Goal: Task Accomplishment & Management: Use online tool/utility

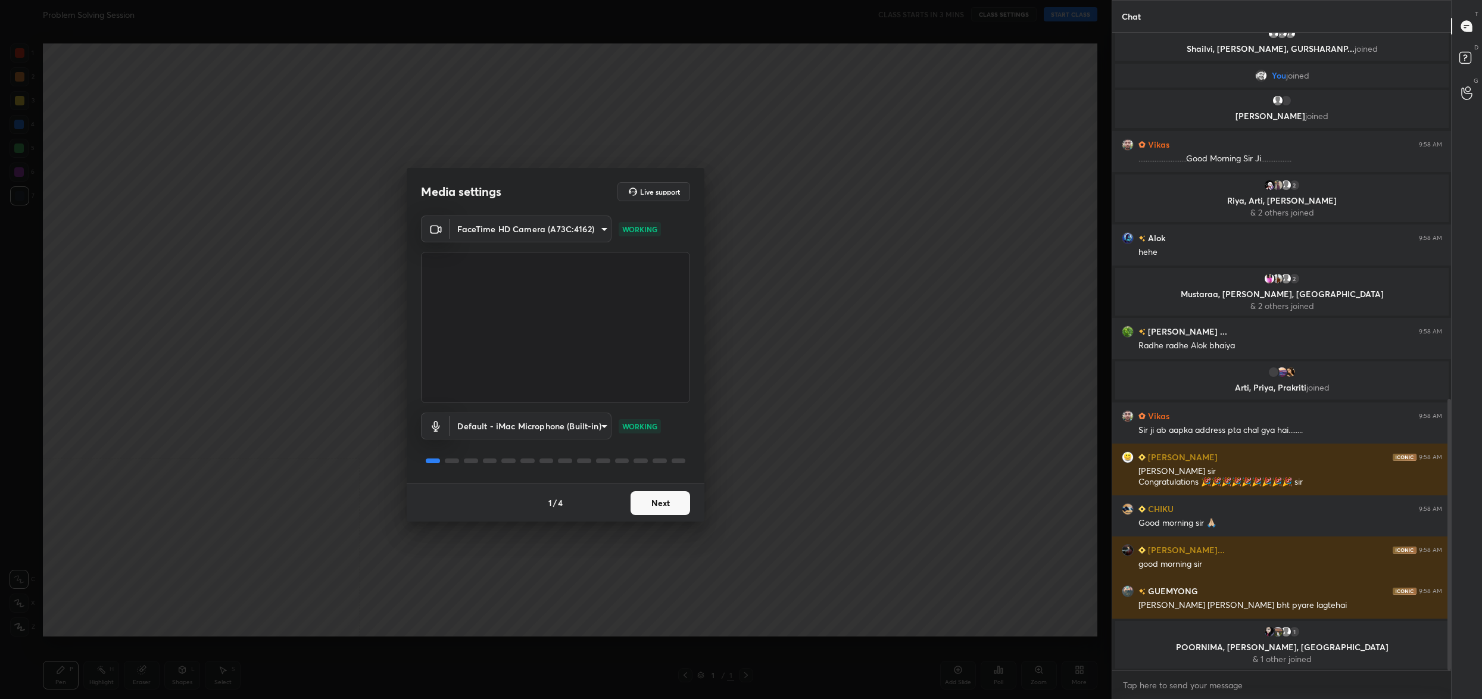
scroll to position [873, 0]
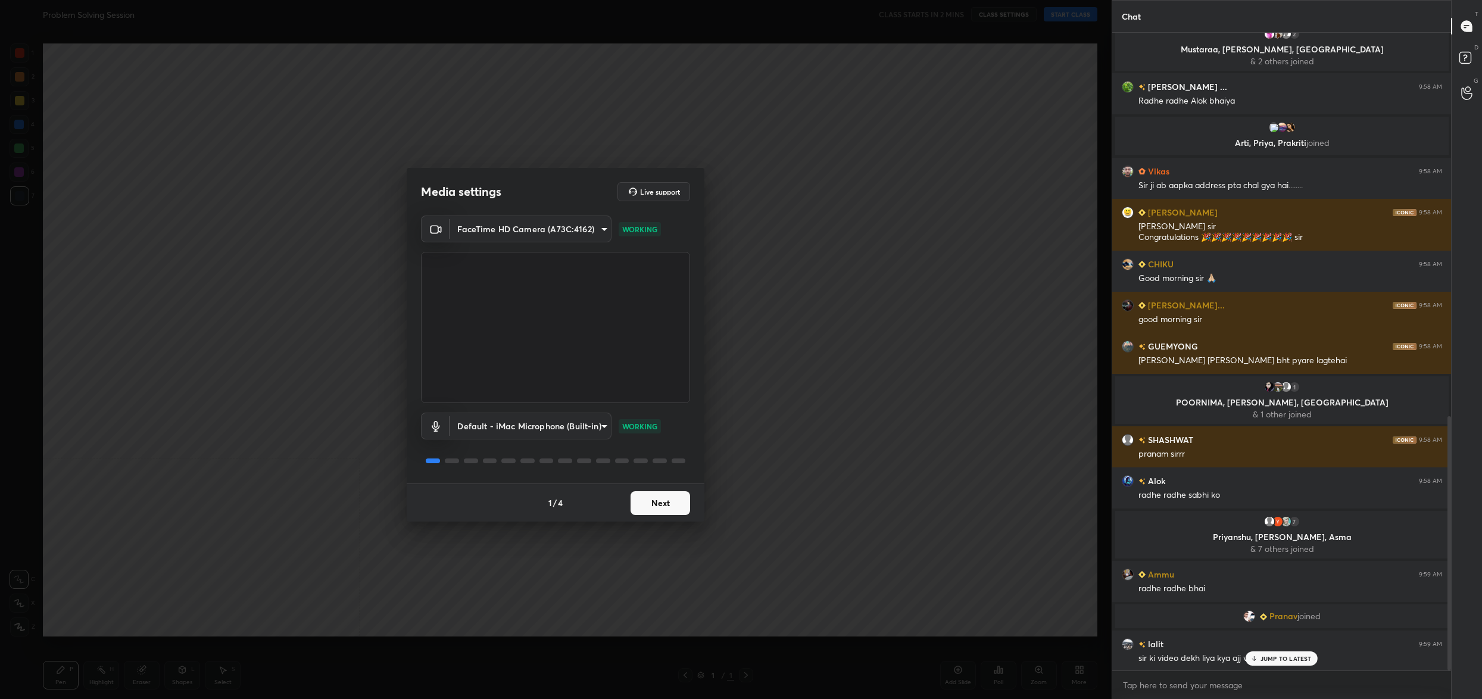
click at [662, 497] on button "Next" at bounding box center [660, 503] width 60 height 24
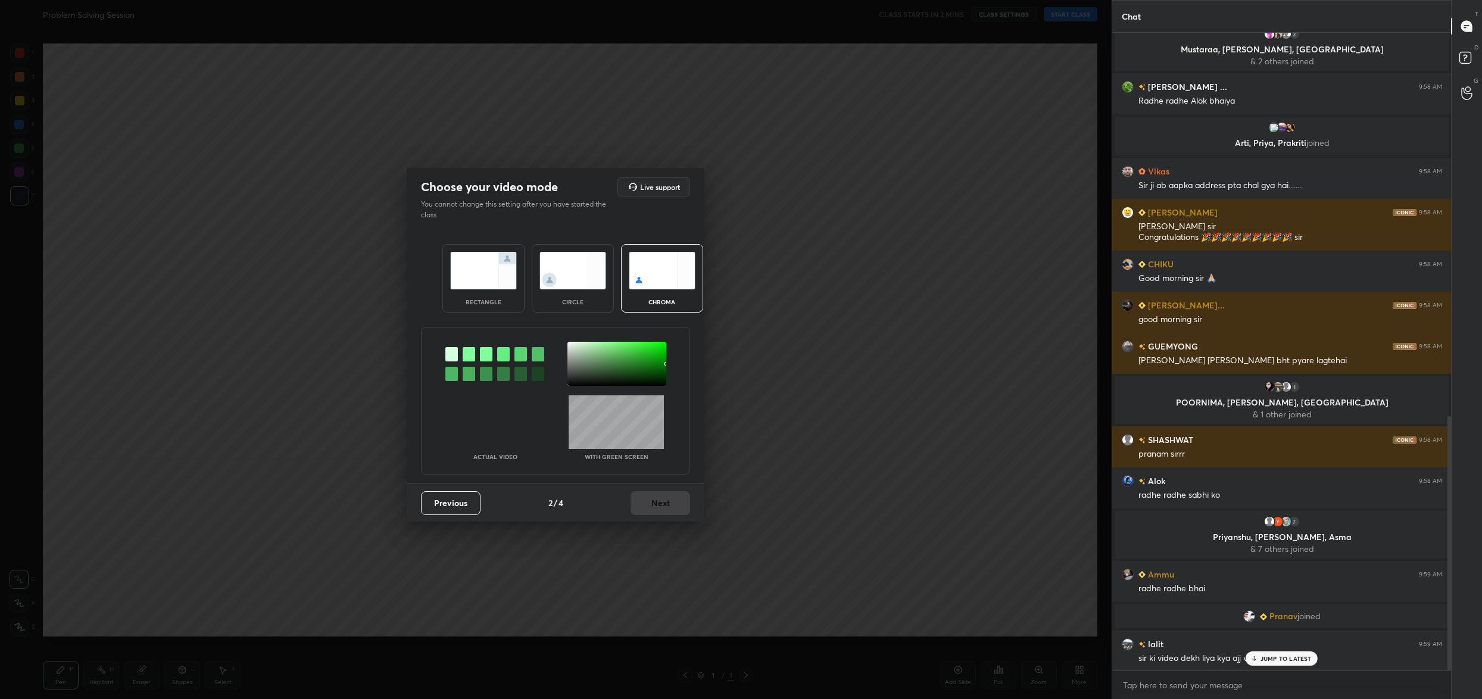
click at [662, 497] on div "Previous 2 / 4 Next" at bounding box center [556, 502] width 298 height 38
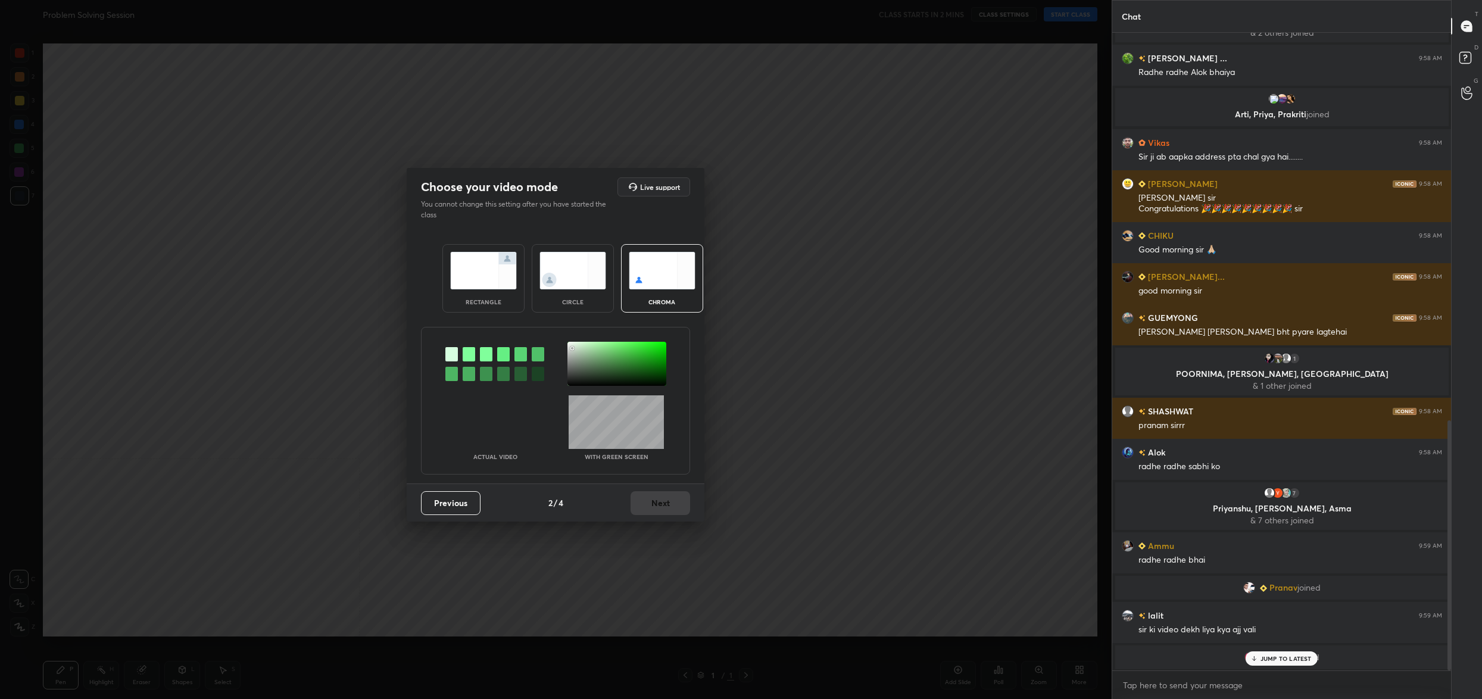
click at [572, 348] on div at bounding box center [616, 364] width 99 height 44
click at [664, 501] on button "Next" at bounding box center [660, 503] width 60 height 24
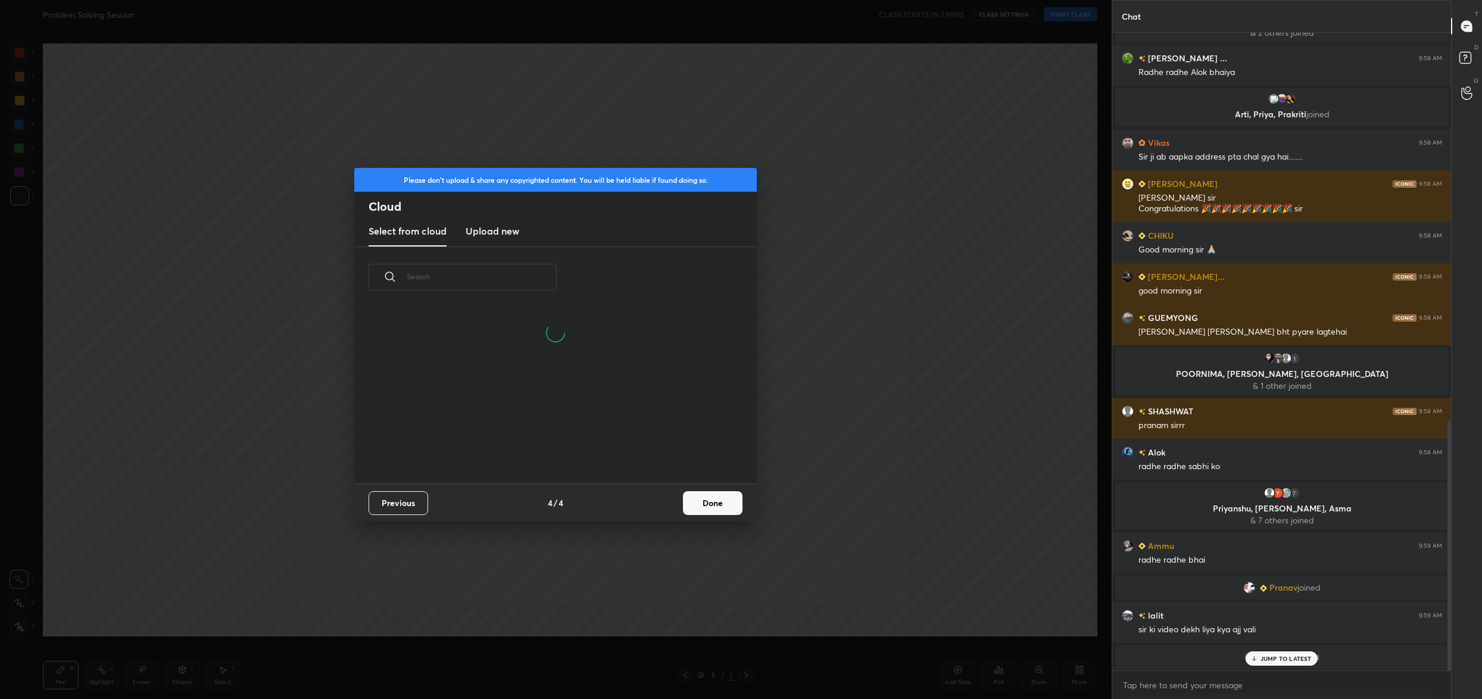
click at [701, 496] on button "Done" at bounding box center [713, 503] width 60 height 24
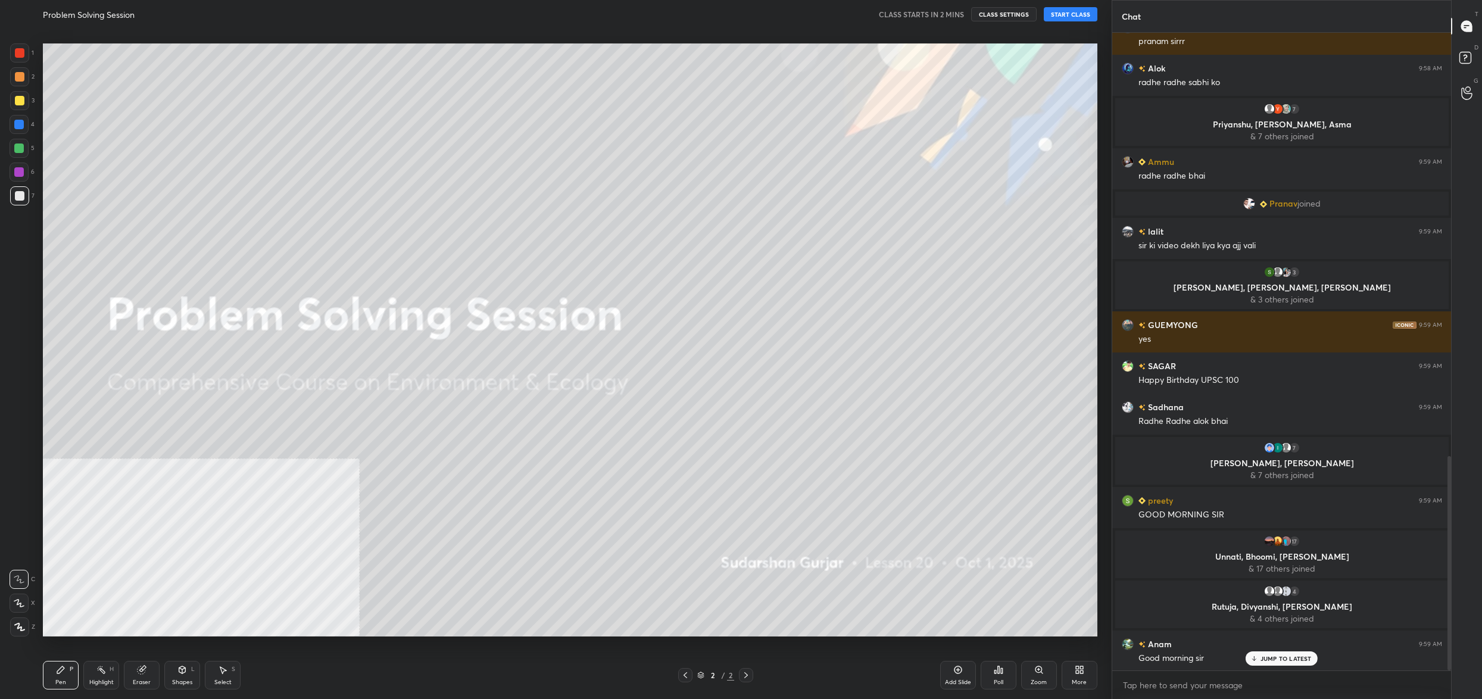
scroll to position [1290, 0]
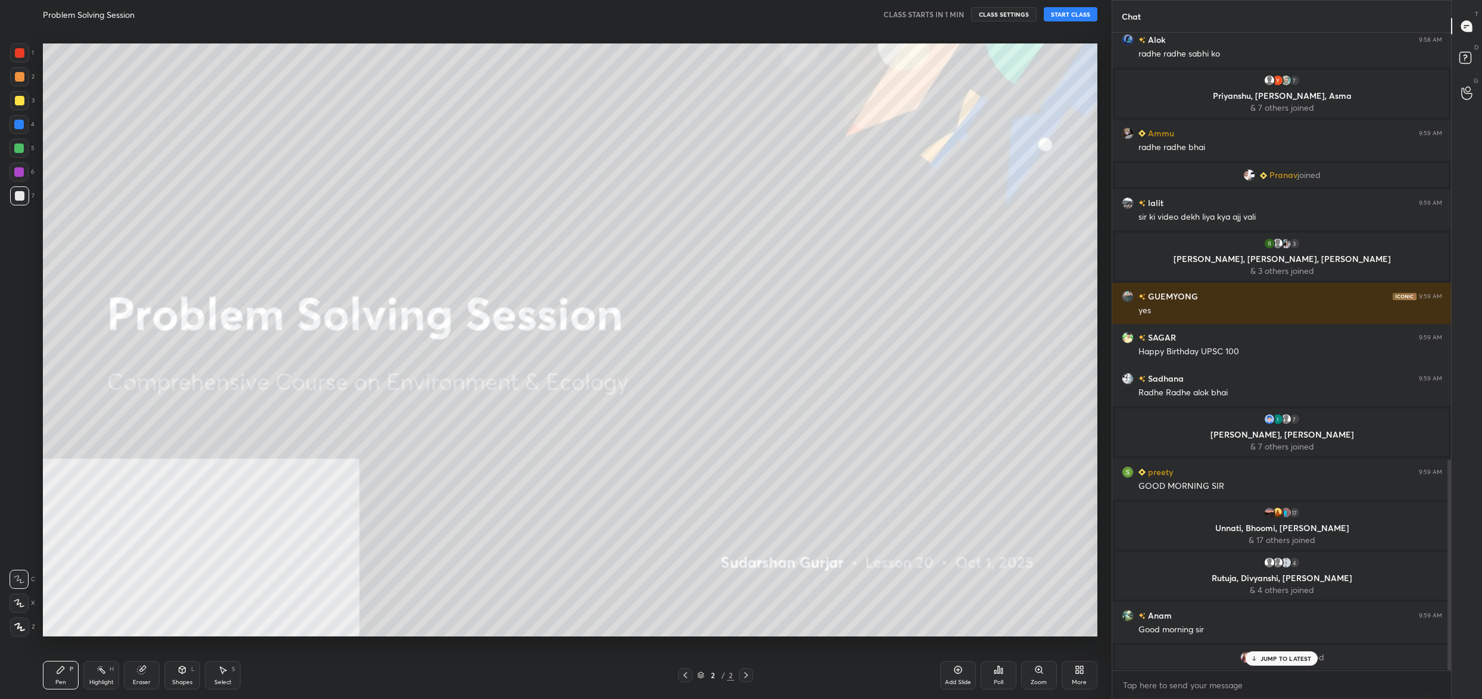
click at [1075, 10] on button "START CLASS" at bounding box center [1070, 14] width 54 height 14
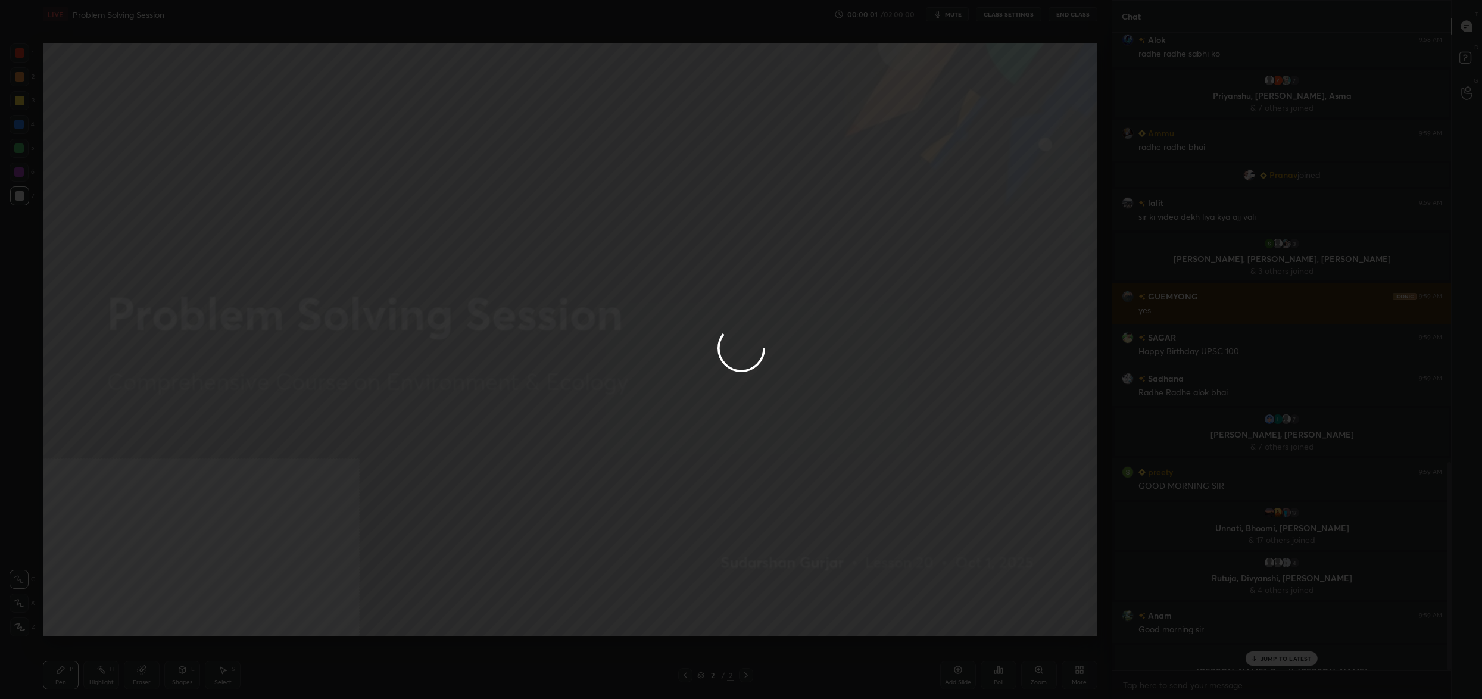
scroll to position [1314, 0]
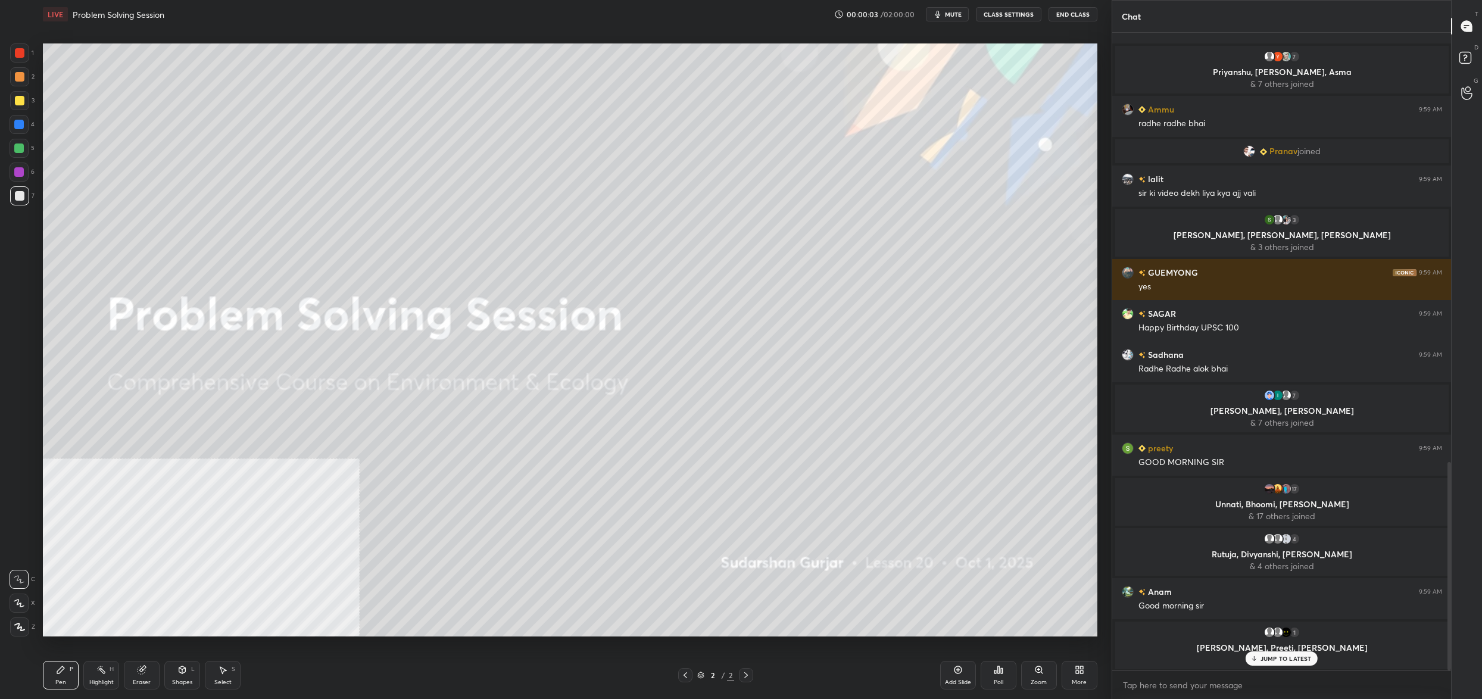
click at [960, 14] on span "mute" at bounding box center [953, 14] width 17 height 8
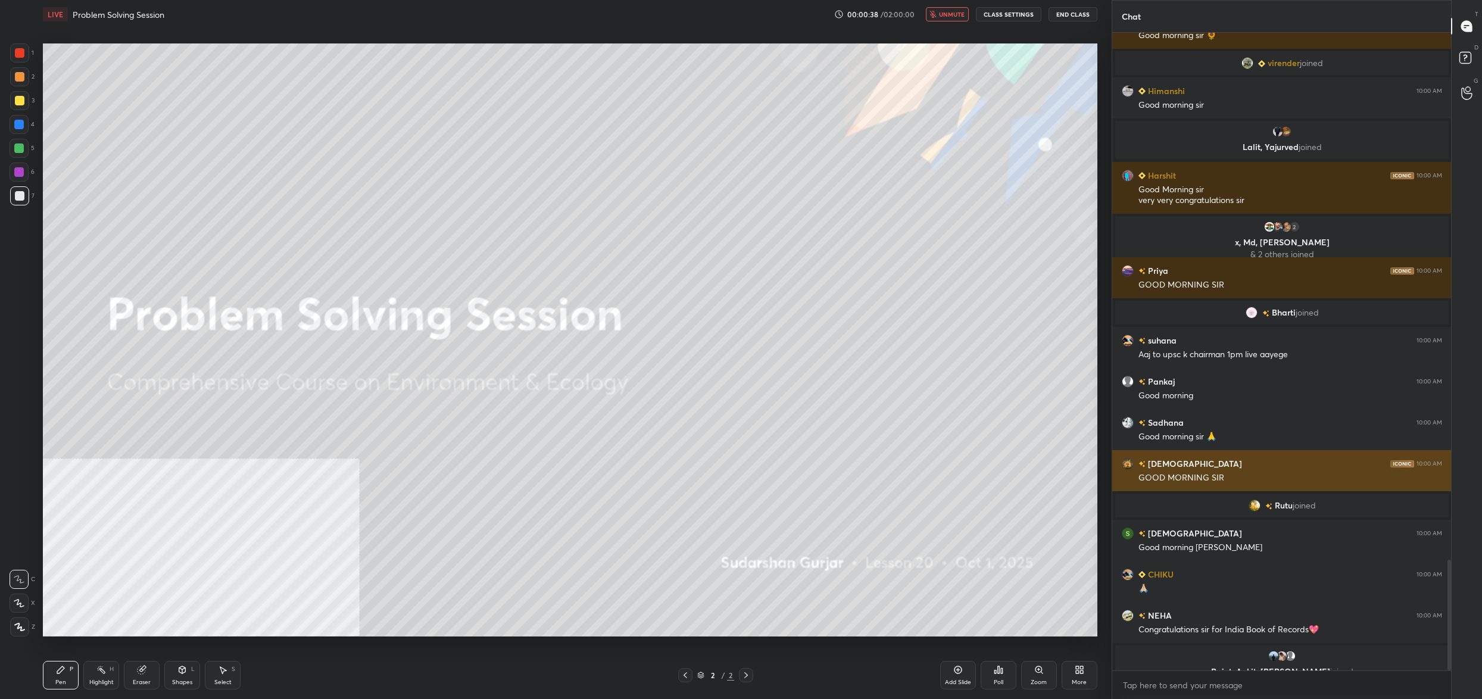
scroll to position [3042, 0]
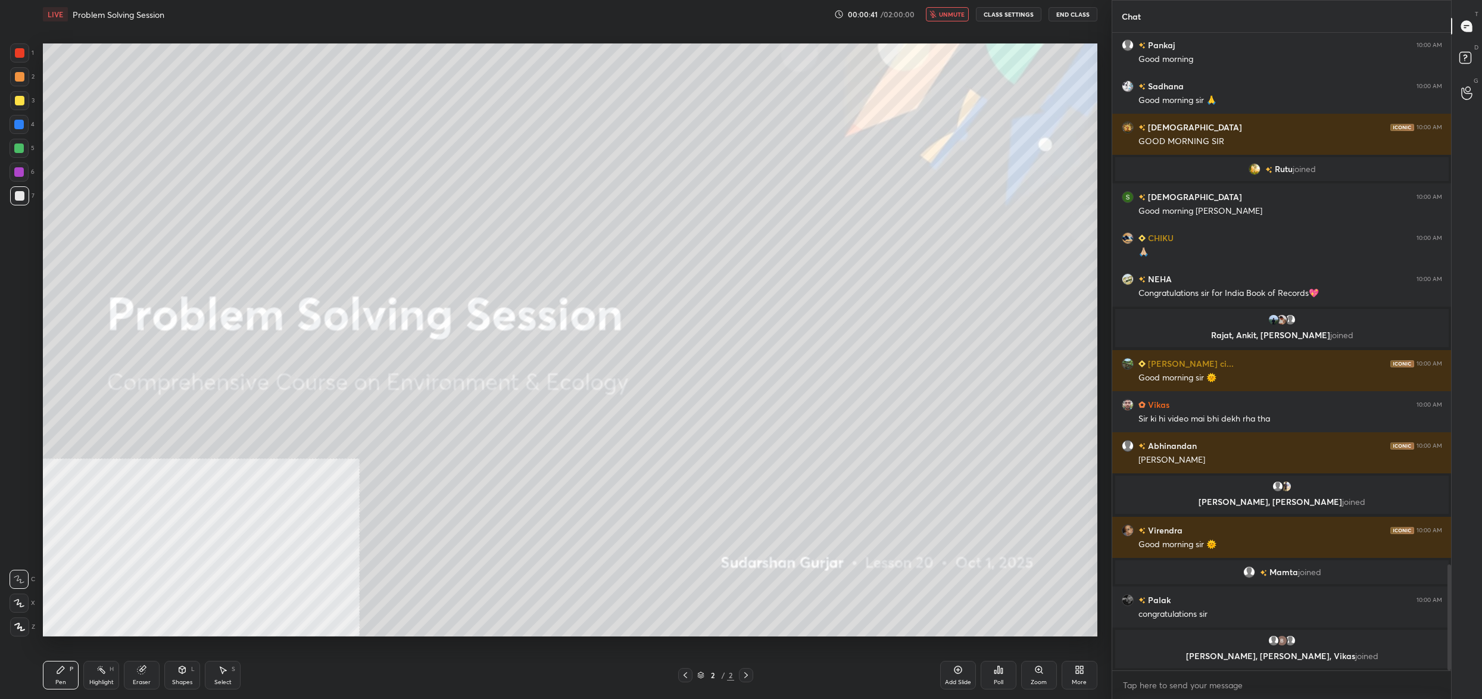
click at [959, 20] on button "unmute" at bounding box center [947, 14] width 43 height 14
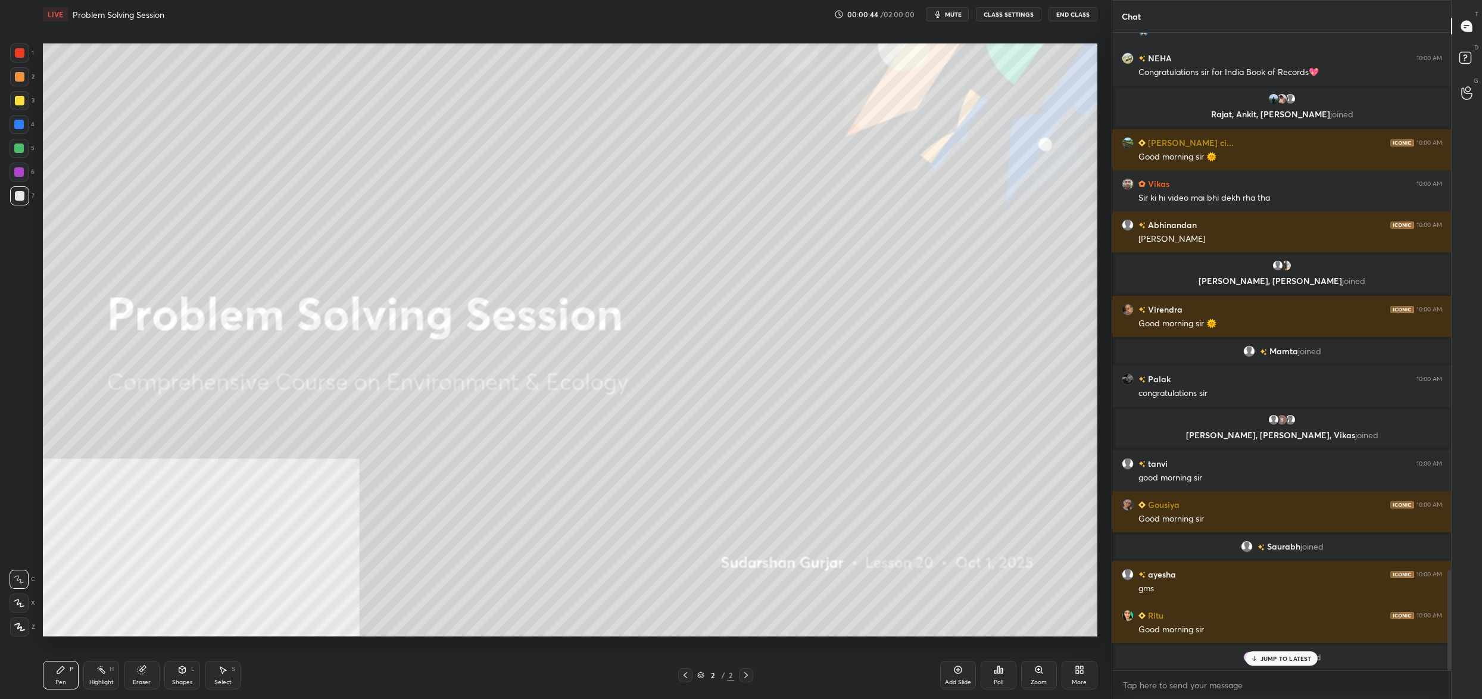
click at [1080, 674] on icon at bounding box center [1079, 670] width 10 height 10
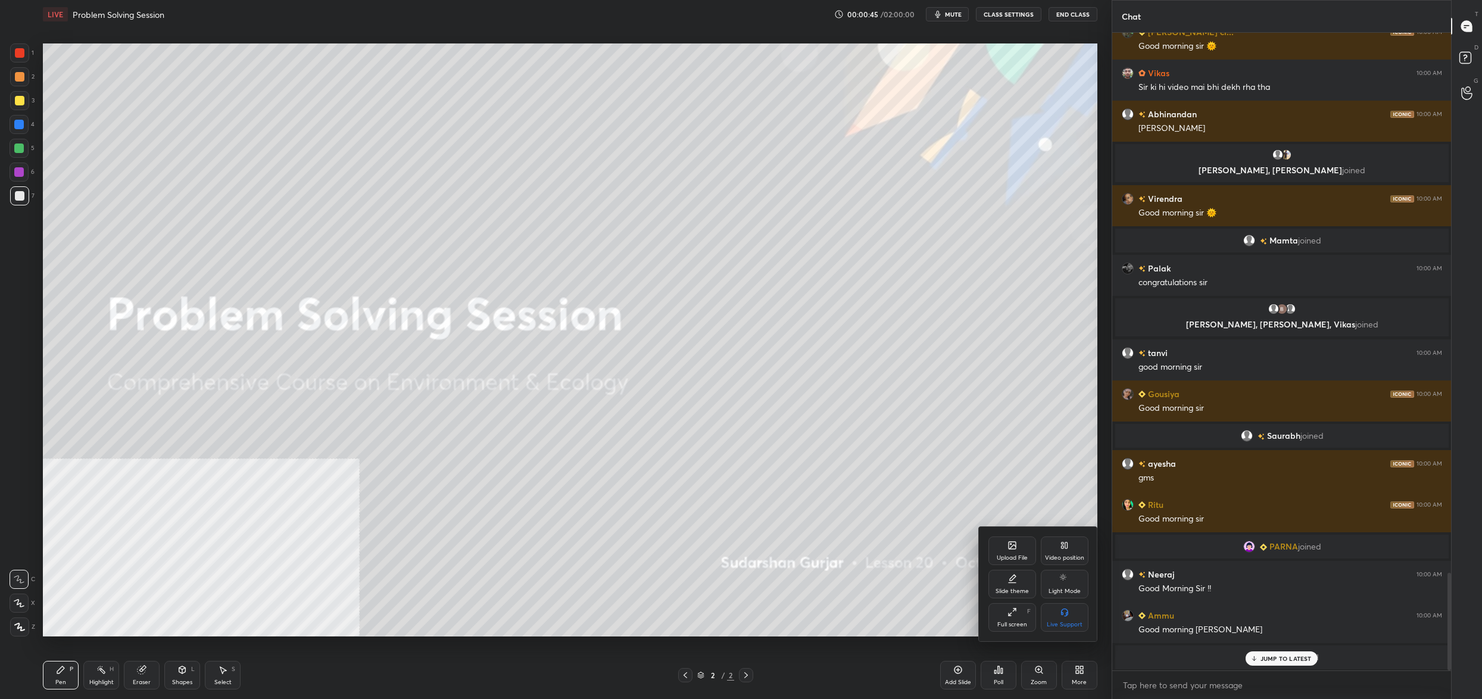
click at [1007, 545] on icon at bounding box center [1012, 545] width 10 height 10
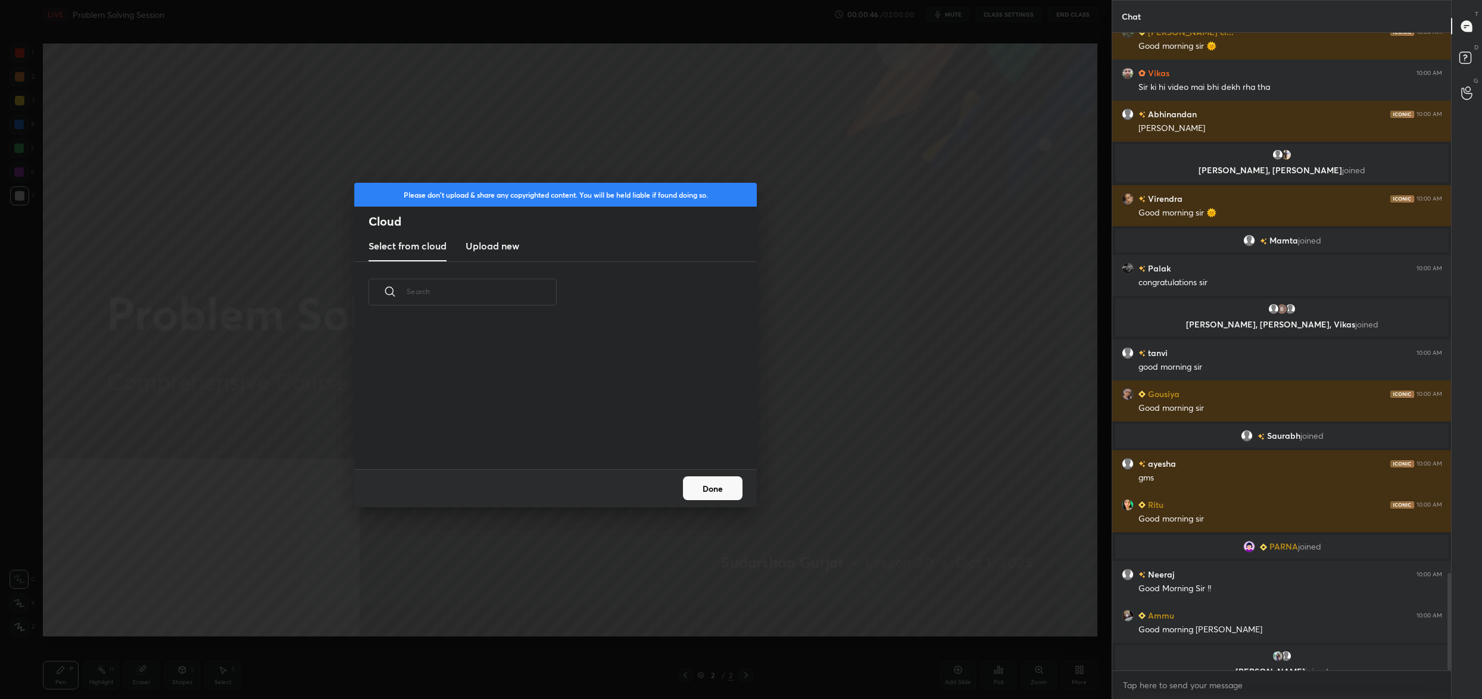
click at [496, 232] on new "Upload new" at bounding box center [492, 247] width 54 height 30
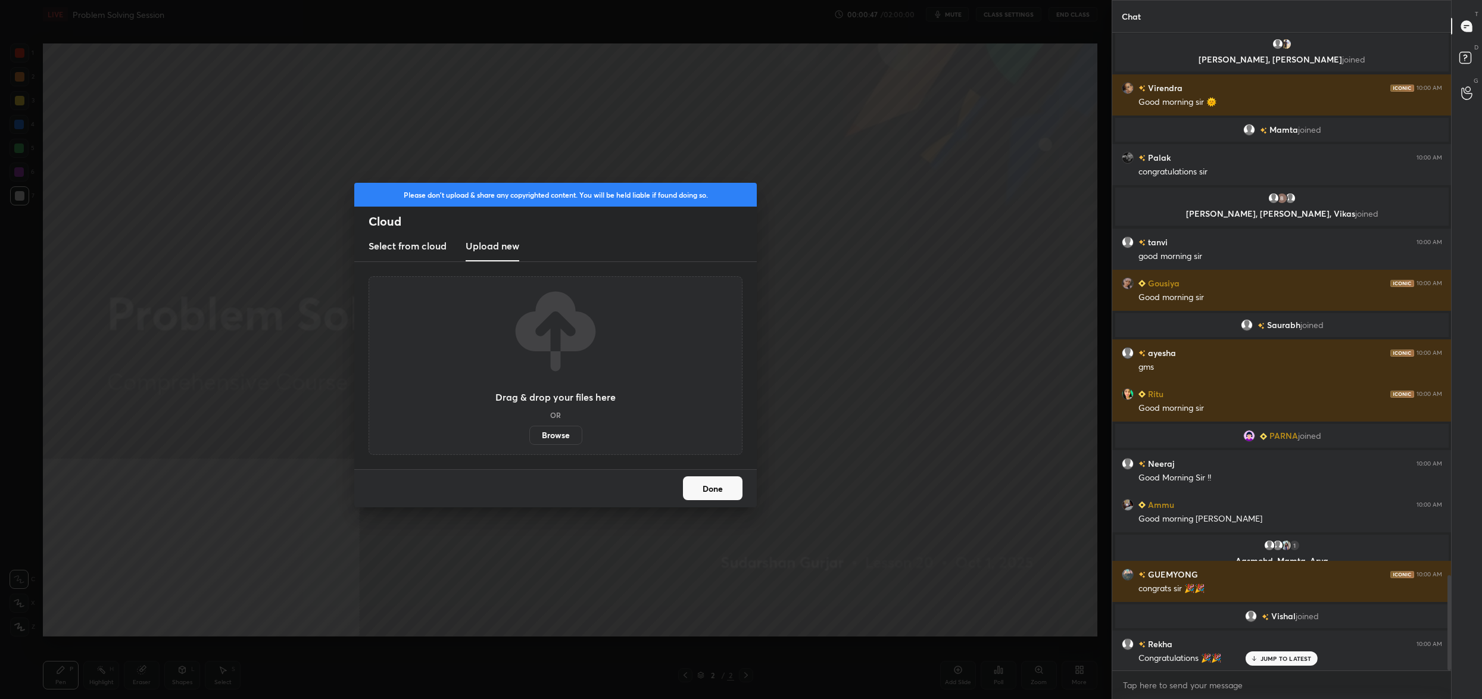
click at [561, 432] on label "Browse" at bounding box center [555, 435] width 53 height 19
click at [529, 432] on input "Browse" at bounding box center [529, 435] width 0 height 19
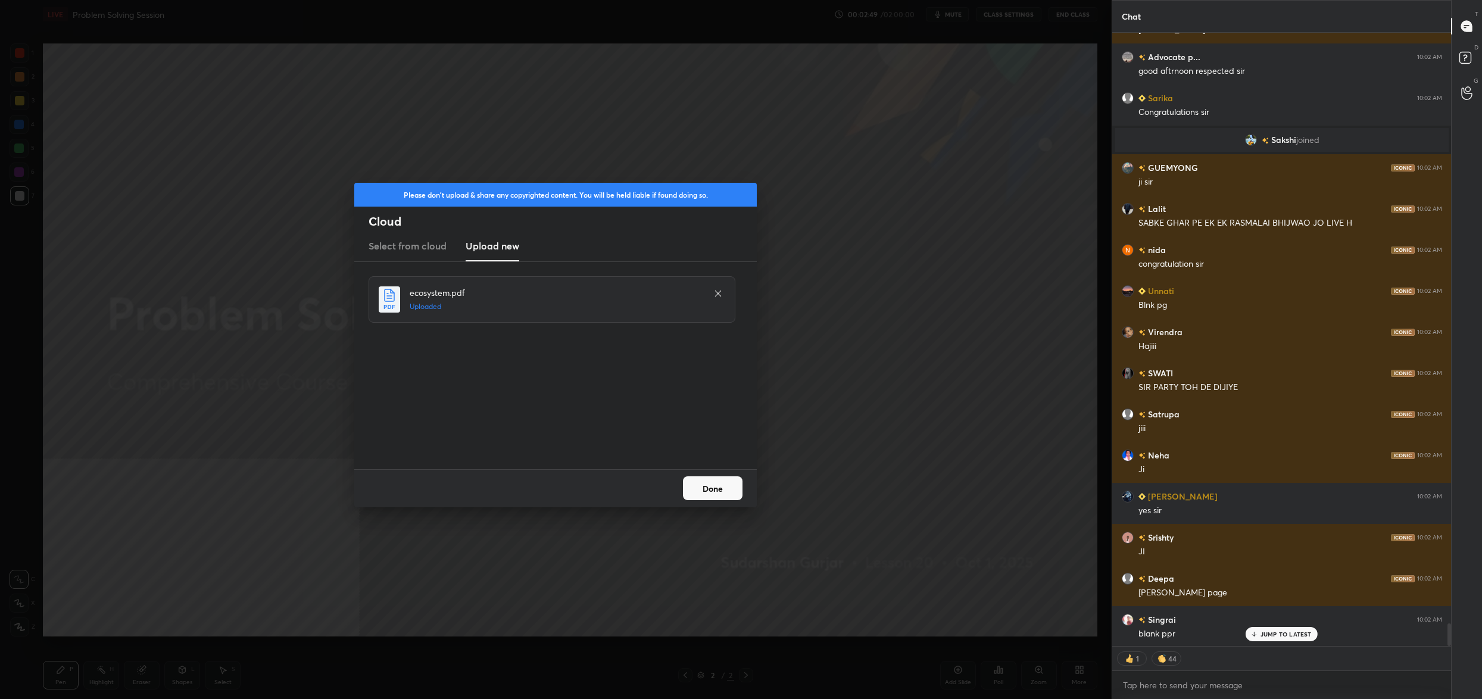
click at [696, 489] on button "Done" at bounding box center [713, 488] width 60 height 24
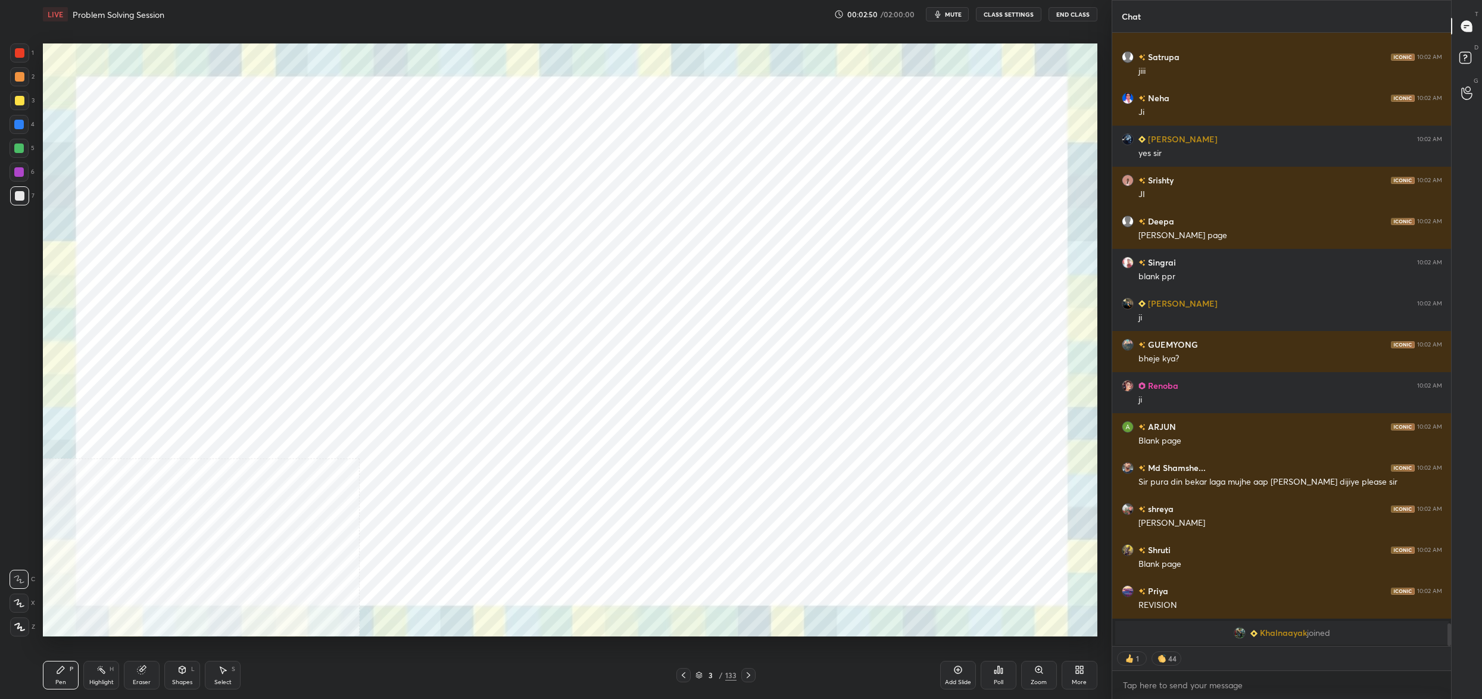
click at [681, 675] on icon at bounding box center [684, 675] width 10 height 10
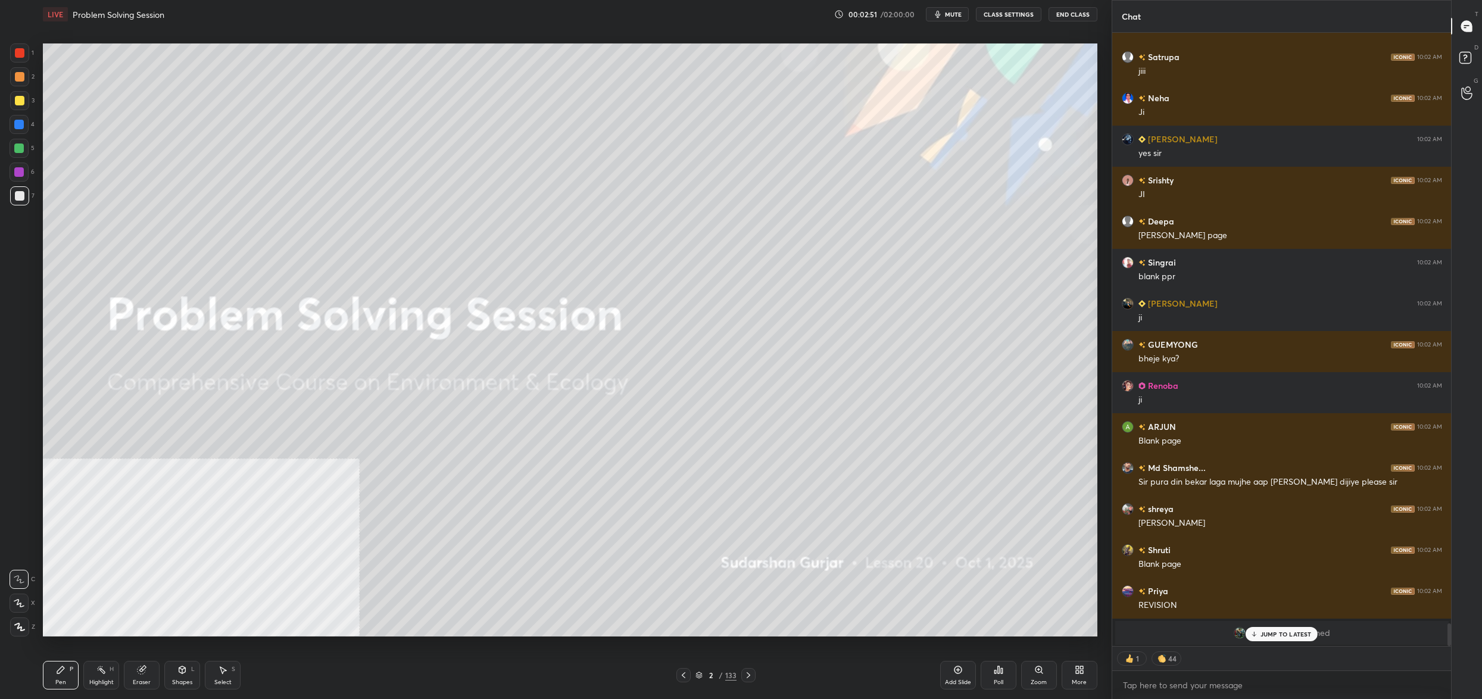
click at [699, 674] on icon at bounding box center [699, 673] width 6 height 3
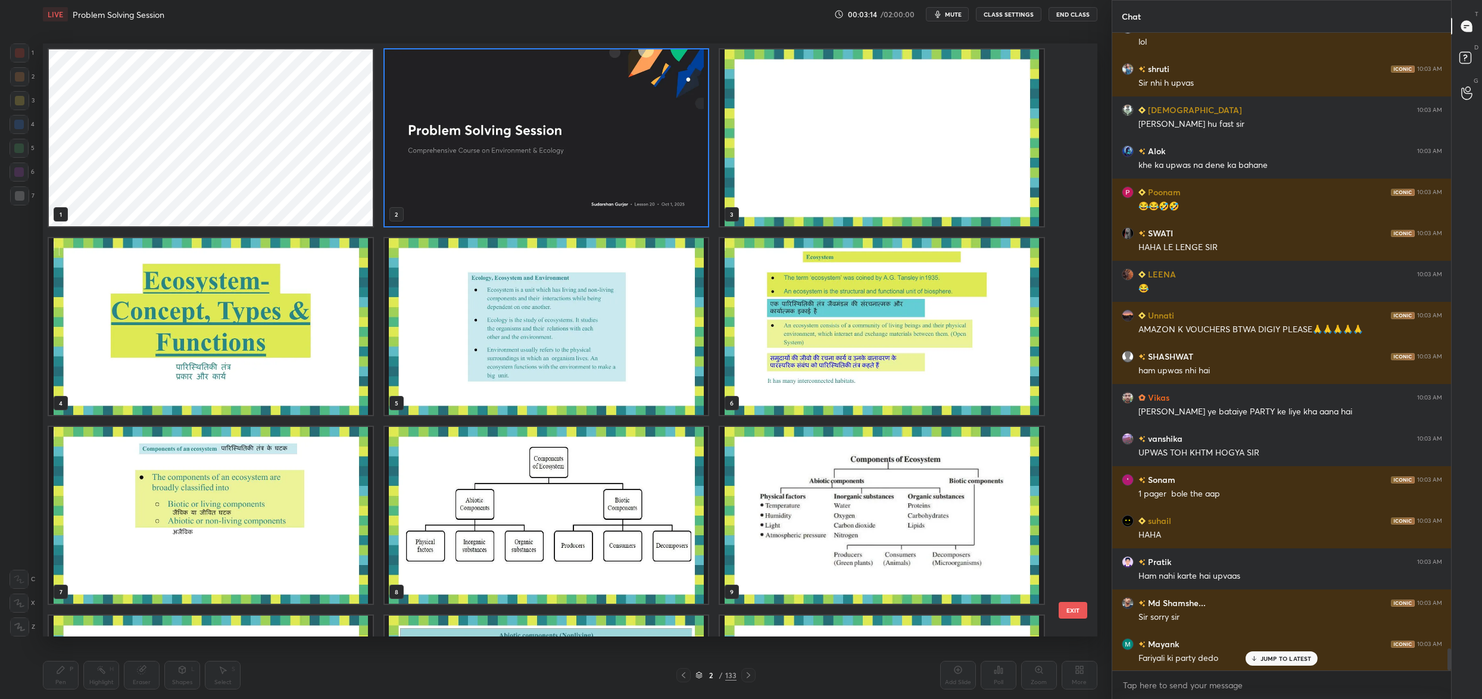
click at [786, 129] on img "grid" at bounding box center [882, 137] width 324 height 177
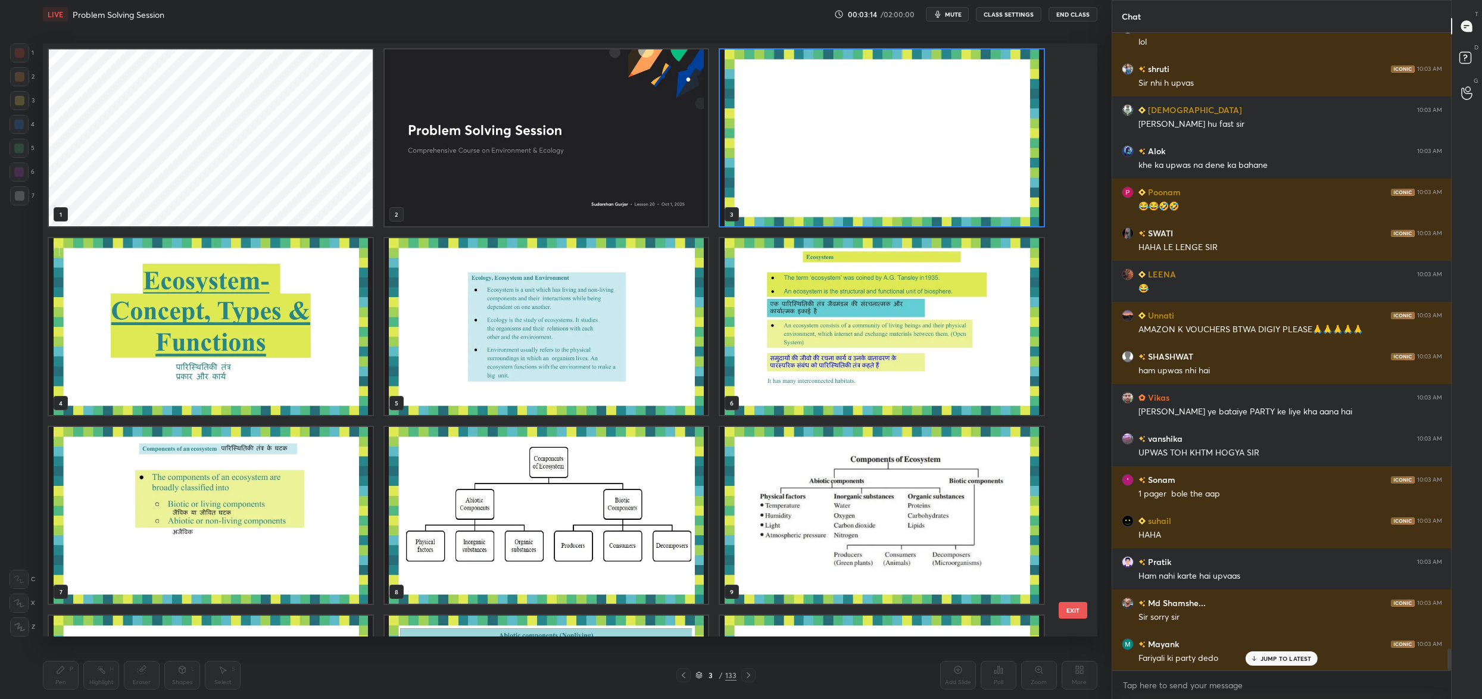
click at [786, 129] on img "grid" at bounding box center [882, 137] width 324 height 177
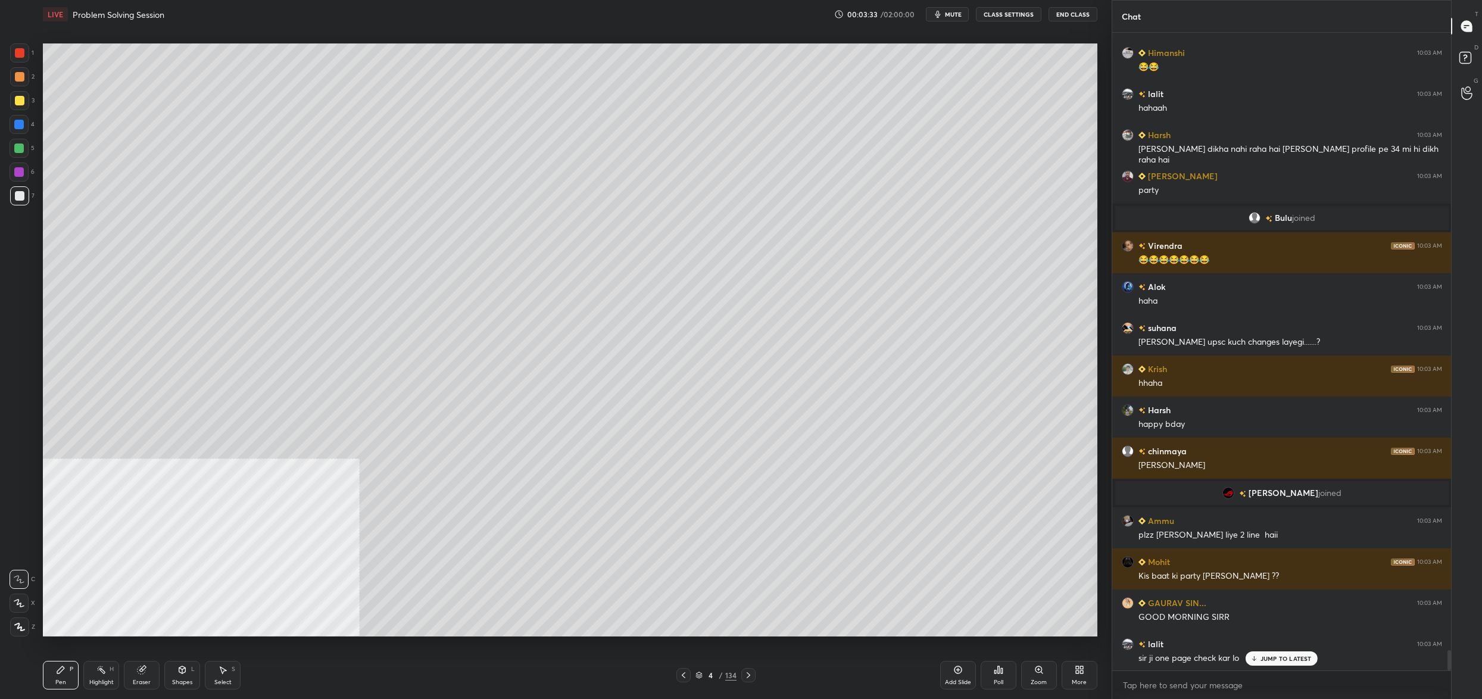
click at [701, 677] on icon at bounding box center [698, 674] width 7 height 7
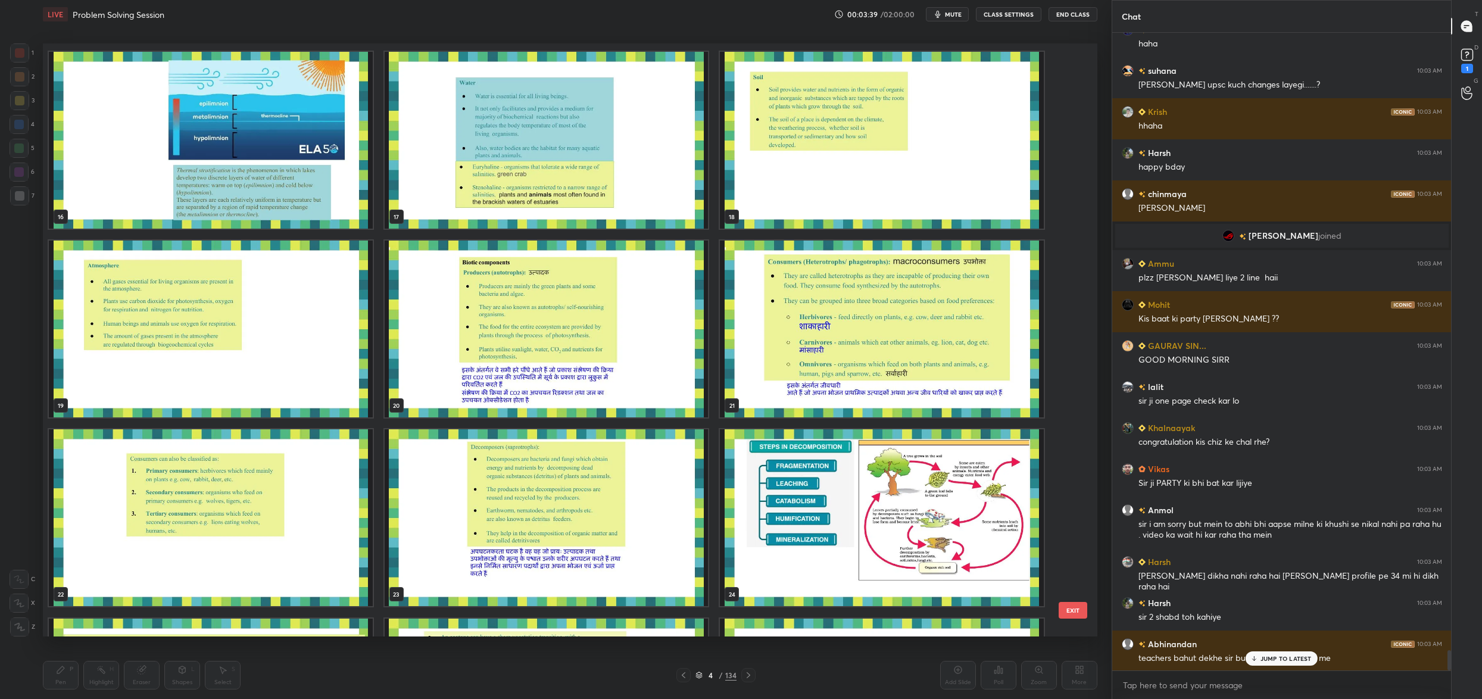
click at [1070, 607] on button "EXIT" at bounding box center [1072, 610] width 29 height 17
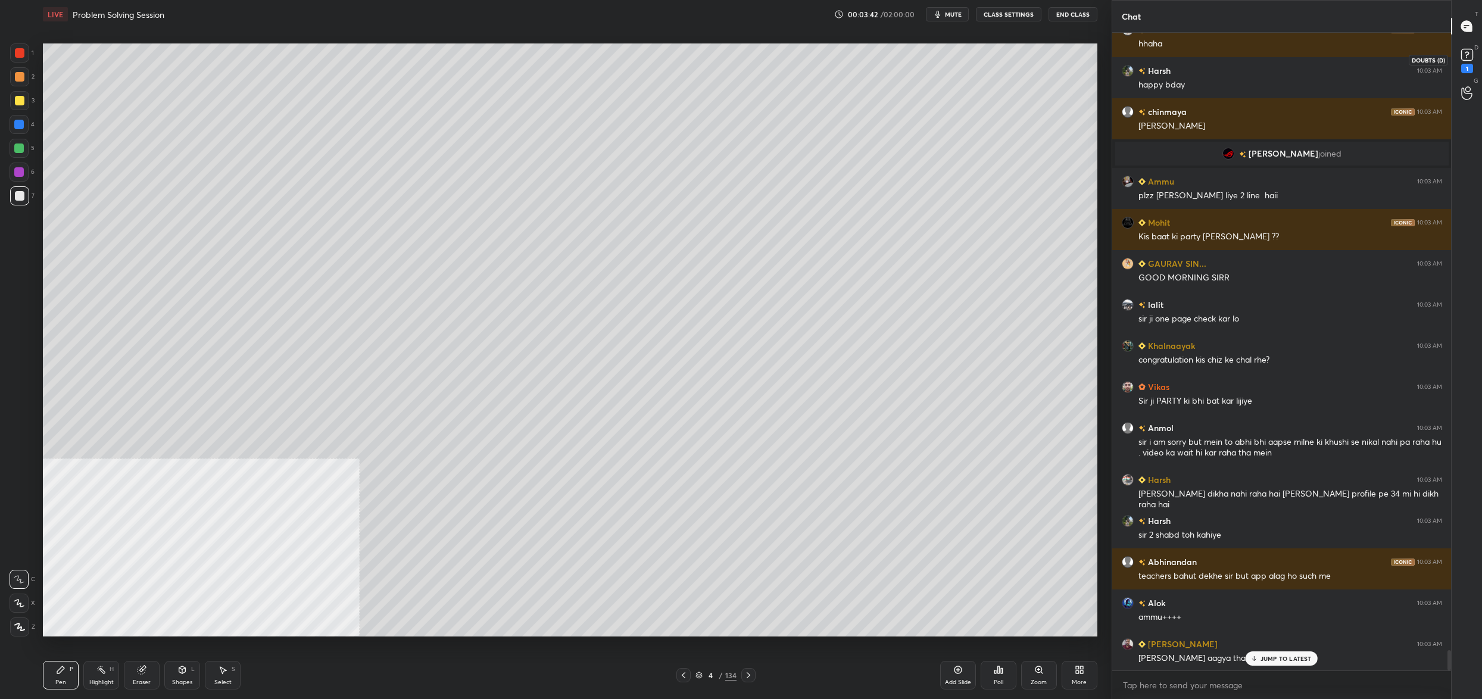
click at [1474, 62] on icon at bounding box center [1467, 55] width 18 height 18
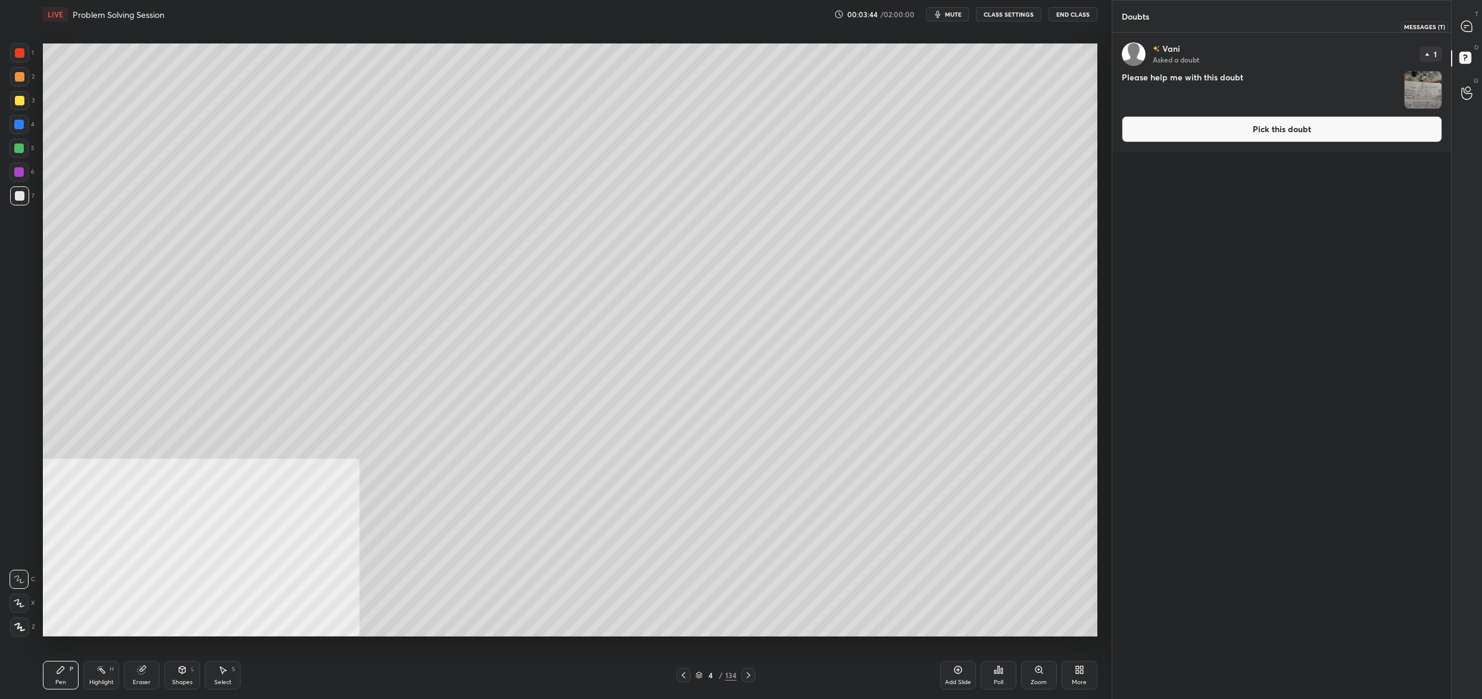
click at [1464, 34] on div at bounding box center [1467, 25] width 24 height 21
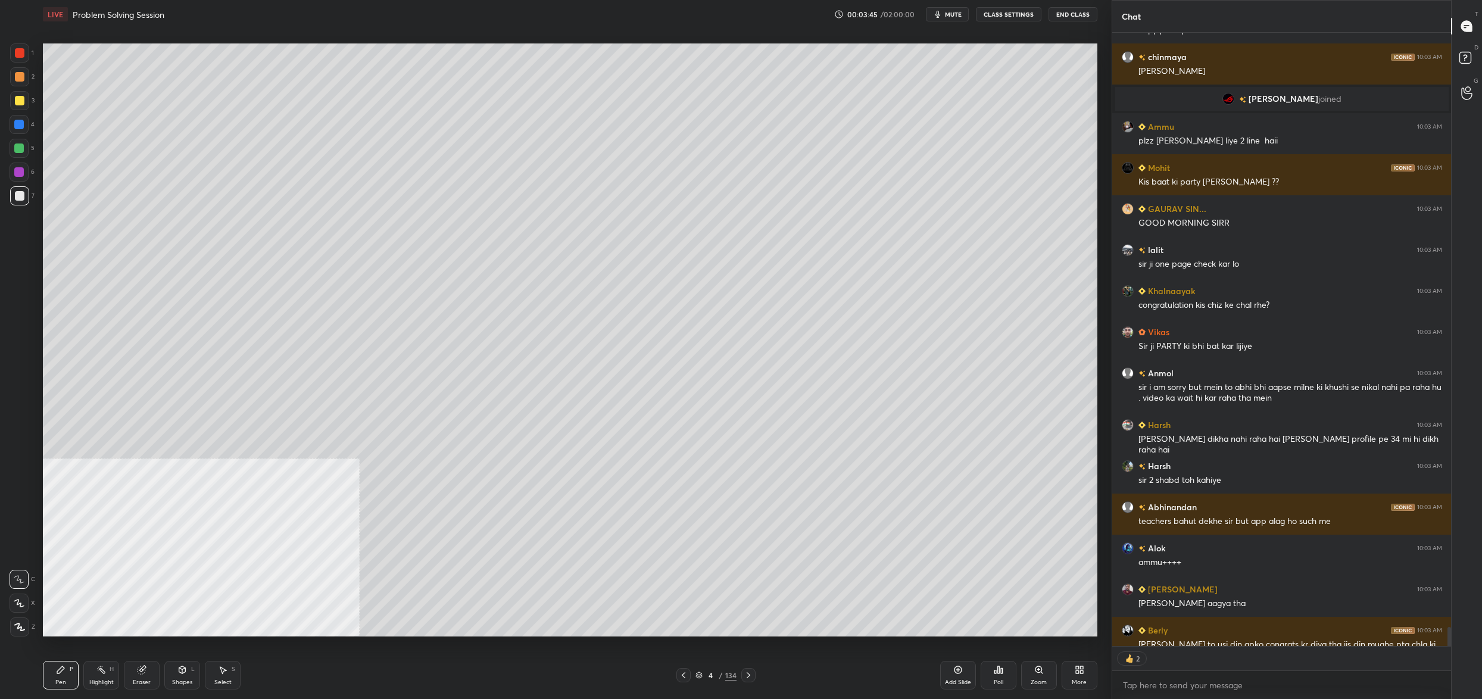
click at [1017, 15] on button "CLASS SETTINGS" at bounding box center [1008, 14] width 65 height 14
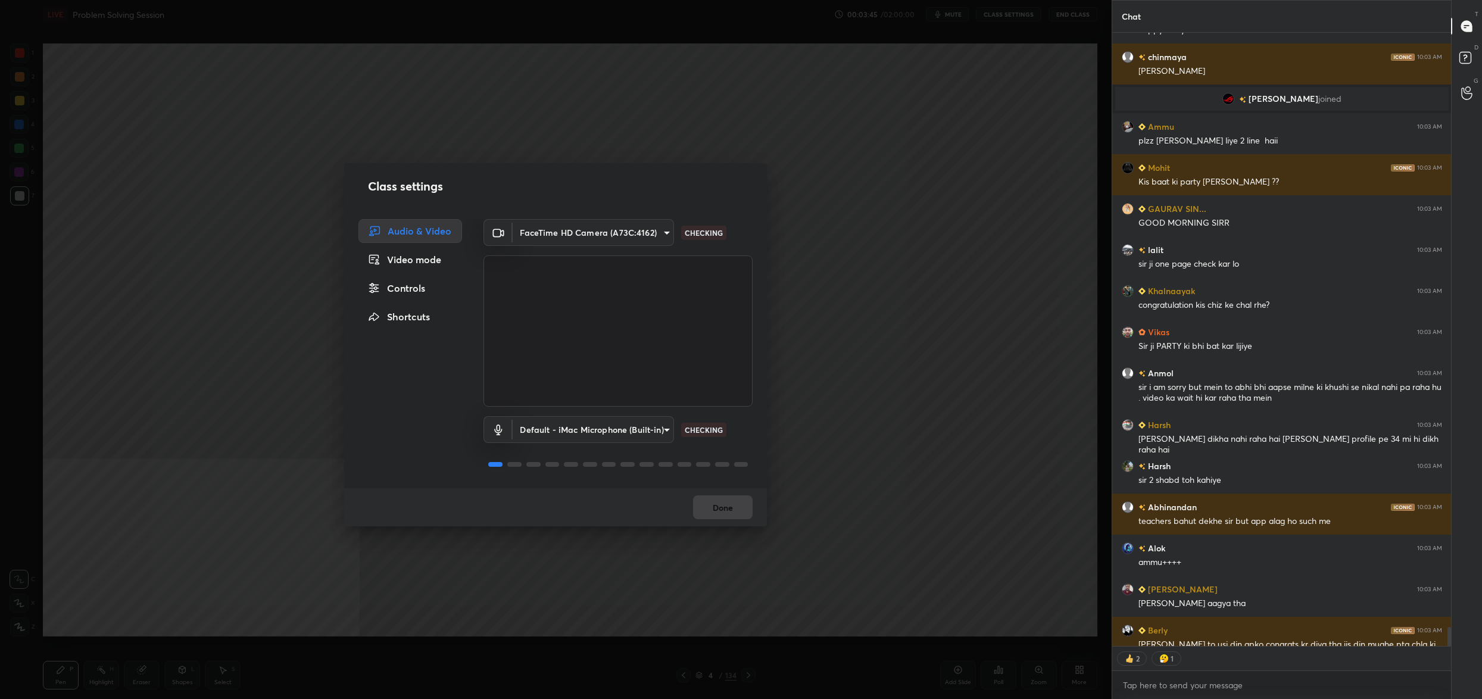
click at [412, 291] on div "Controls" at bounding box center [410, 288] width 104 height 24
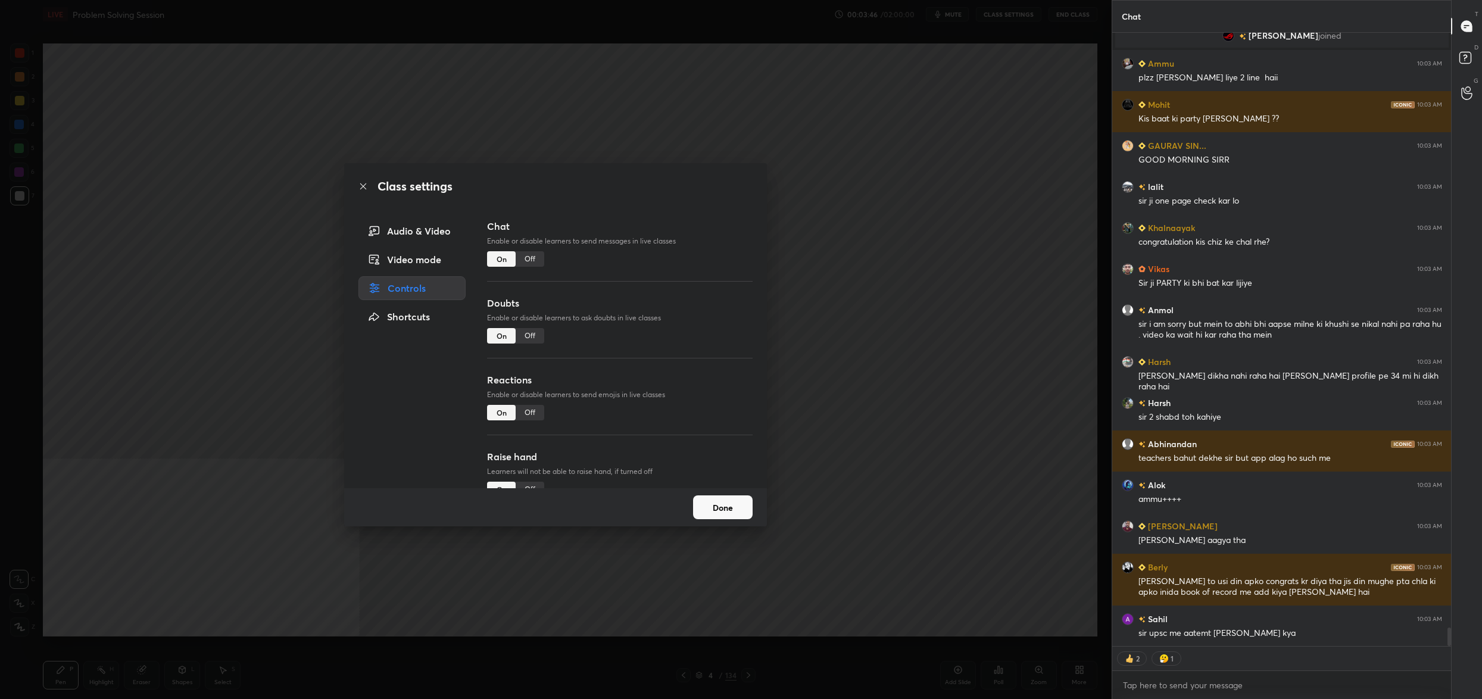
click at [531, 337] on div "Off" at bounding box center [529, 335] width 29 height 15
click at [711, 506] on button "Done" at bounding box center [723, 507] width 60 height 24
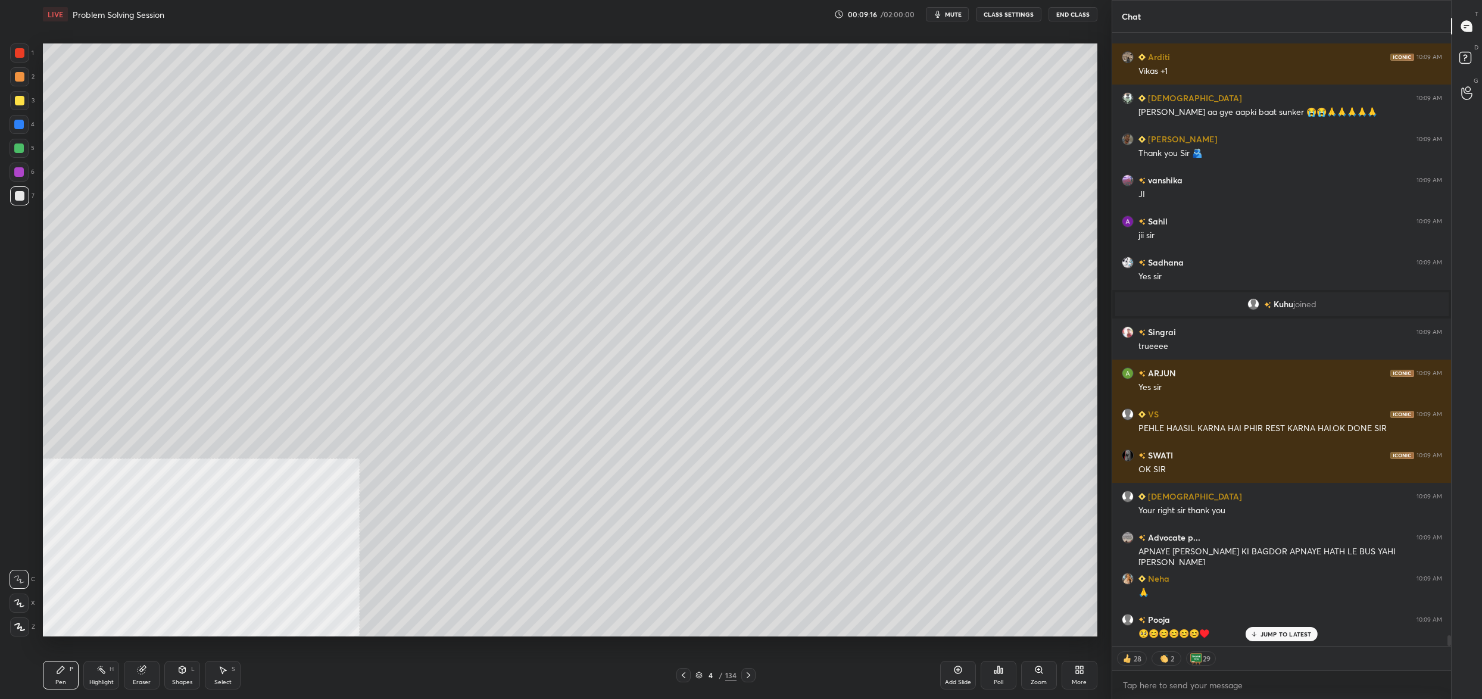
click at [701, 675] on icon at bounding box center [699, 676] width 6 height 2
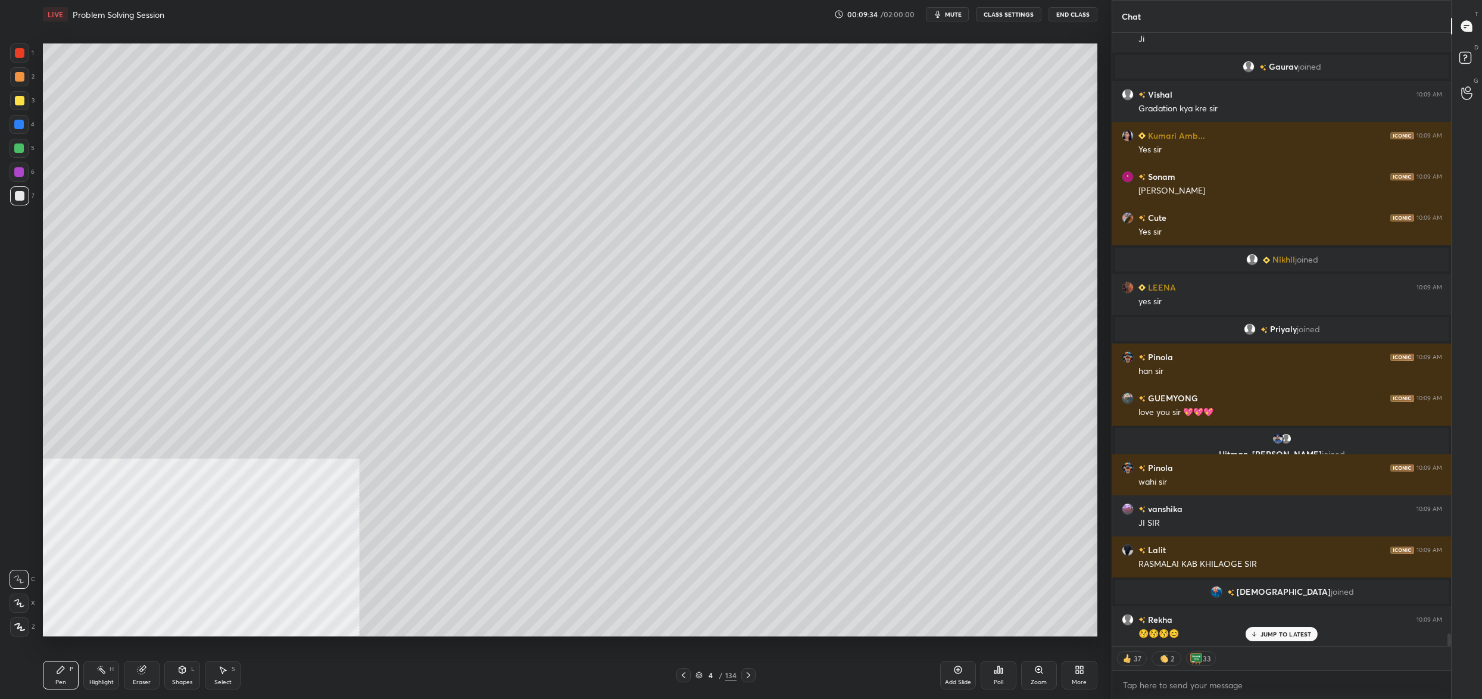
click at [23, 102] on div at bounding box center [19, 100] width 19 height 19
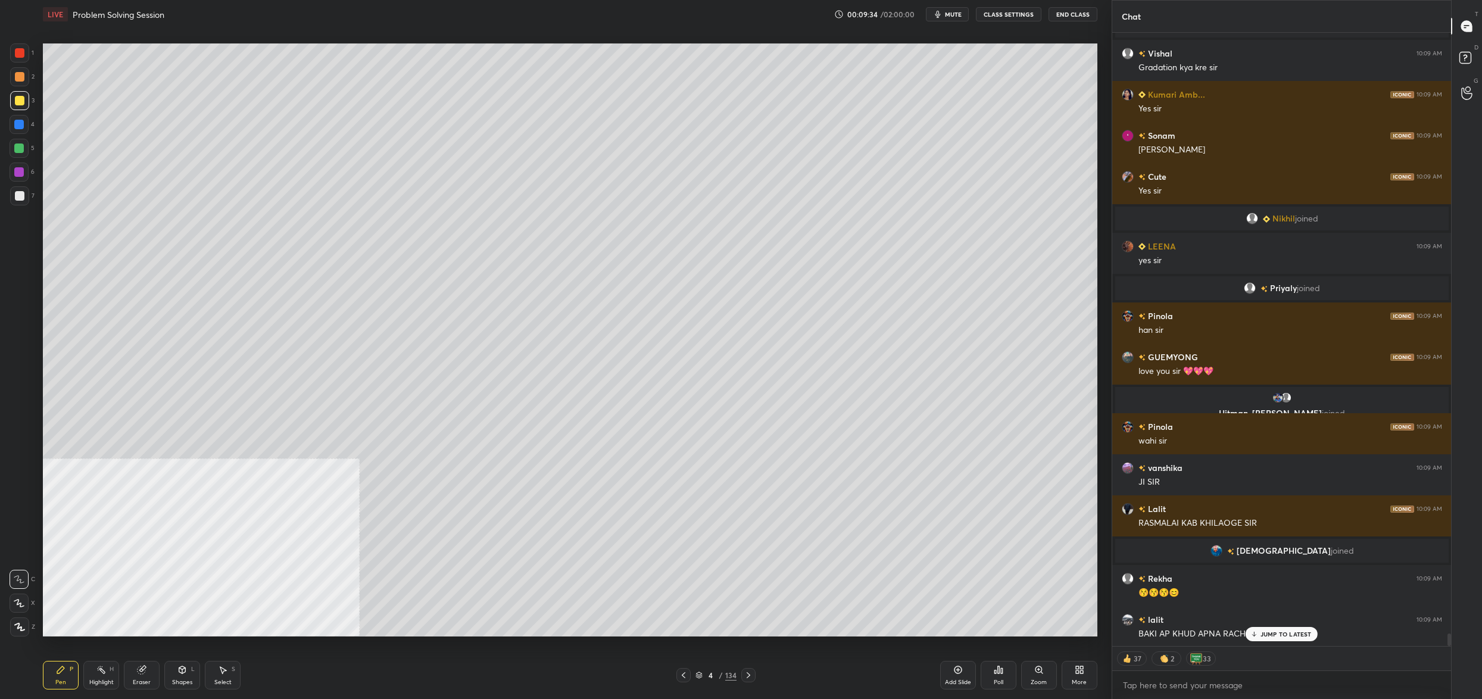
click at [26, 100] on div at bounding box center [19, 100] width 19 height 19
click at [23, 606] on div at bounding box center [19, 602] width 19 height 19
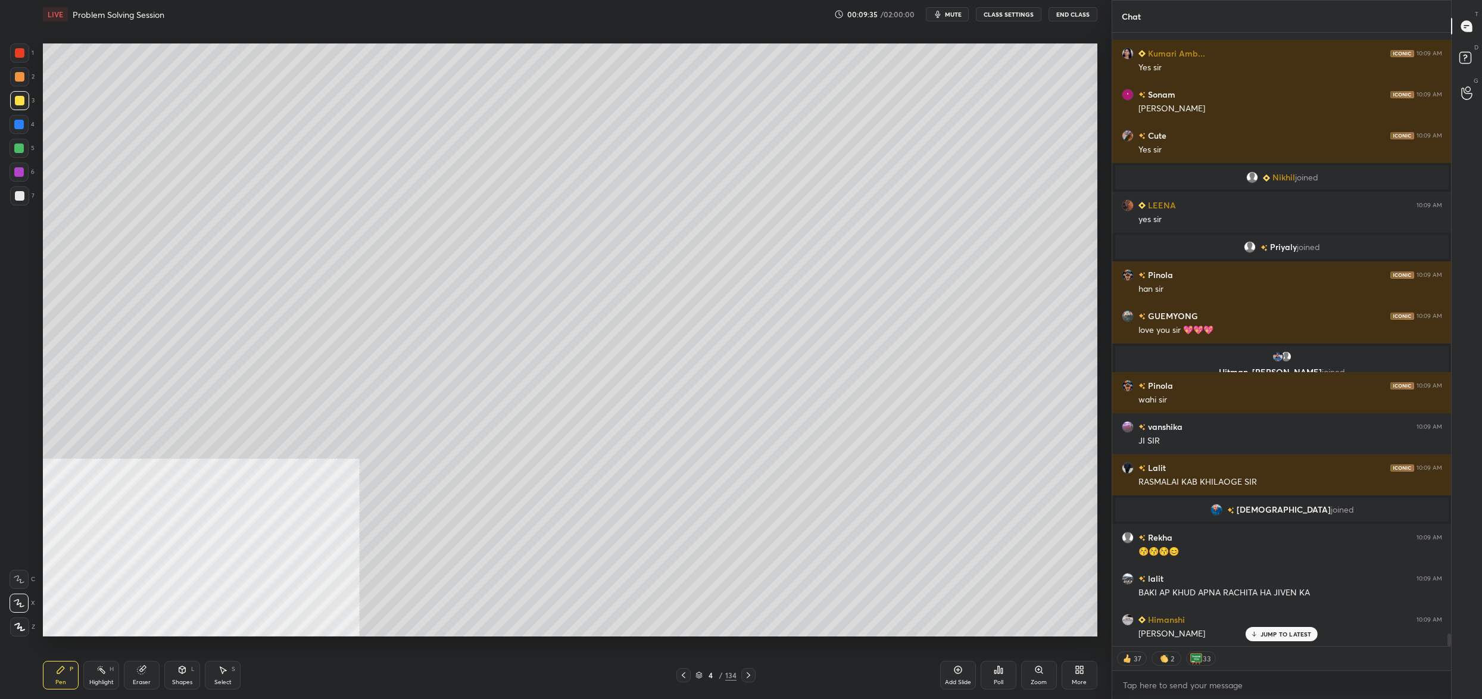
click at [25, 601] on div "X" at bounding box center [23, 602] width 26 height 19
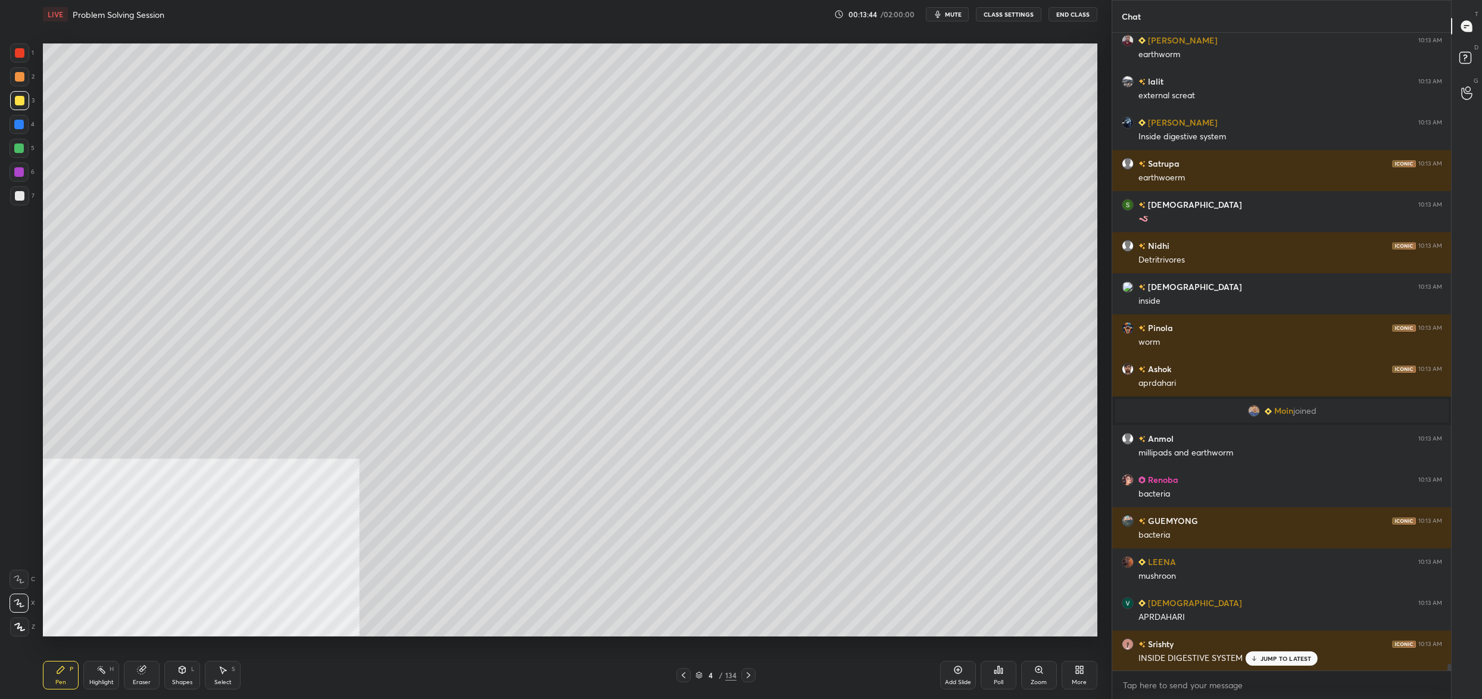
drag, startPoint x: 712, startPoint y: 673, endPoint x: 703, endPoint y: 664, distance: 13.1
click at [712, 673] on div "4" at bounding box center [711, 674] width 12 height 7
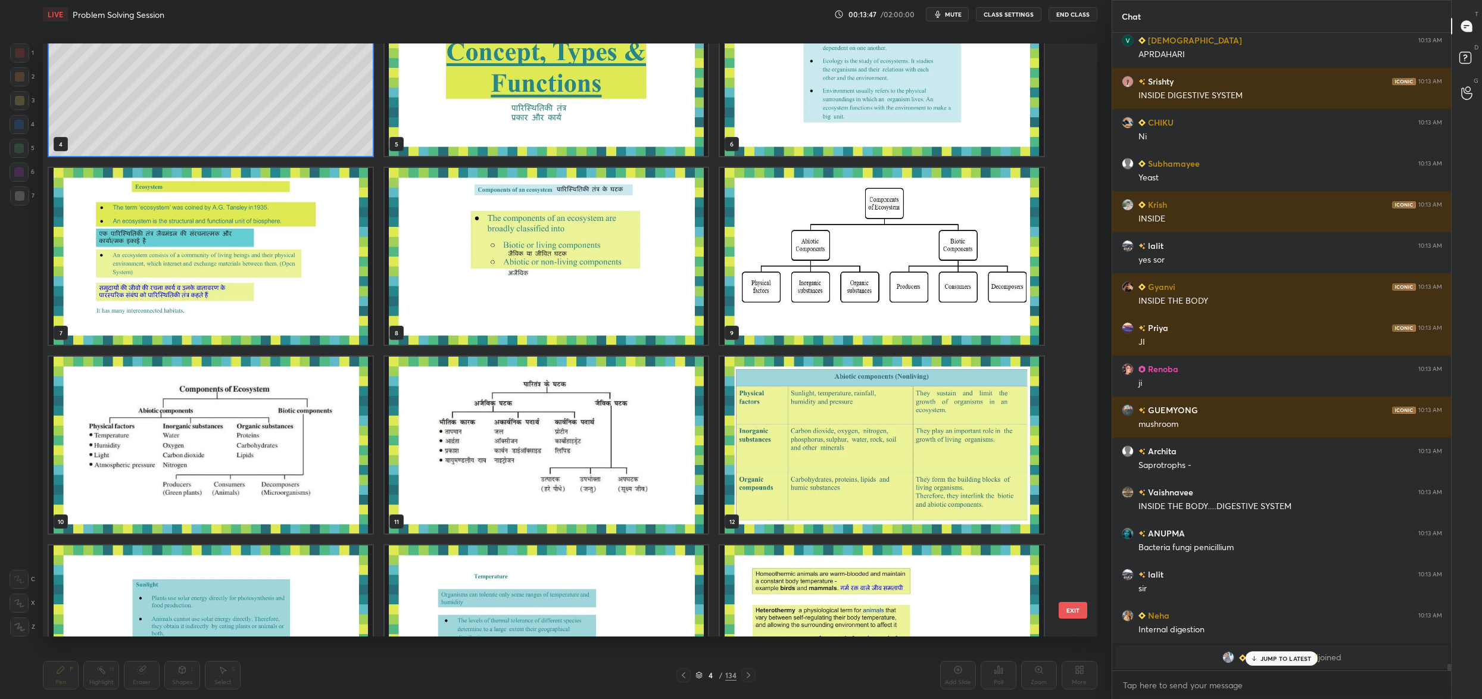
click at [301, 480] on img "grid" at bounding box center [211, 445] width 324 height 177
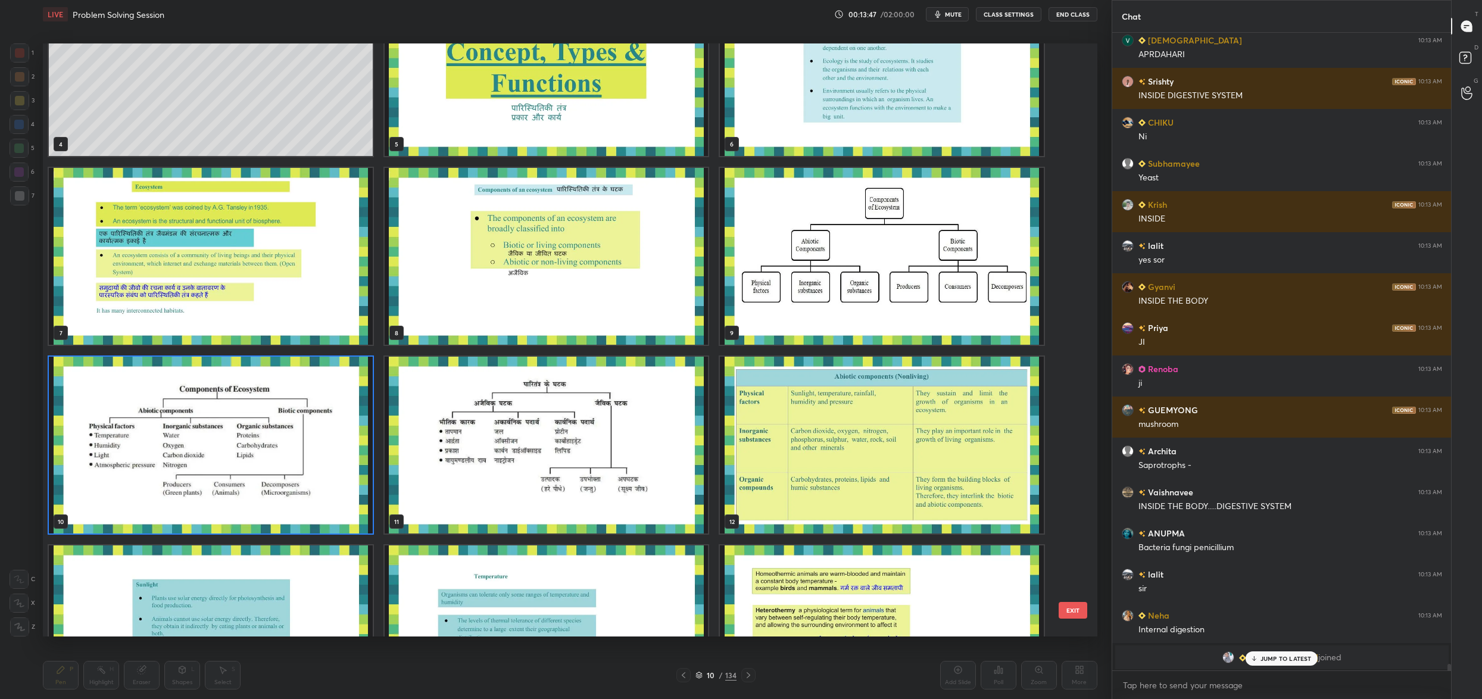
click at [301, 480] on img "grid" at bounding box center [211, 445] width 324 height 177
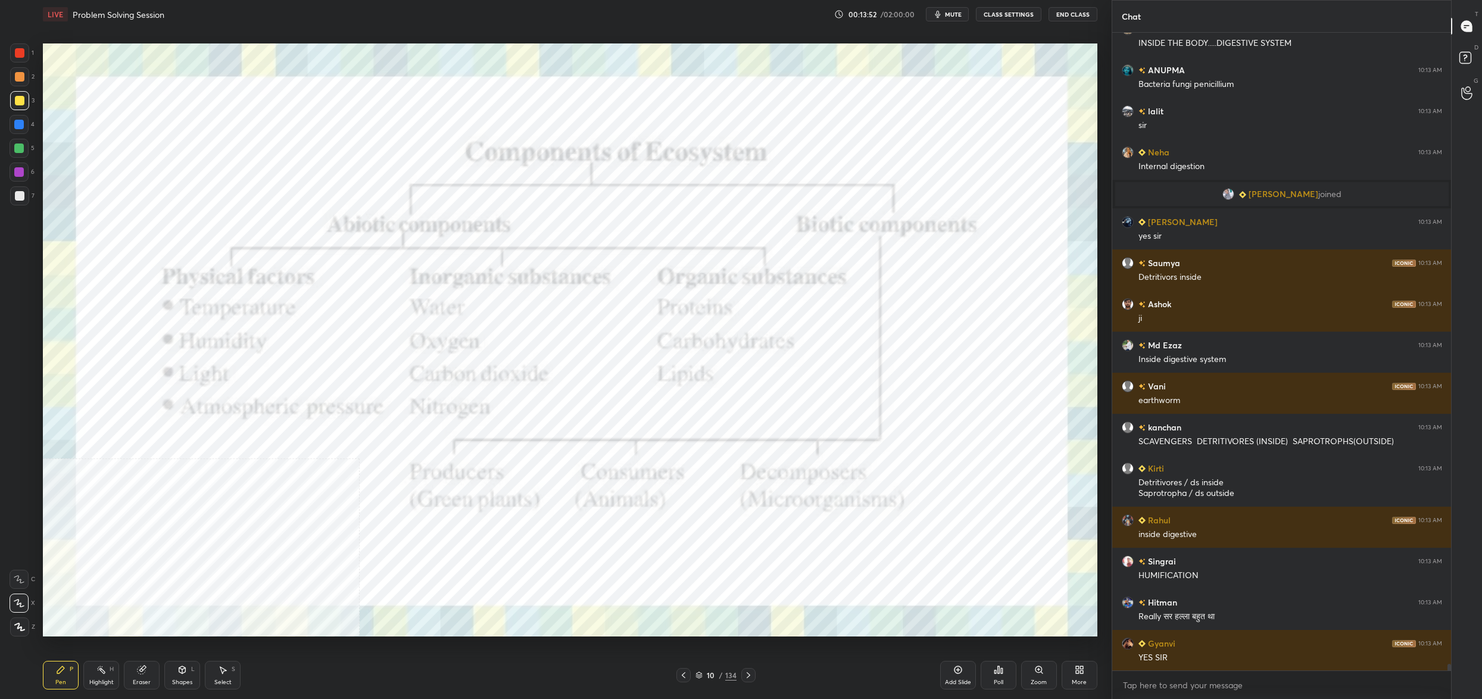
click at [32, 46] on div "1" at bounding box center [22, 52] width 24 height 19
click at [23, 56] on div at bounding box center [20, 53] width 10 height 10
click at [24, 54] on div at bounding box center [20, 53] width 10 height 10
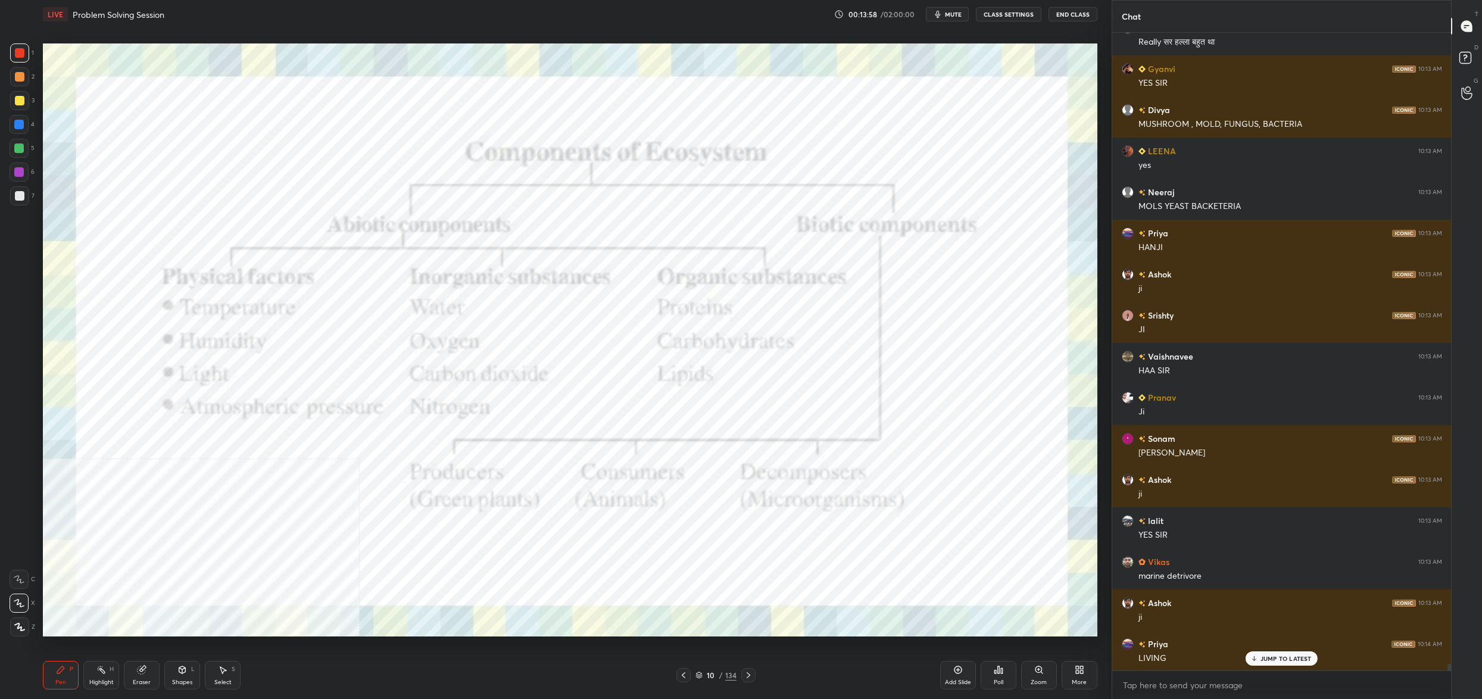
click at [706, 676] on div "10 / 134" at bounding box center [715, 675] width 41 height 11
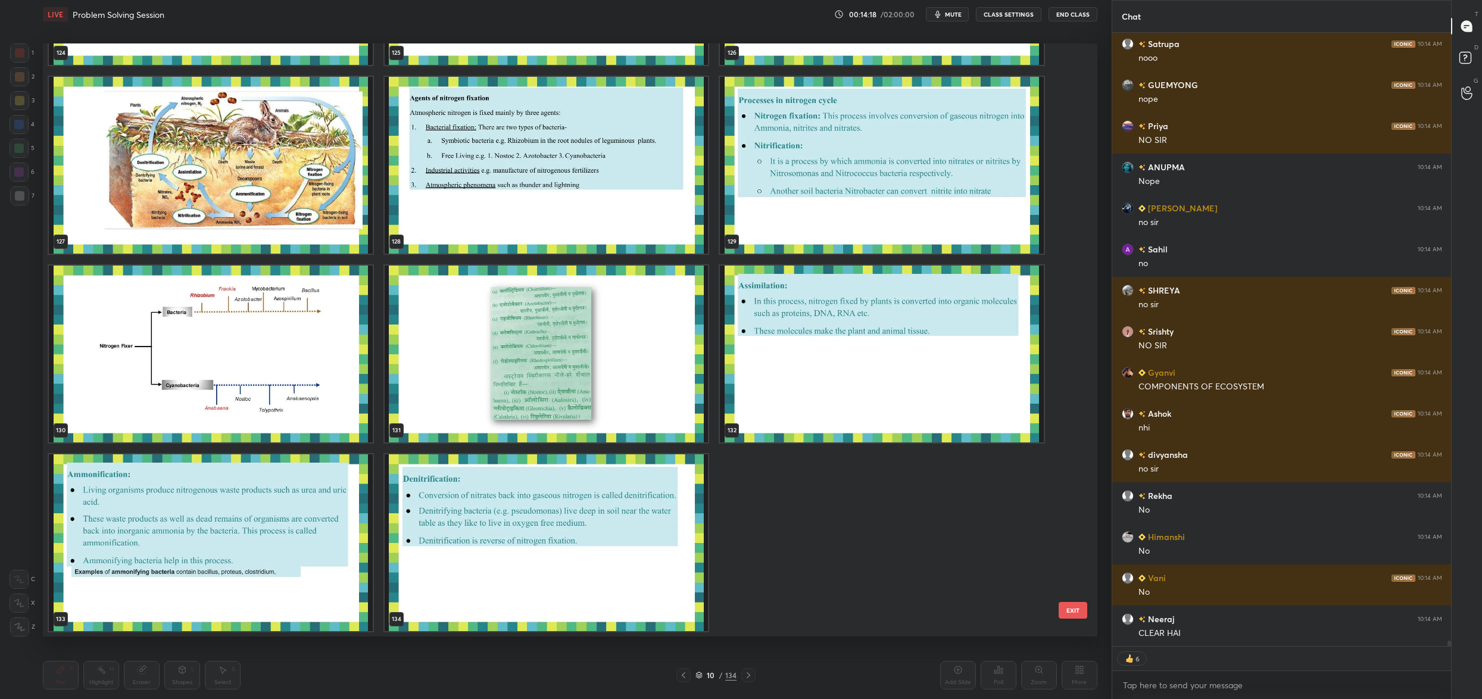
click at [487, 586] on img "grid" at bounding box center [547, 542] width 324 height 177
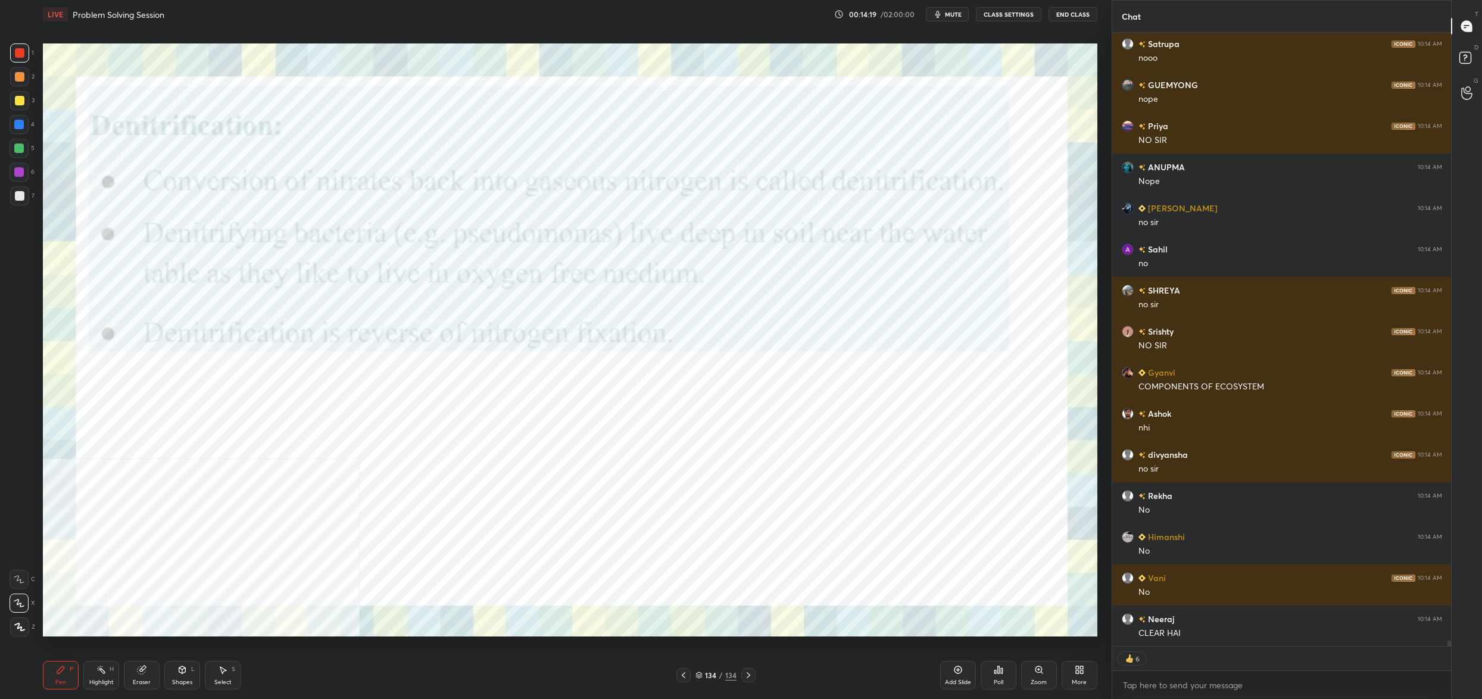
click at [487, 586] on img "grid" at bounding box center [547, 542] width 324 height 177
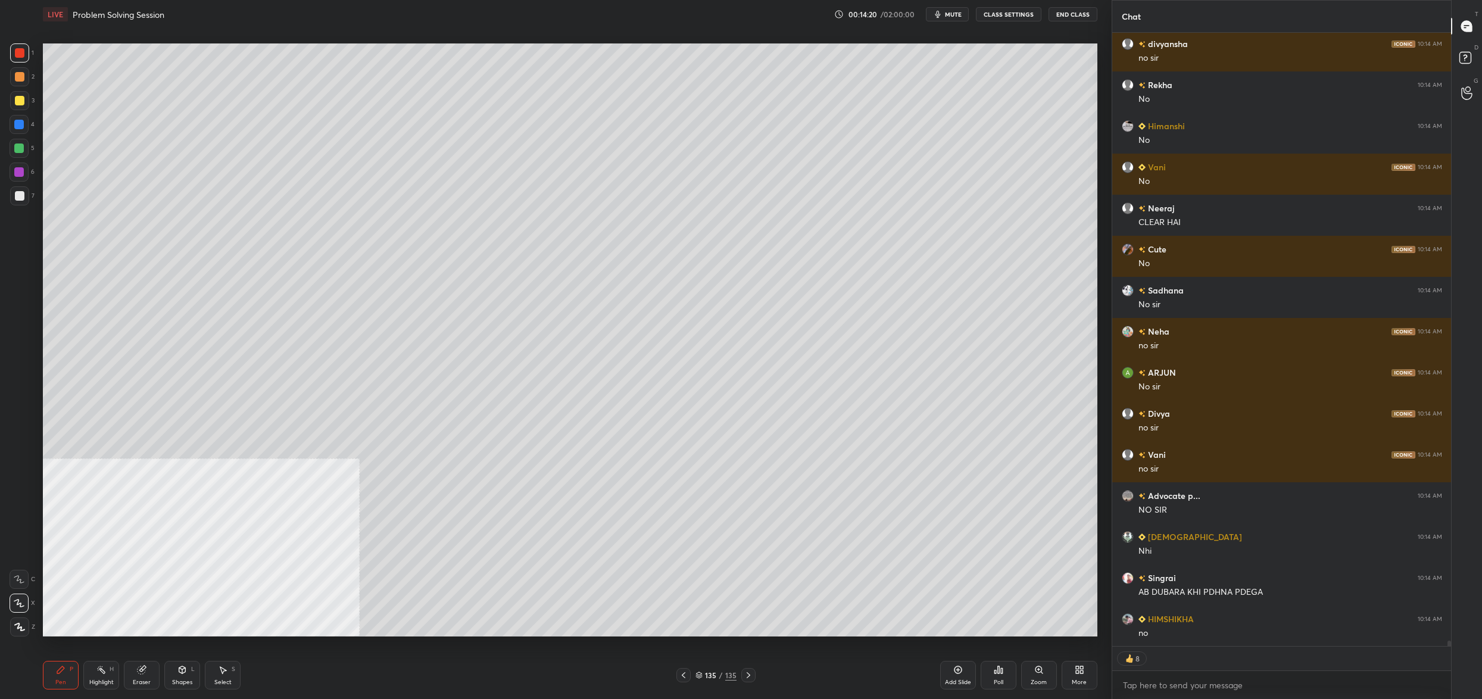
click at [1083, 663] on div "More" at bounding box center [1079, 675] width 36 height 29
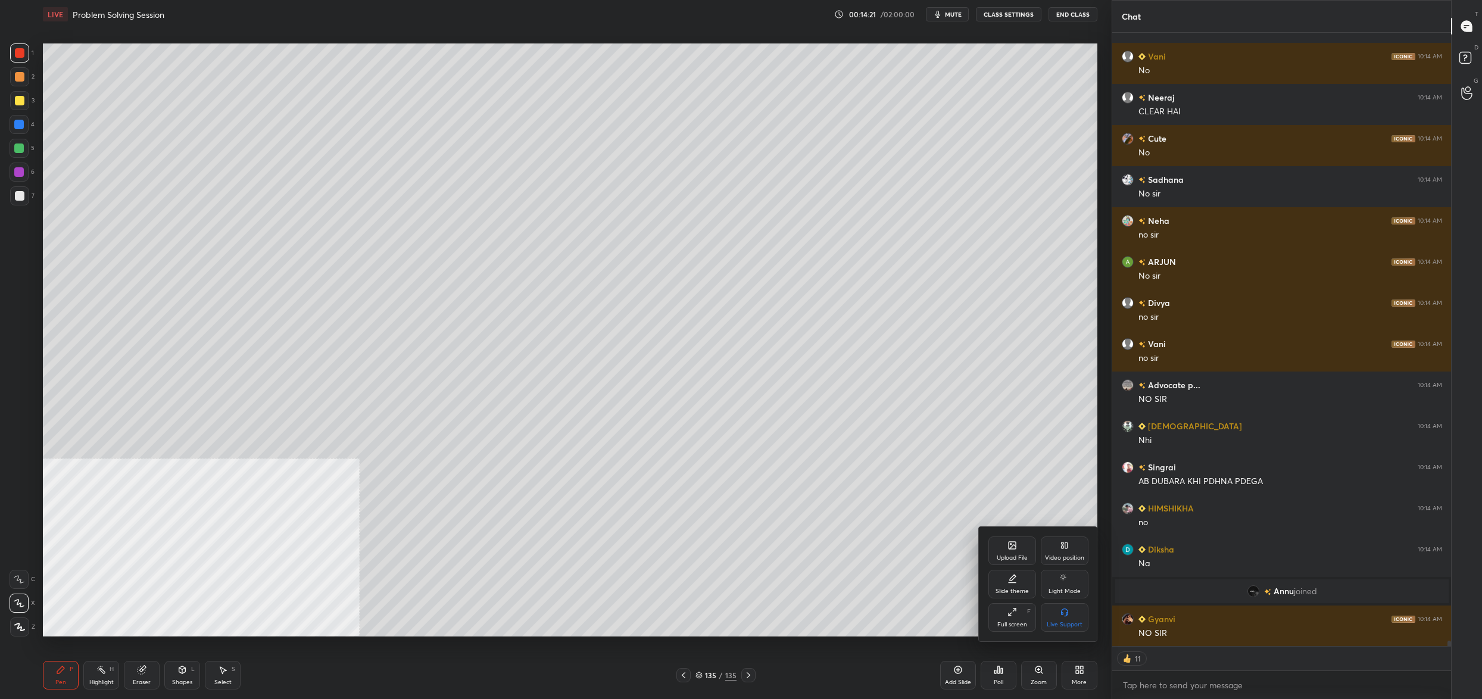
click at [1016, 557] on div "Upload File" at bounding box center [1011, 558] width 31 height 6
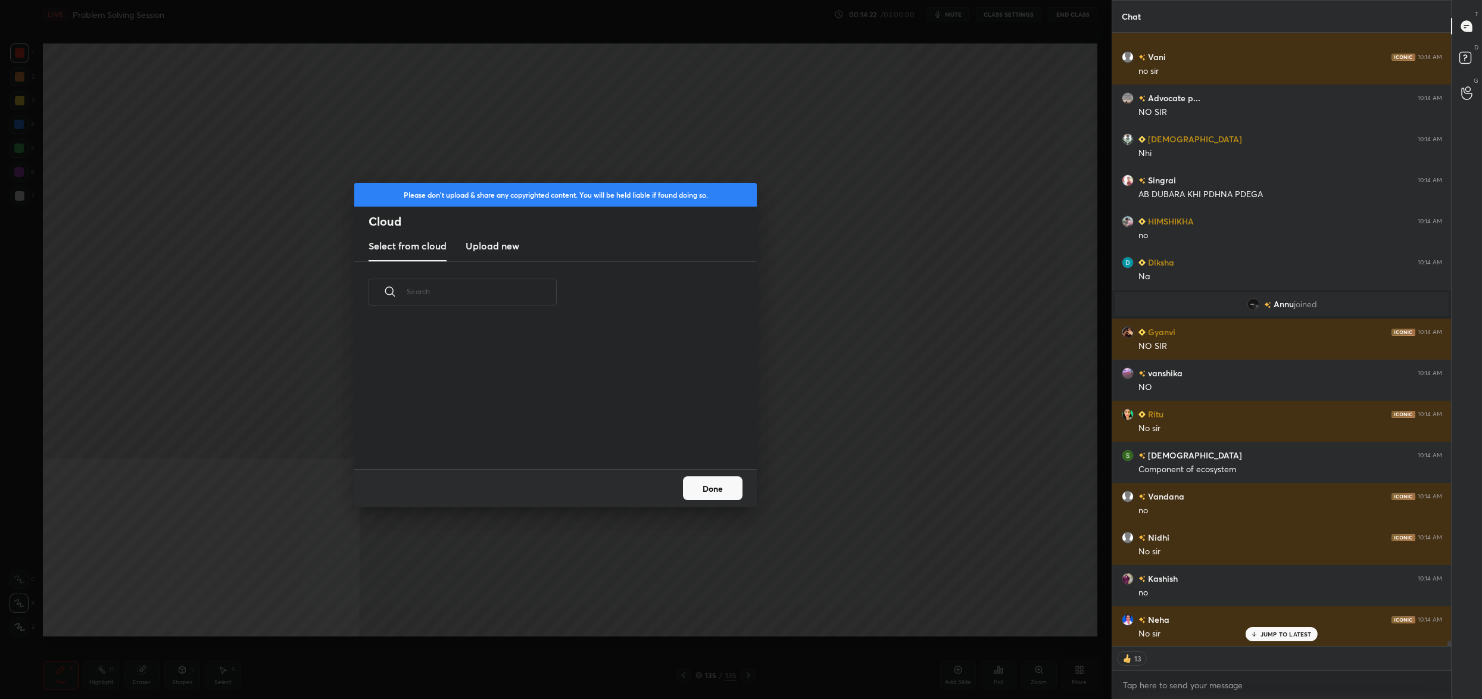
click at [514, 262] on div "​" at bounding box center [555, 365] width 402 height 207
click at [496, 246] on h3 "Upload new" at bounding box center [492, 246] width 54 height 14
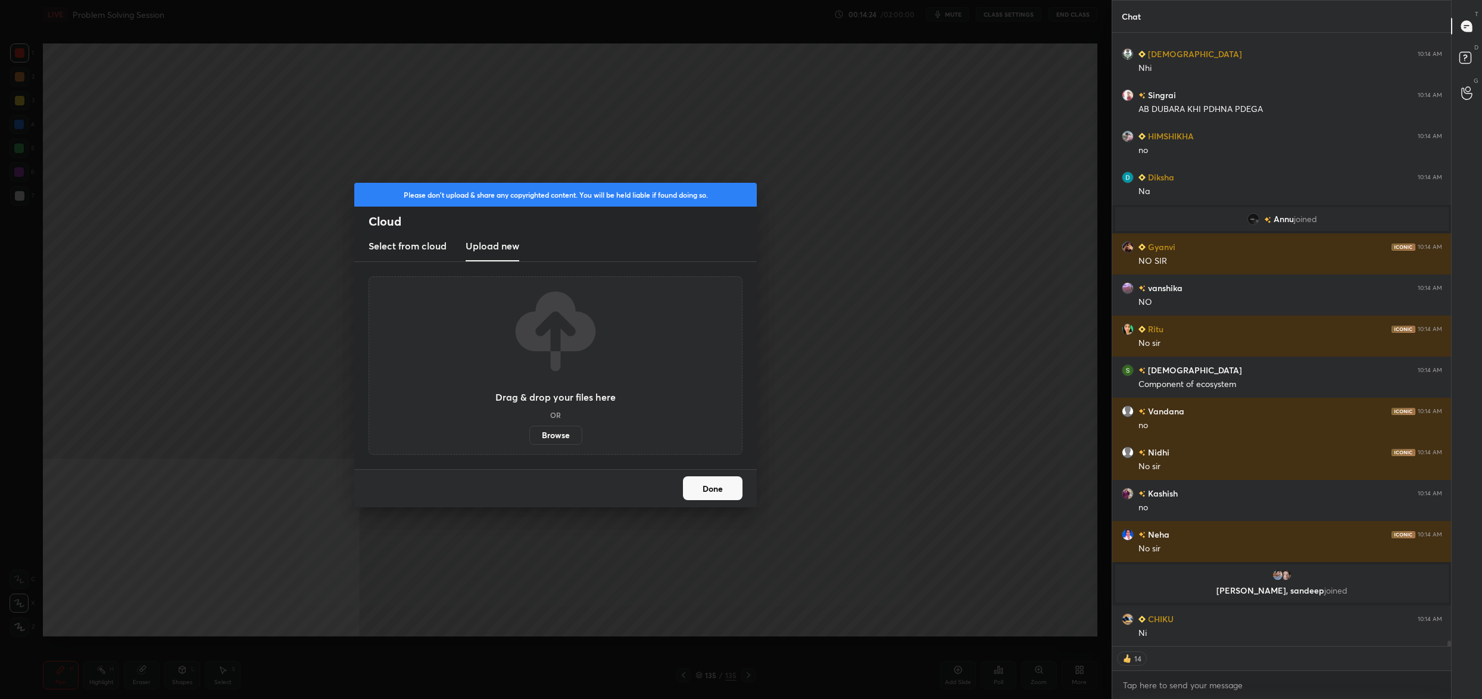
click at [557, 437] on label "Browse" at bounding box center [555, 435] width 53 height 19
click at [529, 437] on input "Browse" at bounding box center [529, 435] width 0 height 19
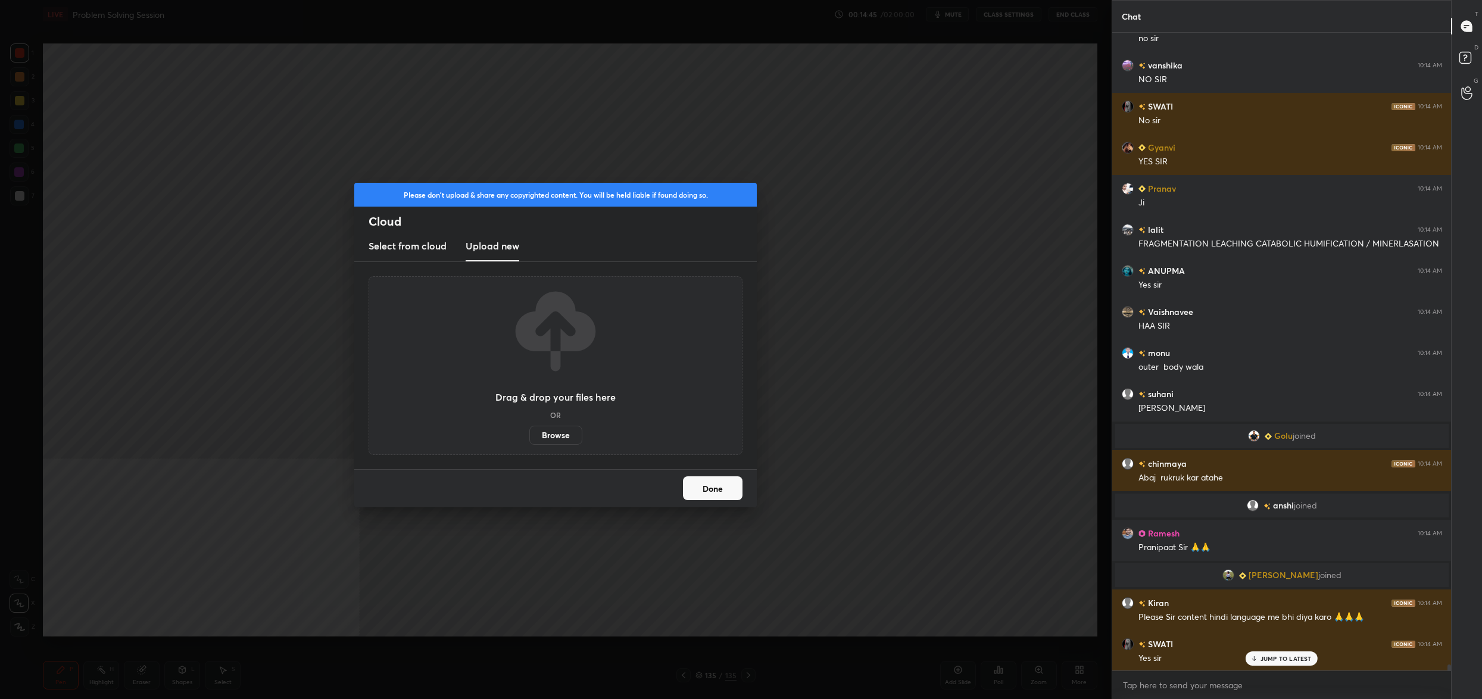
click at [718, 486] on button "Done" at bounding box center [713, 488] width 60 height 24
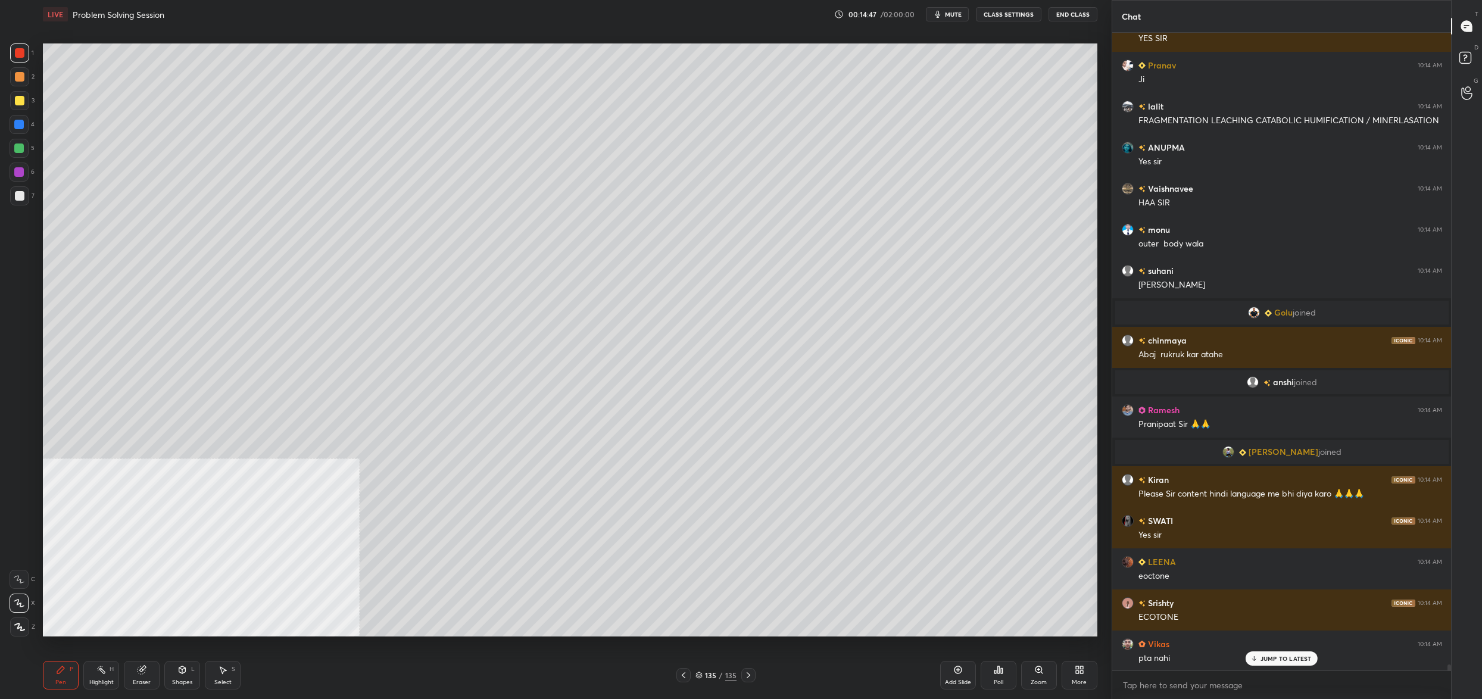
click at [704, 674] on div "135 / 135" at bounding box center [715, 675] width 41 height 11
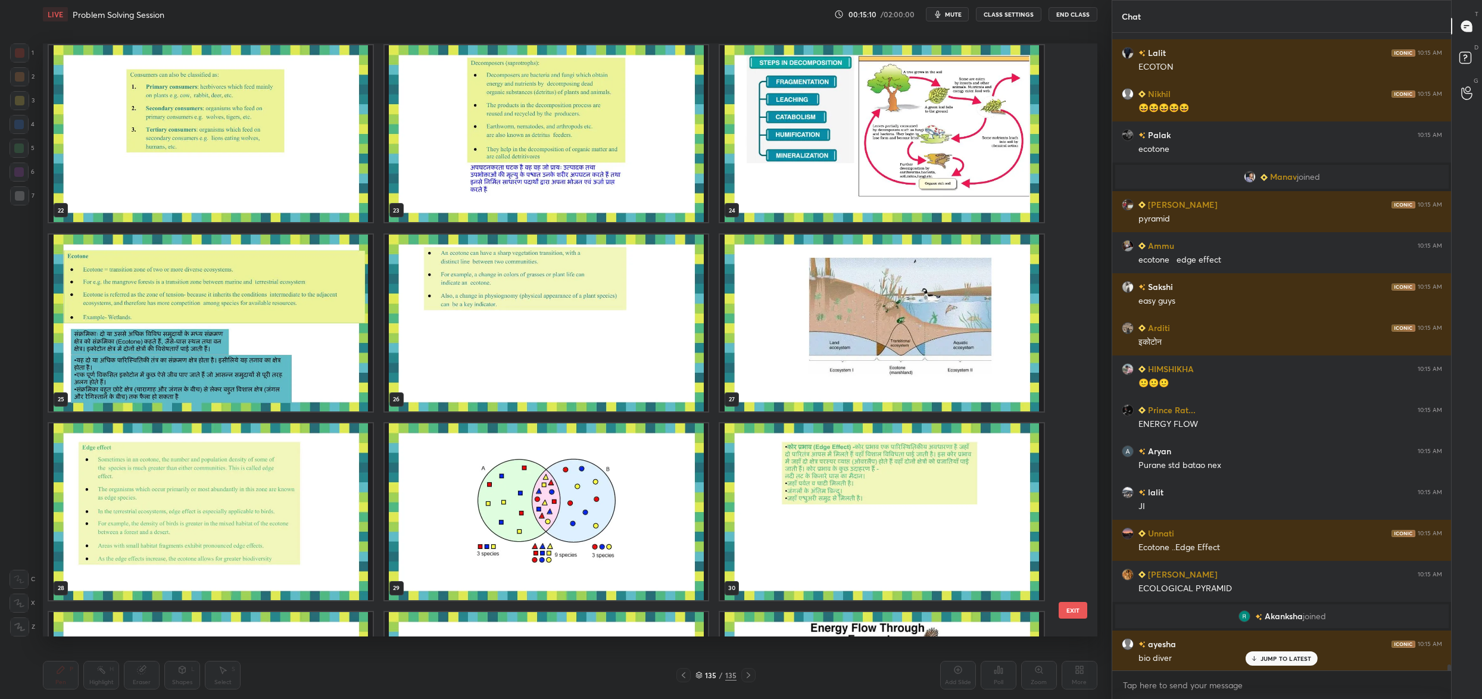
click at [907, 307] on img "grid" at bounding box center [882, 323] width 324 height 177
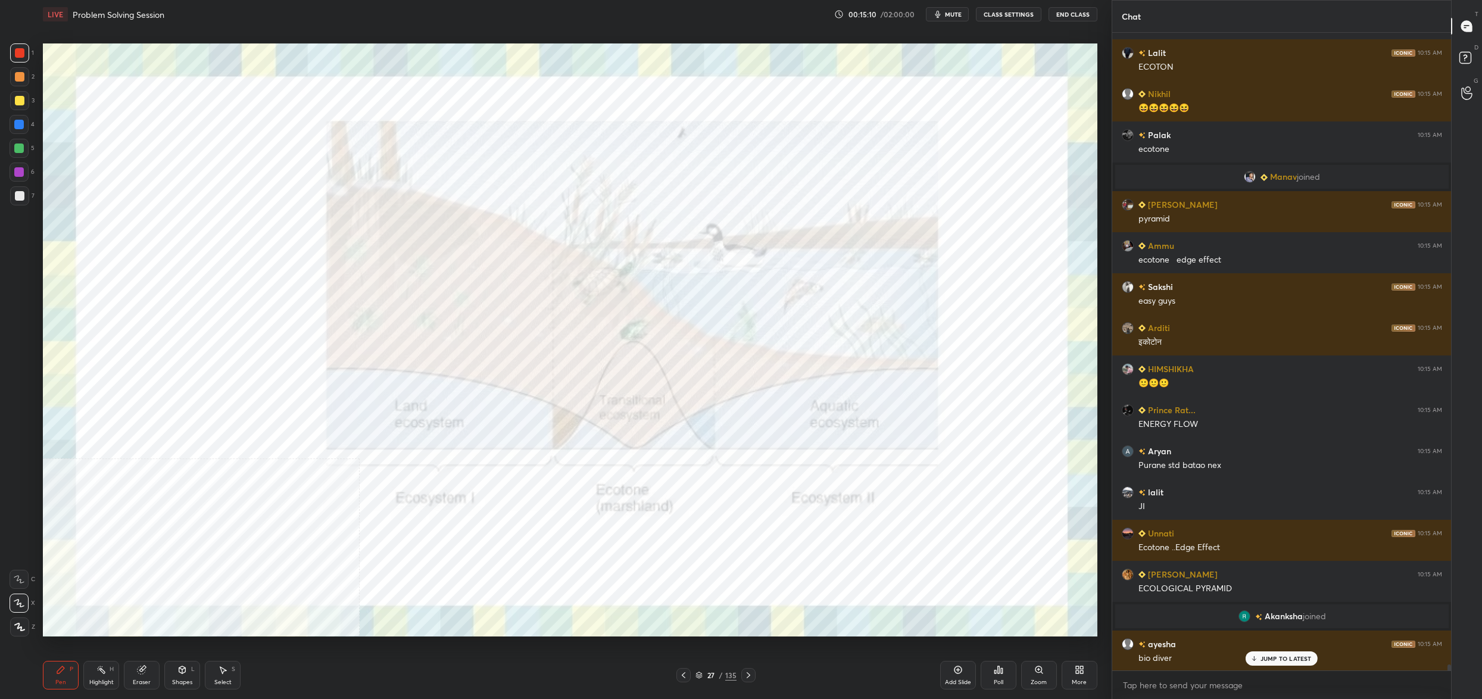
click at [907, 307] on img "grid" at bounding box center [882, 323] width 324 height 177
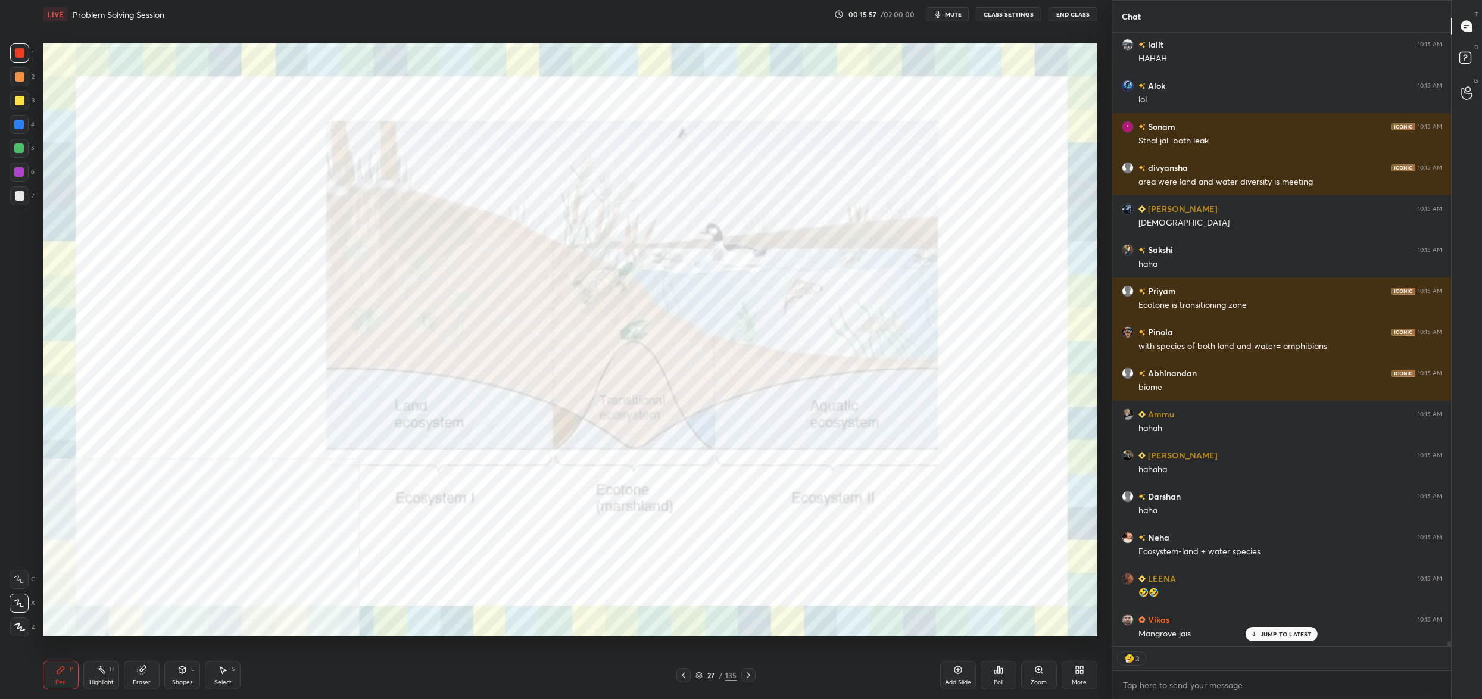
type textarea "x"
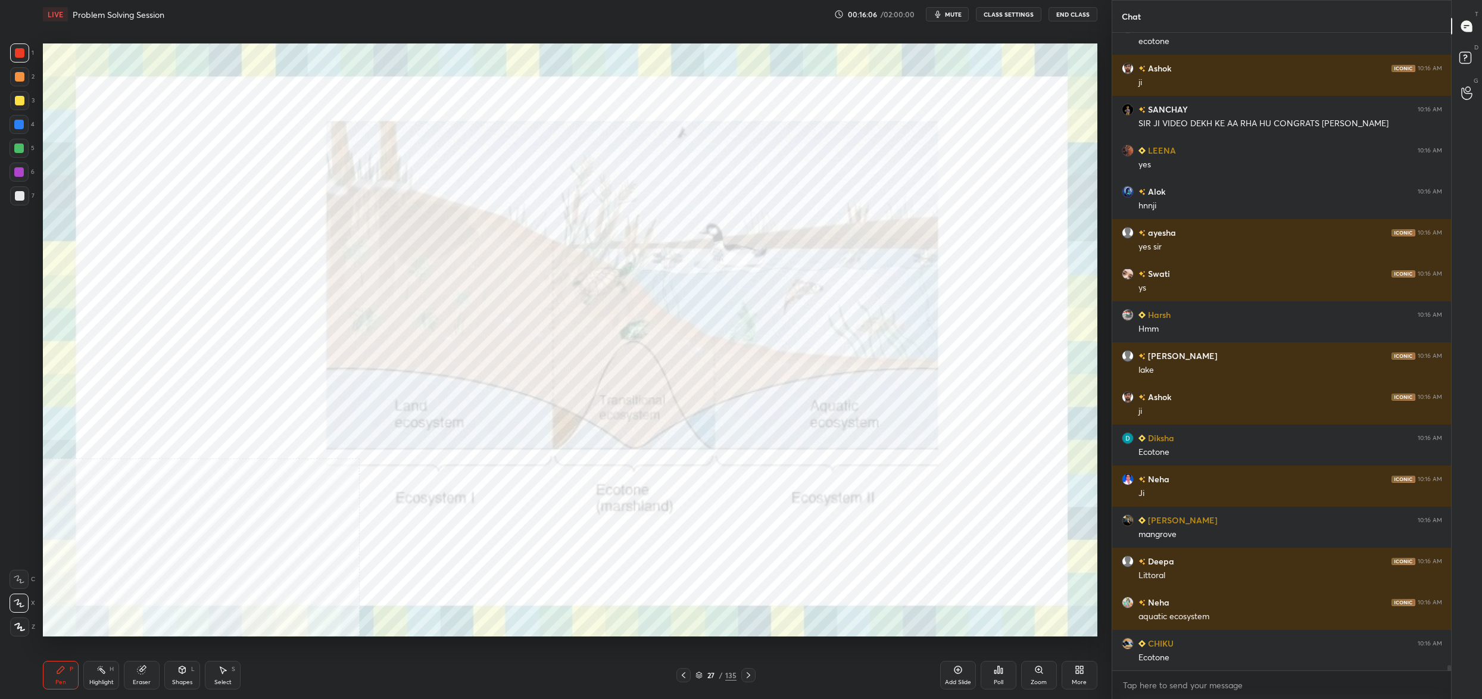
click at [21, 47] on div at bounding box center [19, 52] width 19 height 19
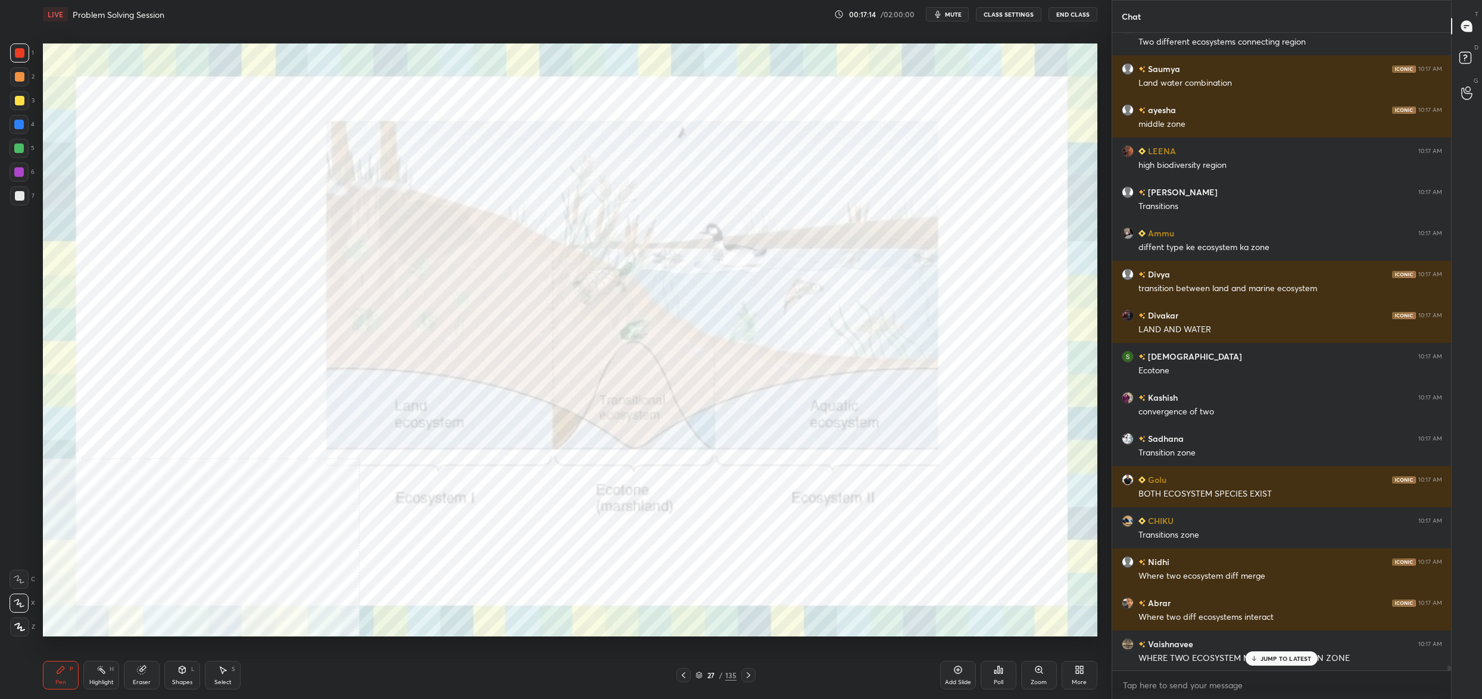
click at [1071, 663] on div "More" at bounding box center [1079, 675] width 36 height 29
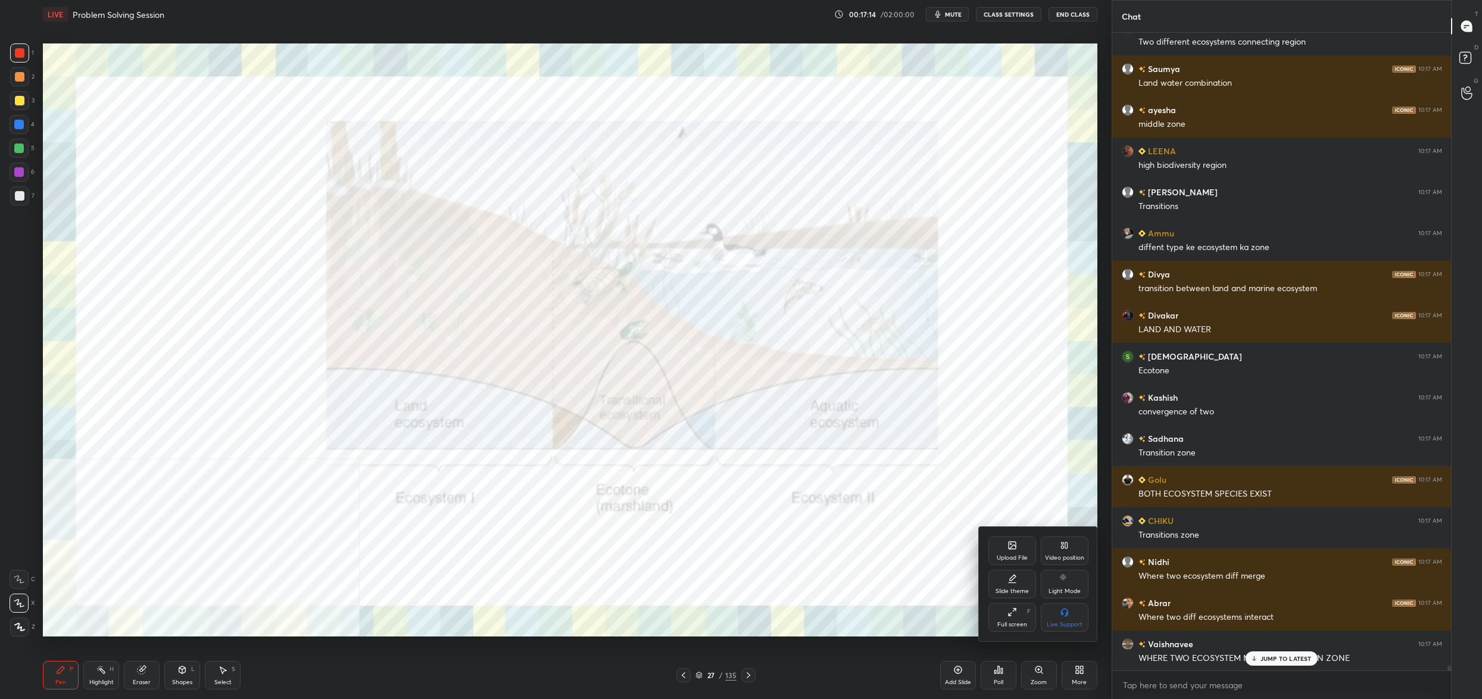
drag, startPoint x: 1073, startPoint y: 540, endPoint x: 1067, endPoint y: 577, distance: 37.9
click at [1072, 537] on div "Video position" at bounding box center [1064, 550] width 48 height 29
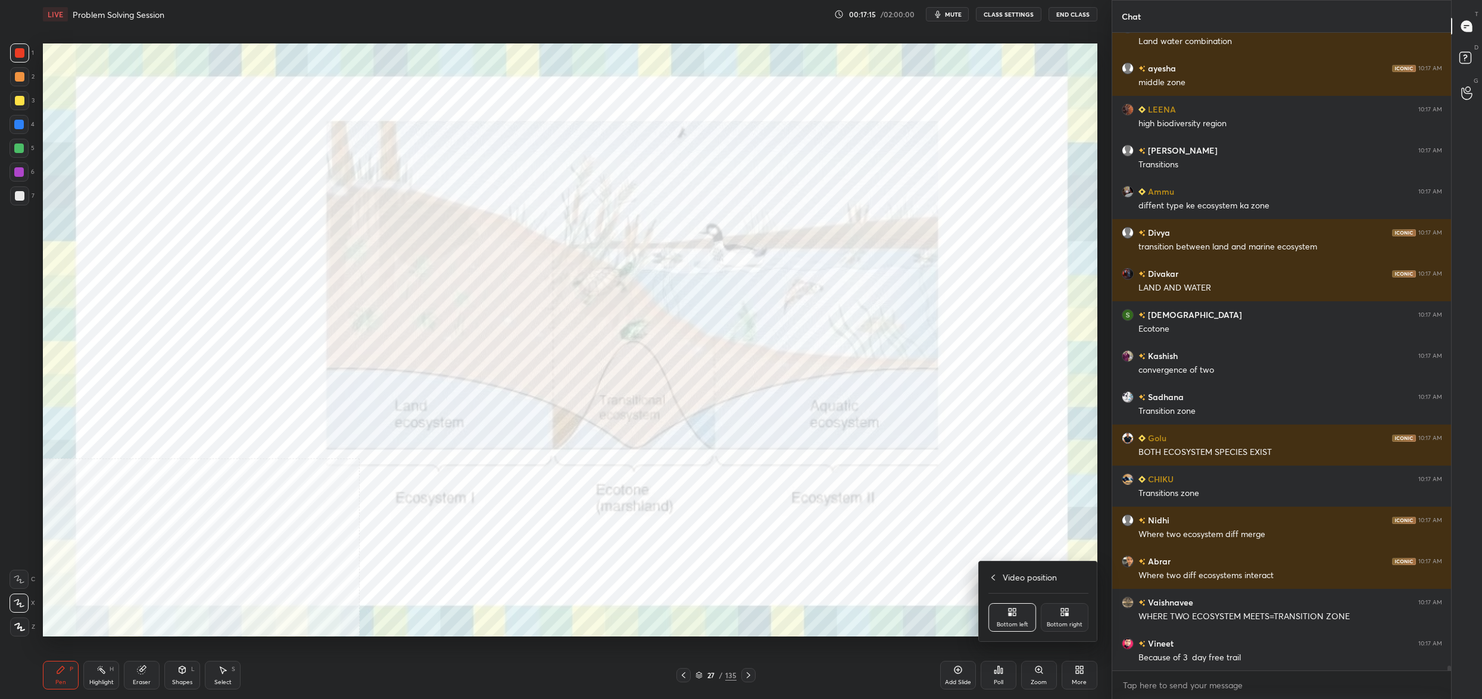
drag, startPoint x: 1082, startPoint y: 624, endPoint x: 1071, endPoint y: 604, distance: 22.4
click at [1080, 623] on div "Bottom right" at bounding box center [1064, 617] width 48 height 29
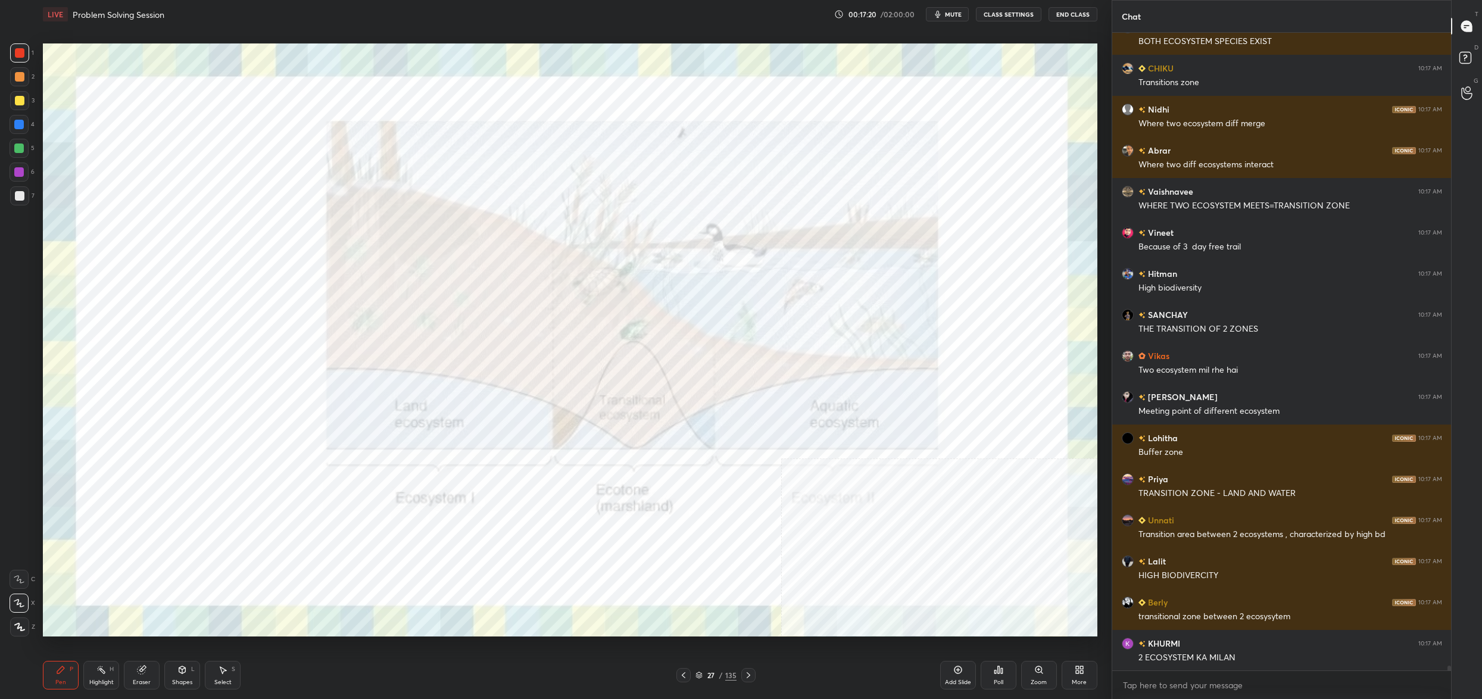
click at [710, 674] on div "27" at bounding box center [711, 674] width 12 height 7
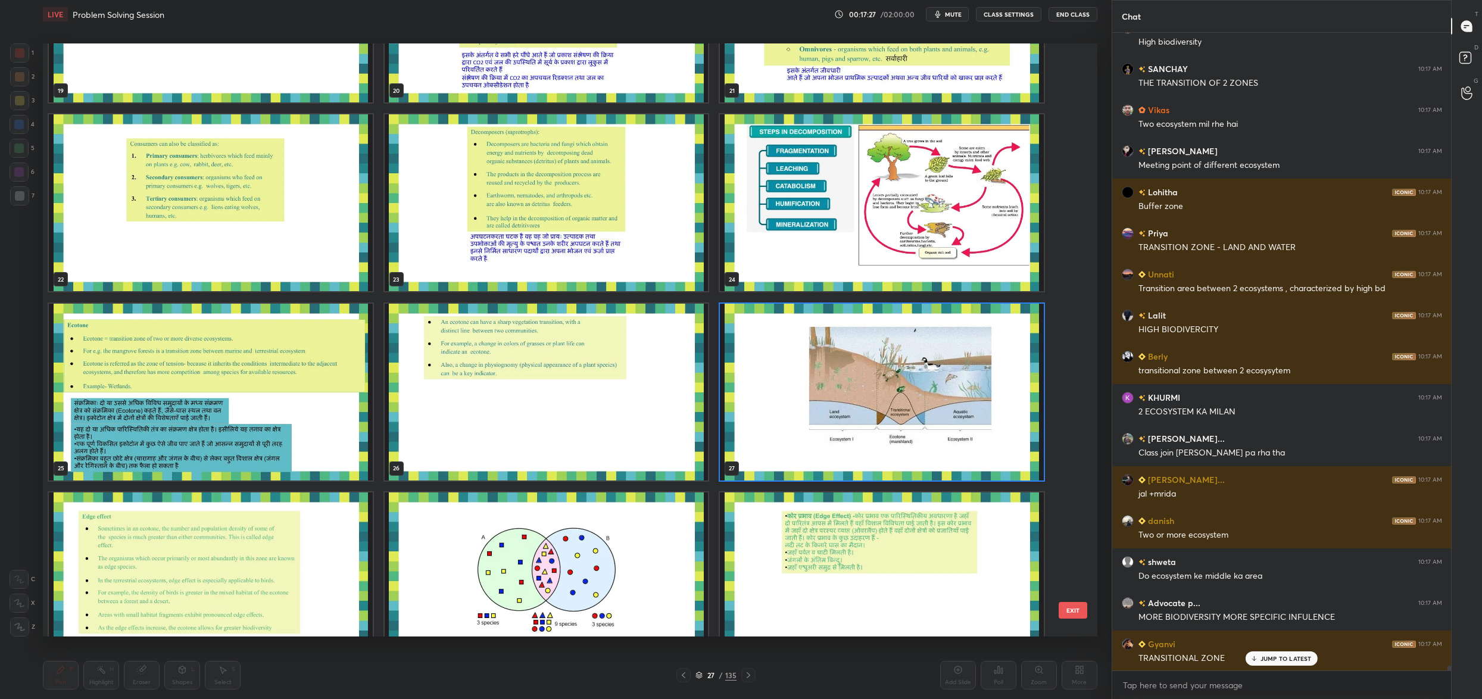
click at [1070, 612] on button "EXIT" at bounding box center [1072, 610] width 29 height 17
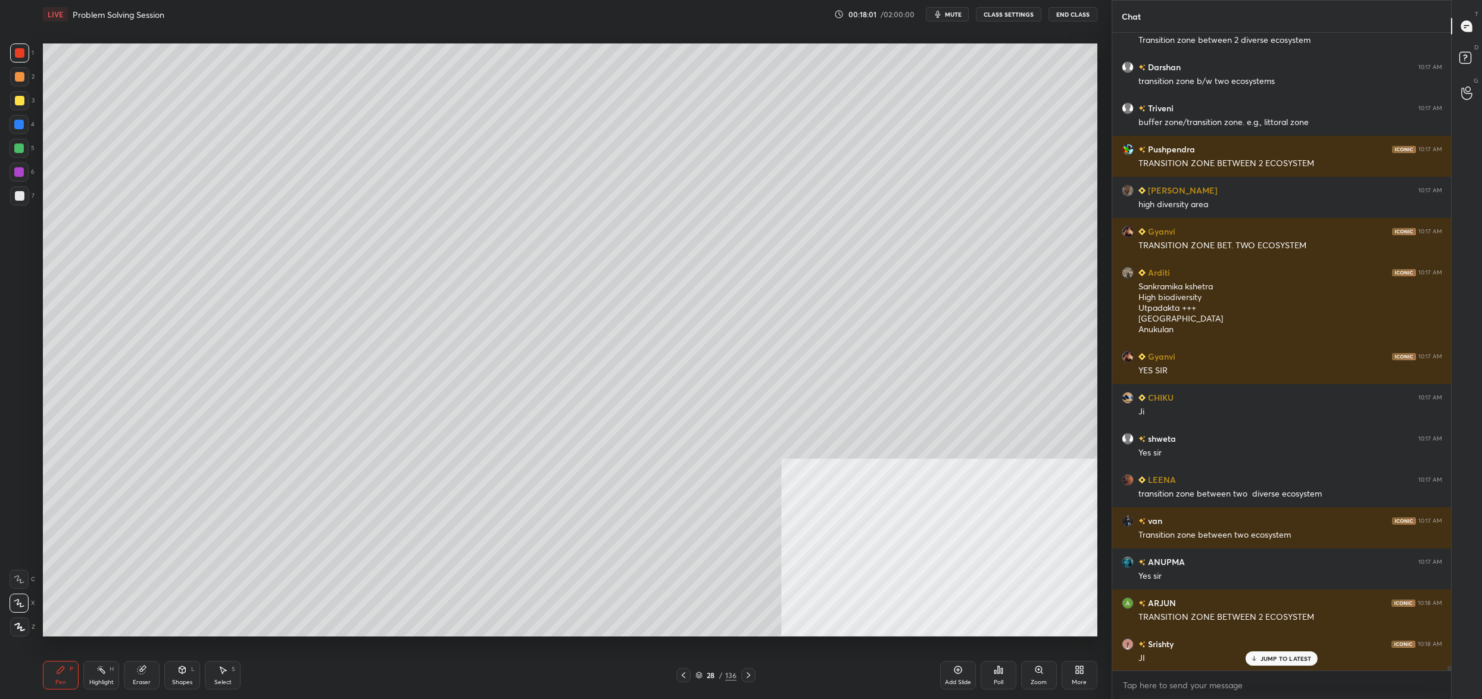
drag, startPoint x: 16, startPoint y: 149, endPoint x: 22, endPoint y: 145, distance: 7.3
click at [16, 149] on div at bounding box center [19, 148] width 10 height 10
click at [23, 149] on div at bounding box center [19, 148] width 10 height 10
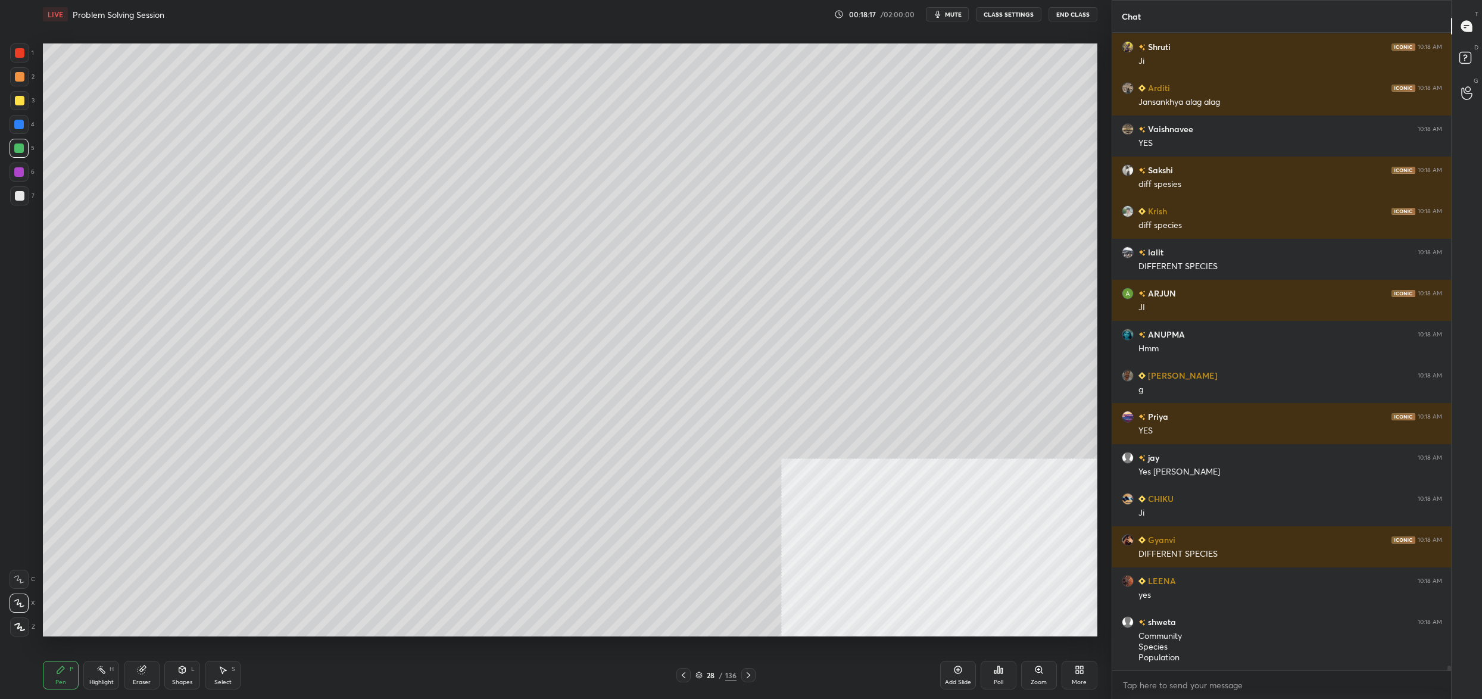
click at [15, 195] on div at bounding box center [20, 196] width 10 height 10
click at [17, 201] on div at bounding box center [19, 195] width 19 height 19
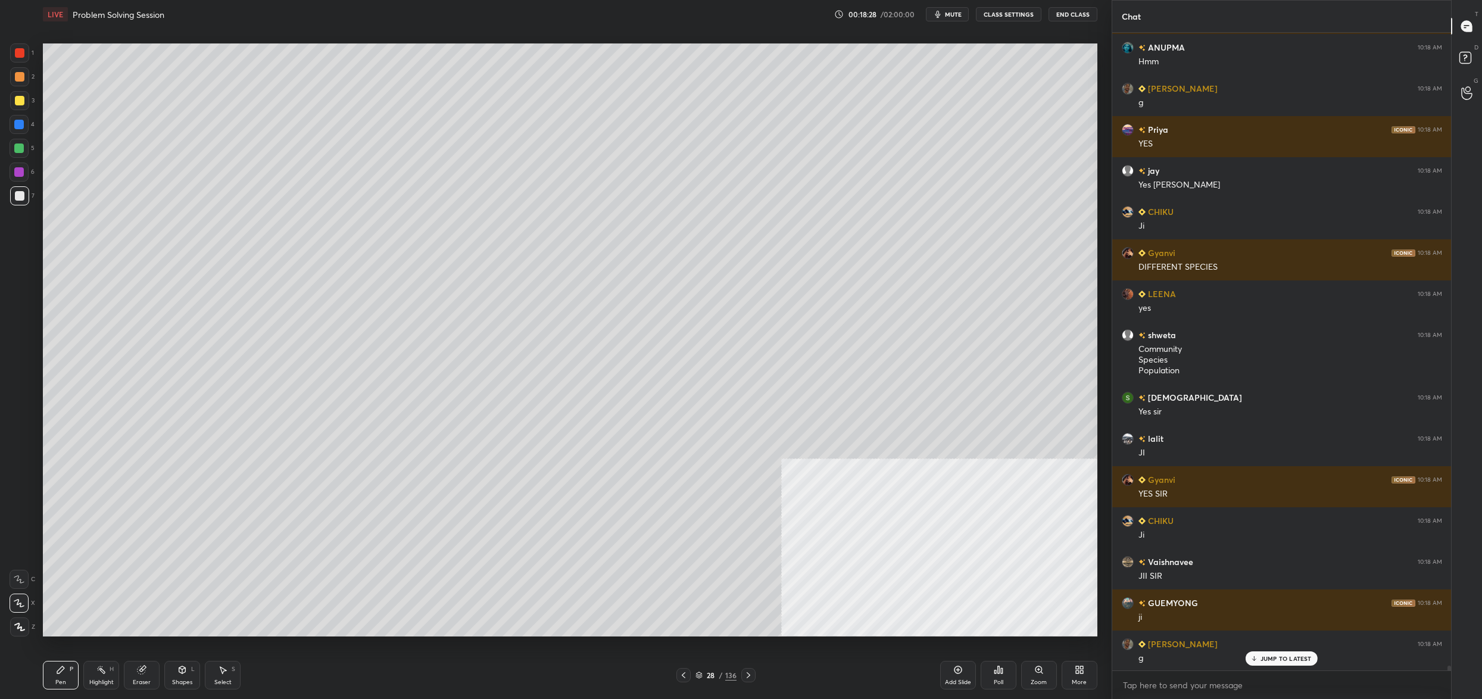
click at [135, 677] on div "Eraser" at bounding box center [142, 675] width 36 height 29
click at [62, 673] on icon at bounding box center [61, 670] width 10 height 10
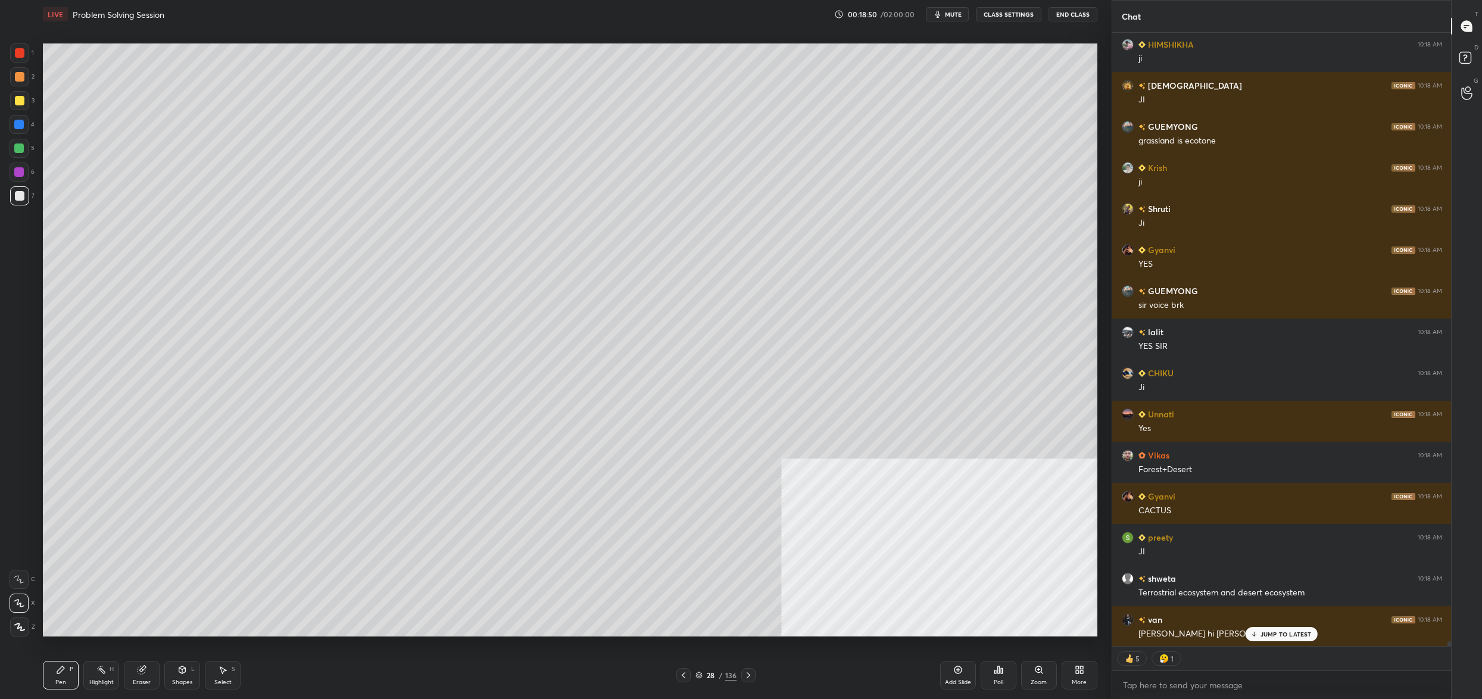
drag, startPoint x: 25, startPoint y: 139, endPoint x: 20, endPoint y: 148, distance: 10.1
click at [23, 142] on div at bounding box center [19, 148] width 19 height 19
drag, startPoint x: 20, startPoint y: 148, endPoint x: 17, endPoint y: 141, distance: 7.5
click at [23, 143] on div at bounding box center [19, 148] width 10 height 10
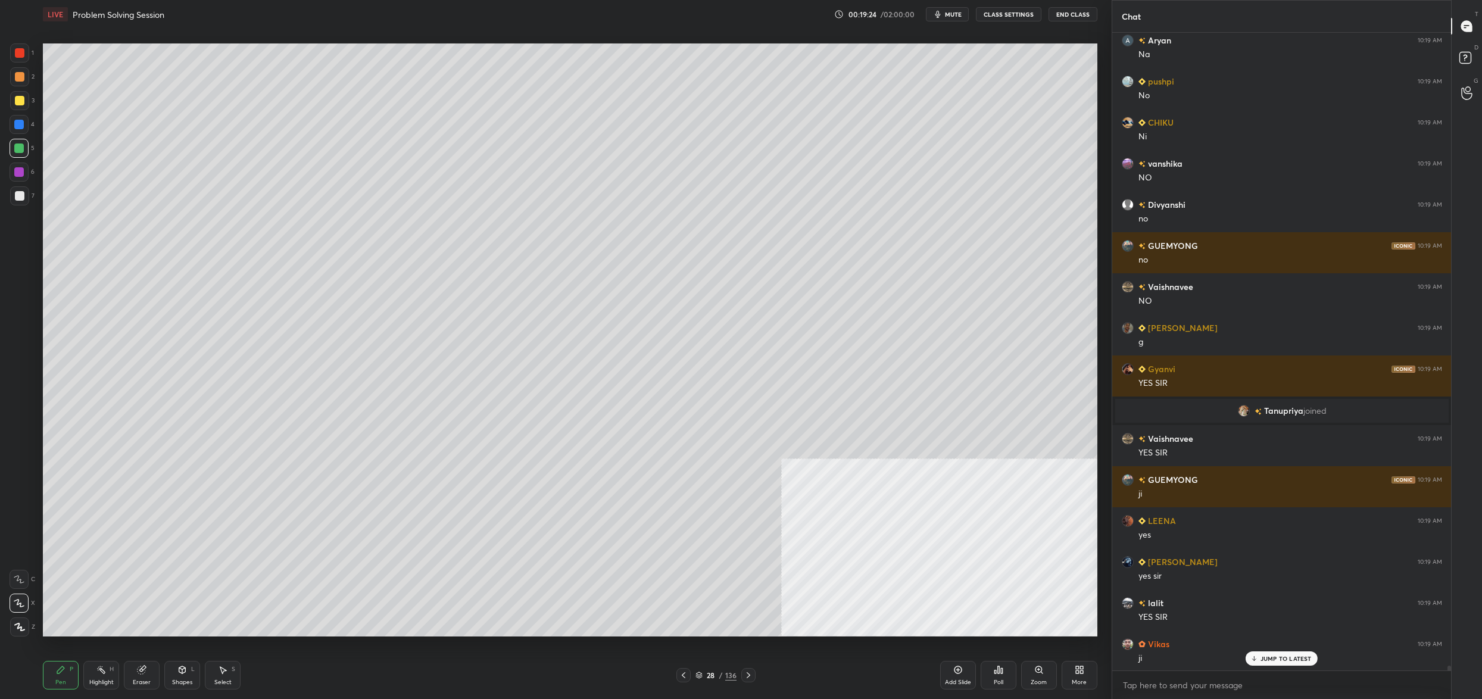
click at [32, 106] on div "3" at bounding box center [22, 103] width 24 height 24
drag, startPoint x: 18, startPoint y: 104, endPoint x: 35, endPoint y: 106, distance: 16.8
click at [18, 104] on div at bounding box center [20, 101] width 10 height 10
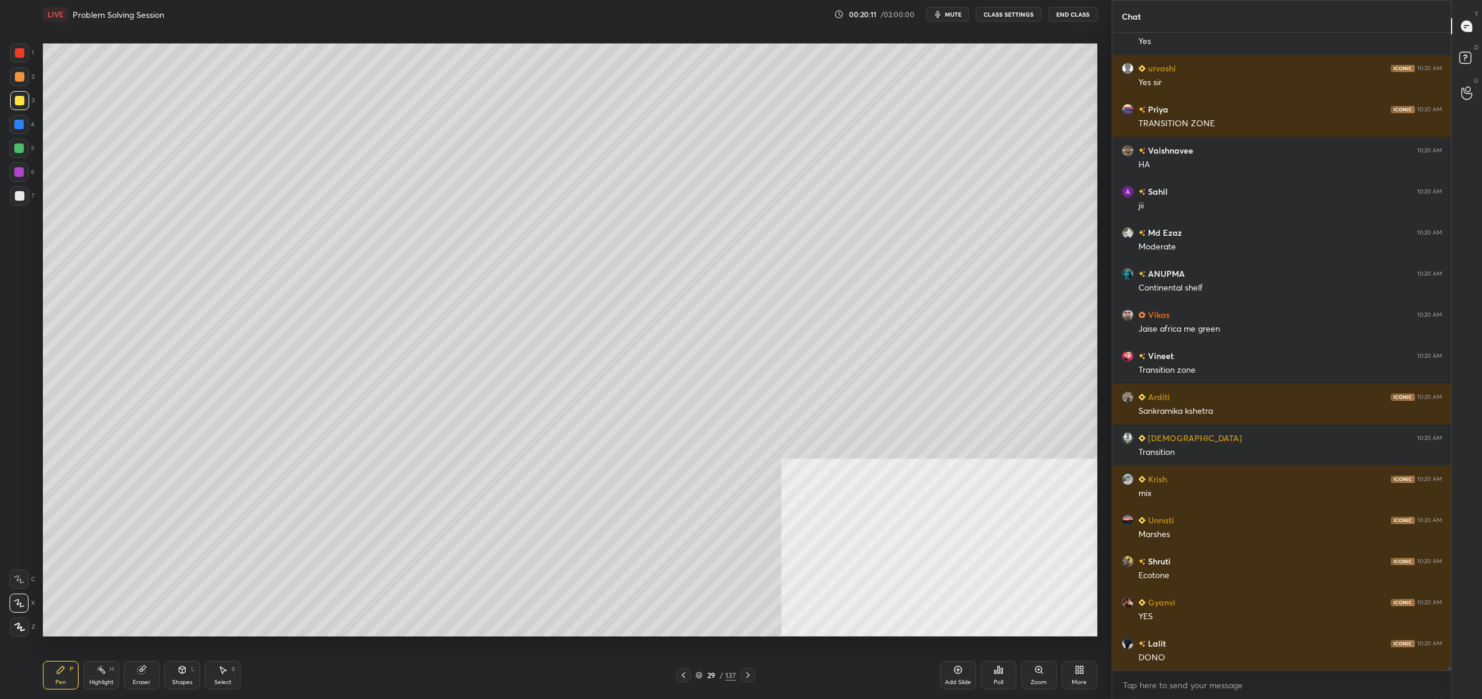
drag, startPoint x: 27, startPoint y: 125, endPoint x: 28, endPoint y: 148, distance: 22.6
click at [28, 129] on div at bounding box center [19, 124] width 19 height 19
click at [22, 156] on div at bounding box center [19, 148] width 19 height 19
click at [16, 151] on div at bounding box center [19, 148] width 19 height 19
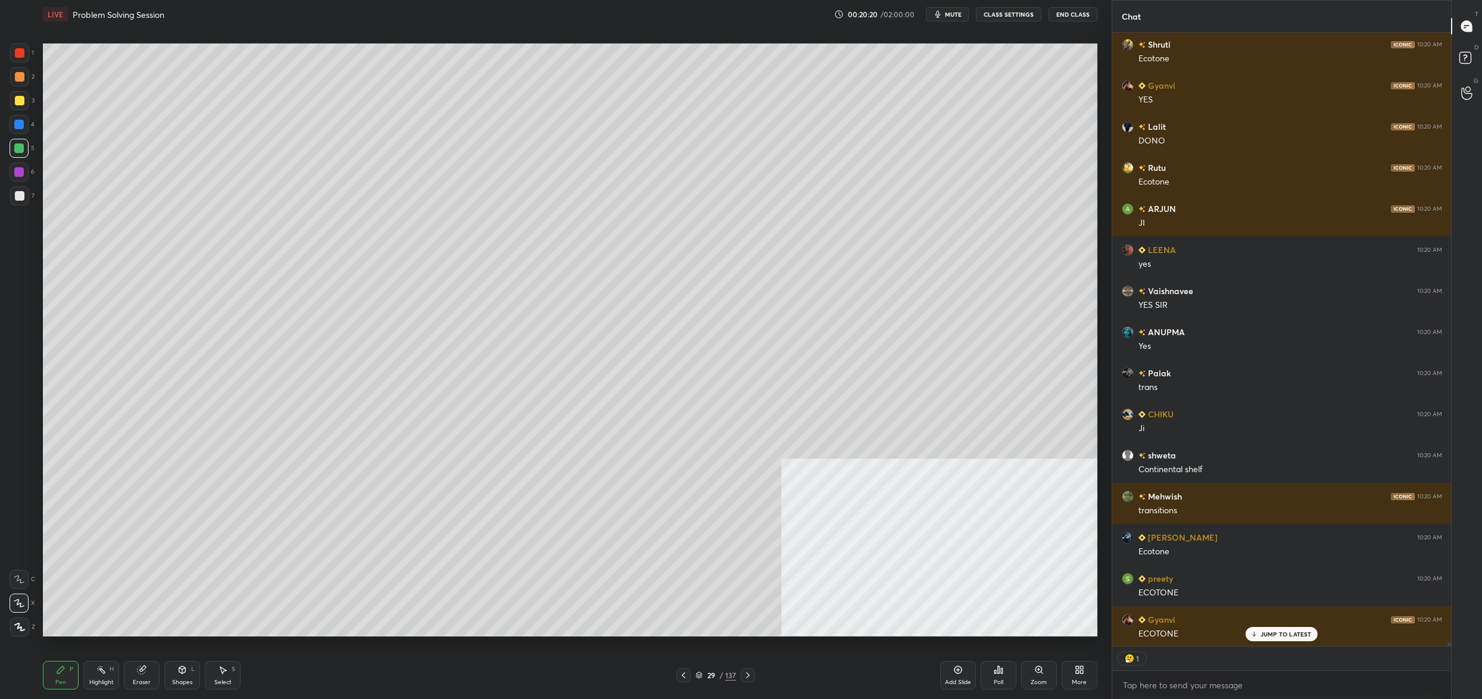
click at [679, 671] on div at bounding box center [683, 675] width 14 height 14
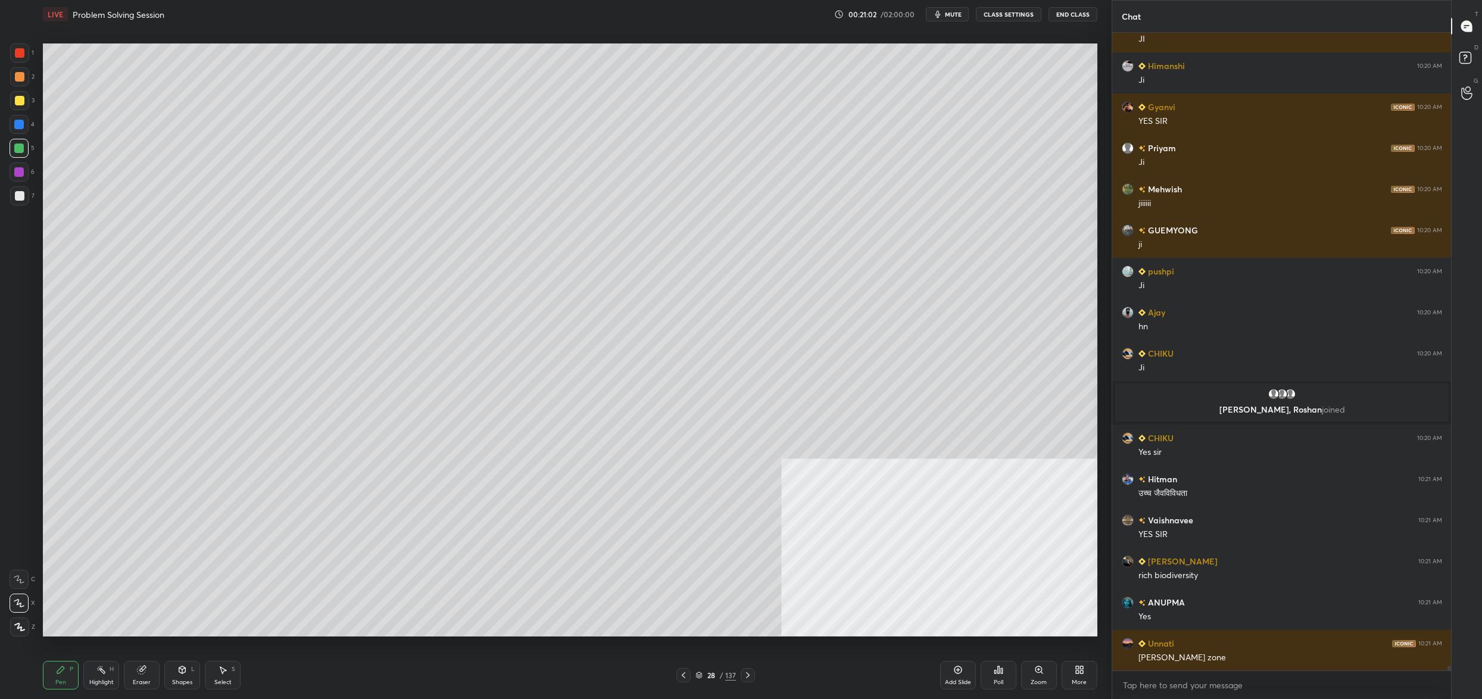
click at [701, 677] on icon at bounding box center [698, 674] width 7 height 7
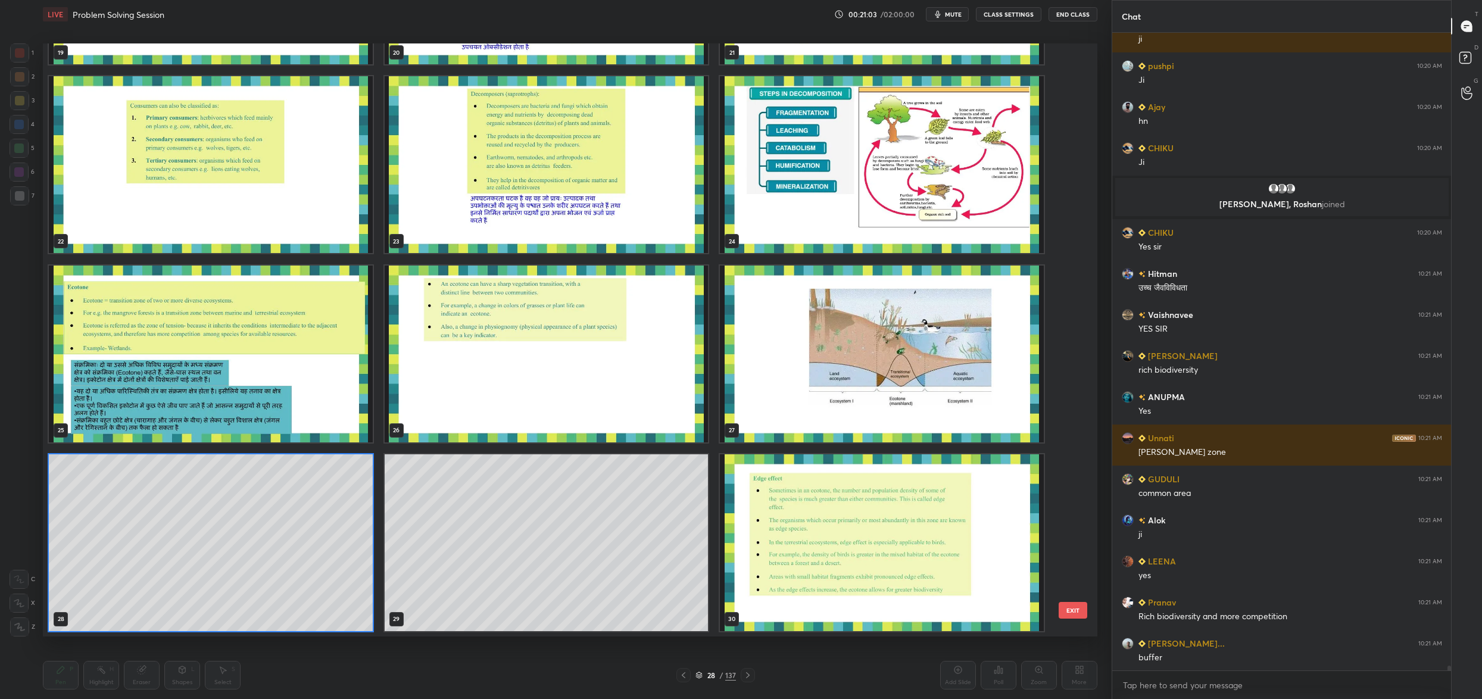
click at [836, 385] on img "grid" at bounding box center [882, 353] width 324 height 177
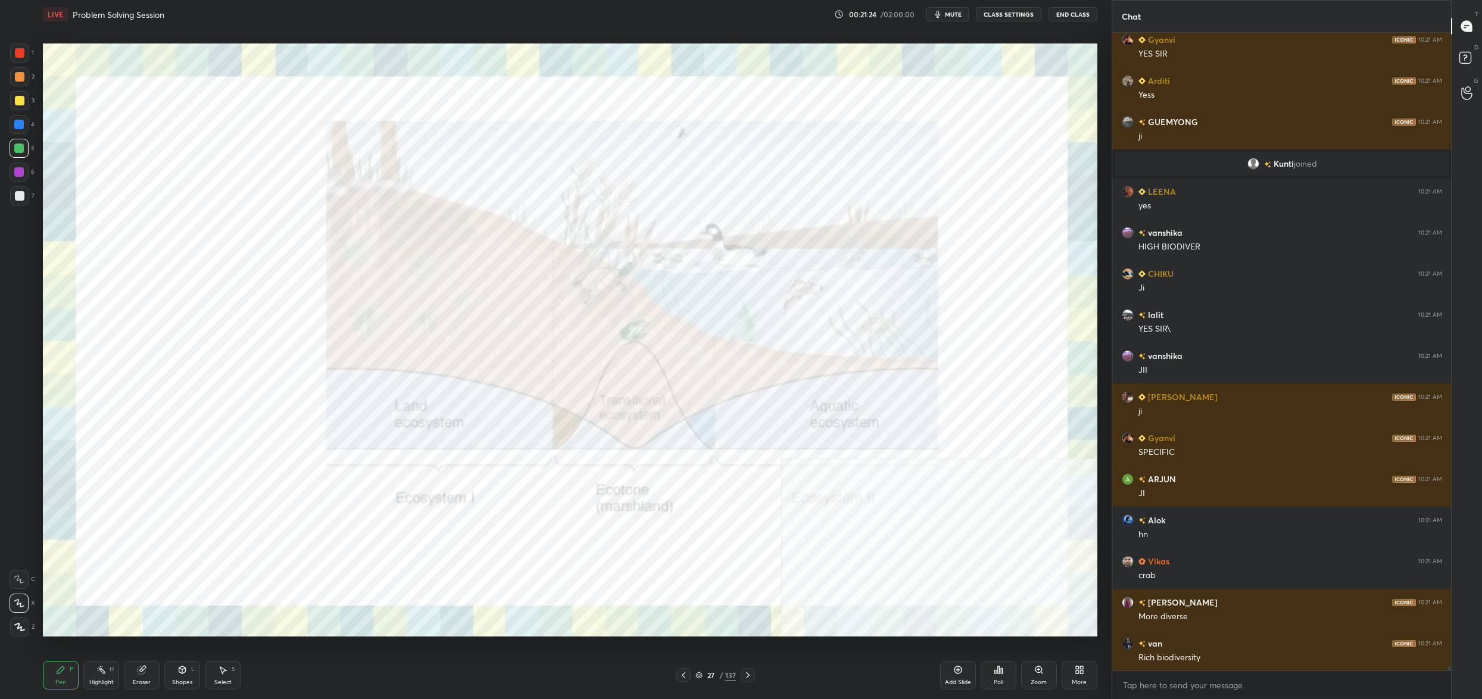
drag, startPoint x: 17, startPoint y: 64, endPoint x: 23, endPoint y: 65, distance: 6.0
click at [19, 64] on div "1" at bounding box center [22, 55] width 24 height 24
click at [28, 52] on div at bounding box center [19, 52] width 19 height 19
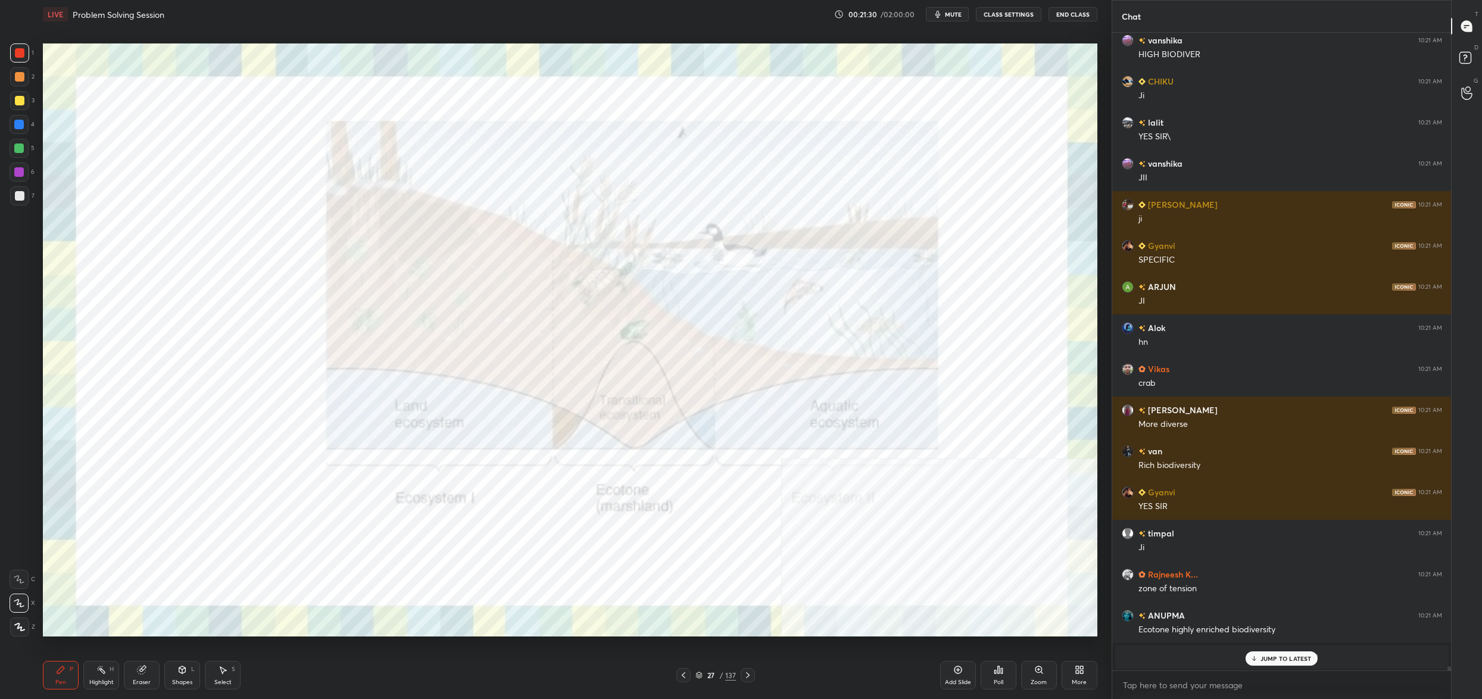
click at [707, 677] on div "27" at bounding box center [711, 674] width 12 height 7
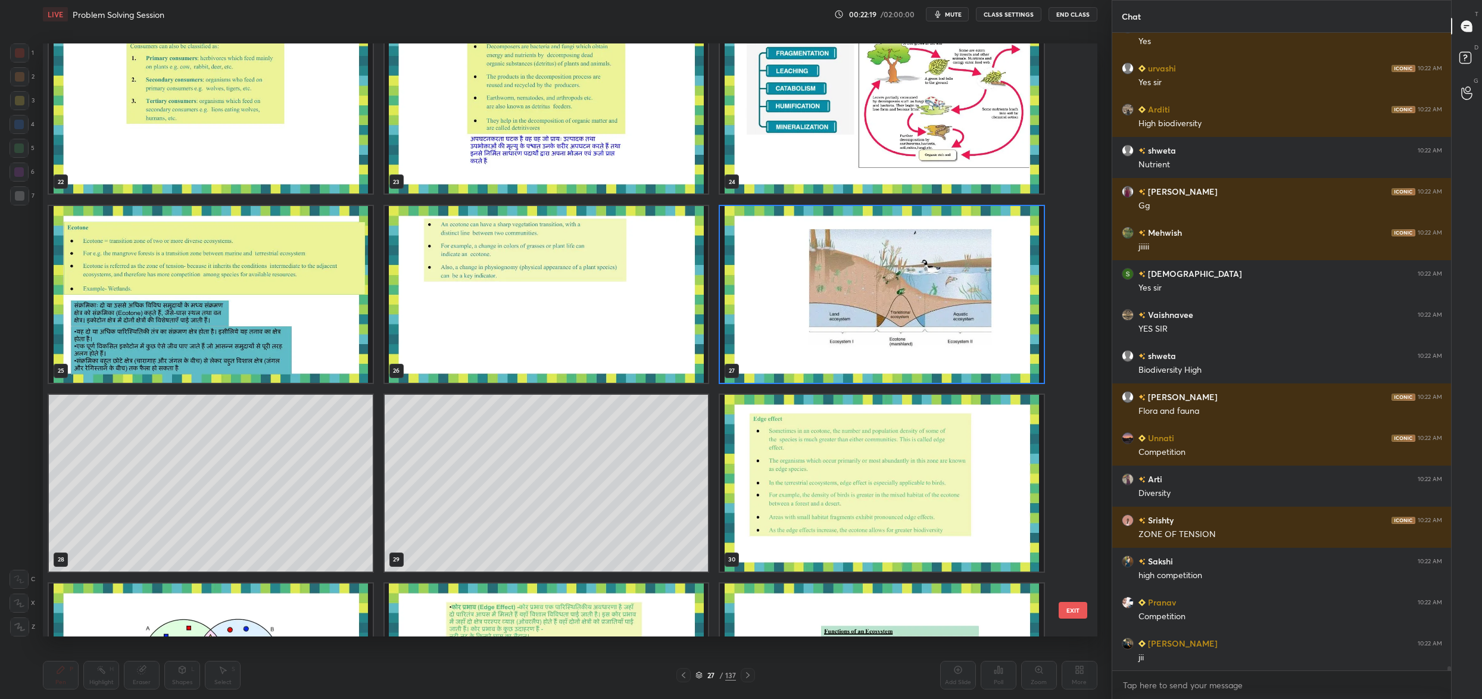
drag, startPoint x: 945, startPoint y: 301, endPoint x: 941, endPoint y: 315, distance: 15.3
click at [941, 310] on img "grid" at bounding box center [882, 294] width 324 height 177
click at [941, 316] on img "grid" at bounding box center [882, 294] width 324 height 177
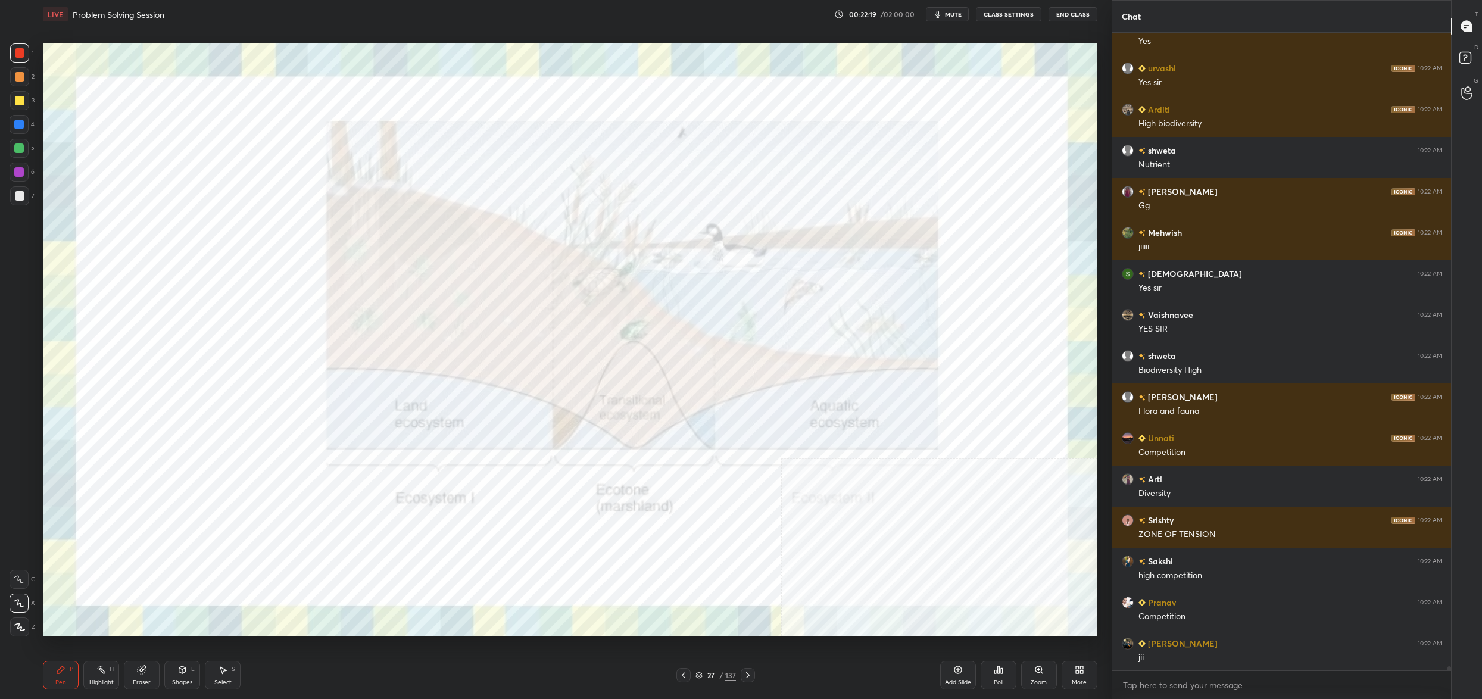
click at [941, 315] on img "grid" at bounding box center [882, 294] width 324 height 177
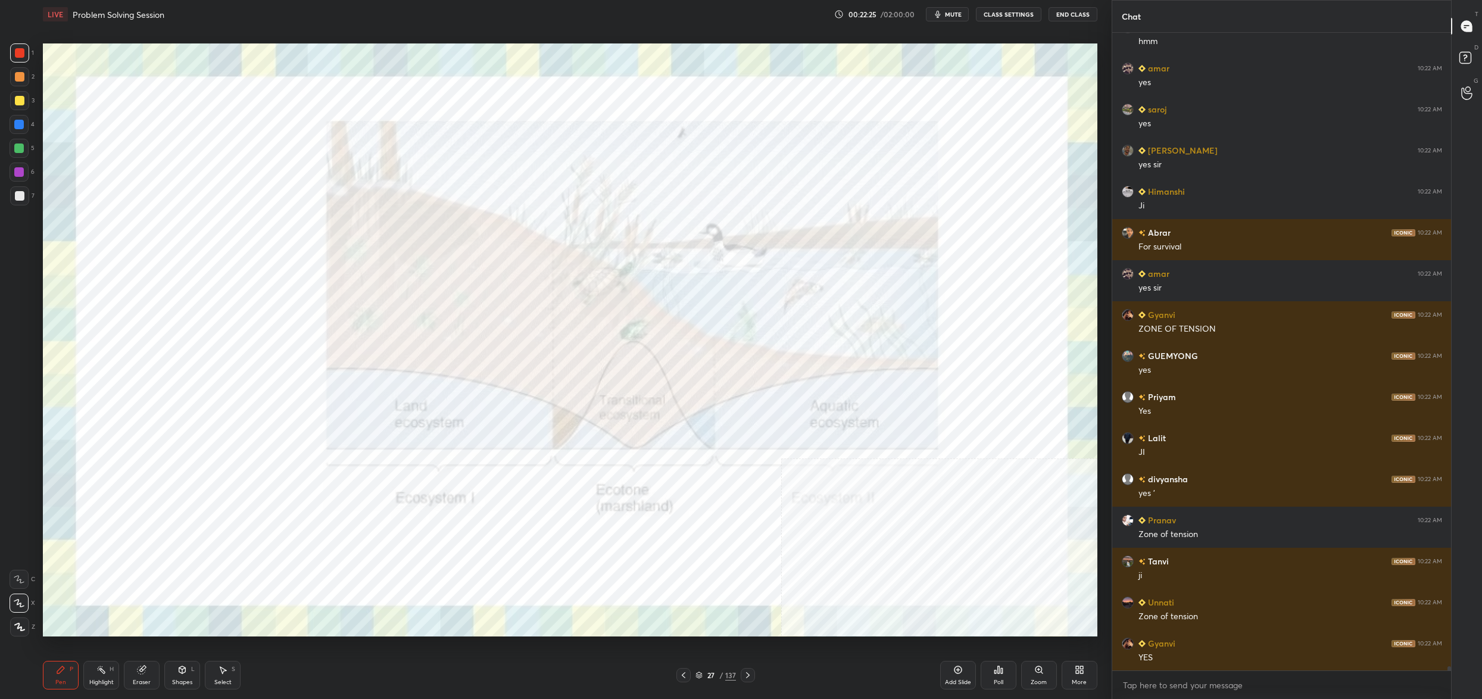
click at [705, 676] on div "27" at bounding box center [711, 674] width 12 height 7
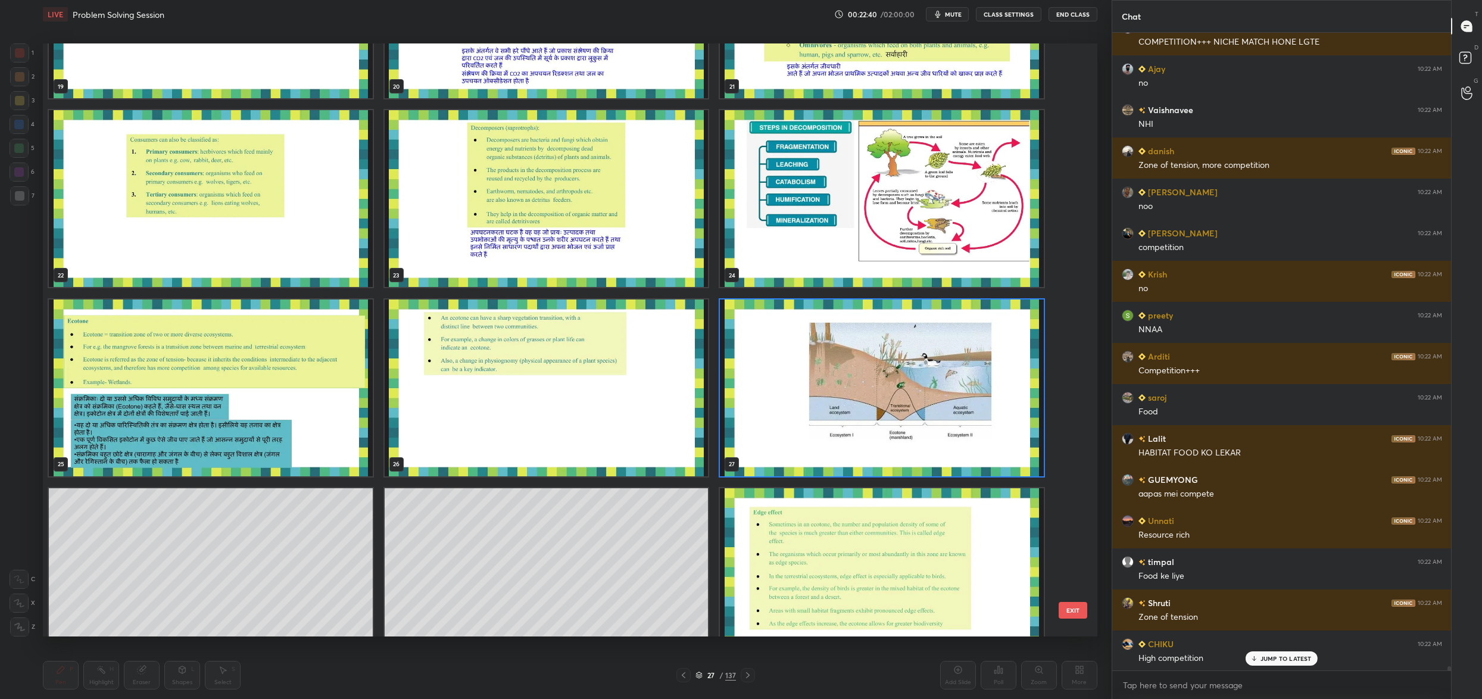
click at [829, 411] on img "grid" at bounding box center [882, 387] width 324 height 177
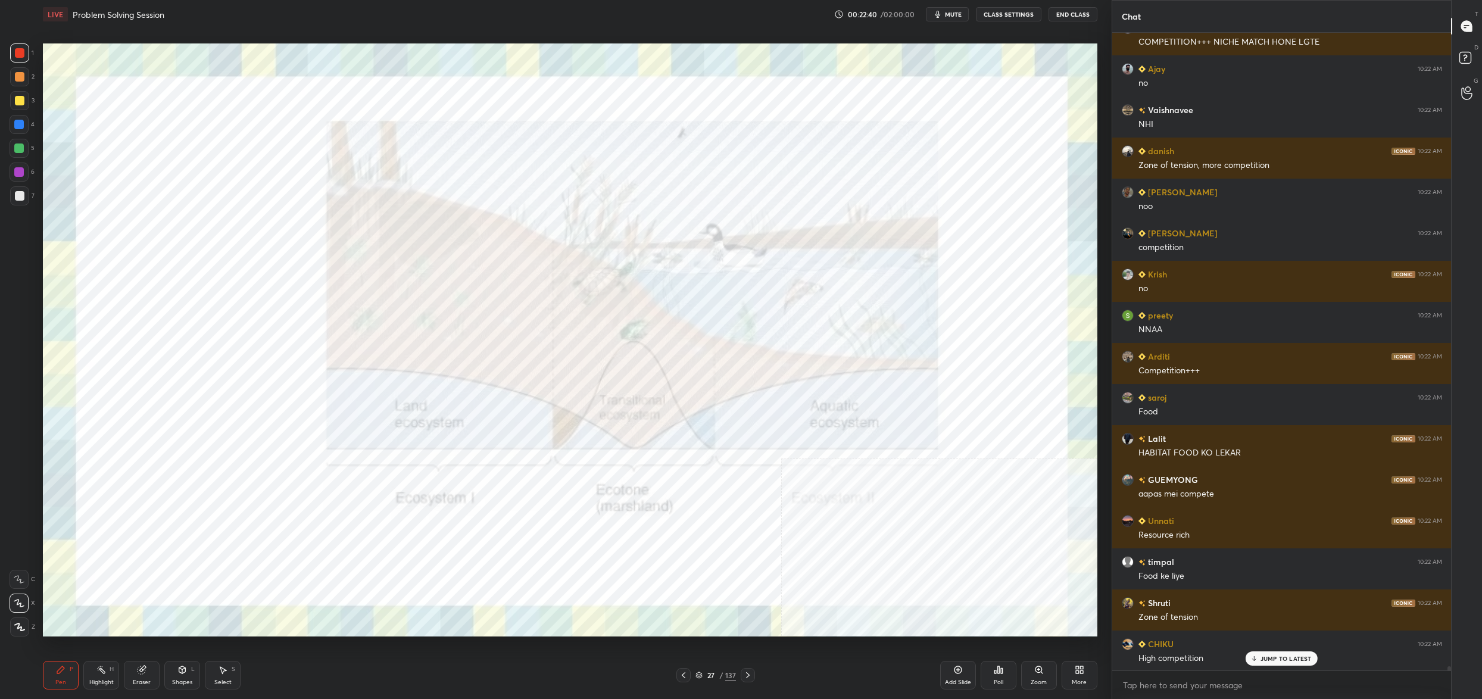
click at [829, 411] on img "grid" at bounding box center [882, 387] width 324 height 177
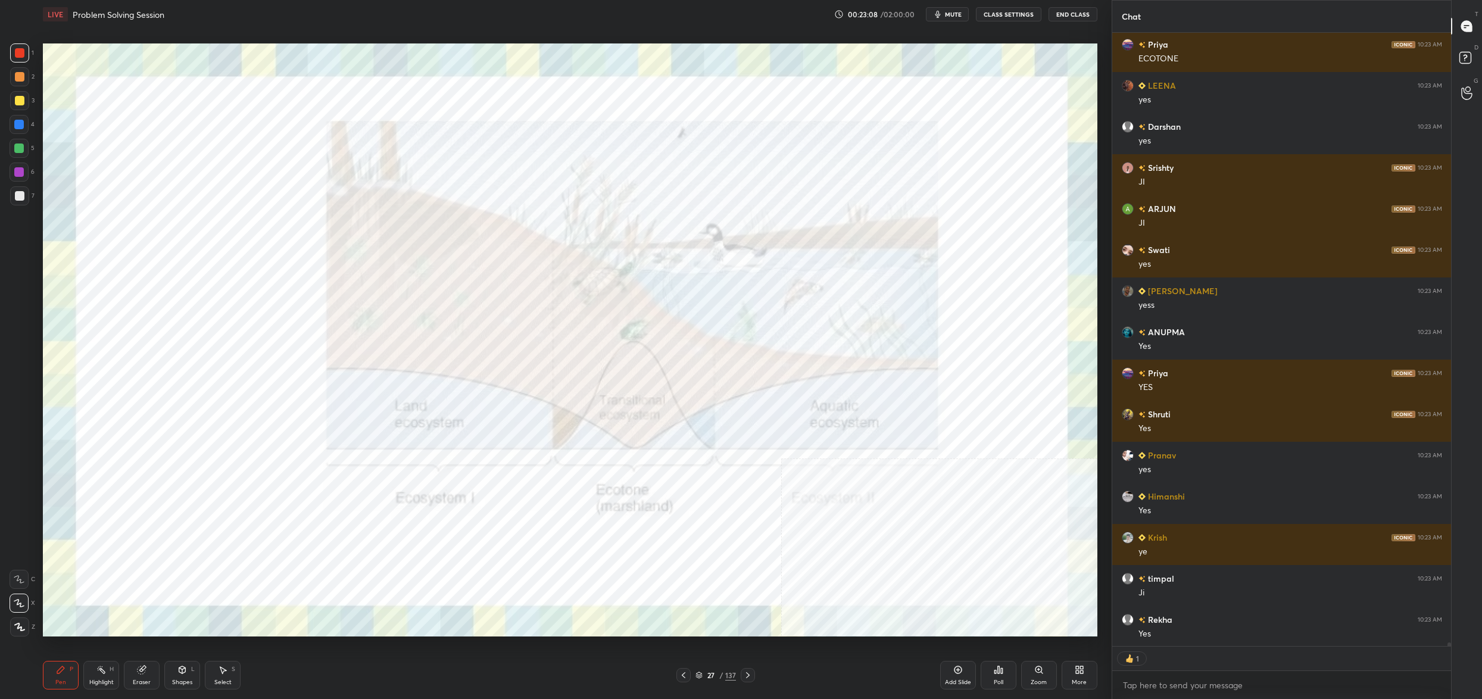
click at [708, 682] on div "27 / 137" at bounding box center [715, 675] width 79 height 14
click at [710, 671] on div "27" at bounding box center [711, 674] width 12 height 7
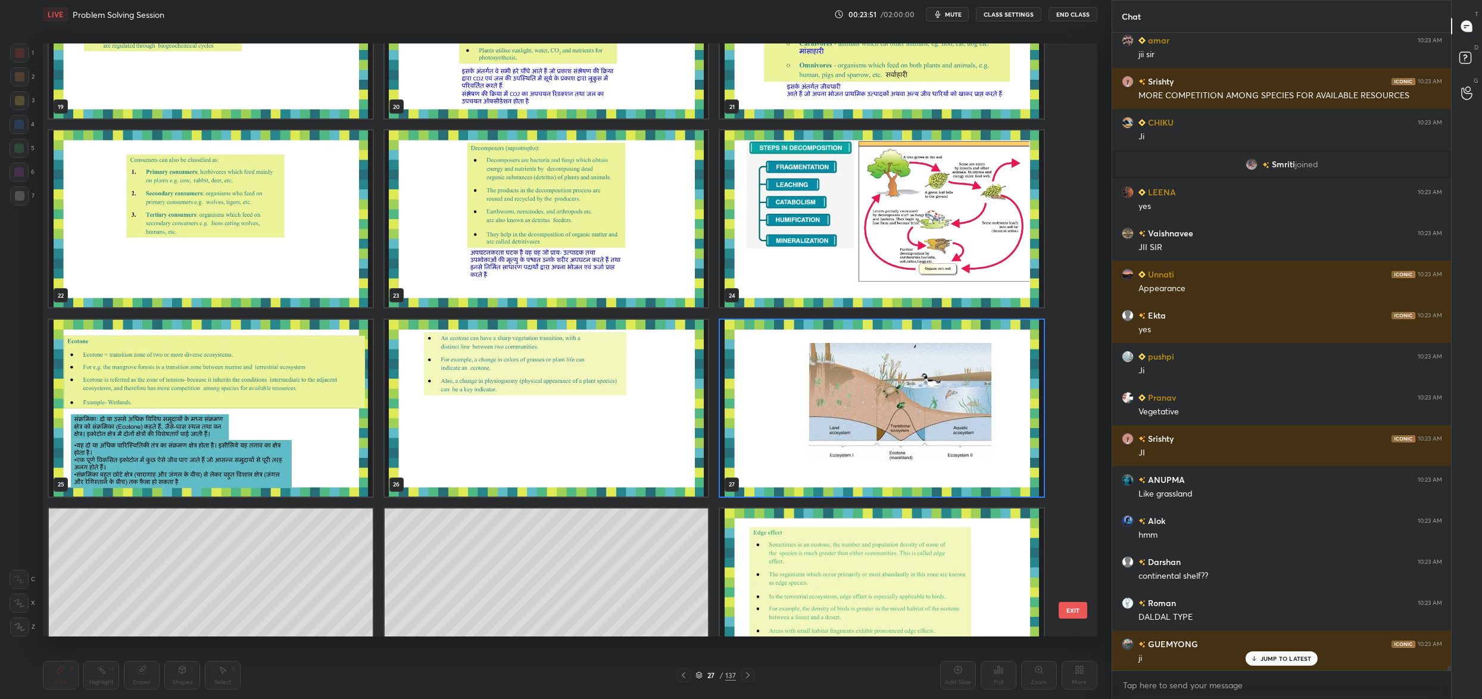
click at [879, 414] on img "grid" at bounding box center [882, 408] width 324 height 177
click at [877, 412] on img "grid" at bounding box center [882, 408] width 324 height 177
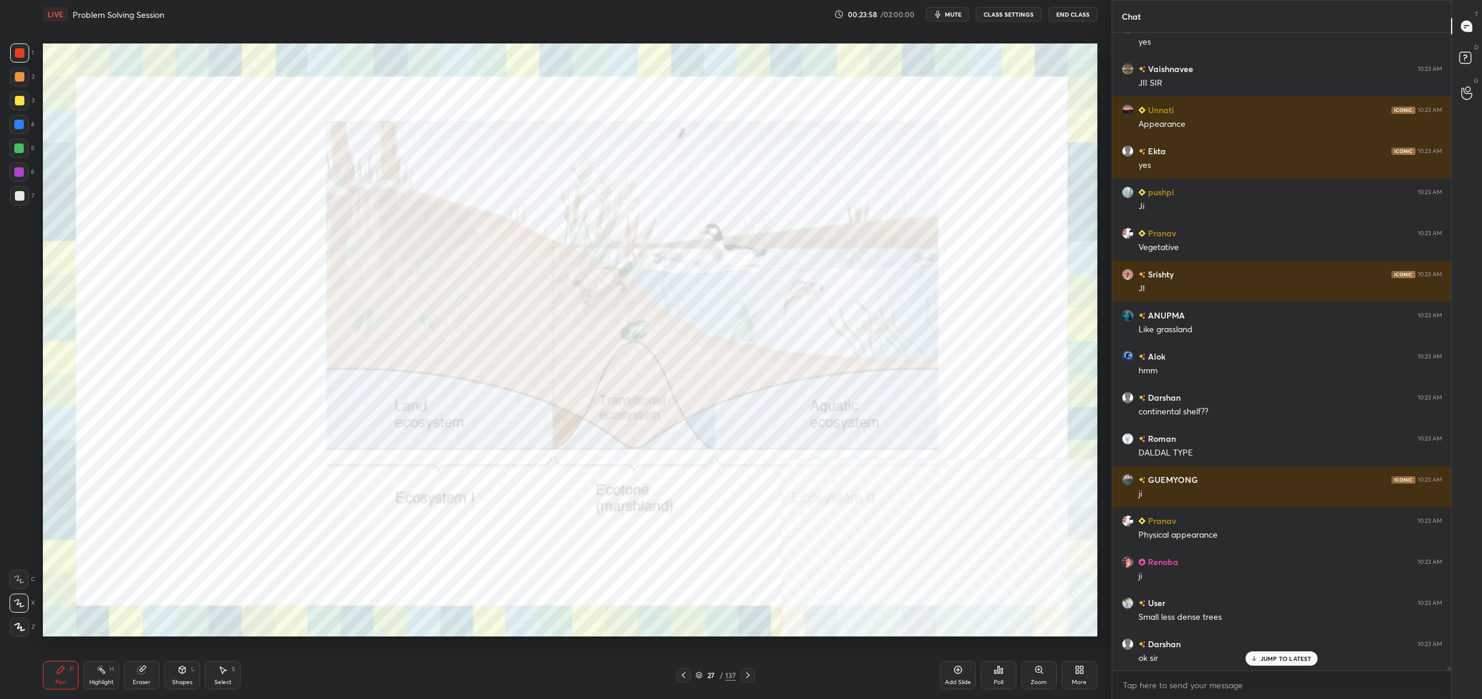
click at [707, 674] on div "27" at bounding box center [711, 674] width 12 height 7
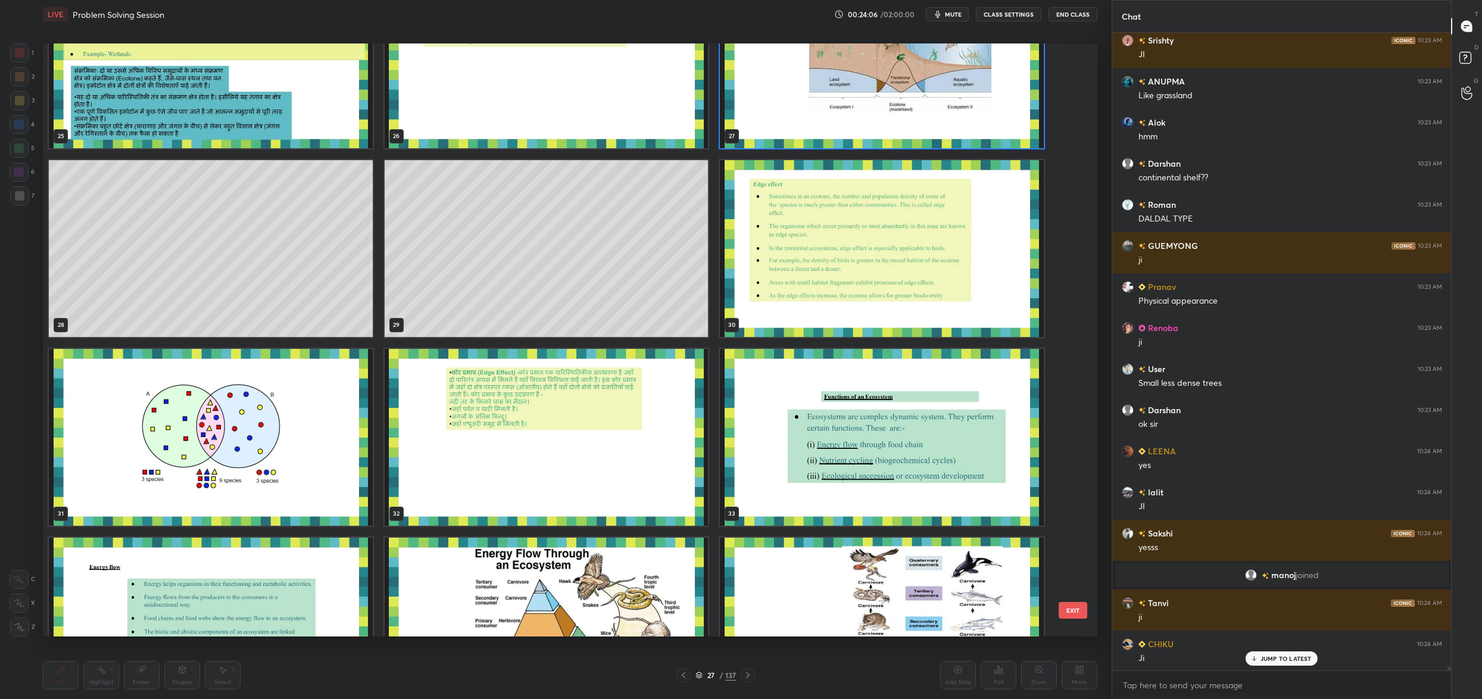
click at [251, 398] on img "grid" at bounding box center [211, 437] width 324 height 177
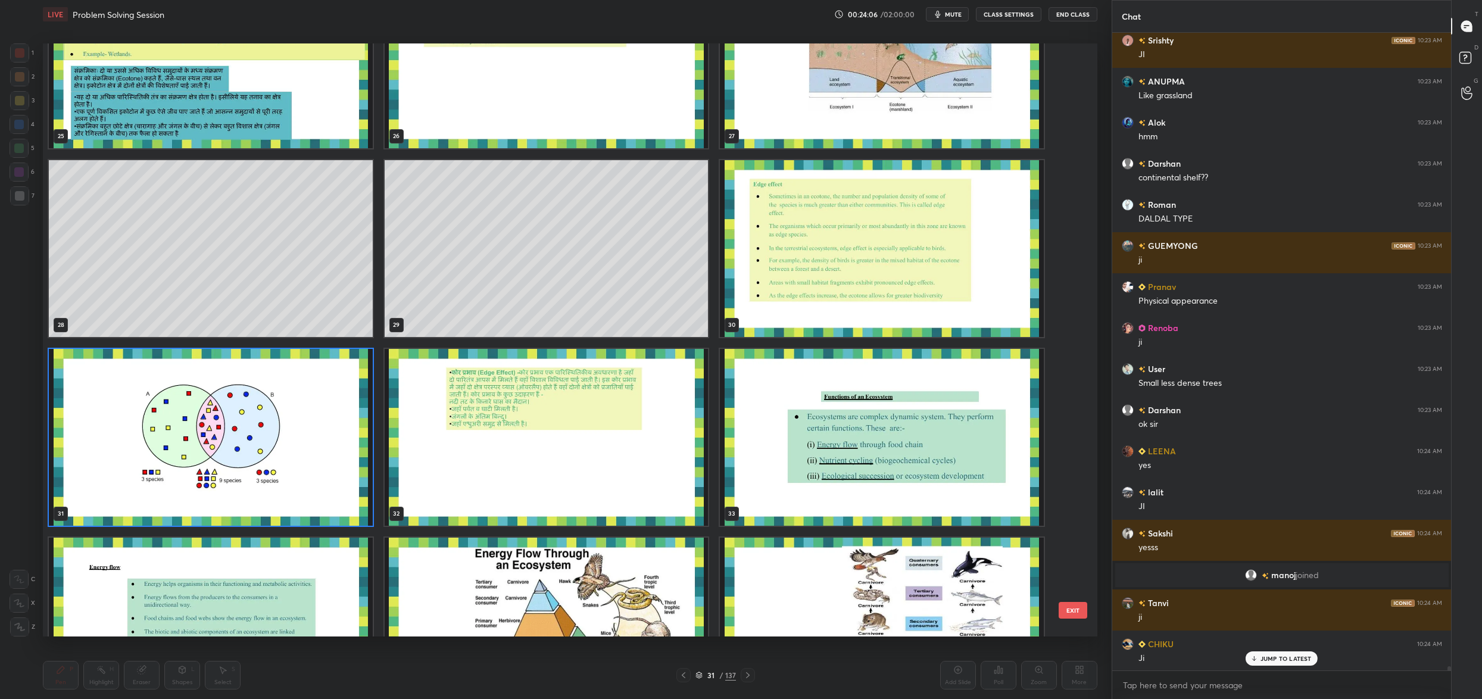
click at [251, 398] on img "grid" at bounding box center [211, 437] width 324 height 177
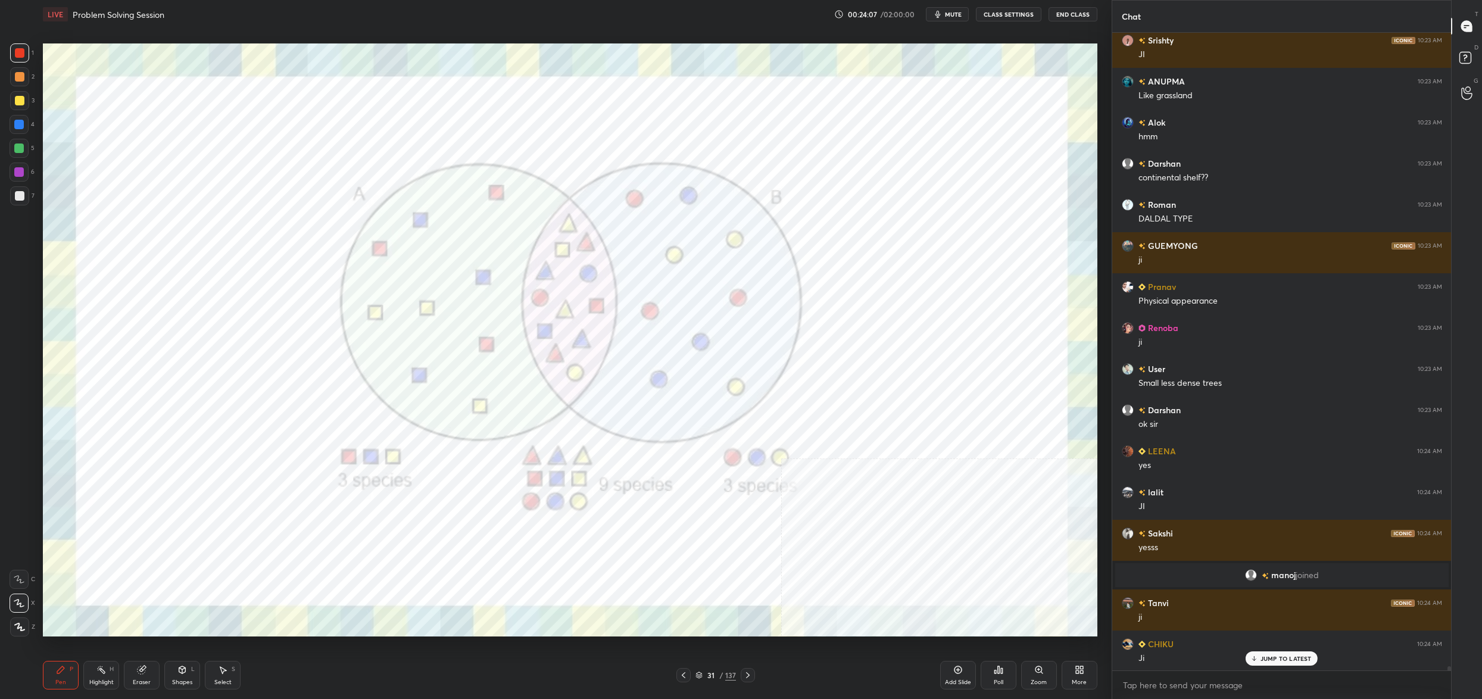
click at [251, 398] on img "grid" at bounding box center [211, 437] width 324 height 177
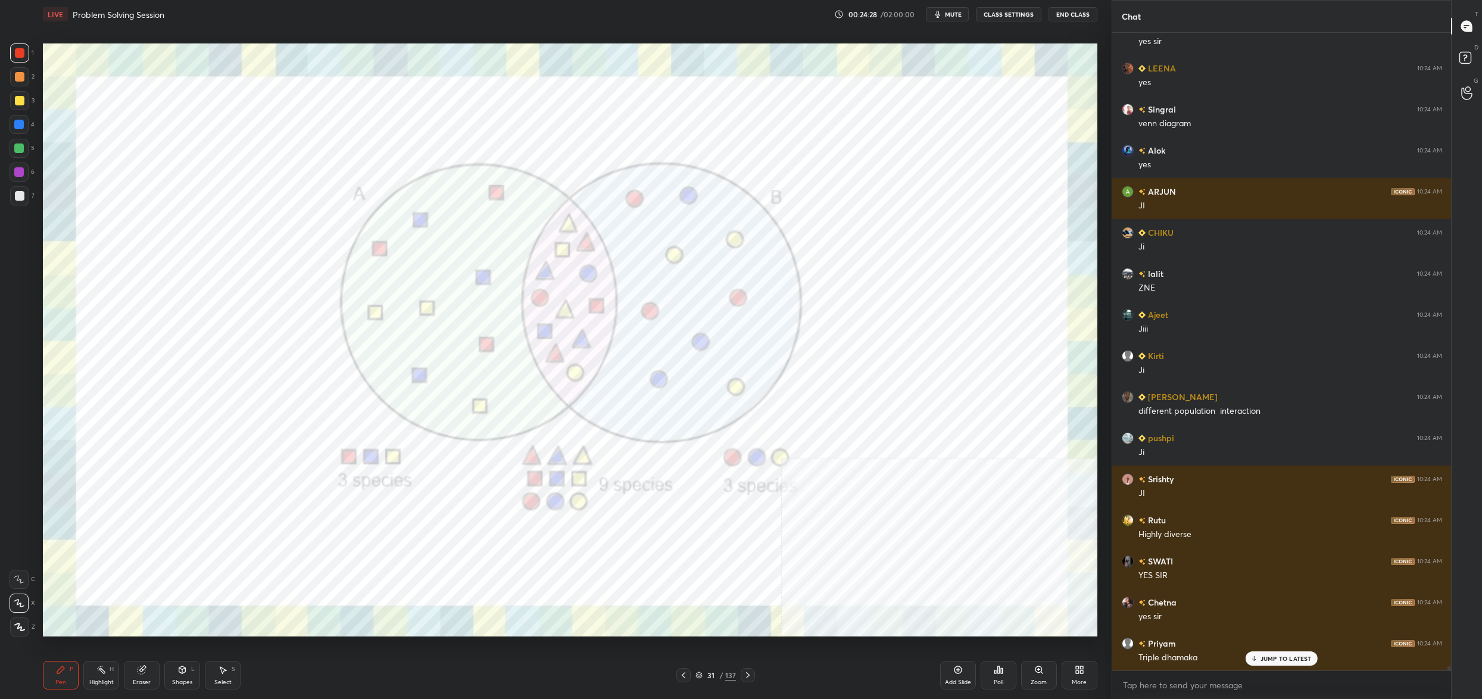
click at [705, 672] on div "31" at bounding box center [711, 674] width 12 height 7
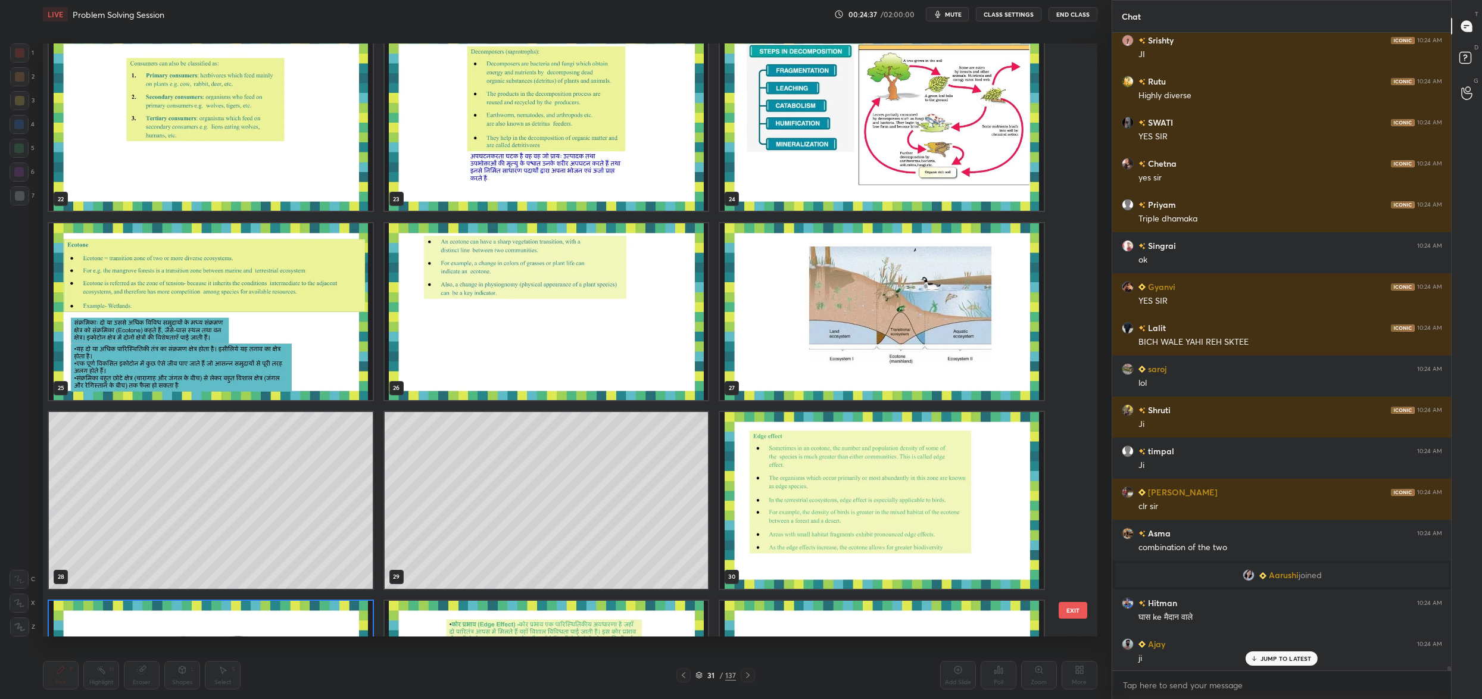
click at [736, 317] on img "grid" at bounding box center [882, 311] width 324 height 177
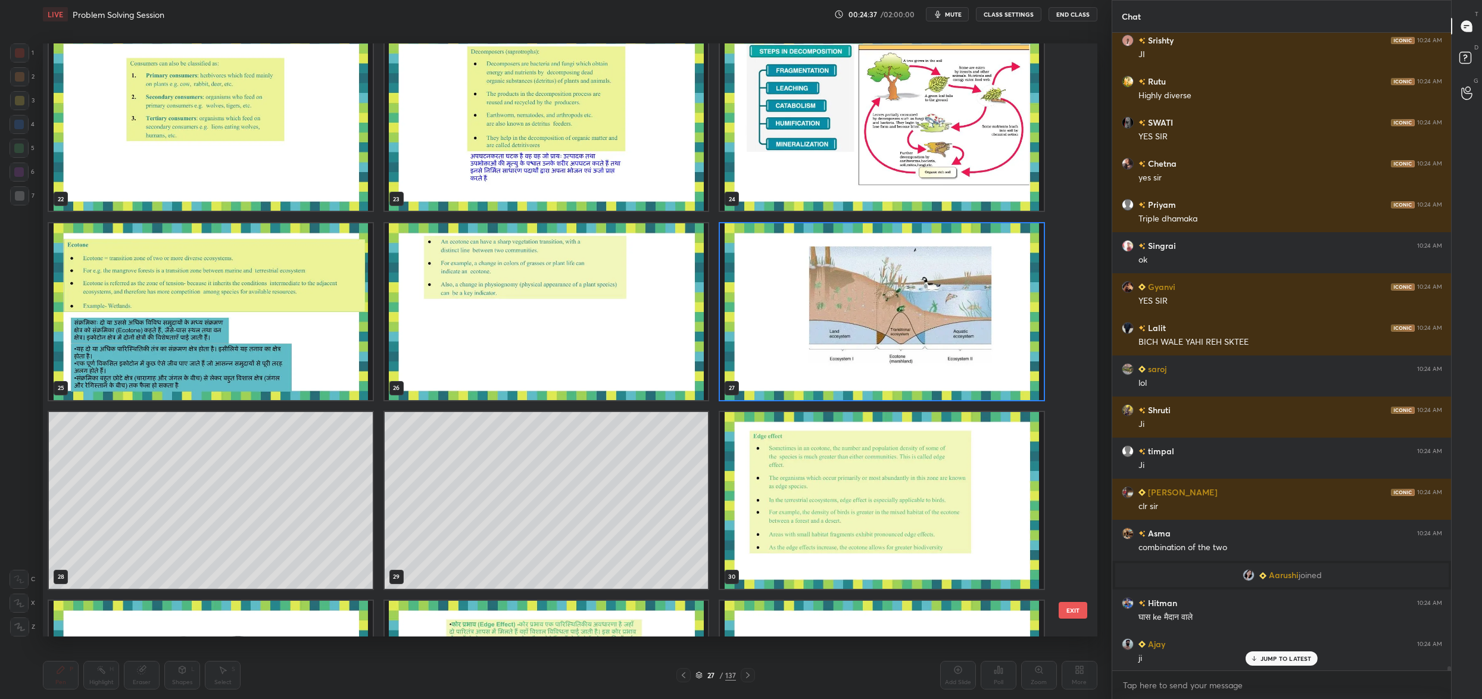
click at [736, 317] on img "grid" at bounding box center [882, 311] width 324 height 177
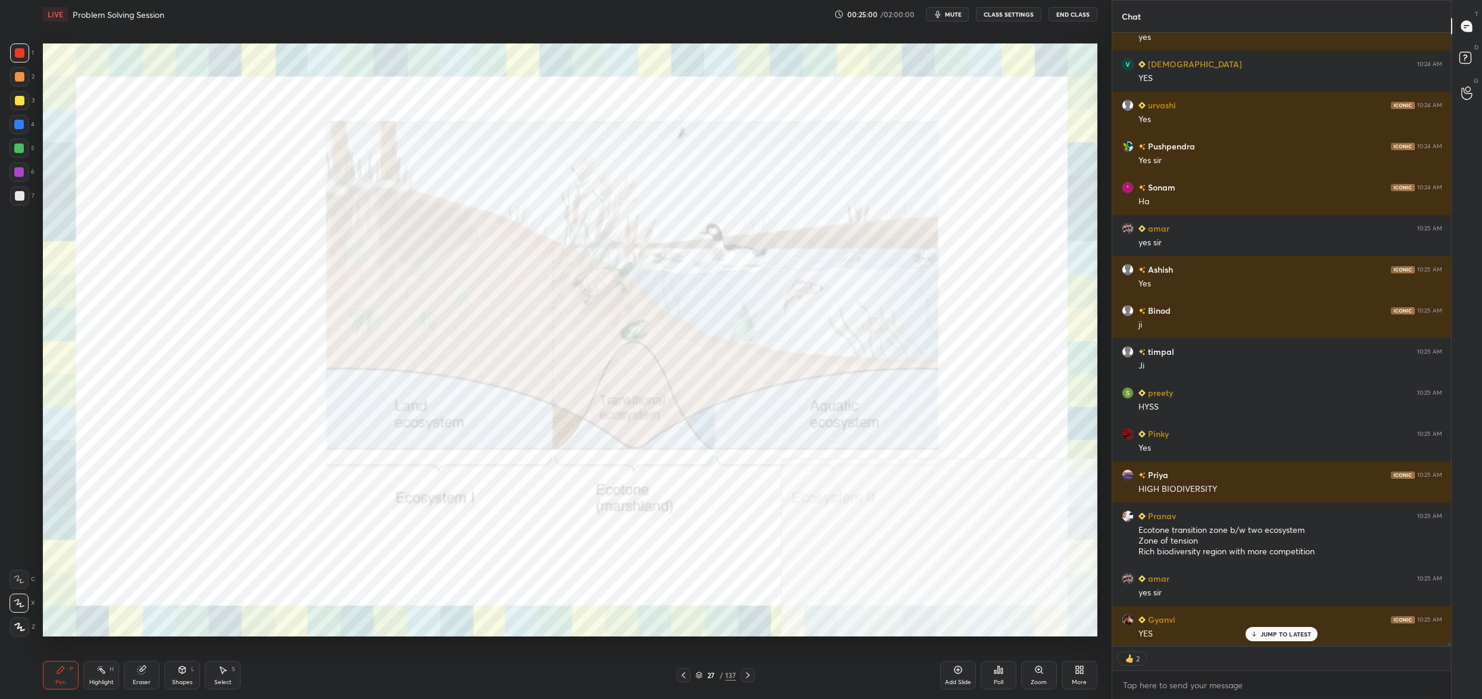
click at [705, 676] on div "27" at bounding box center [711, 674] width 12 height 7
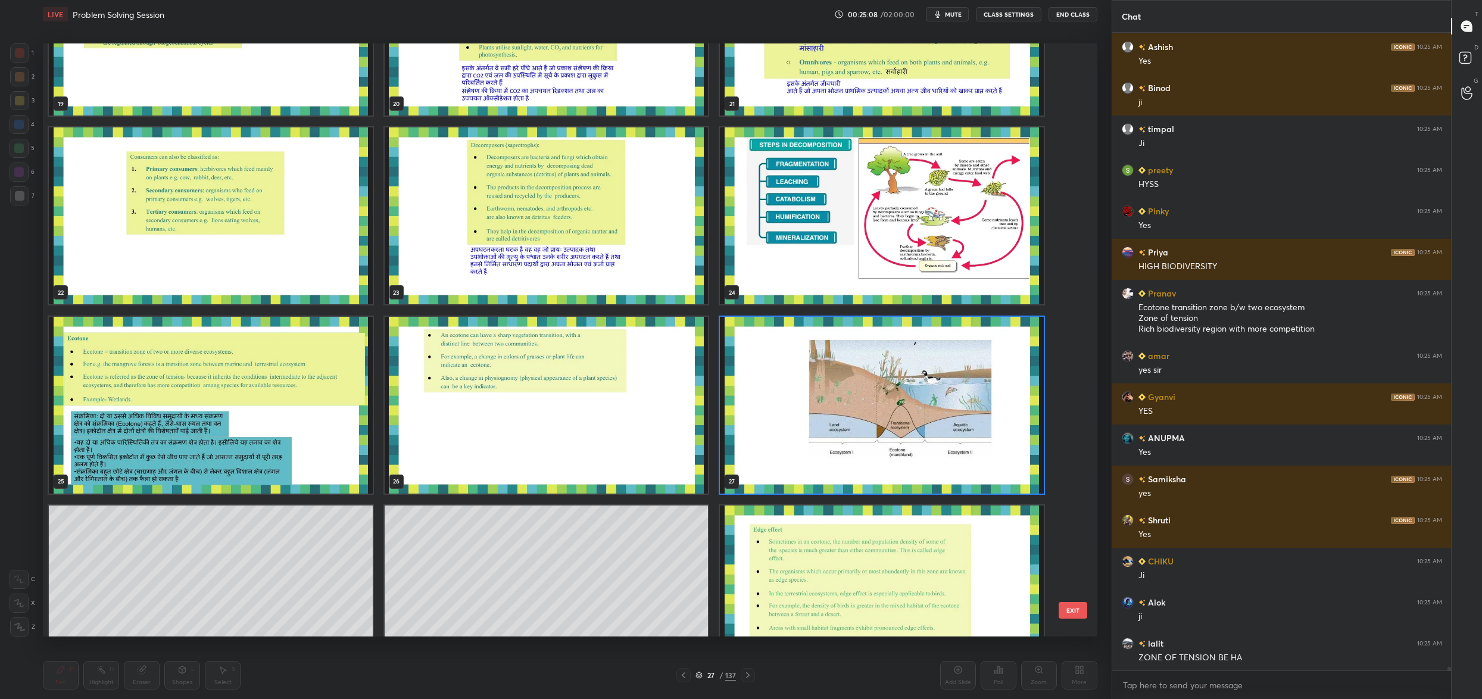
click at [831, 373] on img "grid" at bounding box center [882, 405] width 324 height 177
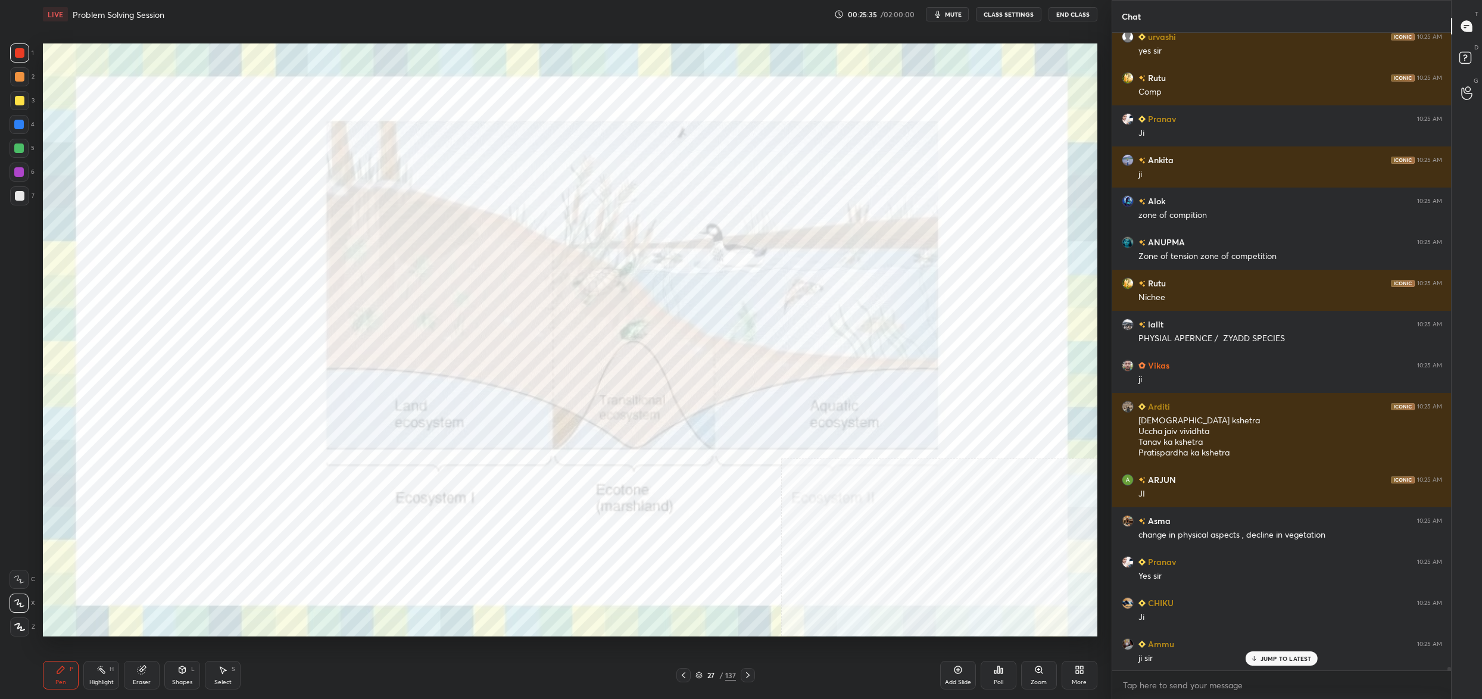
click at [702, 676] on icon at bounding box center [698, 674] width 7 height 7
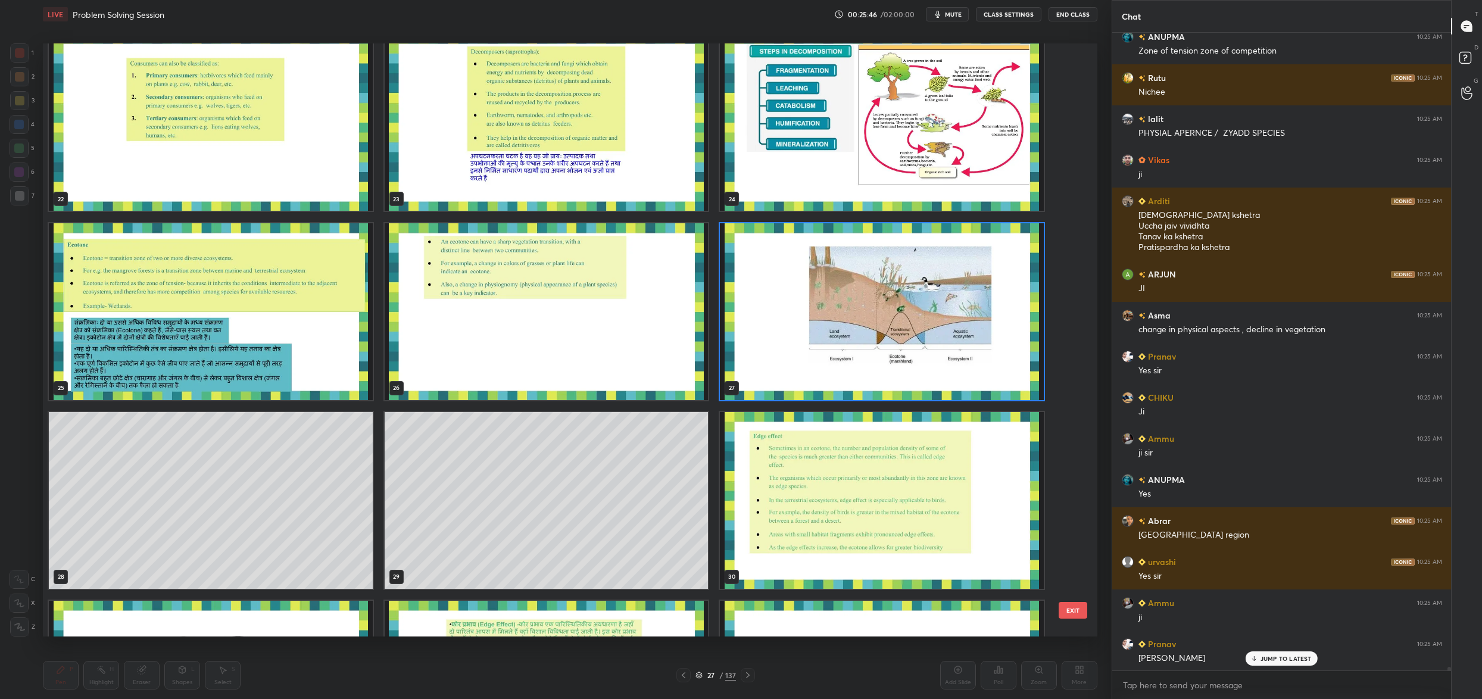
click at [783, 337] on img "grid" at bounding box center [882, 311] width 324 height 177
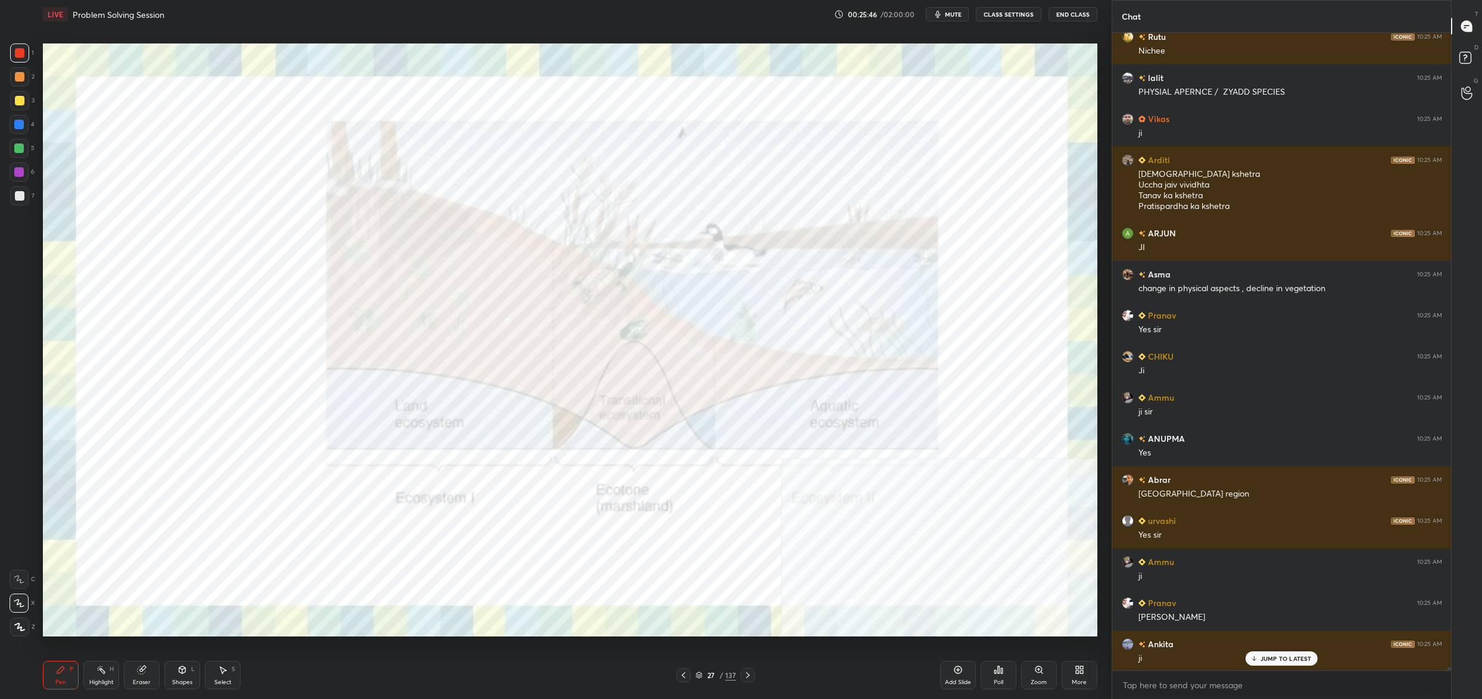
click at [783, 337] on img "grid" at bounding box center [882, 311] width 324 height 177
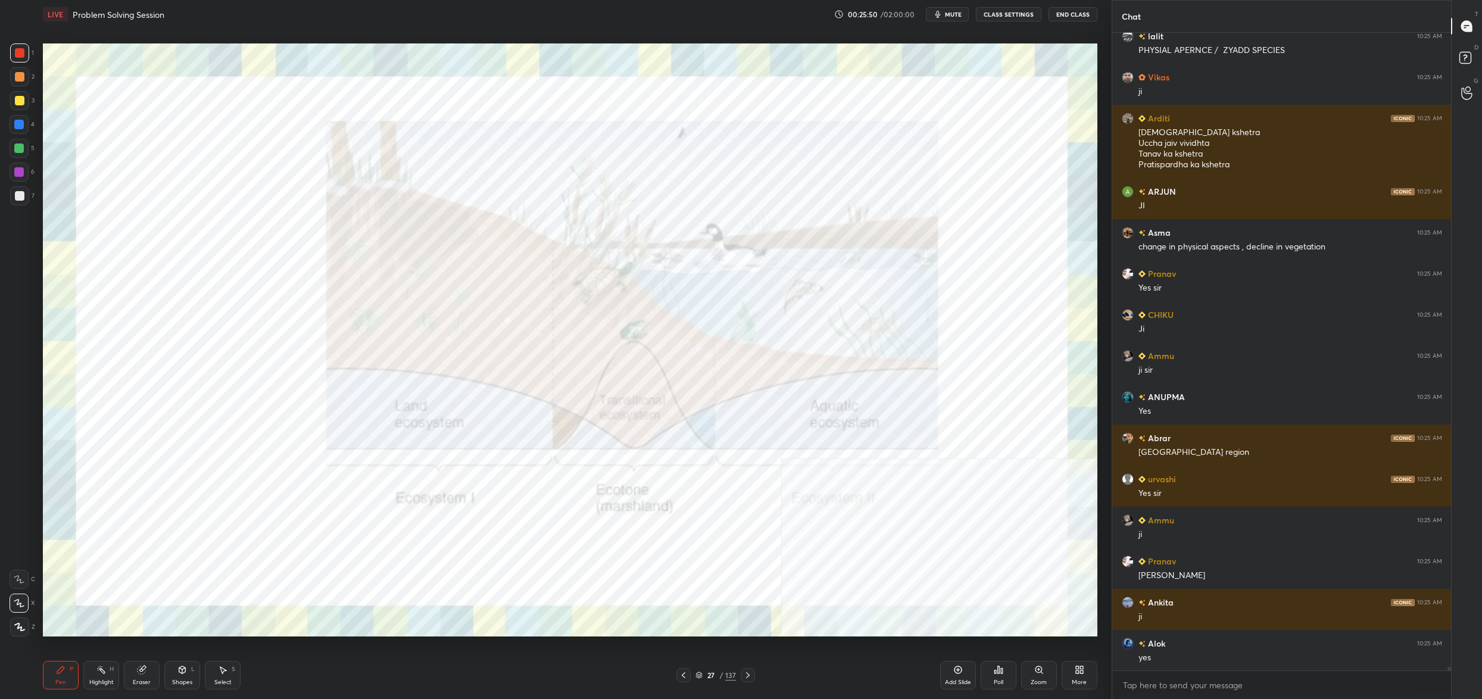
click at [698, 677] on icon at bounding box center [698, 674] width 7 height 7
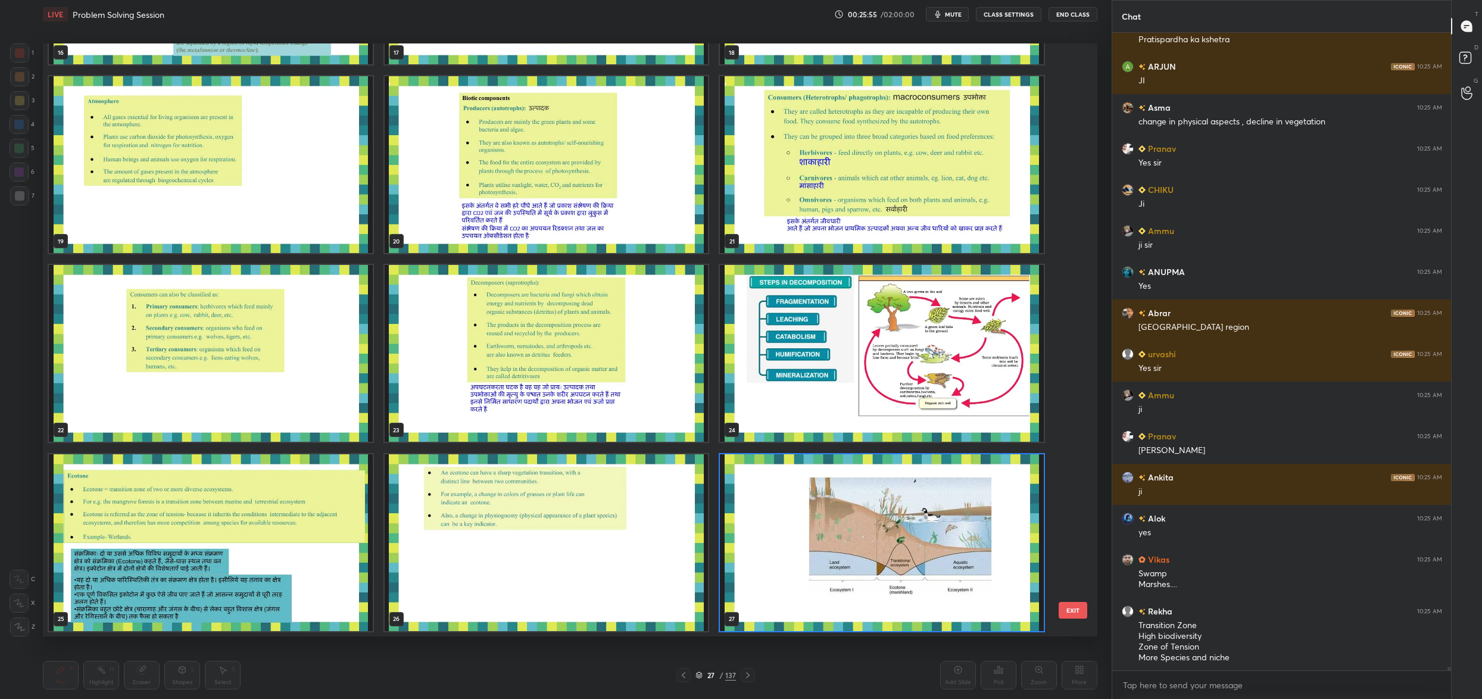
click at [805, 561] on img "grid" at bounding box center [882, 542] width 324 height 177
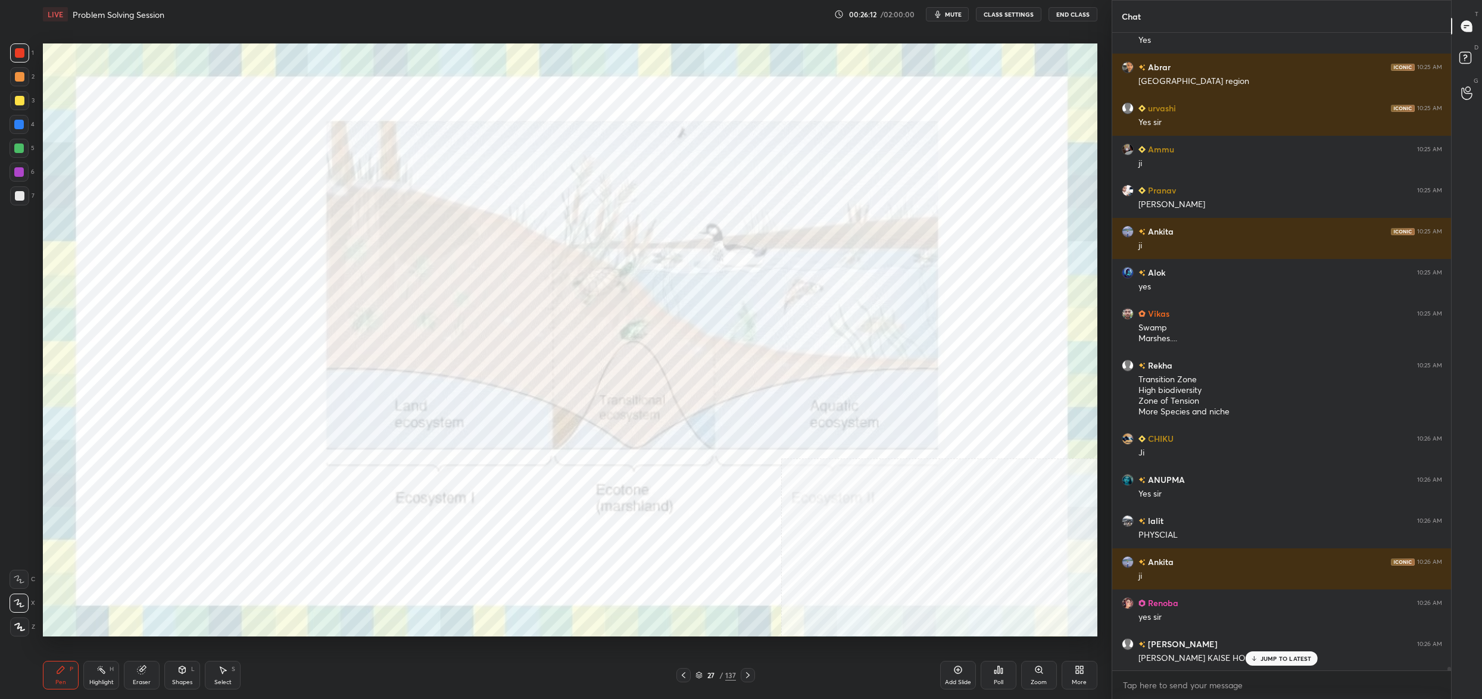
drag, startPoint x: 1270, startPoint y: 660, endPoint x: 1257, endPoint y: 675, distance: 19.4
click at [1269, 661] on p "JUMP TO LATEST" at bounding box center [1285, 658] width 51 height 7
click at [714, 678] on div "27" at bounding box center [711, 674] width 12 height 7
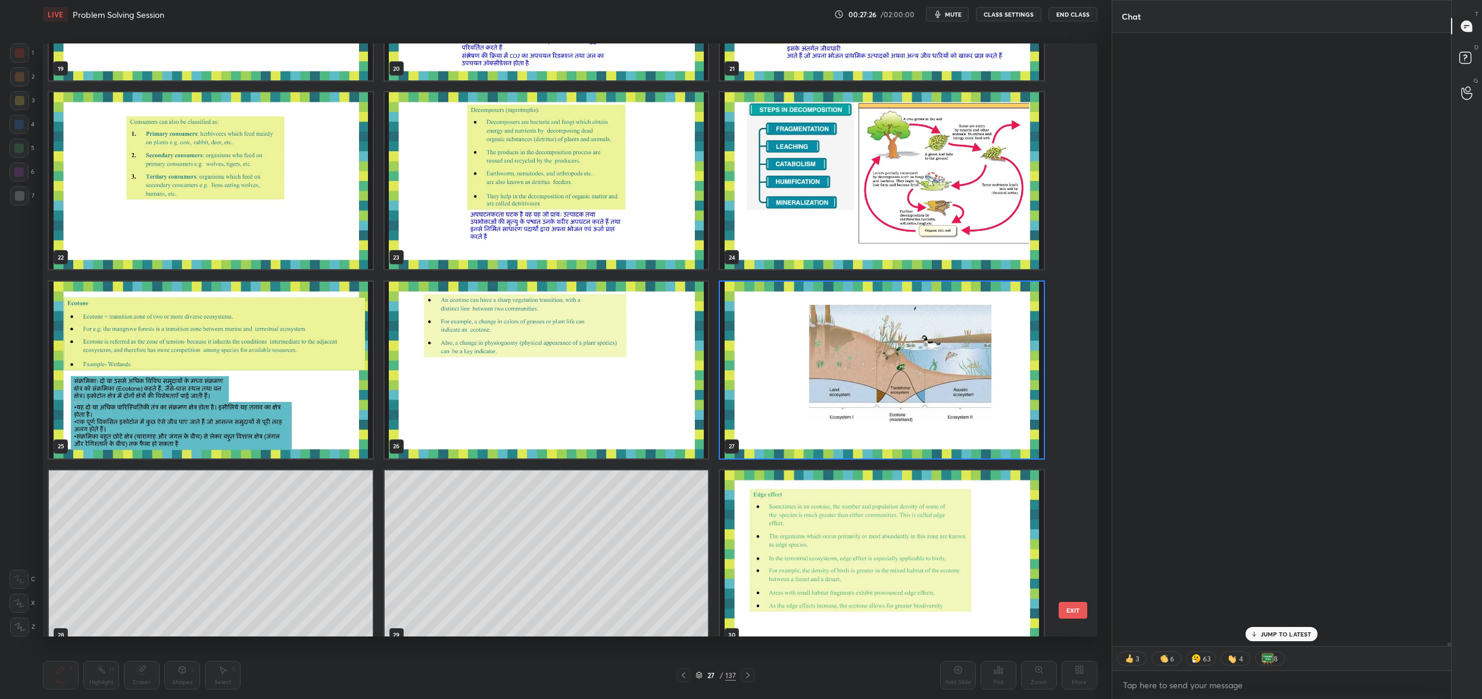
scroll to position [108491, 0]
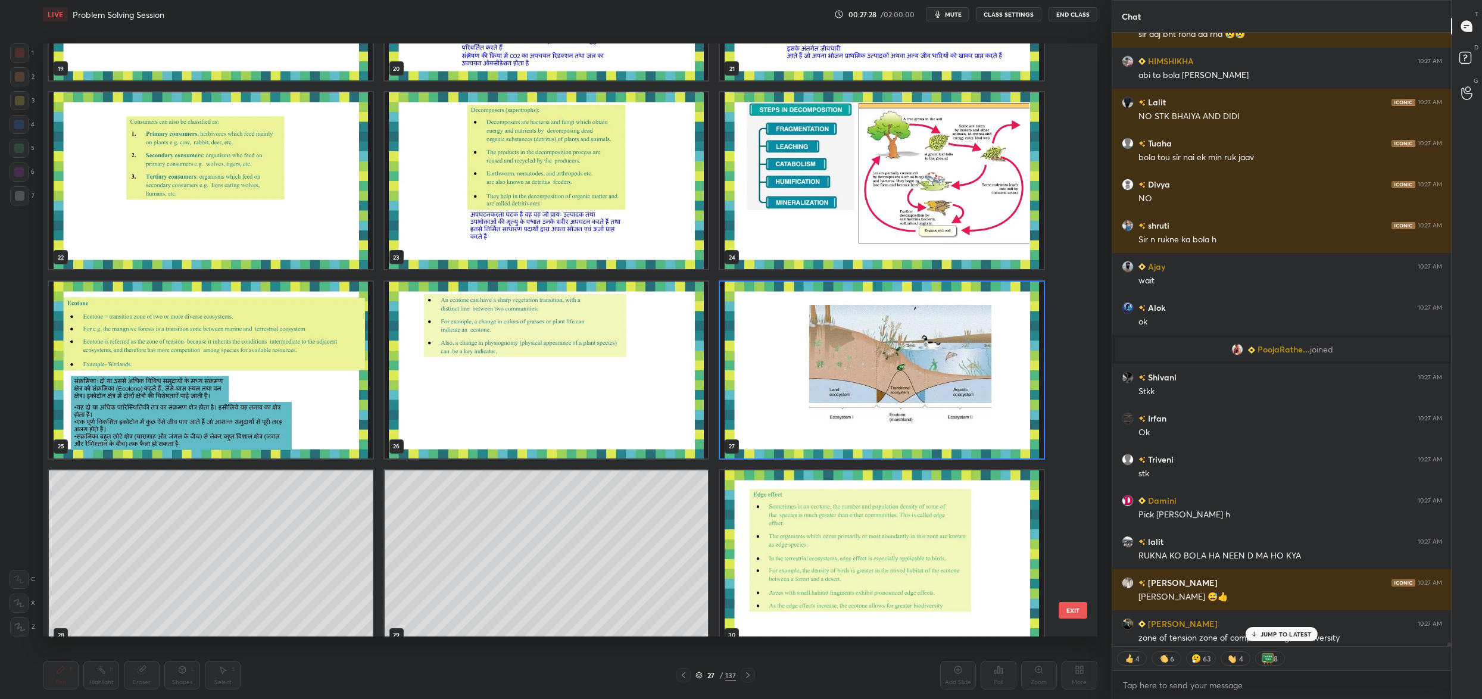
click at [1069, 612] on button "EXIT" at bounding box center [1072, 610] width 29 height 17
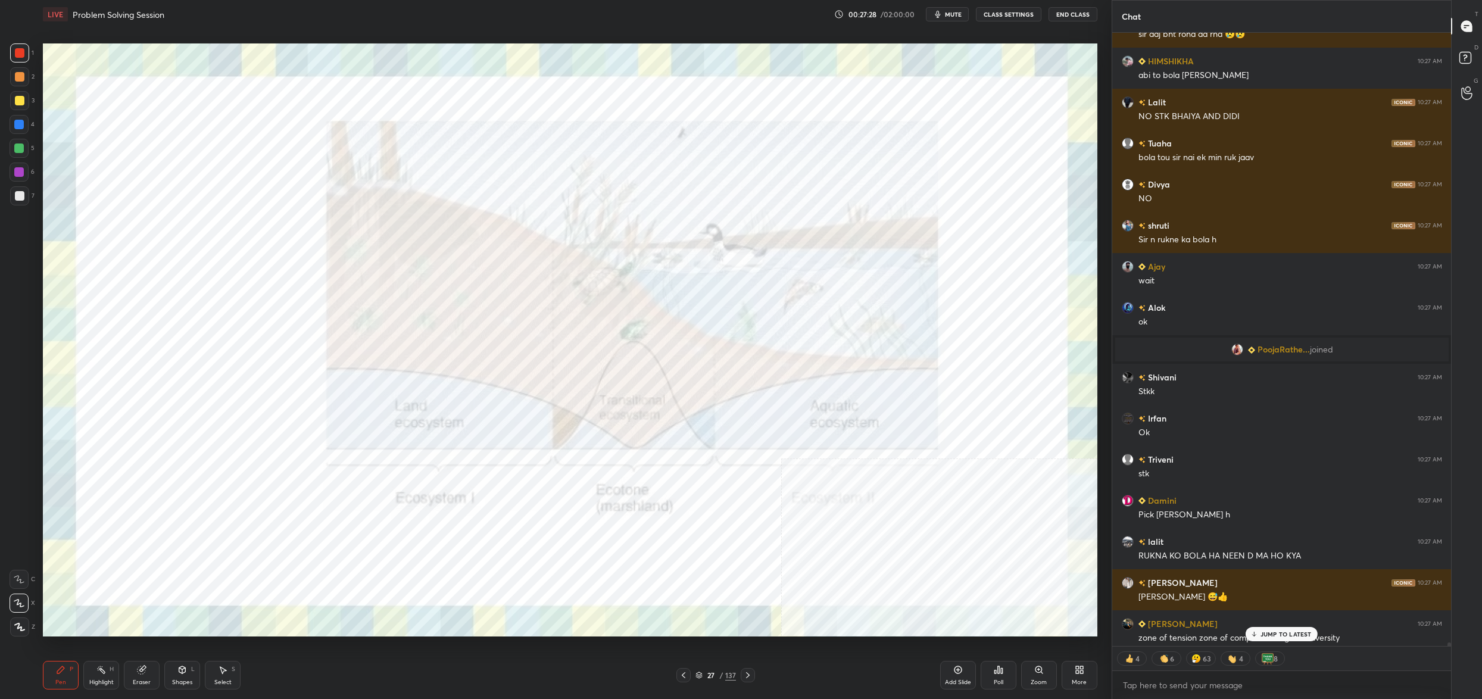
scroll to position [108642, 0]
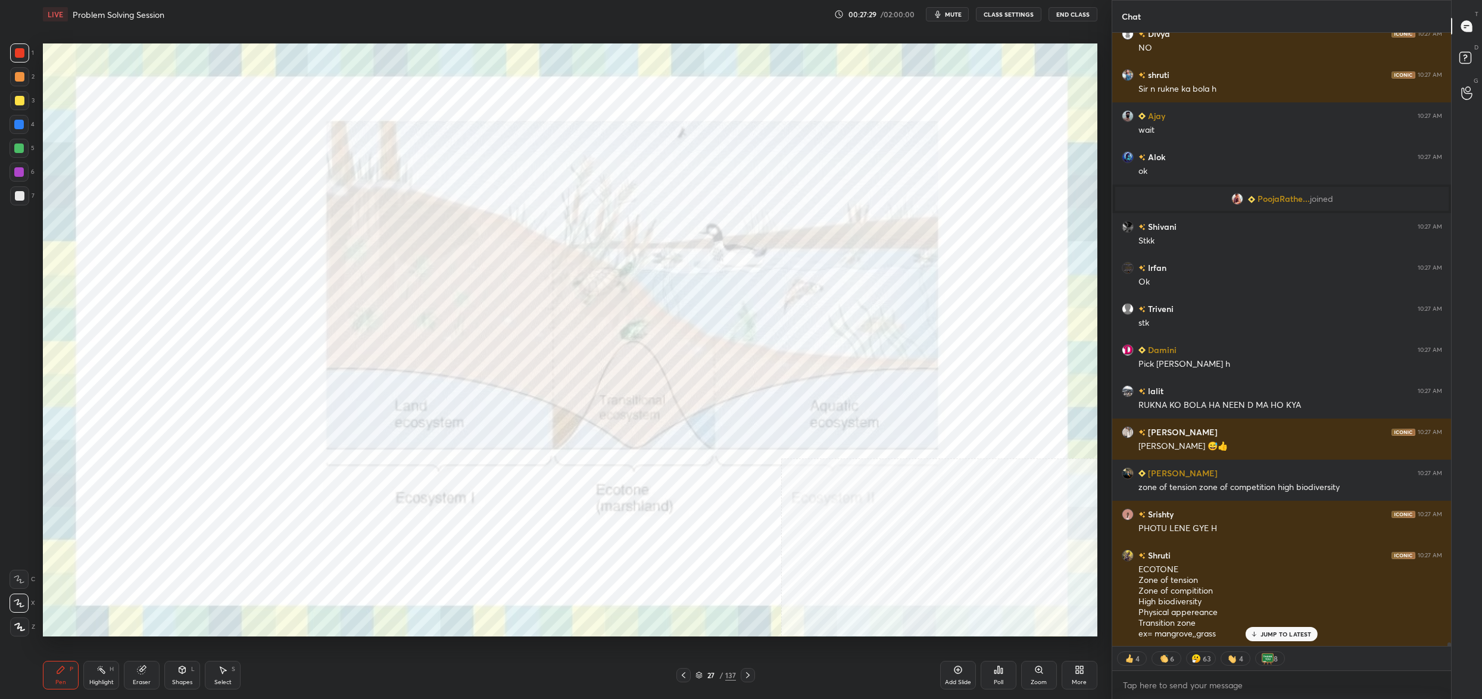
click at [1080, 665] on icon at bounding box center [1079, 670] width 10 height 10
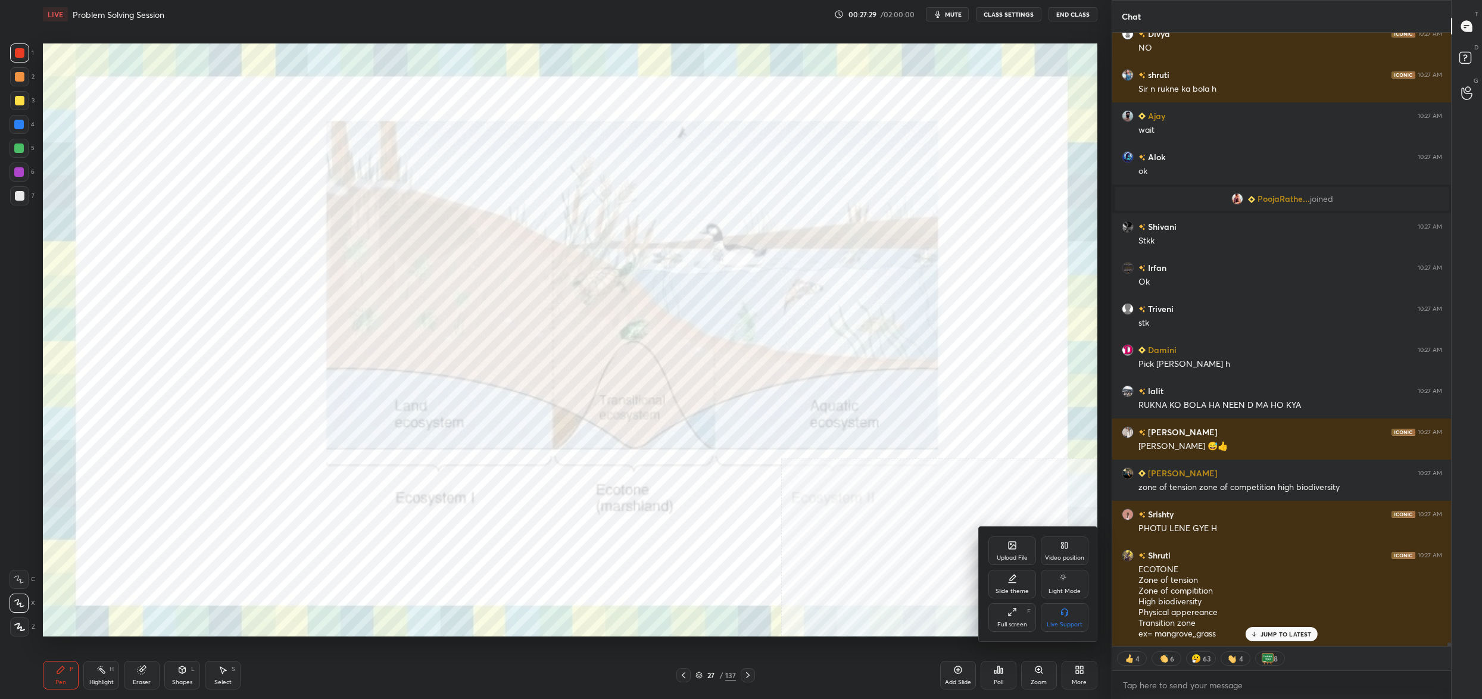
scroll to position [108683, 0]
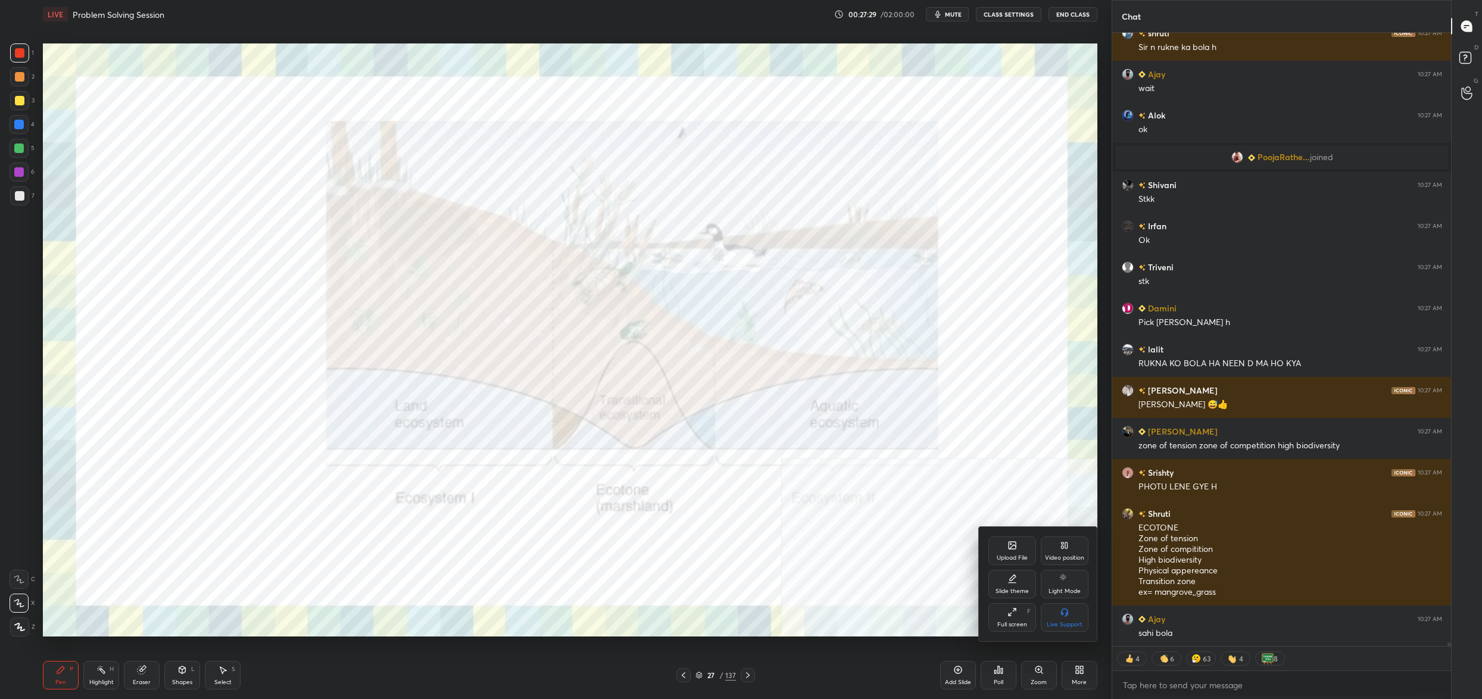
click at [1001, 546] on div "Upload File" at bounding box center [1012, 550] width 48 height 29
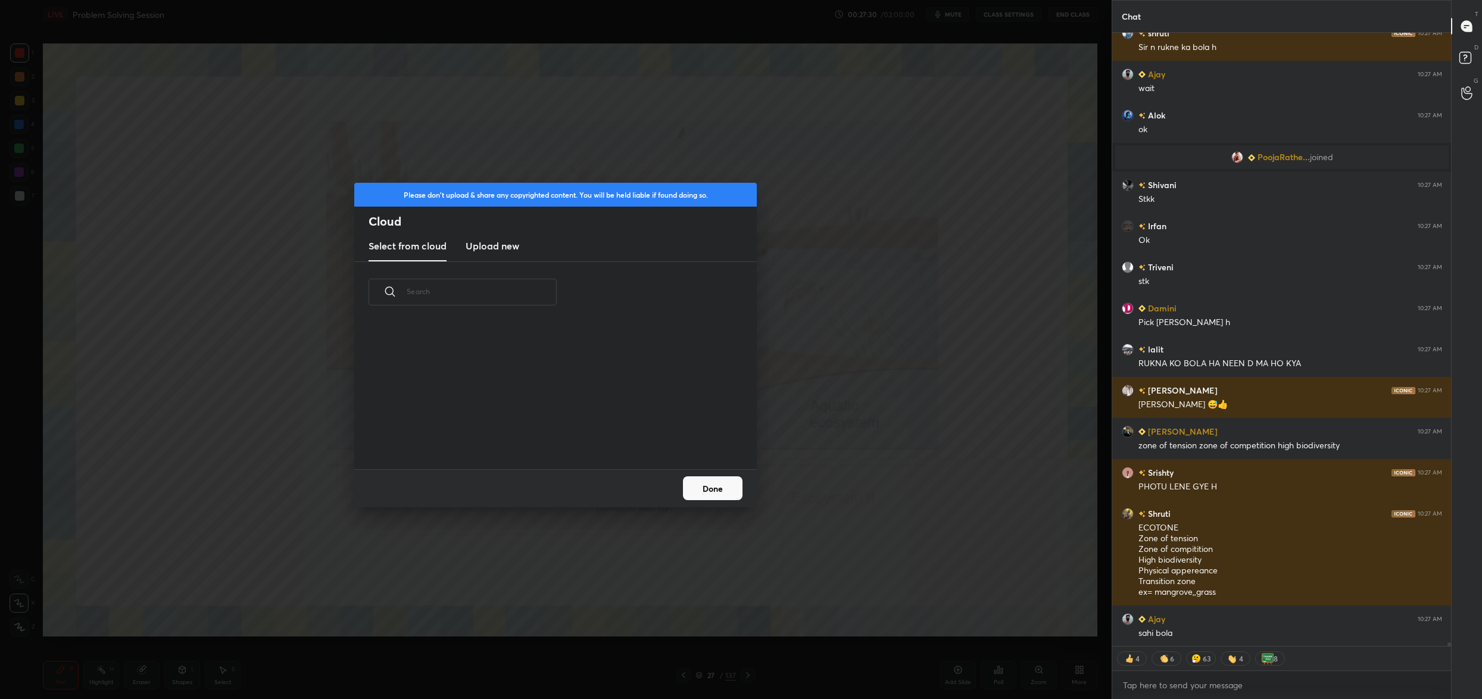
scroll to position [147, 382]
click at [486, 249] on h3 "Upload new" at bounding box center [492, 246] width 54 height 14
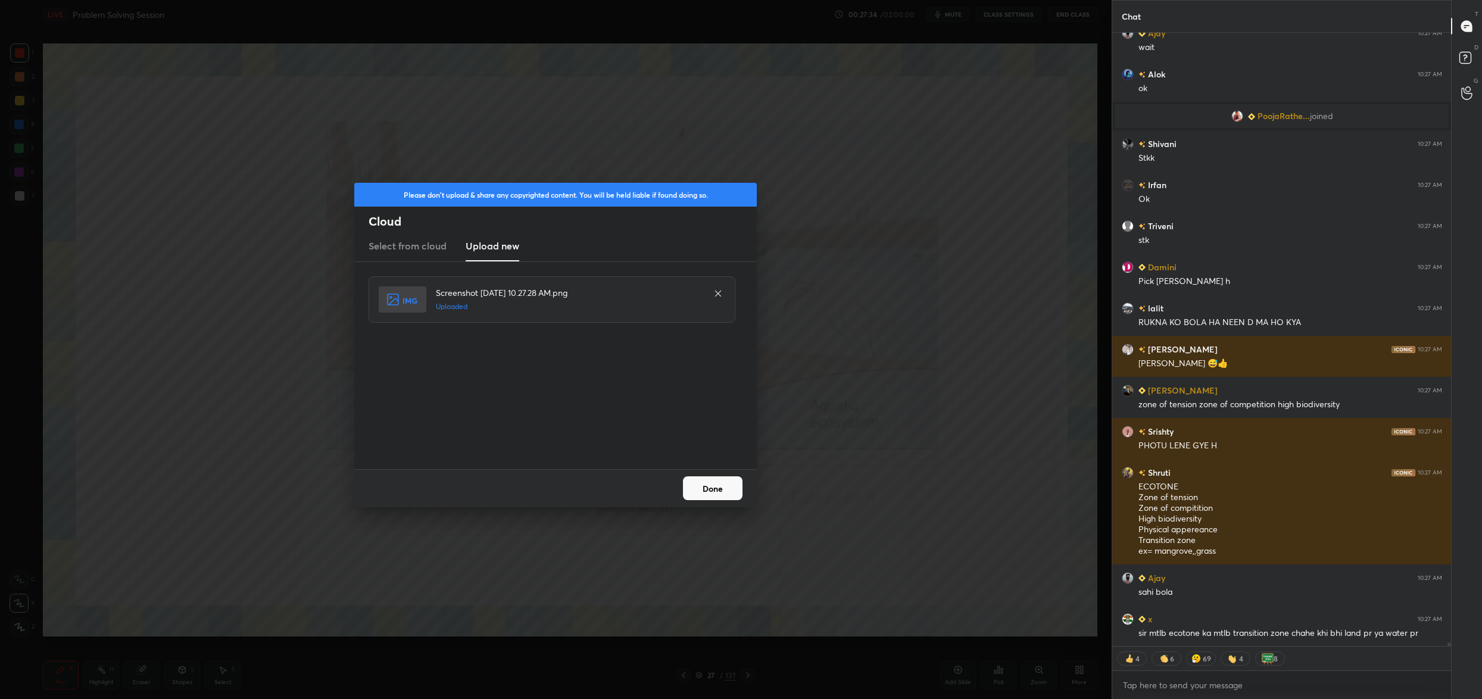
click at [716, 487] on button "Done" at bounding box center [713, 488] width 60 height 24
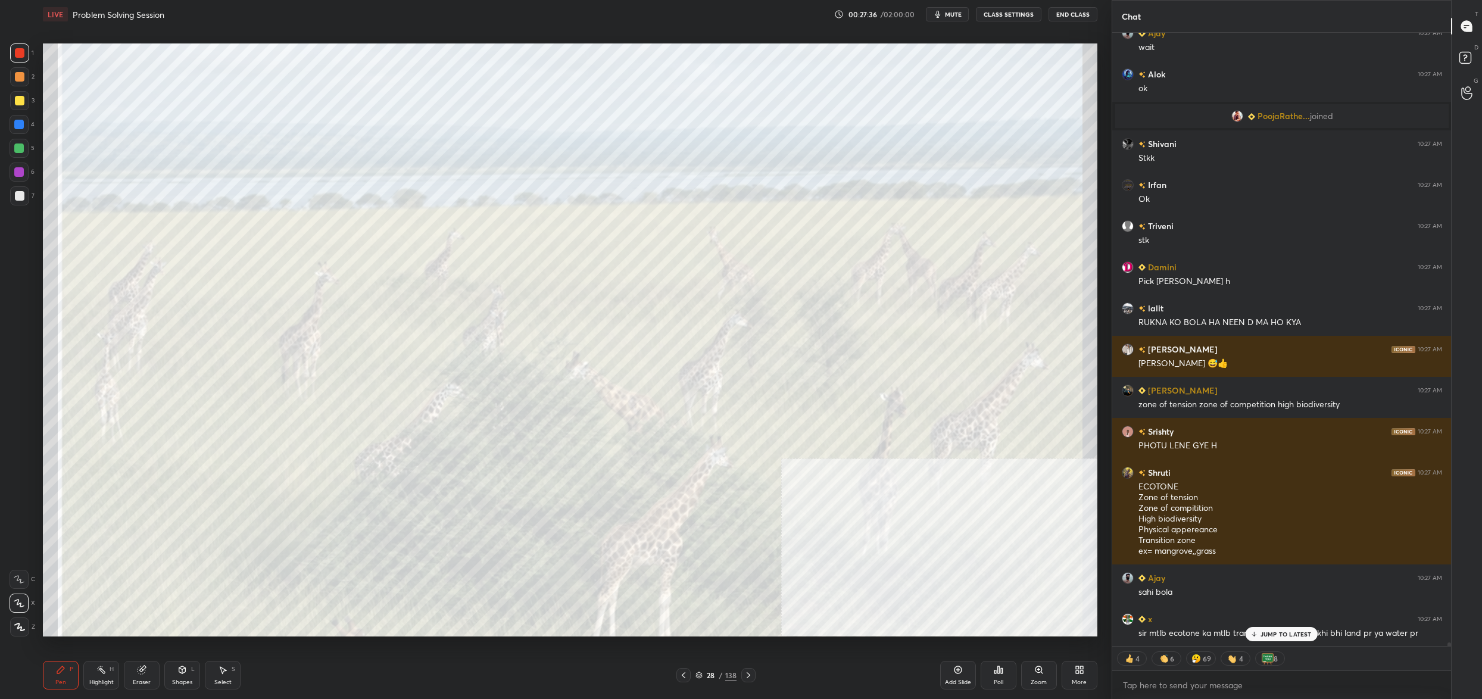
scroll to position [108765, 0]
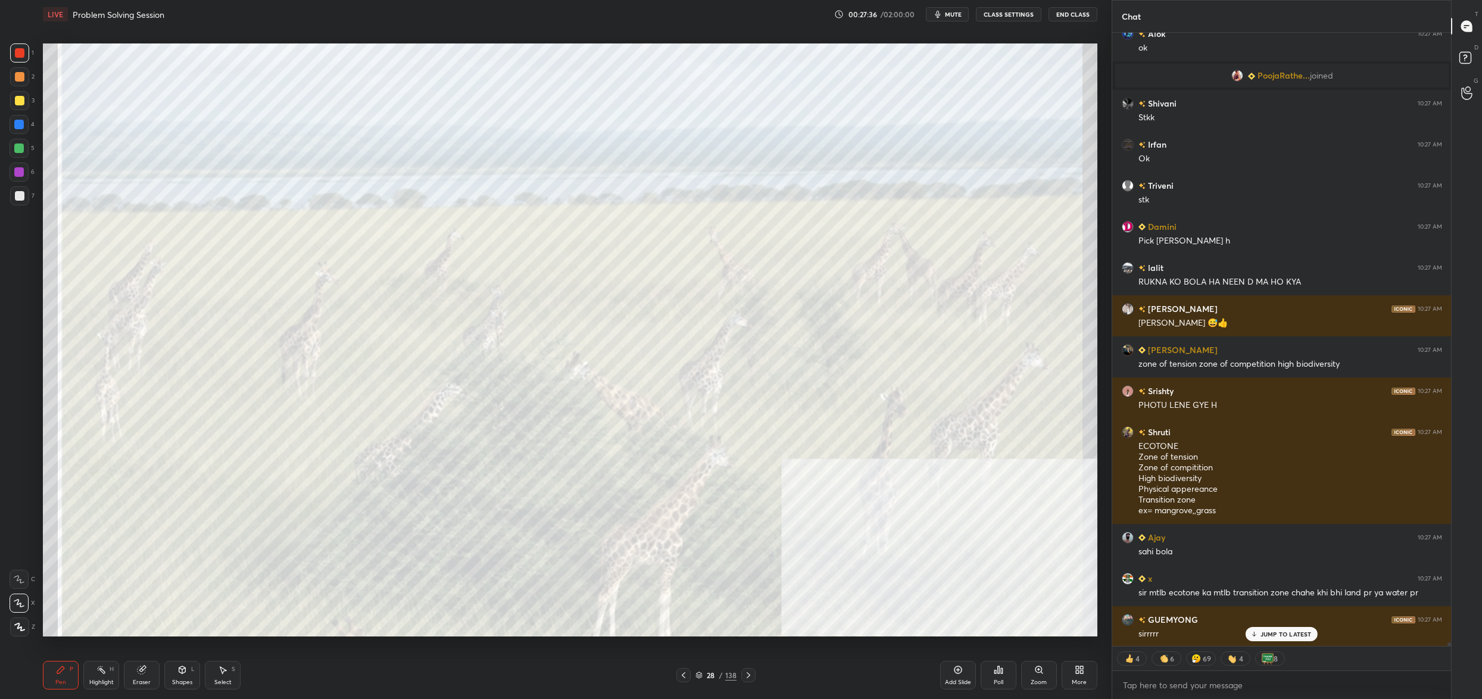
click at [1084, 678] on div "More" at bounding box center [1079, 675] width 36 height 29
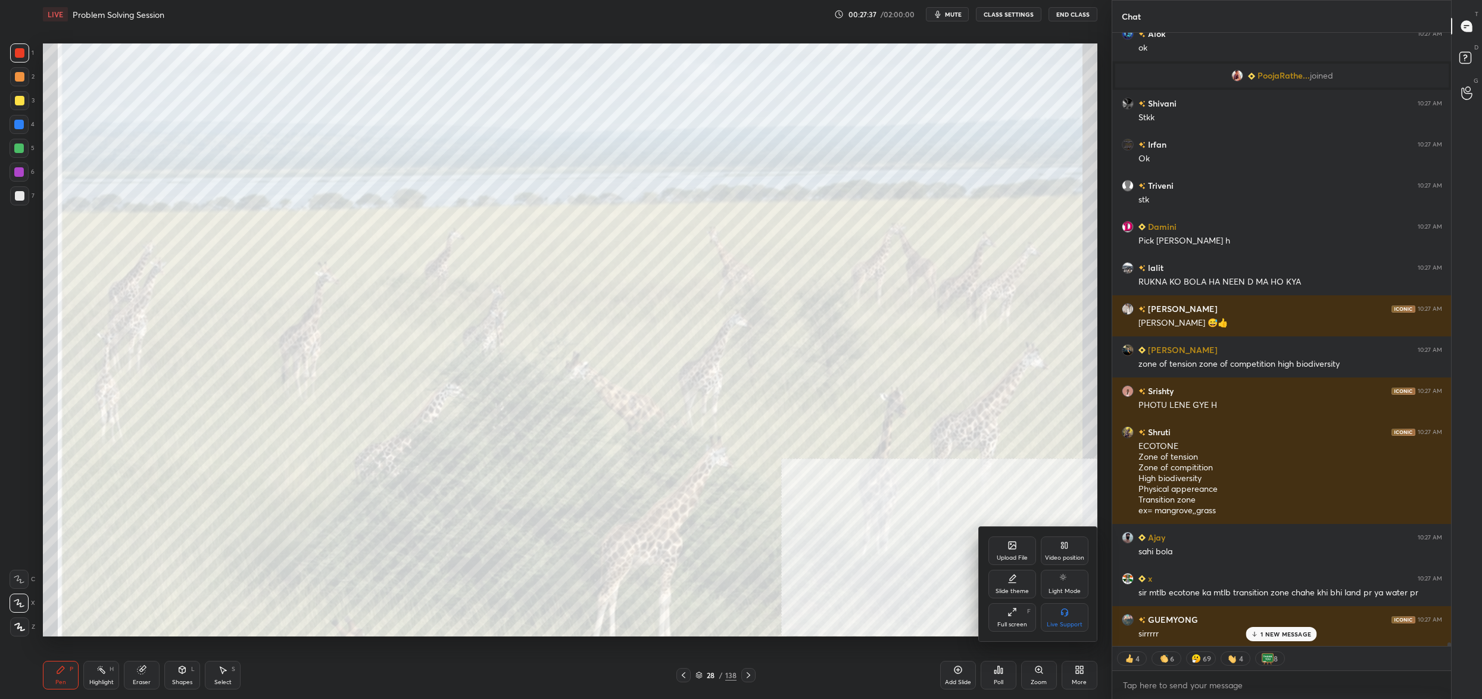
scroll to position [108817, 0]
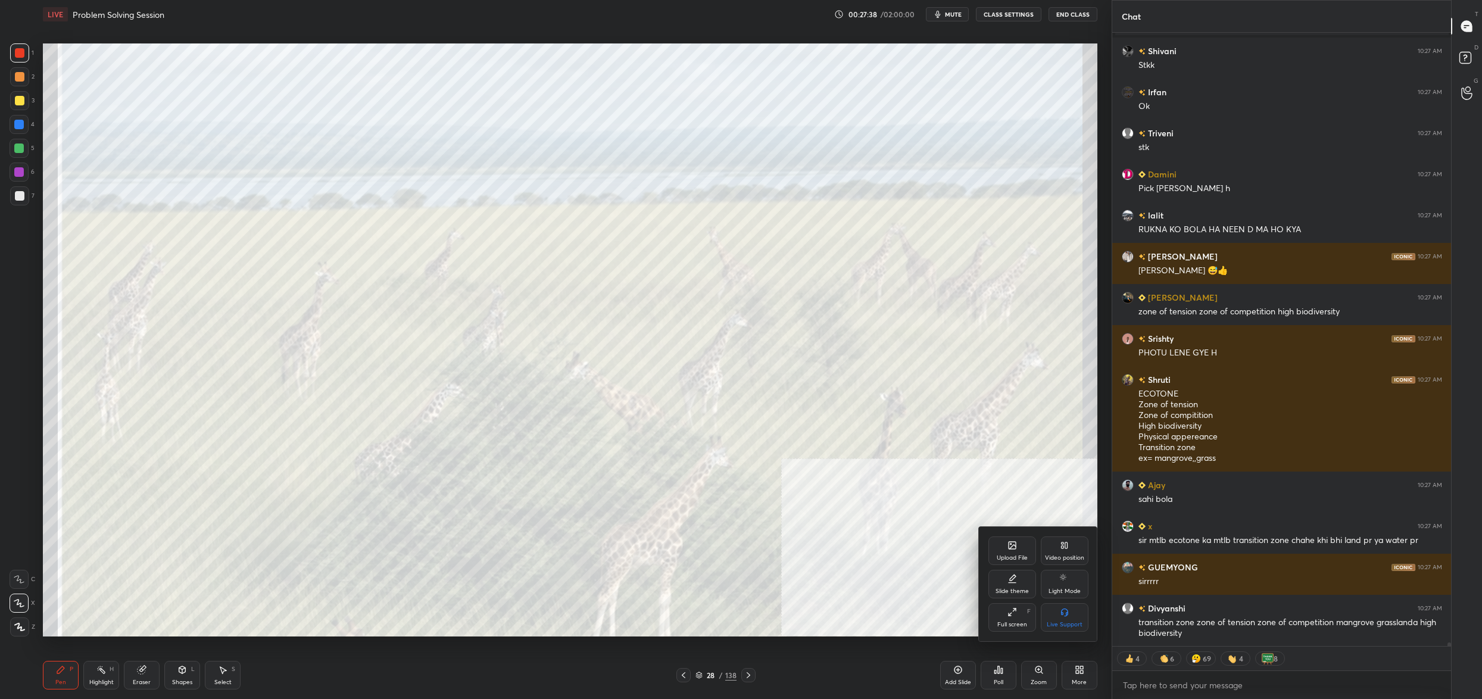
click at [868, 307] on div at bounding box center [741, 349] width 1482 height 699
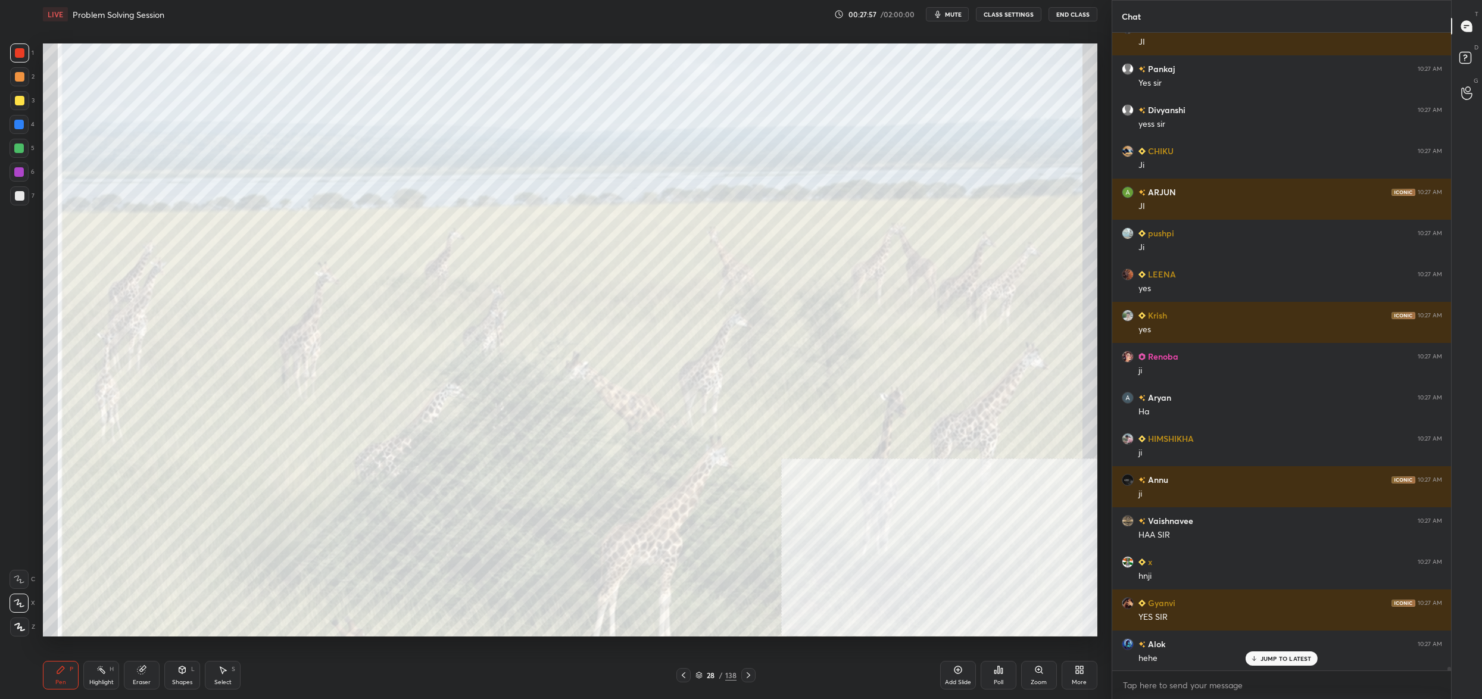
scroll to position [4, 4]
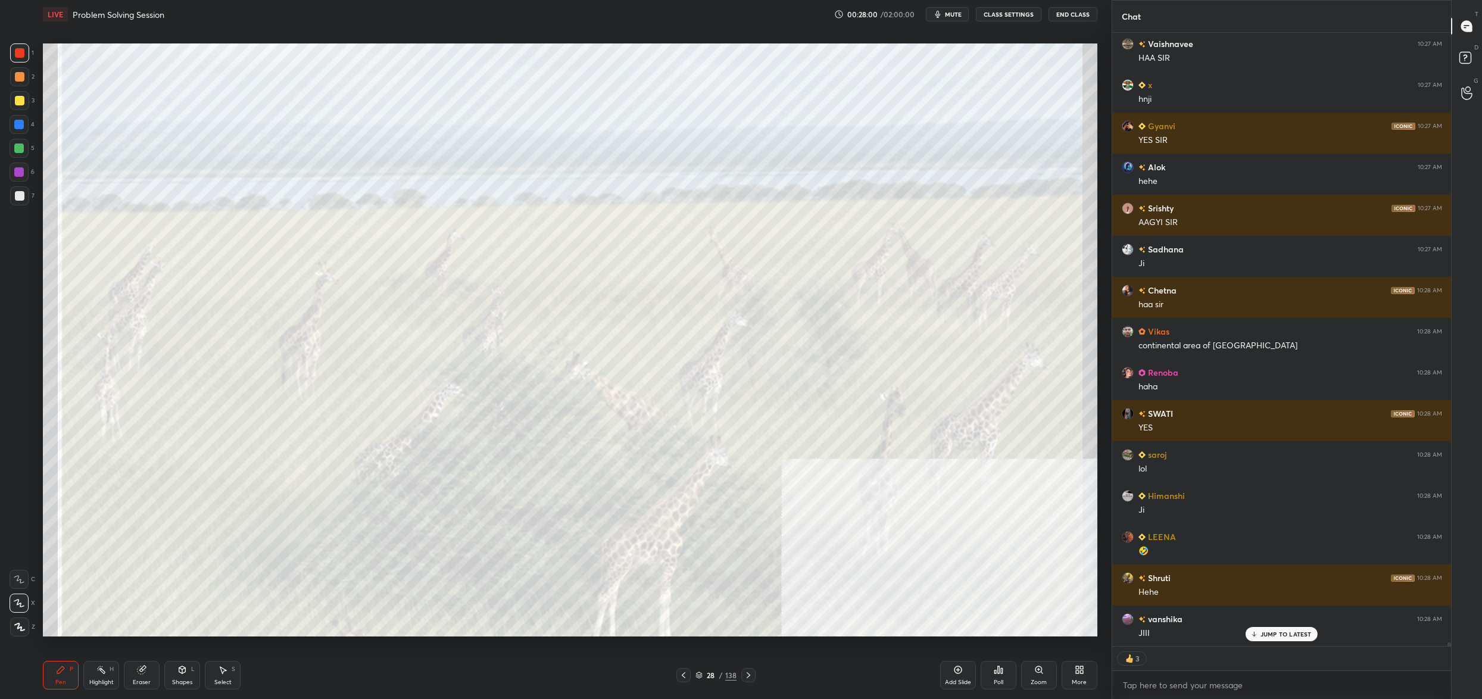
click at [705, 676] on div "28" at bounding box center [711, 674] width 12 height 7
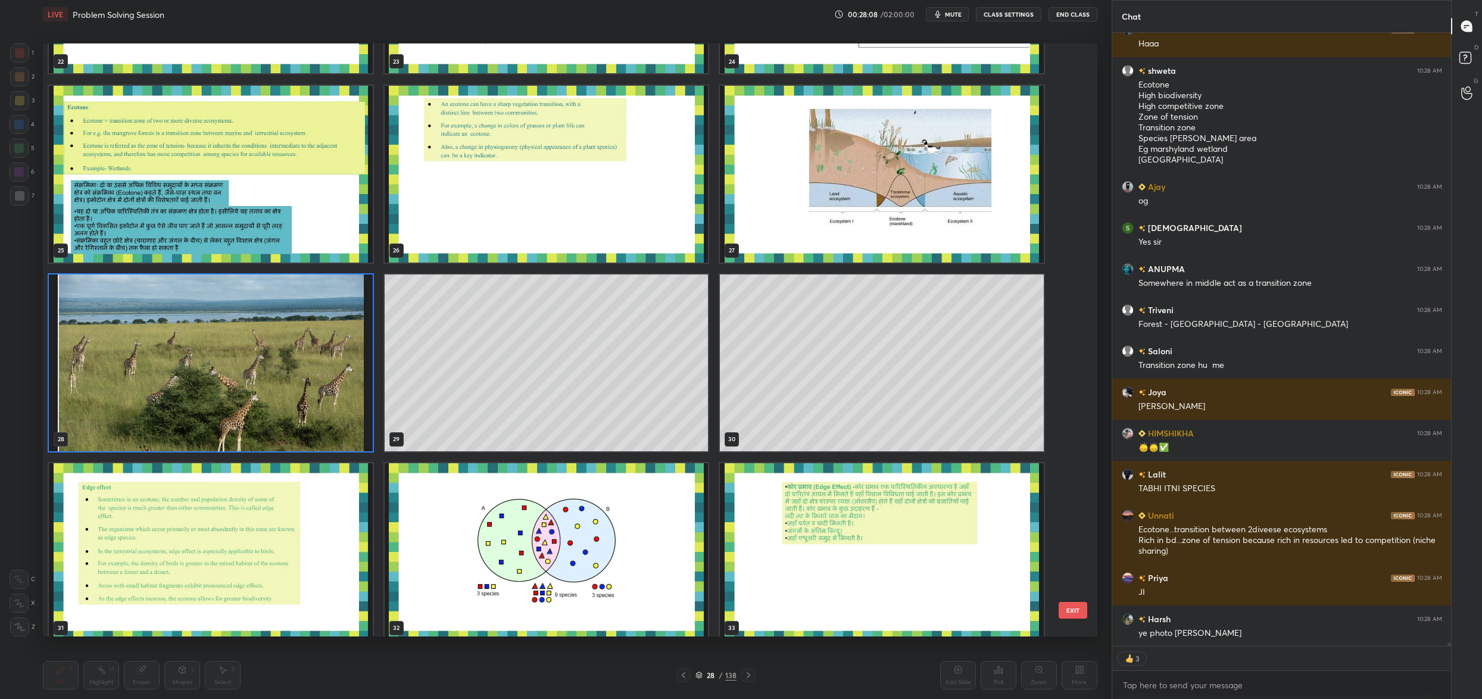
click at [502, 545] on img "grid" at bounding box center [547, 551] width 324 height 177
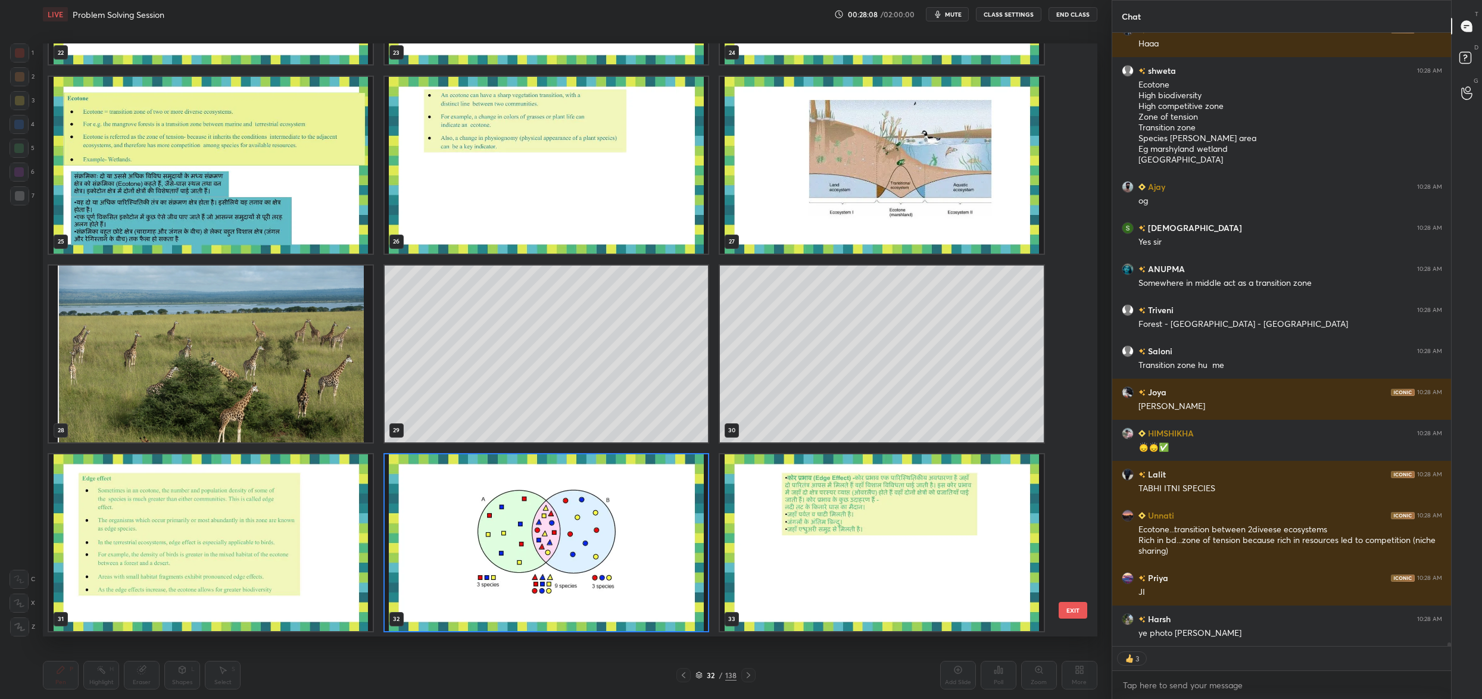
click at [502, 545] on img "grid" at bounding box center [547, 542] width 324 height 177
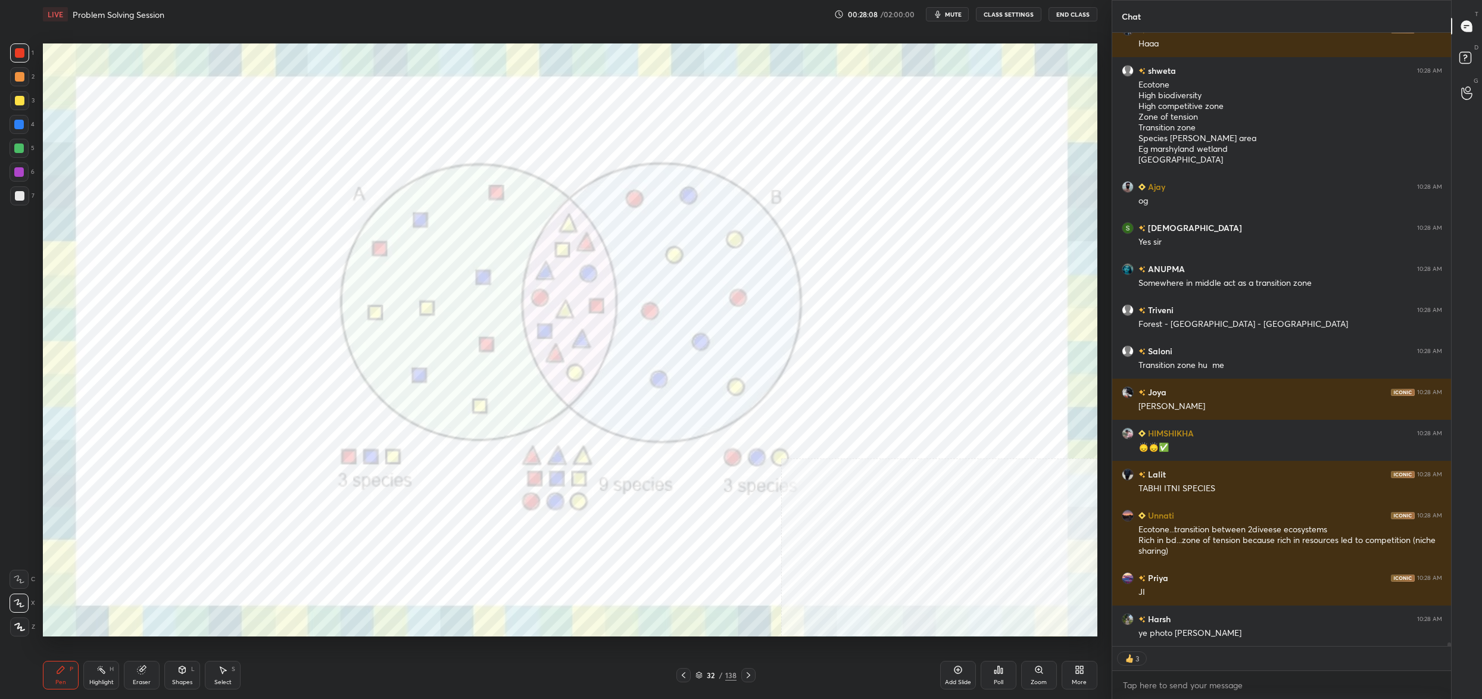
click at [502, 545] on img "grid" at bounding box center [547, 542] width 324 height 177
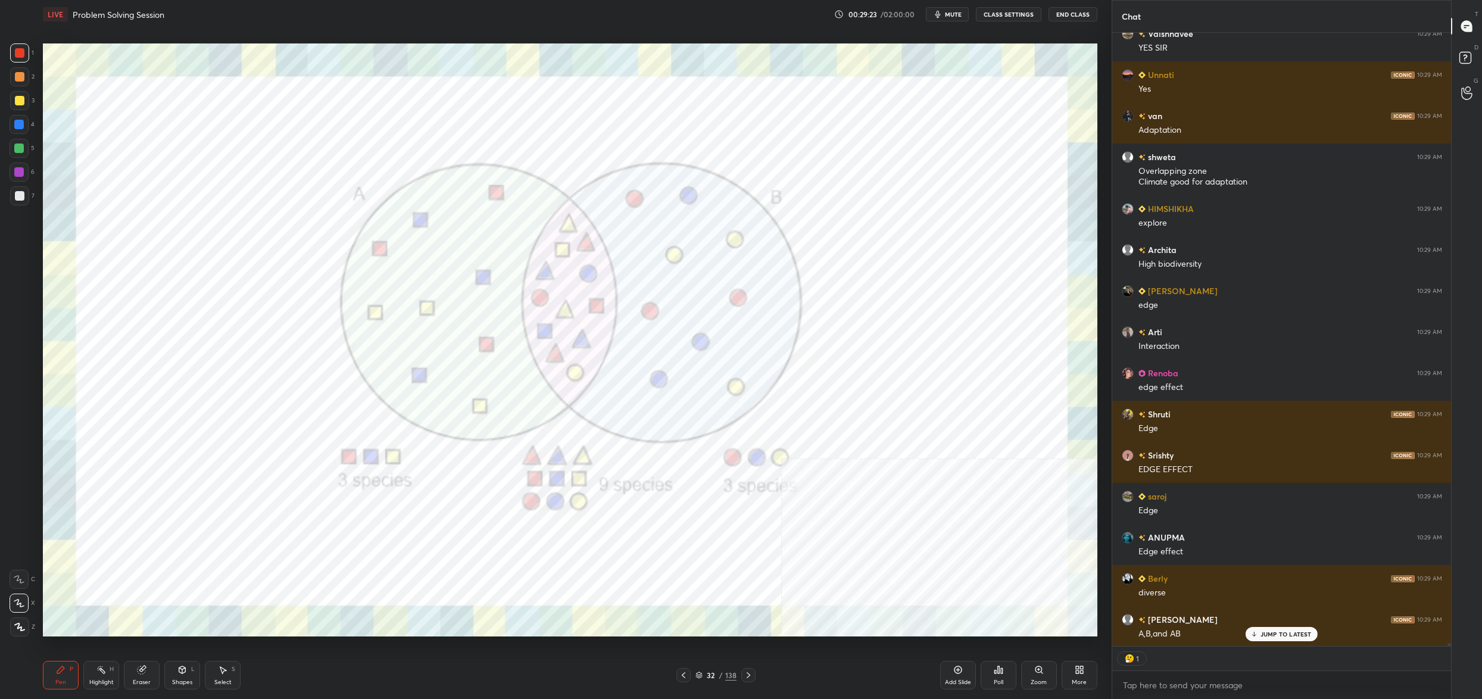
drag, startPoint x: 698, startPoint y: 674, endPoint x: 704, endPoint y: 676, distance: 6.2
click at [700, 676] on icon at bounding box center [698, 674] width 7 height 7
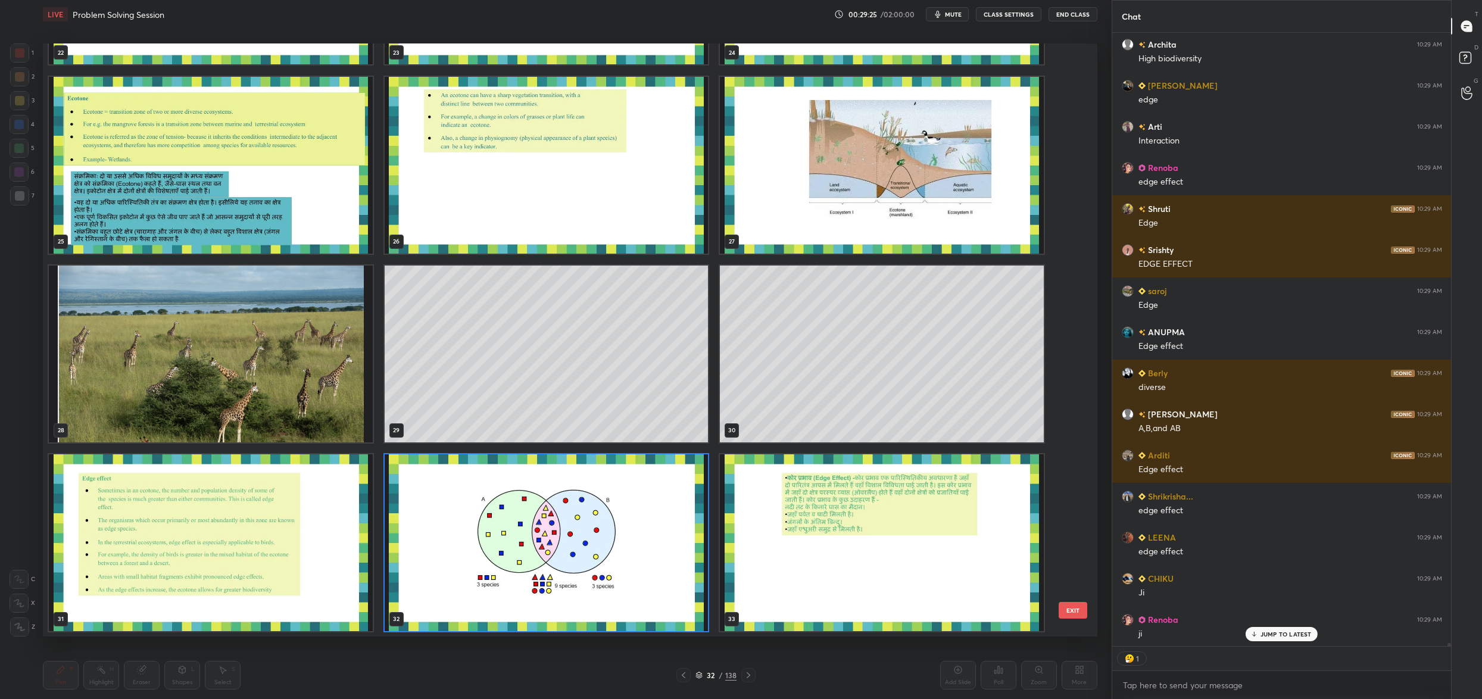
click at [653, 525] on img "grid" at bounding box center [547, 542] width 324 height 177
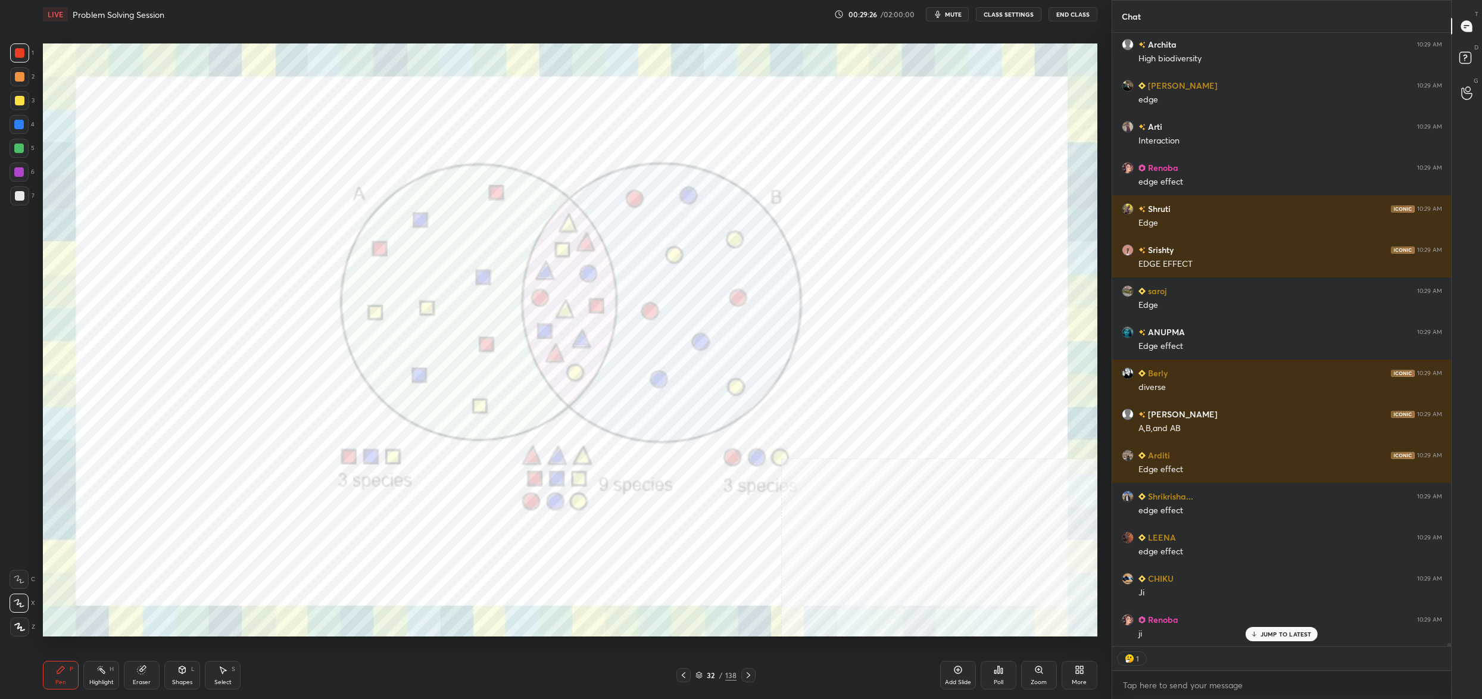
click at [653, 525] on img "grid" at bounding box center [547, 542] width 324 height 177
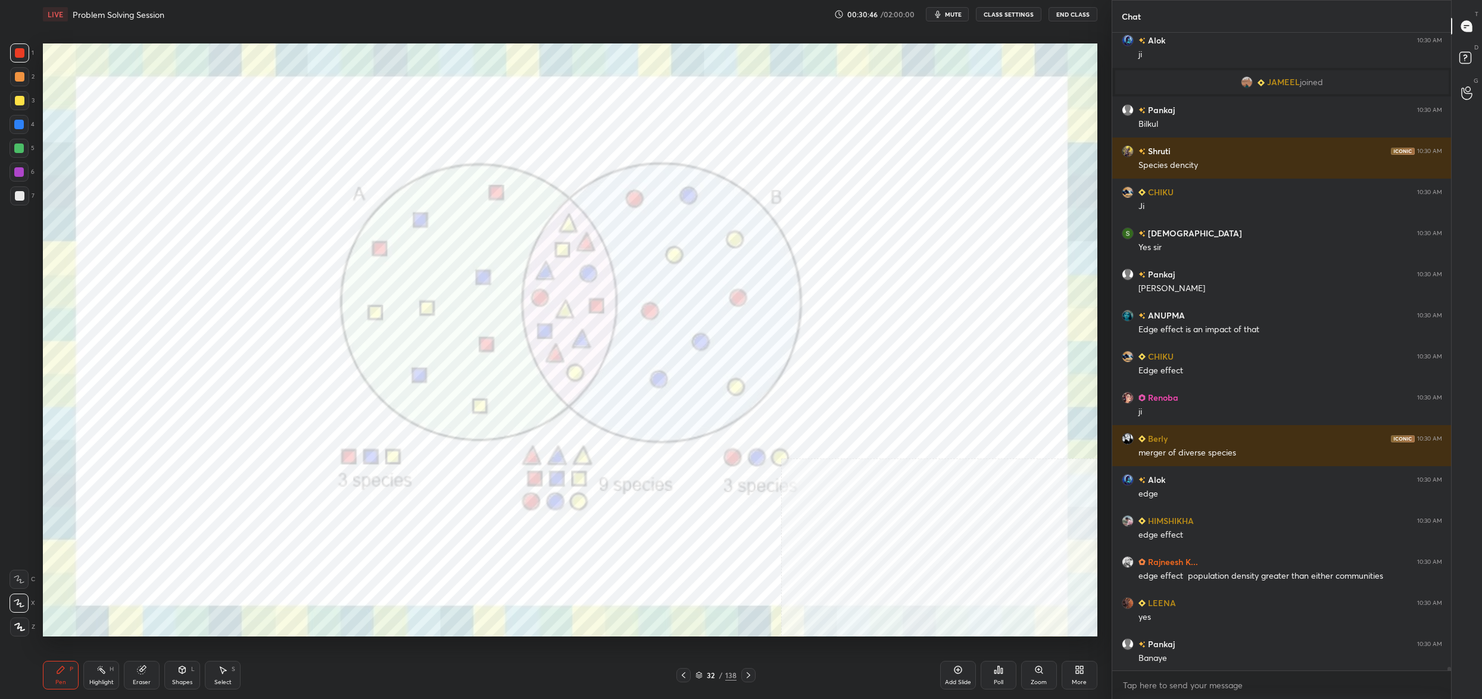
scroll to position [121010, 0]
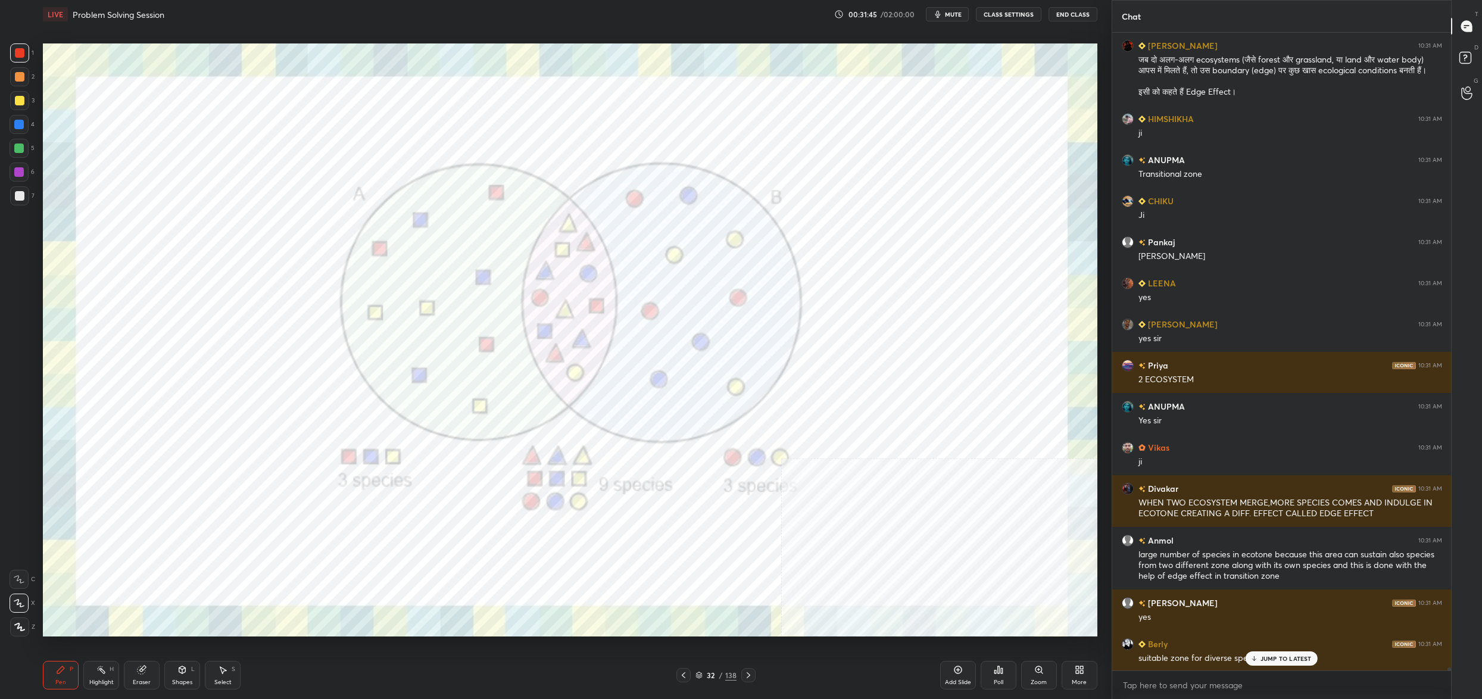
click at [27, 54] on div "1" at bounding box center [22, 52] width 24 height 19
click at [26, 58] on div at bounding box center [19, 52] width 19 height 19
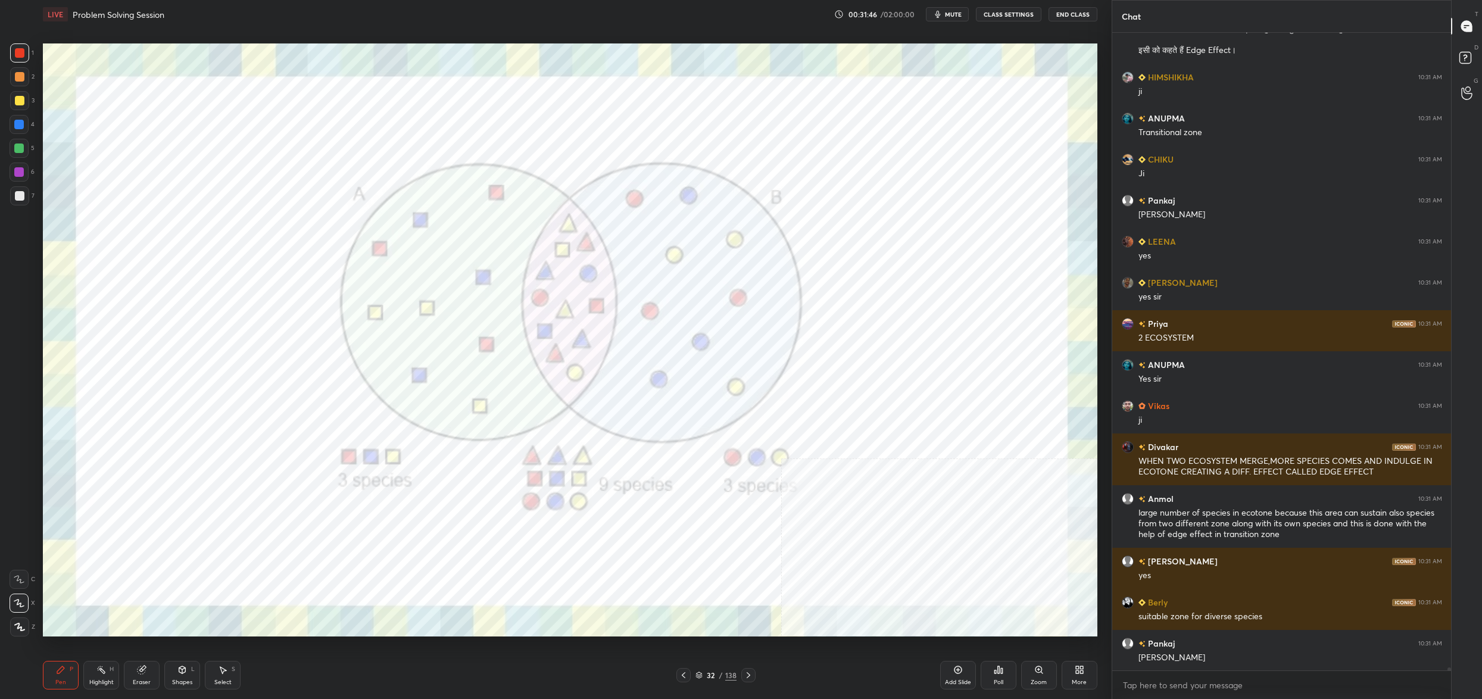
click at [107, 669] on div "Highlight H" at bounding box center [101, 675] width 36 height 29
drag, startPoint x: 20, startPoint y: 626, endPoint x: 39, endPoint y: 628, distance: 18.6
click at [21, 628] on icon at bounding box center [19, 627] width 10 height 10
click at [32, 171] on div "6" at bounding box center [22, 171] width 25 height 19
click at [40, 170] on div "Setting up your live class Poll for secs No correct answer Start poll" at bounding box center [570, 340] width 1064 height 623
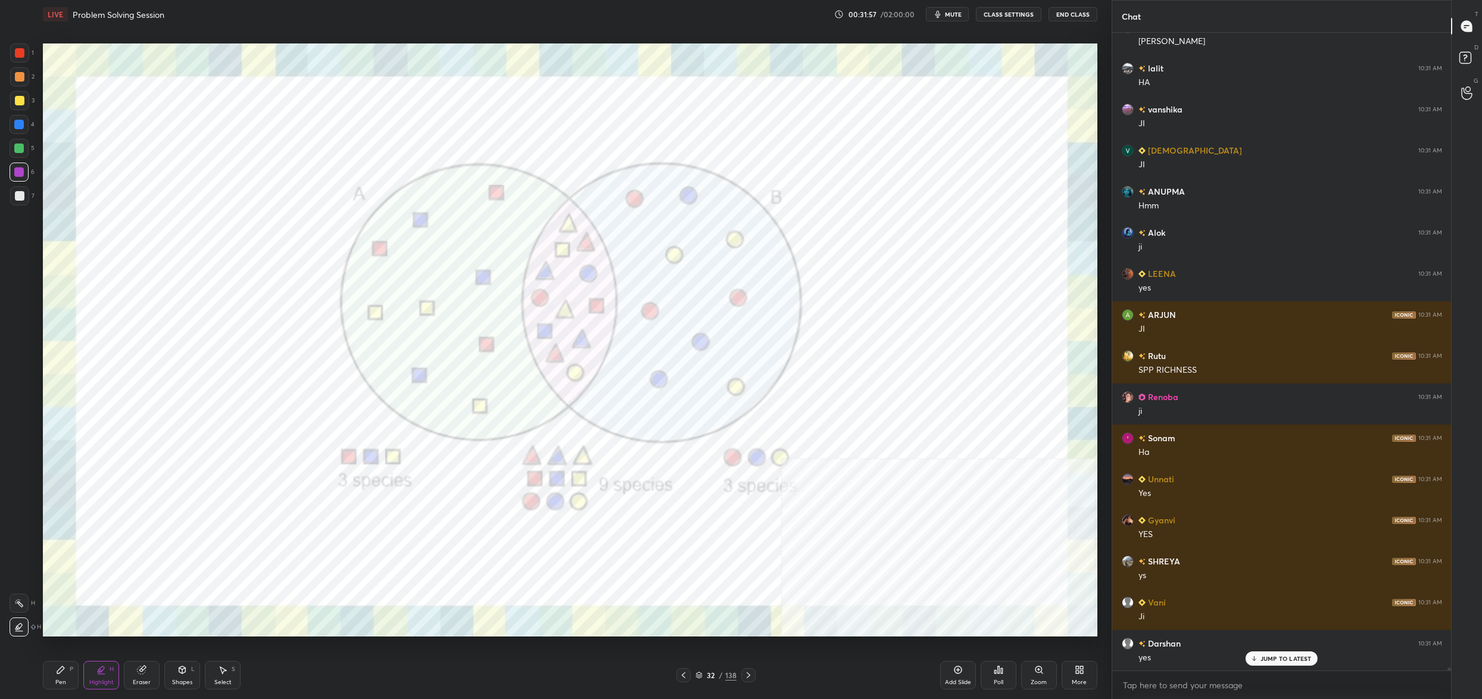
drag, startPoint x: 68, startPoint y: 673, endPoint x: 70, endPoint y: 664, distance: 9.2
click at [68, 673] on div "Pen P" at bounding box center [61, 675] width 36 height 29
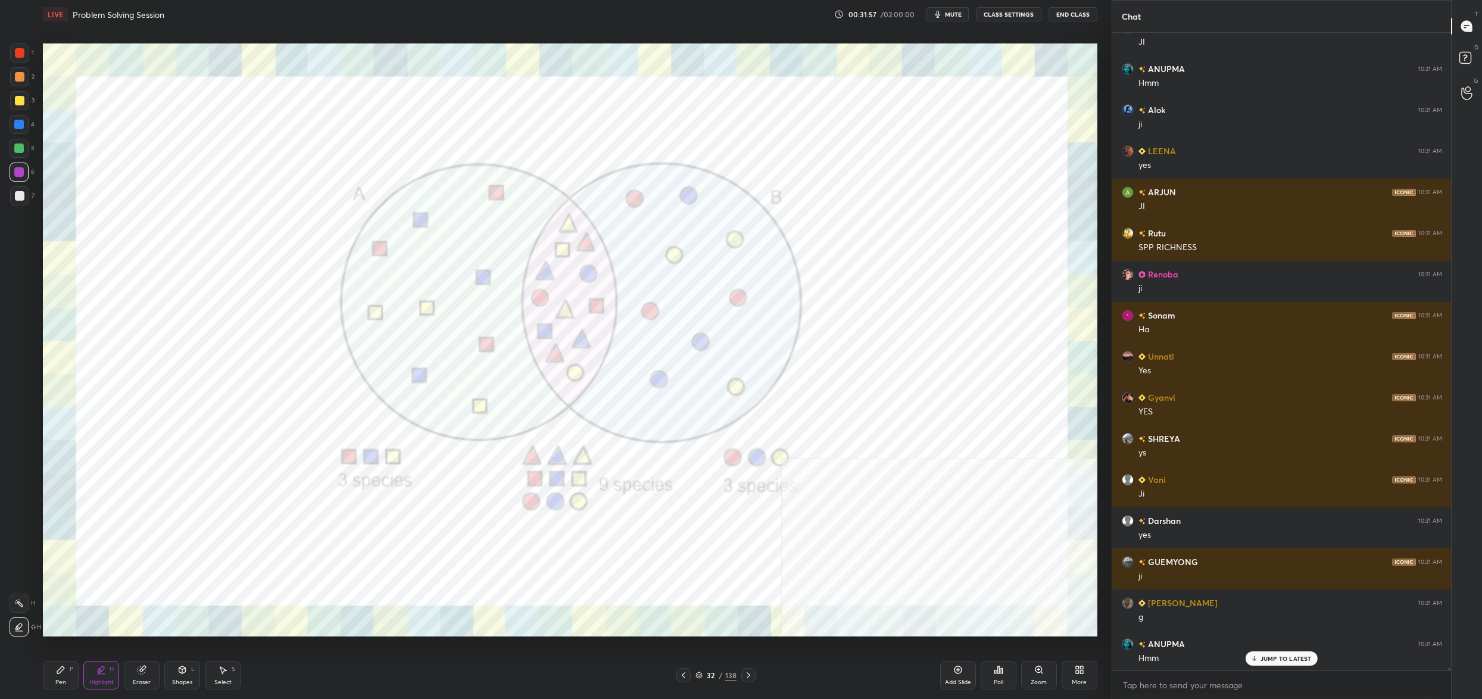
click at [68, 665] on div "Pen P" at bounding box center [61, 675] width 36 height 29
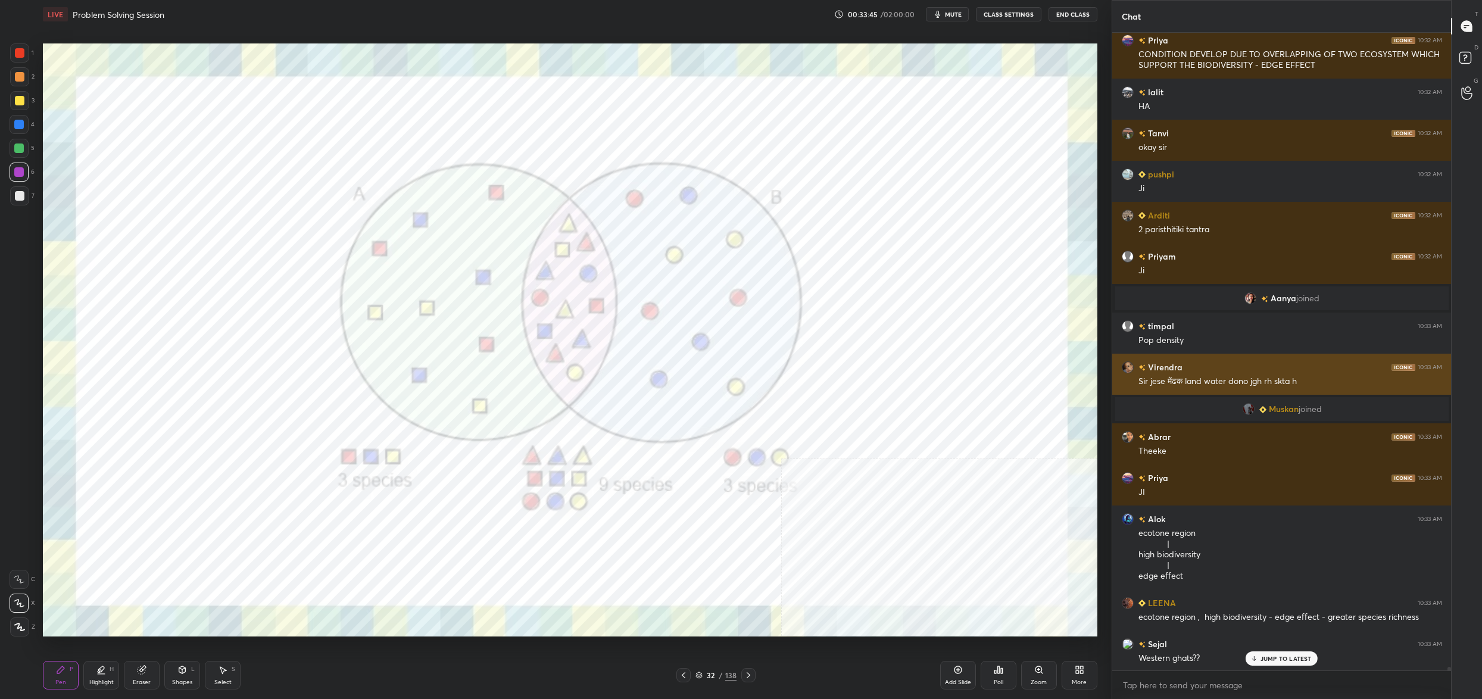
scroll to position [116492, 0]
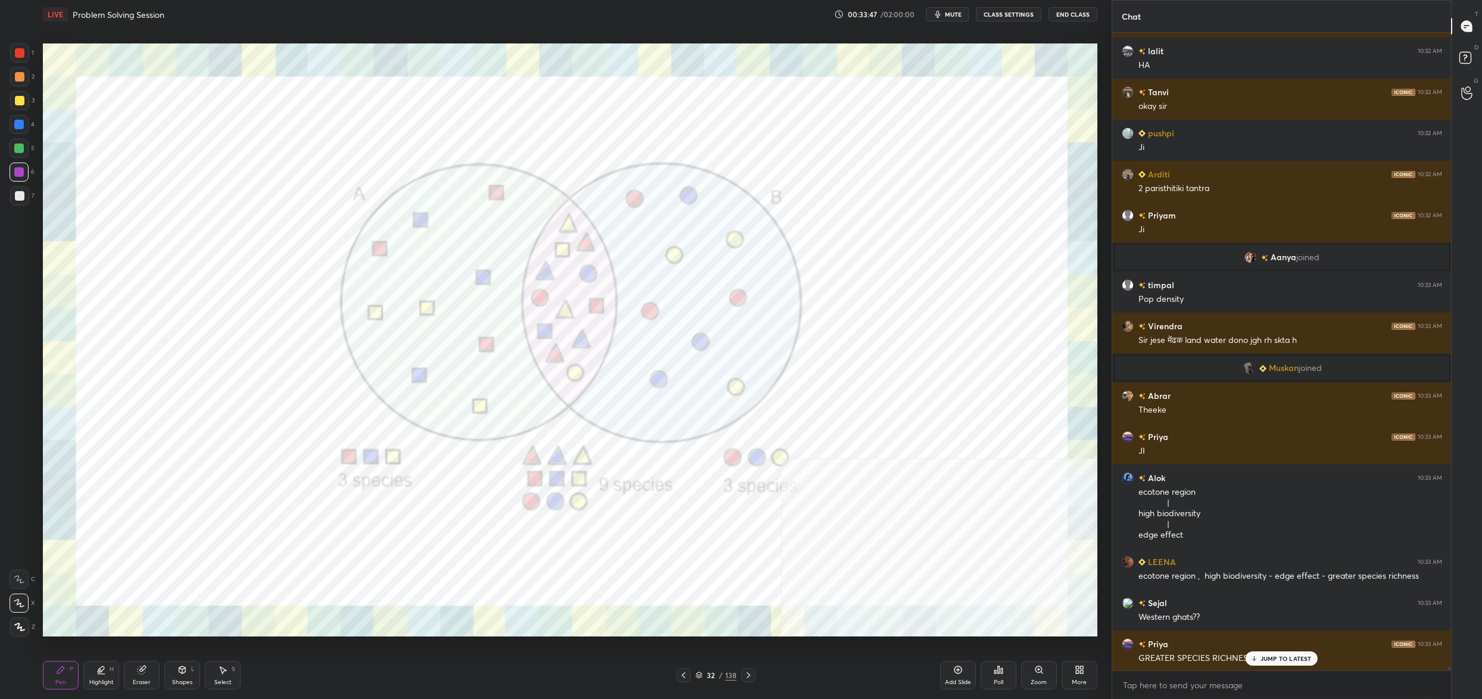
click at [707, 677] on div "32" at bounding box center [711, 674] width 12 height 7
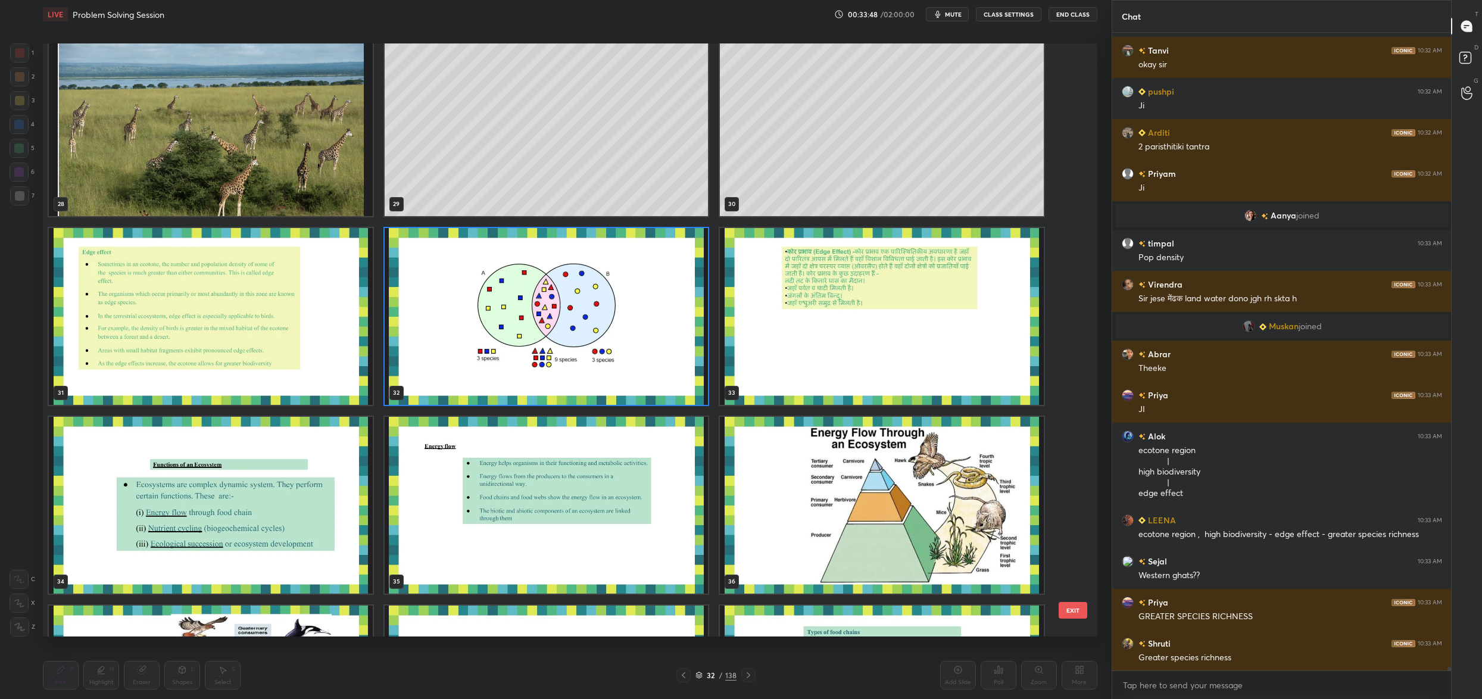
scroll to position [1713, 0]
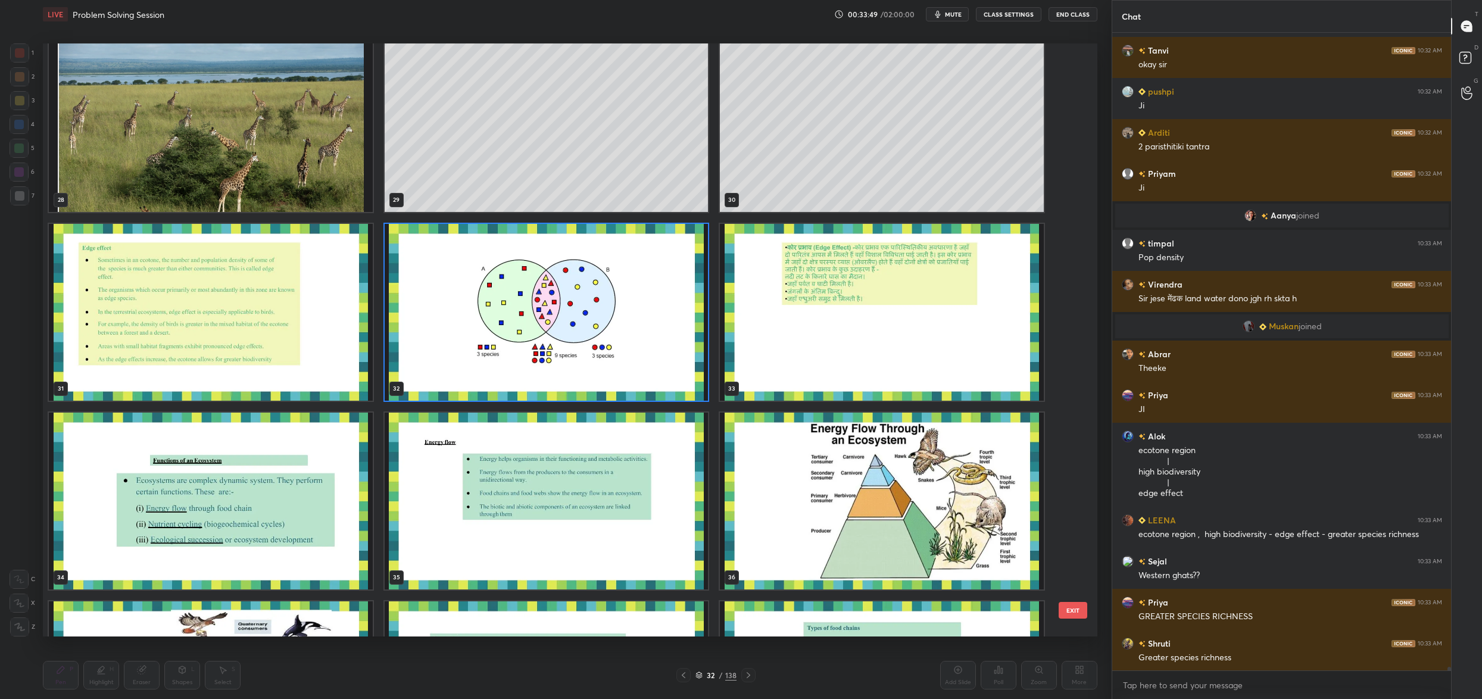
click at [585, 345] on img "grid" at bounding box center [547, 312] width 324 height 177
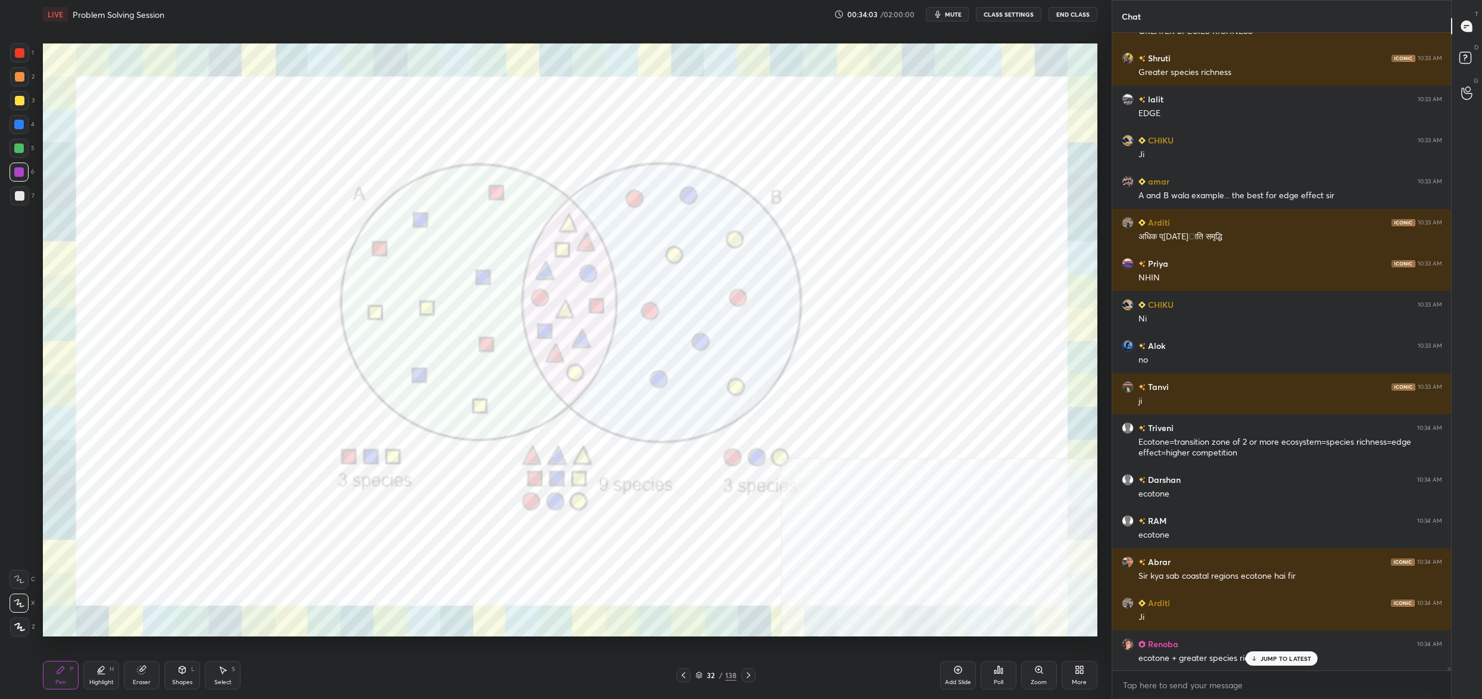
scroll to position [117160, 0]
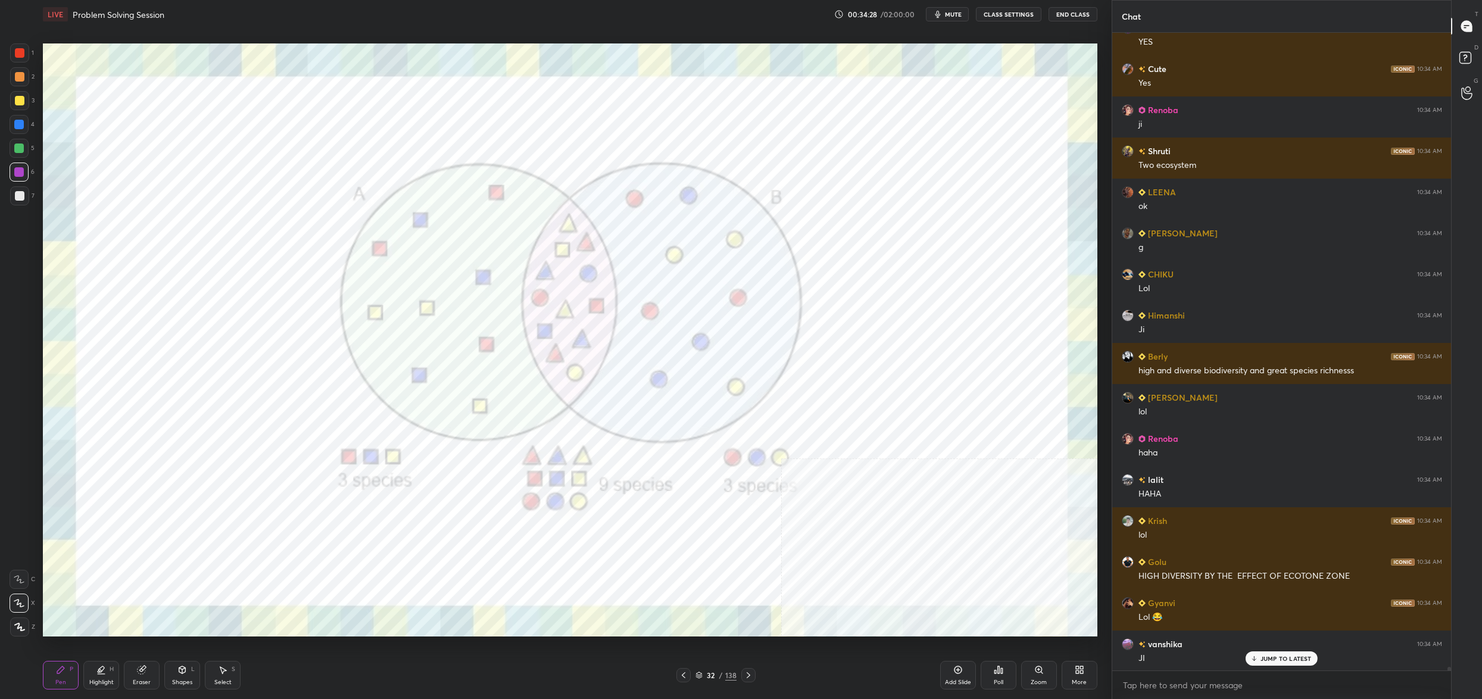
drag, startPoint x: 702, startPoint y: 680, endPoint x: 709, endPoint y: 670, distance: 11.9
click at [702, 682] on div "32 / 138" at bounding box center [715, 675] width 79 height 14
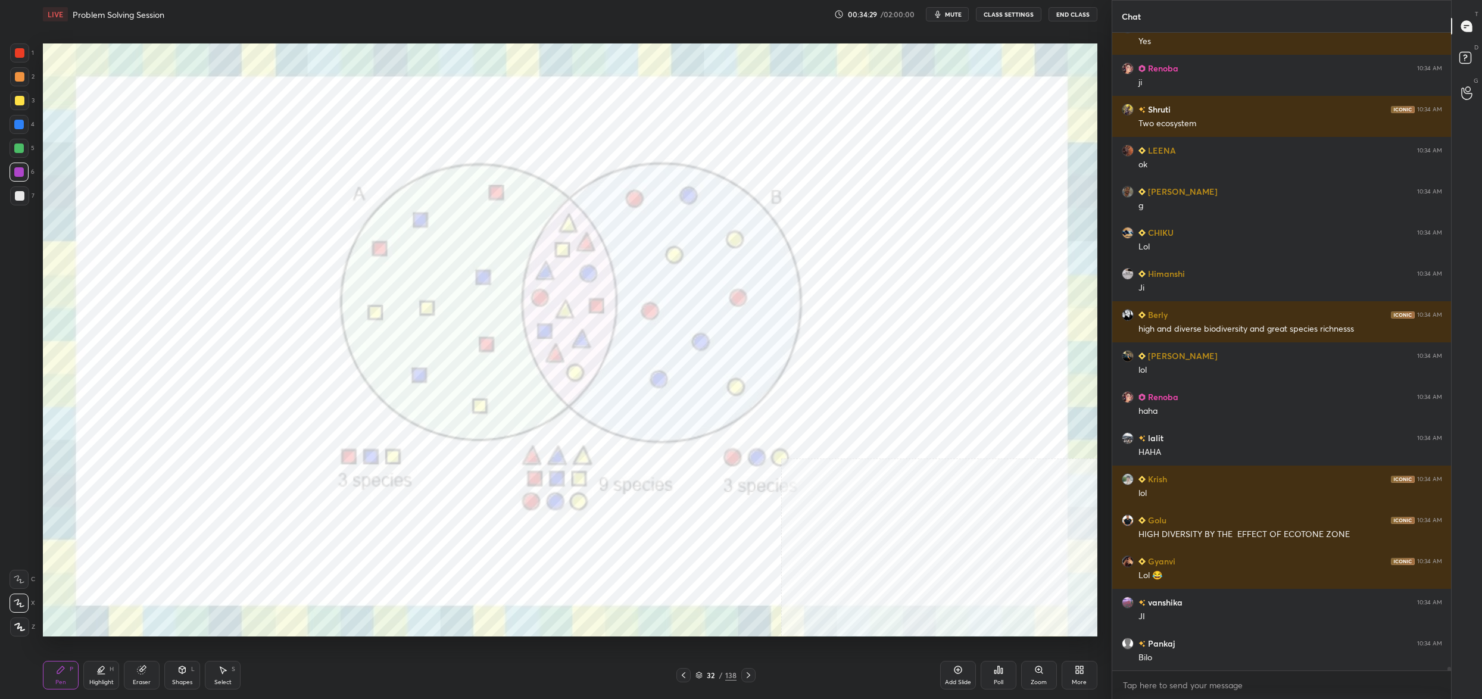
click at [709, 671] on div "32" at bounding box center [711, 674] width 12 height 7
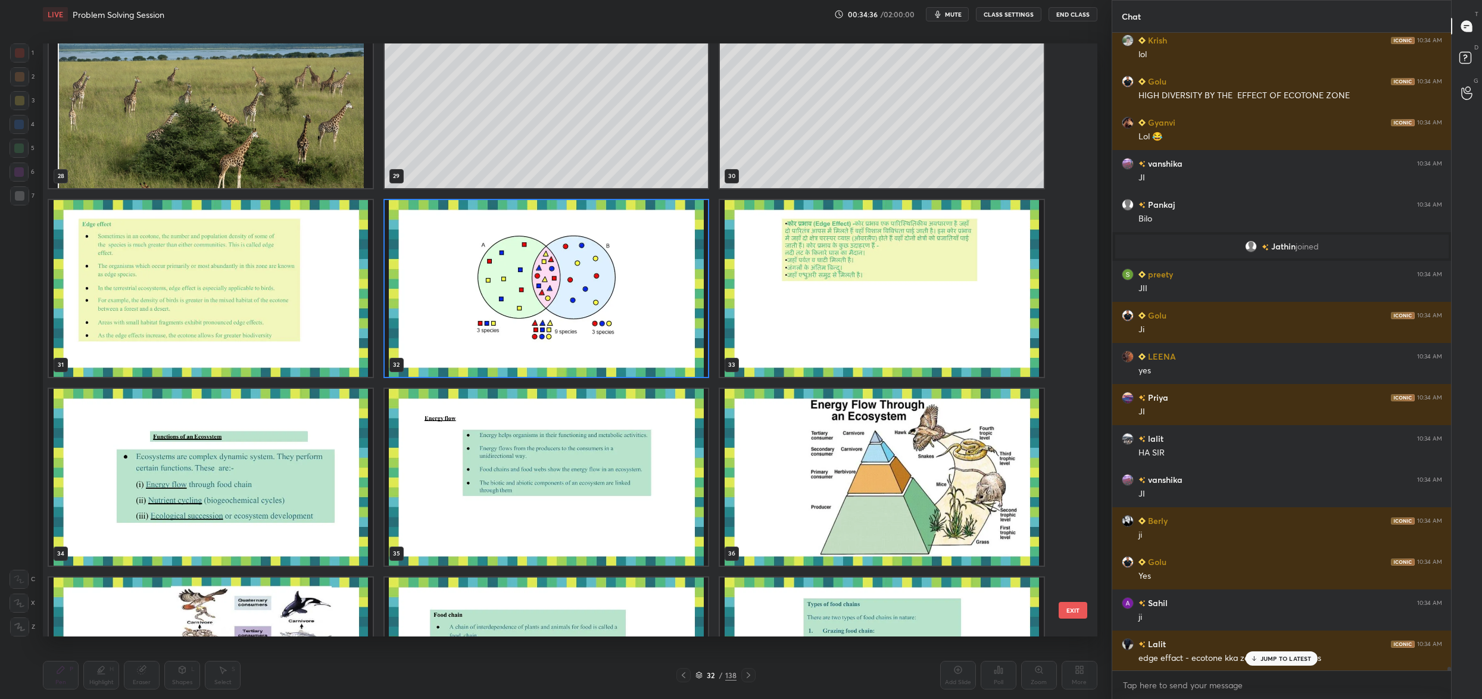
click at [596, 357] on img "grid" at bounding box center [547, 288] width 324 height 177
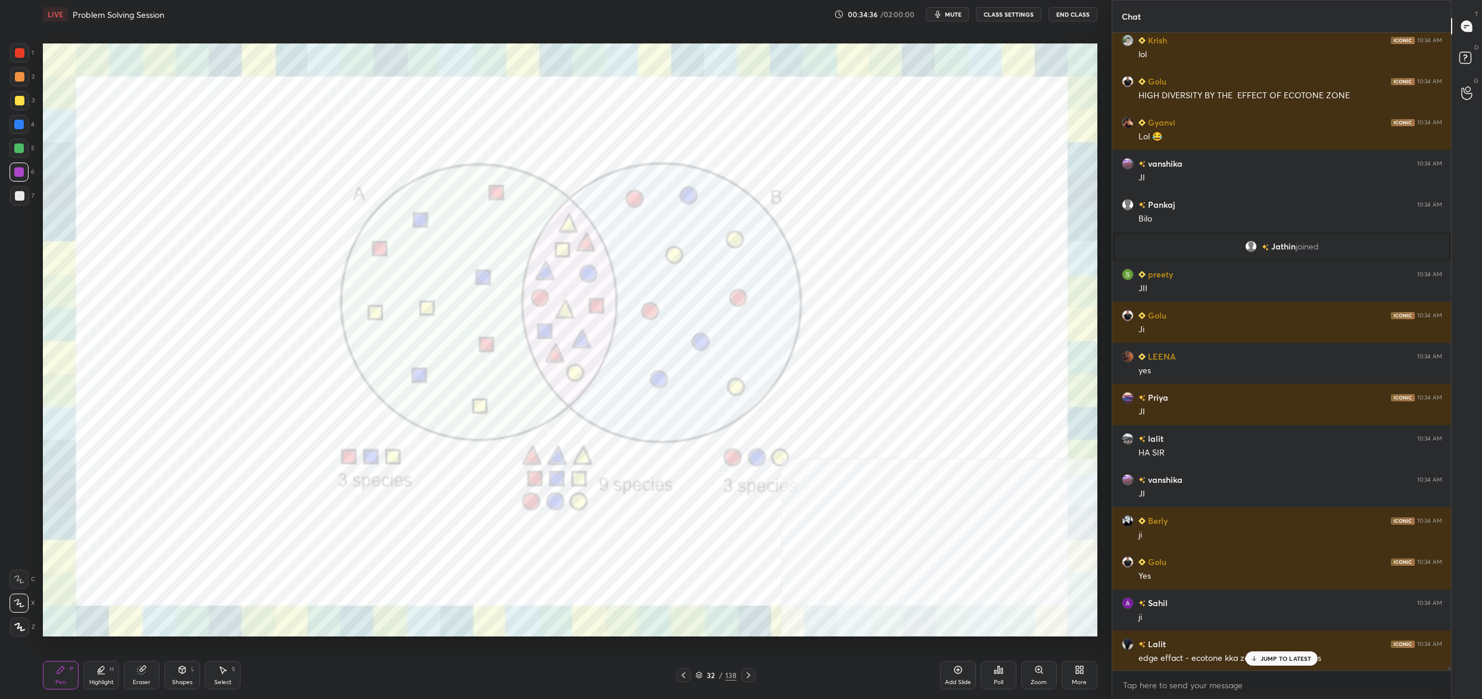
click at [596, 357] on img "grid" at bounding box center [547, 288] width 324 height 177
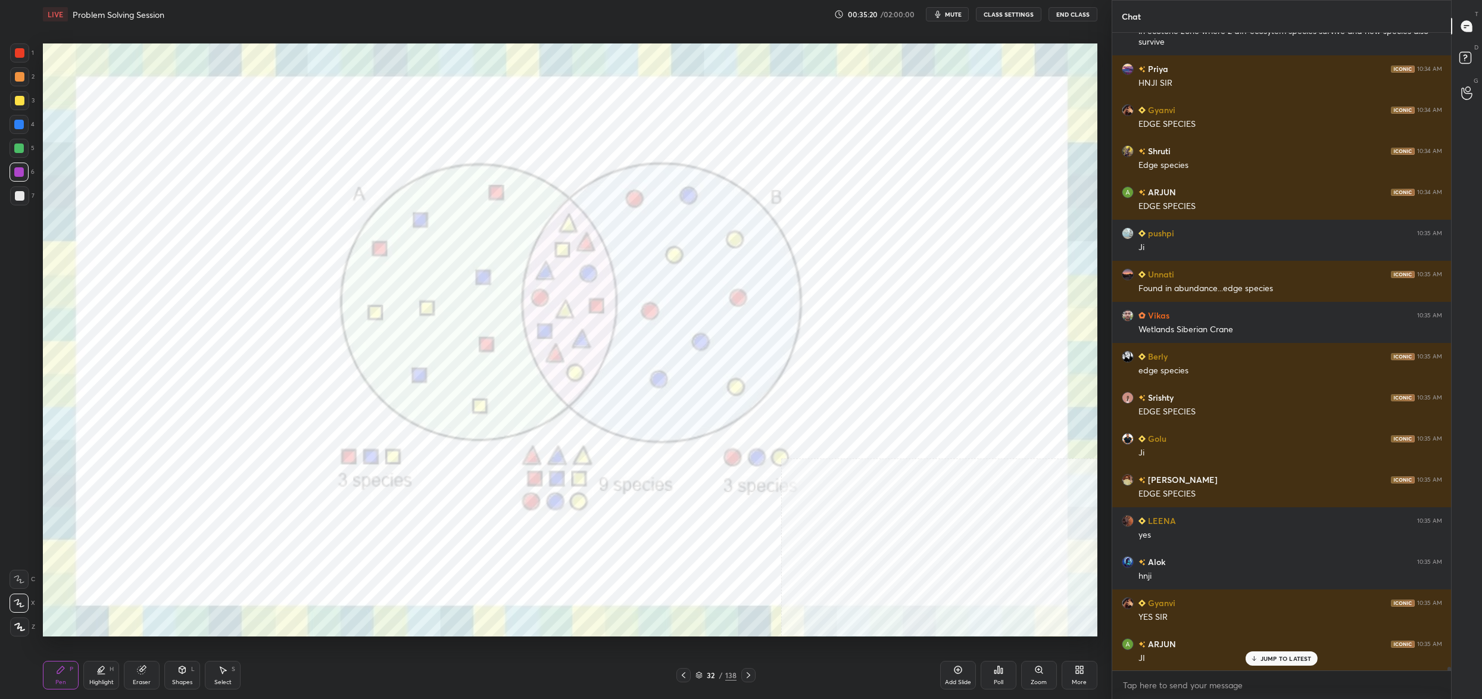
click at [703, 676] on div "32 / 138" at bounding box center [715, 675] width 41 height 11
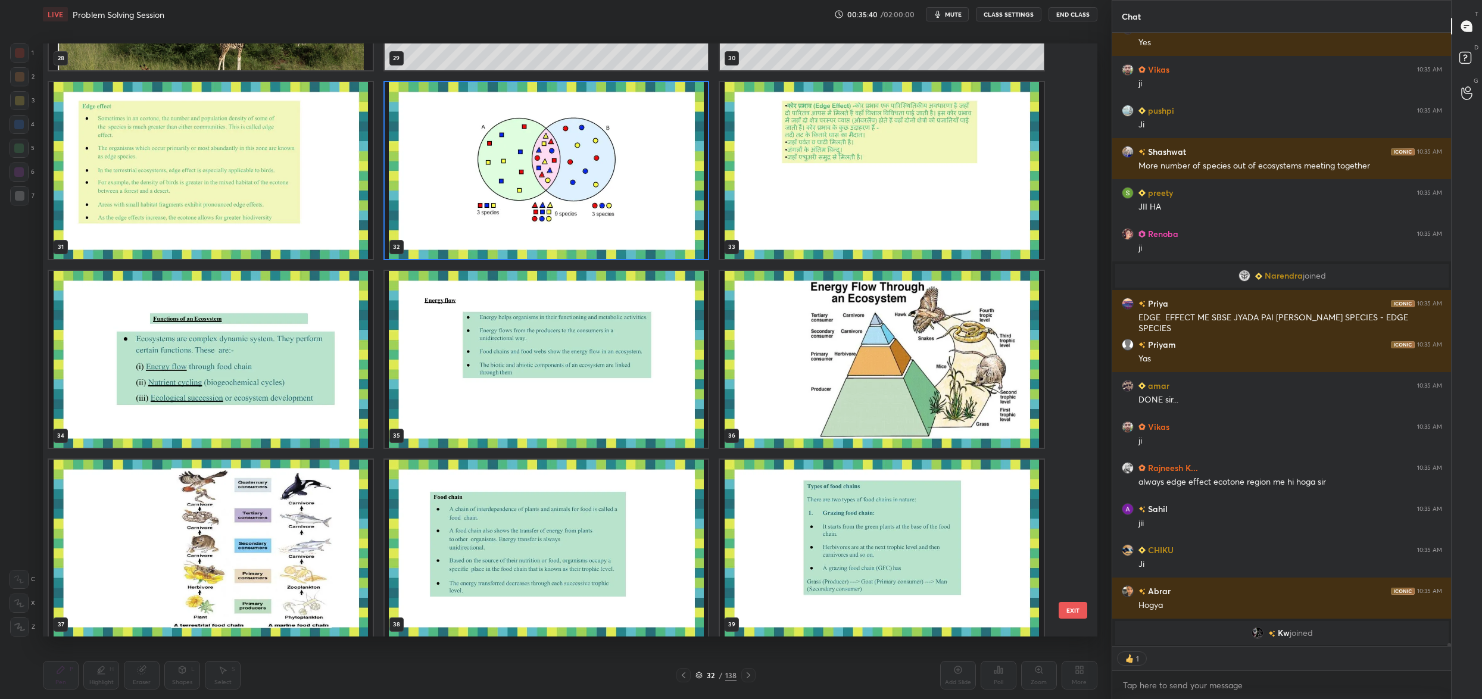
click at [272, 403] on img "grid" at bounding box center [211, 359] width 324 height 177
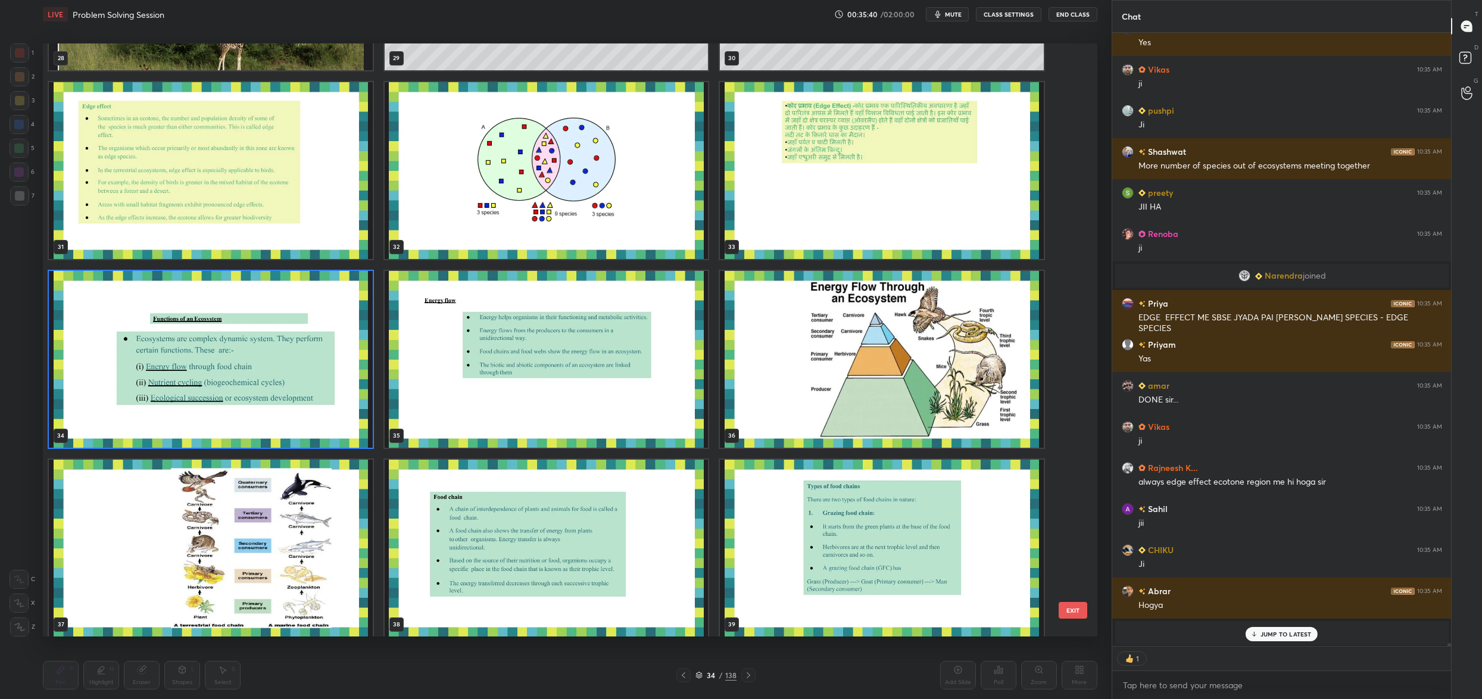
click at [272, 403] on img "grid" at bounding box center [211, 359] width 324 height 177
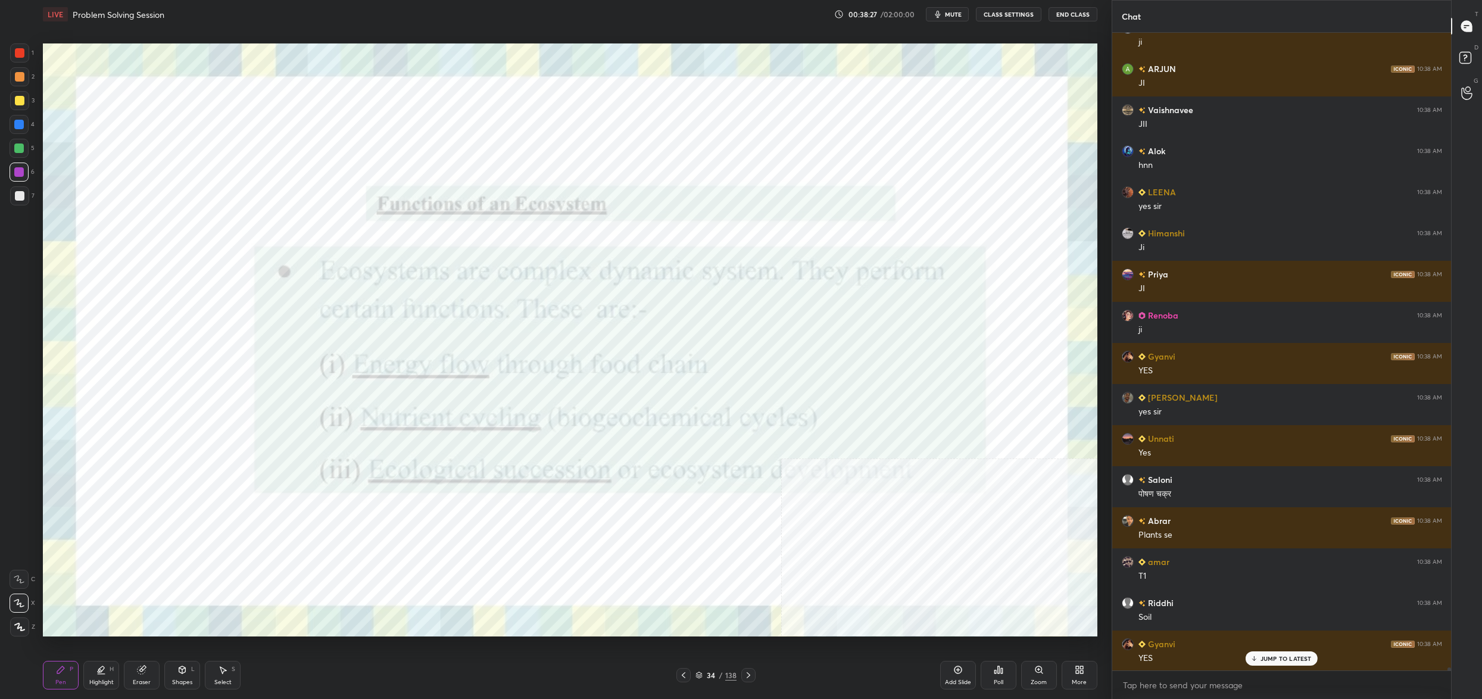
scroll to position [127466, 0]
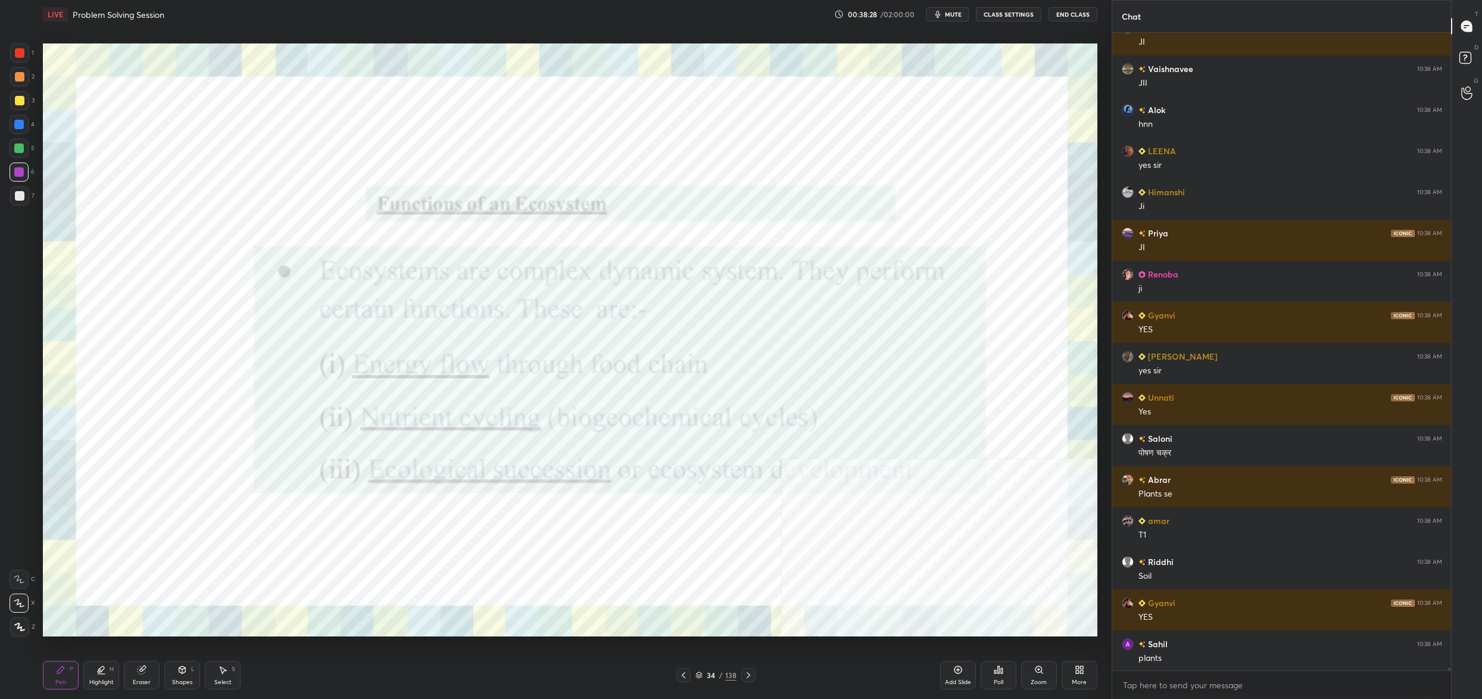
click at [21, 93] on div at bounding box center [19, 100] width 19 height 19
drag, startPoint x: 18, startPoint y: 101, endPoint x: 21, endPoint y: 79, distance: 22.2
click at [20, 97] on div at bounding box center [20, 101] width 10 height 10
click at [19, 68] on div at bounding box center [19, 76] width 19 height 19
drag, startPoint x: 20, startPoint y: 70, endPoint x: 21, endPoint y: 47, distance: 23.2
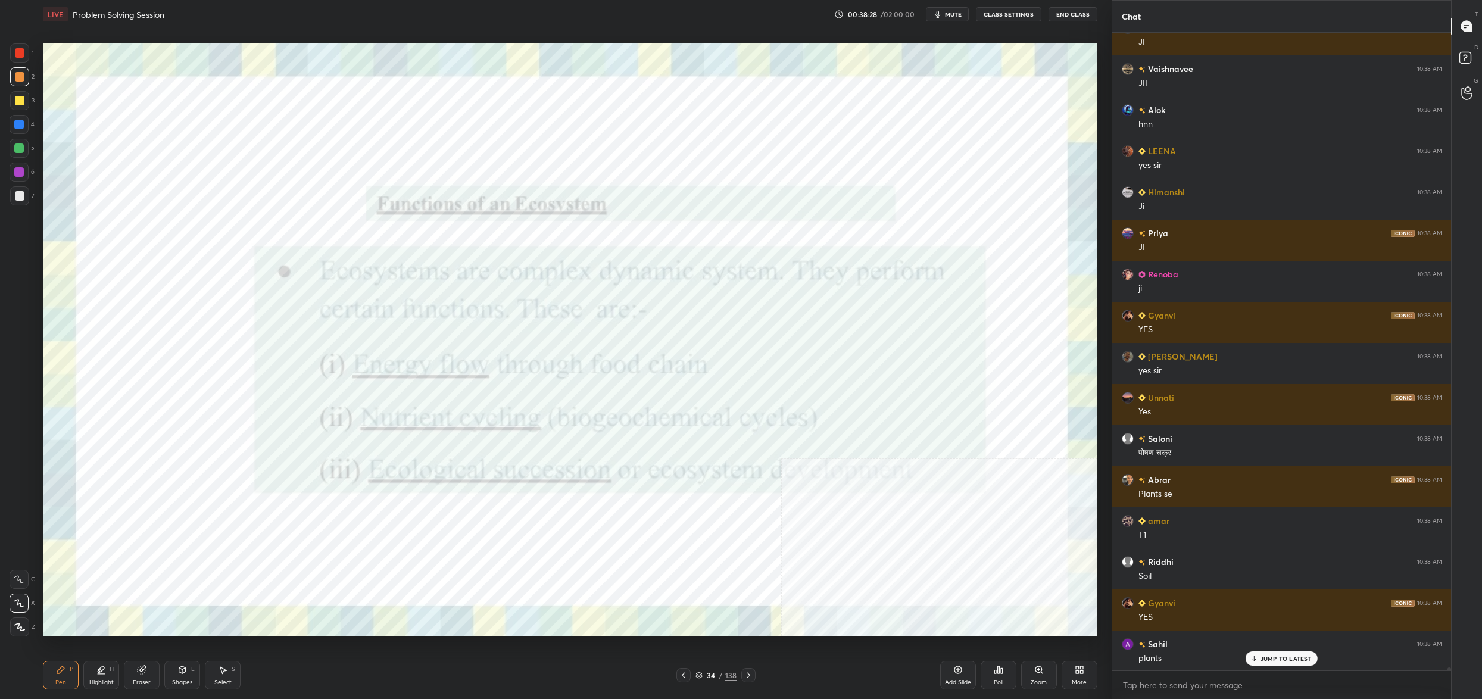
click at [20, 70] on div at bounding box center [19, 76] width 19 height 19
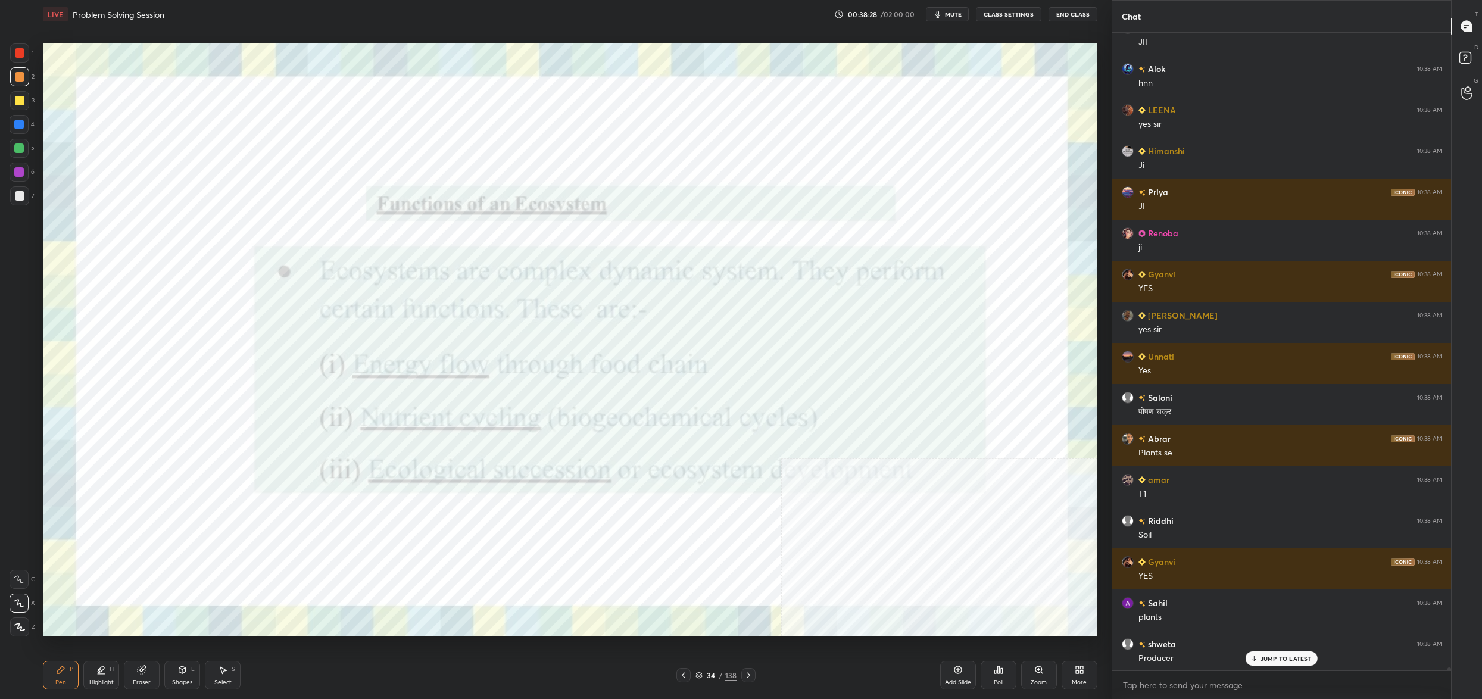
click at [24, 51] on div at bounding box center [19, 52] width 19 height 19
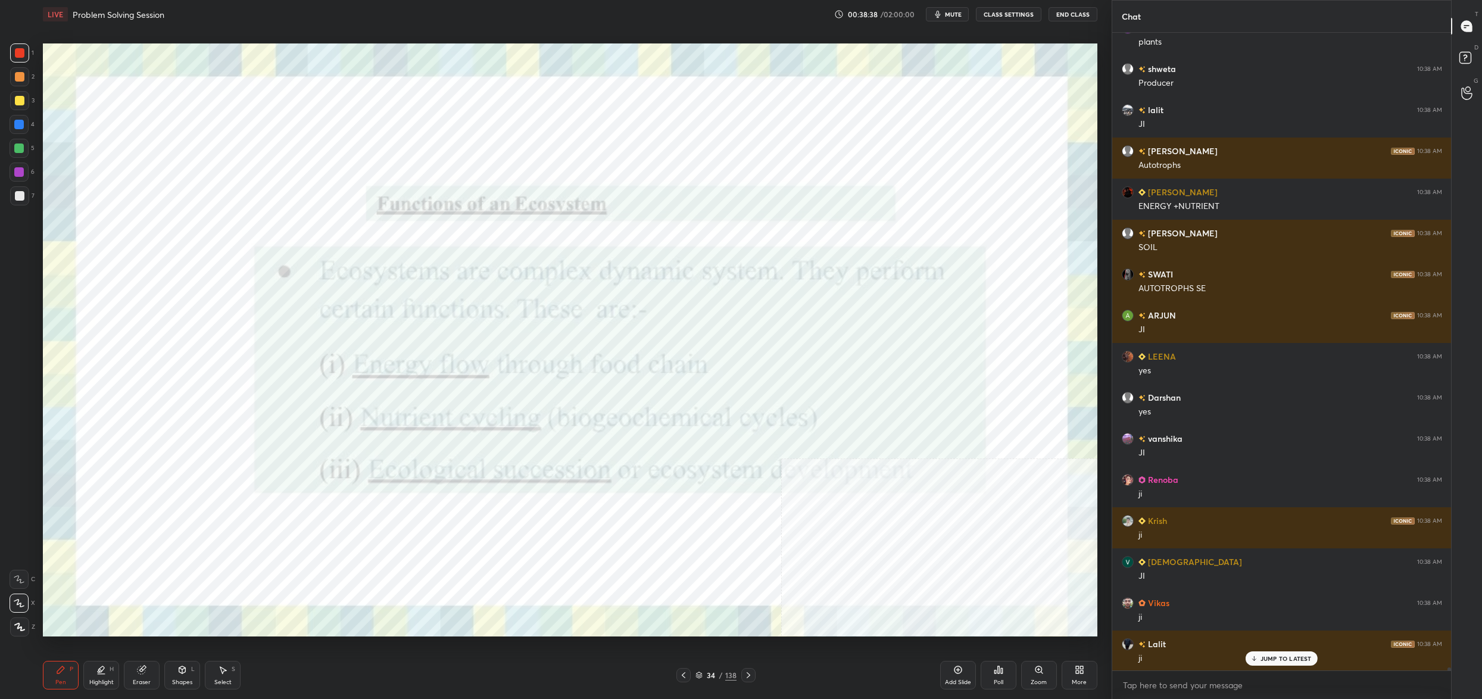
scroll to position [128411, 0]
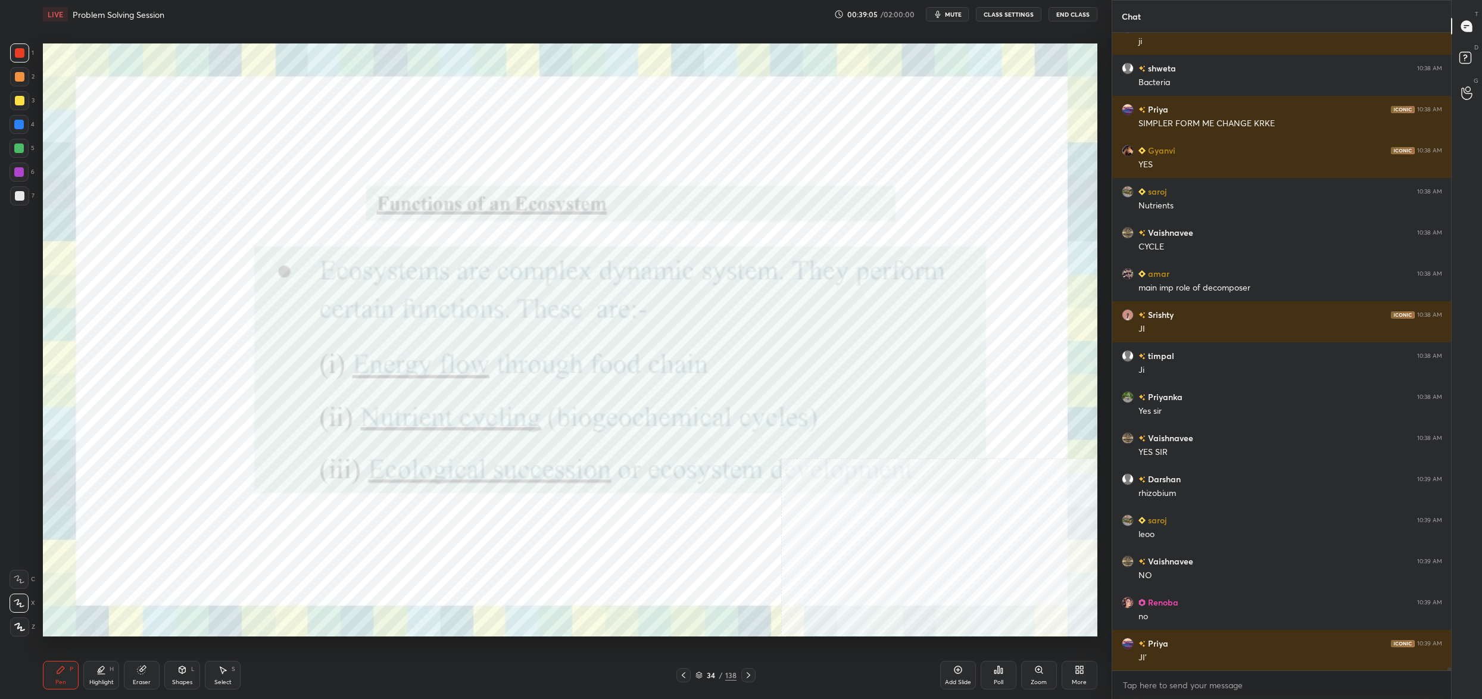
click at [698, 676] on icon at bounding box center [698, 674] width 7 height 7
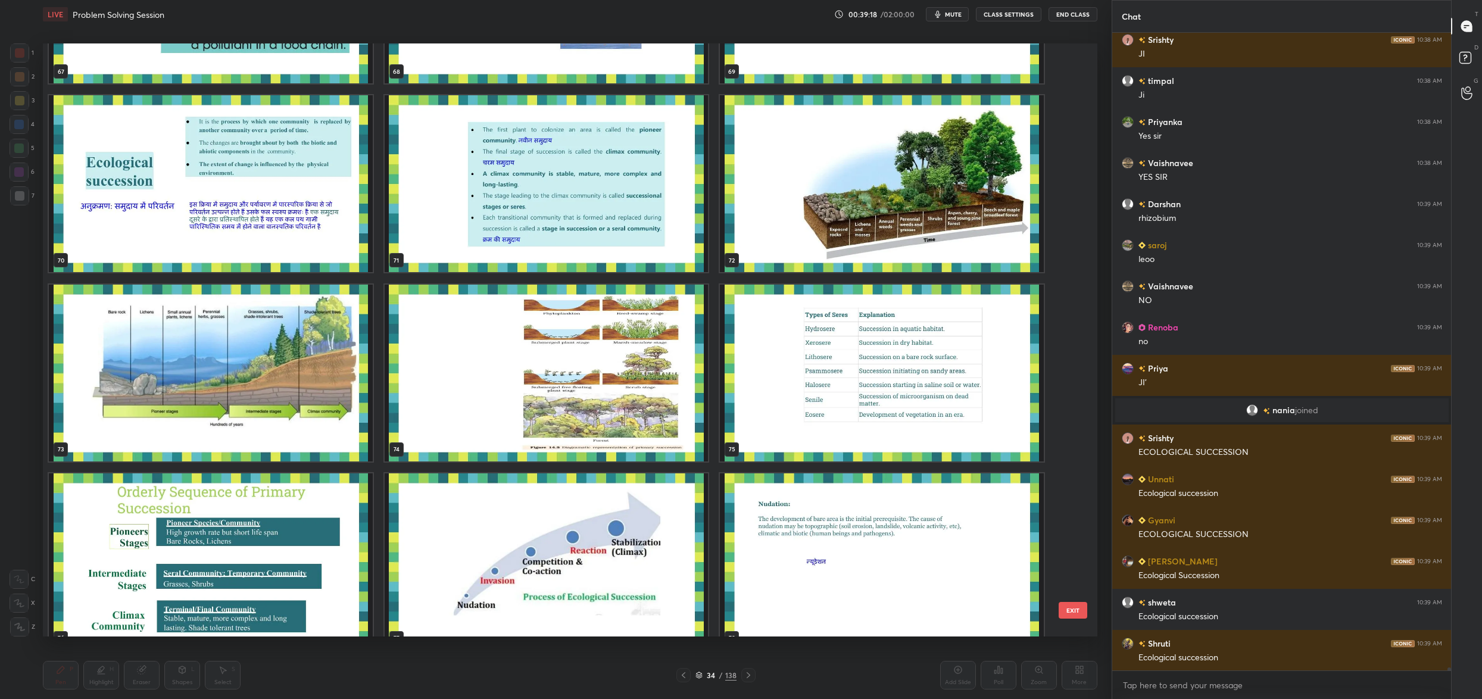
click at [1062, 614] on button "EXIT" at bounding box center [1072, 610] width 29 height 17
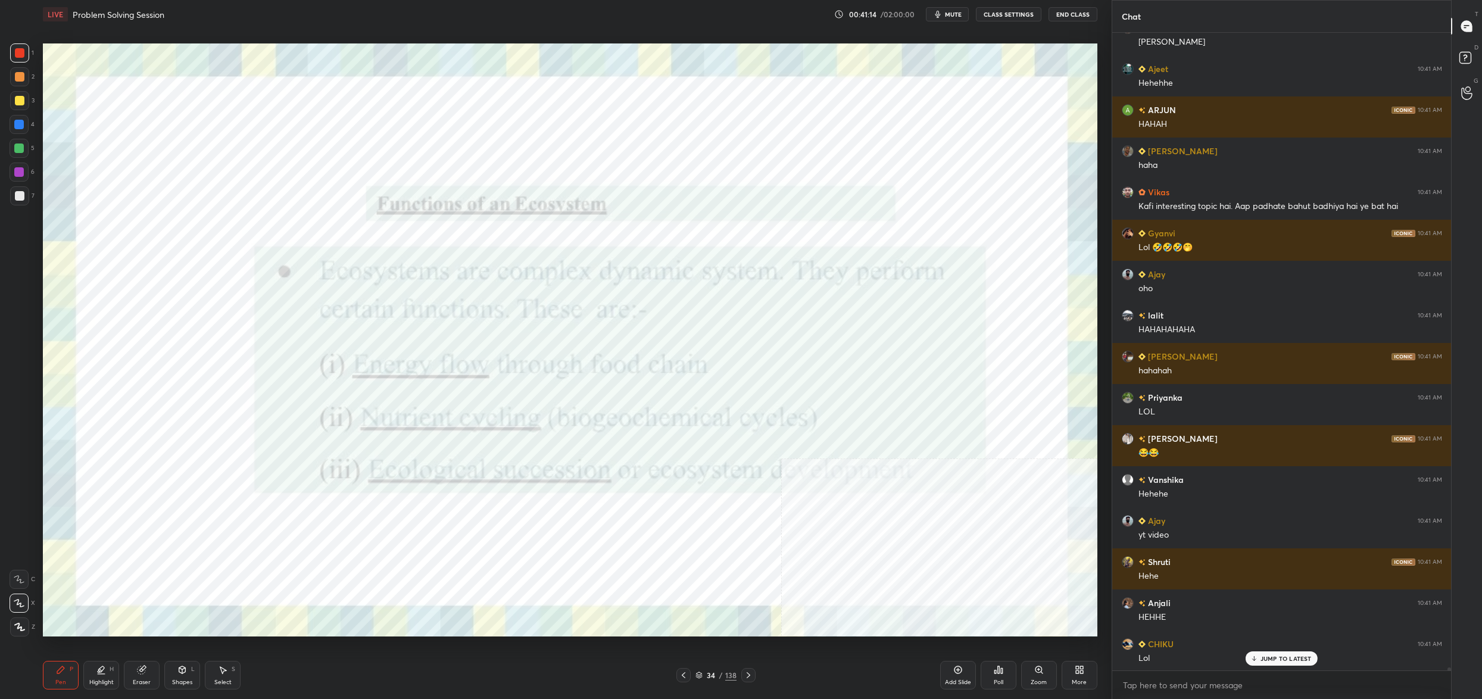
scroll to position [132911, 0]
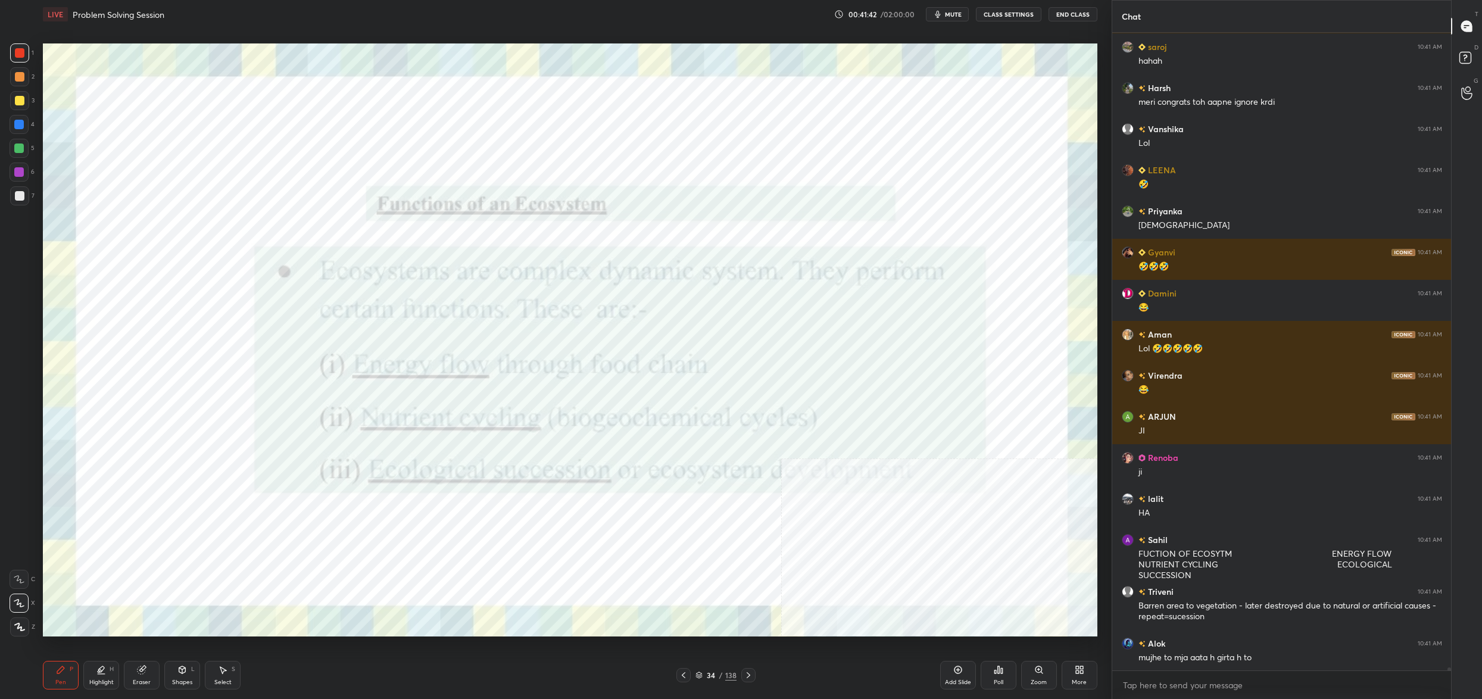
click at [711, 673] on div "34" at bounding box center [711, 674] width 12 height 7
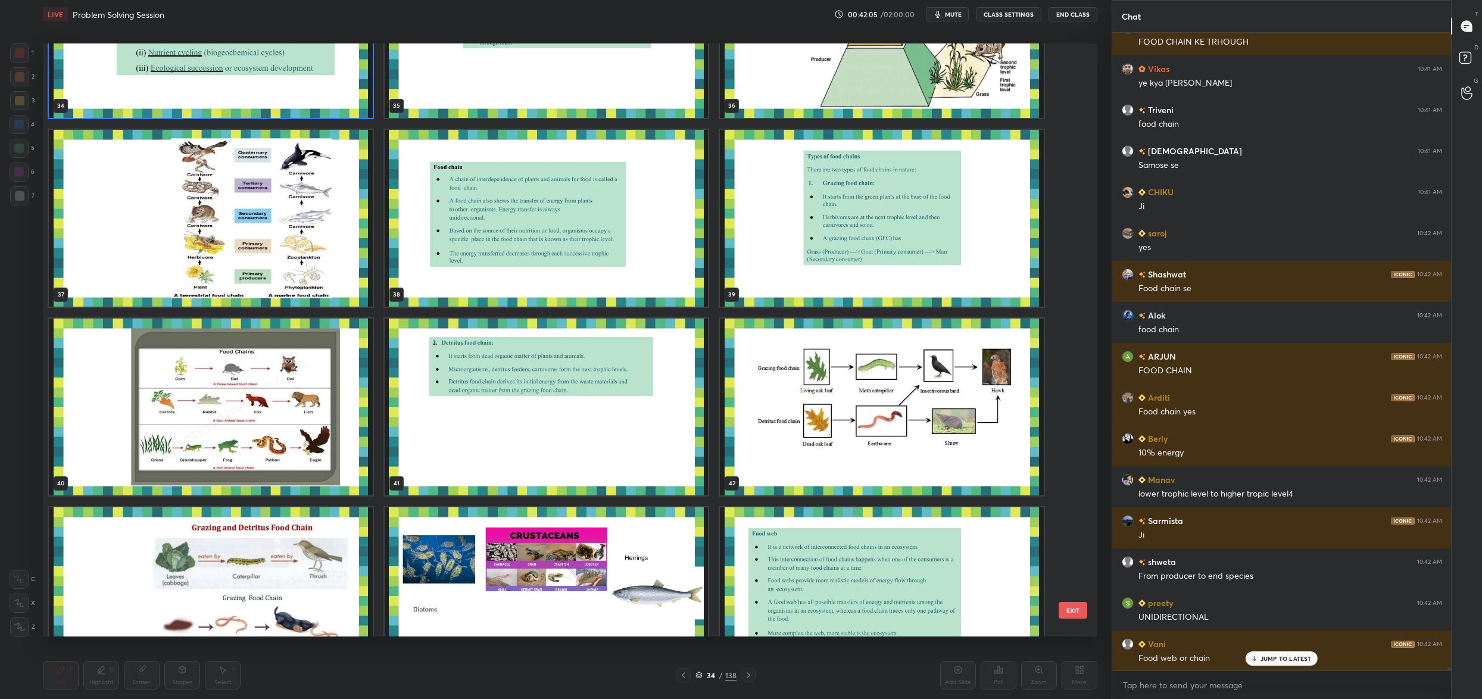
click at [107, 227] on img "grid" at bounding box center [211, 218] width 324 height 177
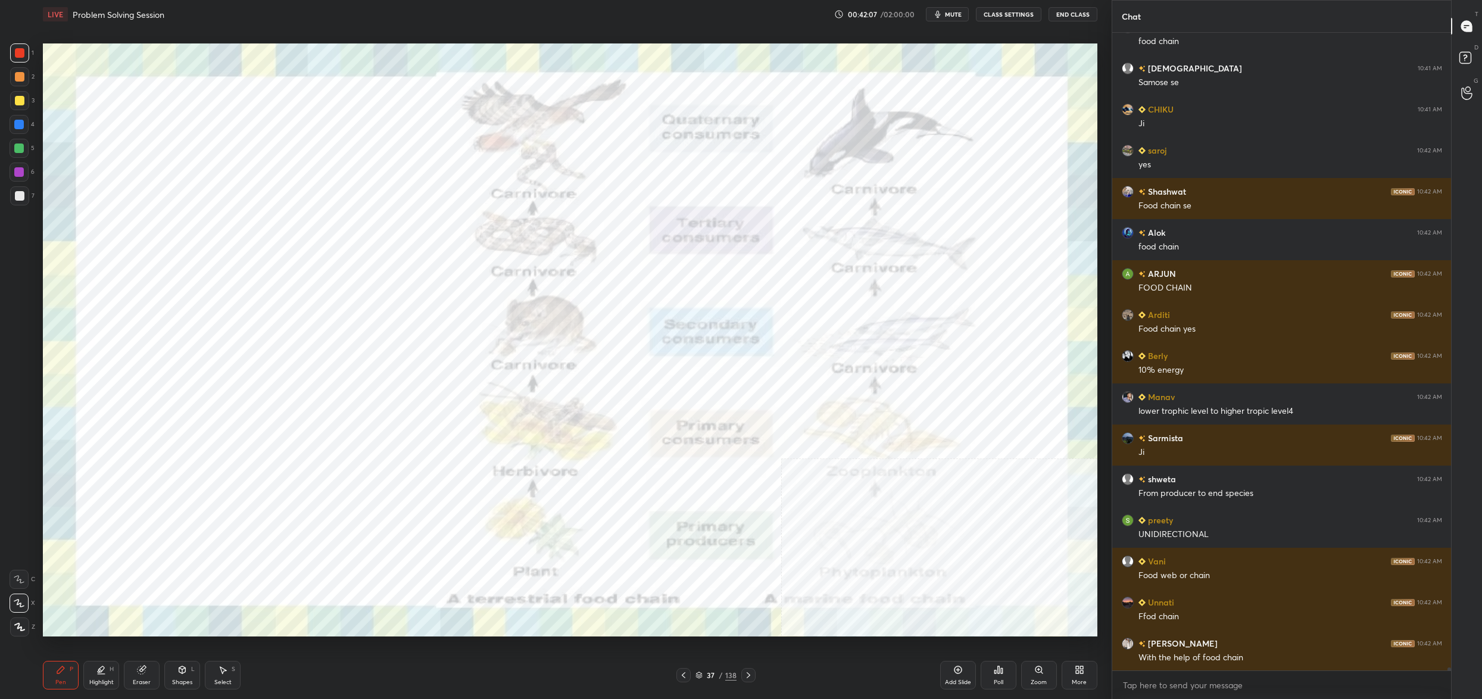
click at [1070, 678] on div "More" at bounding box center [1079, 675] width 36 height 29
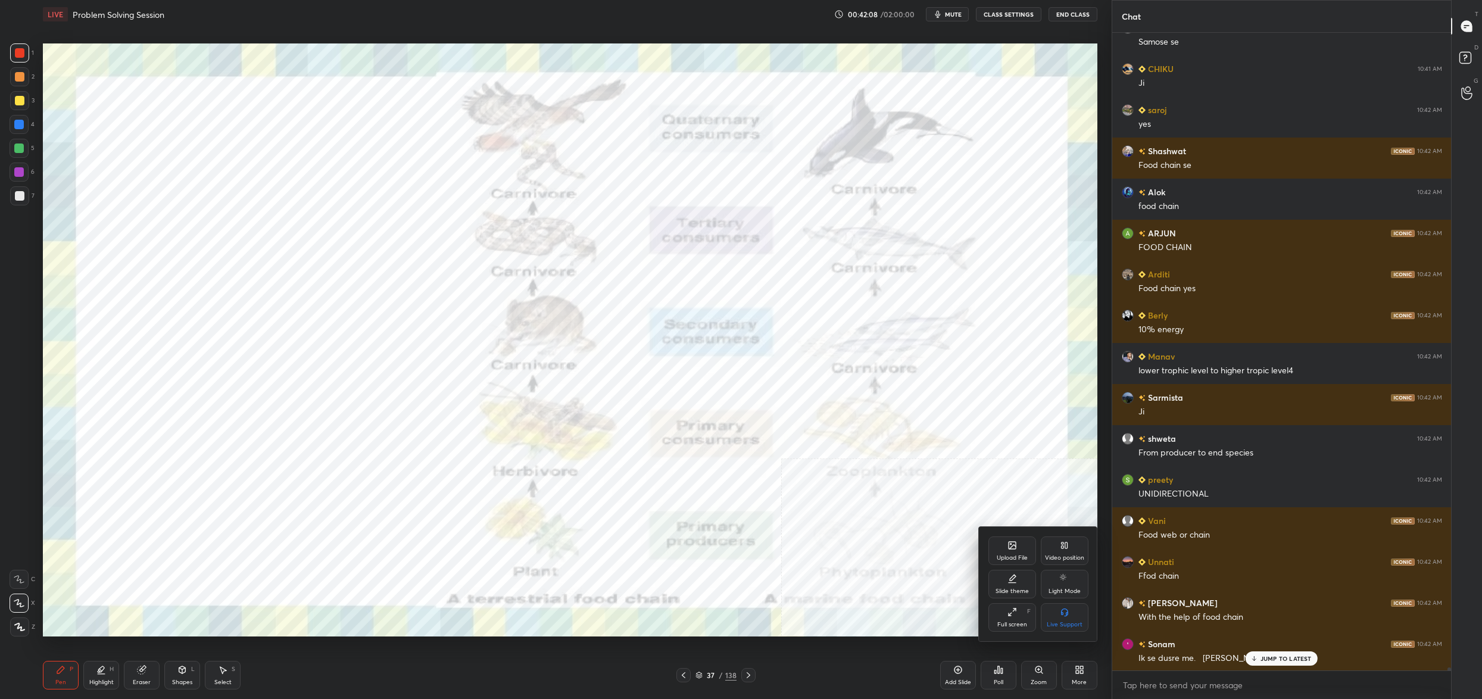
click at [1070, 561] on div "Video position" at bounding box center [1064, 558] width 39 height 6
drag, startPoint x: 1015, startPoint y: 624, endPoint x: 1020, endPoint y: 616, distance: 9.3
click at [1015, 624] on div "Bottom left" at bounding box center [1012, 624] width 32 height 6
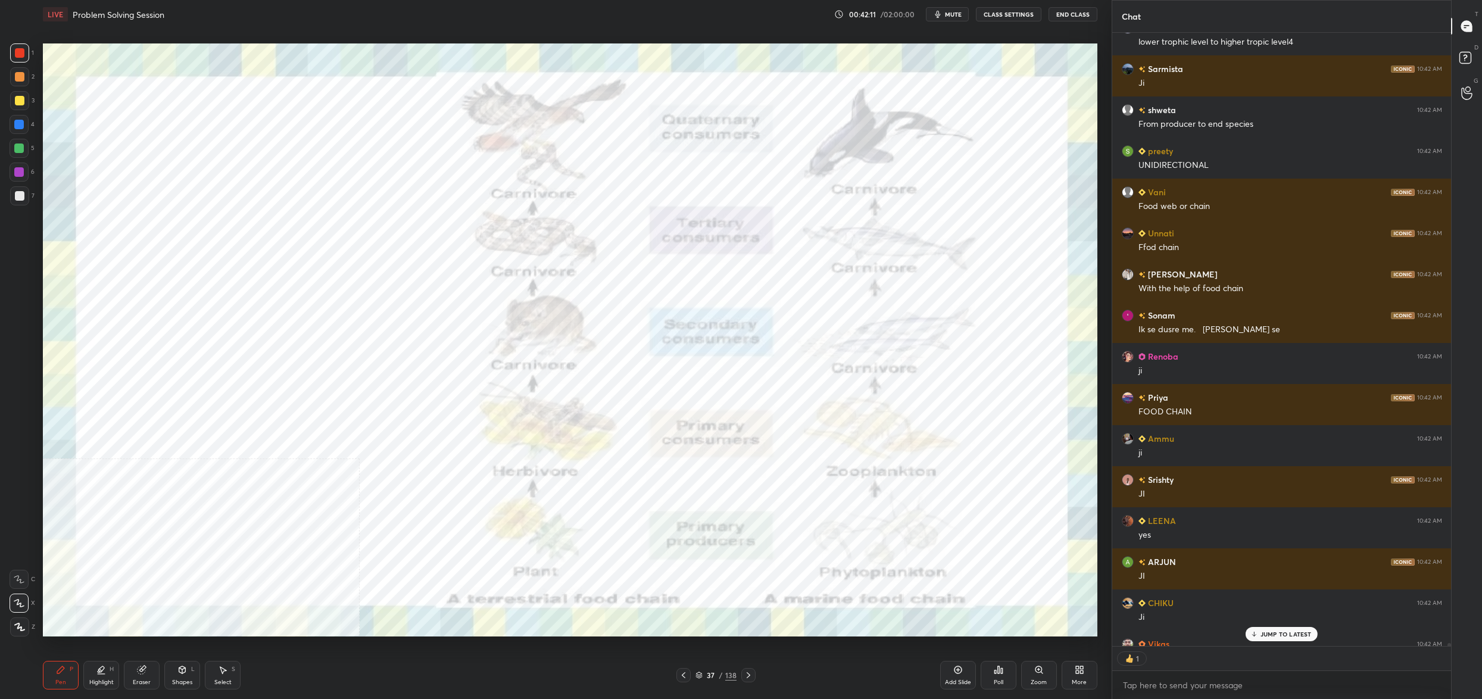
click at [715, 676] on div "37" at bounding box center [711, 674] width 12 height 7
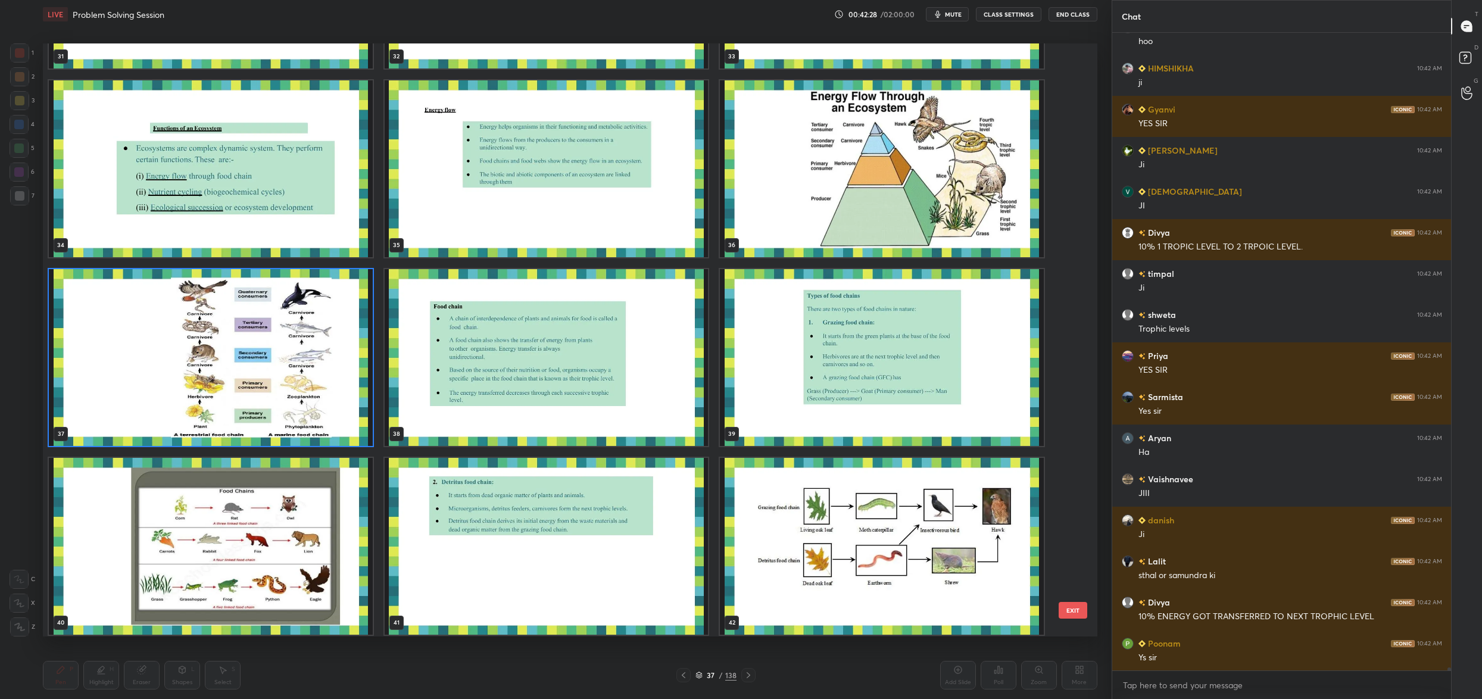
click at [189, 386] on img "grid" at bounding box center [211, 357] width 324 height 177
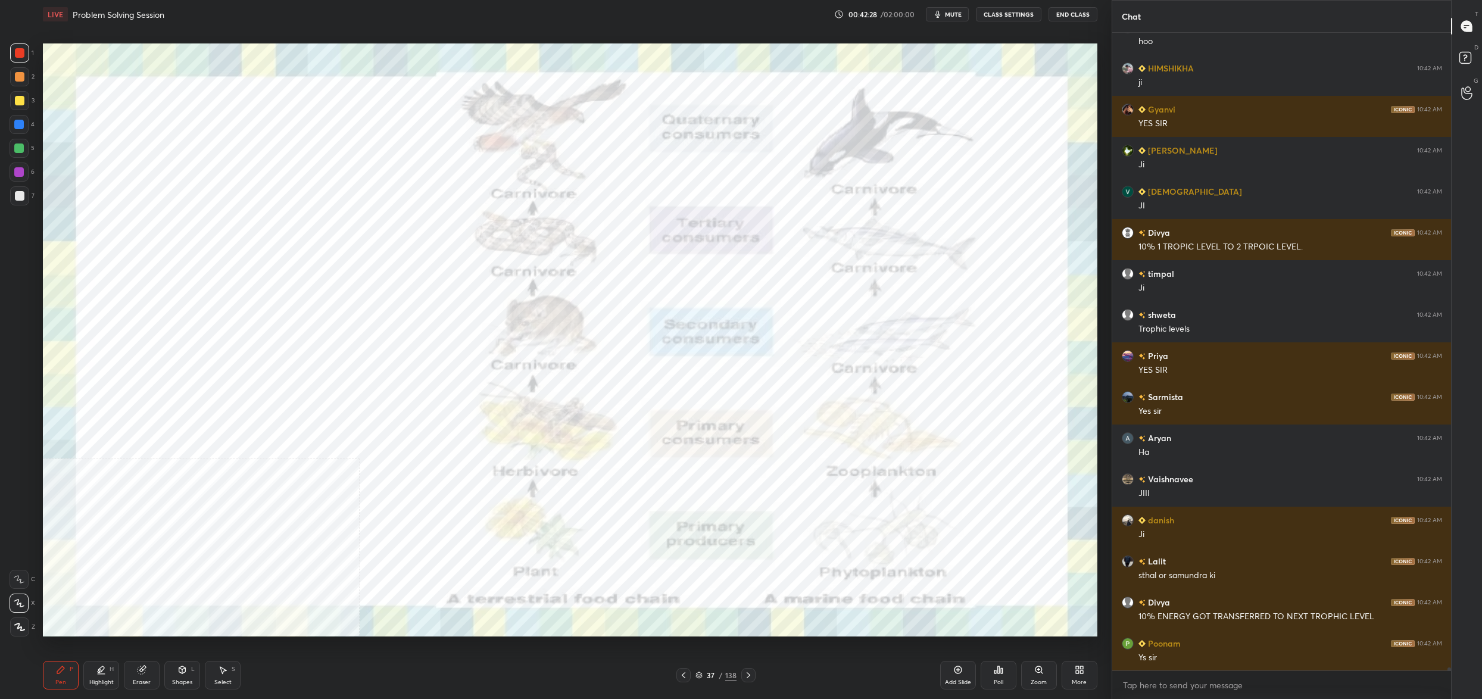
click at [188, 389] on img "grid" at bounding box center [211, 357] width 324 height 177
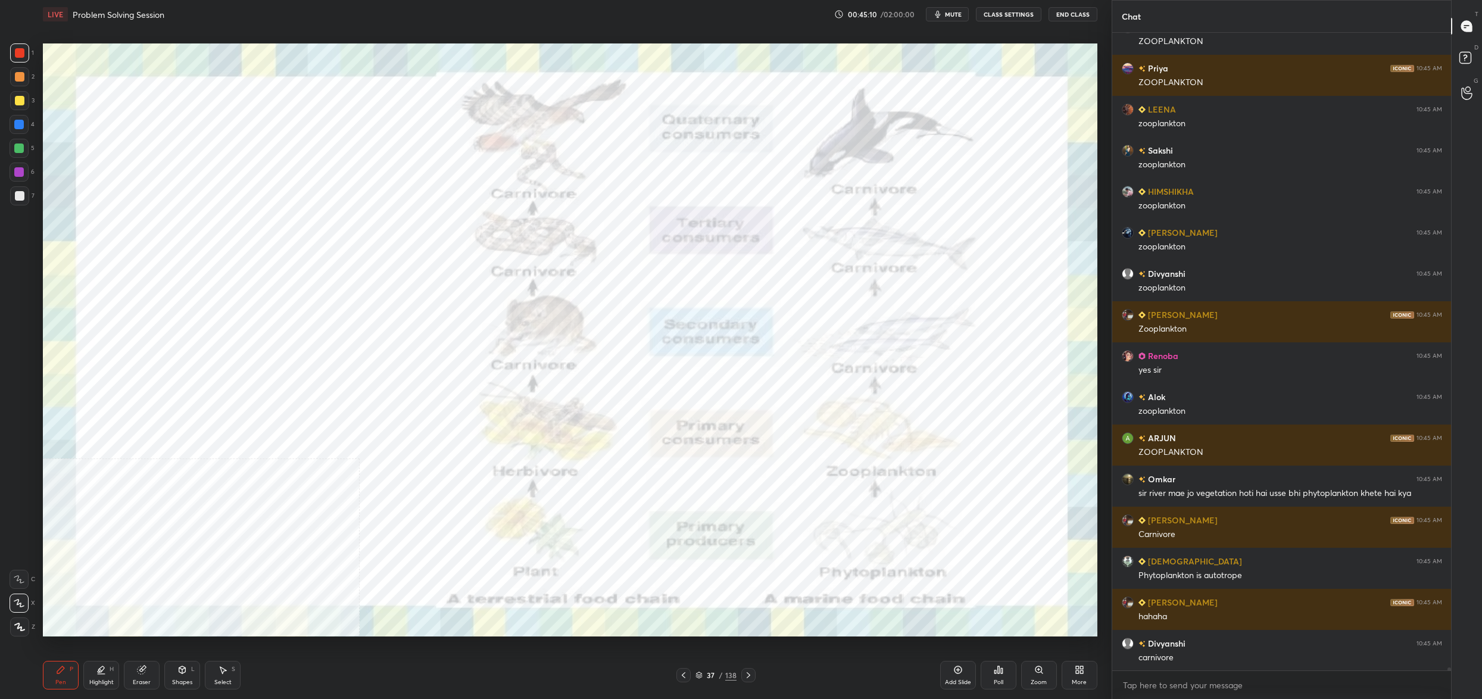
click at [708, 673] on div "37" at bounding box center [711, 674] width 12 height 7
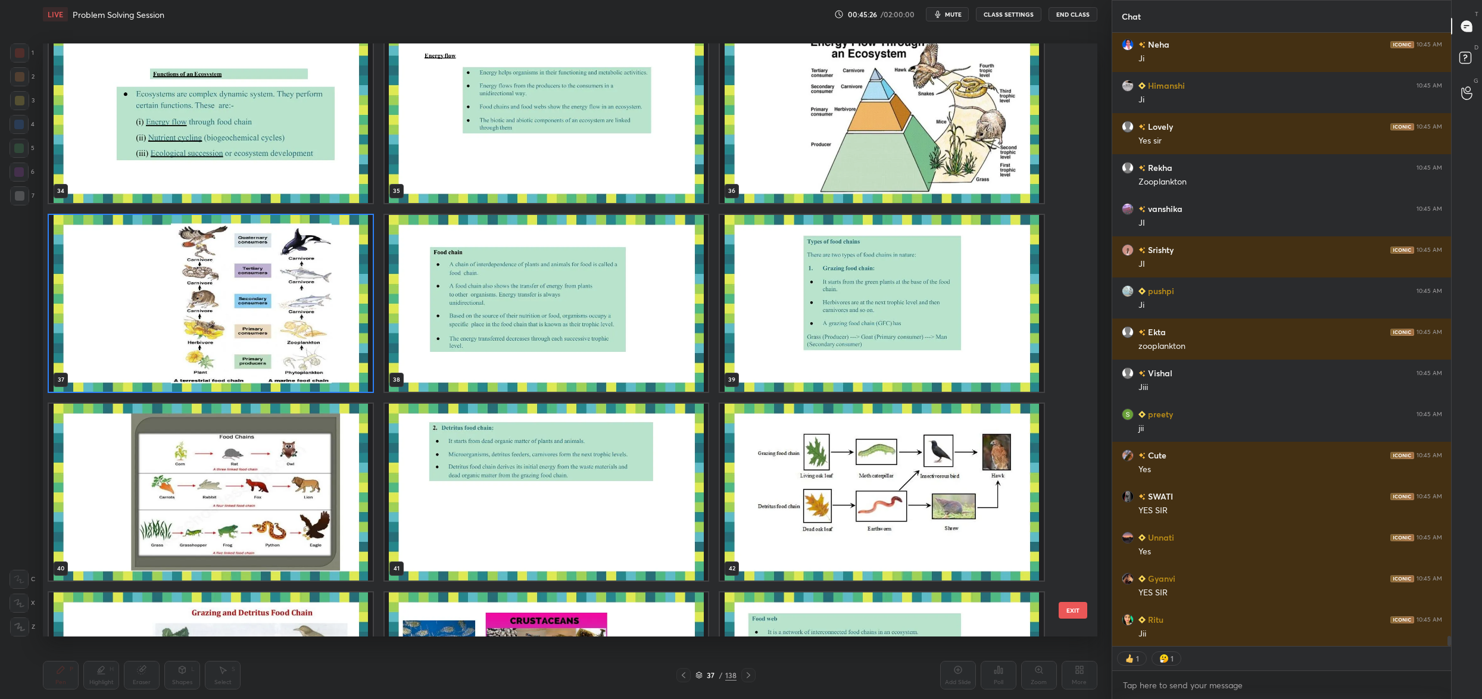
click at [161, 314] on img "grid" at bounding box center [211, 303] width 324 height 177
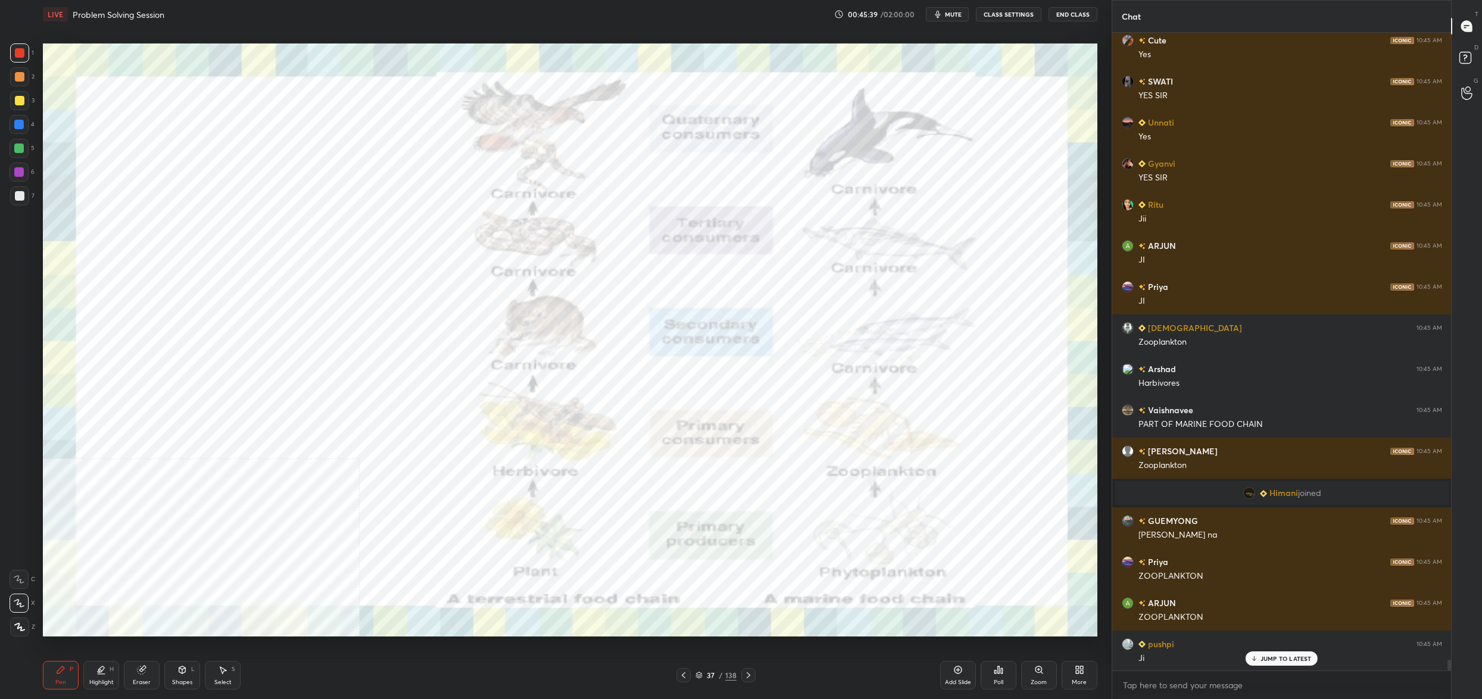
drag, startPoint x: 711, startPoint y: 677, endPoint x: 701, endPoint y: 680, distance: 10.4
click at [711, 677] on div "37" at bounding box center [711, 674] width 12 height 7
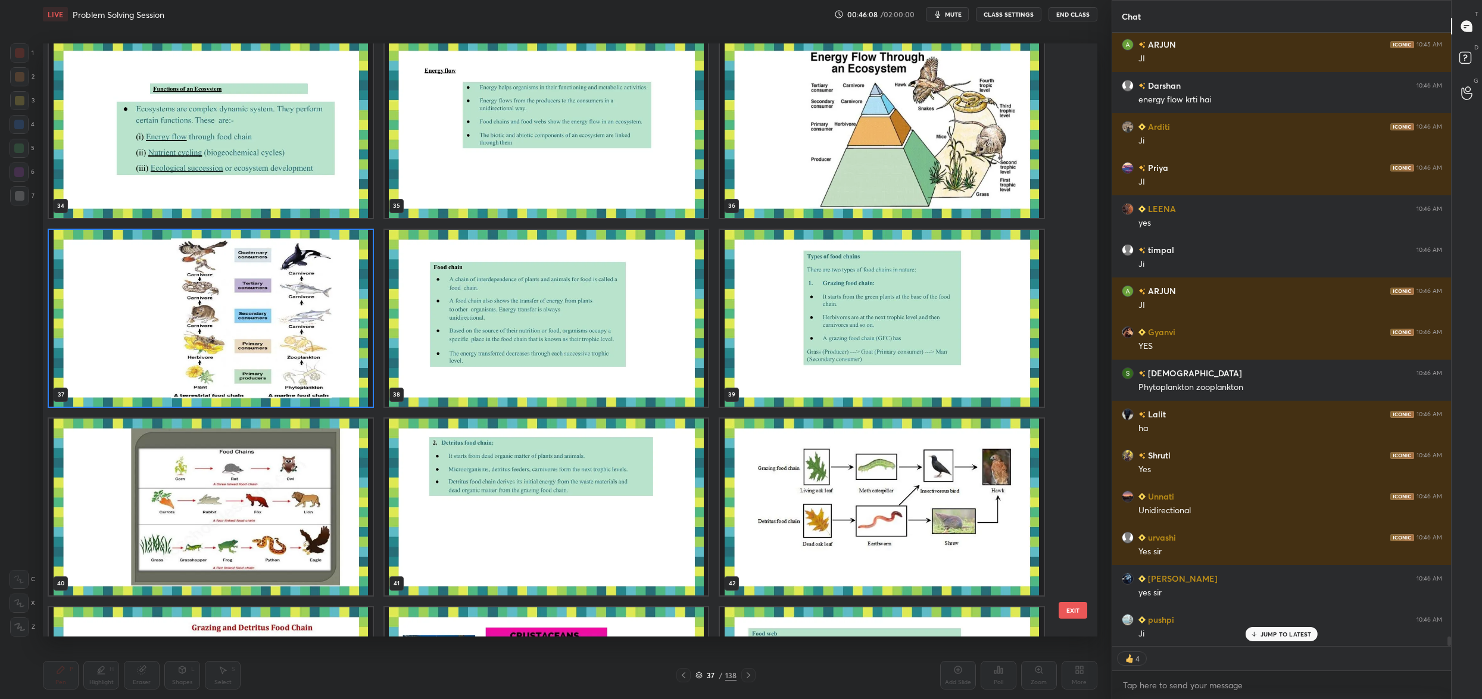
click at [314, 290] on img "grid" at bounding box center [211, 318] width 324 height 177
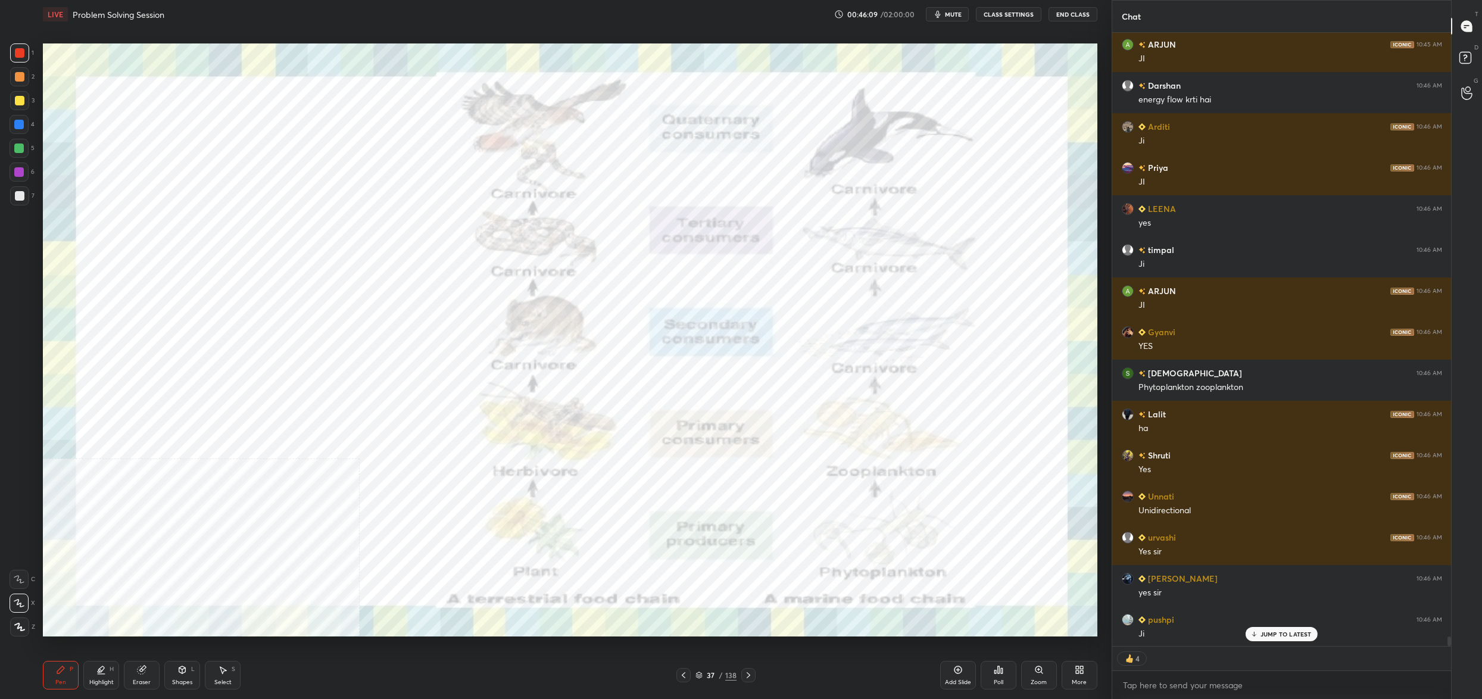
click at [314, 290] on img "grid" at bounding box center [211, 318] width 324 height 177
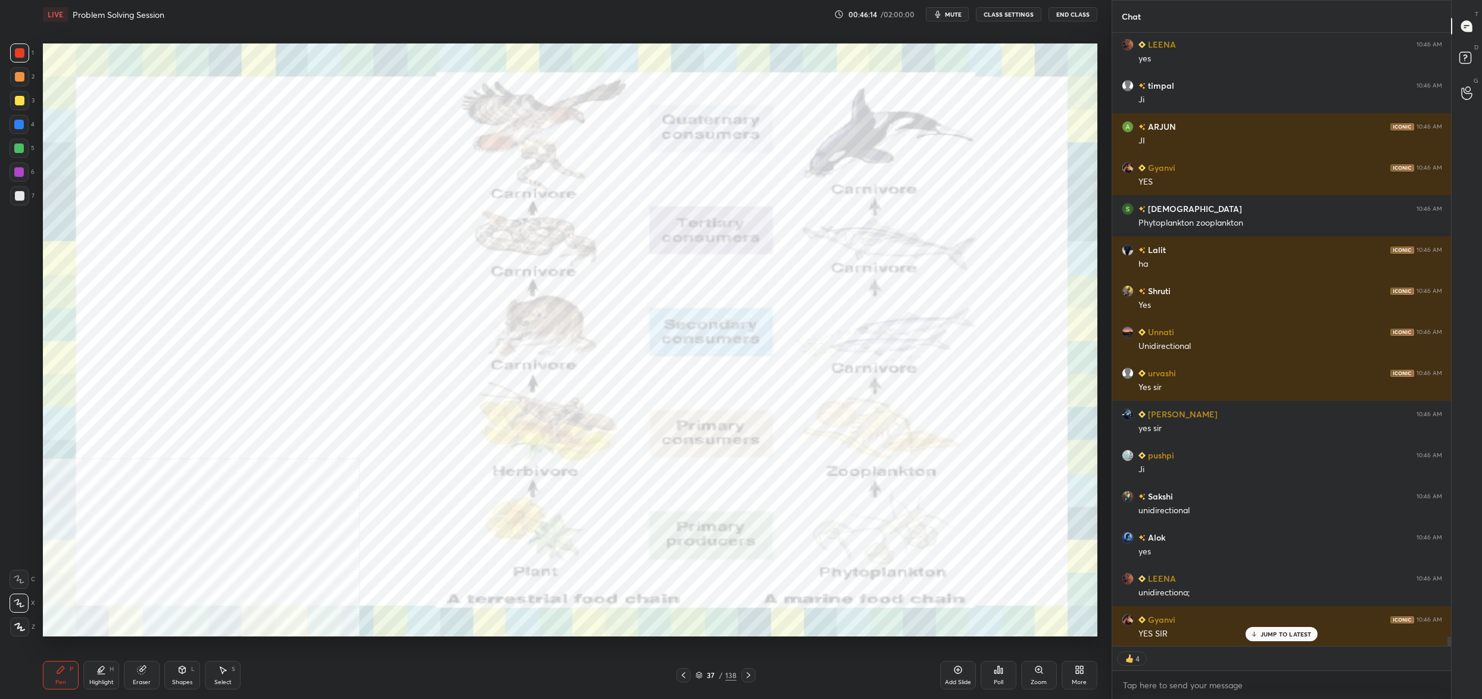
type textarea "x"
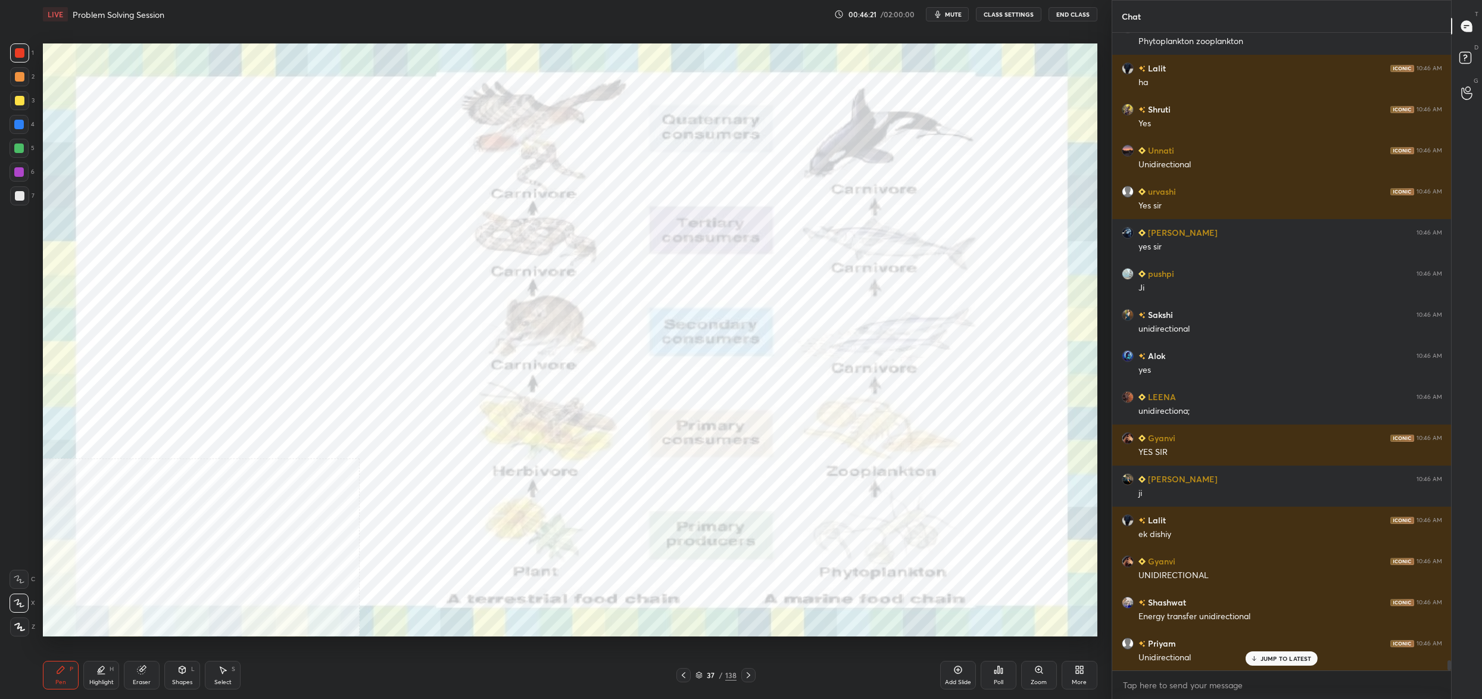
drag, startPoint x: 717, startPoint y: 673, endPoint x: 710, endPoint y: 675, distance: 6.8
click at [715, 673] on div "37 / 138" at bounding box center [715, 675] width 41 height 11
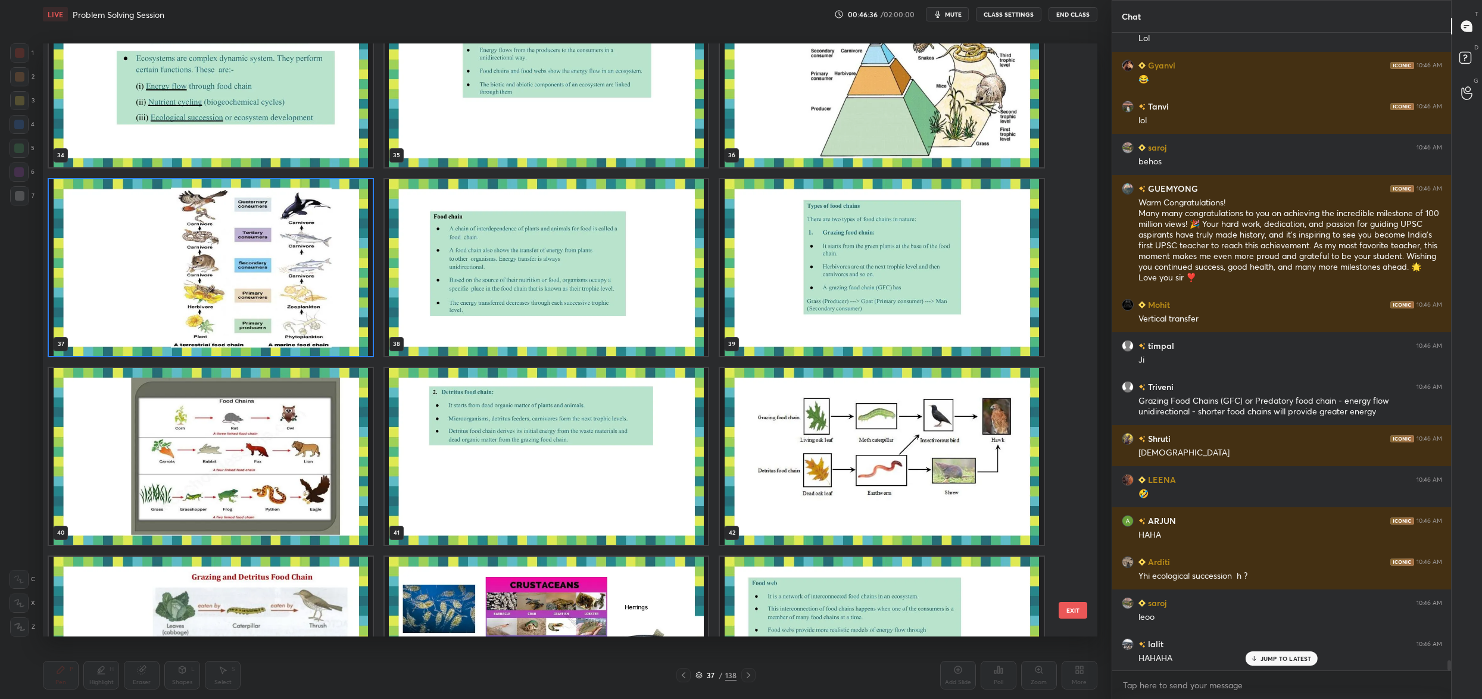
click at [189, 264] on img "grid" at bounding box center [211, 267] width 324 height 177
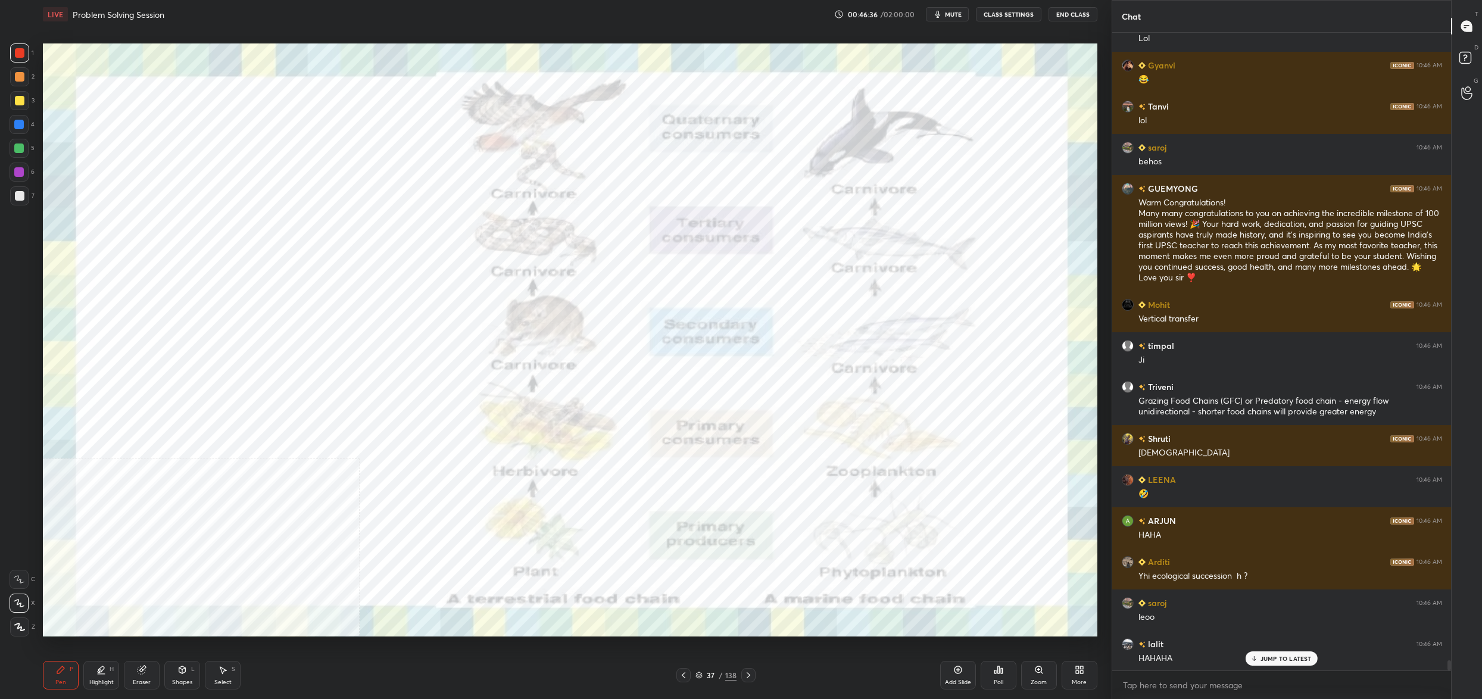
click at [189, 264] on img "grid" at bounding box center [211, 267] width 324 height 177
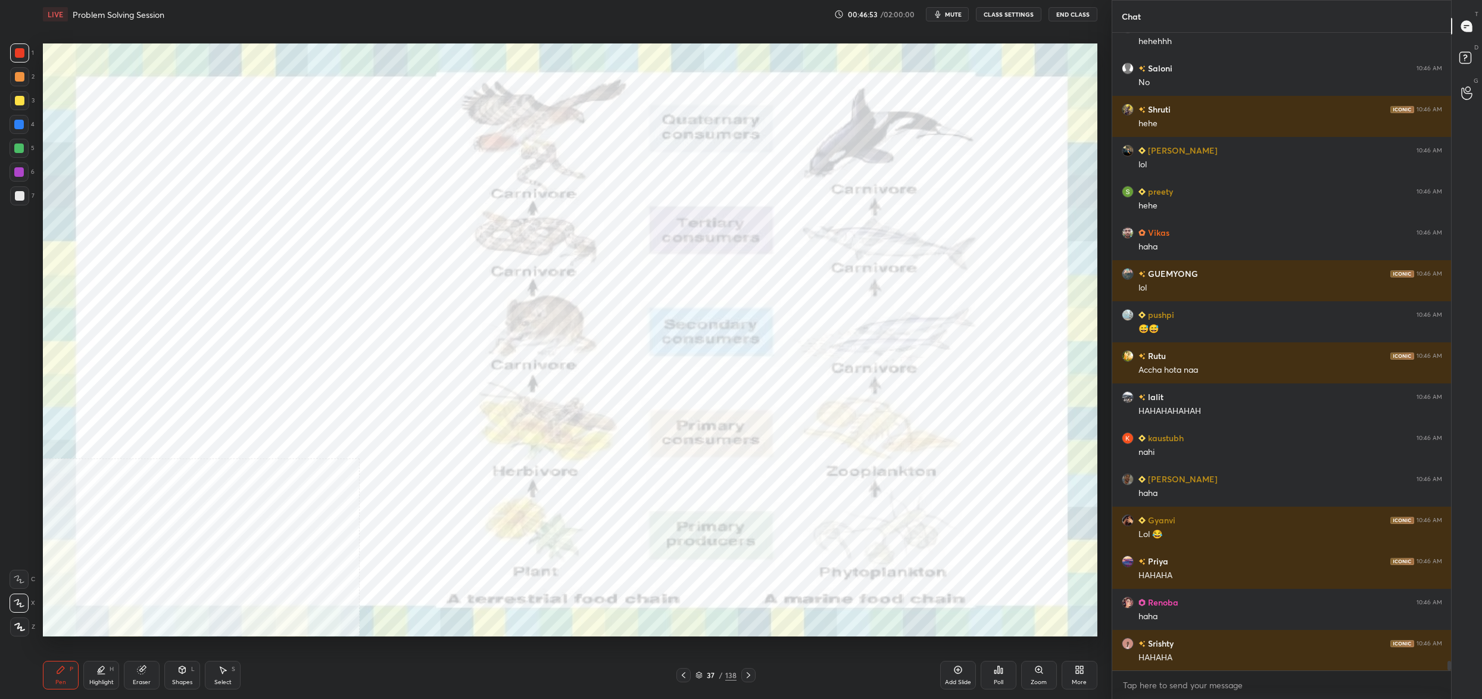
click at [715, 675] on div "37" at bounding box center [711, 674] width 12 height 7
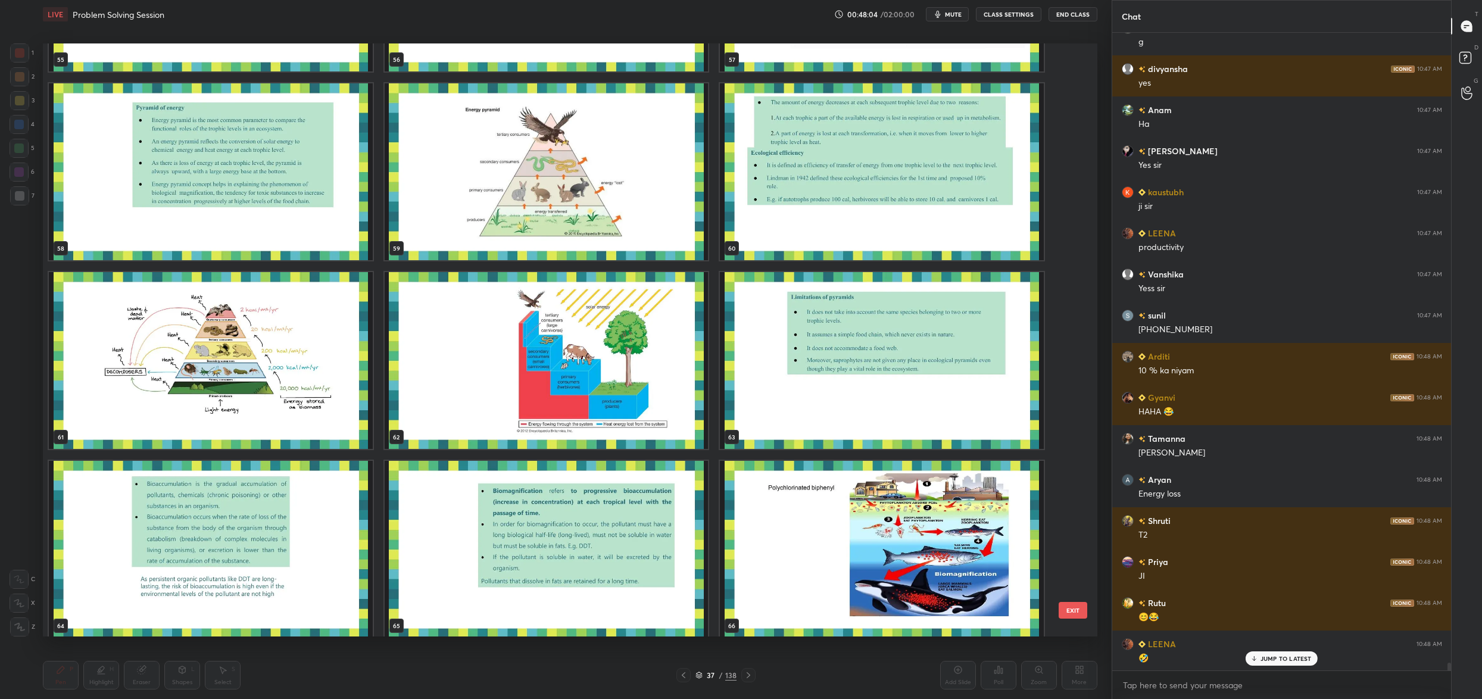
click at [148, 337] on img "grid" at bounding box center [211, 360] width 324 height 177
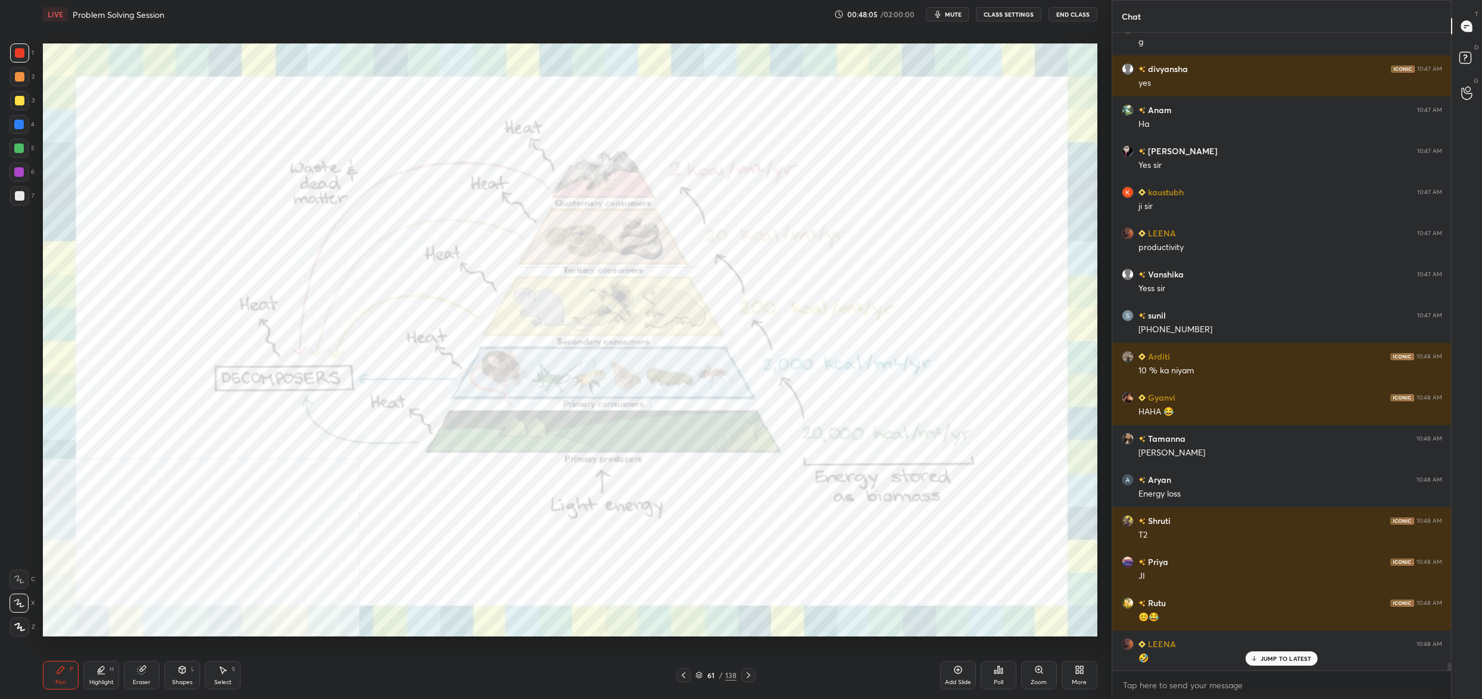
drag, startPoint x: 148, startPoint y: 337, endPoint x: 335, endPoint y: 307, distance: 188.9
click at [148, 337] on img "grid" at bounding box center [211, 360] width 324 height 177
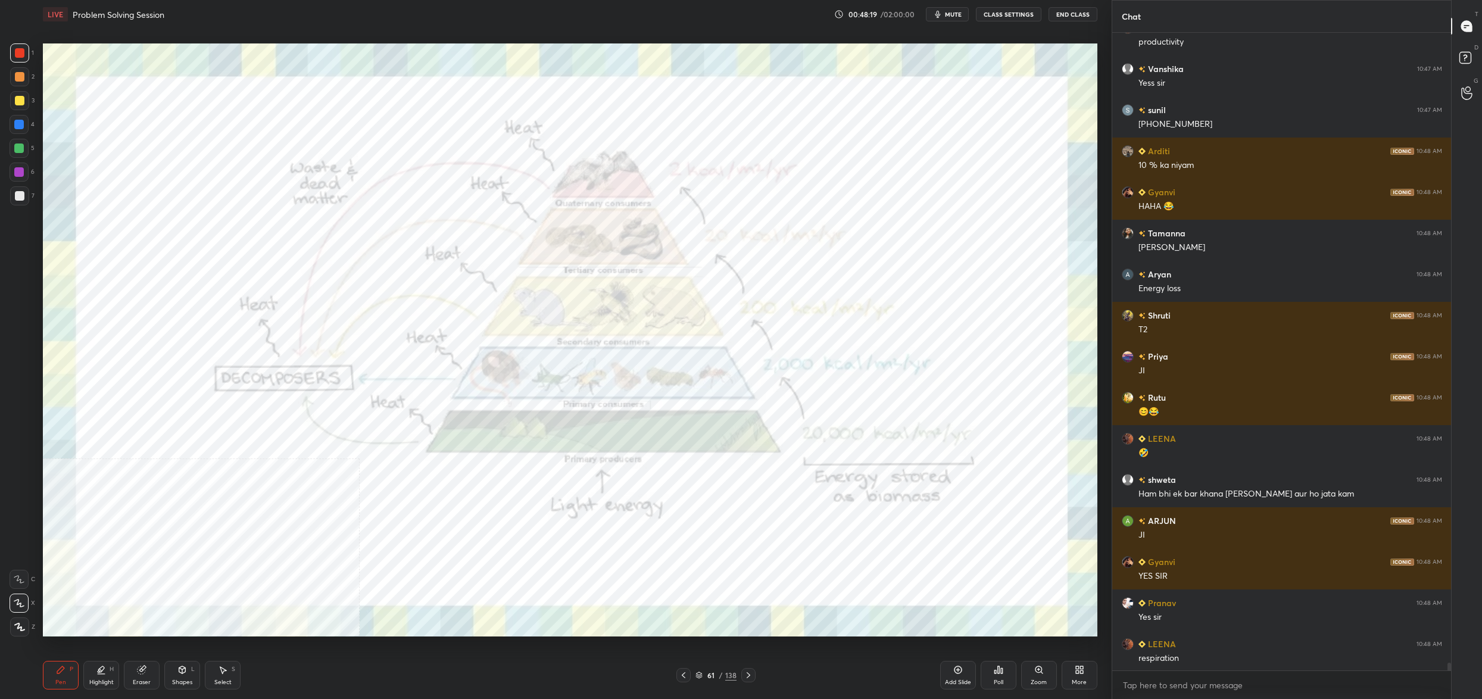
scroll to position [50346, 0]
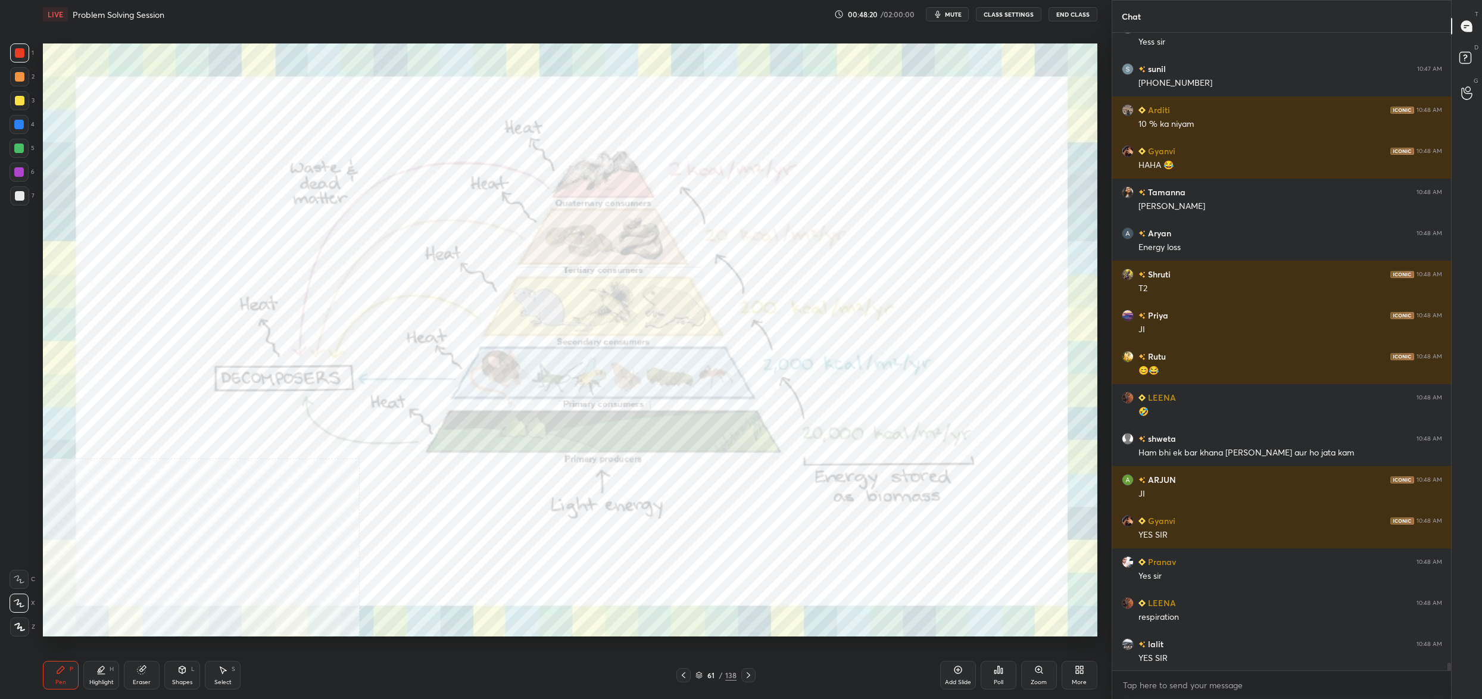
click at [699, 677] on icon at bounding box center [698, 674] width 7 height 7
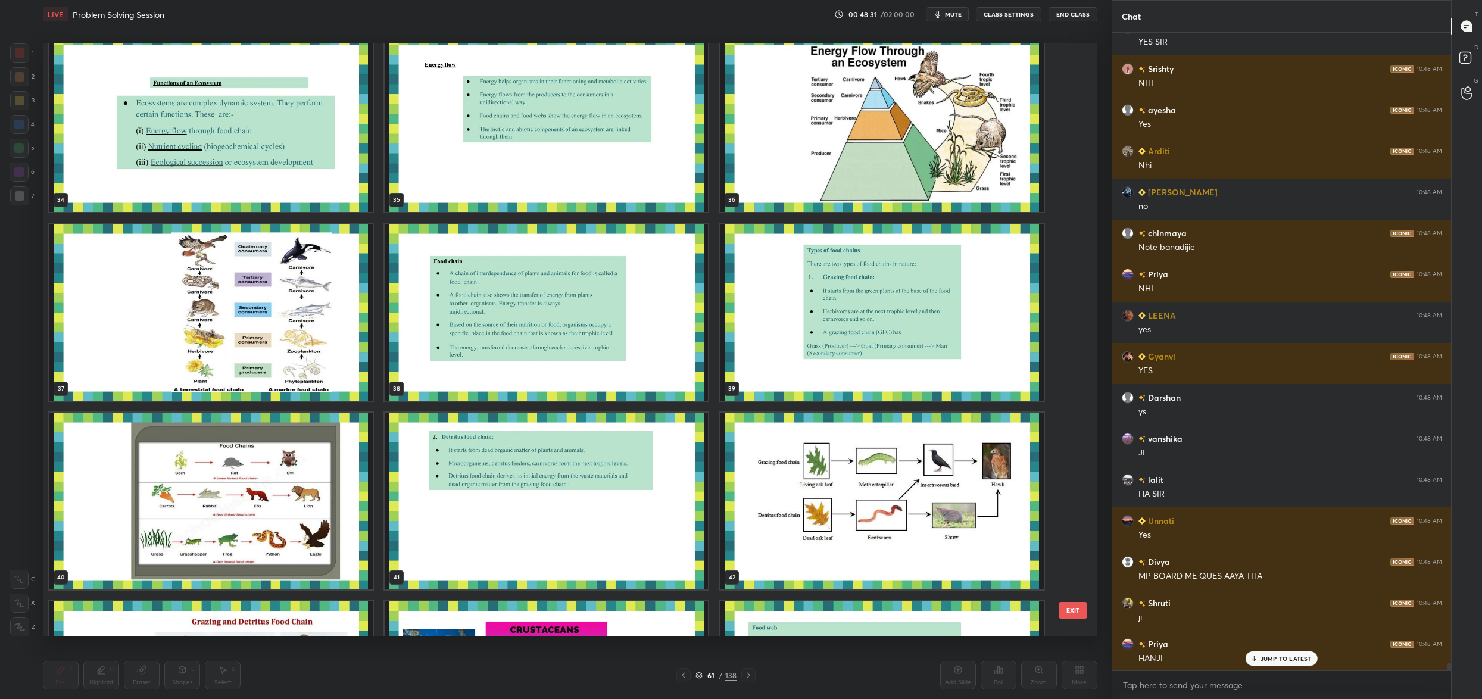
scroll to position [0, 0]
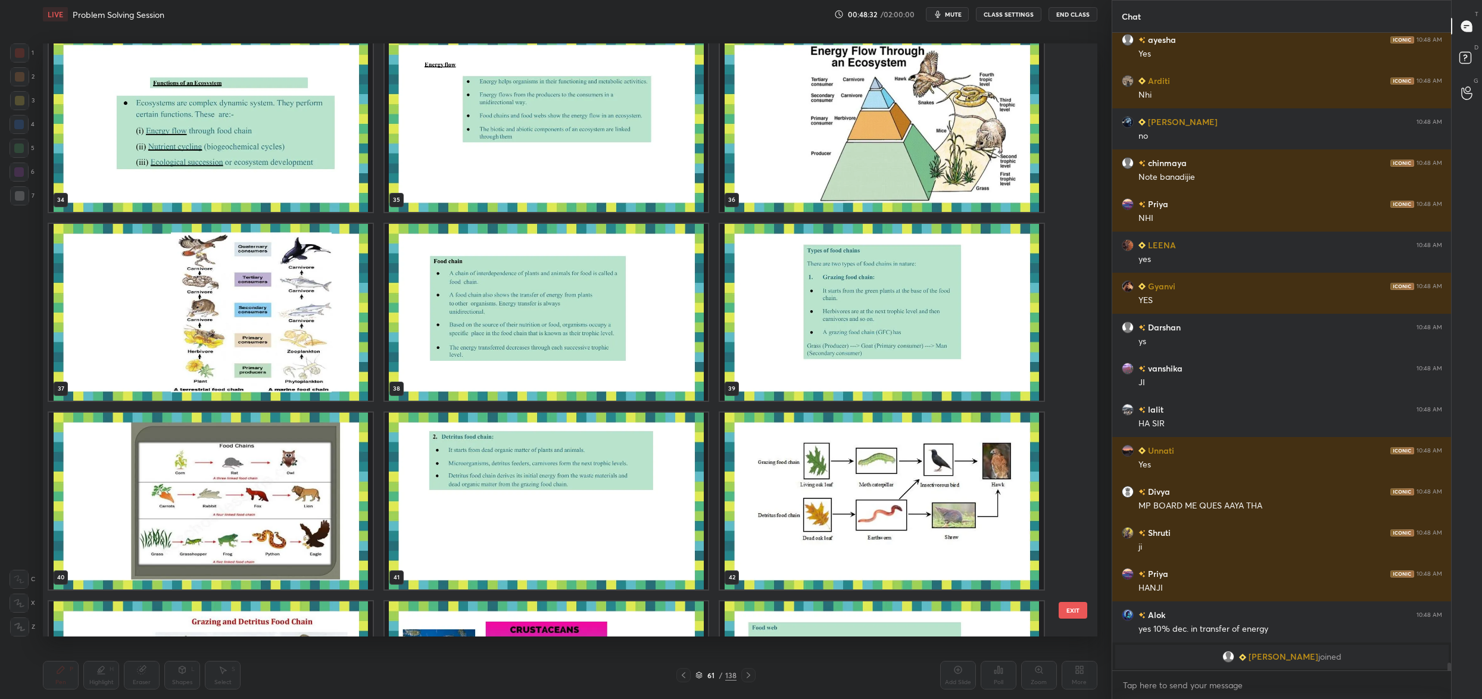
click at [270, 349] on img "grid" at bounding box center [211, 312] width 324 height 177
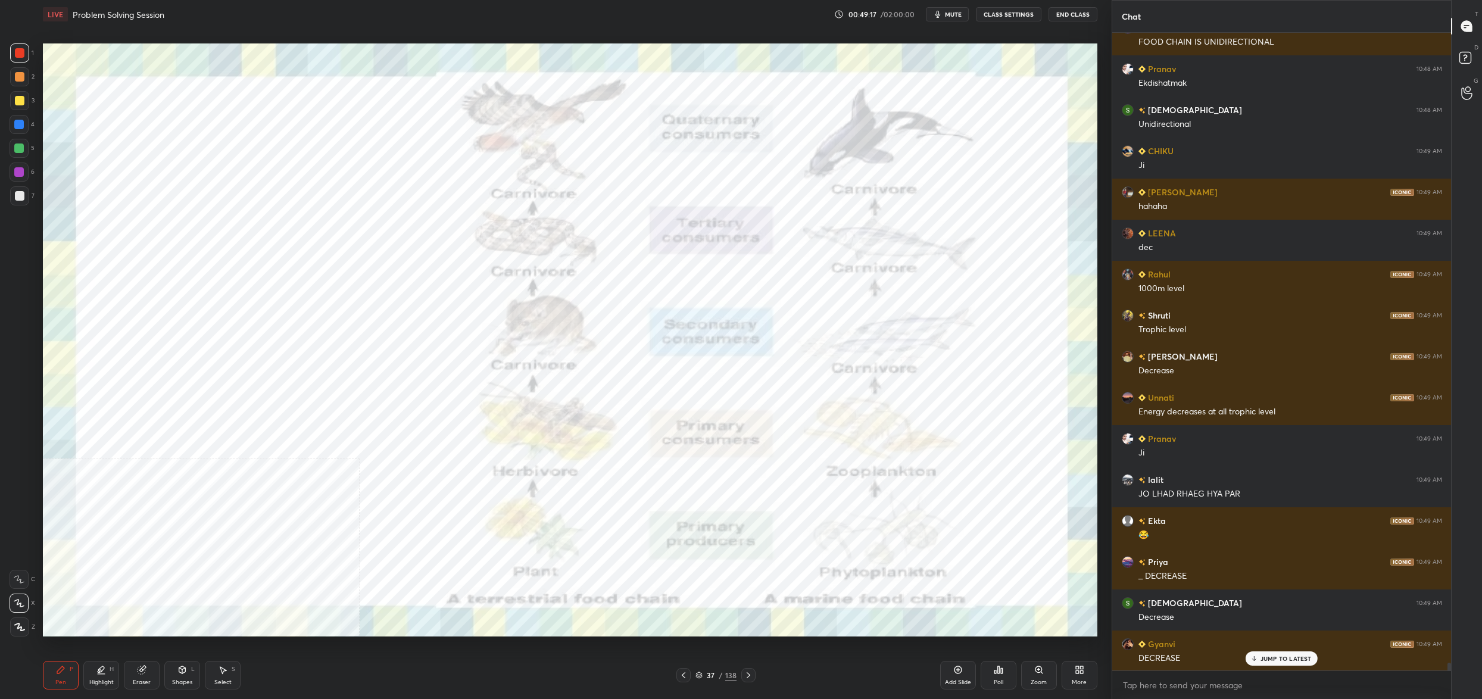
click at [701, 673] on icon at bounding box center [698, 674] width 7 height 7
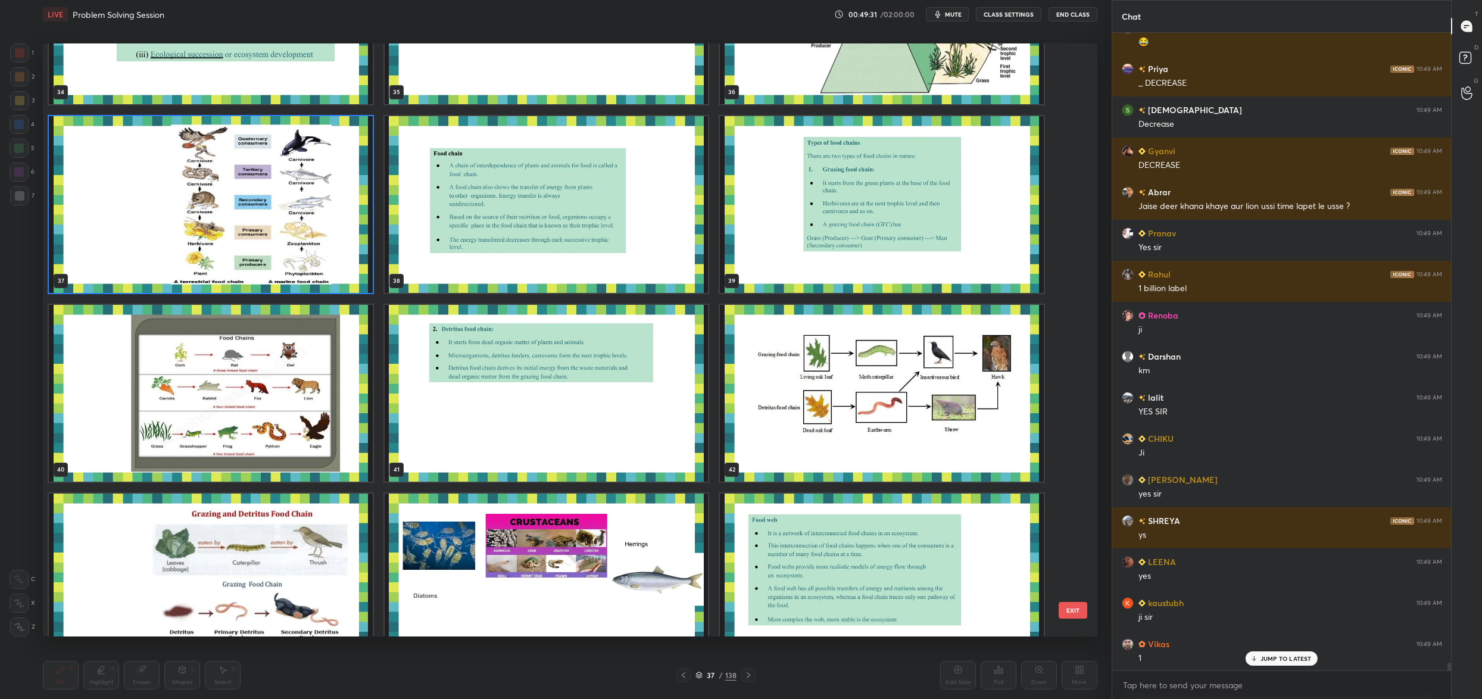
click at [855, 394] on img "grid" at bounding box center [882, 393] width 324 height 177
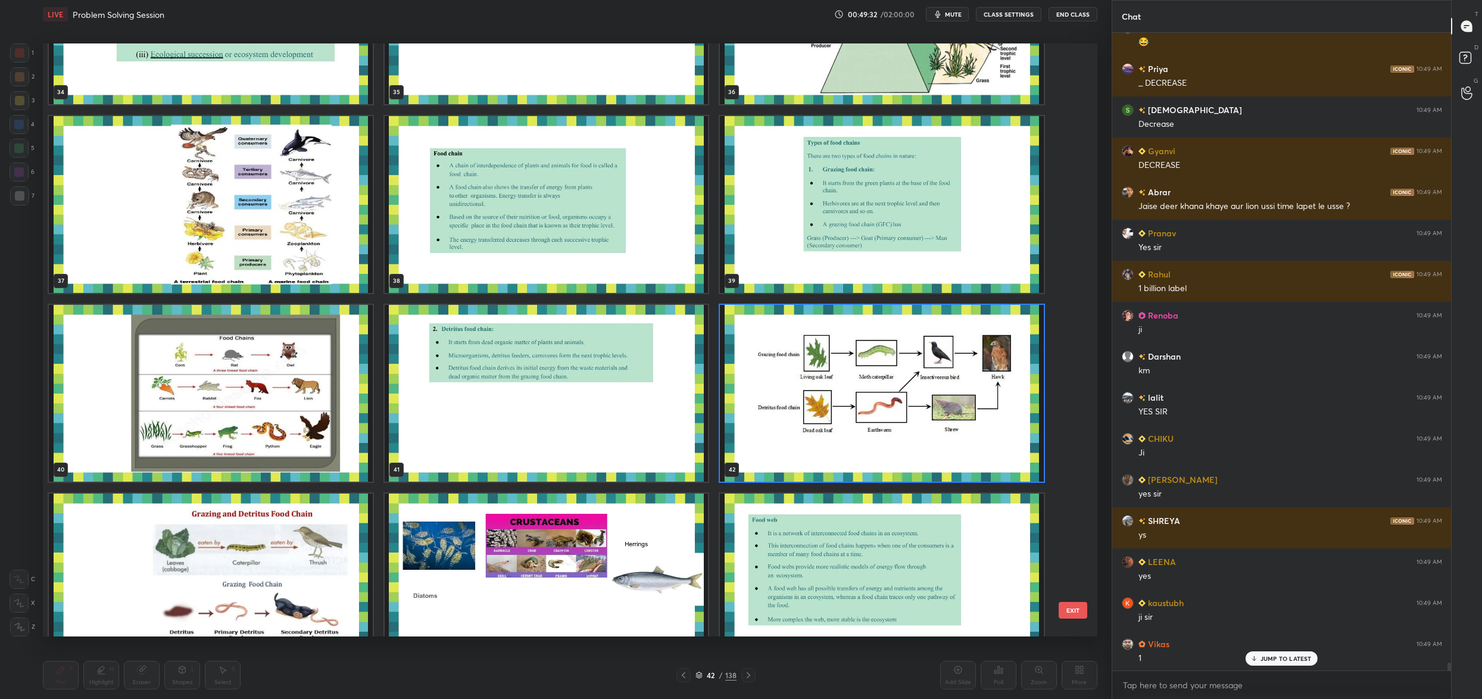
click at [855, 394] on img "grid" at bounding box center [882, 393] width 324 height 177
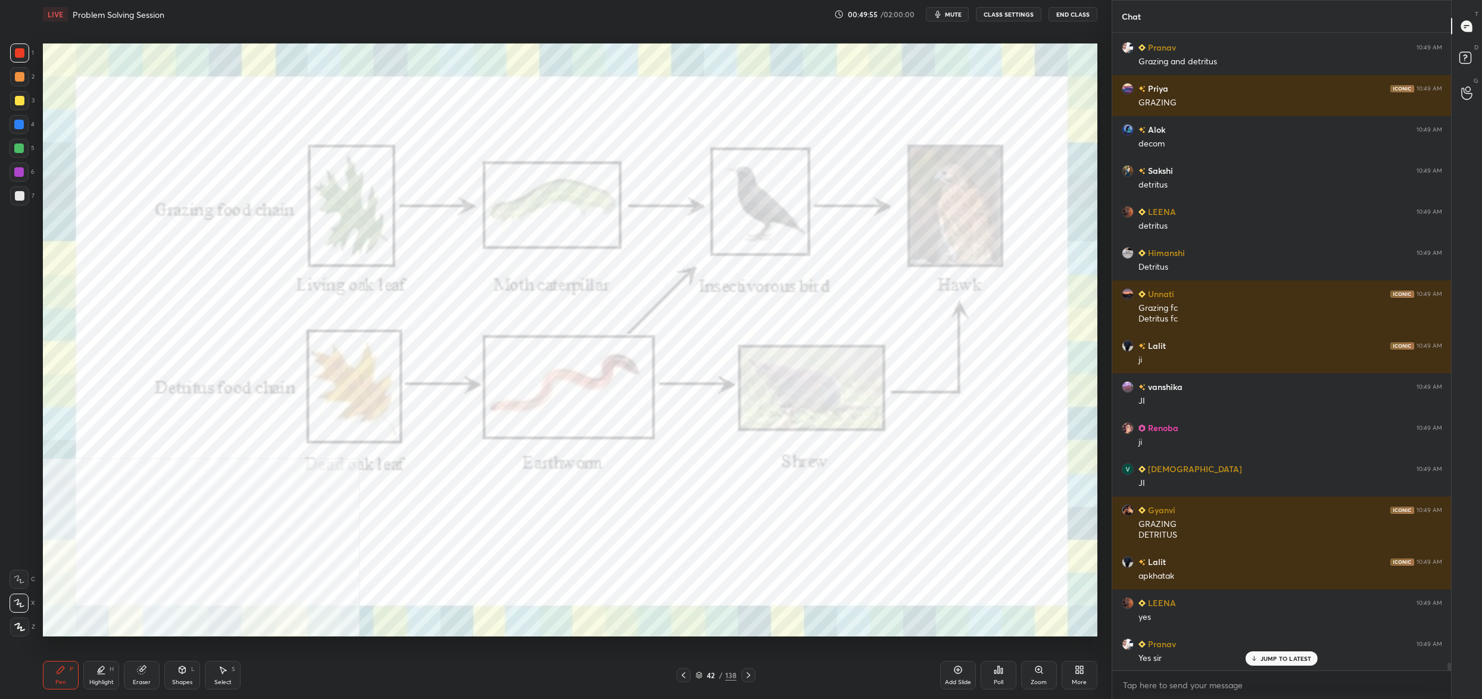
drag, startPoint x: 707, startPoint y: 674, endPoint x: 702, endPoint y: 670, distance: 6.7
click at [707, 674] on div "42" at bounding box center [711, 674] width 12 height 7
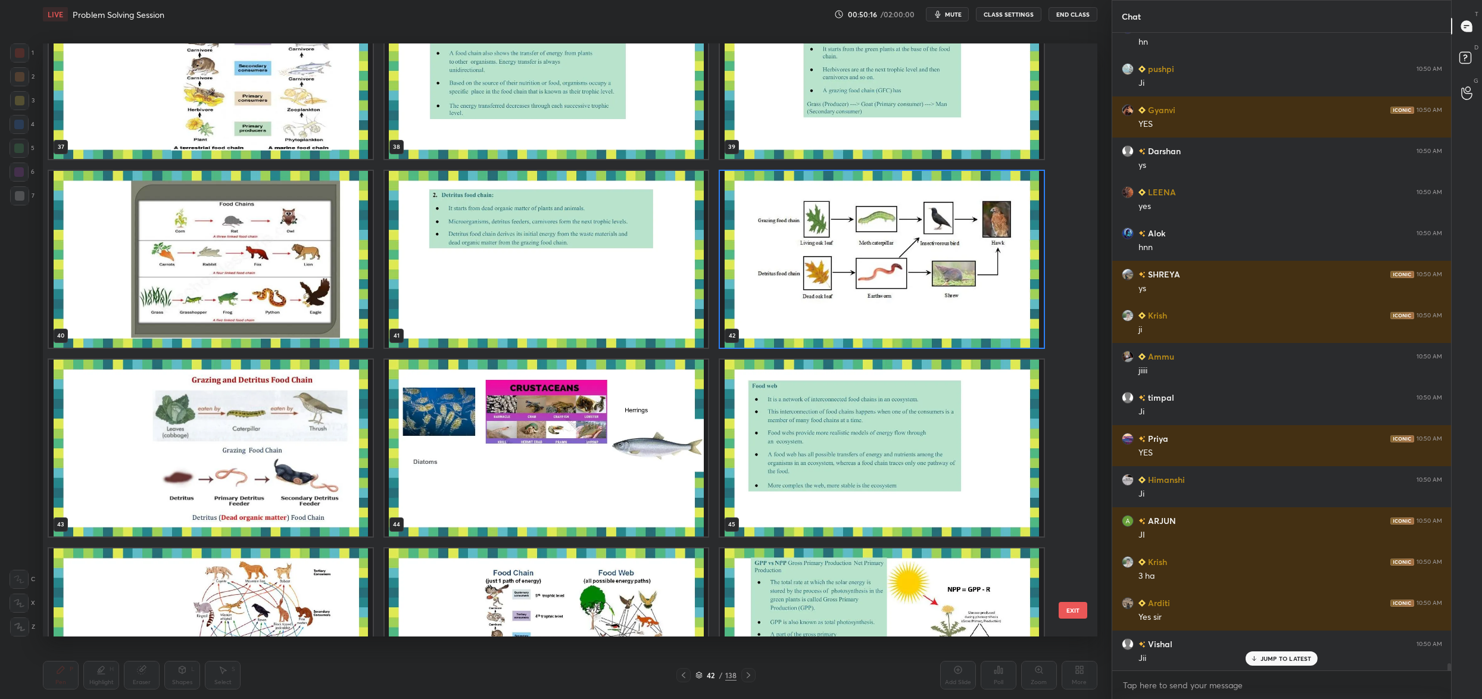
click at [631, 414] on img "grid" at bounding box center [547, 448] width 324 height 177
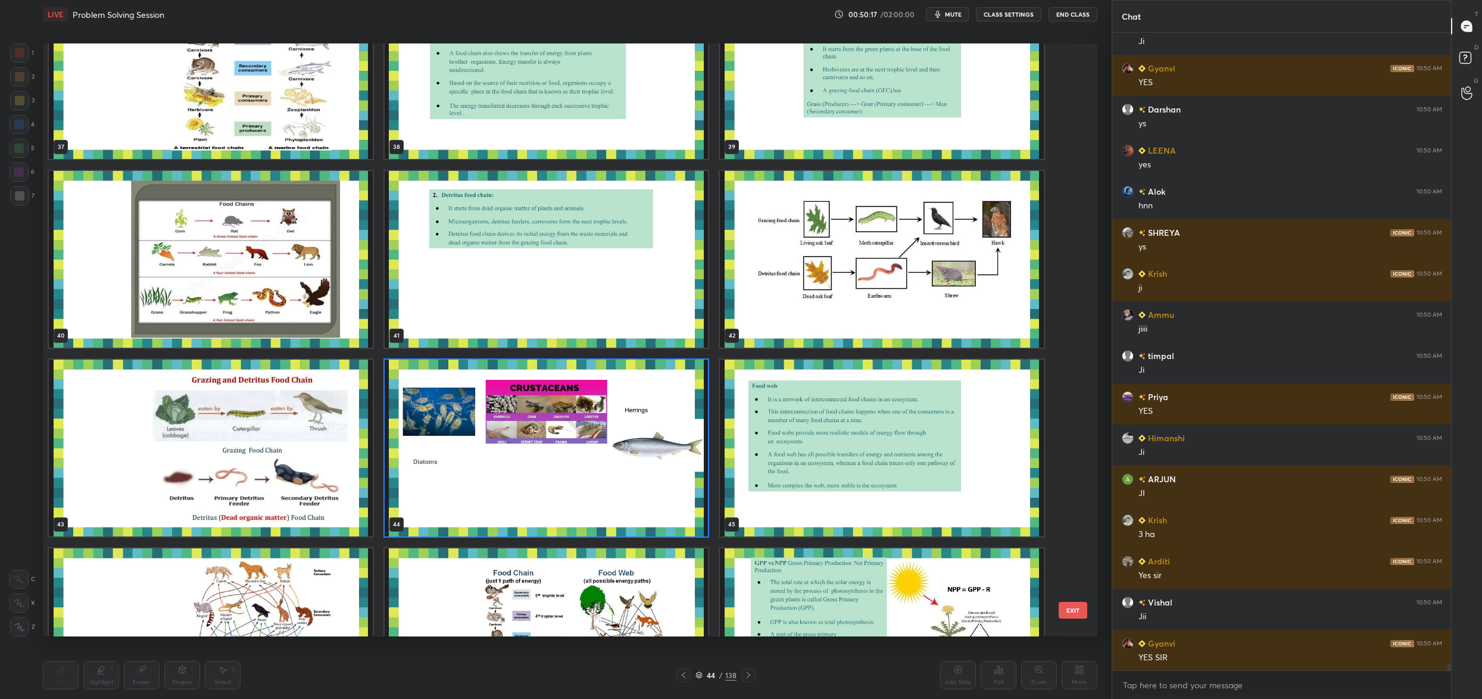
click at [631, 414] on img "grid" at bounding box center [547, 448] width 324 height 177
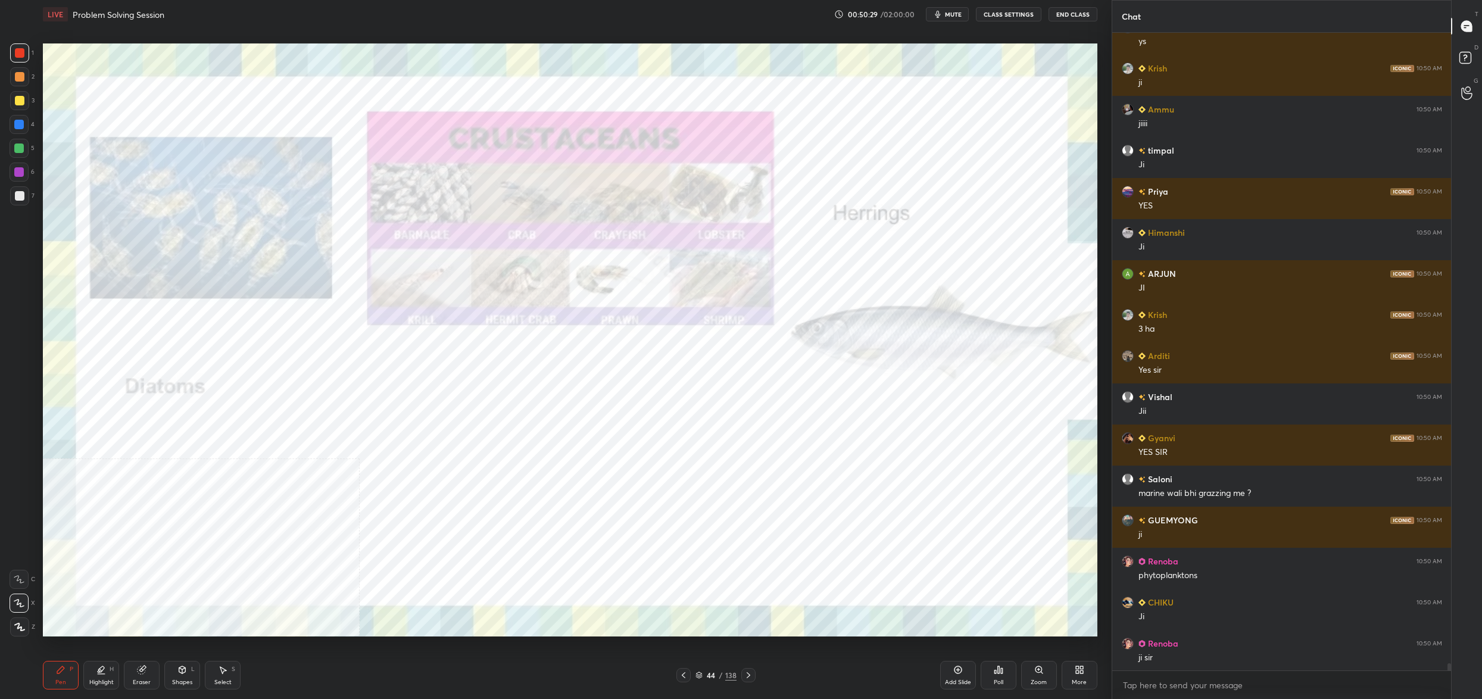
click at [705, 676] on div "44" at bounding box center [711, 674] width 12 height 7
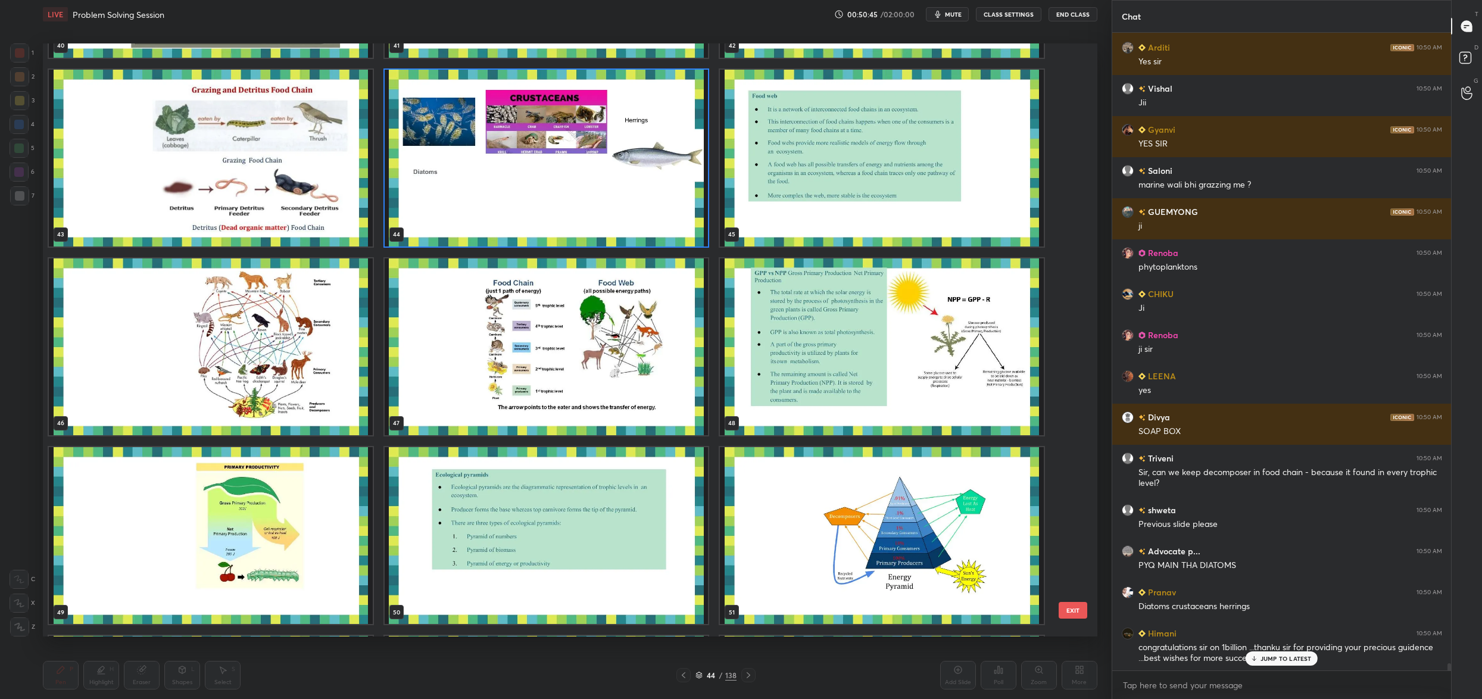
click at [520, 185] on img "grid" at bounding box center [547, 158] width 324 height 177
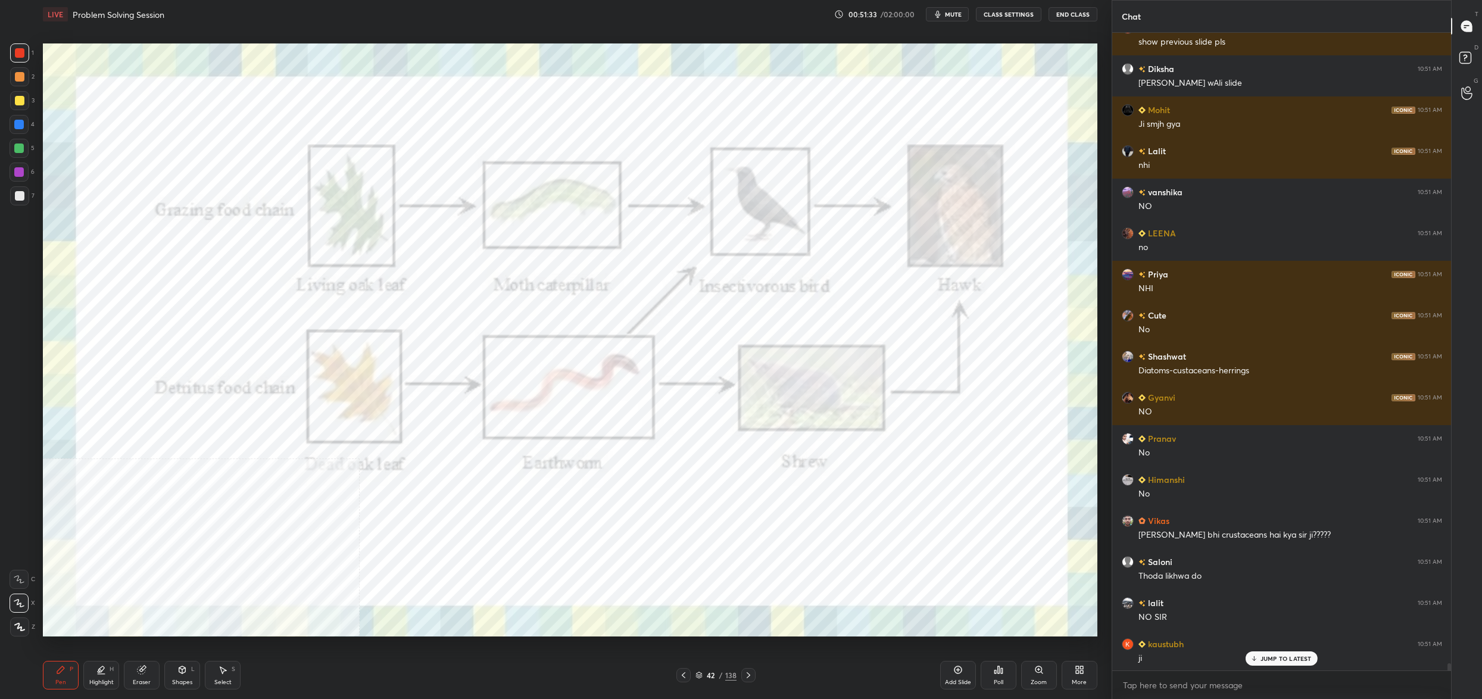
click at [713, 674] on div "42" at bounding box center [711, 674] width 12 height 7
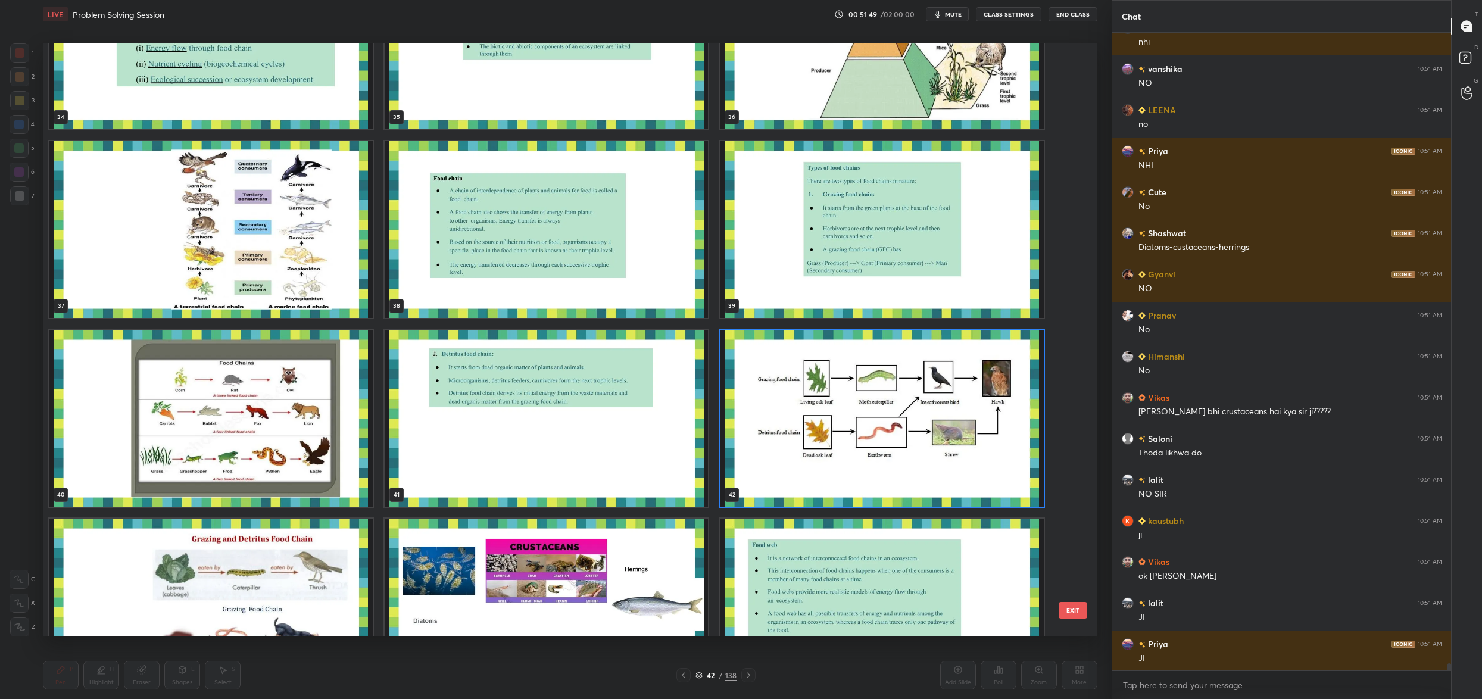
click at [320, 220] on img "grid" at bounding box center [211, 229] width 324 height 177
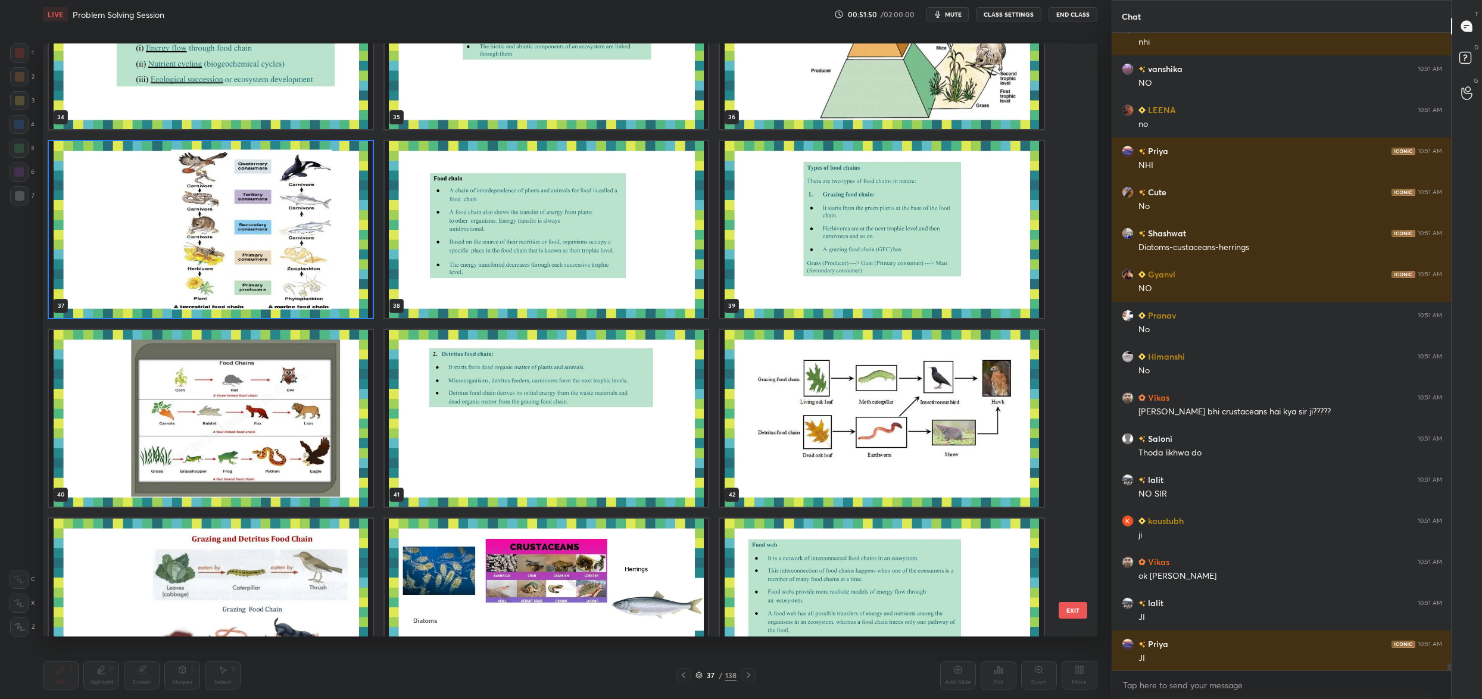
click at [320, 220] on img "grid" at bounding box center [211, 229] width 324 height 177
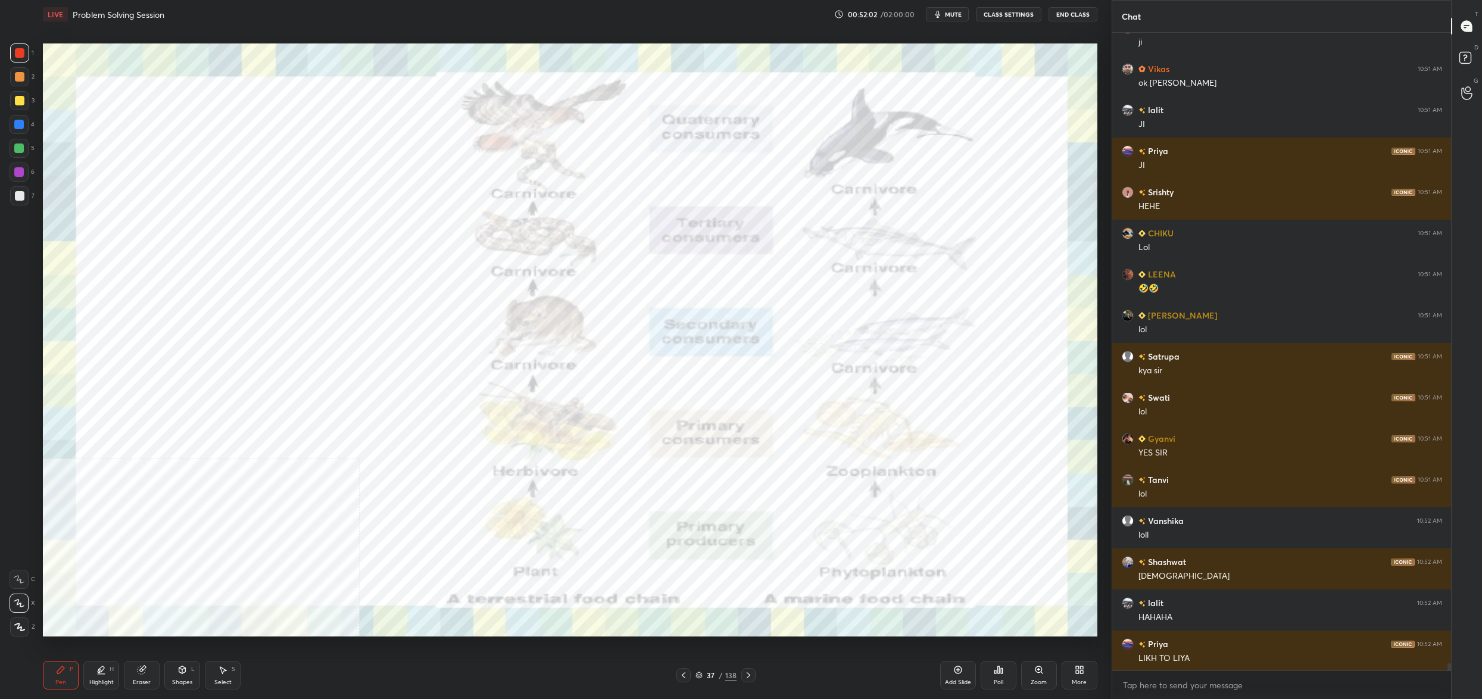
scroll to position [56835, 0]
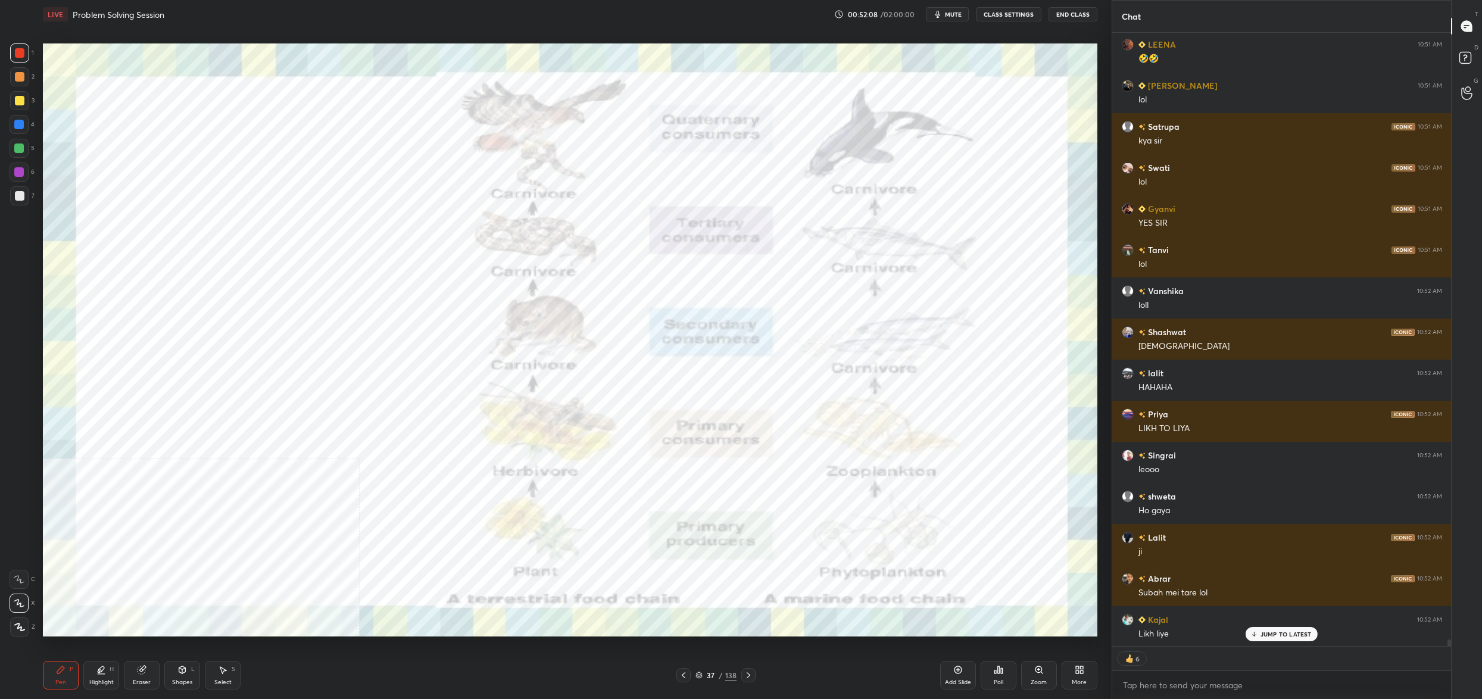
click at [704, 673] on div "37 / 138" at bounding box center [715, 675] width 41 height 11
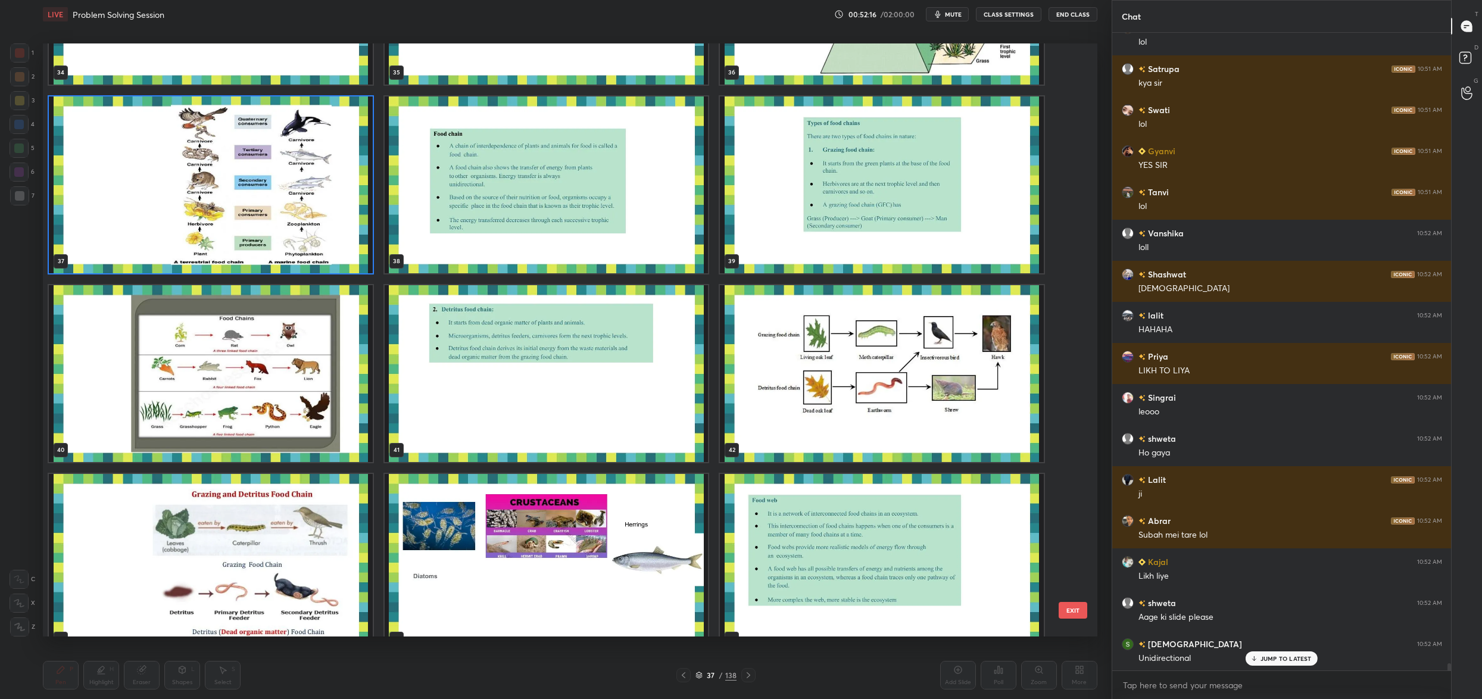
click at [829, 396] on img "grid" at bounding box center [882, 373] width 324 height 177
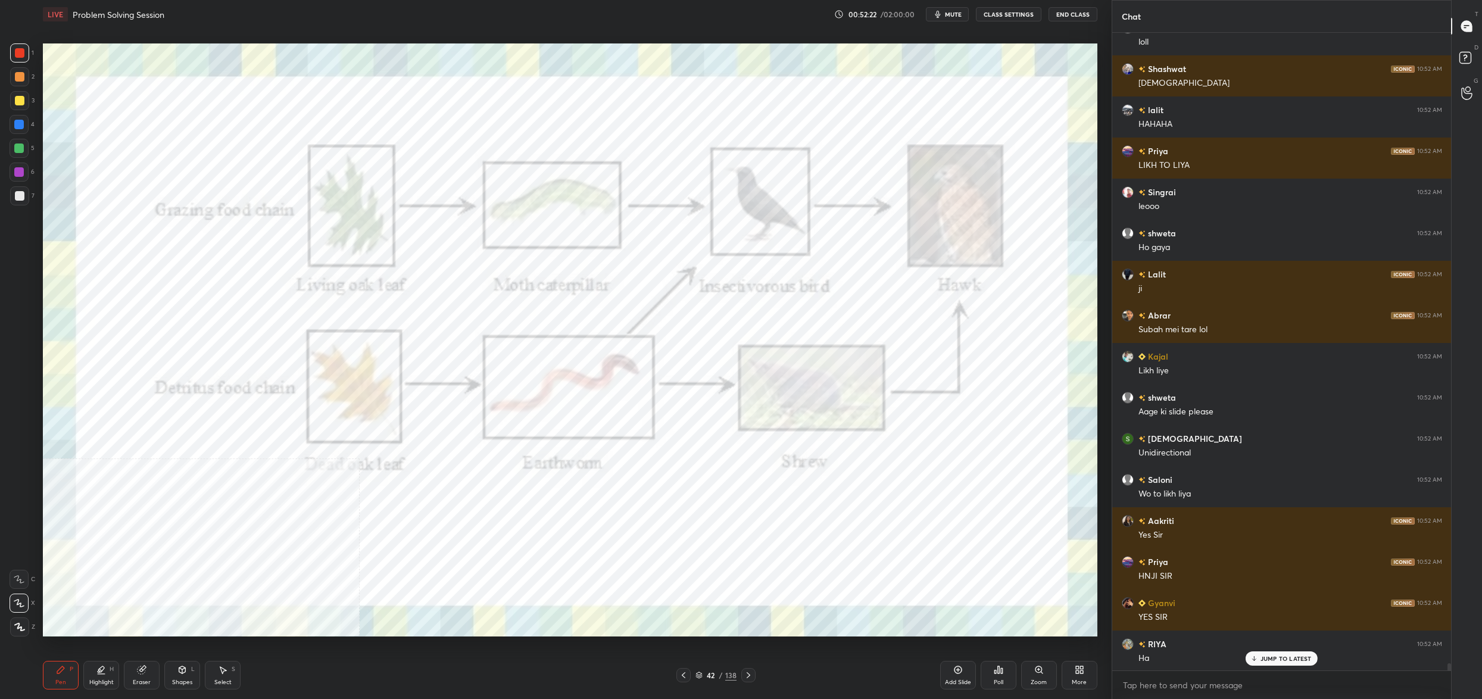
click at [687, 668] on div at bounding box center [683, 675] width 14 height 14
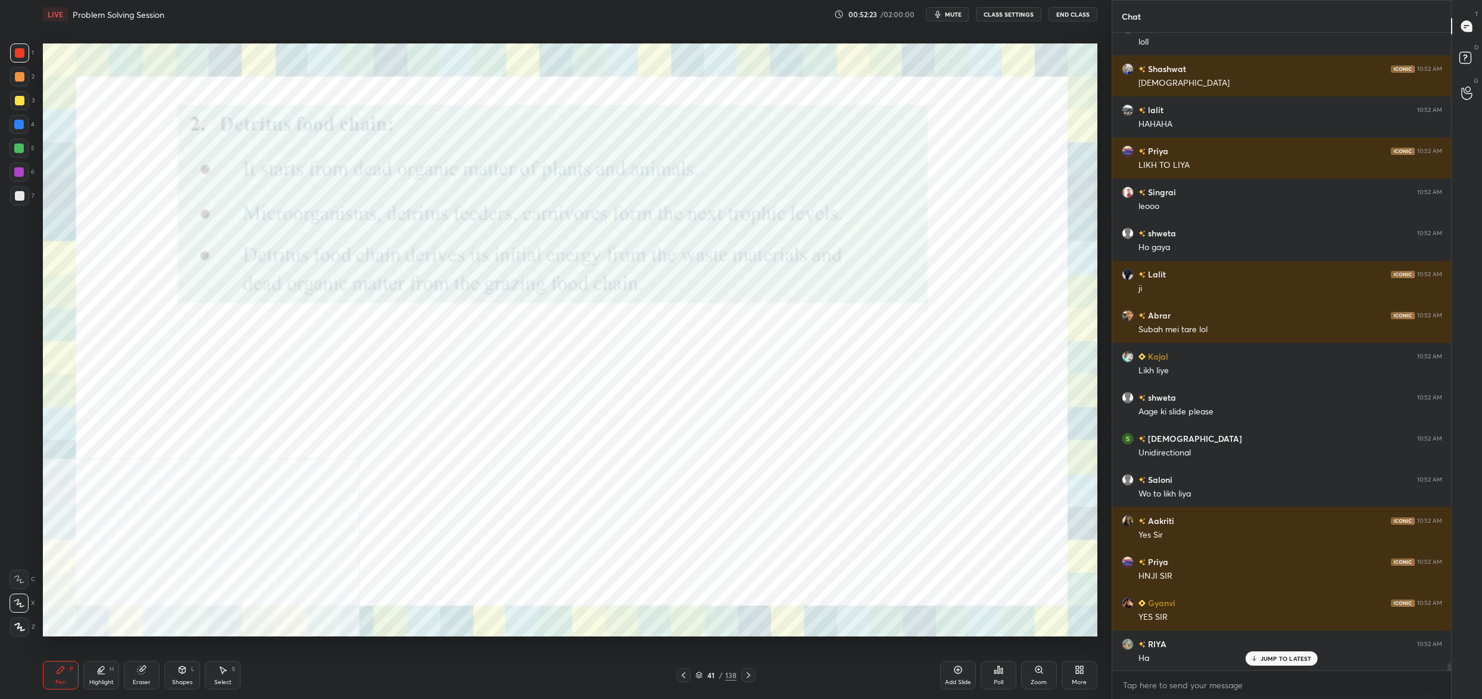
click at [749, 677] on icon at bounding box center [748, 675] width 10 height 10
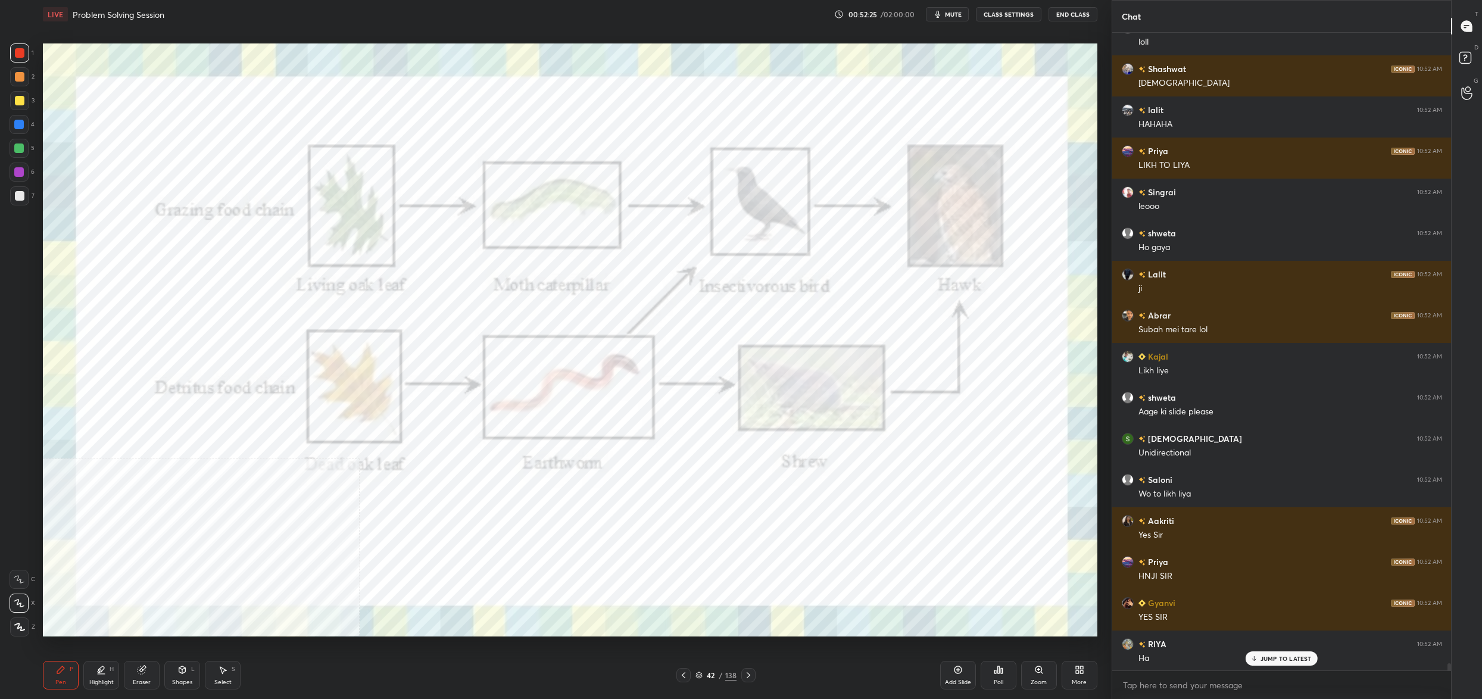
click at [707, 679] on div "42" at bounding box center [711, 674] width 12 height 7
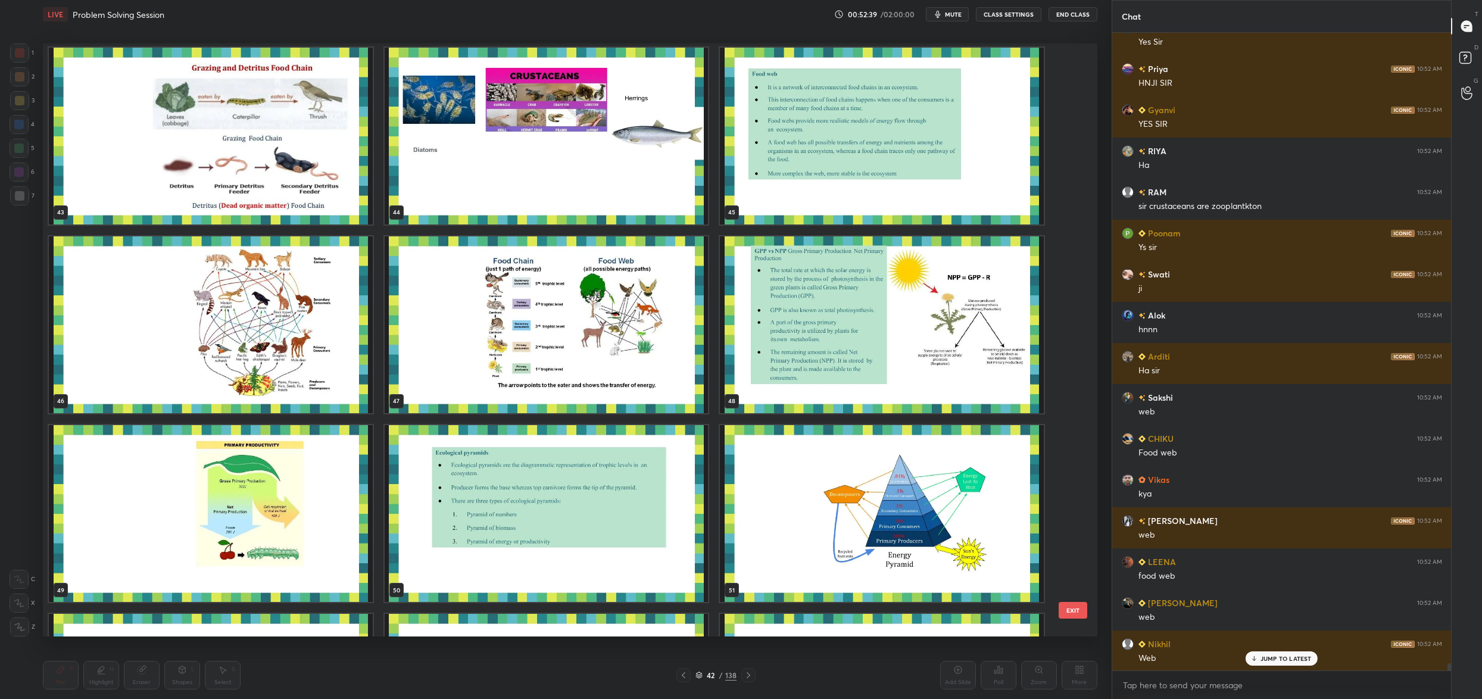
click at [245, 343] on img "grid" at bounding box center [211, 324] width 324 height 177
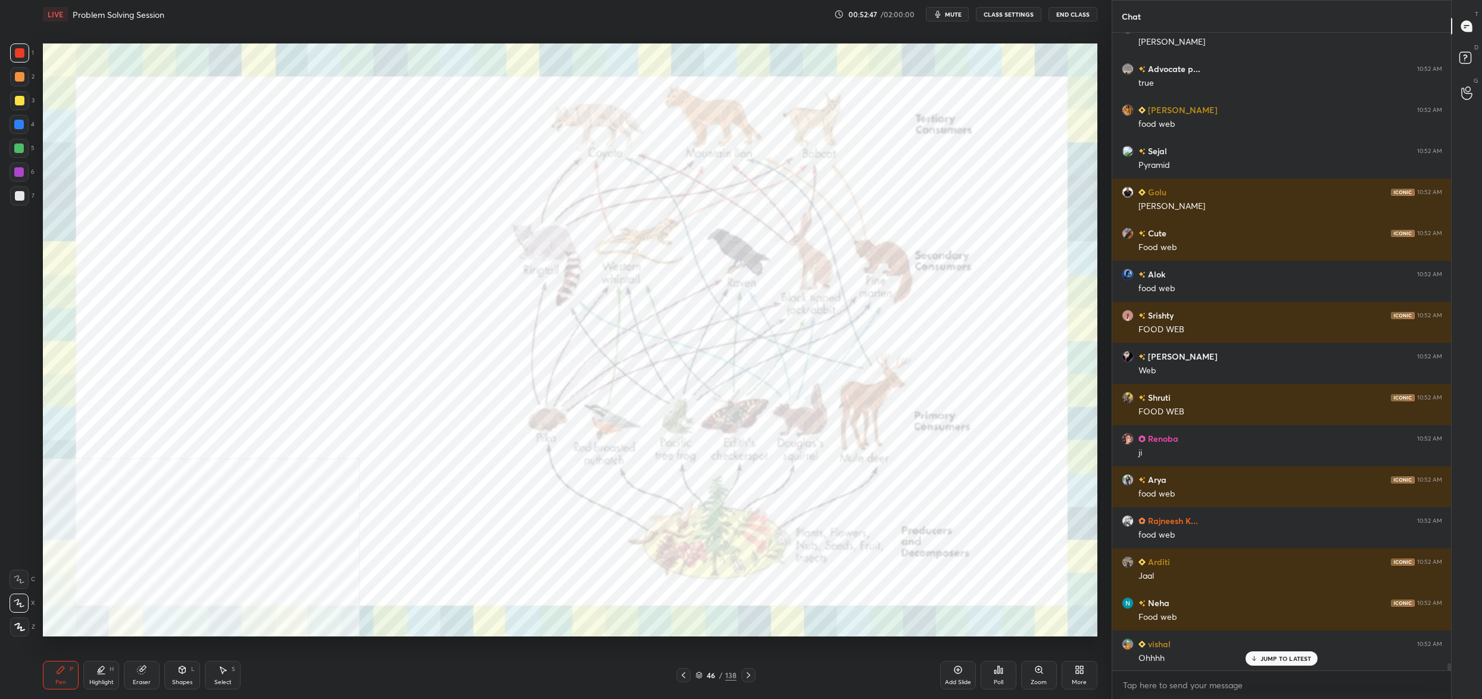
click at [703, 674] on div "46 / 138" at bounding box center [715, 675] width 41 height 11
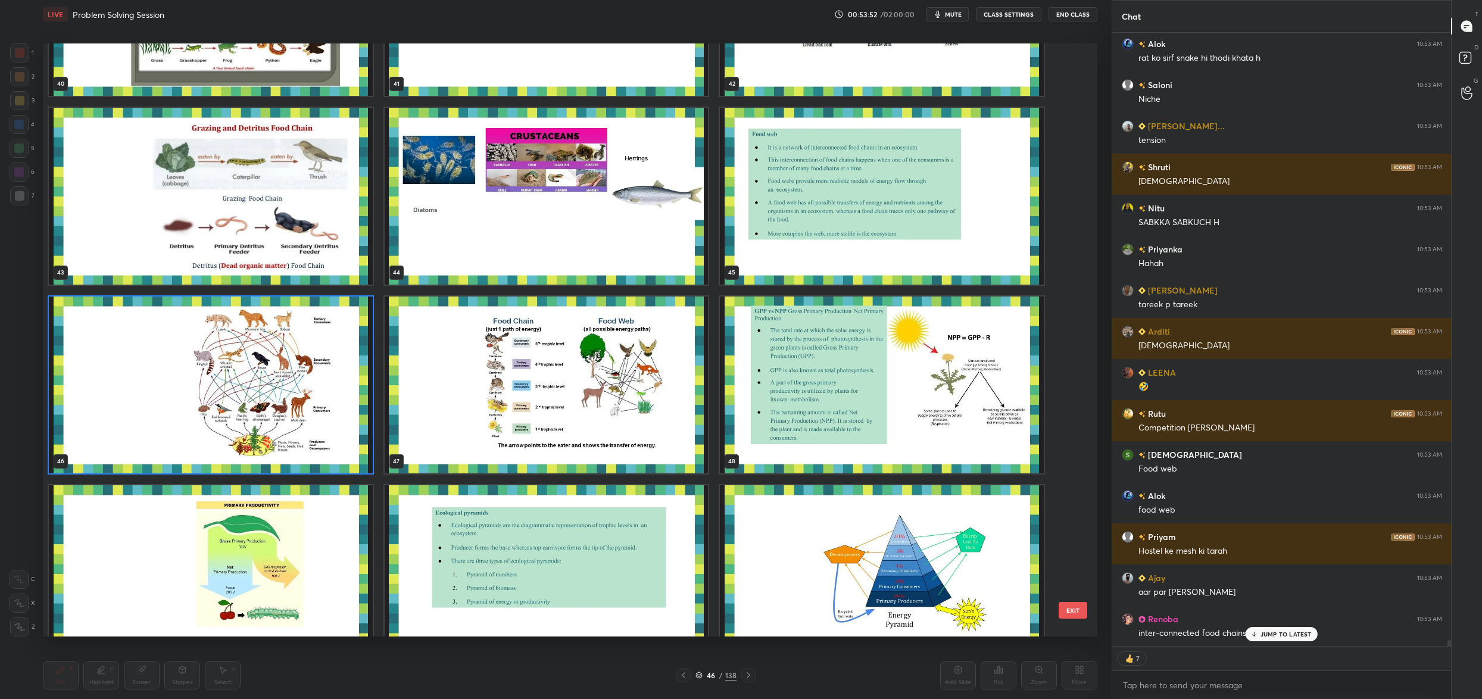
click at [319, 400] on img "grid" at bounding box center [211, 384] width 324 height 177
click at [319, 401] on img "grid" at bounding box center [211, 384] width 324 height 177
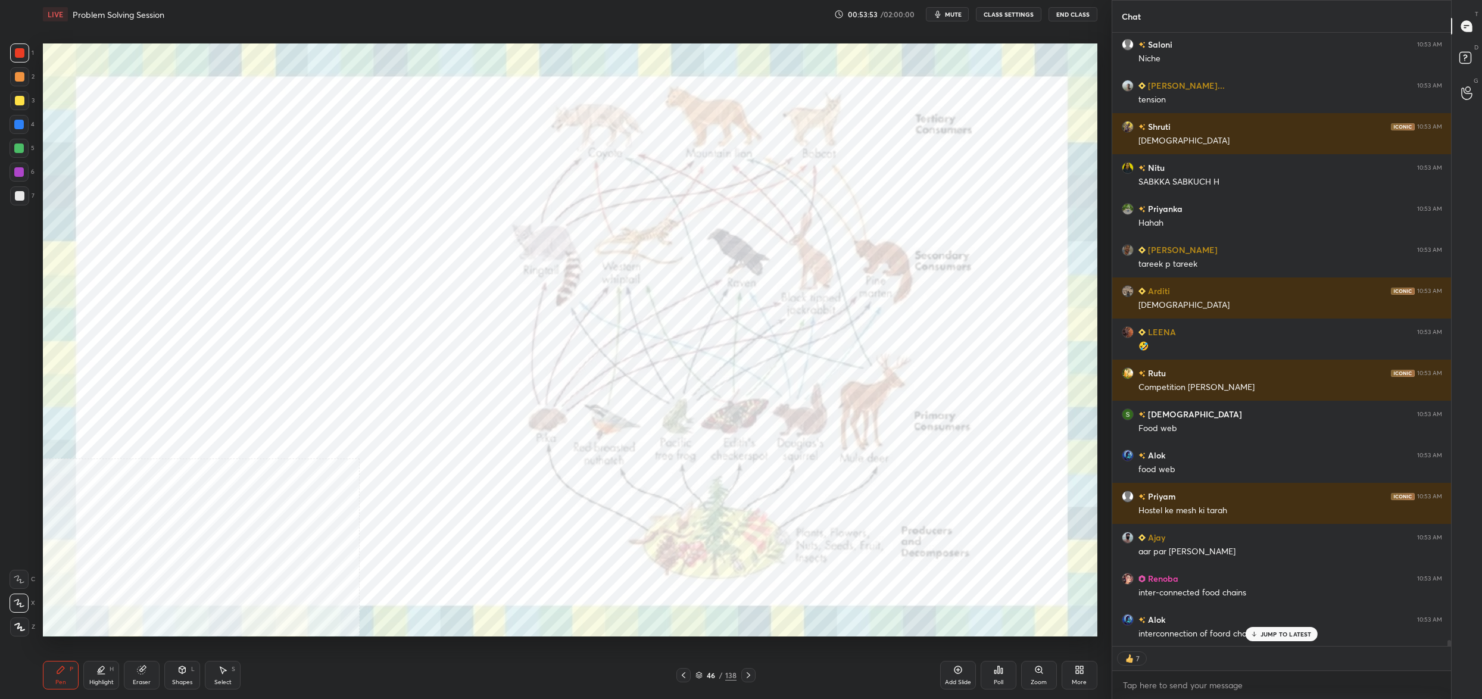
click at [320, 402] on img "grid" at bounding box center [211, 384] width 324 height 177
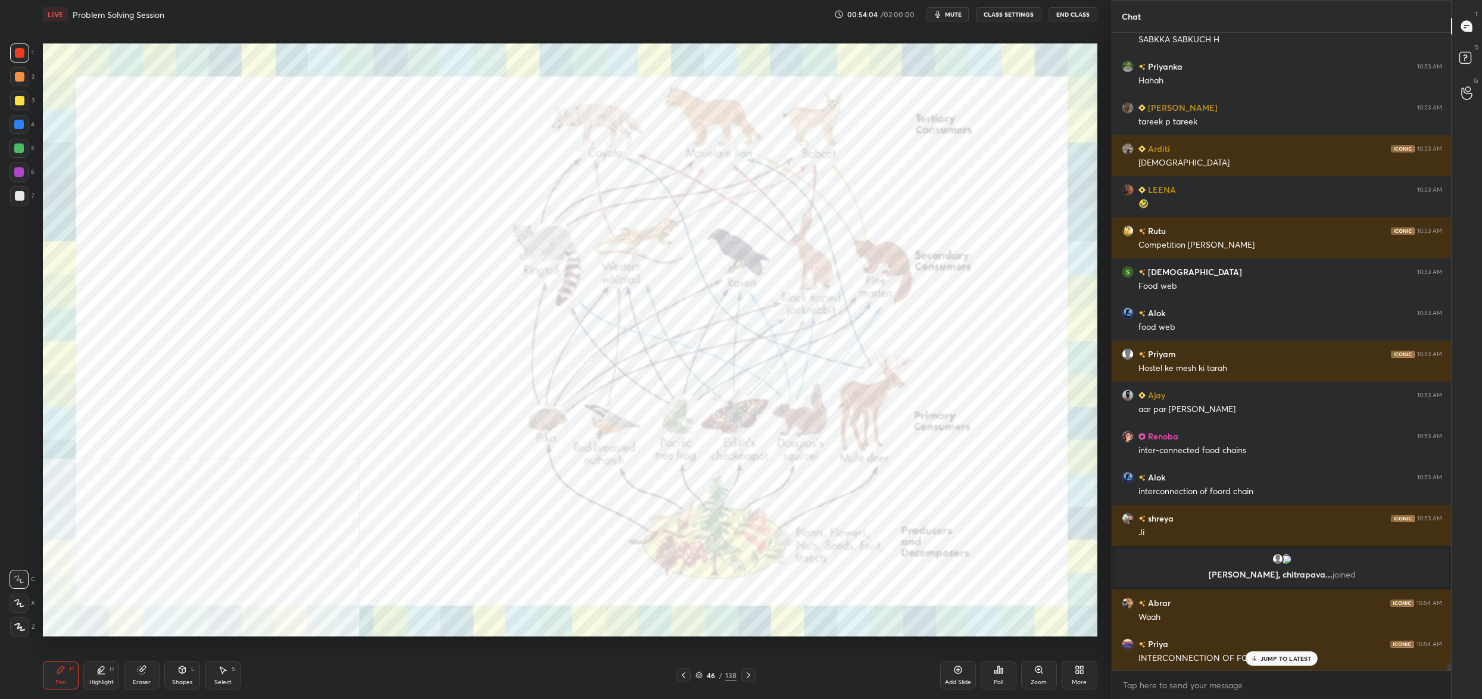
click at [703, 675] on div "46 / 138" at bounding box center [715, 675] width 41 height 11
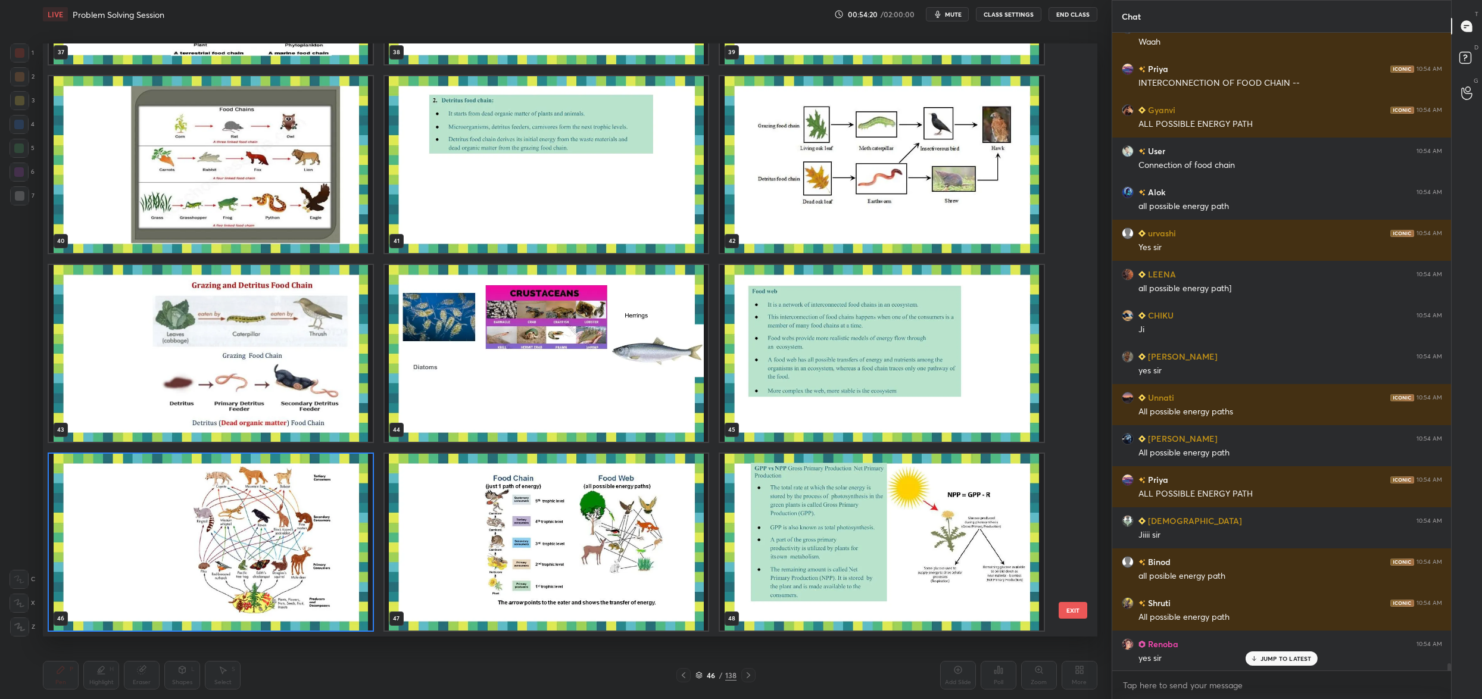
click at [217, 539] on img "grid" at bounding box center [211, 542] width 324 height 177
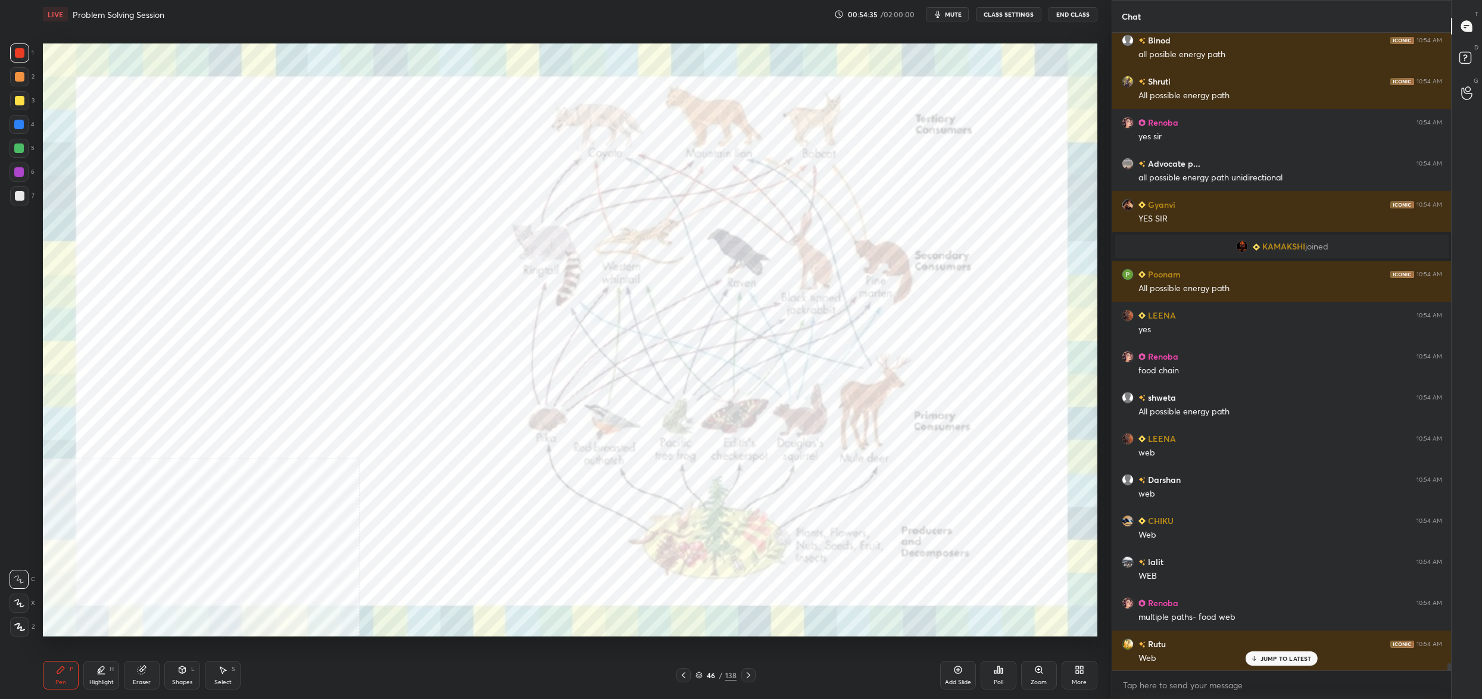
click at [708, 679] on div "46" at bounding box center [711, 674] width 12 height 7
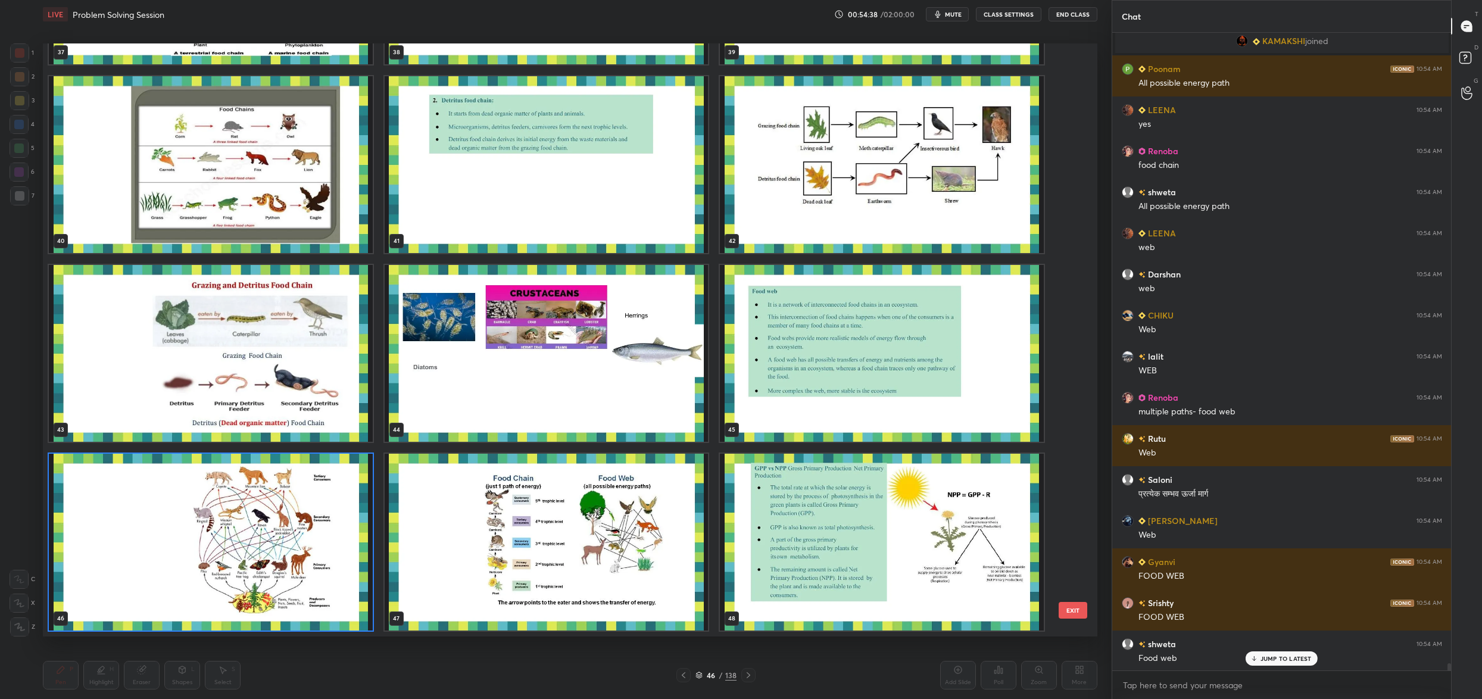
click at [320, 575] on img "grid" at bounding box center [211, 542] width 324 height 177
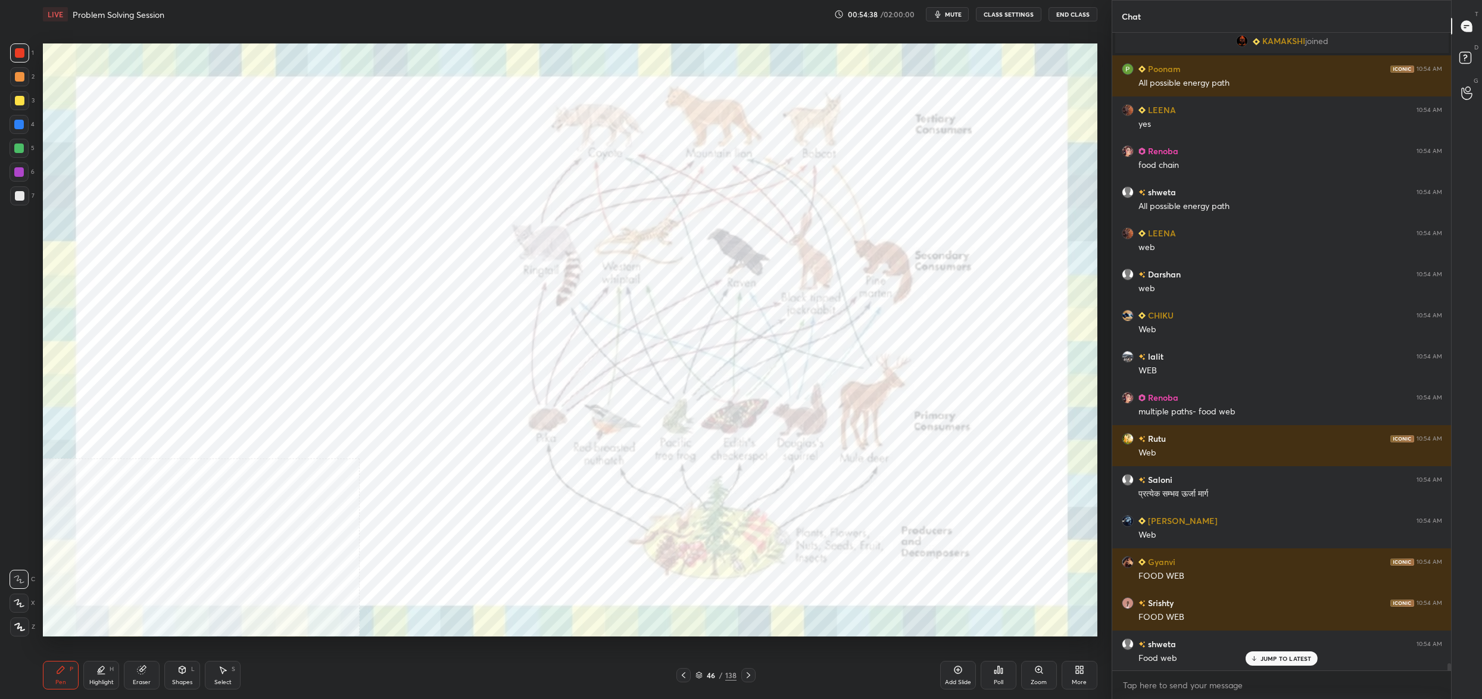
click at [320, 575] on img "grid" at bounding box center [211, 542] width 324 height 177
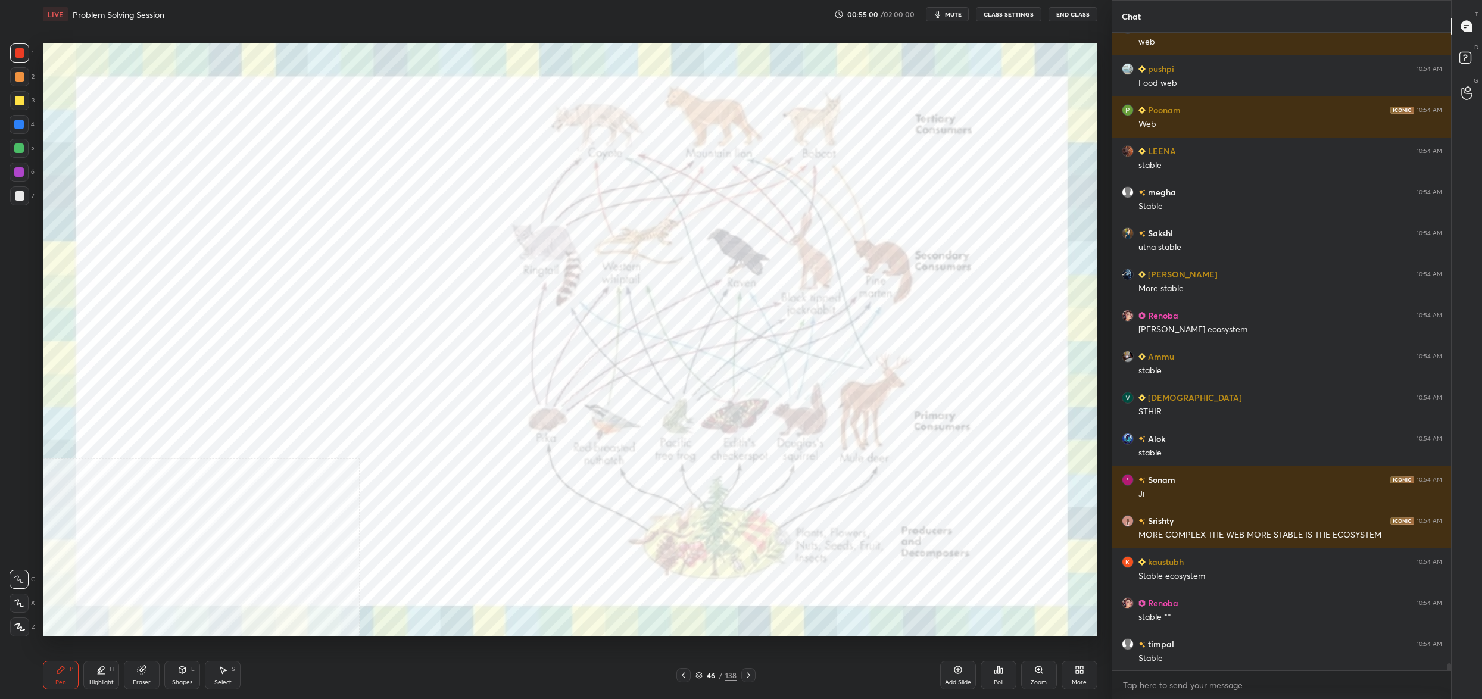
click at [705, 673] on div "46" at bounding box center [711, 674] width 12 height 7
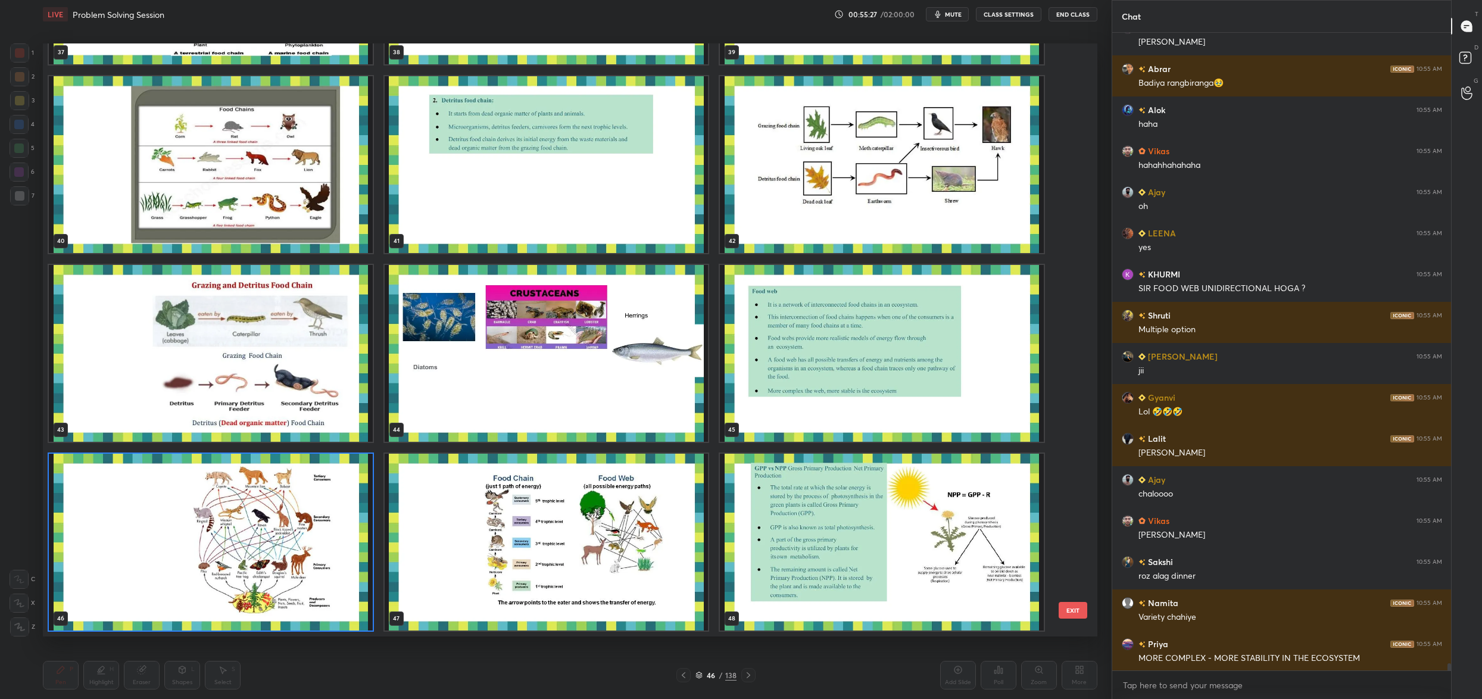
click at [295, 524] on img "grid" at bounding box center [211, 542] width 324 height 177
click at [297, 523] on img "grid" at bounding box center [211, 542] width 324 height 177
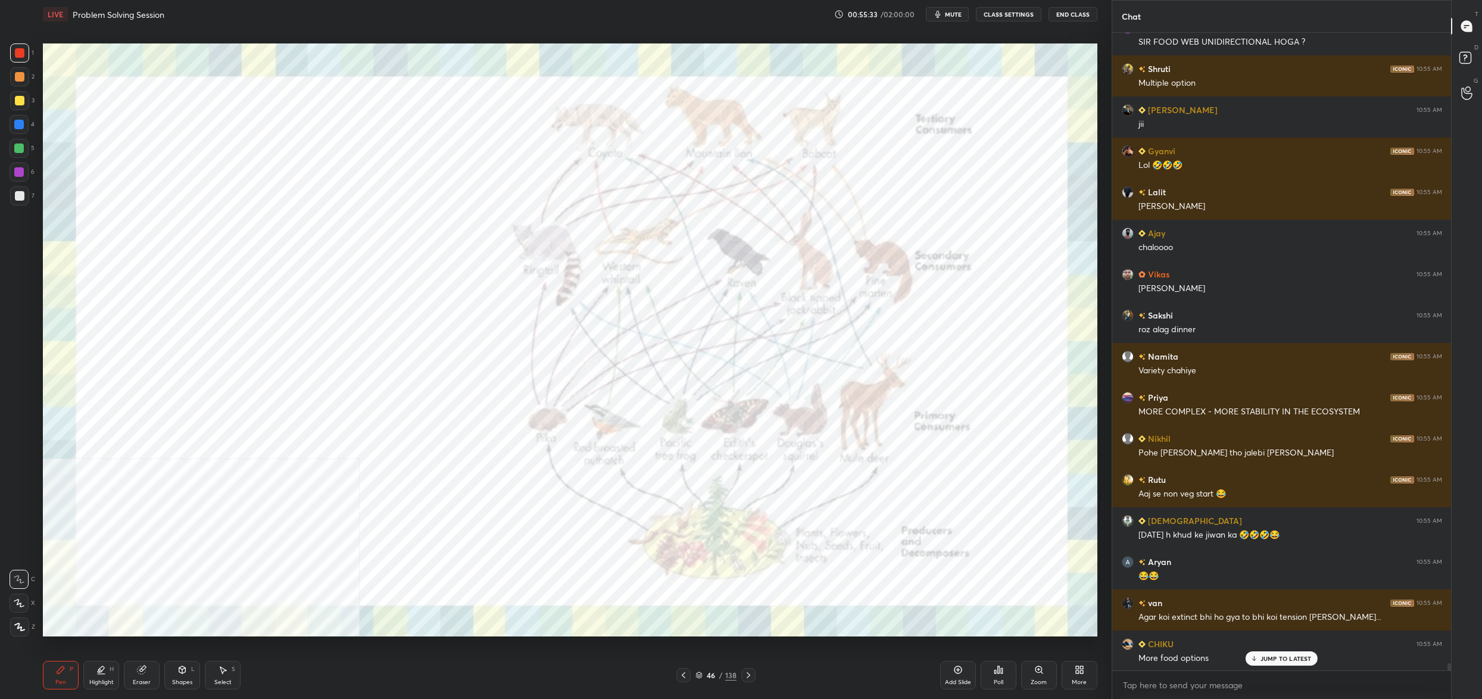
click at [710, 677] on div "46" at bounding box center [711, 674] width 12 height 7
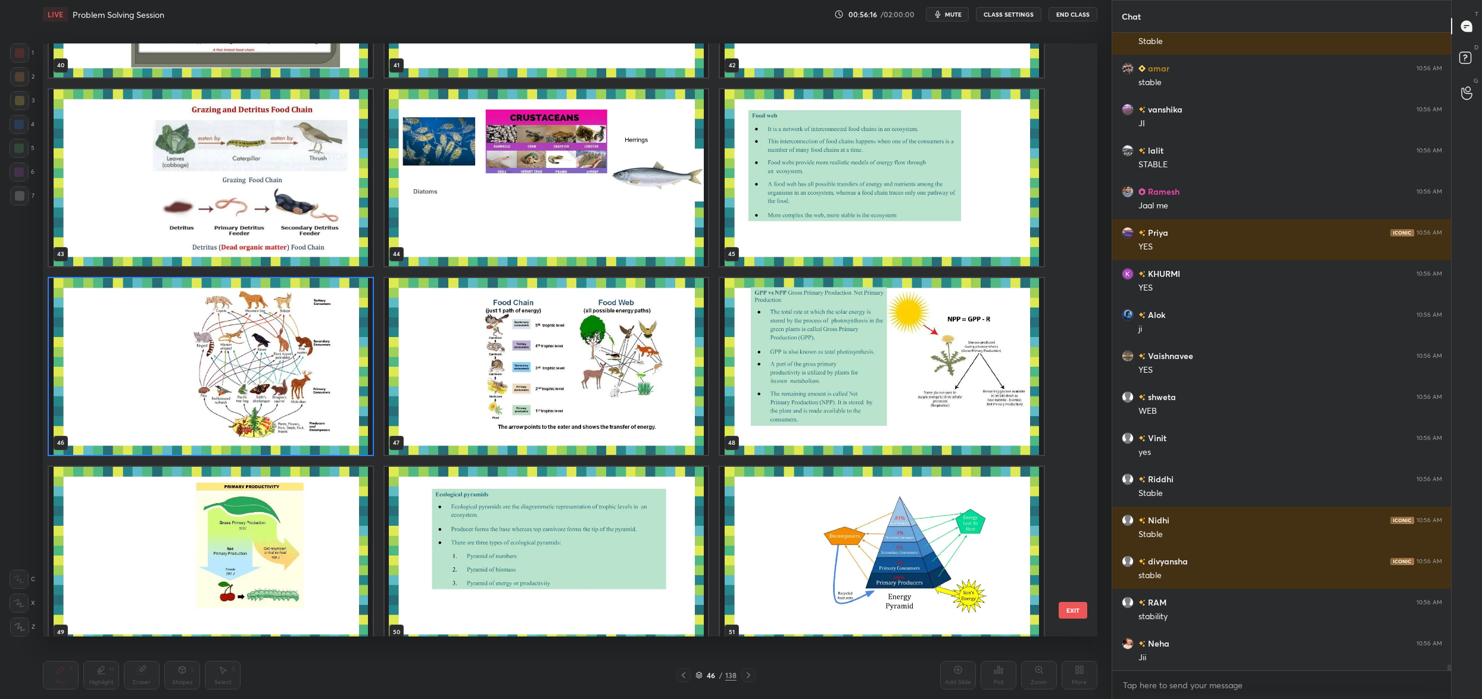
click at [453, 397] on img "grid" at bounding box center [547, 366] width 324 height 177
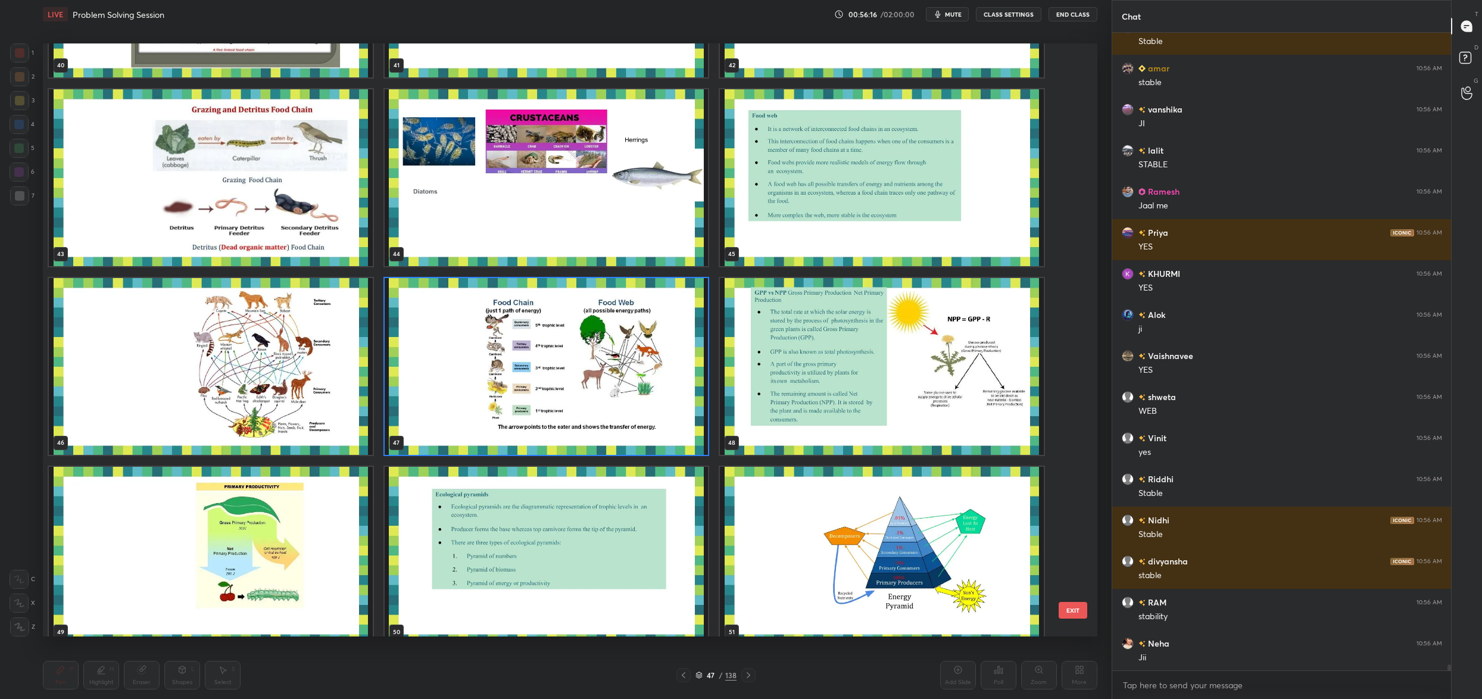
click at [453, 397] on img "grid" at bounding box center [547, 366] width 324 height 177
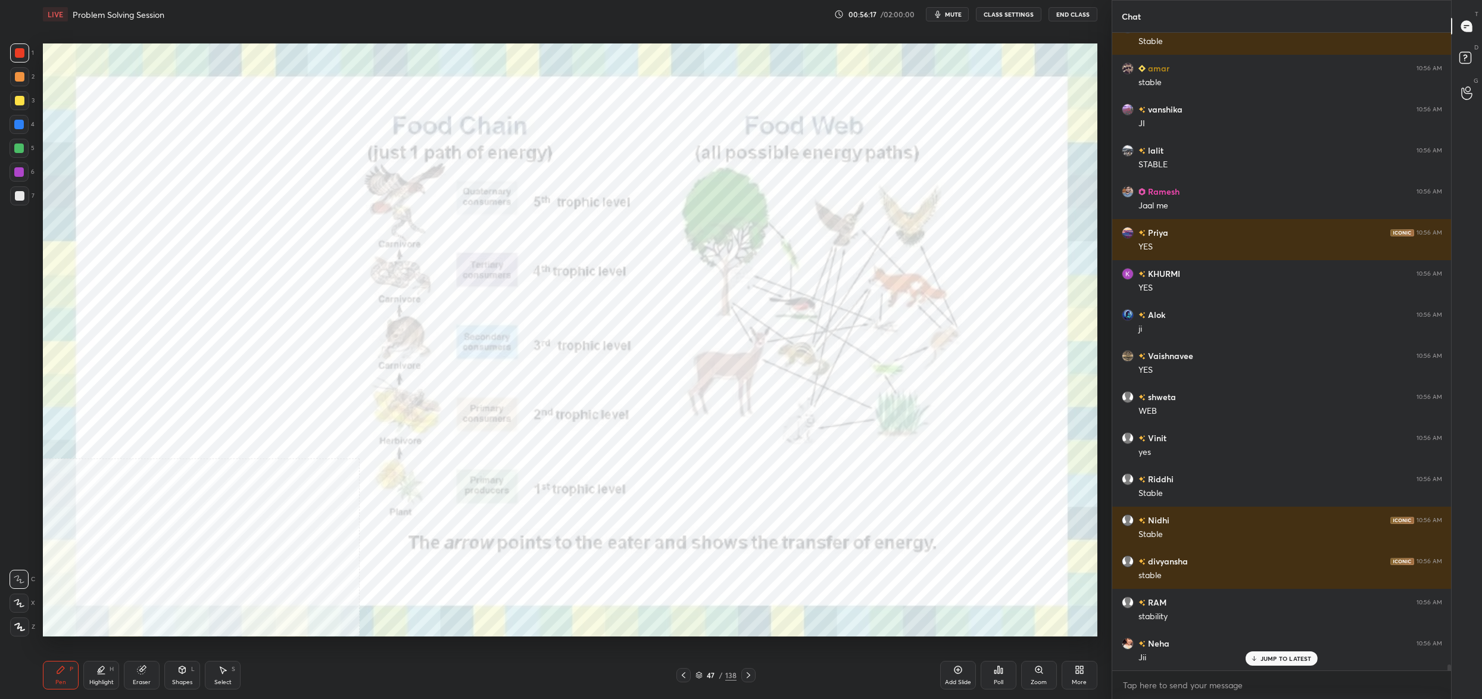
click at [453, 397] on img "grid" at bounding box center [547, 366] width 324 height 177
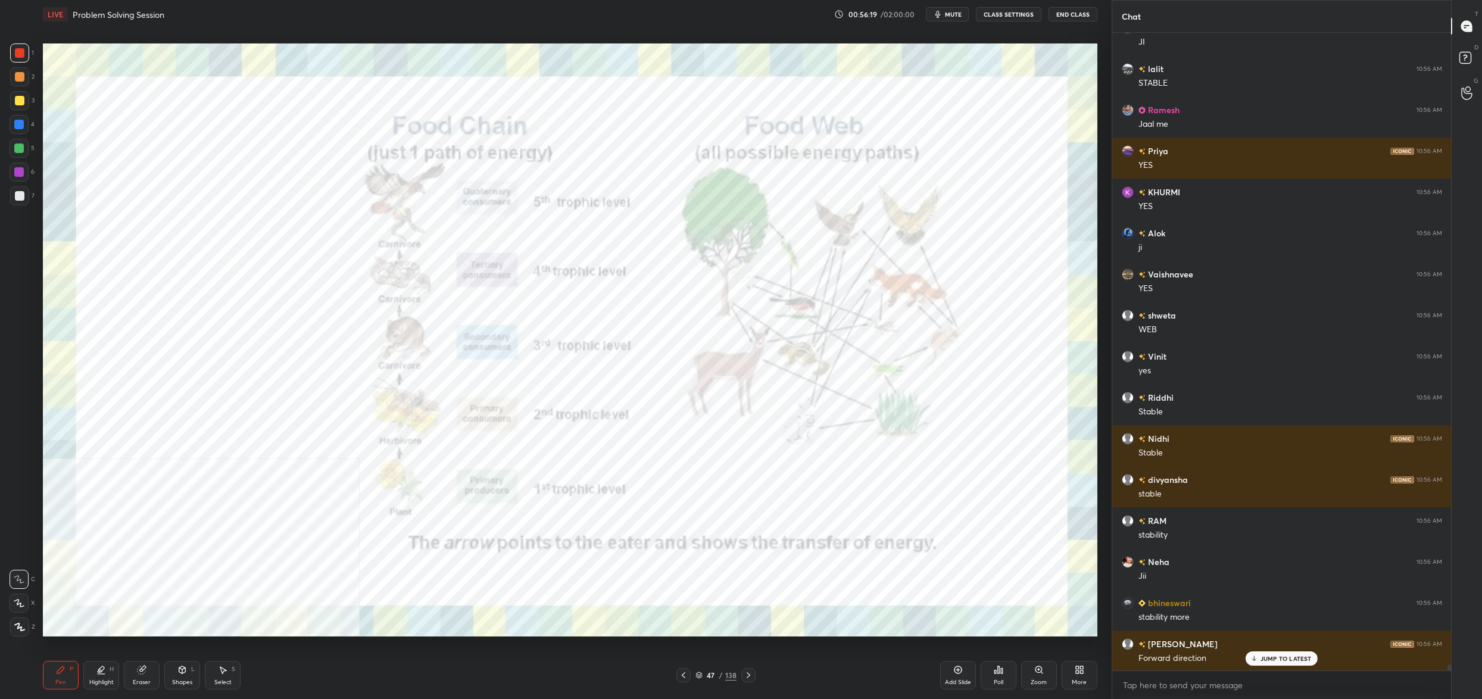
click at [696, 677] on icon at bounding box center [698, 674] width 7 height 7
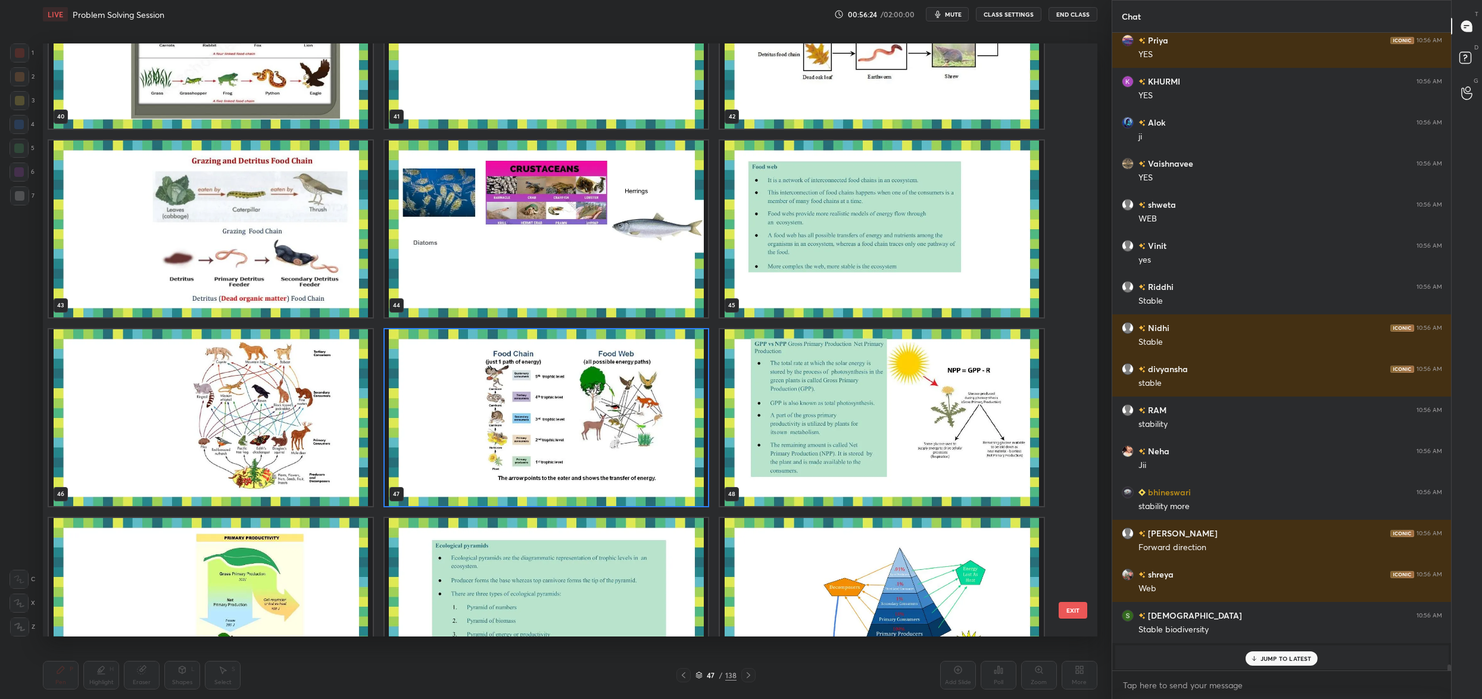
click at [575, 467] on img "grid" at bounding box center [547, 417] width 324 height 177
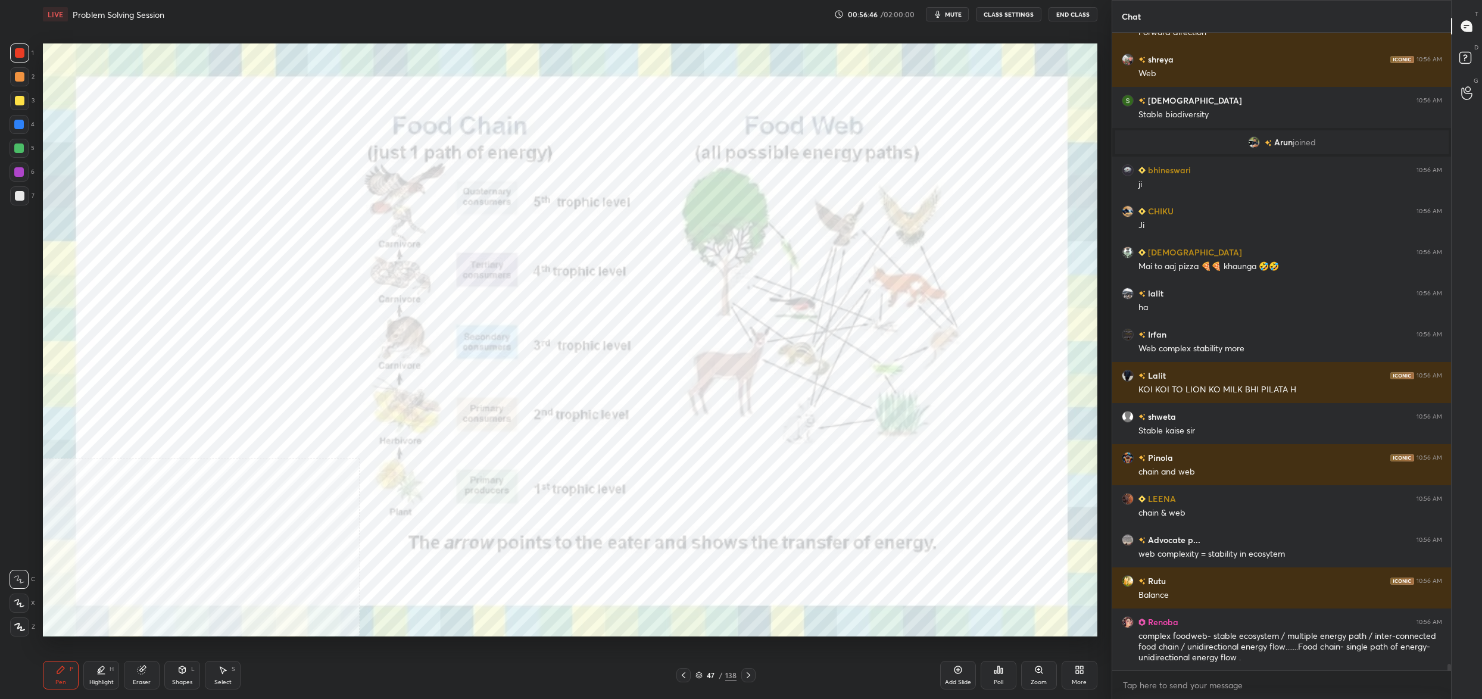
click at [702, 682] on div "Pen P Highlight H Eraser Shapes L Select S 47 / 138 Add Slide Poll Zoom More" at bounding box center [570, 675] width 1054 height 48
click at [705, 678] on div "Pen P Highlight H Eraser Shapes L Select S 47 / 138 Add Slide Poll Zoom More" at bounding box center [570, 675] width 1054 height 48
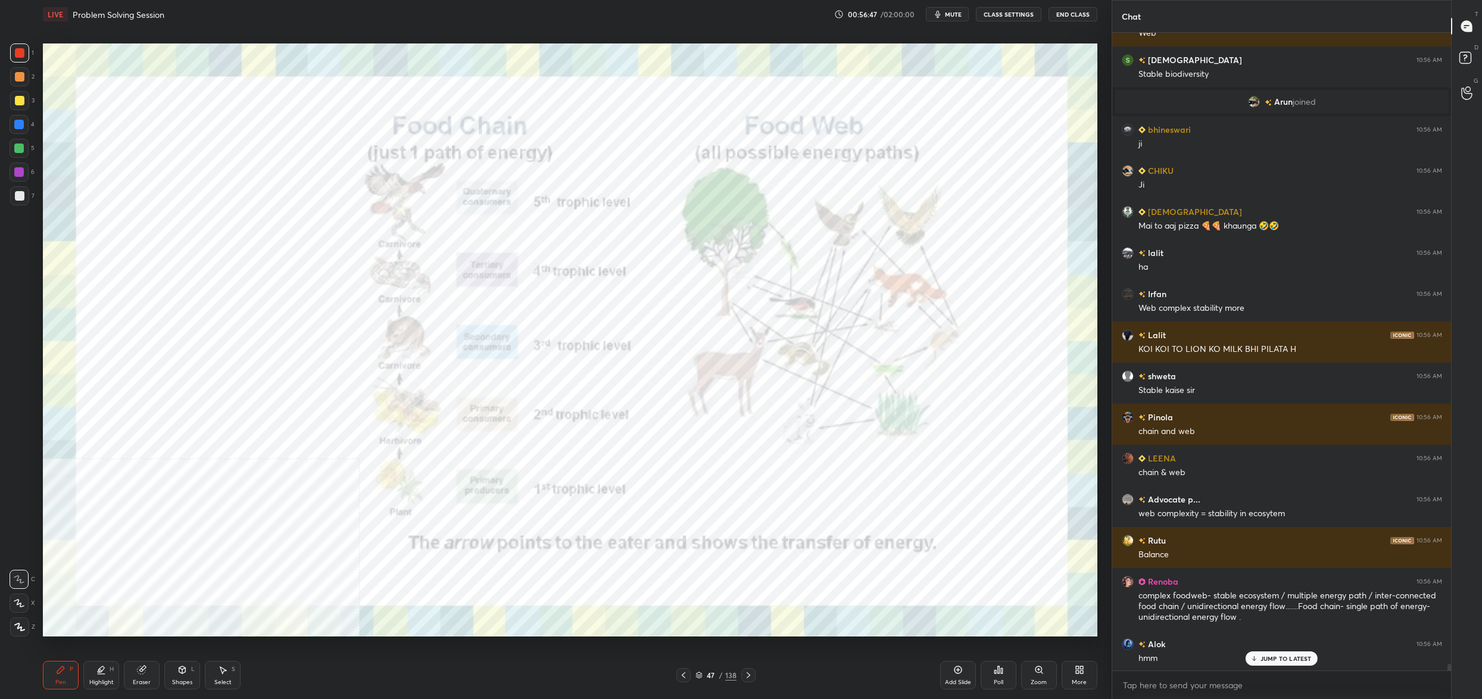
click at [709, 672] on div "47" at bounding box center [711, 674] width 12 height 7
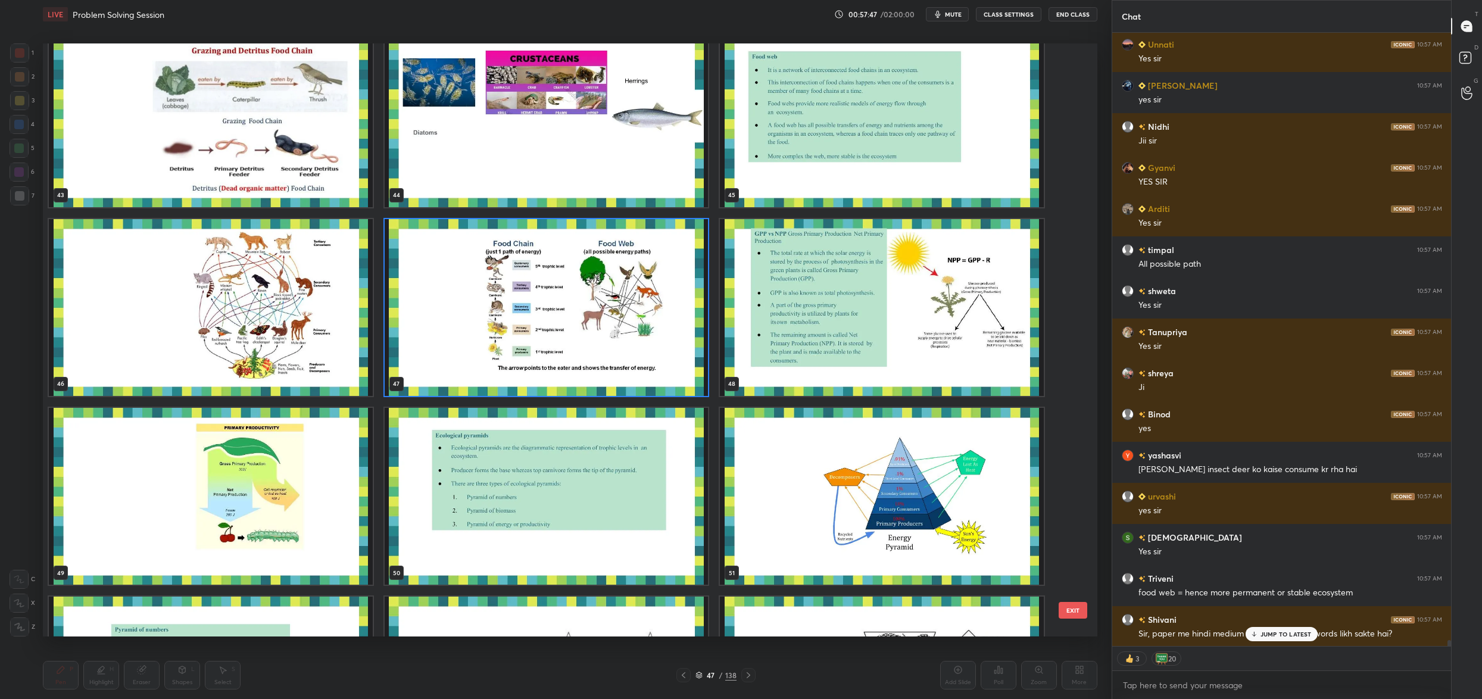
click at [649, 342] on img "grid" at bounding box center [547, 307] width 324 height 177
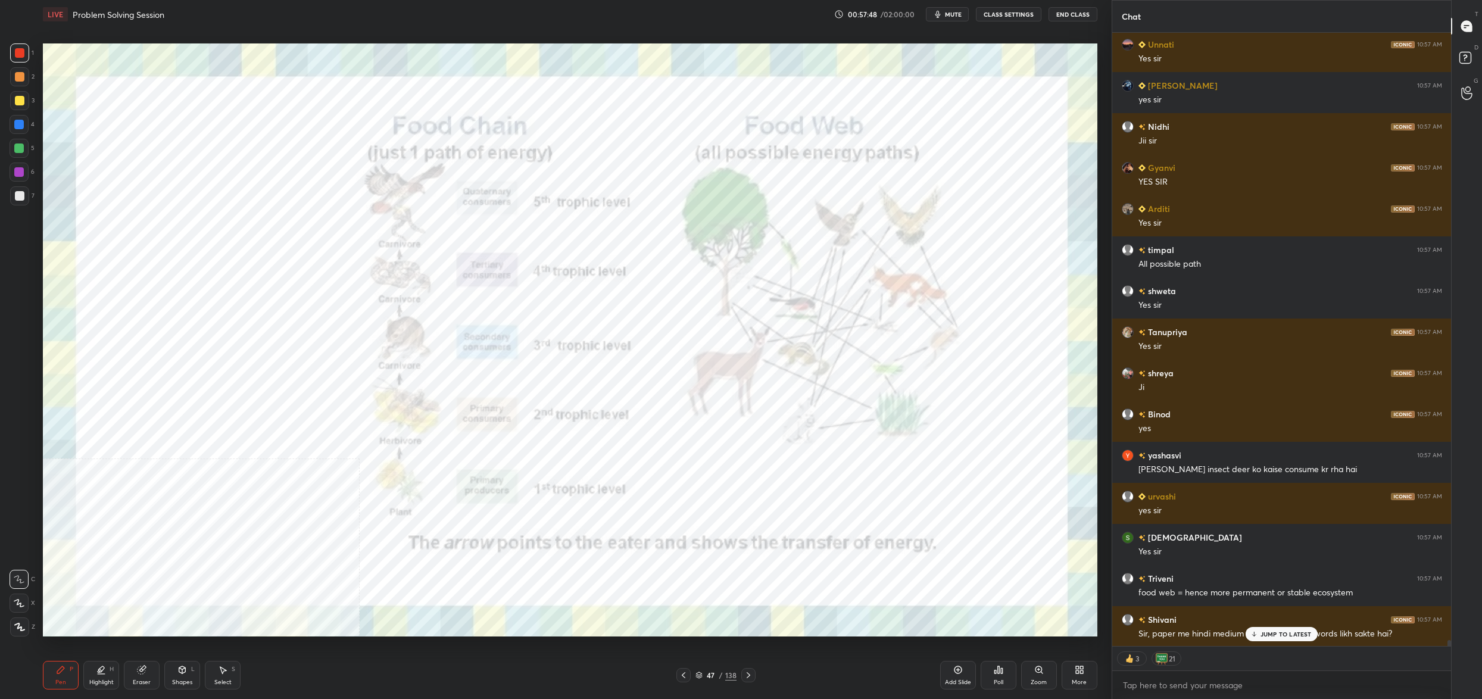
click at [649, 342] on img "grid" at bounding box center [547, 307] width 324 height 177
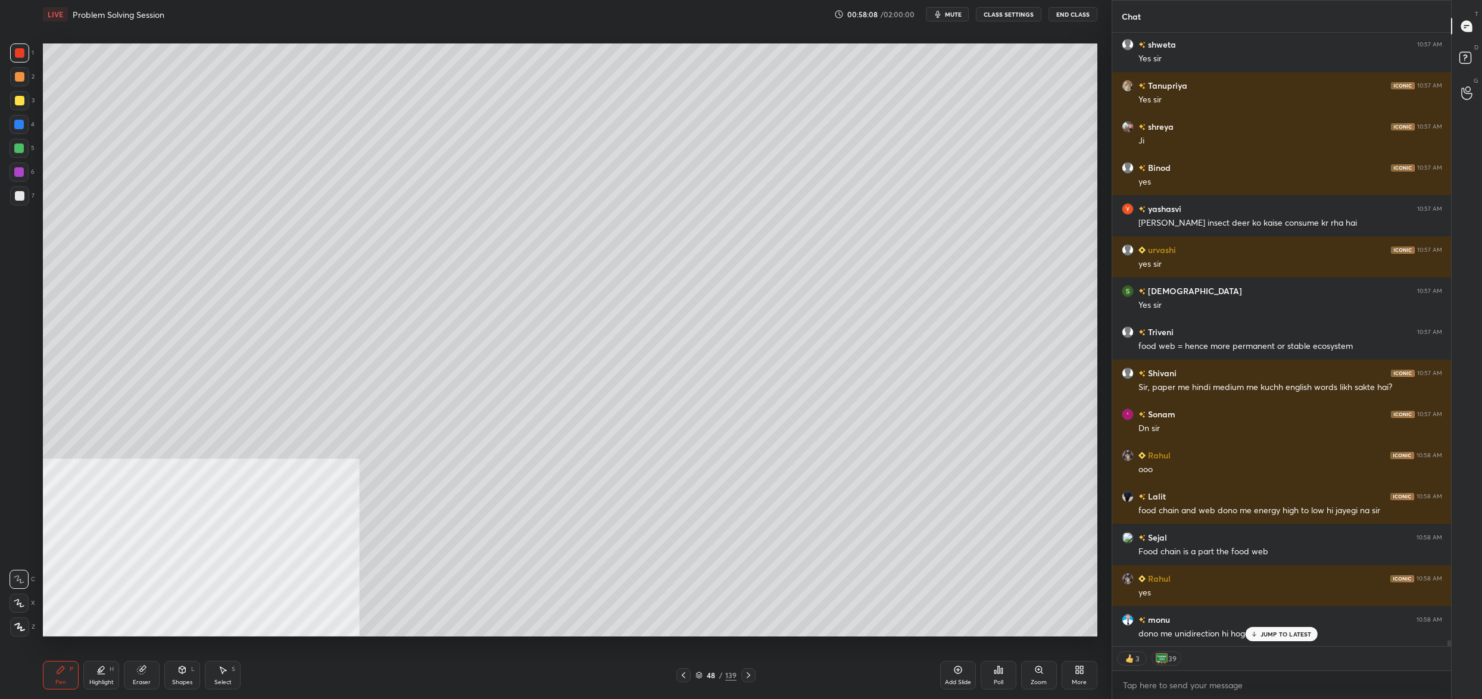
click at [28, 98] on div at bounding box center [19, 100] width 19 height 19
drag, startPoint x: 24, startPoint y: 99, endPoint x: 36, endPoint y: 98, distance: 11.9
click at [24, 99] on div at bounding box center [19, 100] width 19 height 19
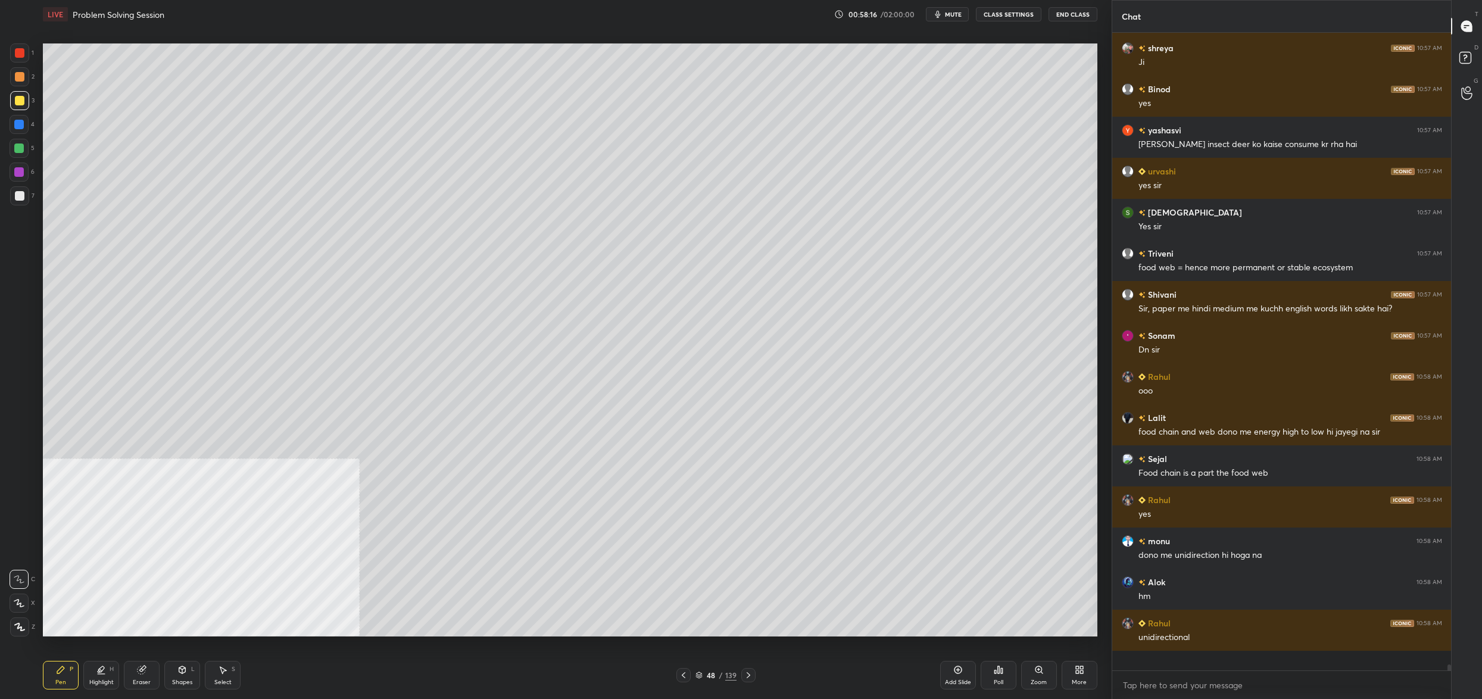
scroll to position [65954, 0]
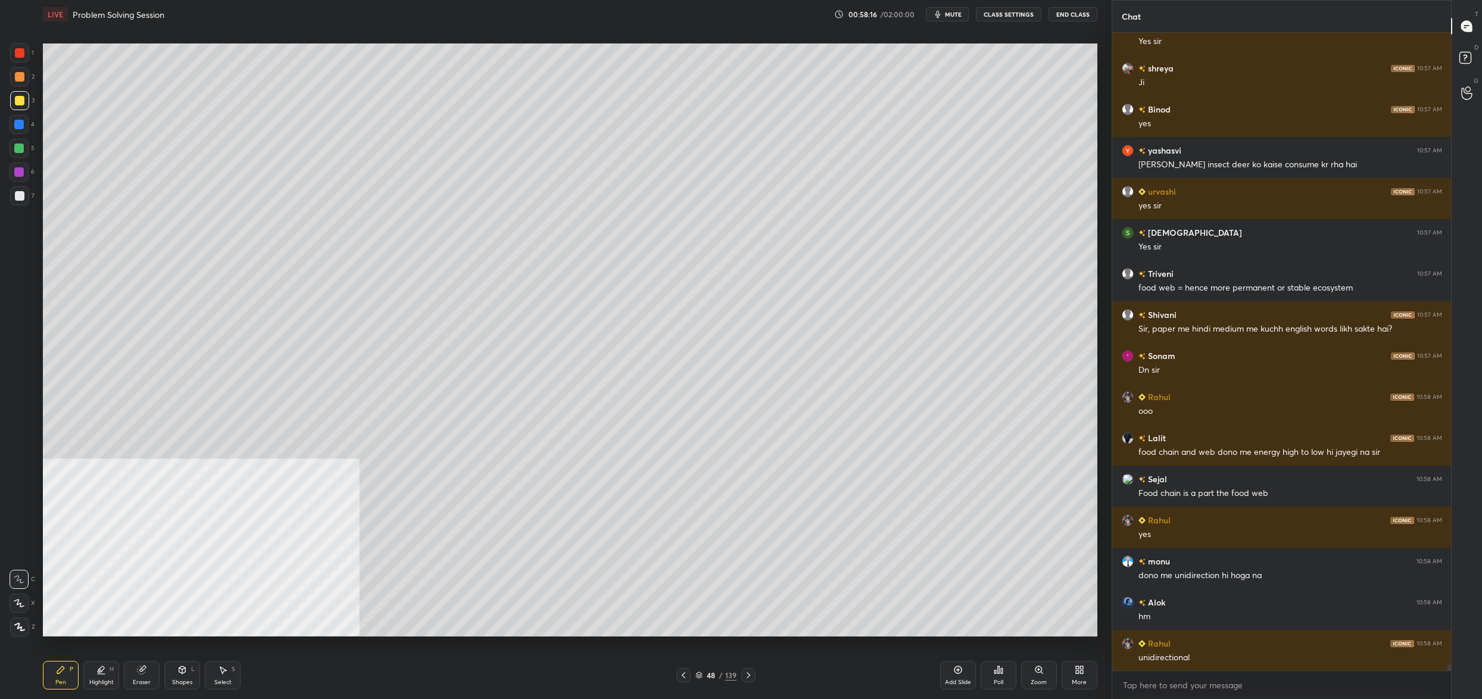
drag, startPoint x: 712, startPoint y: 676, endPoint x: 699, endPoint y: 664, distance: 17.3
click at [711, 676] on div "48" at bounding box center [711, 674] width 12 height 7
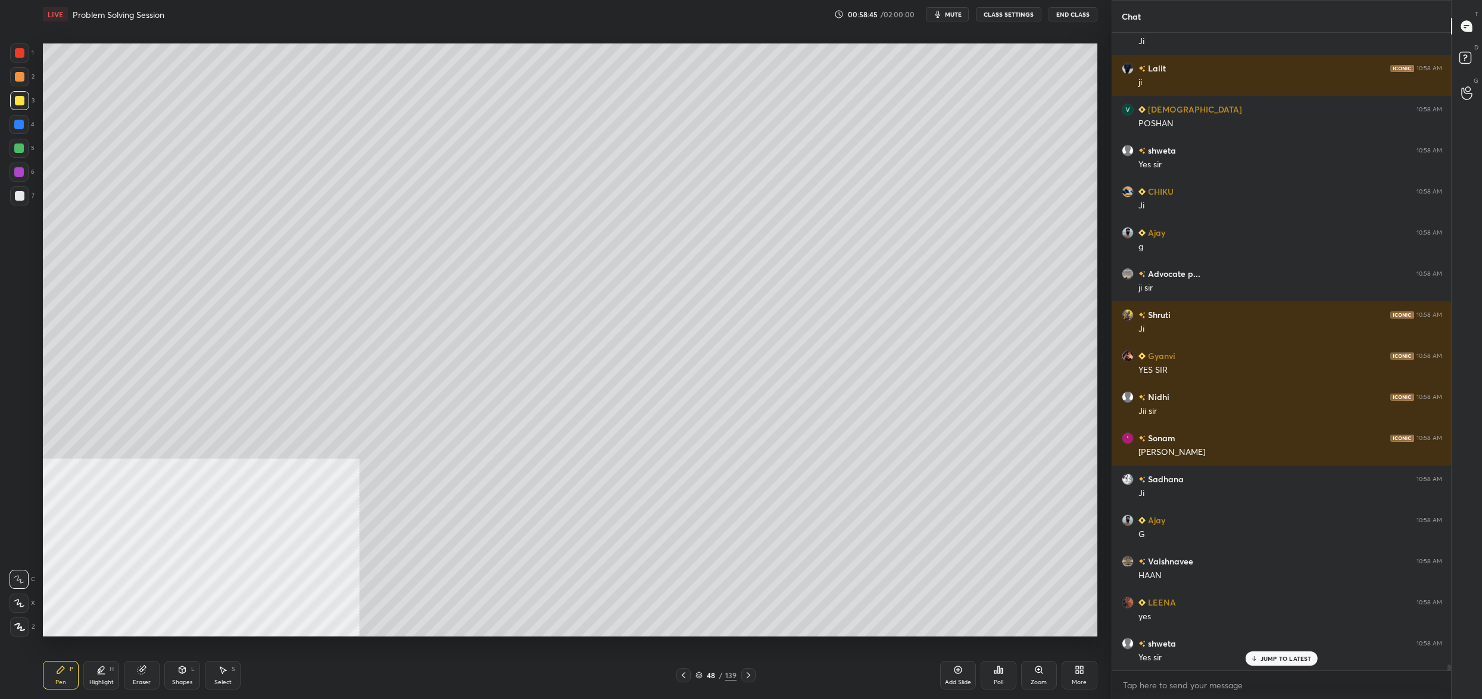
scroll to position [67300, 0]
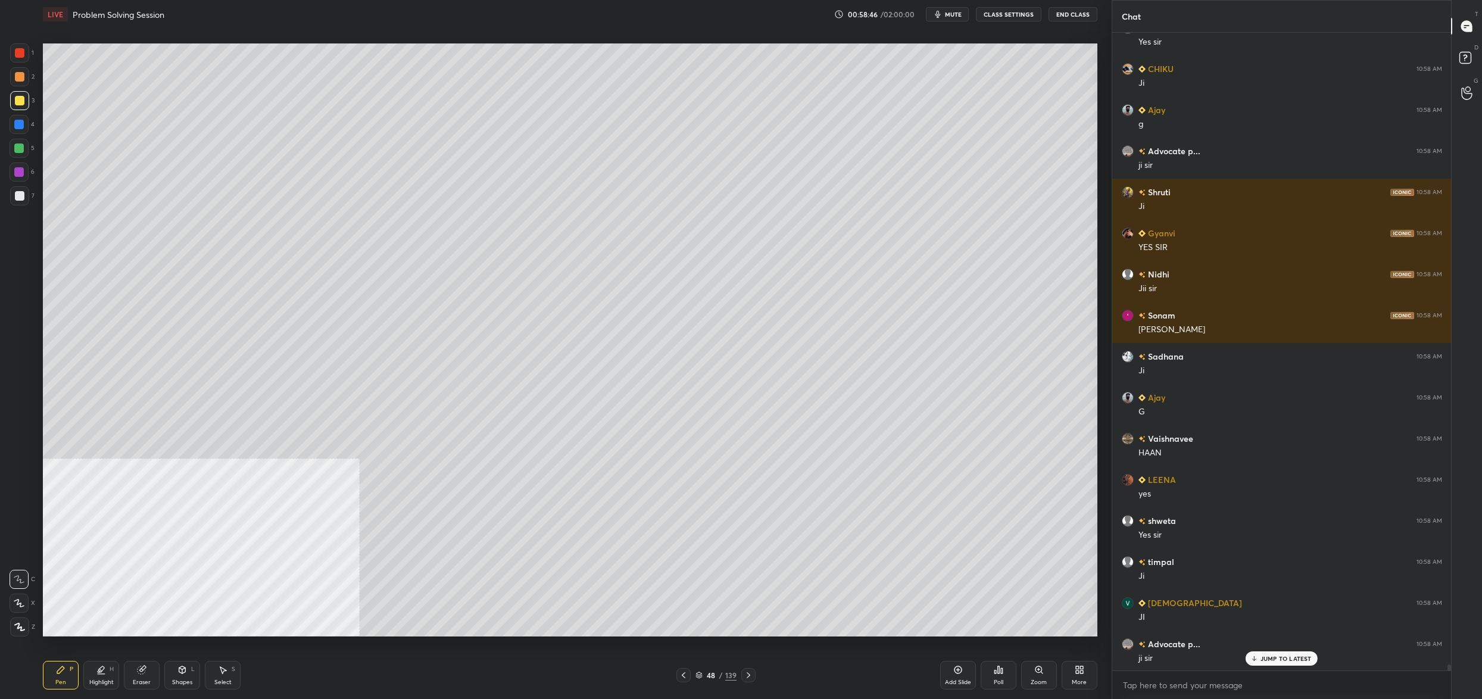
click at [705, 668] on div "48 / 139" at bounding box center [715, 675] width 79 height 14
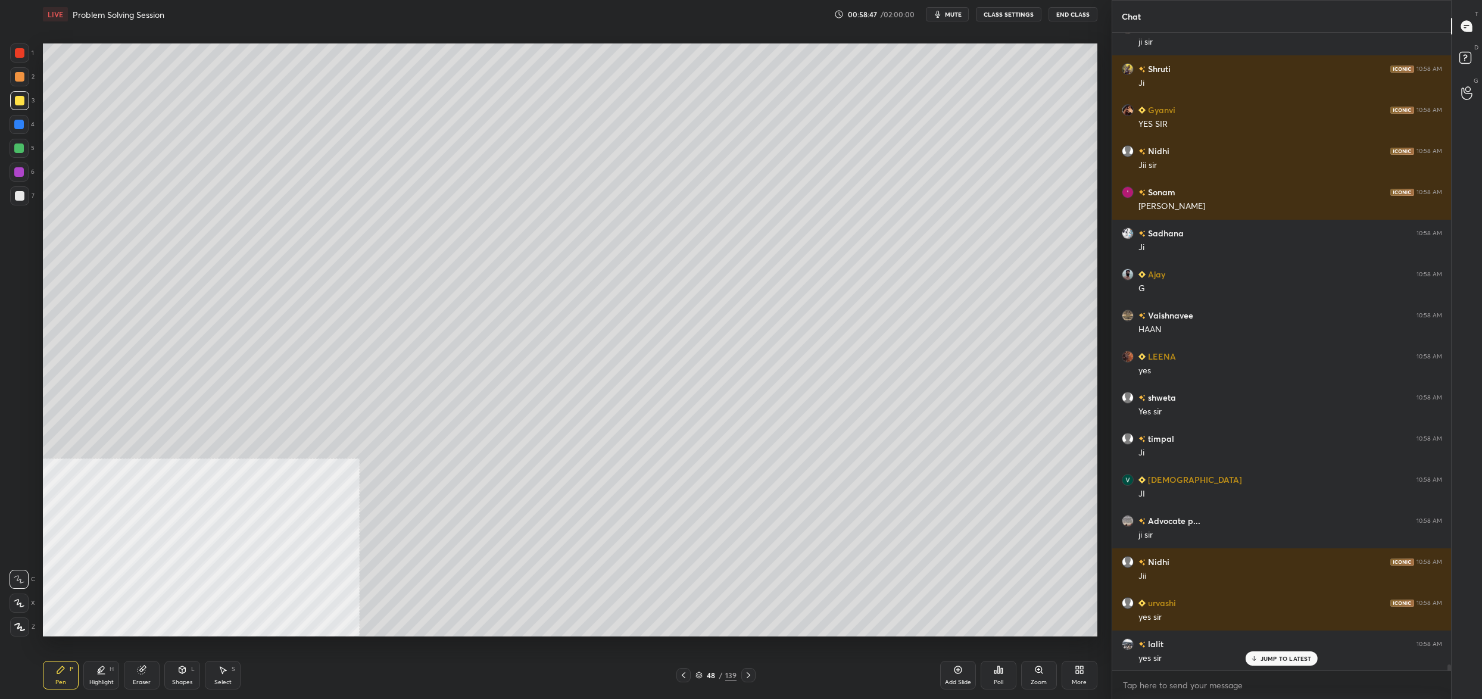
scroll to position [67464, 0]
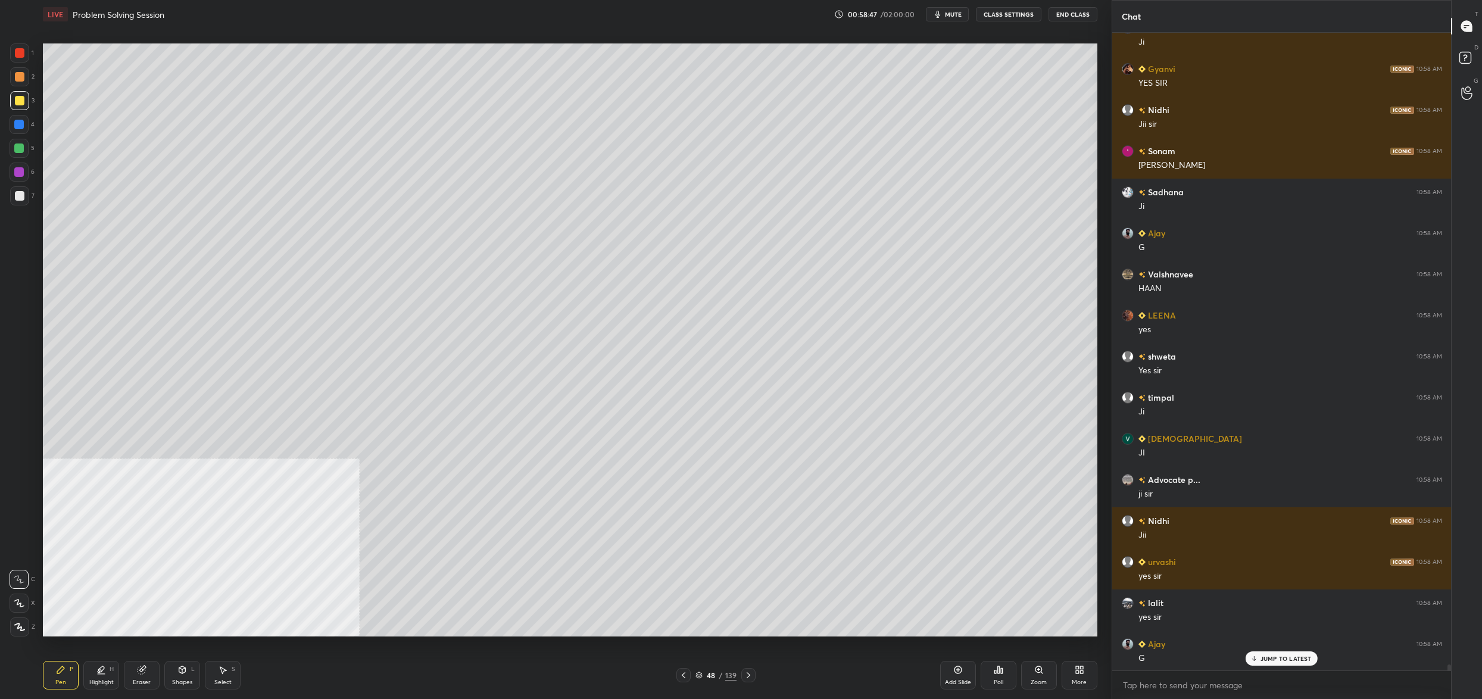
click at [703, 676] on div "48 / 139" at bounding box center [715, 675] width 41 height 11
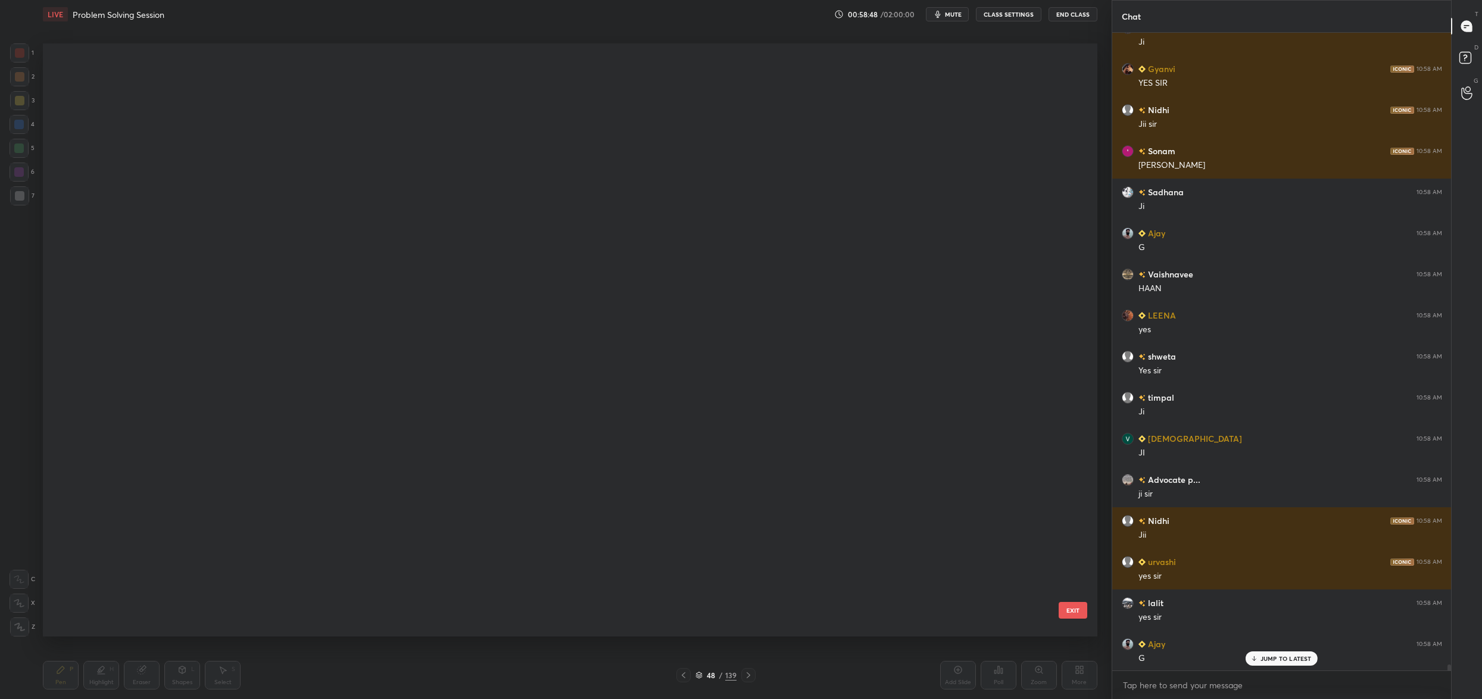
scroll to position [2427, 0]
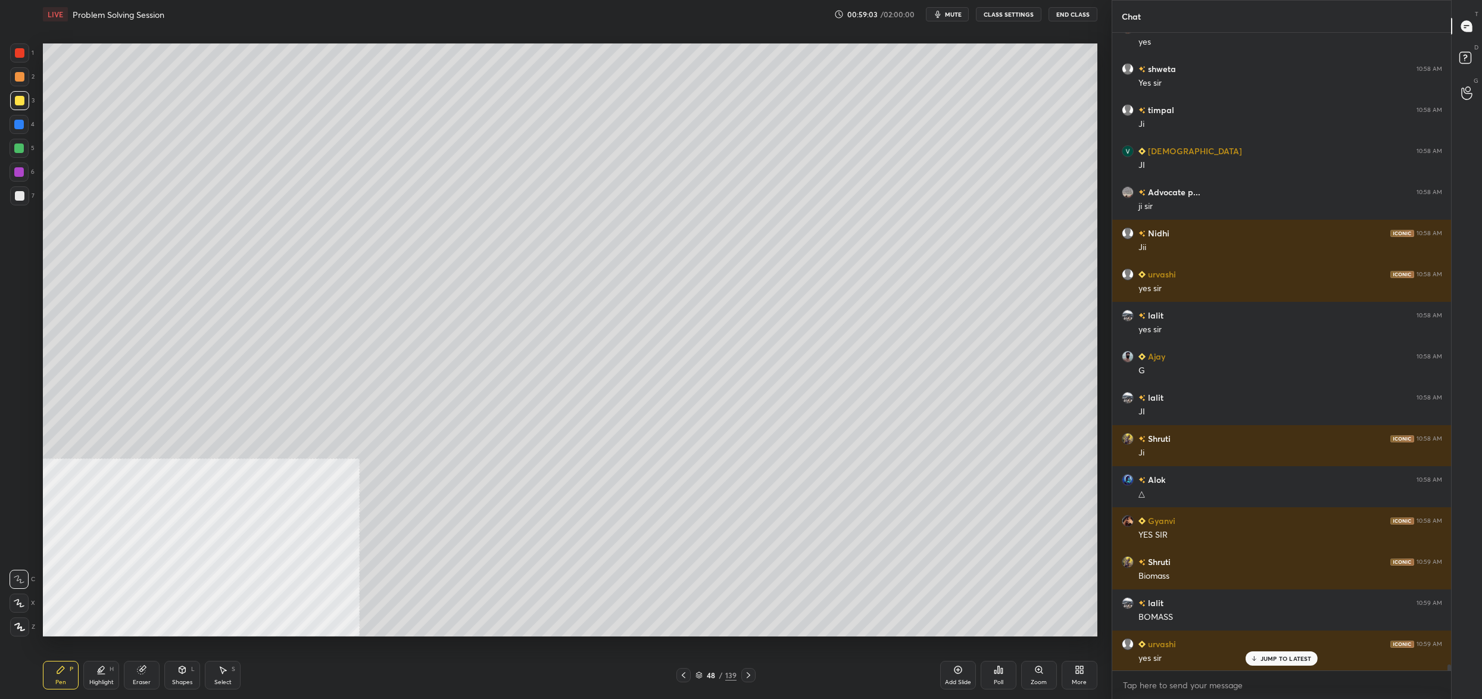
click at [696, 670] on div "48 / 139" at bounding box center [715, 675] width 79 height 14
click at [698, 676] on icon at bounding box center [698, 674] width 7 height 7
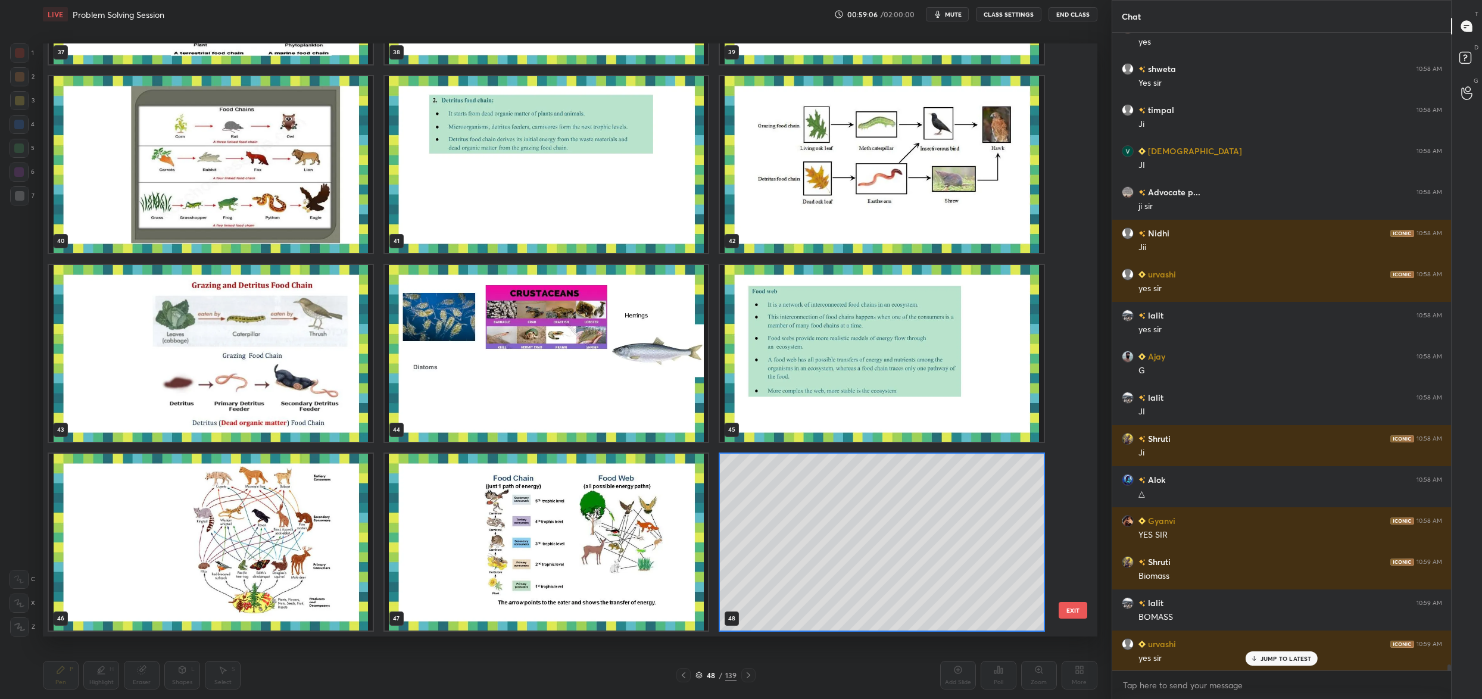
click at [601, 576] on img "grid" at bounding box center [547, 542] width 324 height 177
click at [603, 576] on img "grid" at bounding box center [547, 542] width 324 height 177
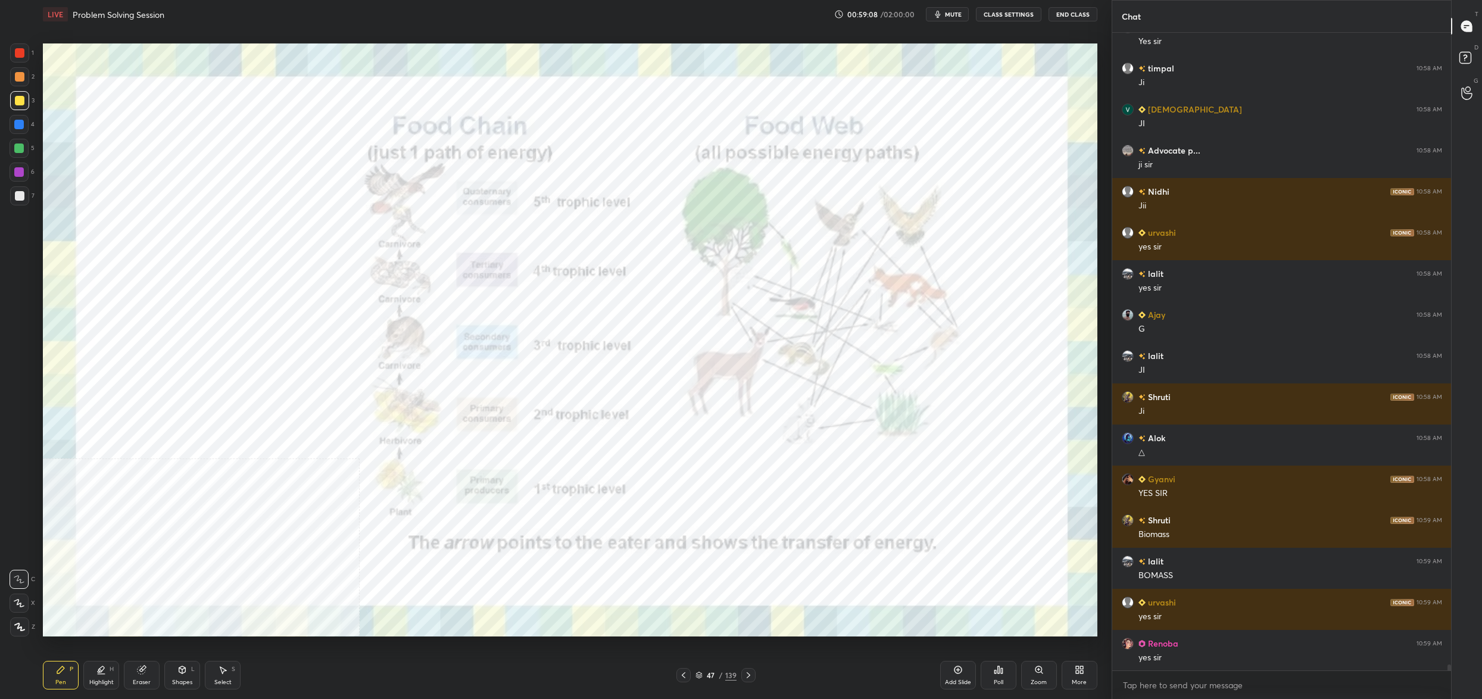
click at [18, 44] on div at bounding box center [19, 52] width 19 height 19
drag, startPoint x: 17, startPoint y: 45, endPoint x: 25, endPoint y: 50, distance: 9.6
click at [22, 48] on div at bounding box center [19, 52] width 19 height 19
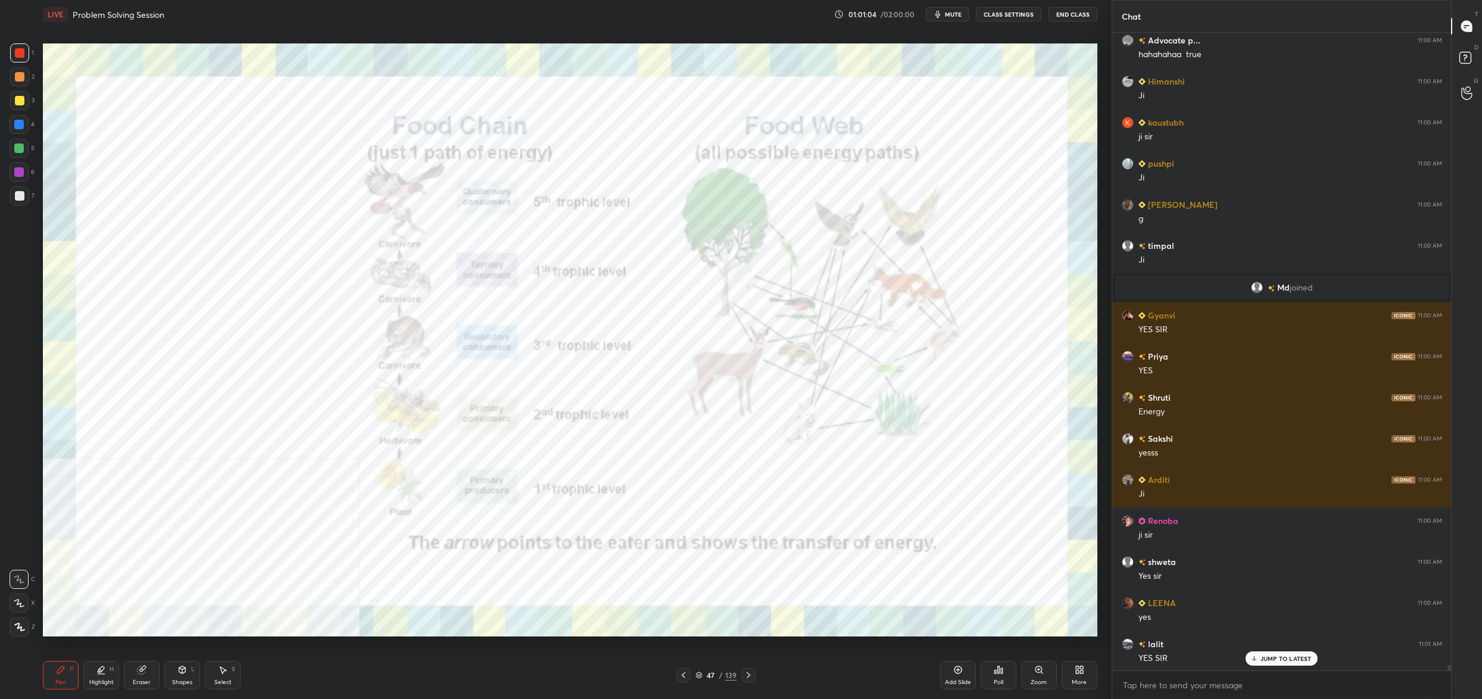
scroll to position [74778, 0]
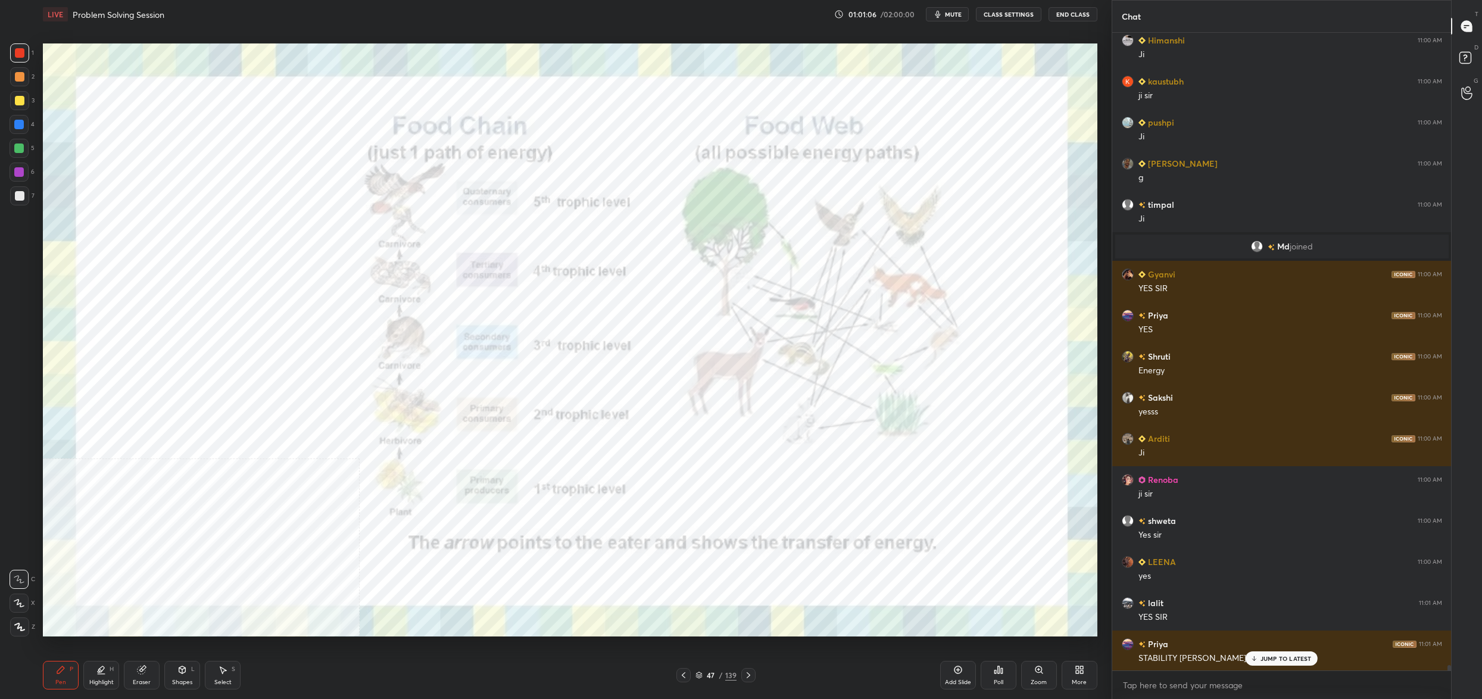
drag, startPoint x: 698, startPoint y: 672, endPoint x: 704, endPoint y: 679, distance: 8.5
click at [701, 674] on icon at bounding box center [698, 674] width 7 height 7
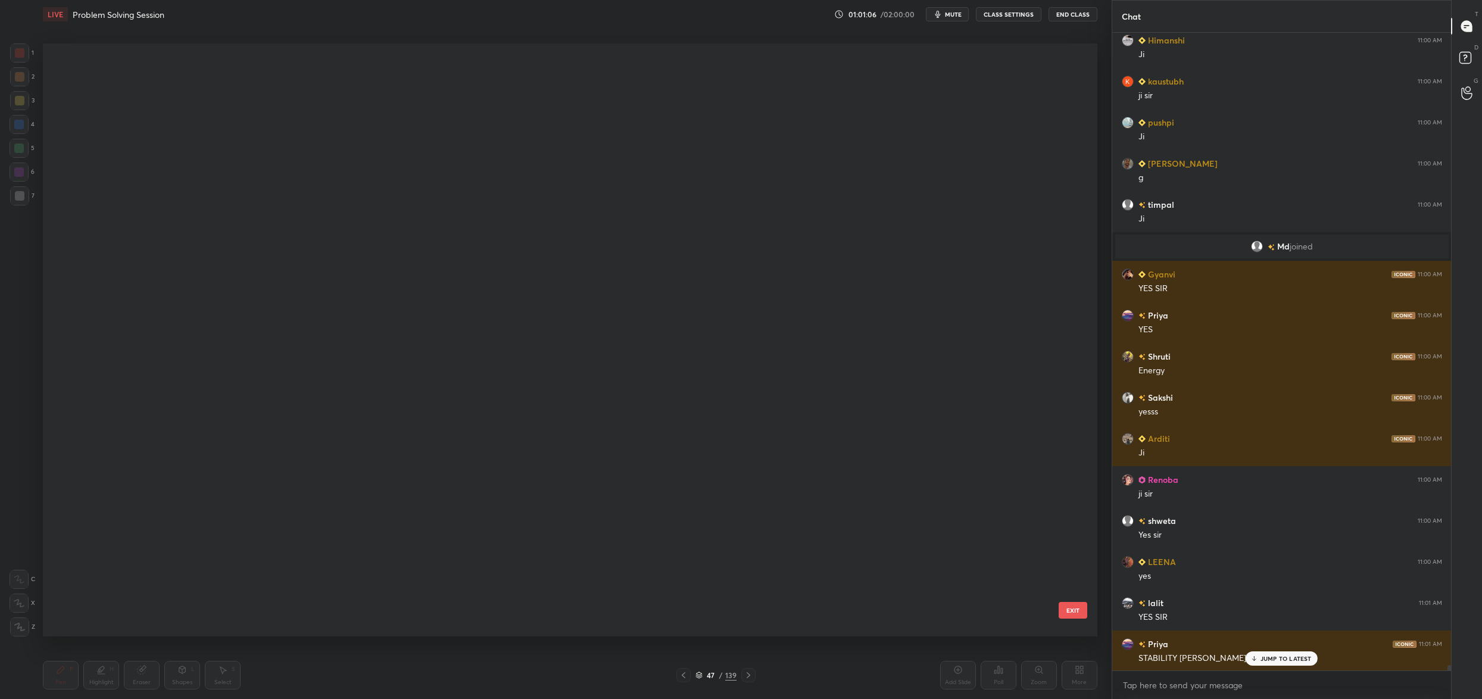
scroll to position [2427, 0]
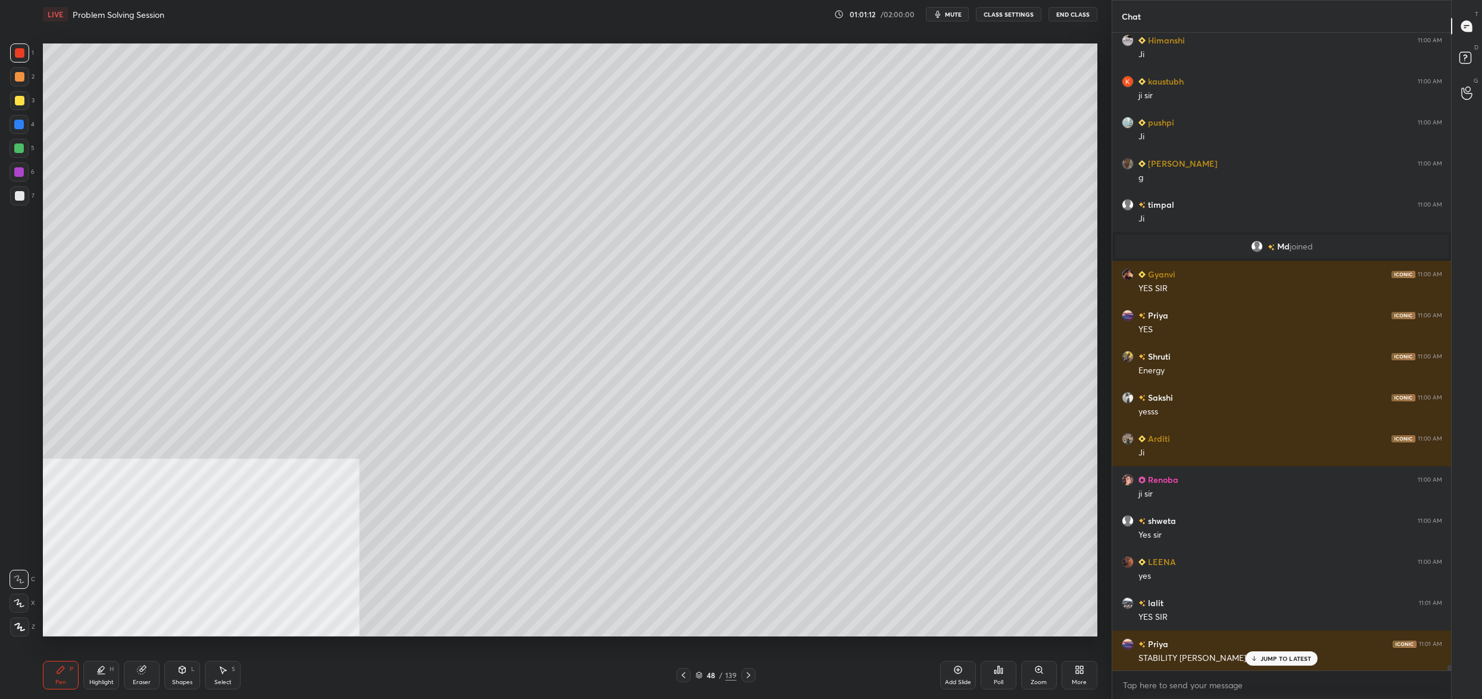
click at [702, 675] on div "48 / 139" at bounding box center [715, 675] width 41 height 11
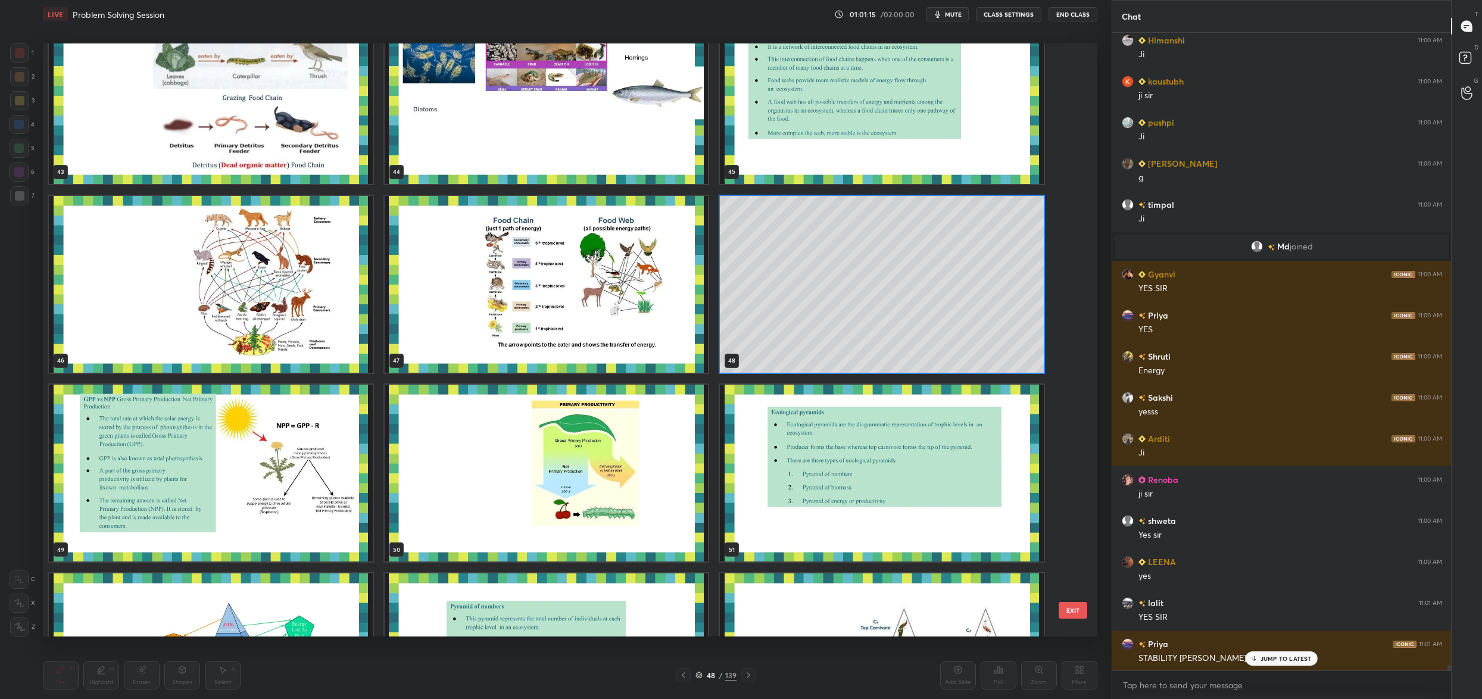
click at [818, 445] on img "grid" at bounding box center [882, 473] width 324 height 177
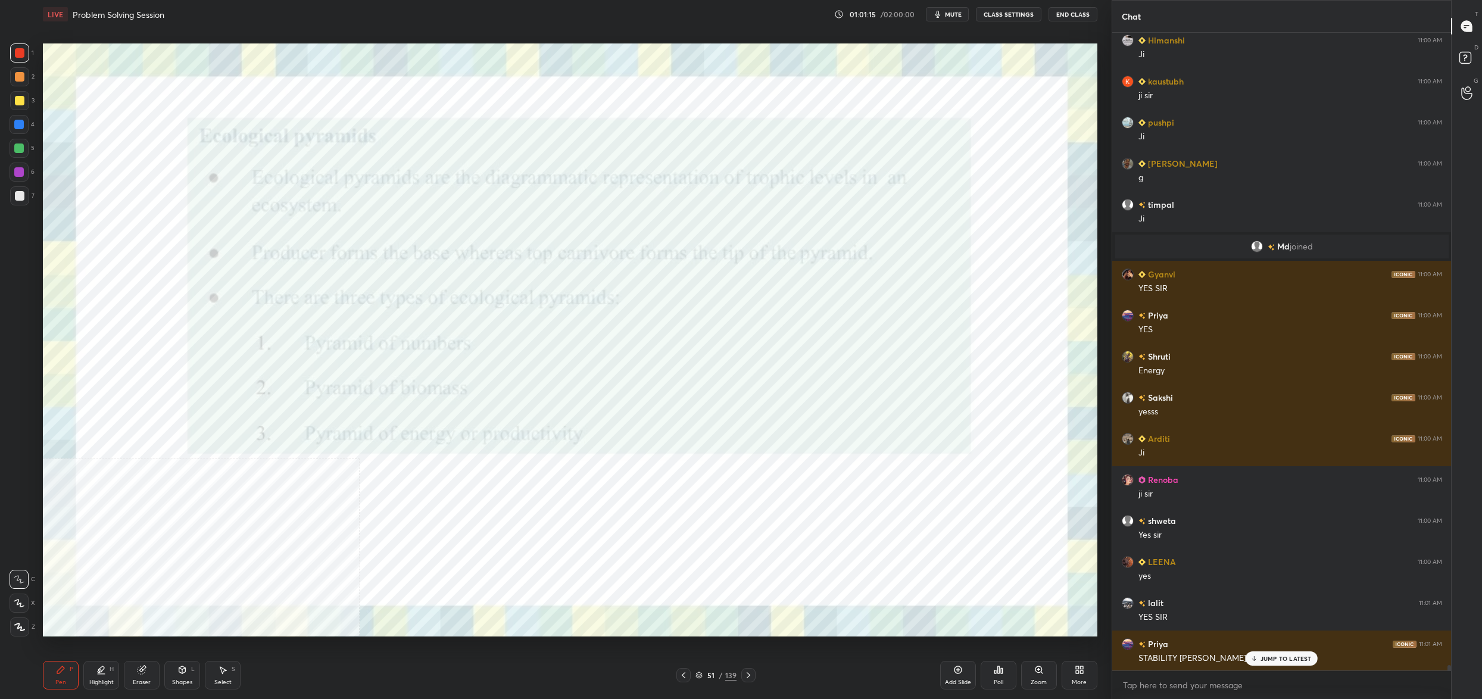
click at [818, 445] on img "grid" at bounding box center [882, 473] width 324 height 177
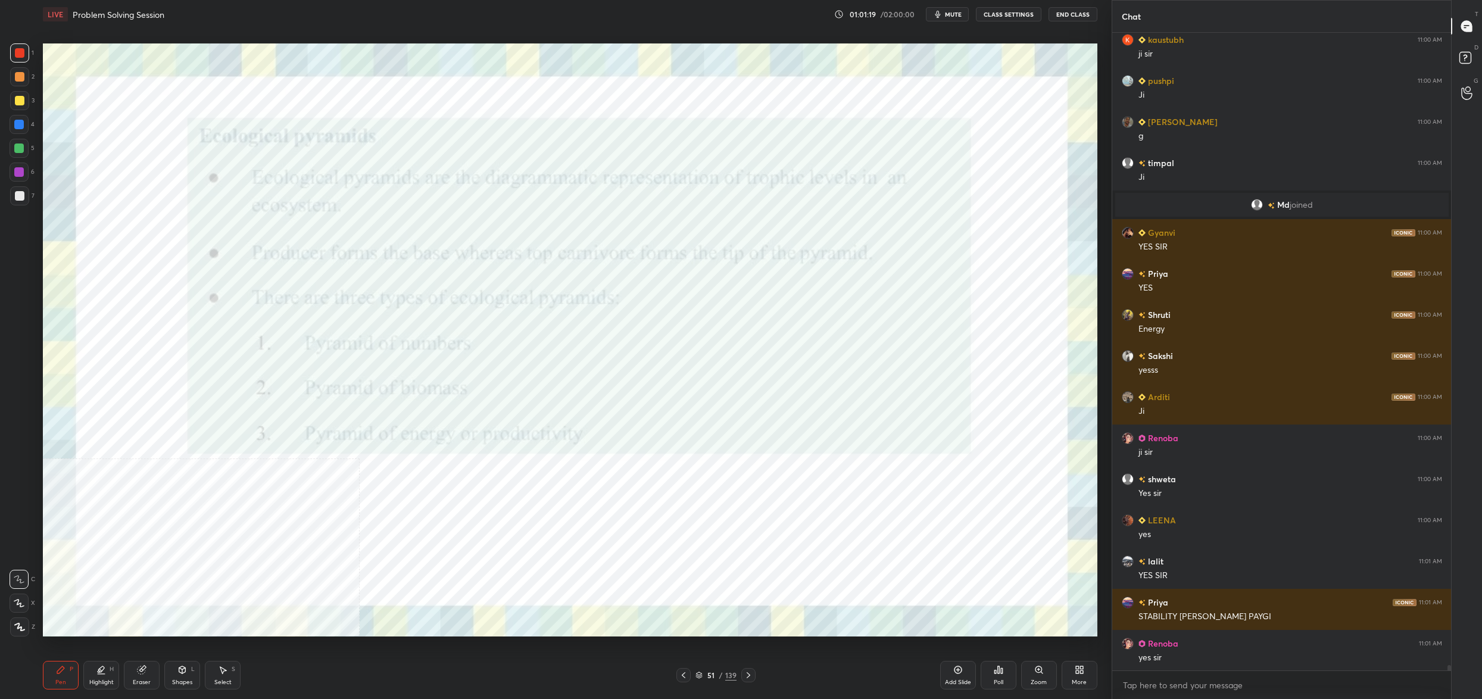
drag, startPoint x: 10, startPoint y: 51, endPoint x: 11, endPoint y: 43, distance: 7.8
click at [10, 49] on div at bounding box center [19, 52] width 19 height 19
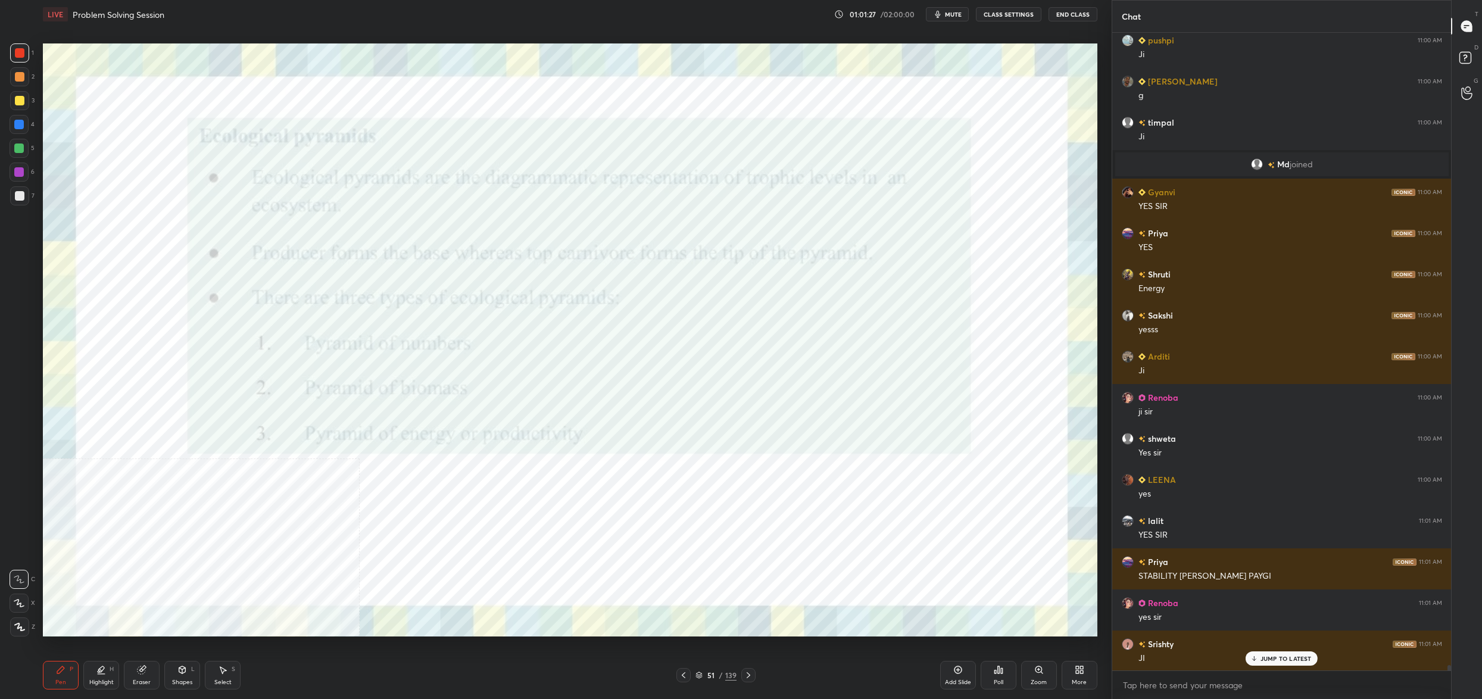
drag, startPoint x: 707, startPoint y: 676, endPoint x: 701, endPoint y: 670, distance: 8.0
click at [707, 675] on div "51" at bounding box center [711, 674] width 12 height 7
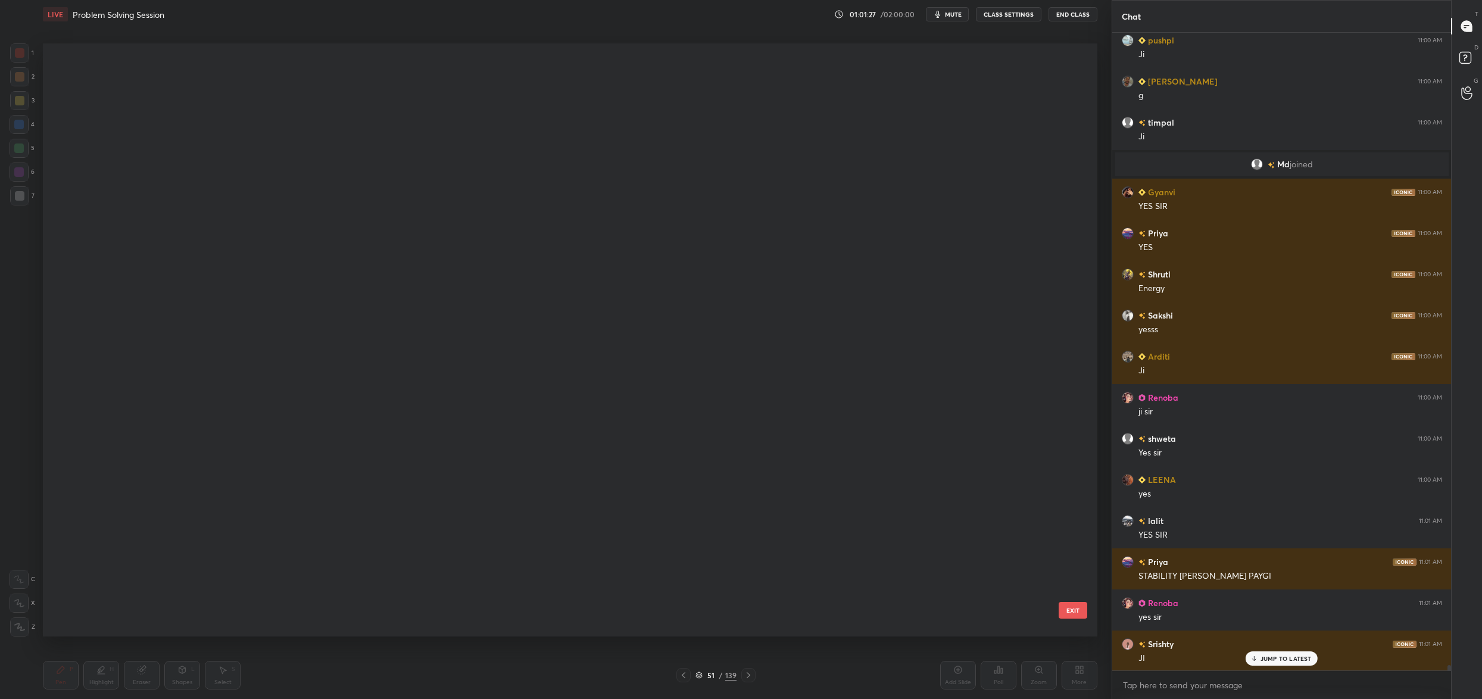
scroll to position [2615, 0]
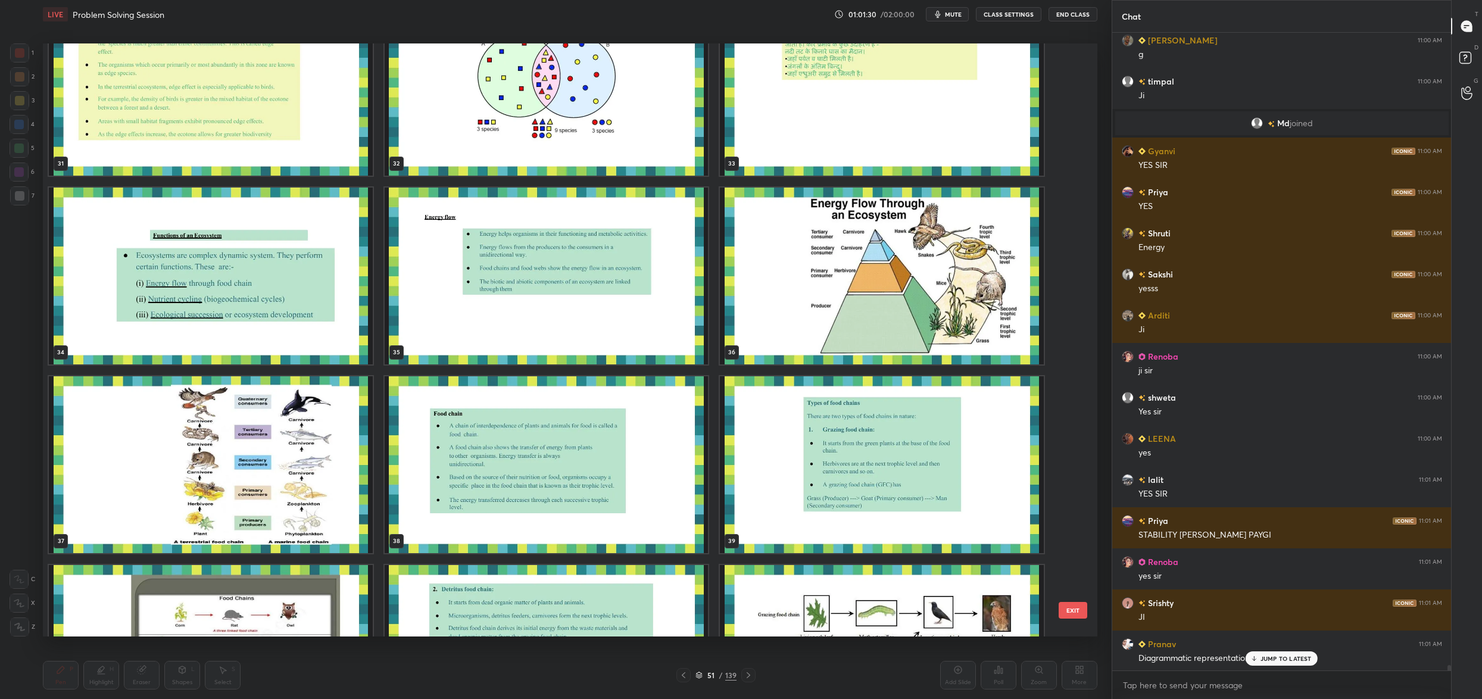
click at [282, 309] on img "grid" at bounding box center [211, 275] width 324 height 177
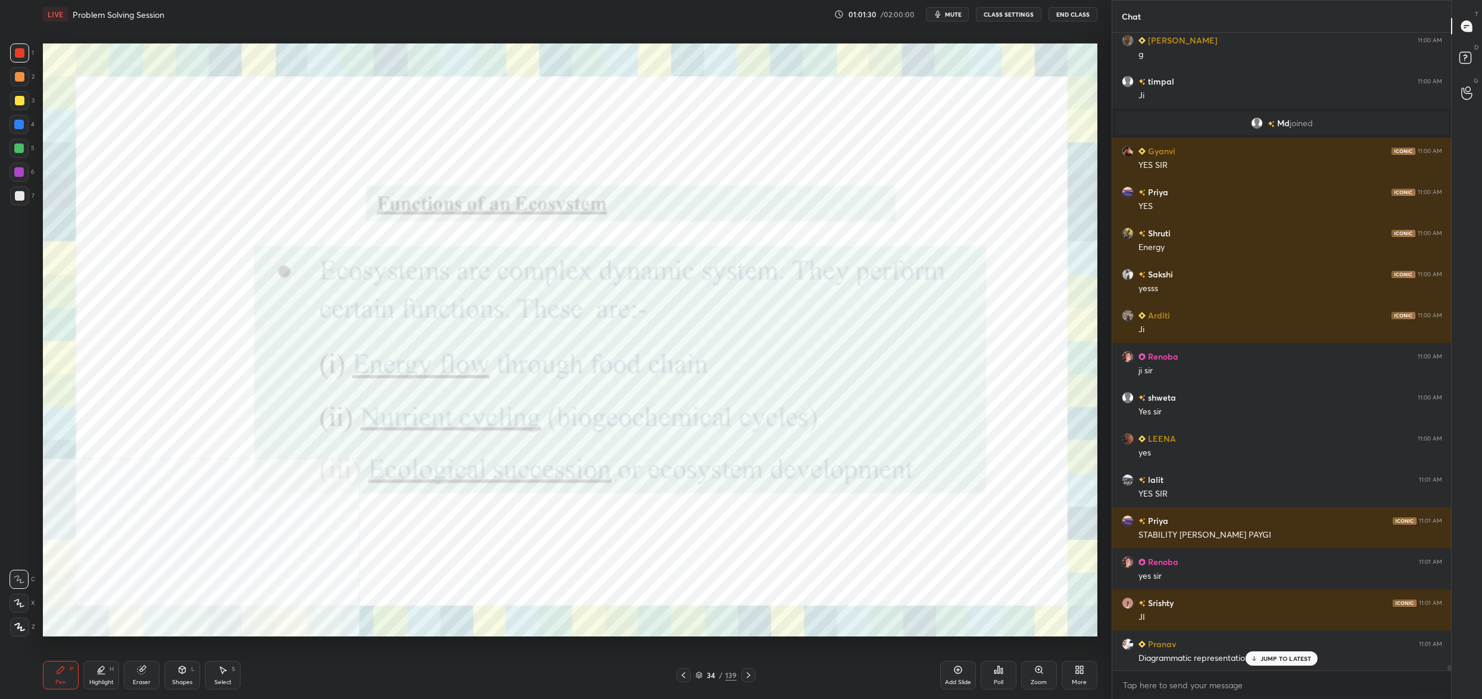
click at [282, 309] on img "grid" at bounding box center [211, 275] width 324 height 177
click at [20, 40] on div "1 2 3 4 5 6 7 C X Z C X Z E E Erase all H H LIVE Problem Solving Session 01:01:…" at bounding box center [551, 349] width 1102 height 699
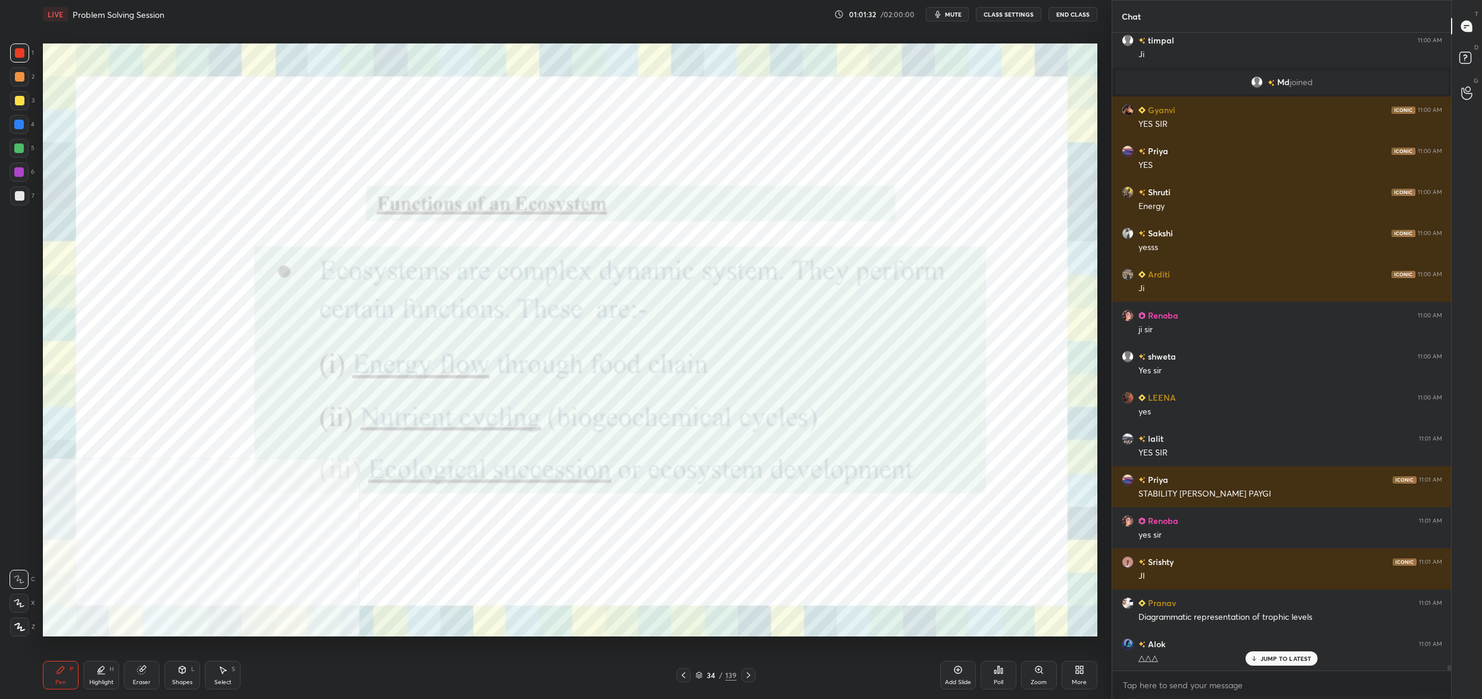
click at [17, 51] on div at bounding box center [20, 53] width 10 height 10
click at [10, 607] on div "C X Z" at bounding box center [23, 600] width 26 height 71
click at [10, 608] on div "C X Z" at bounding box center [23, 600] width 26 height 71
click at [15, 625] on icon at bounding box center [19, 627] width 11 height 8
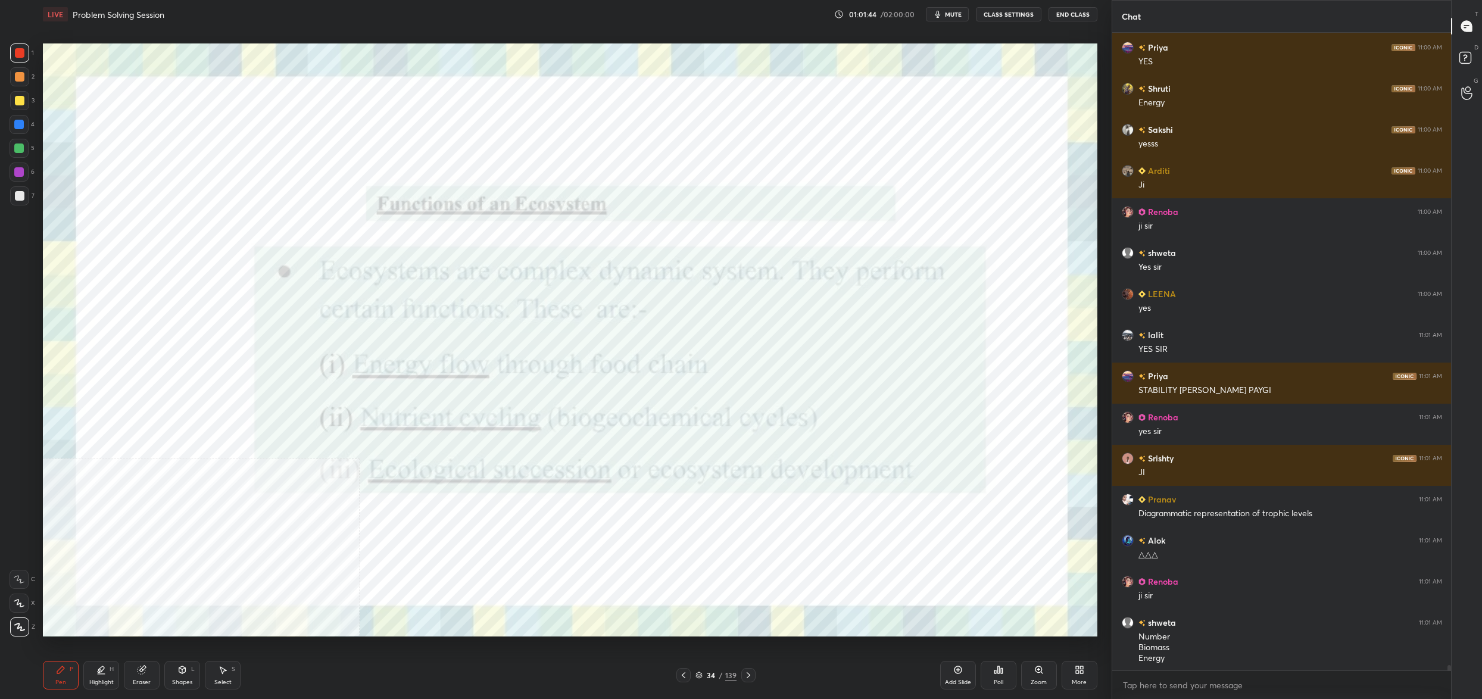
scroll to position [75088, 0]
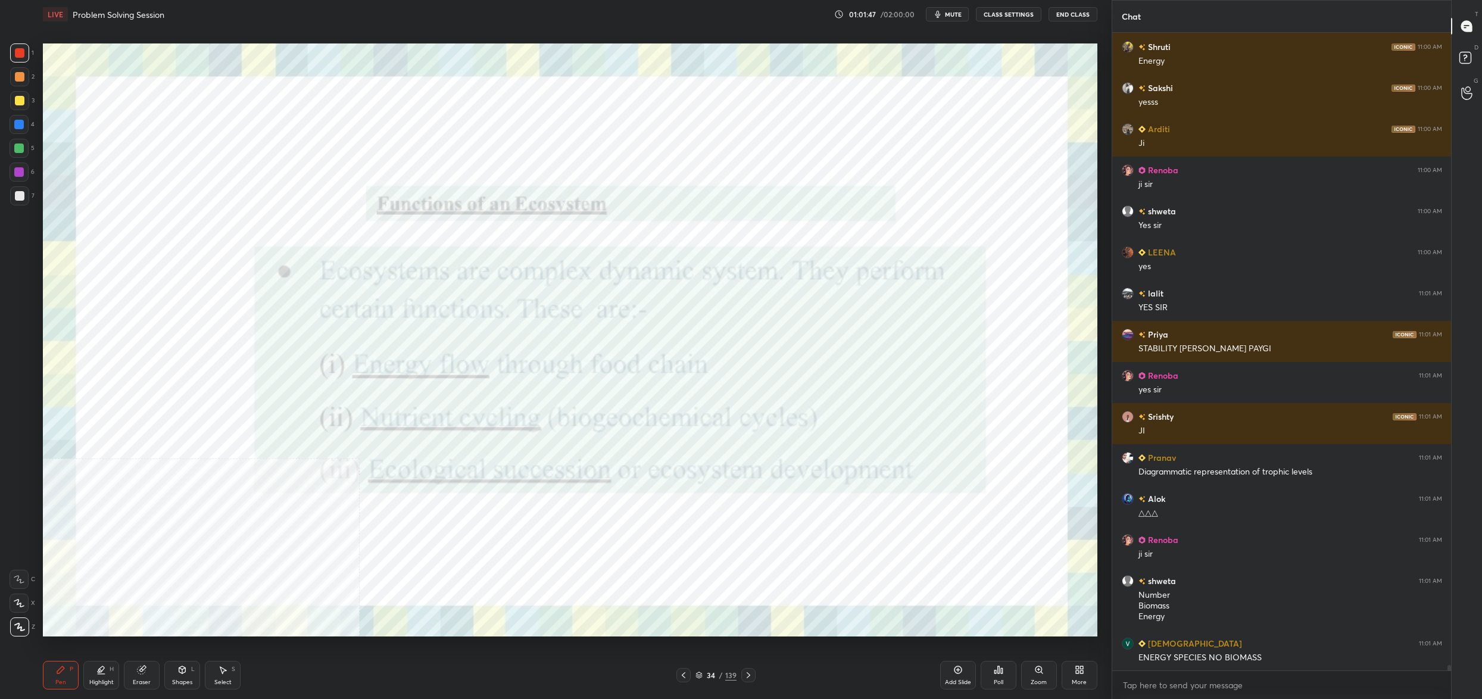
click at [708, 673] on div "34" at bounding box center [711, 674] width 12 height 7
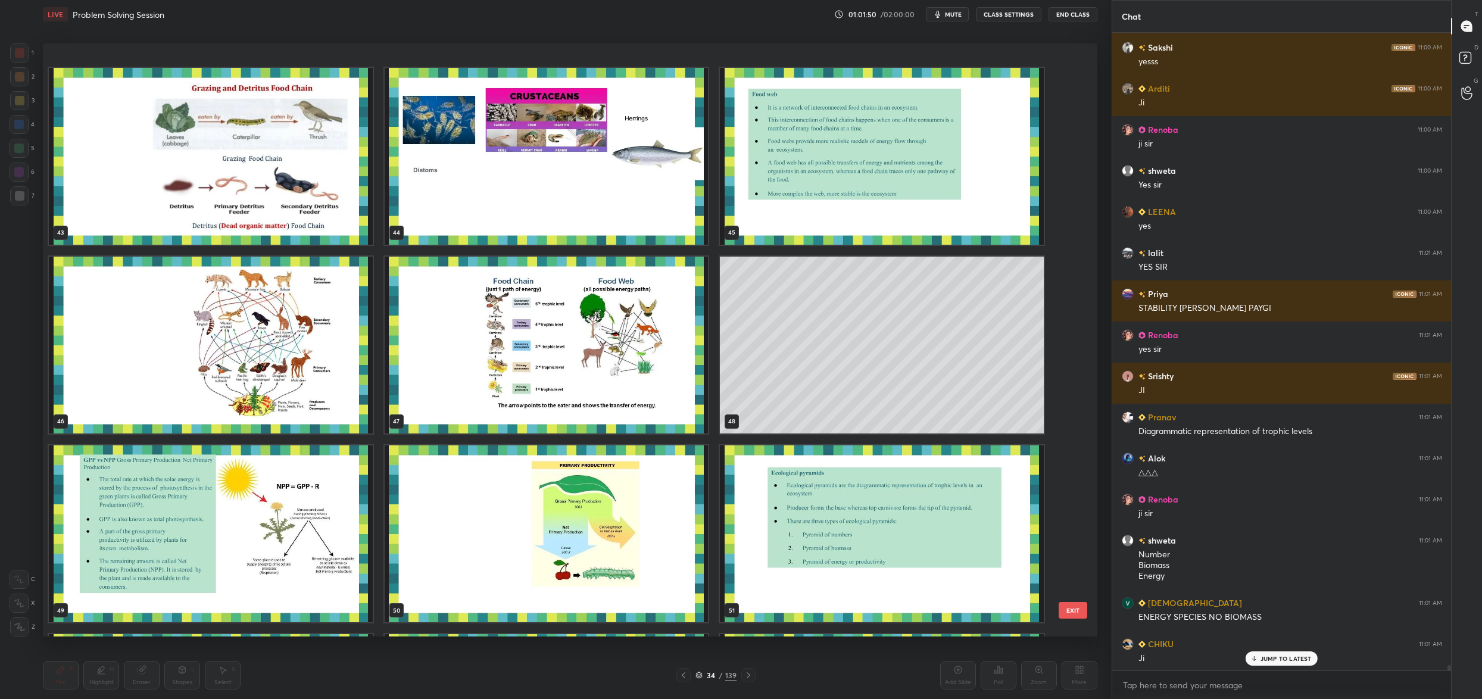
scroll to position [2733, 0]
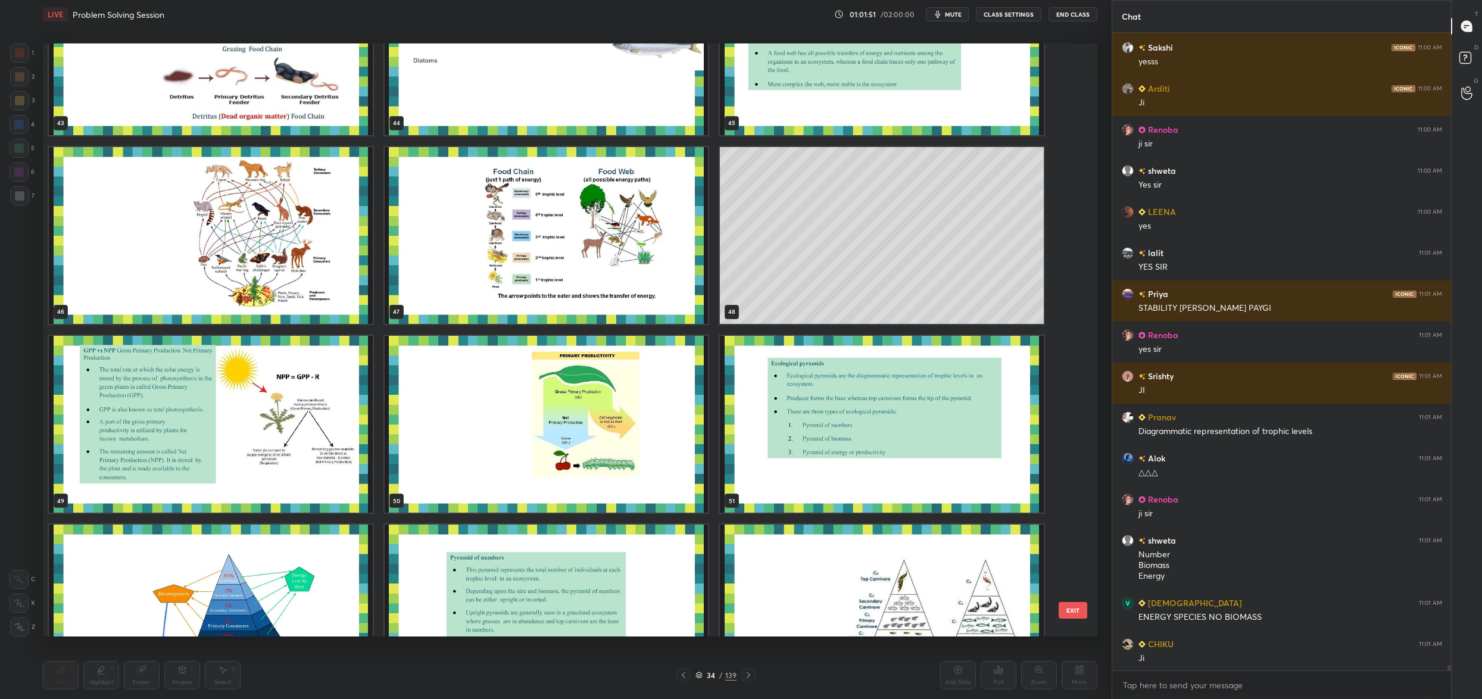
click at [793, 440] on img "grid" at bounding box center [882, 424] width 324 height 177
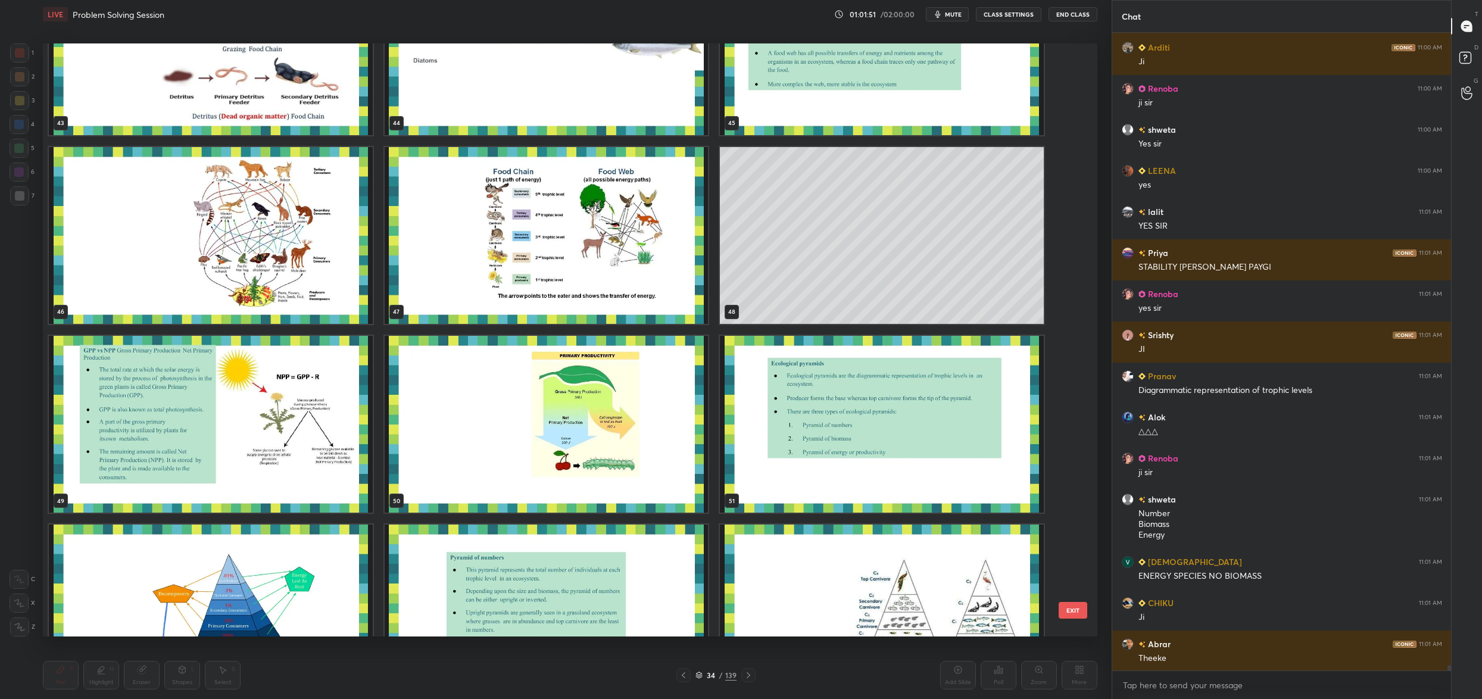
click at [793, 440] on img "grid" at bounding box center [882, 424] width 324 height 177
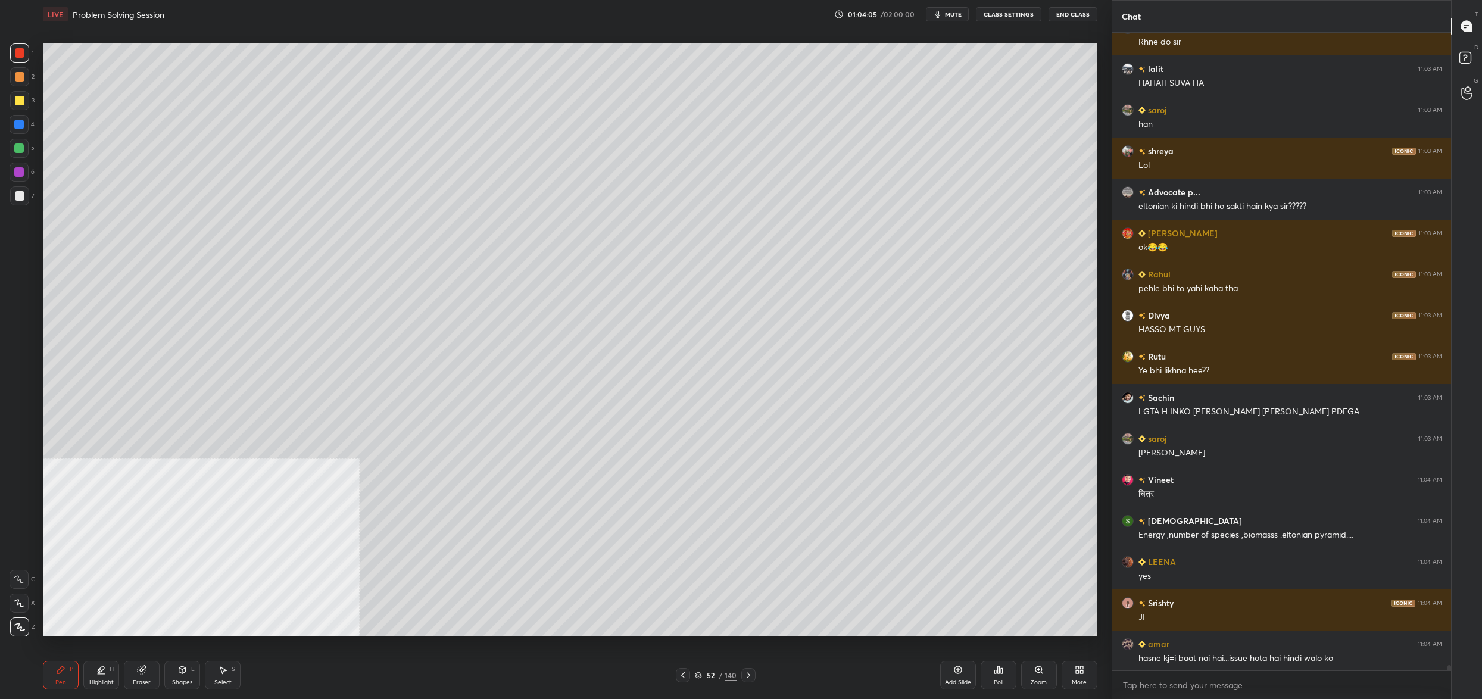
scroll to position [76565, 0]
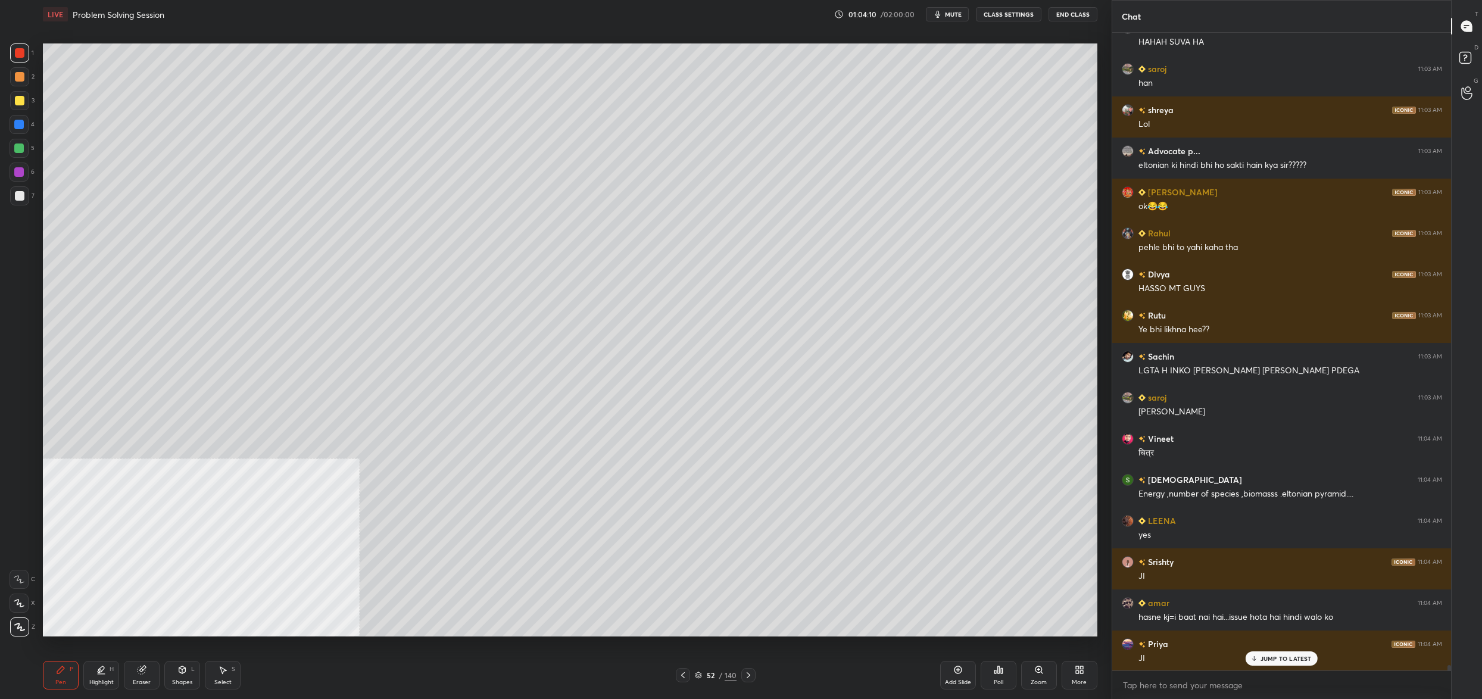
click at [22, 93] on div at bounding box center [19, 100] width 19 height 19
click at [25, 93] on div at bounding box center [19, 100] width 19 height 19
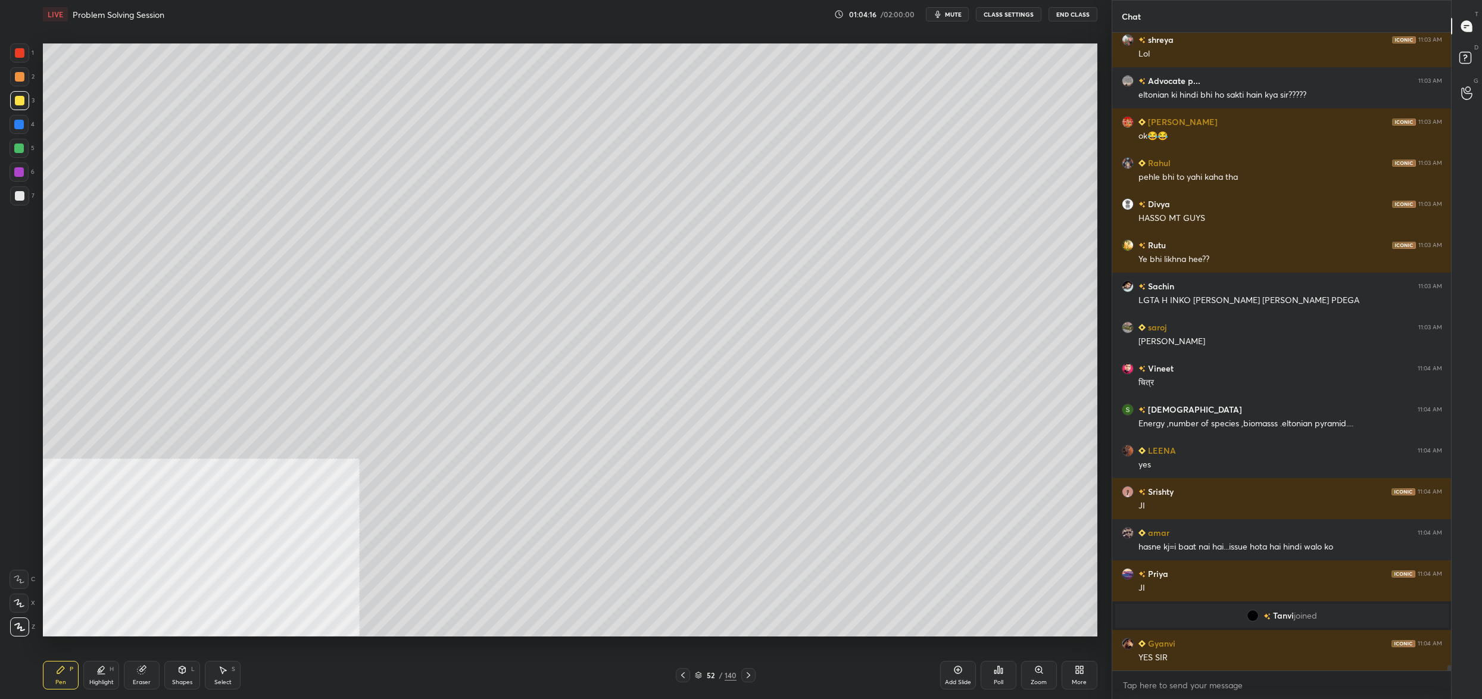
scroll to position [76664, 0]
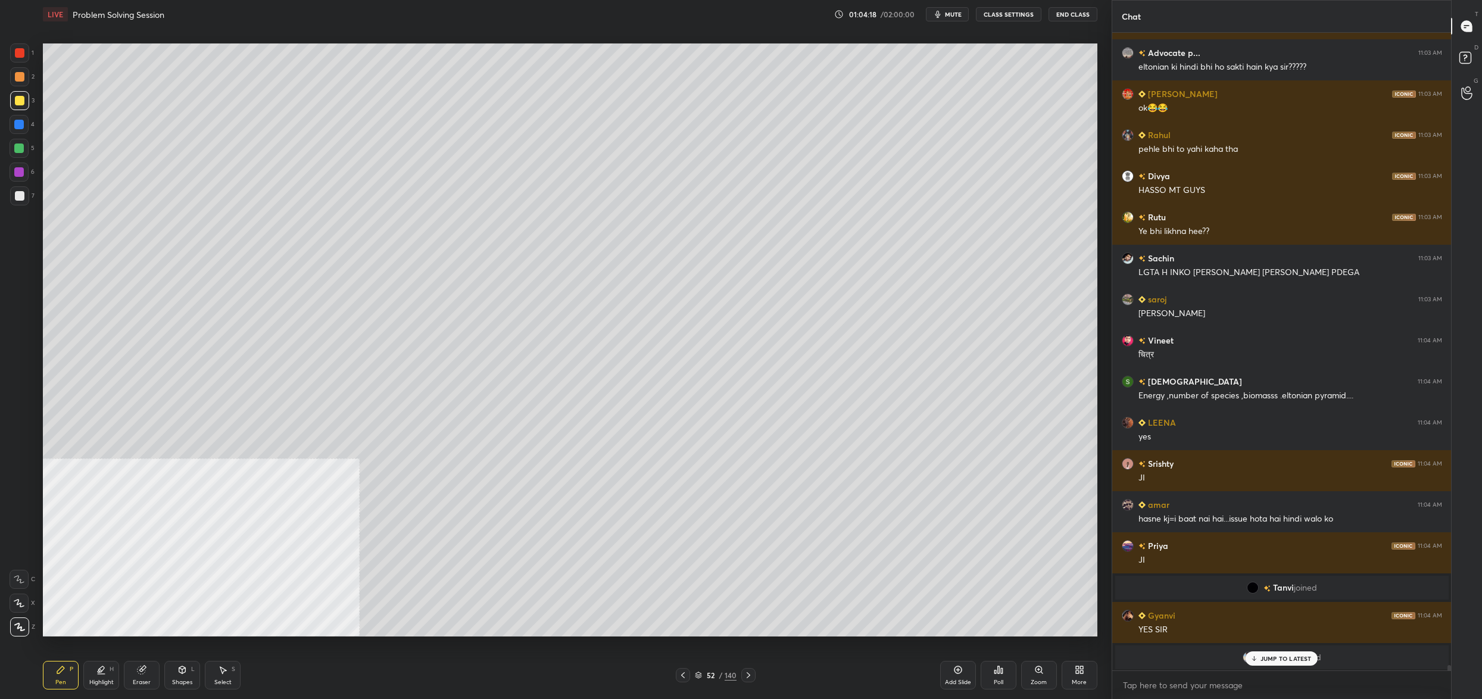
drag, startPoint x: 701, startPoint y: 677, endPoint x: 711, endPoint y: 657, distance: 22.9
click at [701, 677] on icon at bounding box center [698, 677] width 6 height 2
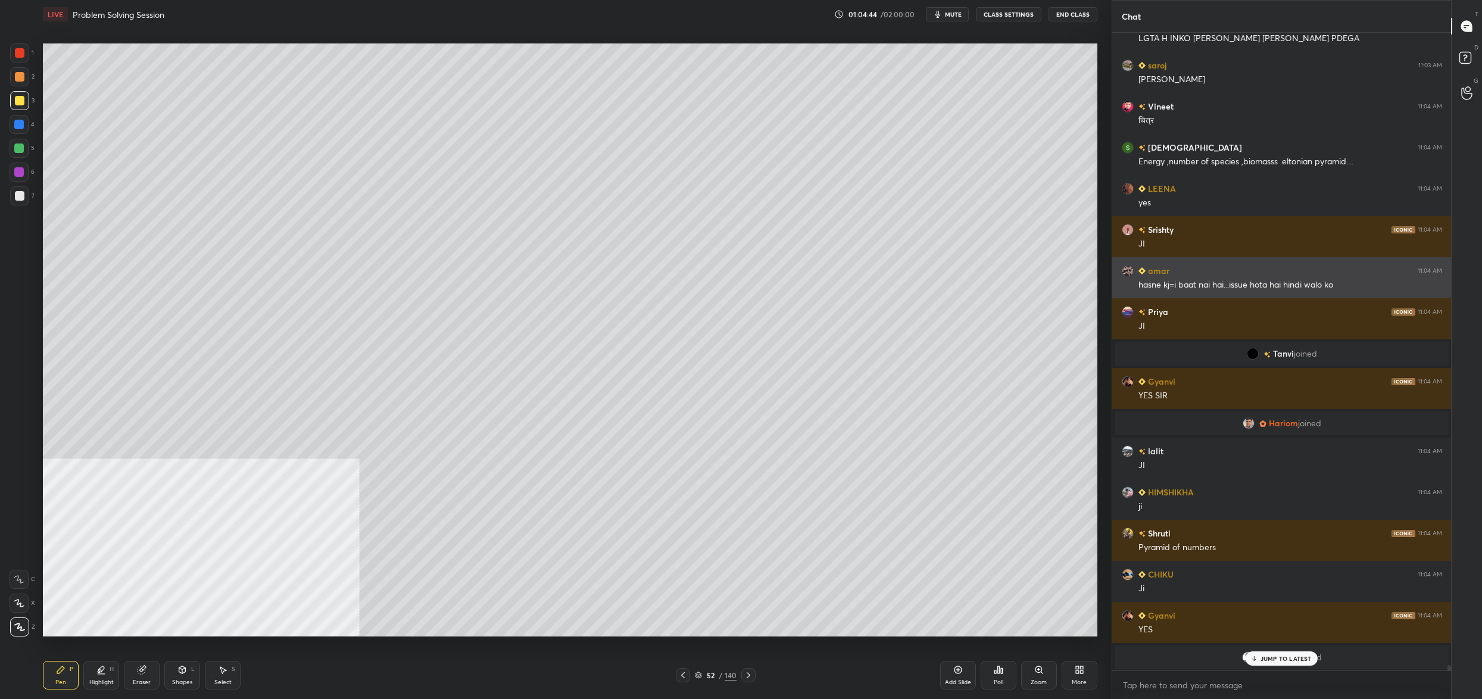
scroll to position [75778, 0]
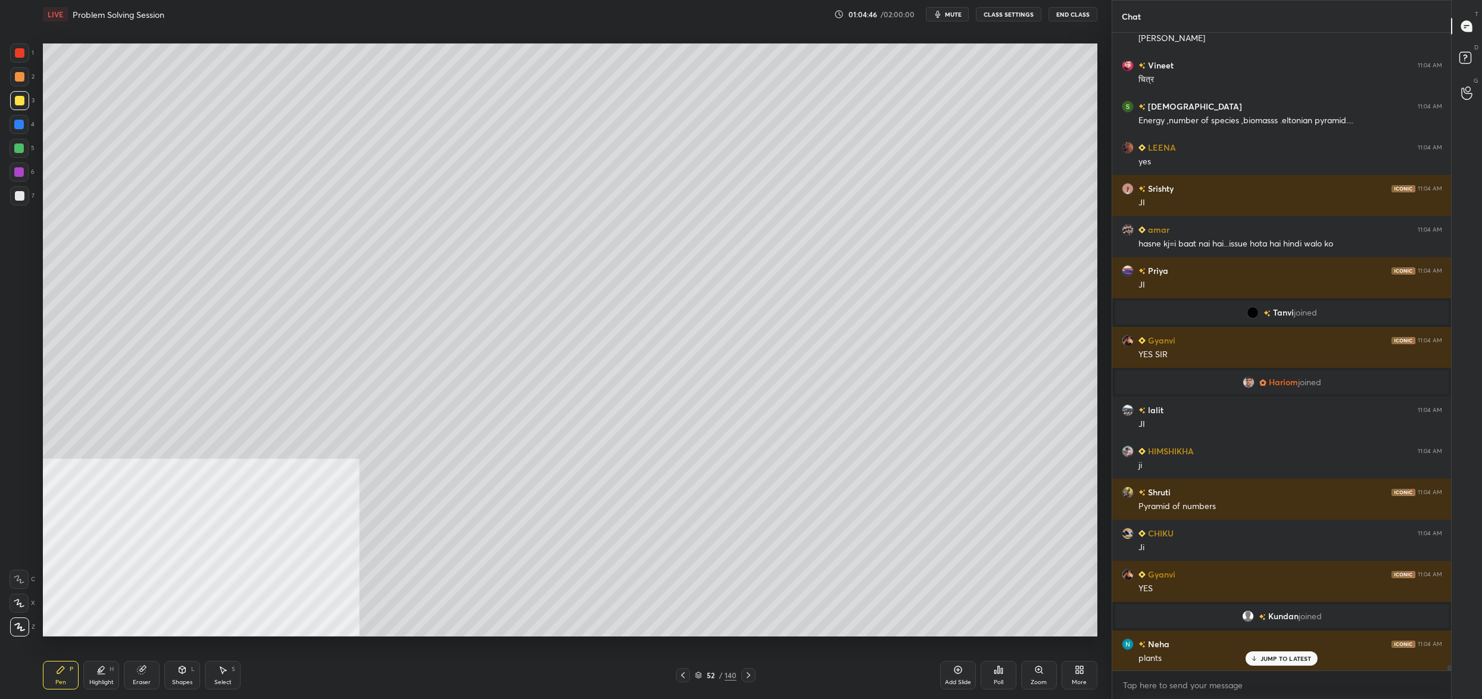
drag, startPoint x: 32, startPoint y: 163, endPoint x: 27, endPoint y: 160, distance: 6.1
click at [32, 162] on div "6" at bounding box center [22, 171] width 25 height 19
click at [24, 195] on div at bounding box center [19, 195] width 19 height 19
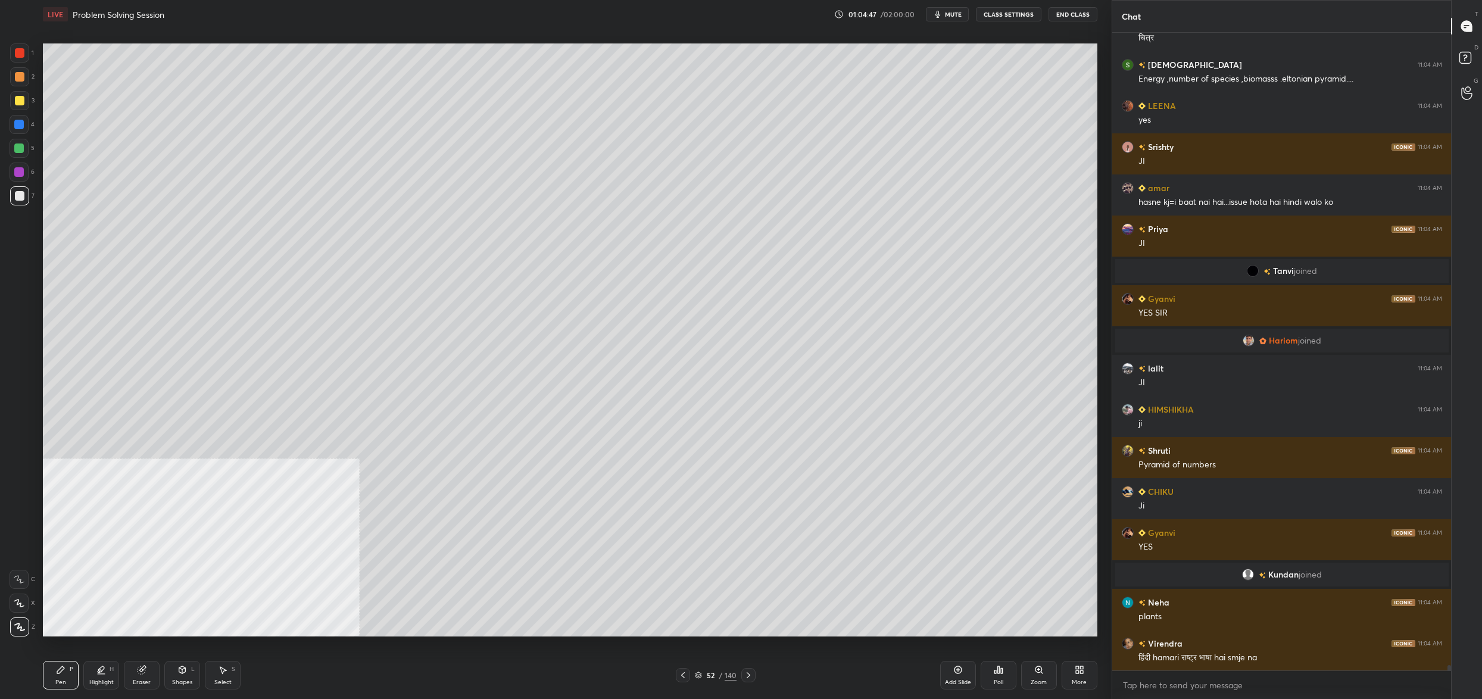
click at [19, 188] on div at bounding box center [19, 195] width 19 height 19
click at [30, 146] on div "5" at bounding box center [22, 148] width 25 height 19
click at [22, 143] on div at bounding box center [19, 148] width 10 height 10
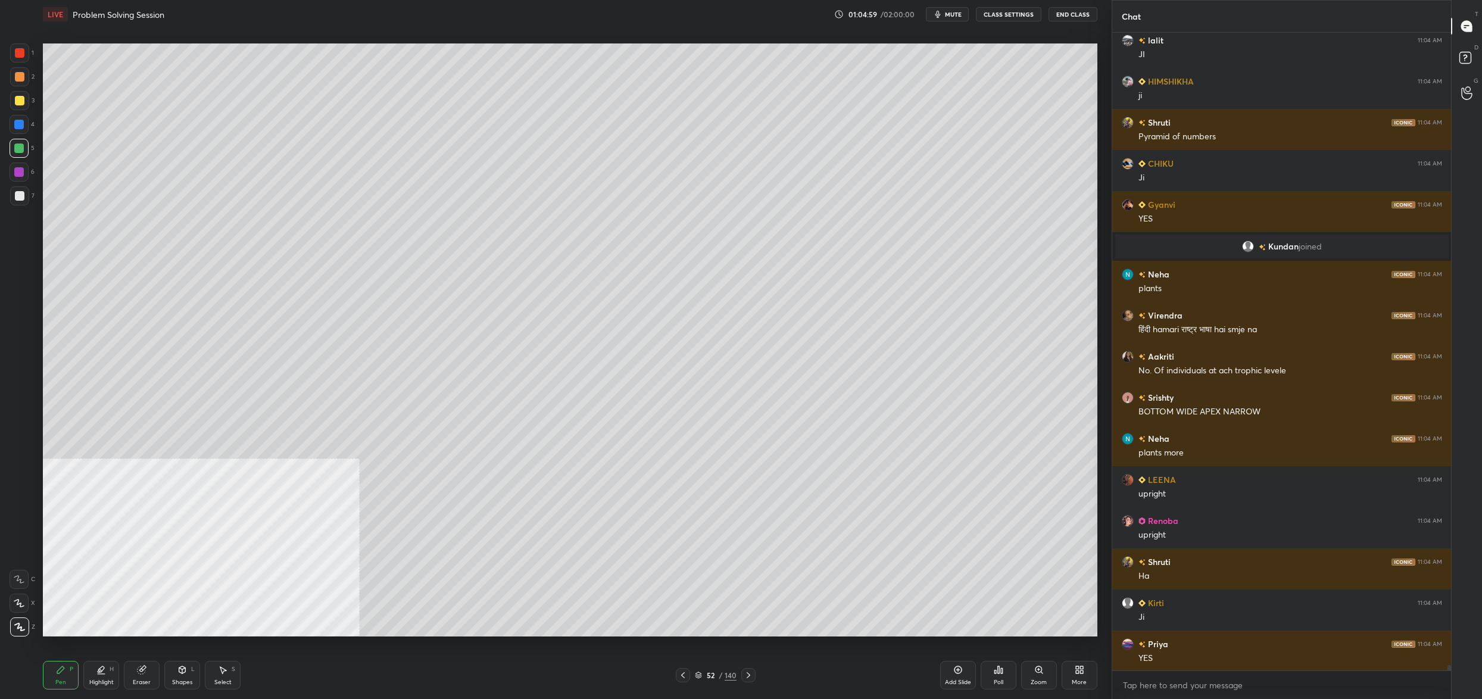
scroll to position [76189, 0]
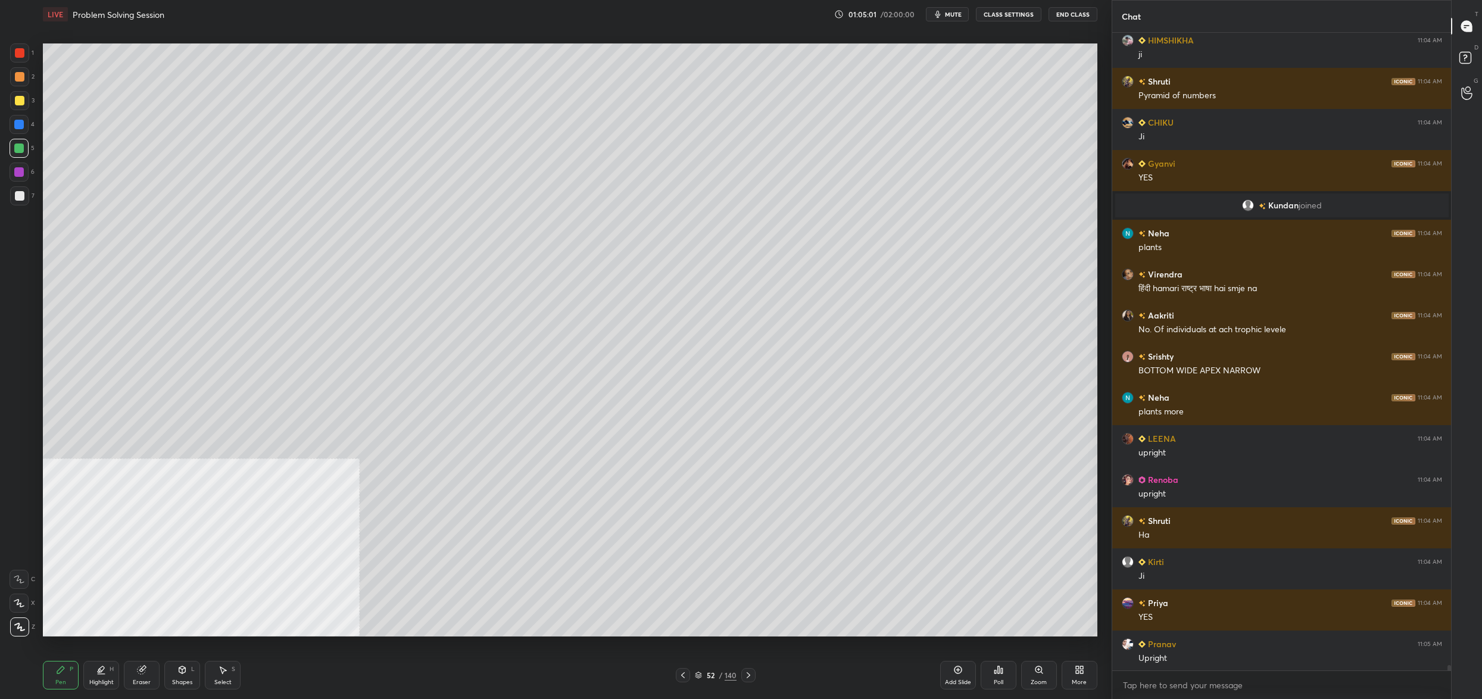
click at [25, 115] on div "4" at bounding box center [22, 124] width 25 height 19
click at [15, 101] on div at bounding box center [20, 101] width 10 height 10
click at [20, 93] on div at bounding box center [19, 100] width 19 height 19
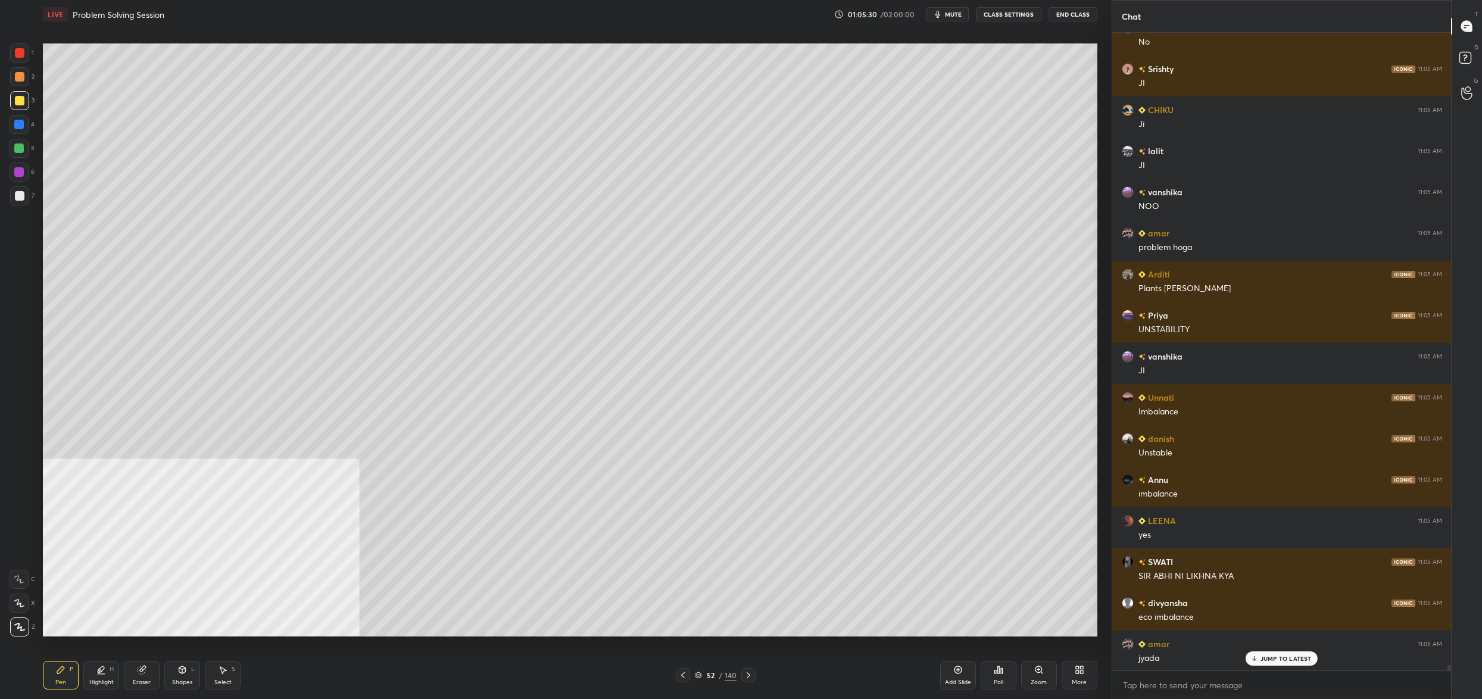
scroll to position [77955, 0]
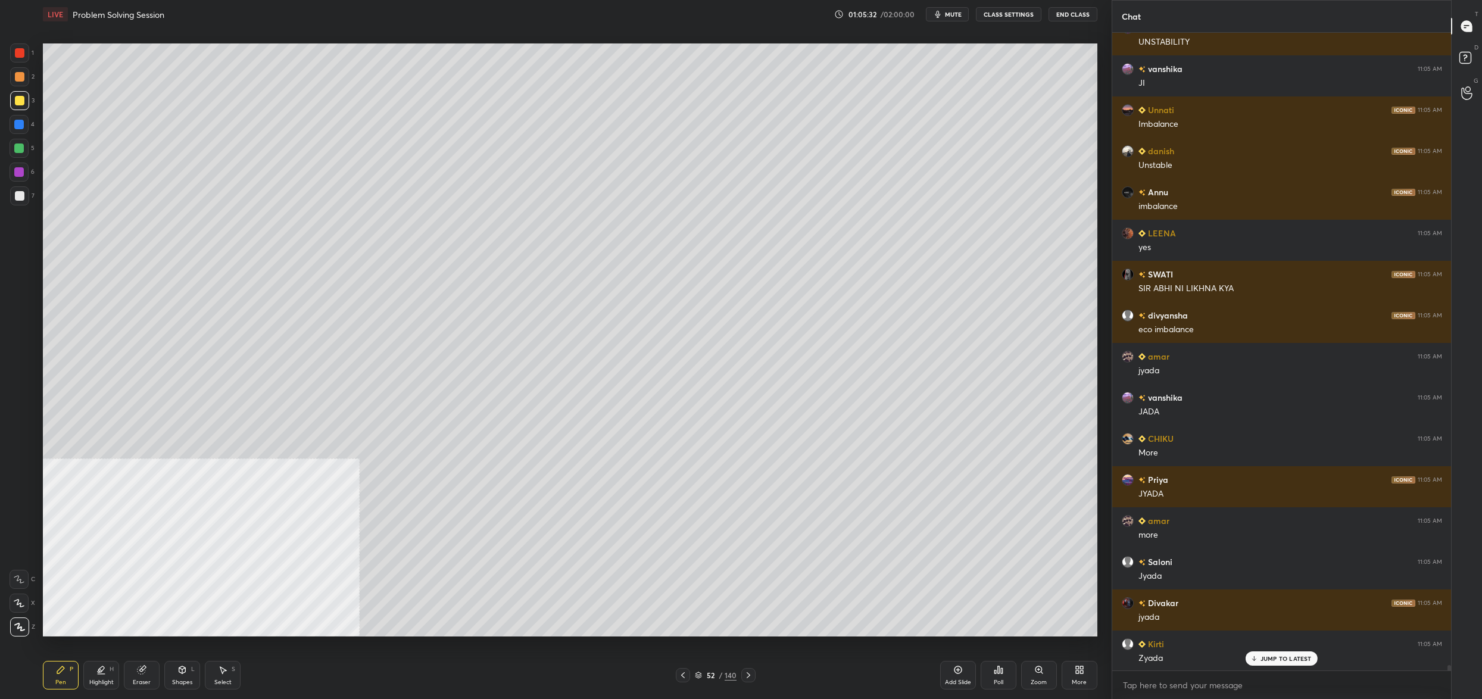
click at [147, 658] on div "Pen P Highlight H Eraser Shapes L Select S 52 / 140 Add Slide Poll Zoom More" at bounding box center [570, 675] width 1054 height 48
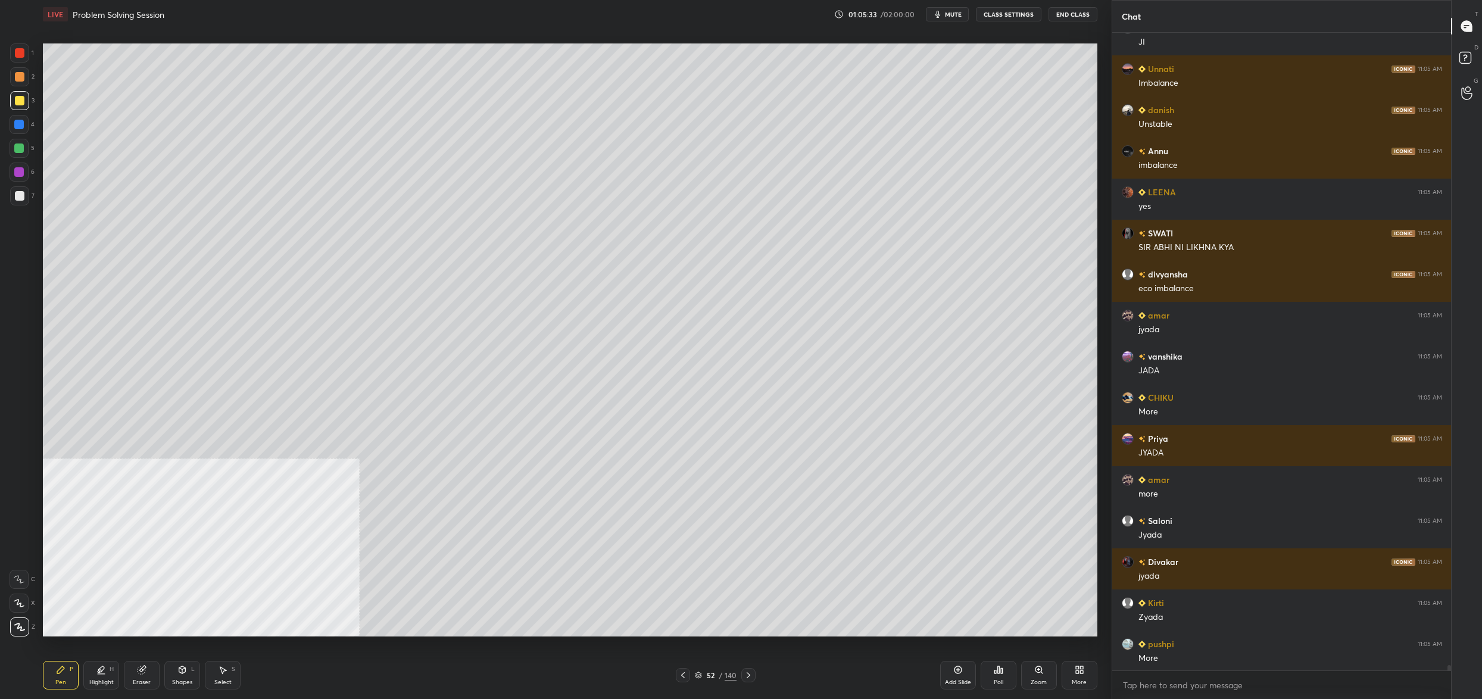
scroll to position [78202, 0]
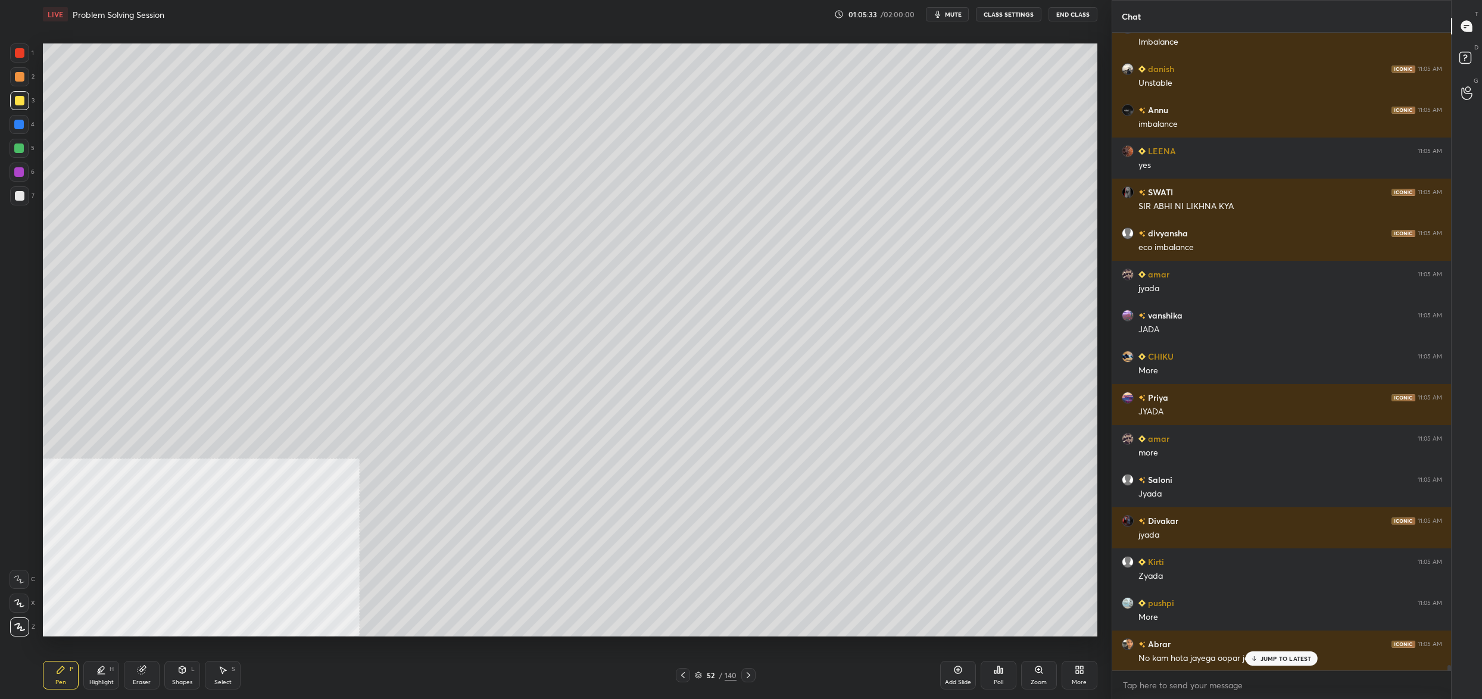
click at [152, 667] on div "Eraser" at bounding box center [142, 675] width 36 height 29
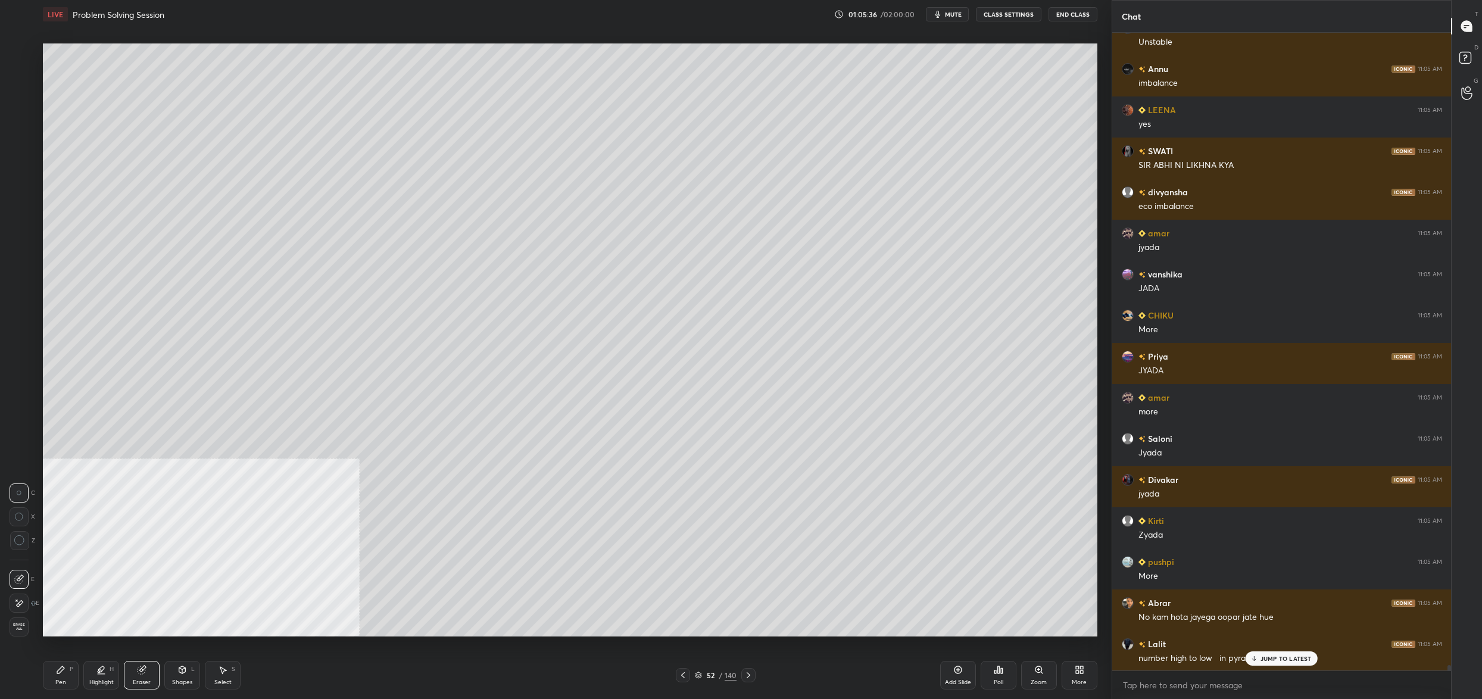
click at [61, 676] on div "Pen P" at bounding box center [61, 675] width 36 height 29
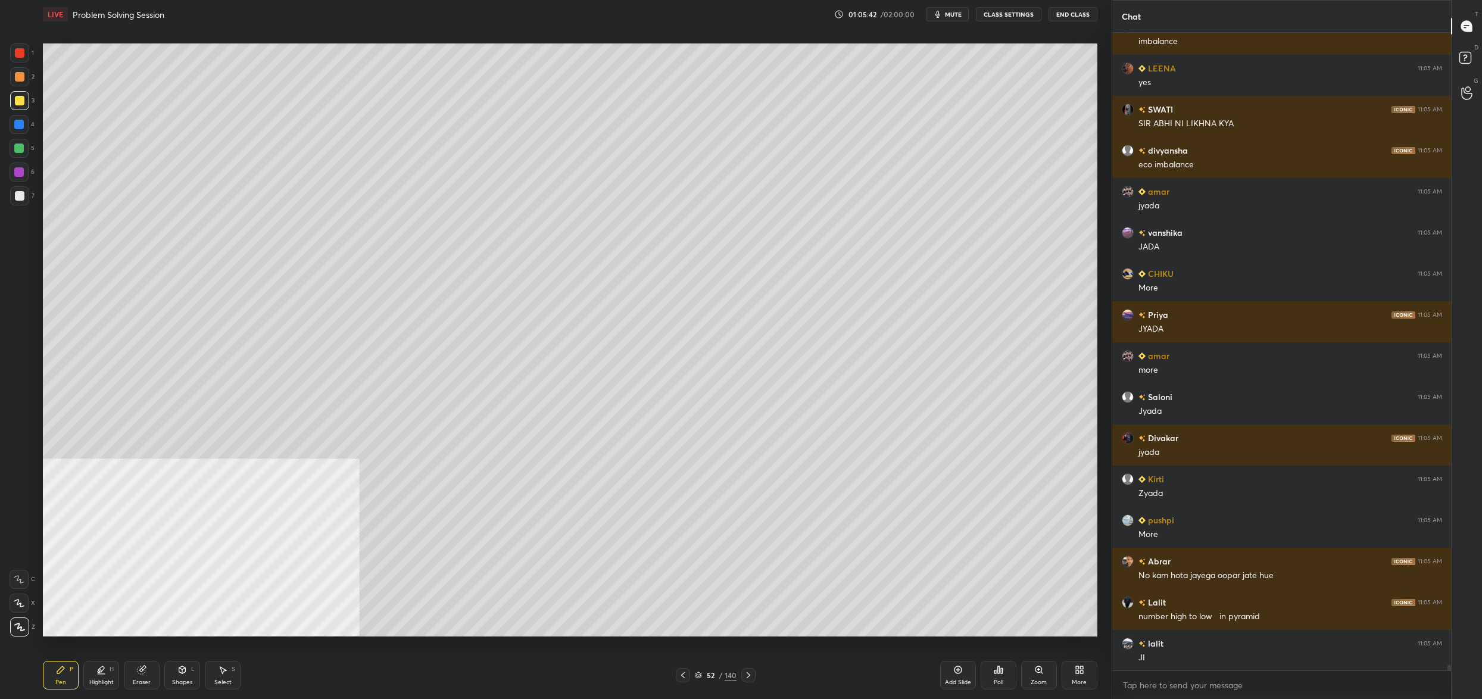
click at [705, 674] on div "52" at bounding box center [710, 674] width 12 height 7
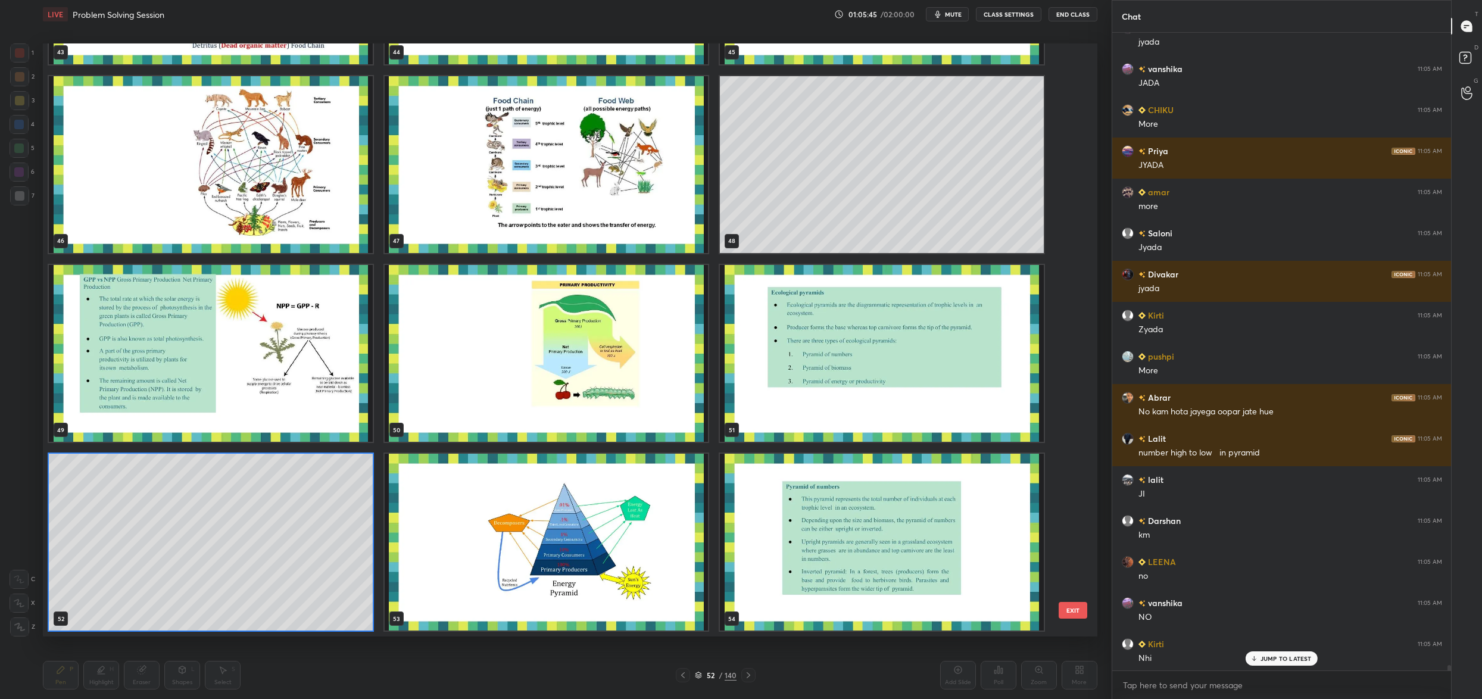
scroll to position [78777, 0]
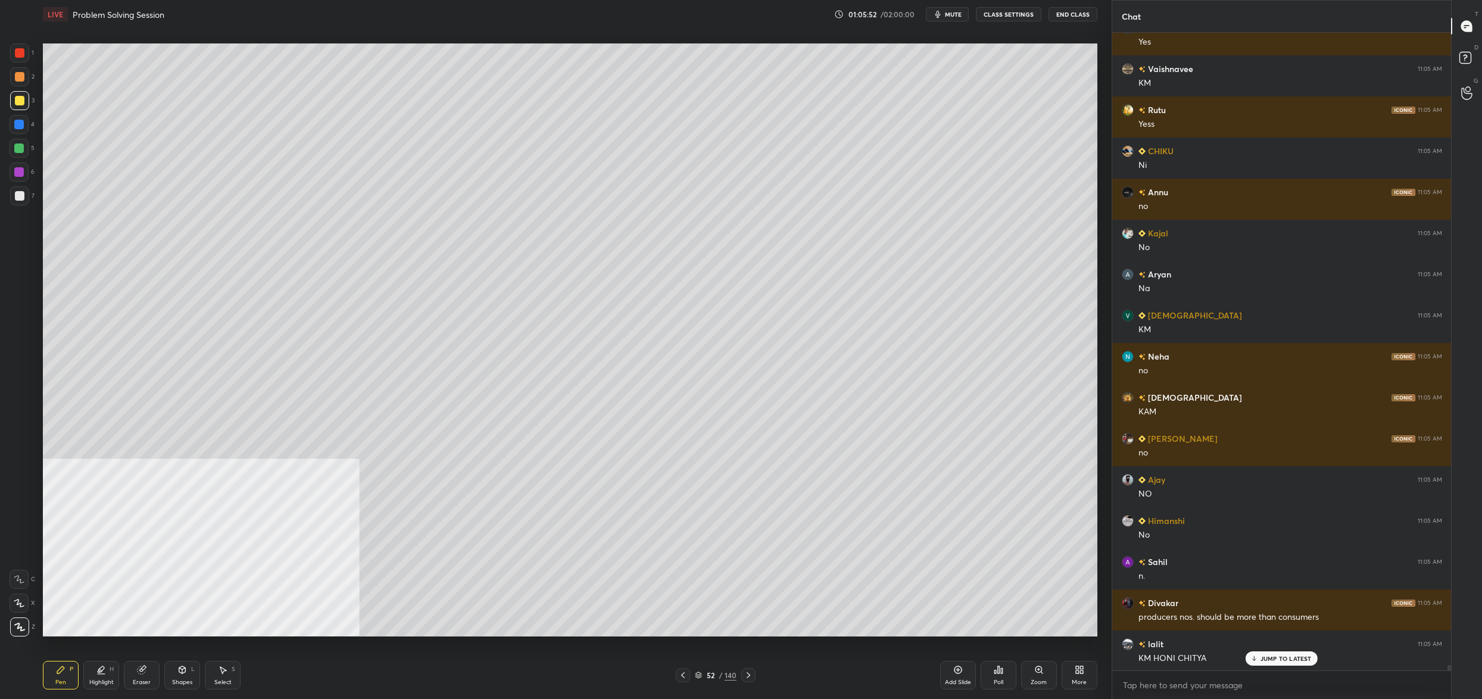
click at [696, 676] on icon at bounding box center [698, 674] width 7 height 7
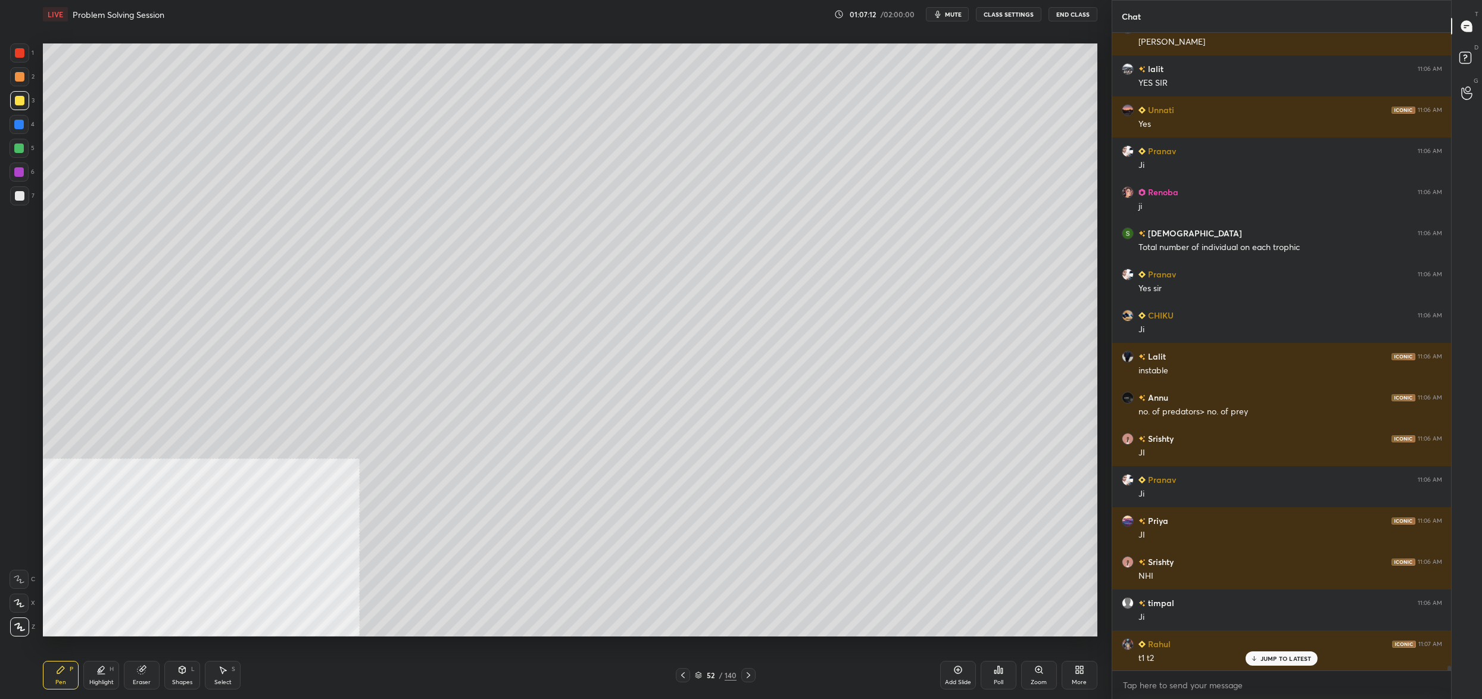
scroll to position [80214, 0]
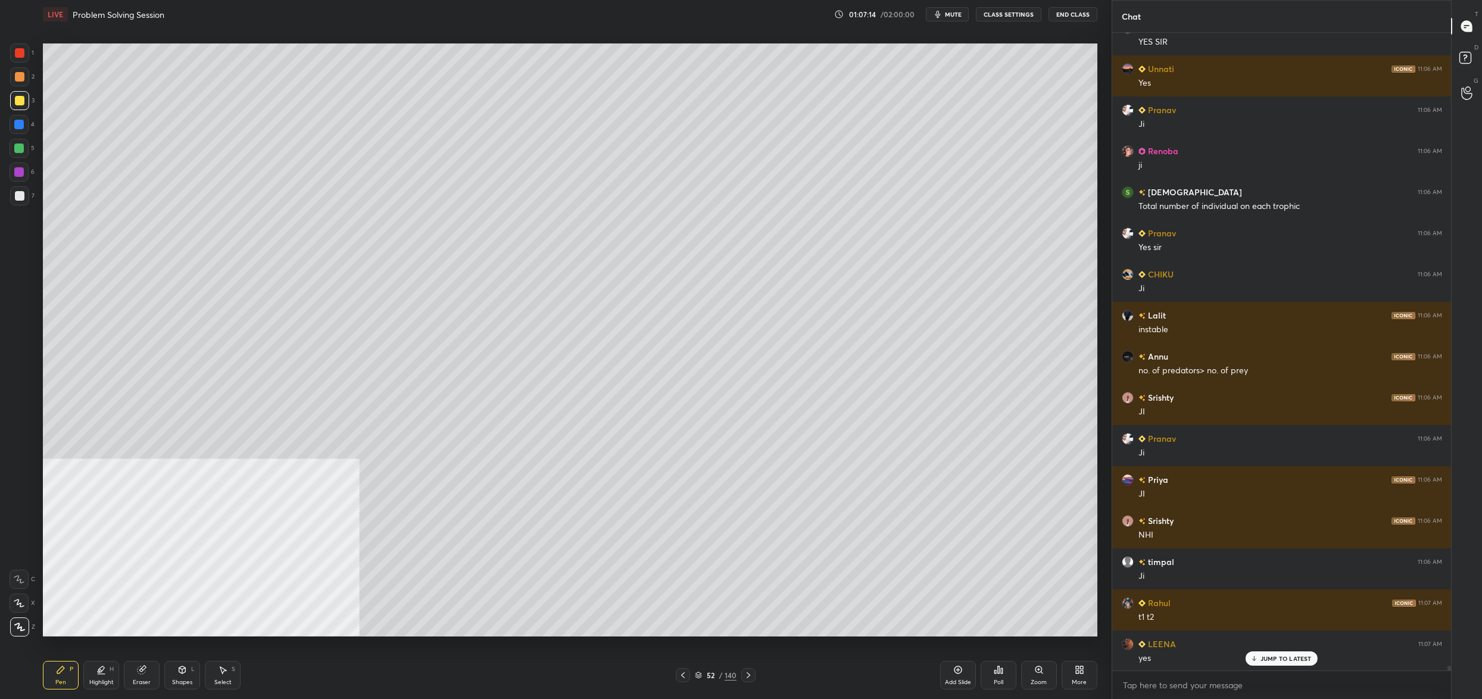
drag, startPoint x: 704, startPoint y: 673, endPoint x: 692, endPoint y: 682, distance: 15.7
click at [705, 668] on div "52 / 140" at bounding box center [716, 675] width 80 height 14
drag, startPoint x: 699, startPoint y: 672, endPoint x: 708, endPoint y: 679, distance: 11.6
click at [699, 672] on icon at bounding box center [698, 674] width 7 height 7
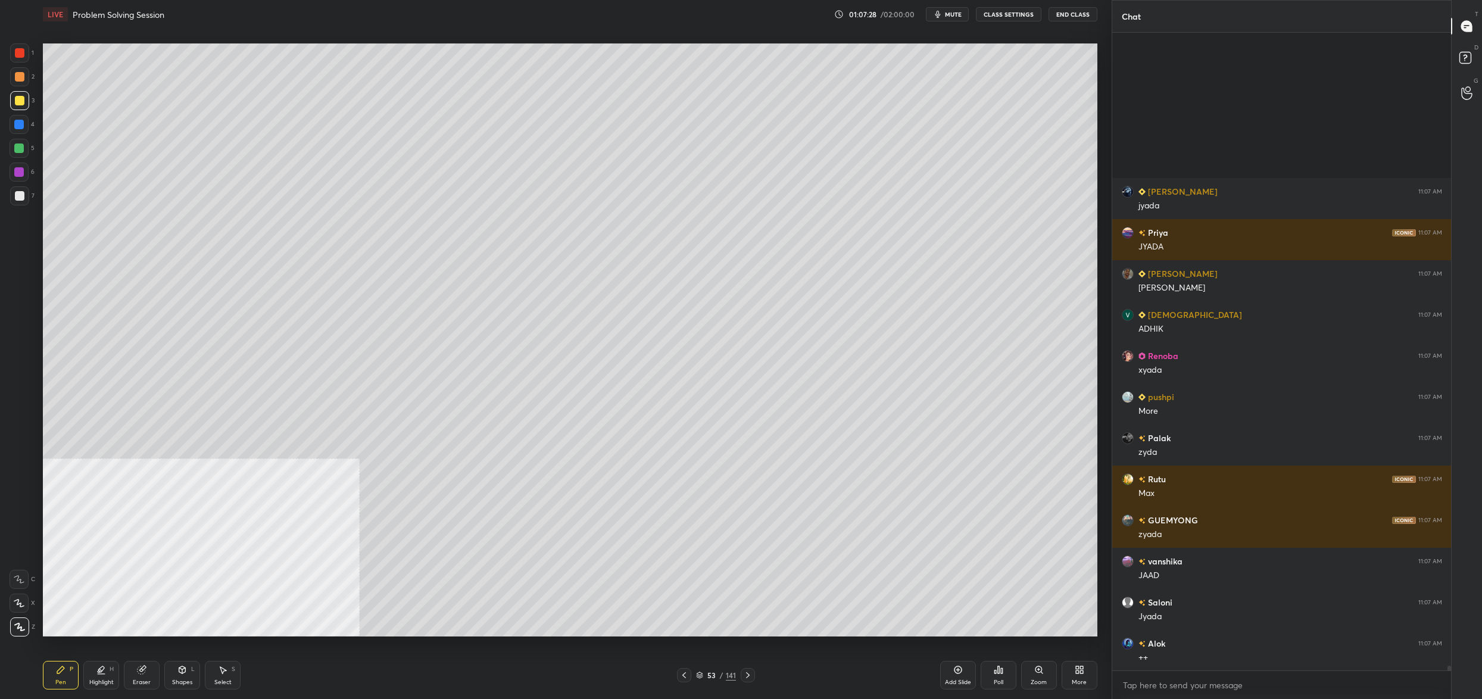
scroll to position [81775, 0]
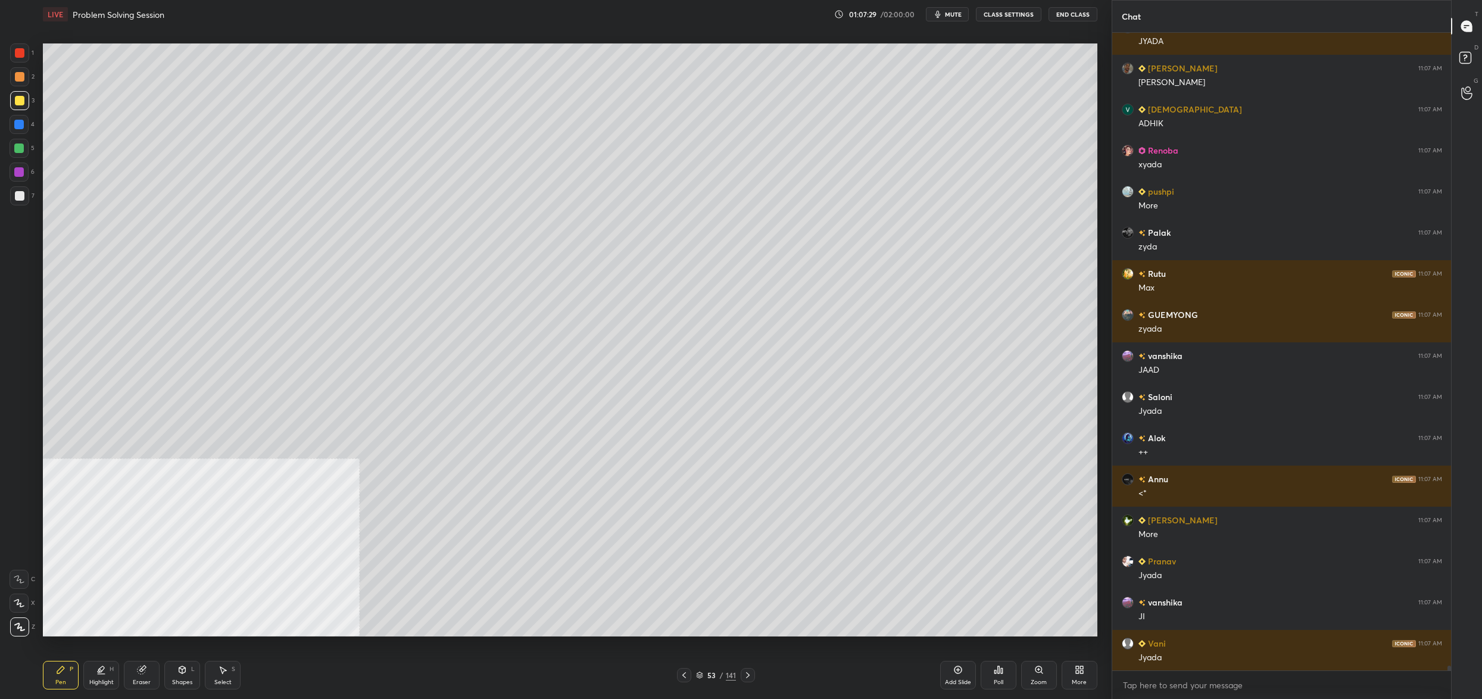
drag, startPoint x: 707, startPoint y: 671, endPoint x: 701, endPoint y: 680, distance: 10.4
click at [707, 671] on div "53" at bounding box center [711, 674] width 12 height 7
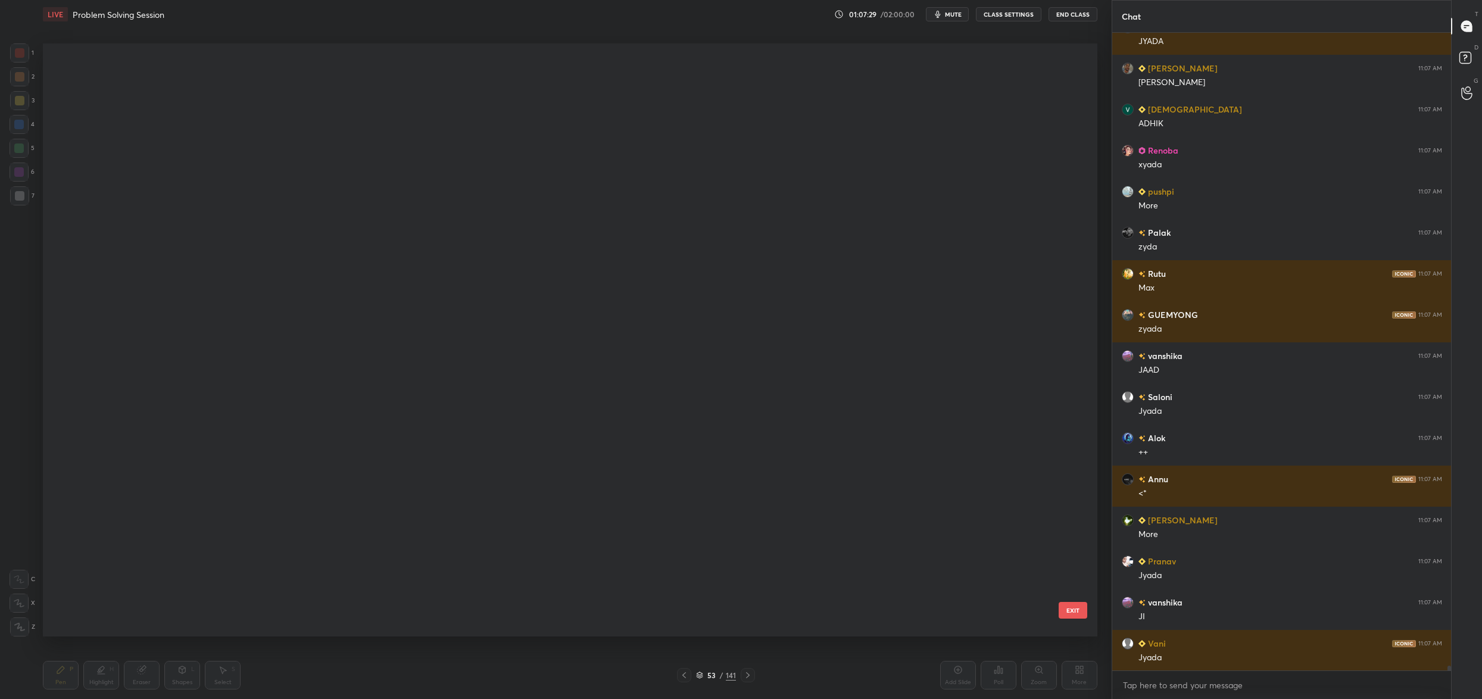
scroll to position [2804, 0]
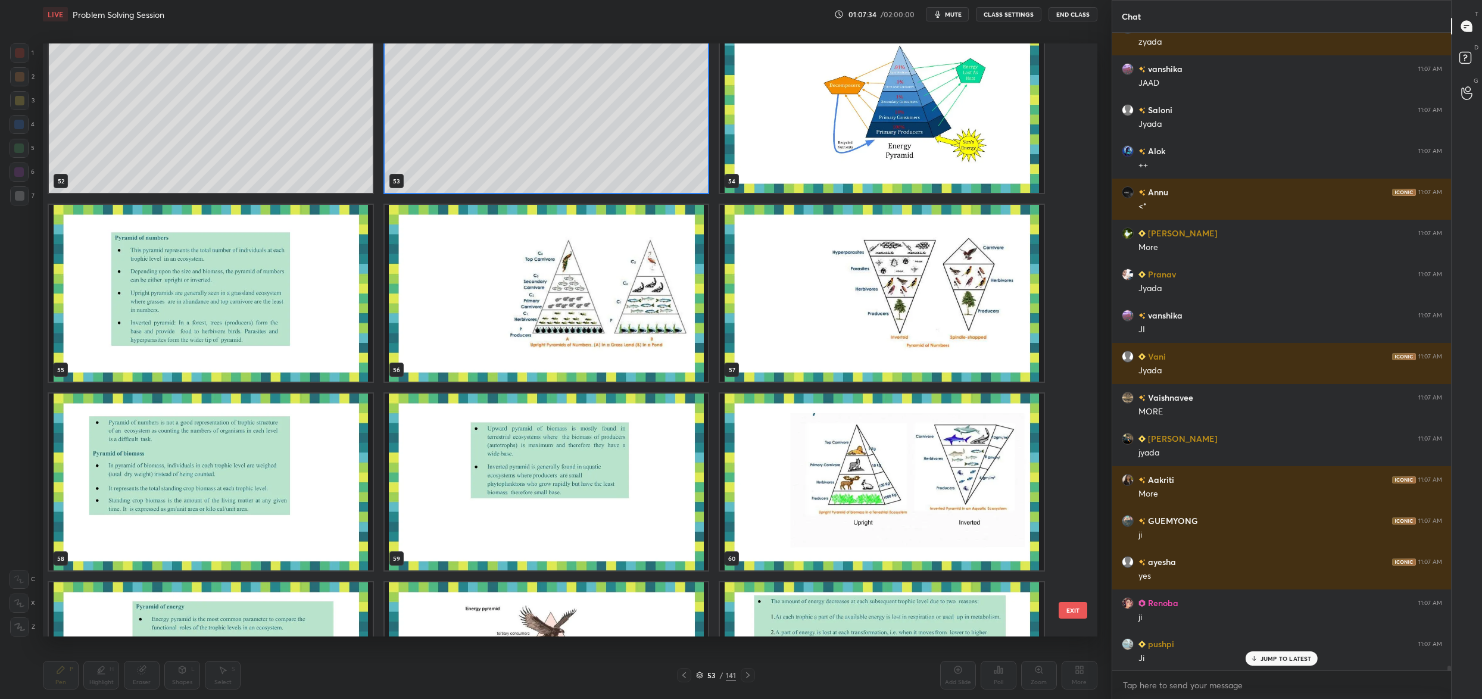
click at [532, 311] on div "52 53 54 55 56 57 58 59 60 61 62 63 64 65 66" at bounding box center [559, 339] width 1033 height 593
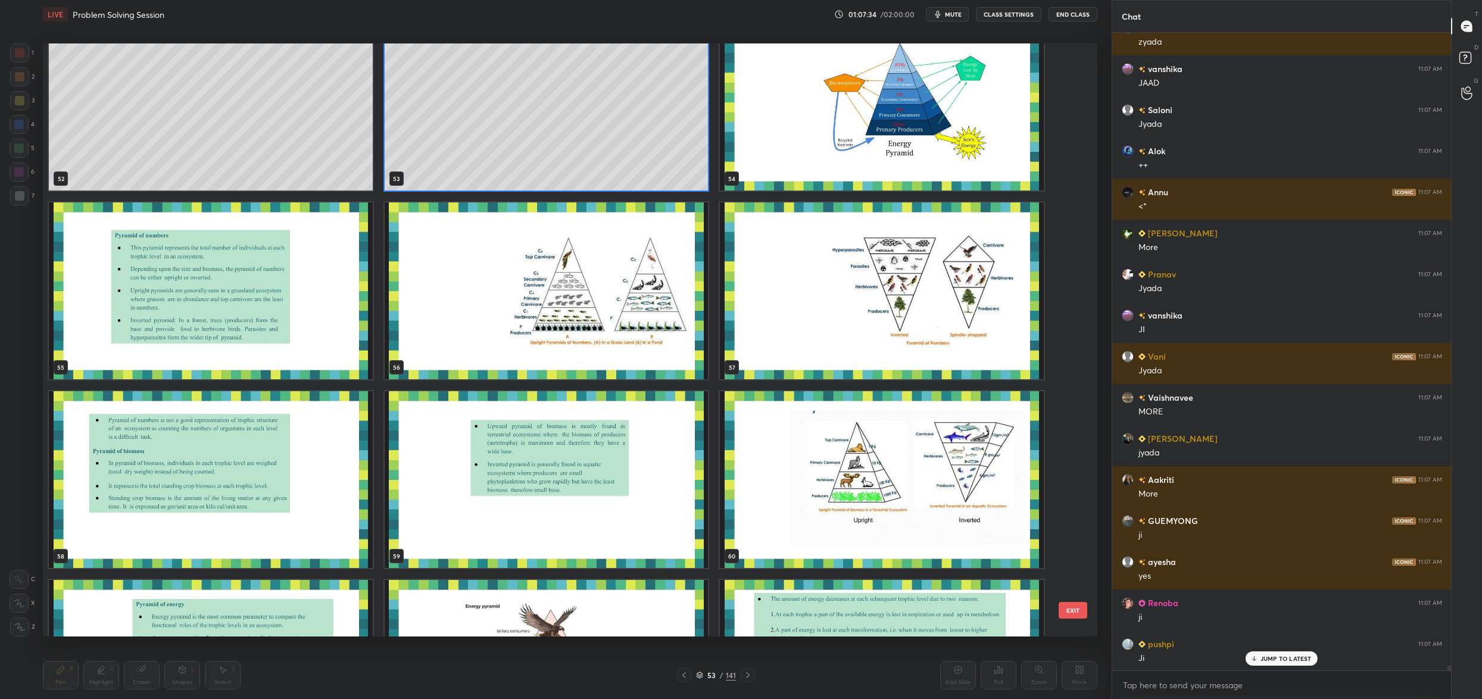
click at [530, 311] on div "52 53 54 55 56 57 58 59 60 61 62 63 64 65 66" at bounding box center [559, 339] width 1033 height 593
click at [531, 311] on img "grid" at bounding box center [547, 290] width 324 height 177
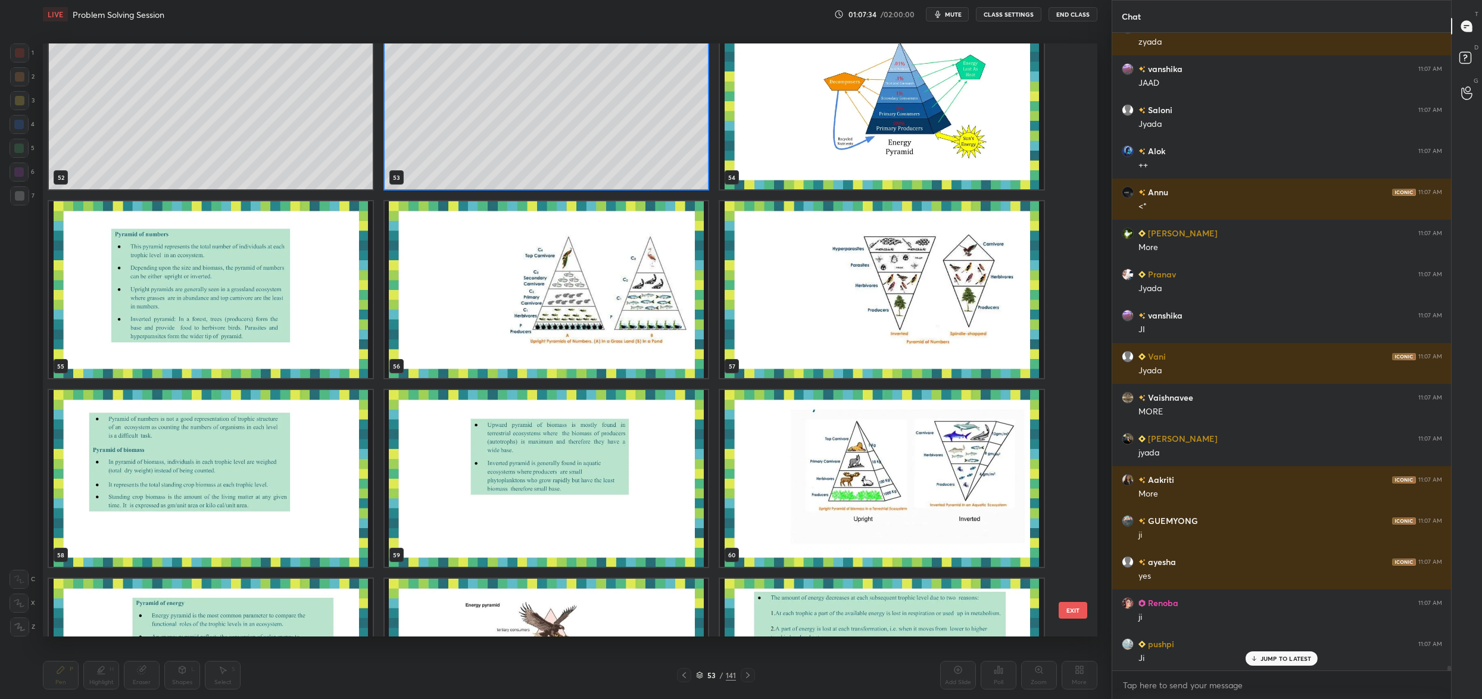
click at [531, 311] on div "52 53 54 55 56 57 58 59 60 61 62 63 64 65 66" at bounding box center [559, 339] width 1033 height 593
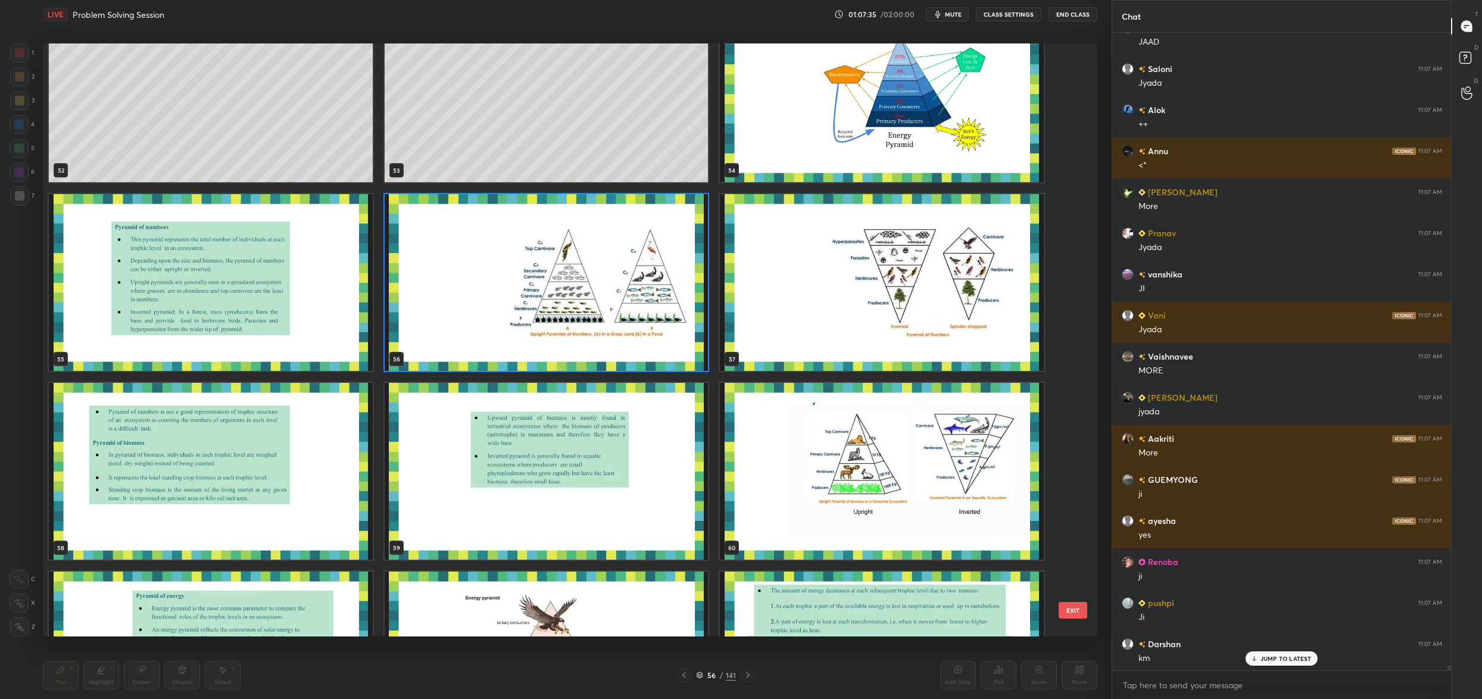
click at [531, 311] on img "grid" at bounding box center [547, 282] width 324 height 177
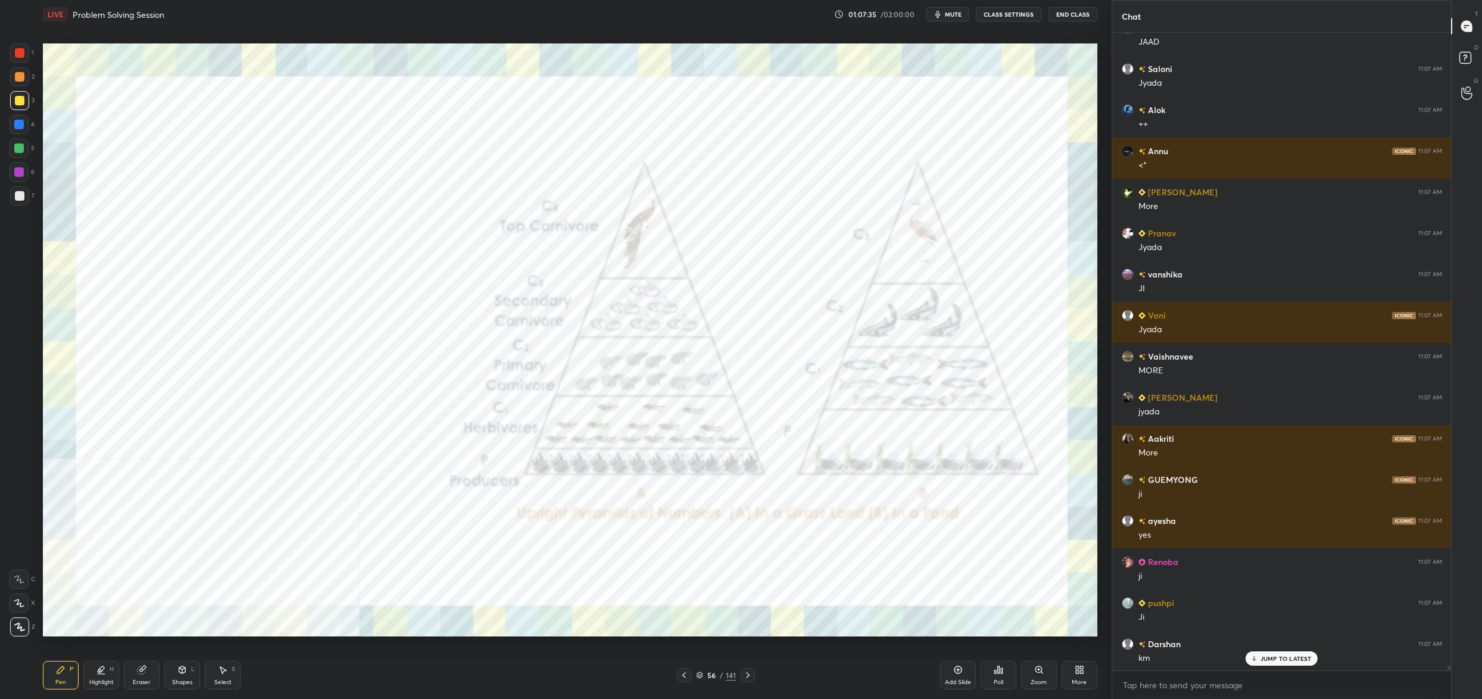
click at [531, 311] on img "grid" at bounding box center [547, 282] width 324 height 177
drag, startPoint x: 531, startPoint y: 311, endPoint x: 560, endPoint y: 323, distance: 31.0
click at [531, 311] on img "grid" at bounding box center [547, 282] width 324 height 177
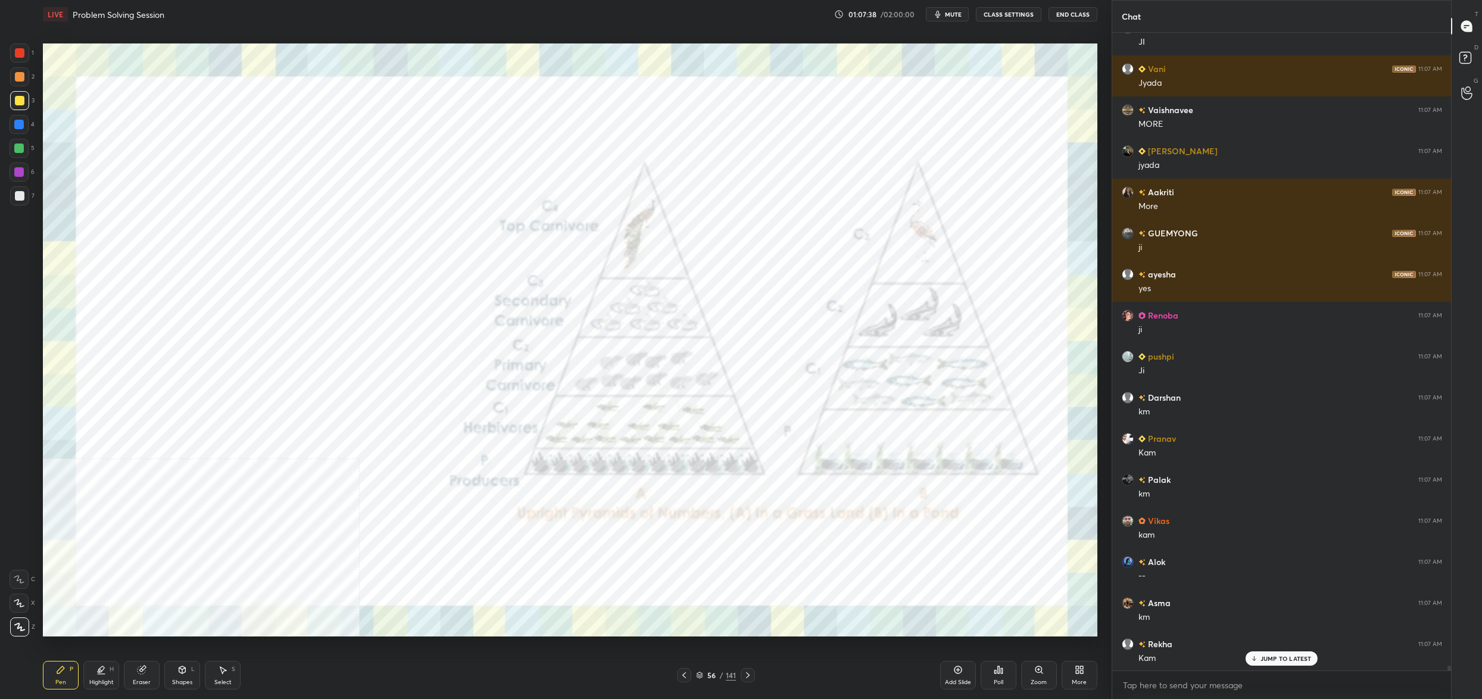
click at [35, 51] on div "1 2 3 4 5 6 7 C X Z C X Z E E Erase all H H" at bounding box center [19, 339] width 38 height 593
click at [26, 49] on div at bounding box center [19, 52] width 19 height 19
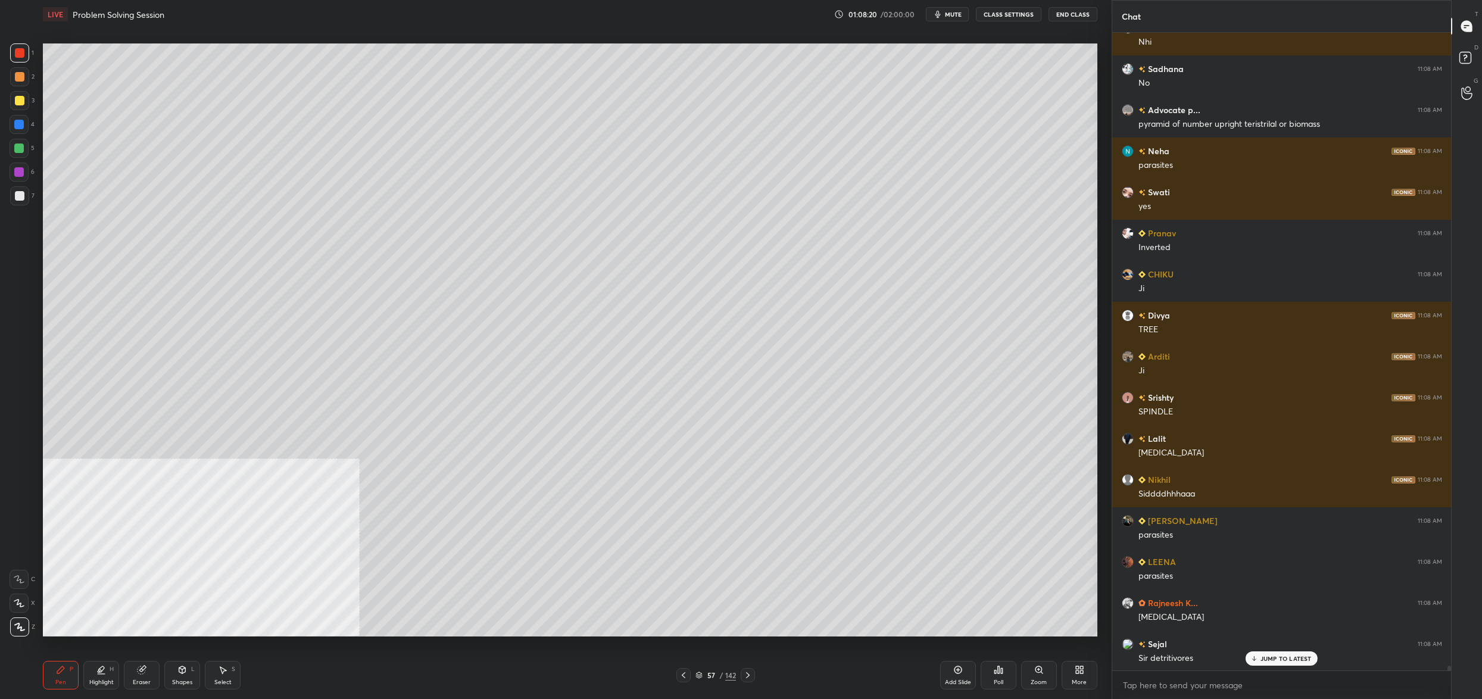
drag, startPoint x: 705, startPoint y: 674, endPoint x: 699, endPoint y: 677, distance: 6.7
click at [705, 674] on div "57" at bounding box center [711, 674] width 12 height 7
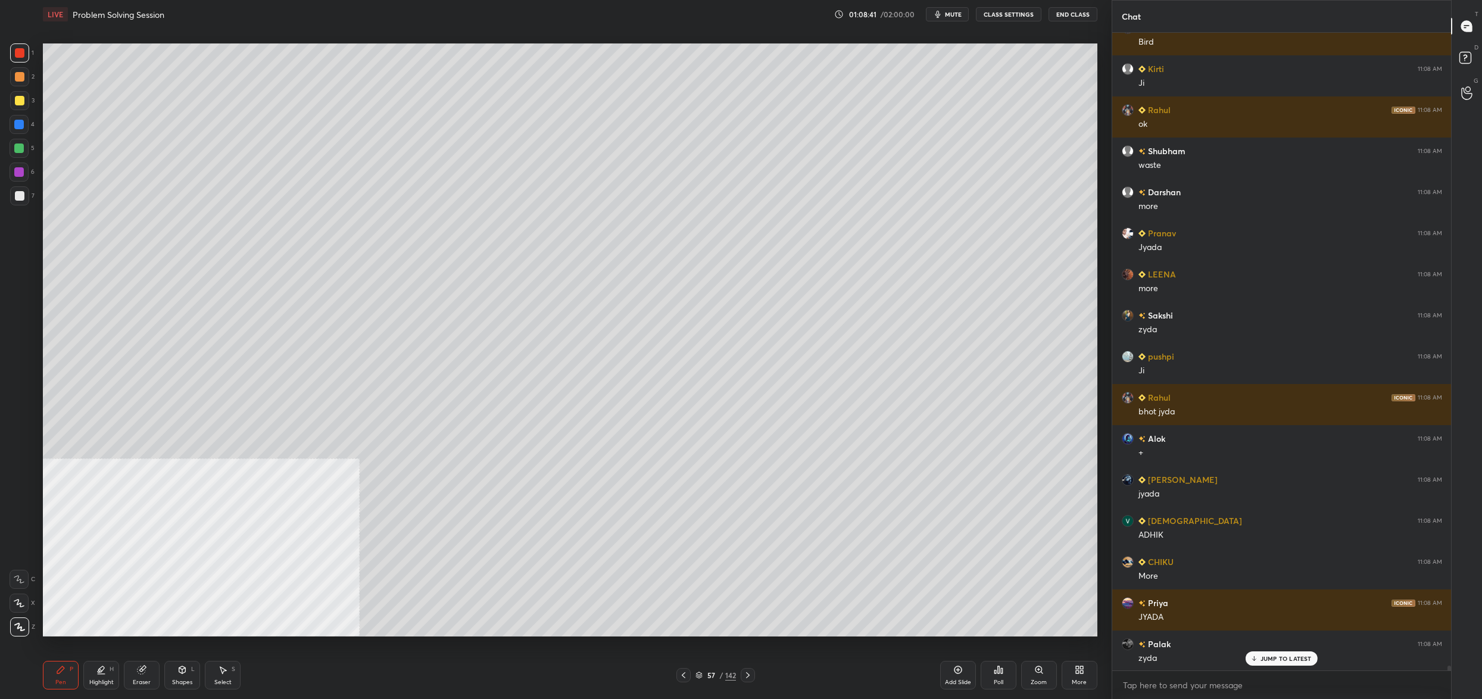
click at [707, 673] on div "57" at bounding box center [711, 674] width 12 height 7
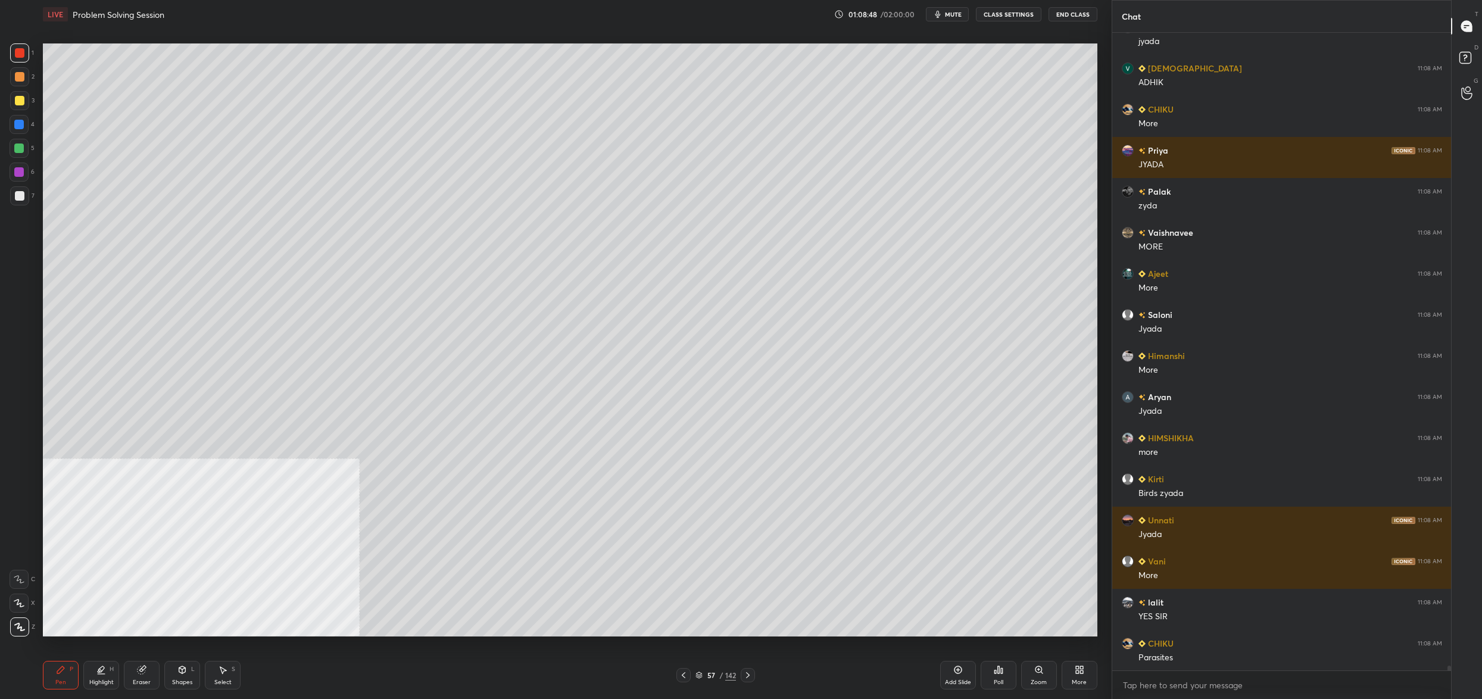
click at [25, 99] on div at bounding box center [19, 100] width 19 height 19
click at [20, 101] on div at bounding box center [20, 101] width 10 height 10
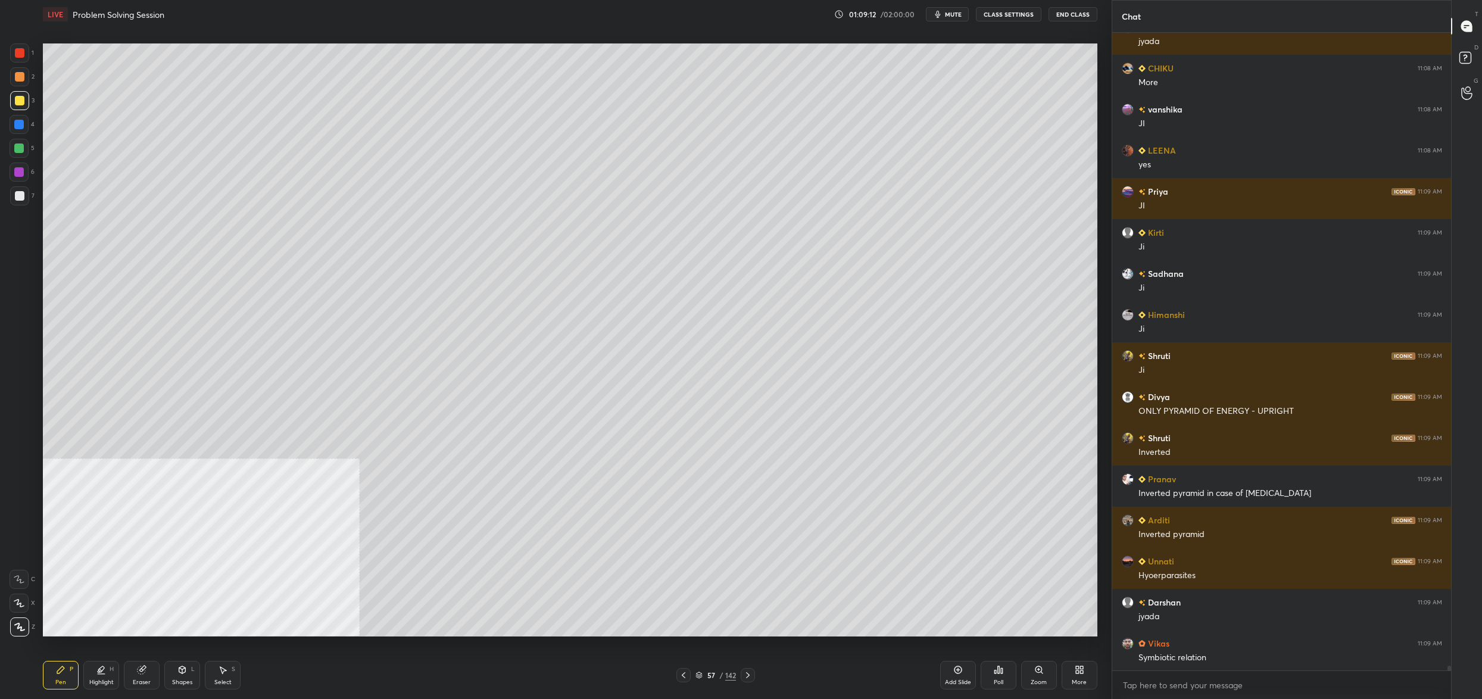
click at [707, 671] on div "57" at bounding box center [711, 674] width 12 height 7
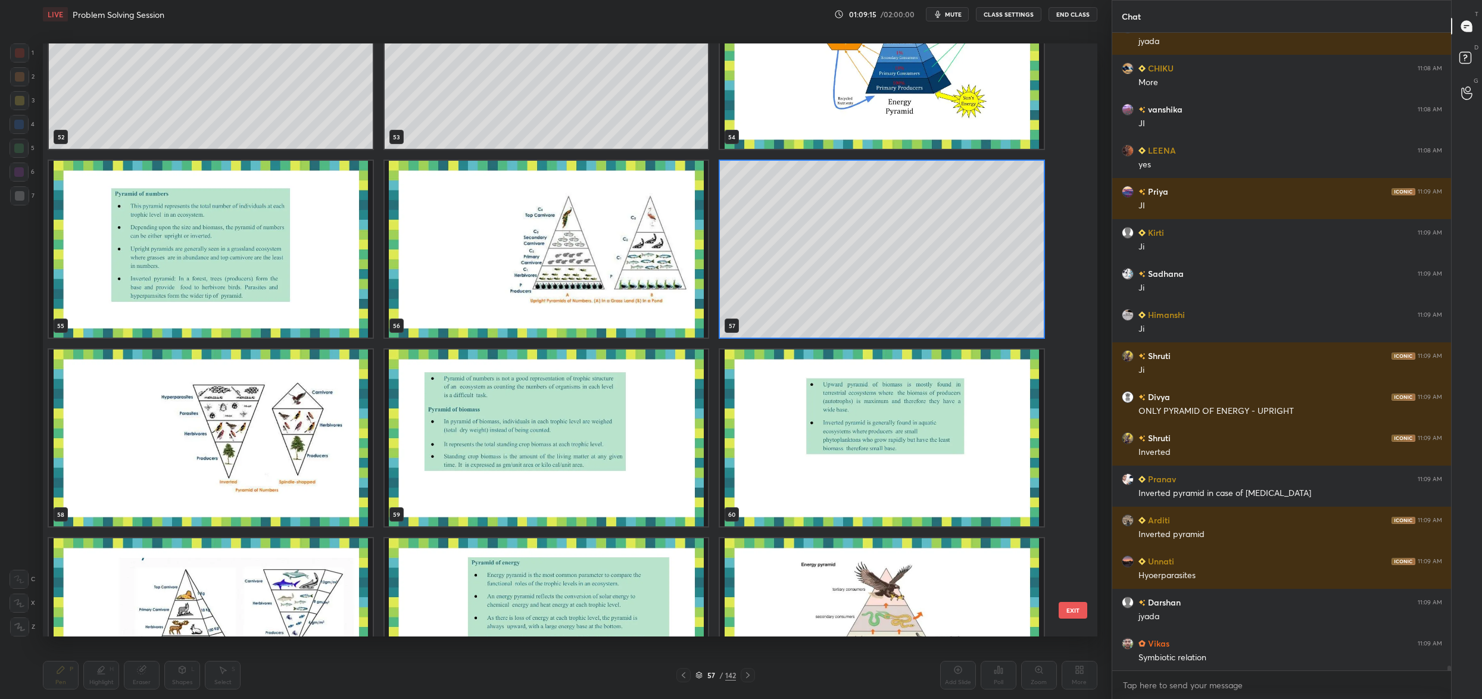
click at [230, 439] on img "grid" at bounding box center [211, 437] width 324 height 177
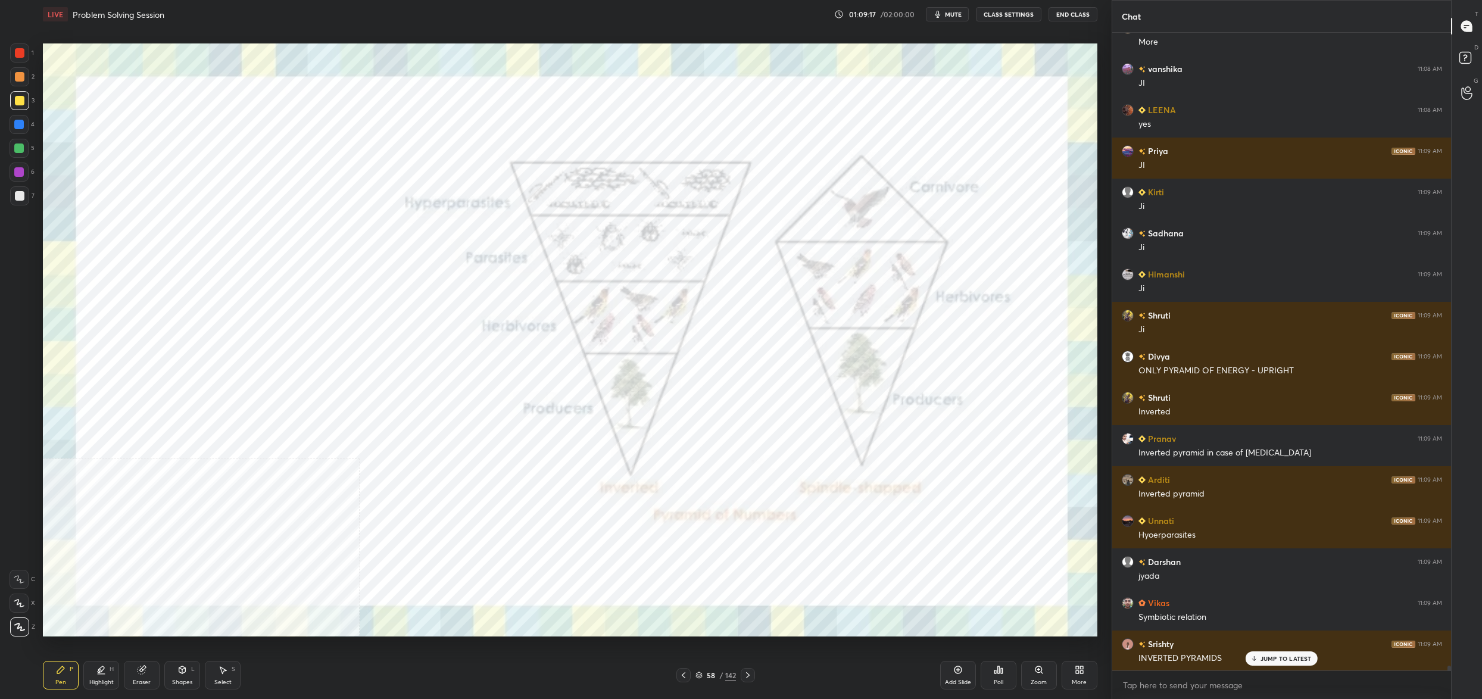
click at [27, 56] on div at bounding box center [19, 52] width 19 height 19
click at [20, 53] on div at bounding box center [20, 53] width 10 height 10
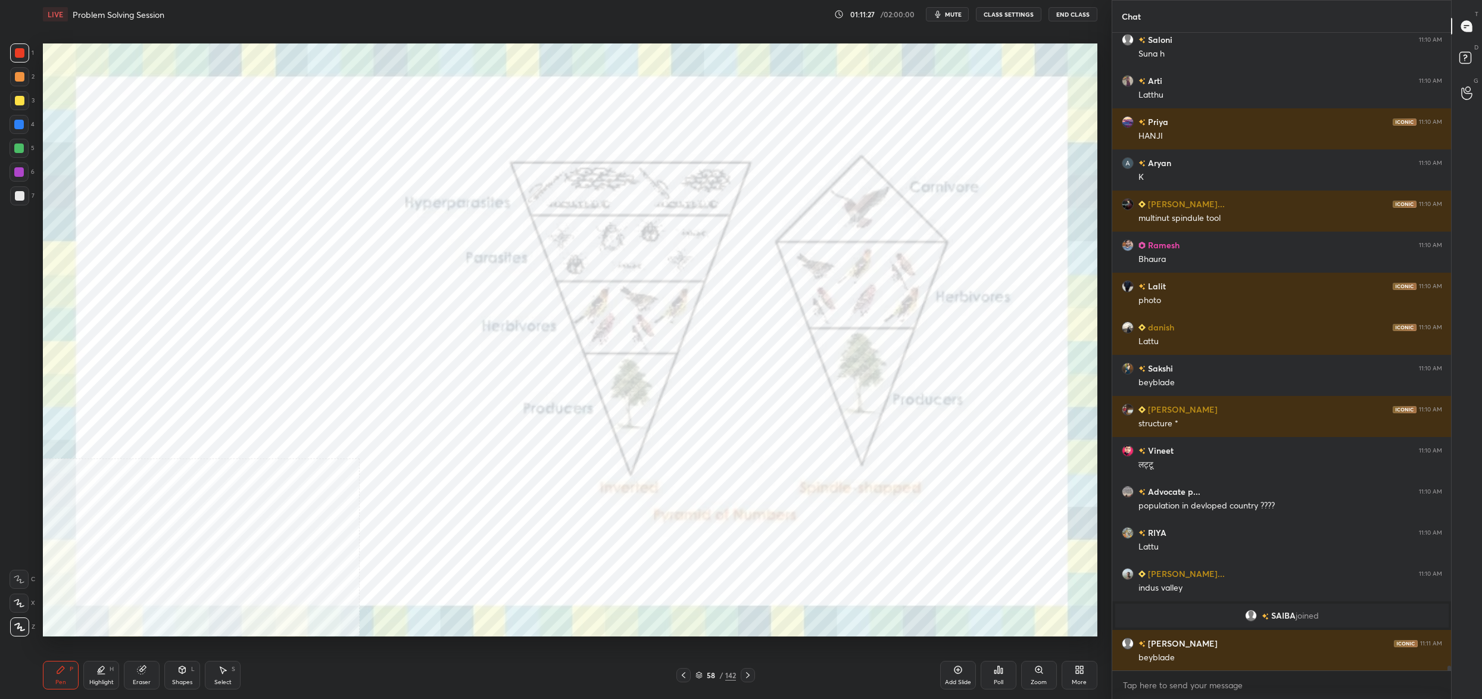
scroll to position [88598, 0]
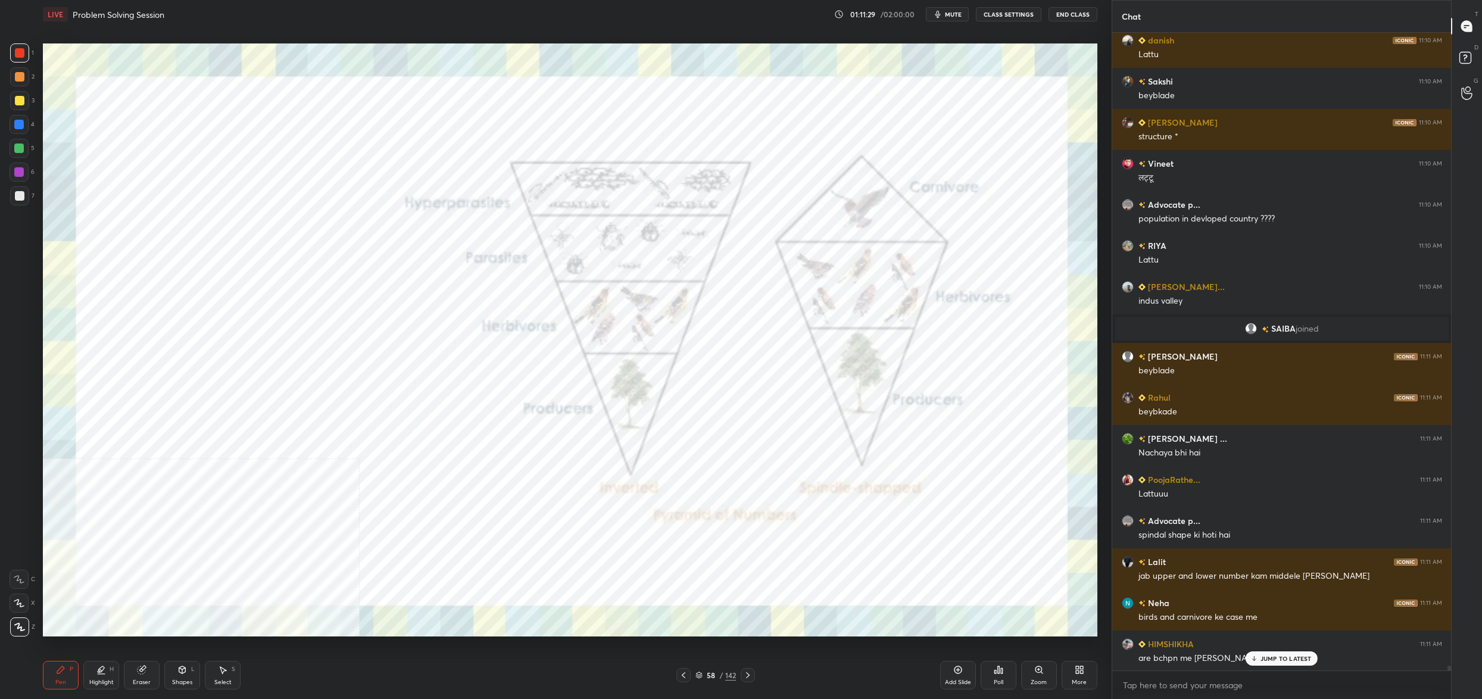
click at [1080, 668] on icon at bounding box center [1081, 667] width 3 height 3
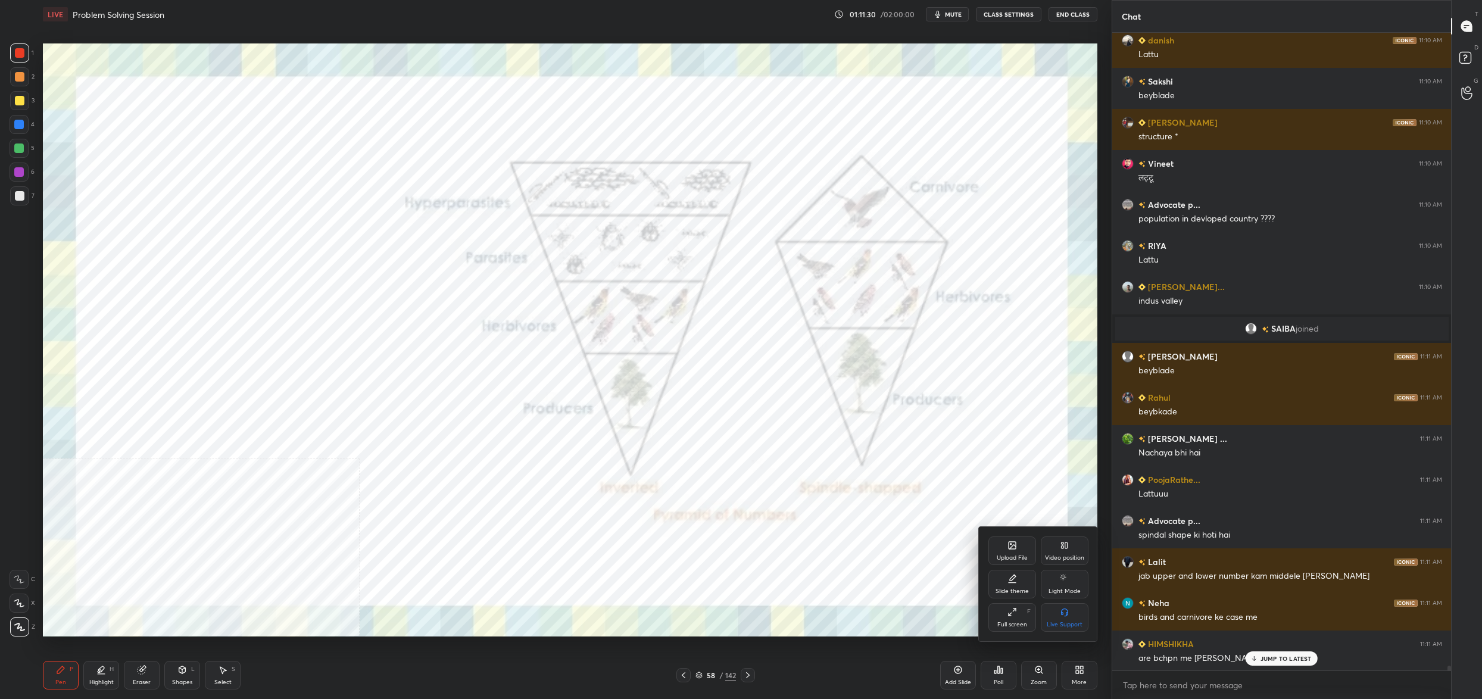
click at [1018, 554] on div "Upload File" at bounding box center [1012, 550] width 48 height 29
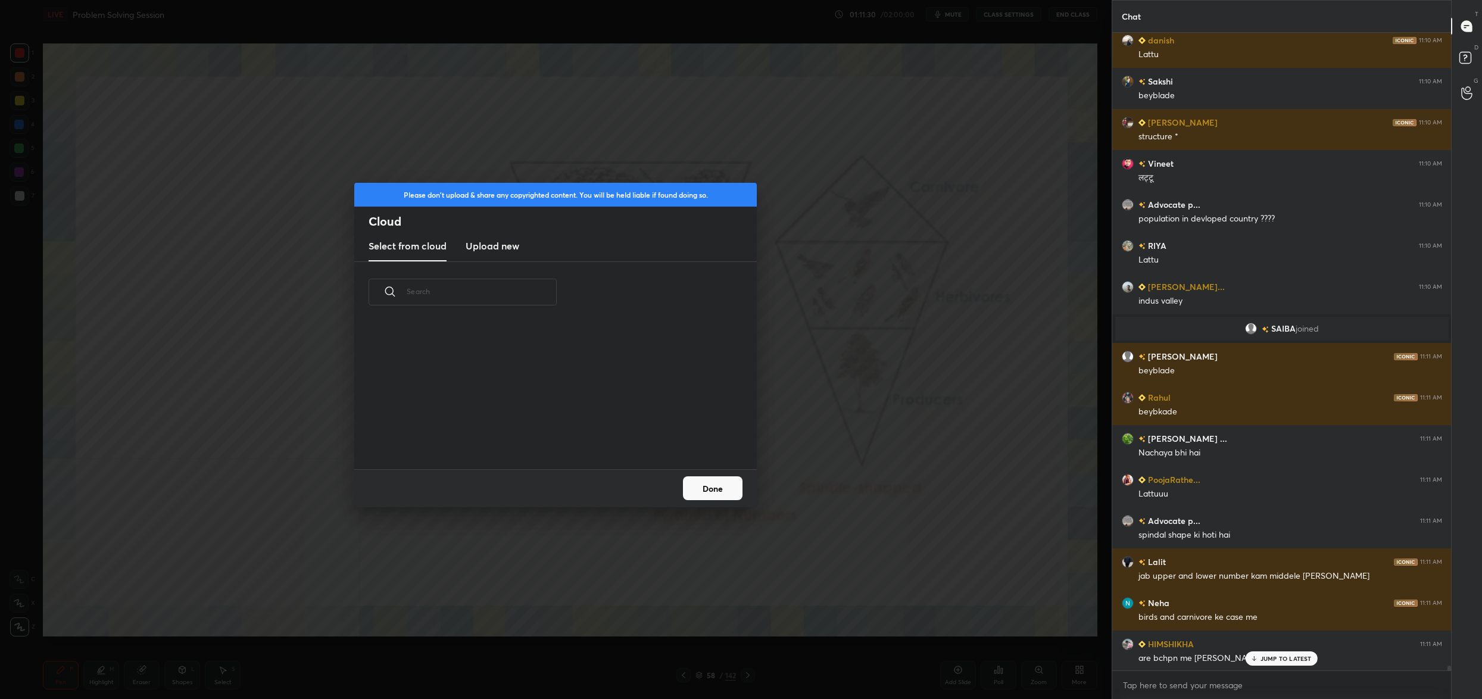
scroll to position [147, 382]
drag, startPoint x: 505, startPoint y: 245, endPoint x: 512, endPoint y: 249, distance: 9.1
click at [505, 245] on h3 "Upload new" at bounding box center [492, 246] width 54 height 14
click at [723, 482] on button "Done" at bounding box center [713, 488] width 60 height 24
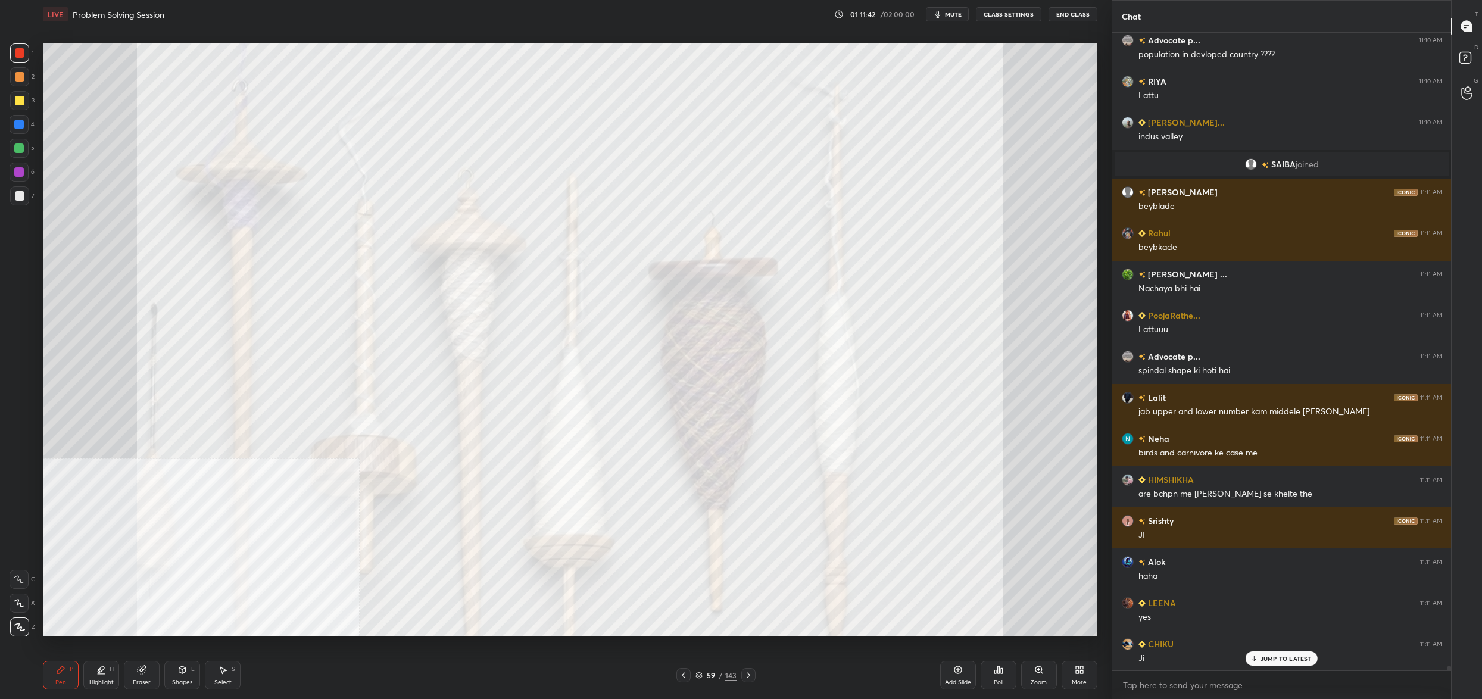
scroll to position [88803, 0]
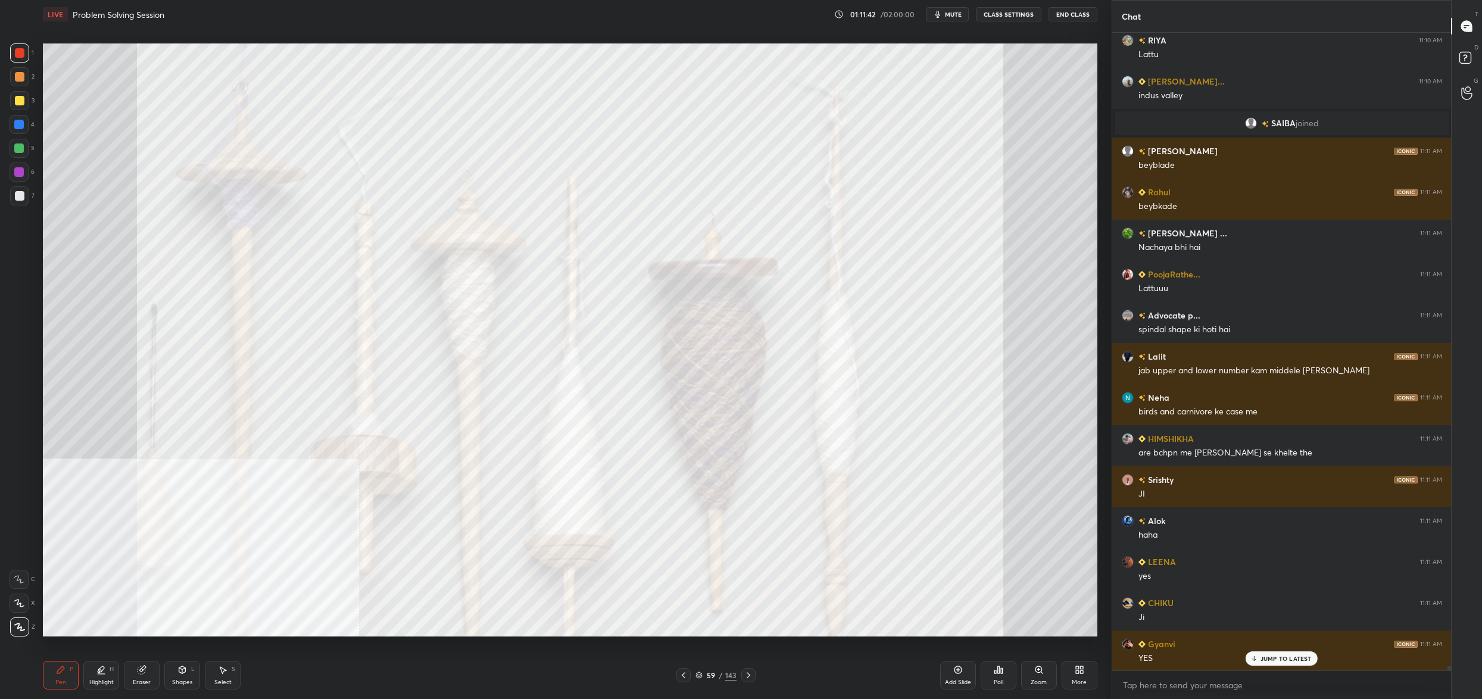
click at [702, 676] on div "59 / 143" at bounding box center [715, 675] width 41 height 11
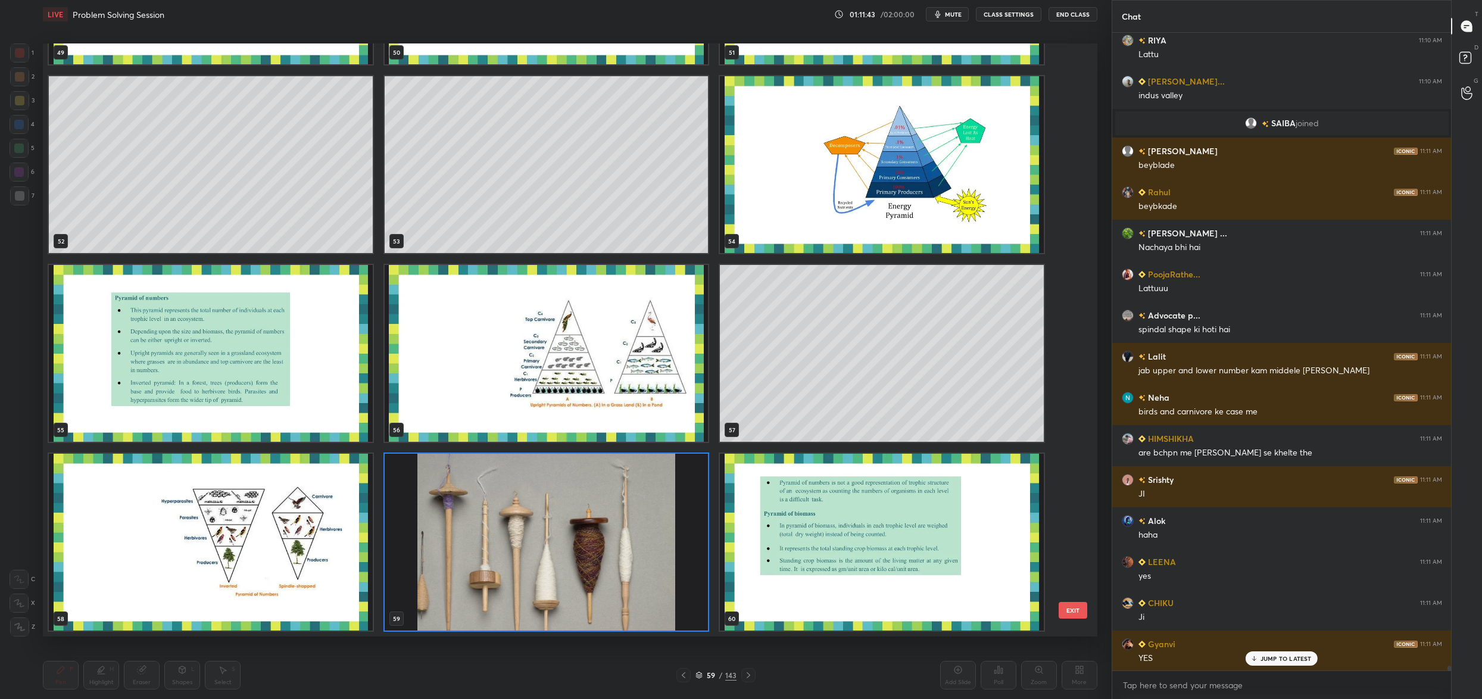
scroll to position [88844, 0]
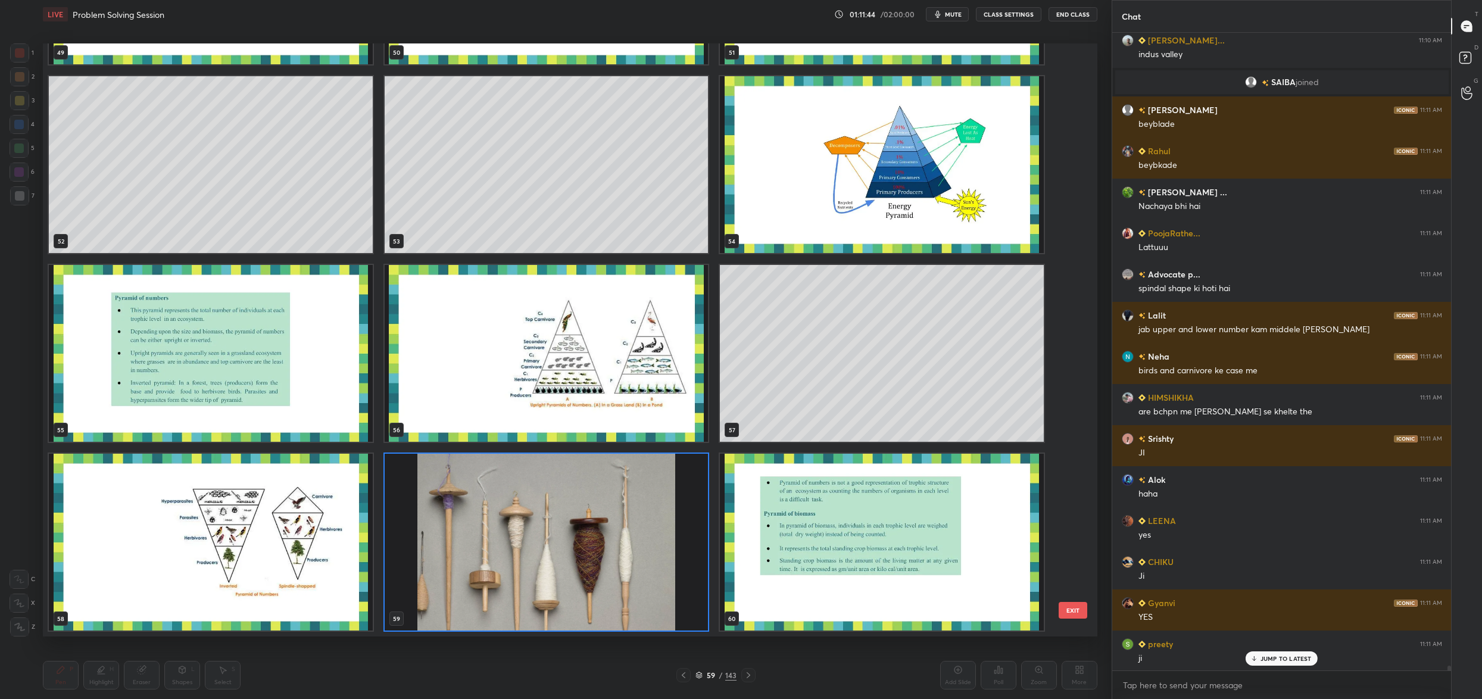
drag, startPoint x: 387, startPoint y: 549, endPoint x: 370, endPoint y: 552, distance: 17.4
click at [387, 550] on img "grid" at bounding box center [547, 542] width 324 height 177
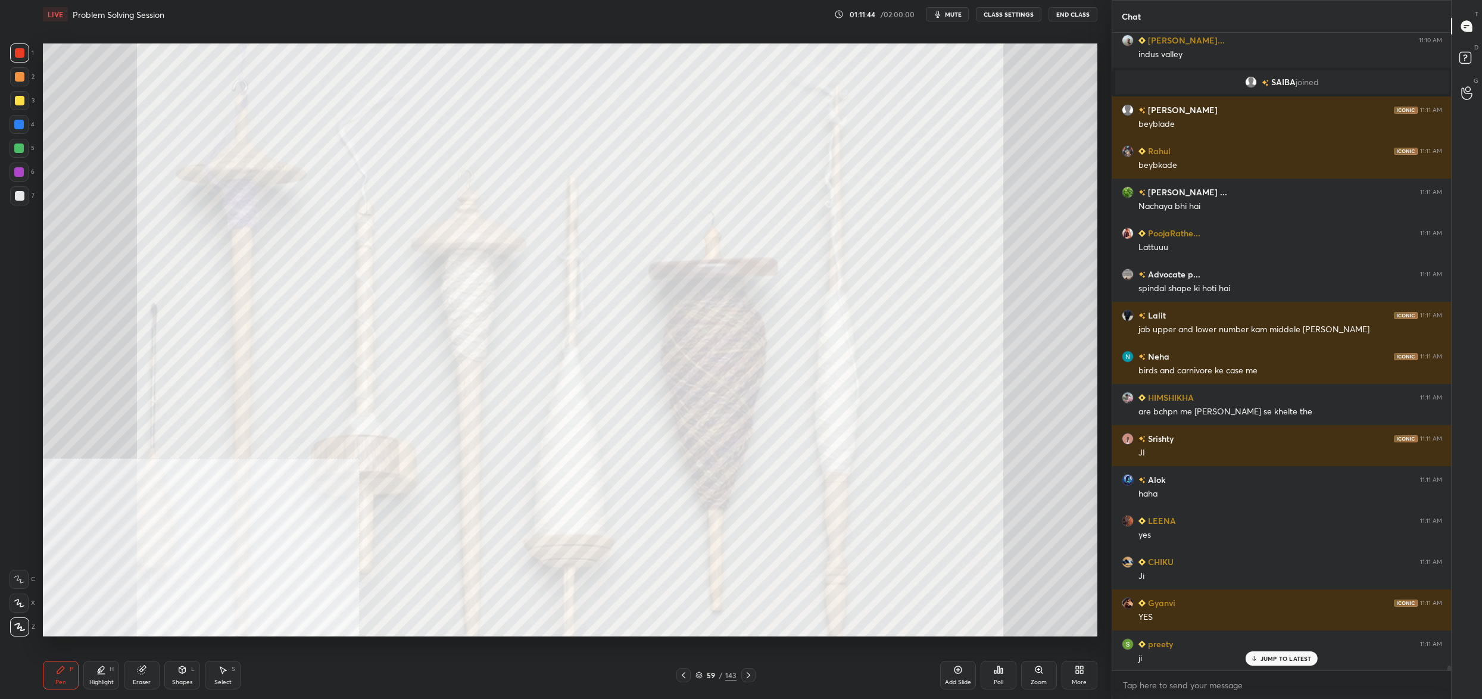
click at [361, 558] on img "grid" at bounding box center [211, 542] width 324 height 177
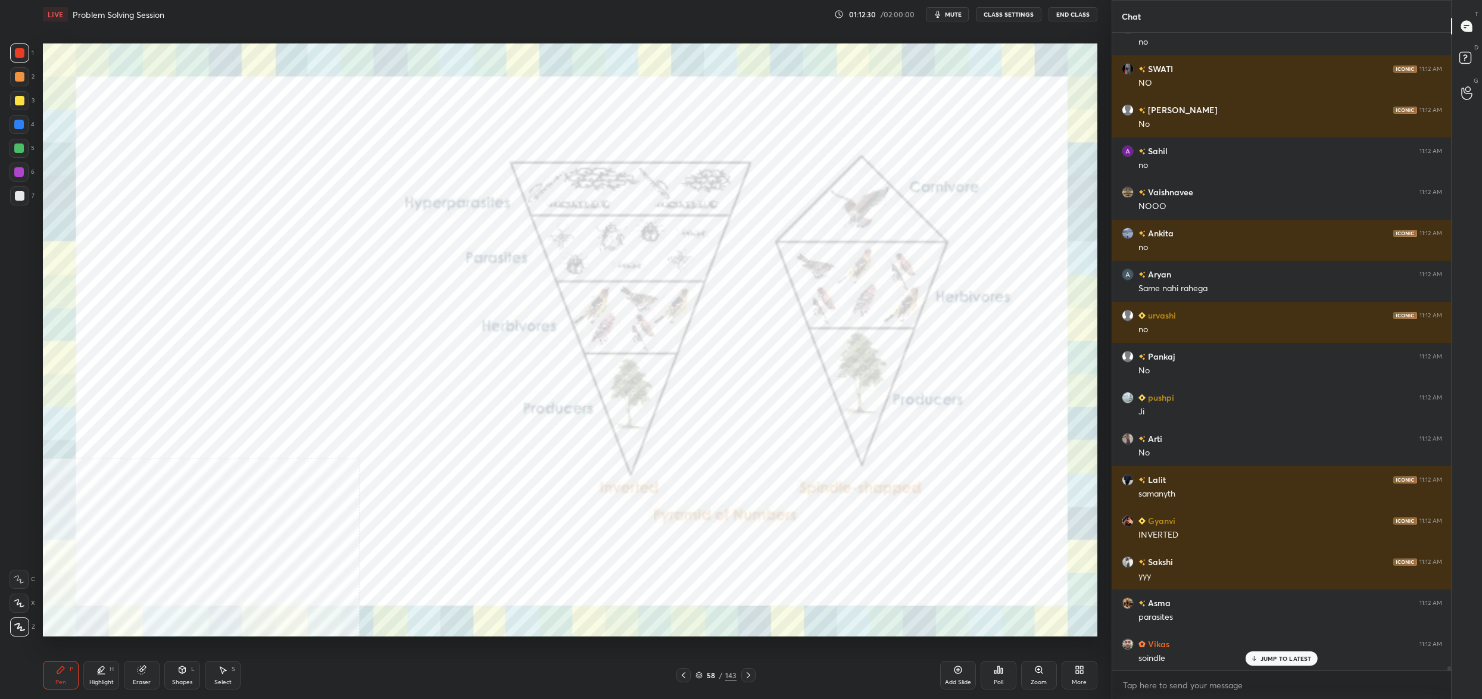
scroll to position [91707, 0]
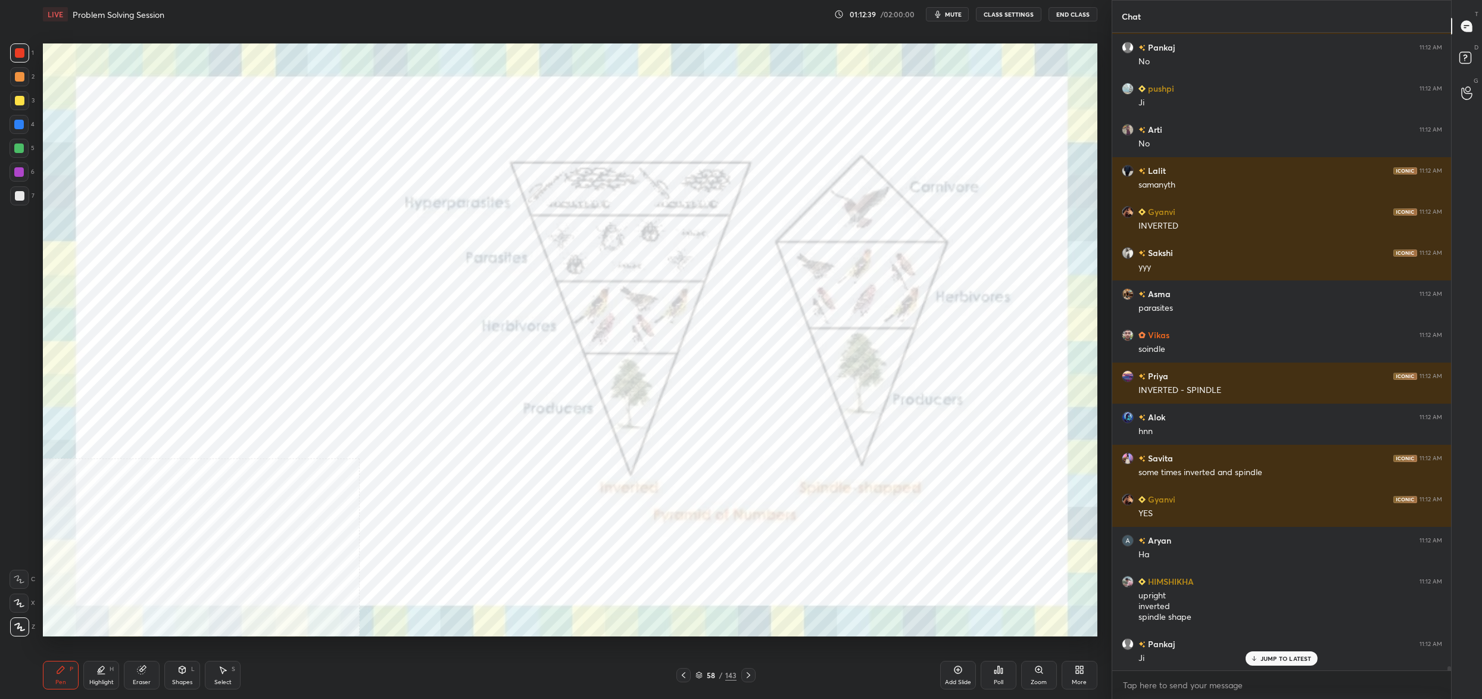
drag, startPoint x: 709, startPoint y: 674, endPoint x: 719, endPoint y: 674, distance: 10.1
click at [710, 673] on div "58" at bounding box center [711, 674] width 12 height 7
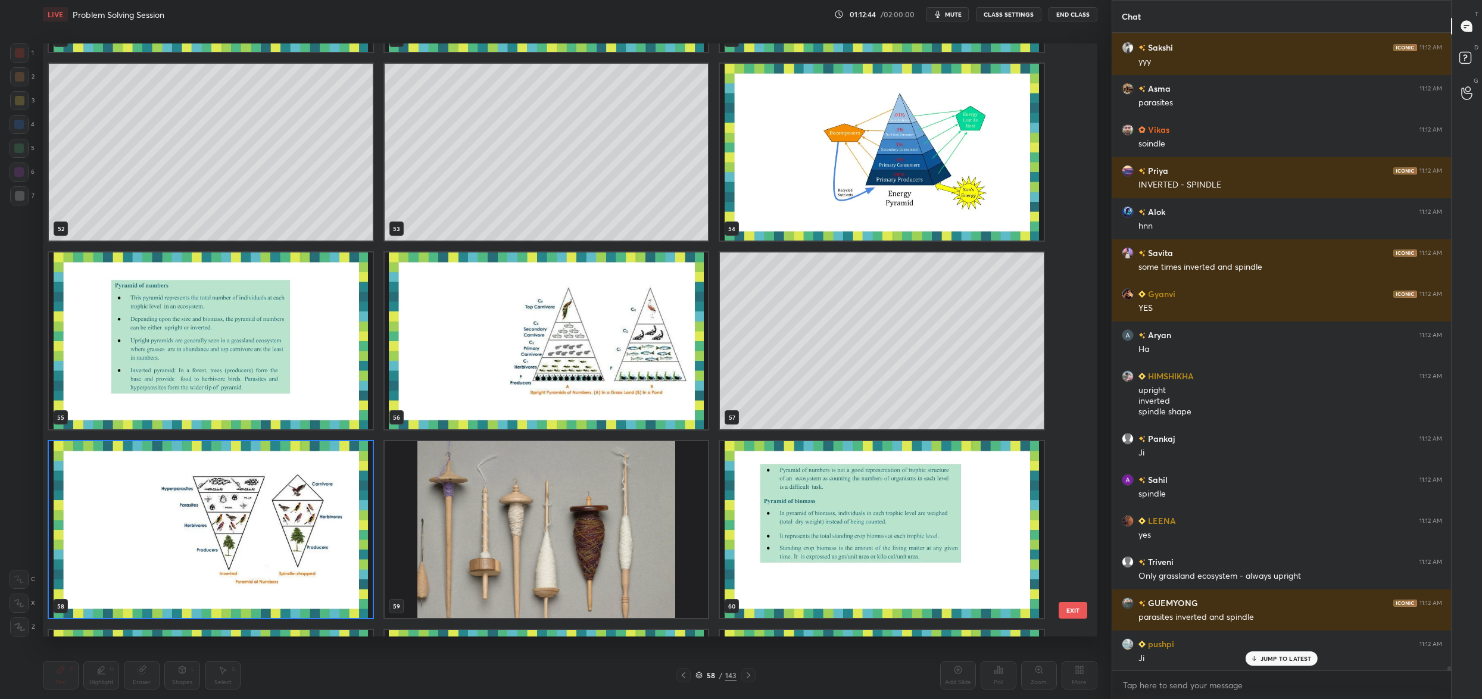
click at [559, 325] on div "49 50 51 52 53 54 55 56 57 58 59 60 61 62 63 64 65 66" at bounding box center [559, 339] width 1033 height 593
click at [558, 325] on div "46 47 48 49 50 51 52 53 54 55 56 57 58 59 60 61 62 63" at bounding box center [559, 339] width 1033 height 593
click at [558, 325] on img "grid" at bounding box center [547, 340] width 324 height 177
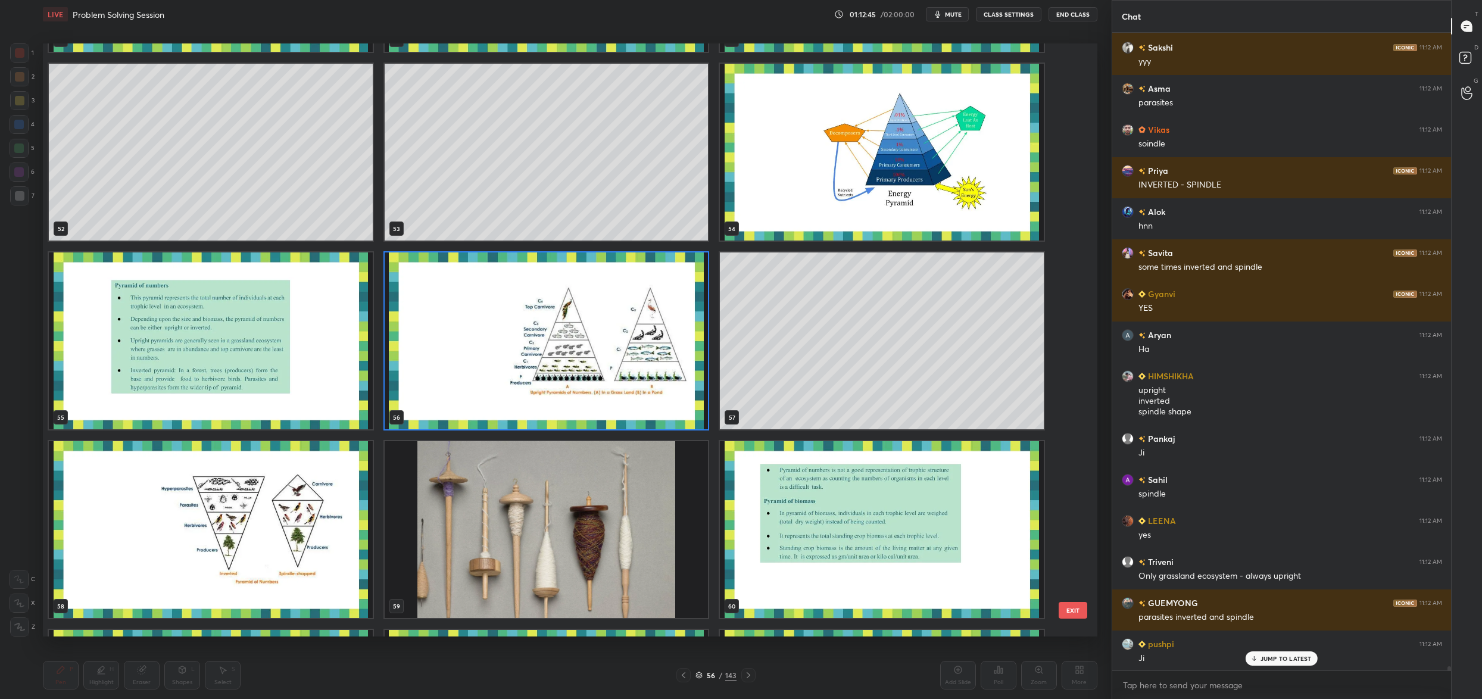
click at [558, 325] on img "grid" at bounding box center [547, 340] width 324 height 177
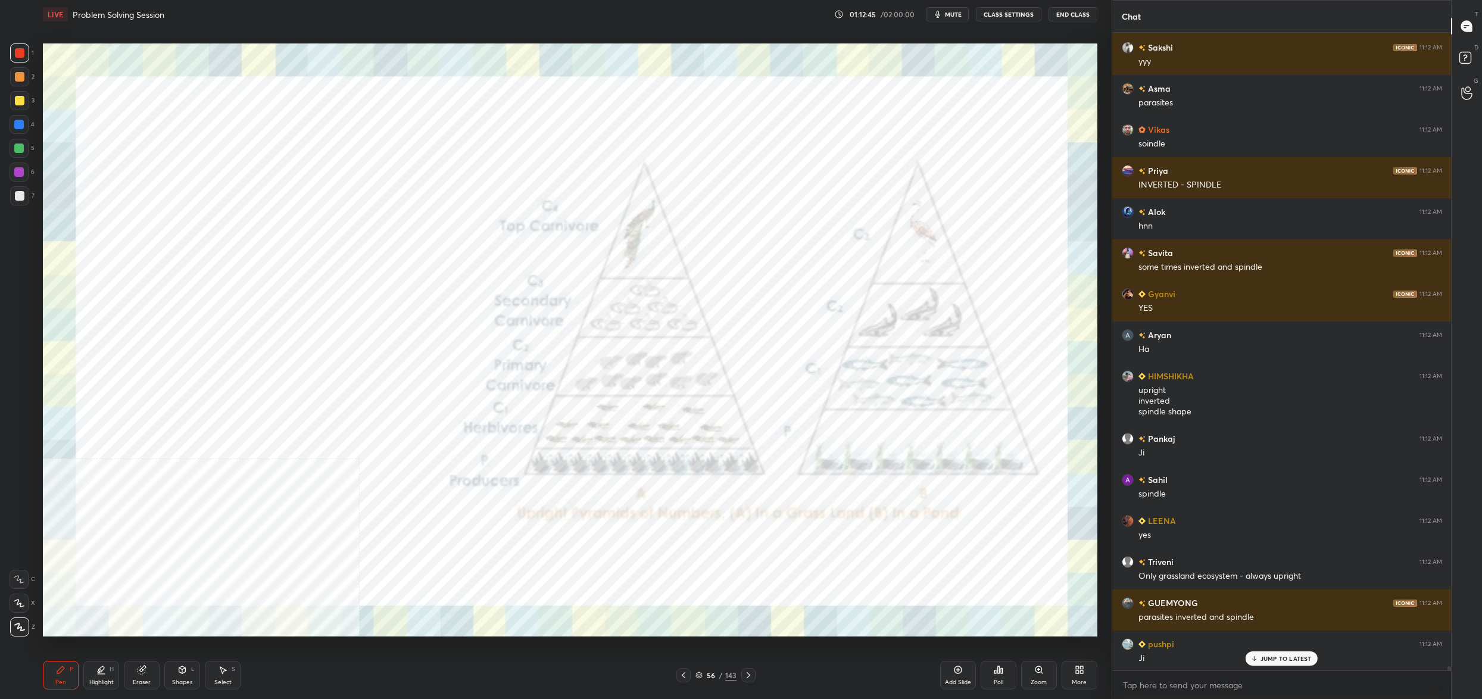
scroll to position [3201, 0]
click at [558, 325] on div "49 50 51 52 53 54 55 56 57 58 59 60 61 62 63 64 65 66" at bounding box center [559, 339] width 1033 height 593
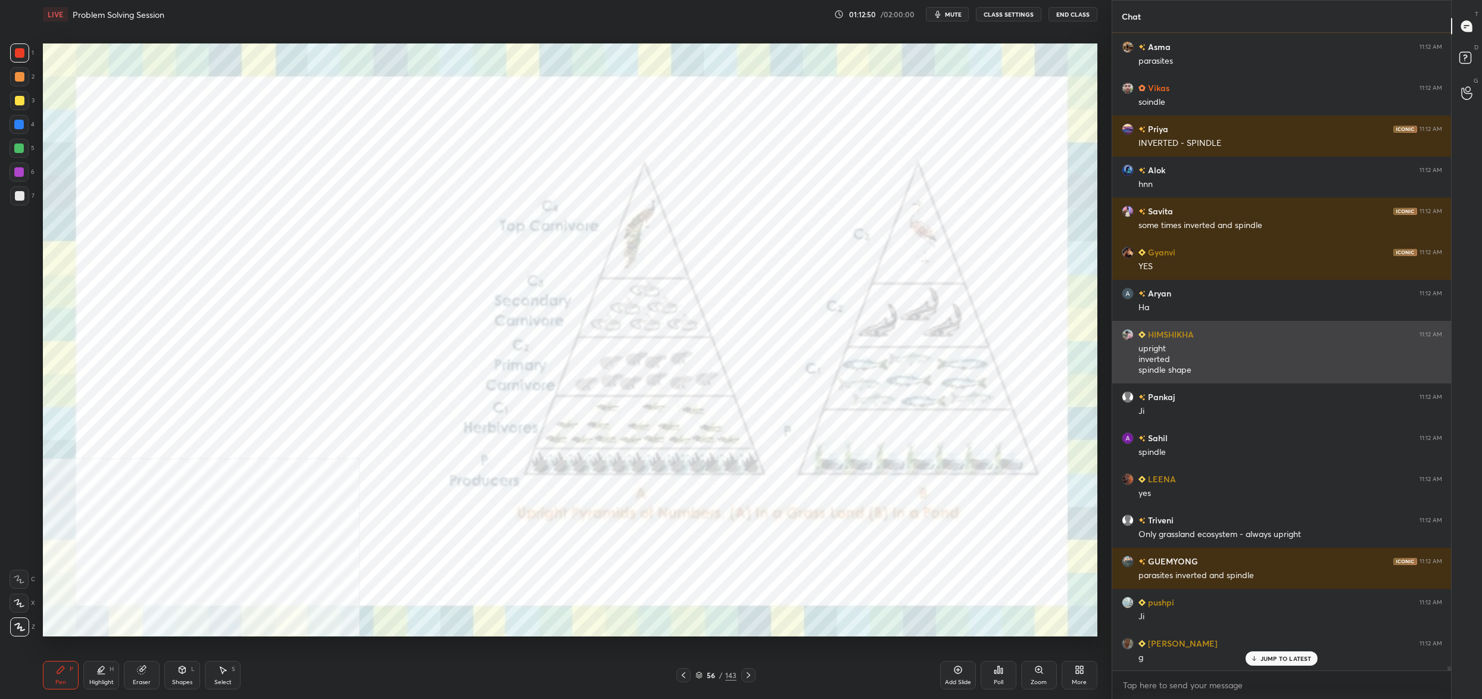
scroll to position [92262, 0]
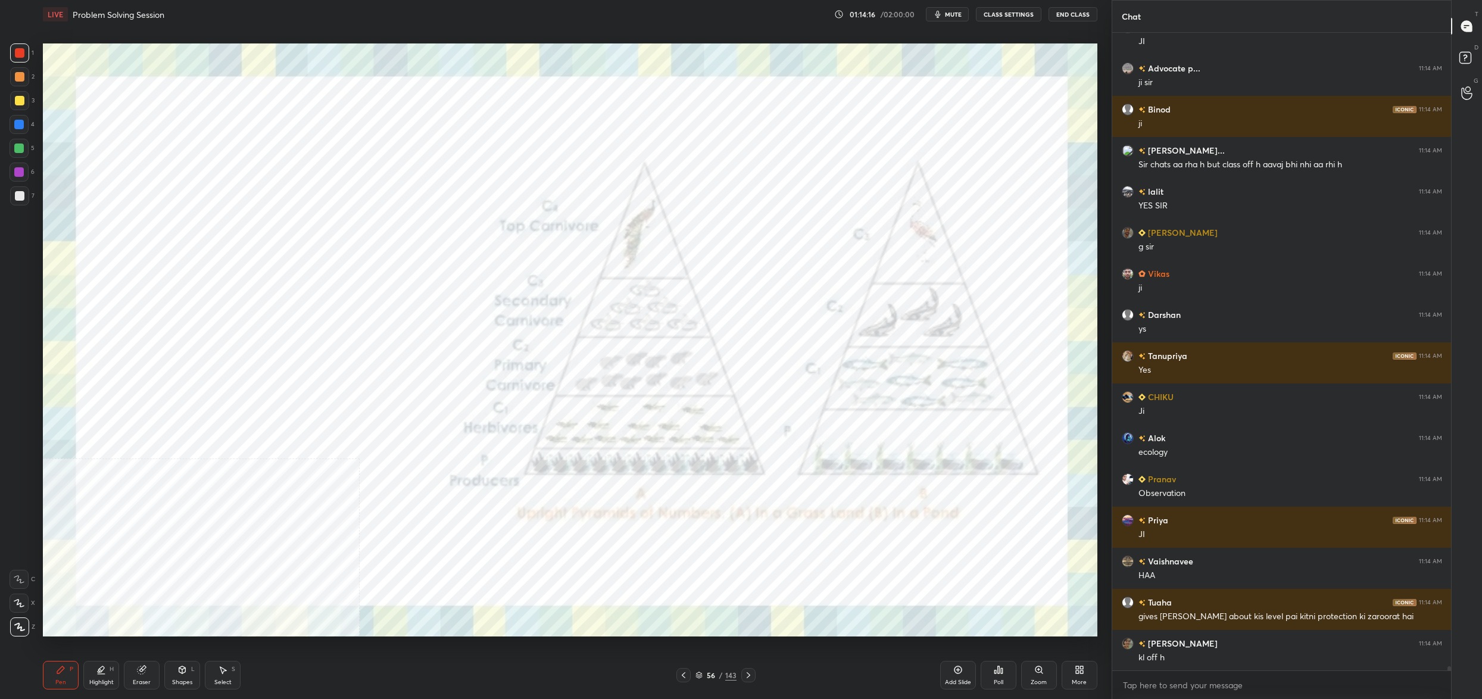
drag, startPoint x: 703, startPoint y: 676, endPoint x: 694, endPoint y: 676, distance: 8.9
click at [704, 676] on div "56 / 143" at bounding box center [715, 675] width 41 height 11
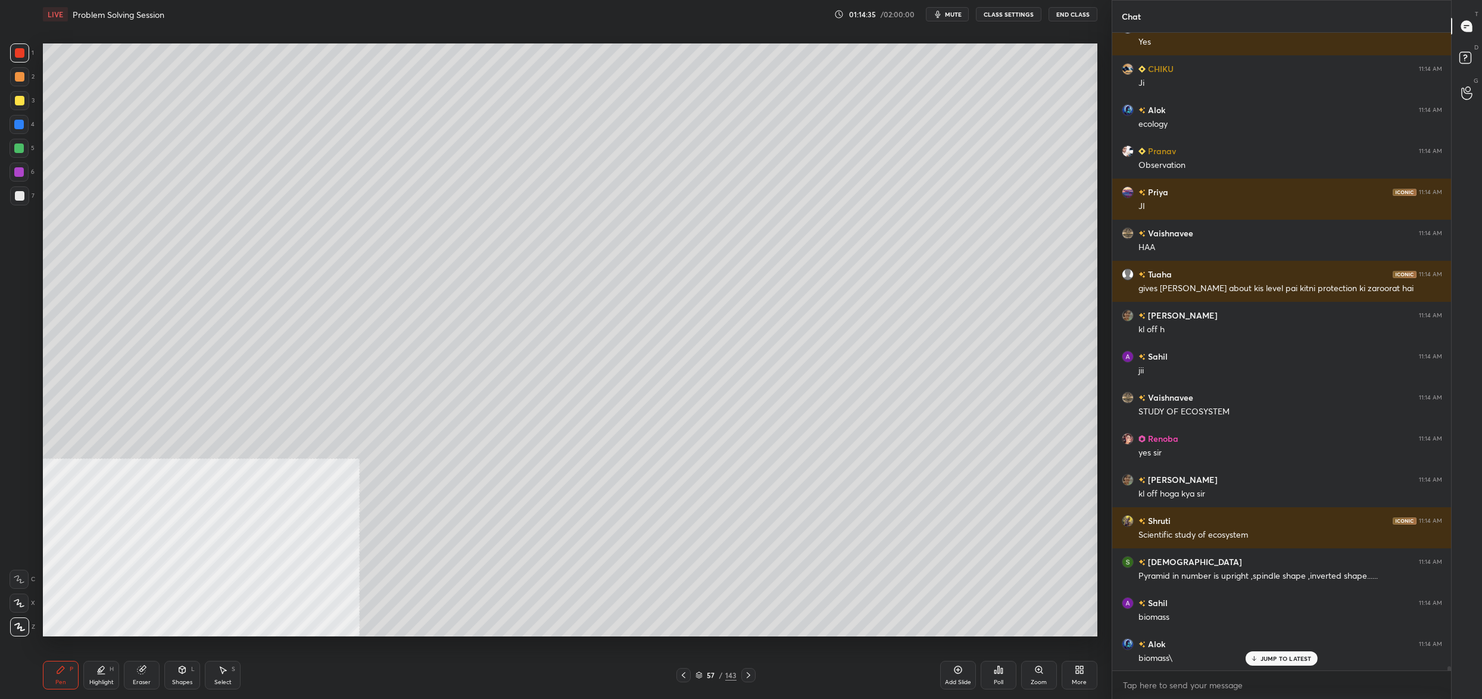
click at [706, 670] on div "57 / 143" at bounding box center [715, 675] width 41 height 11
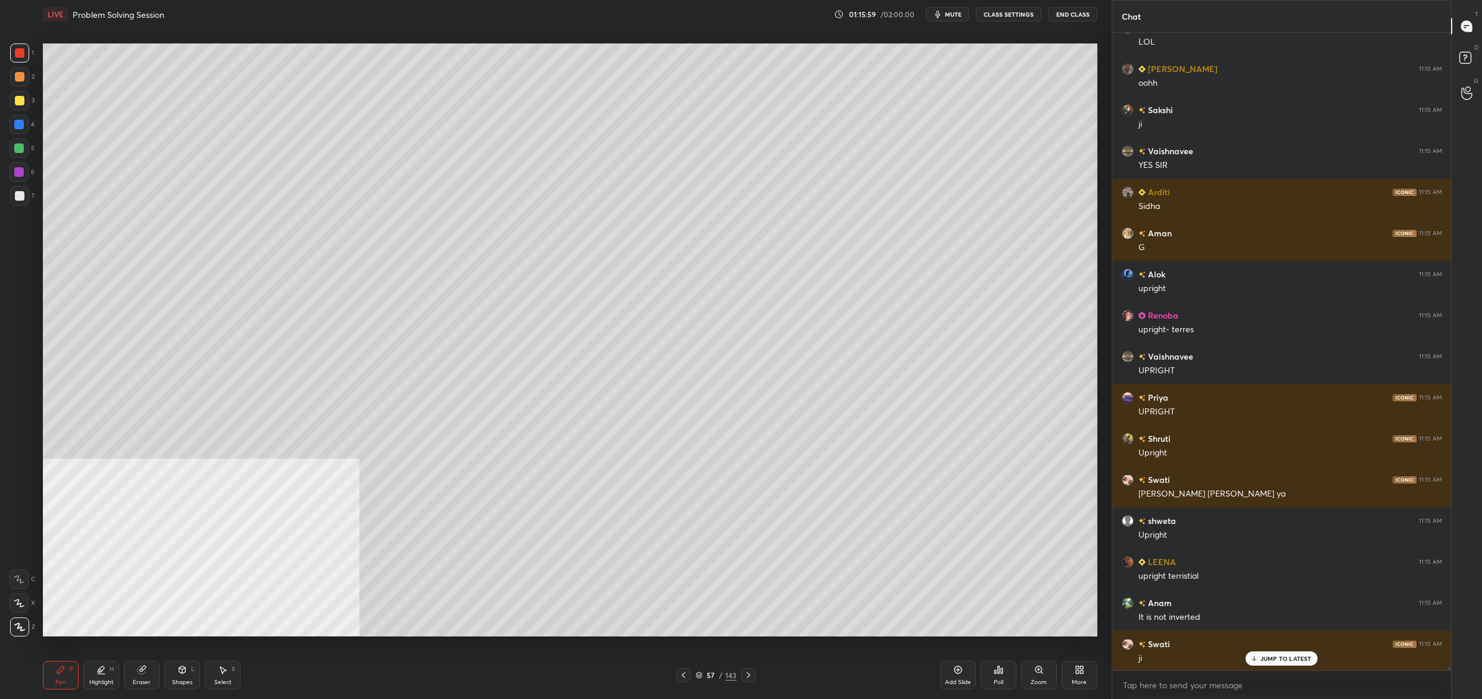
click at [29, 105] on div "3" at bounding box center [22, 100] width 24 height 19
click at [24, 101] on div at bounding box center [19, 100] width 19 height 19
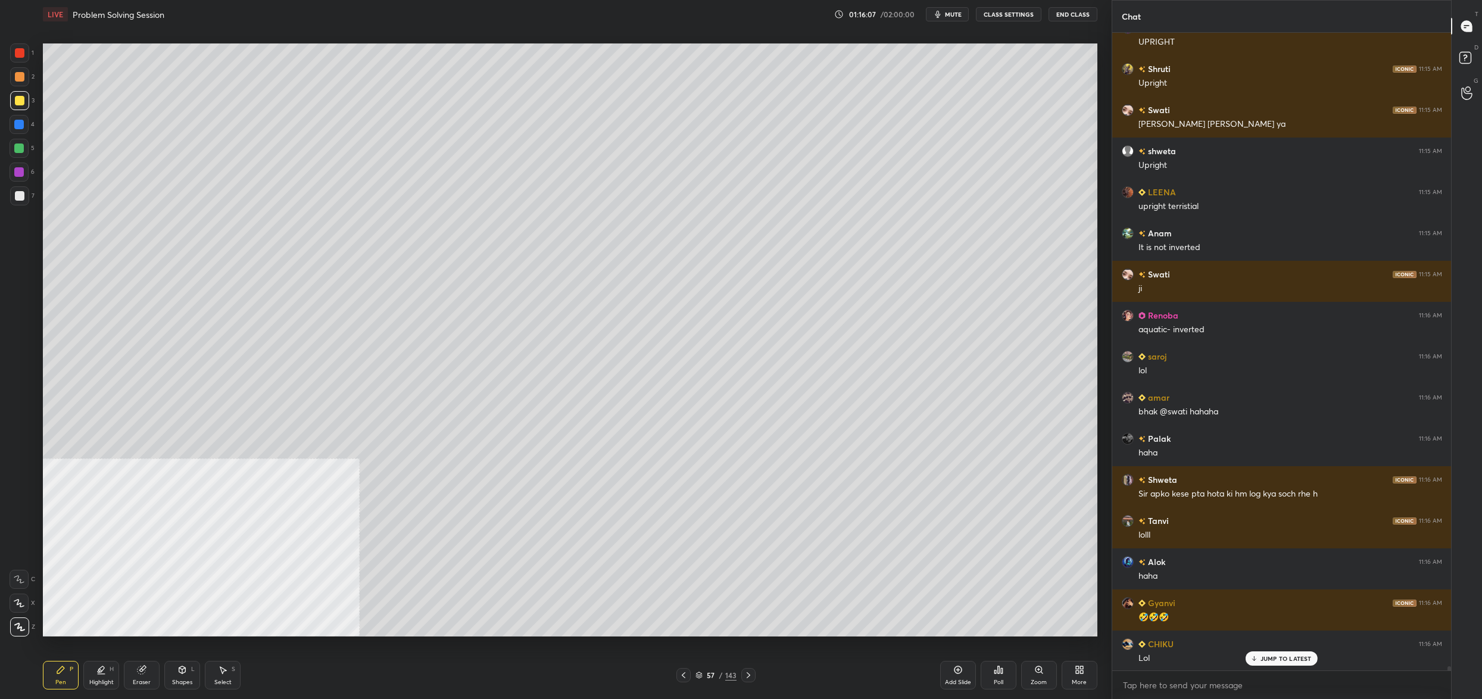
click at [703, 671] on div "57 / 143" at bounding box center [715, 675] width 41 height 11
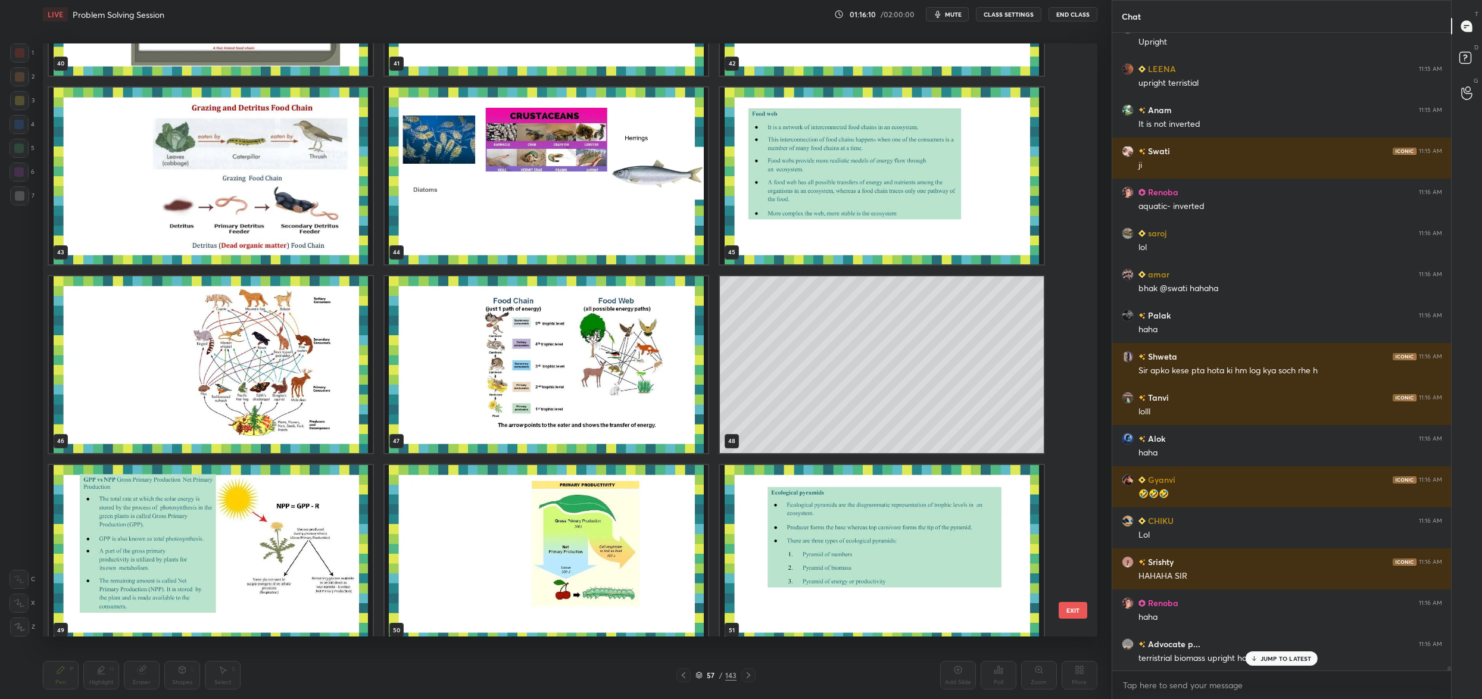
click at [271, 390] on img "grid" at bounding box center [211, 364] width 324 height 177
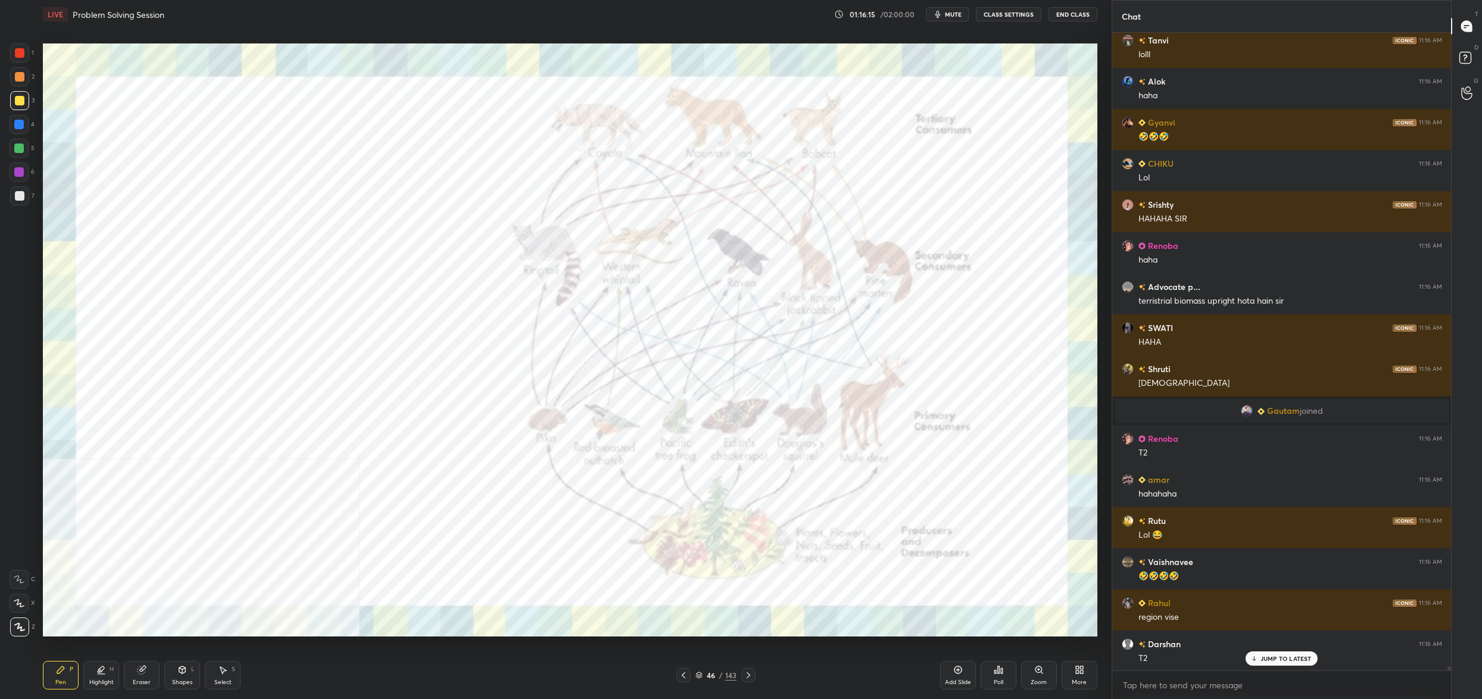
drag, startPoint x: 33, startPoint y: 68, endPoint x: 20, endPoint y: 65, distance: 13.4
click at [24, 67] on div "2" at bounding box center [22, 76] width 24 height 19
click at [20, 52] on div at bounding box center [20, 53] width 10 height 10
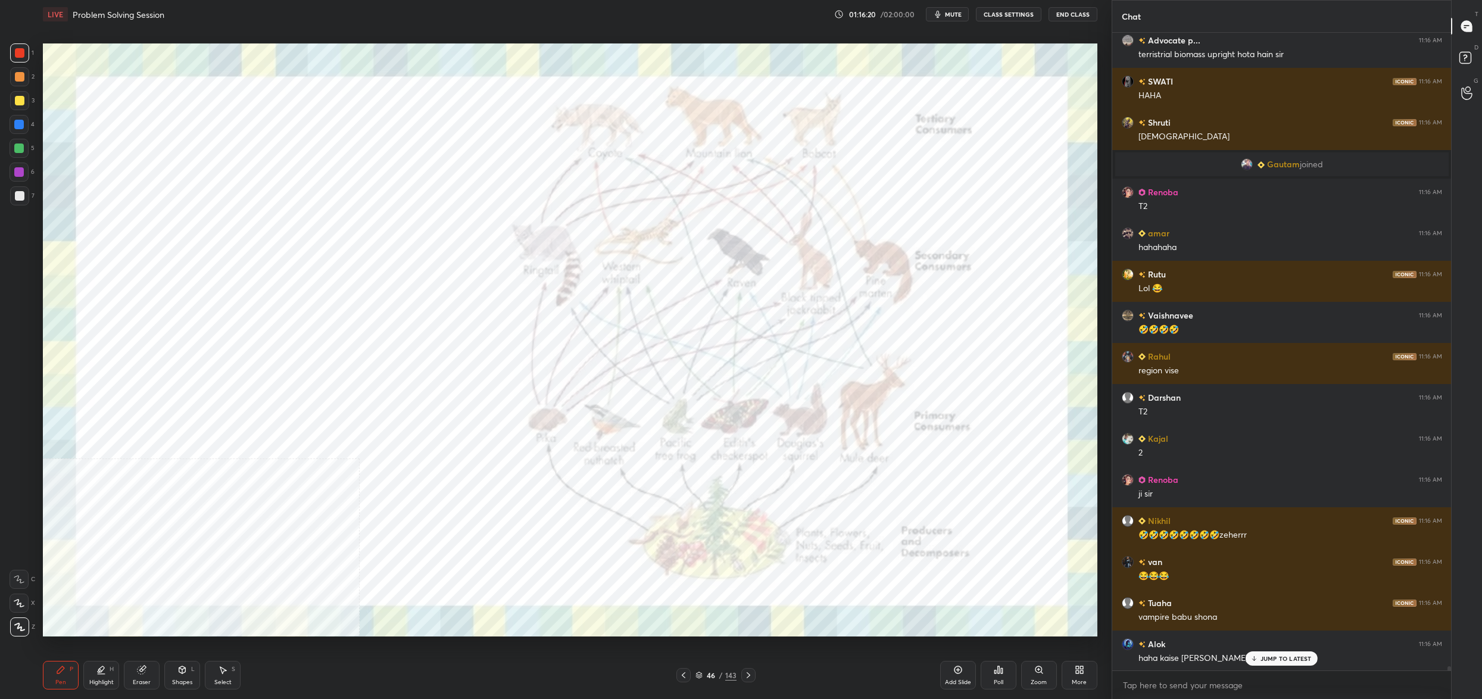
click at [715, 676] on div "46" at bounding box center [711, 674] width 12 height 7
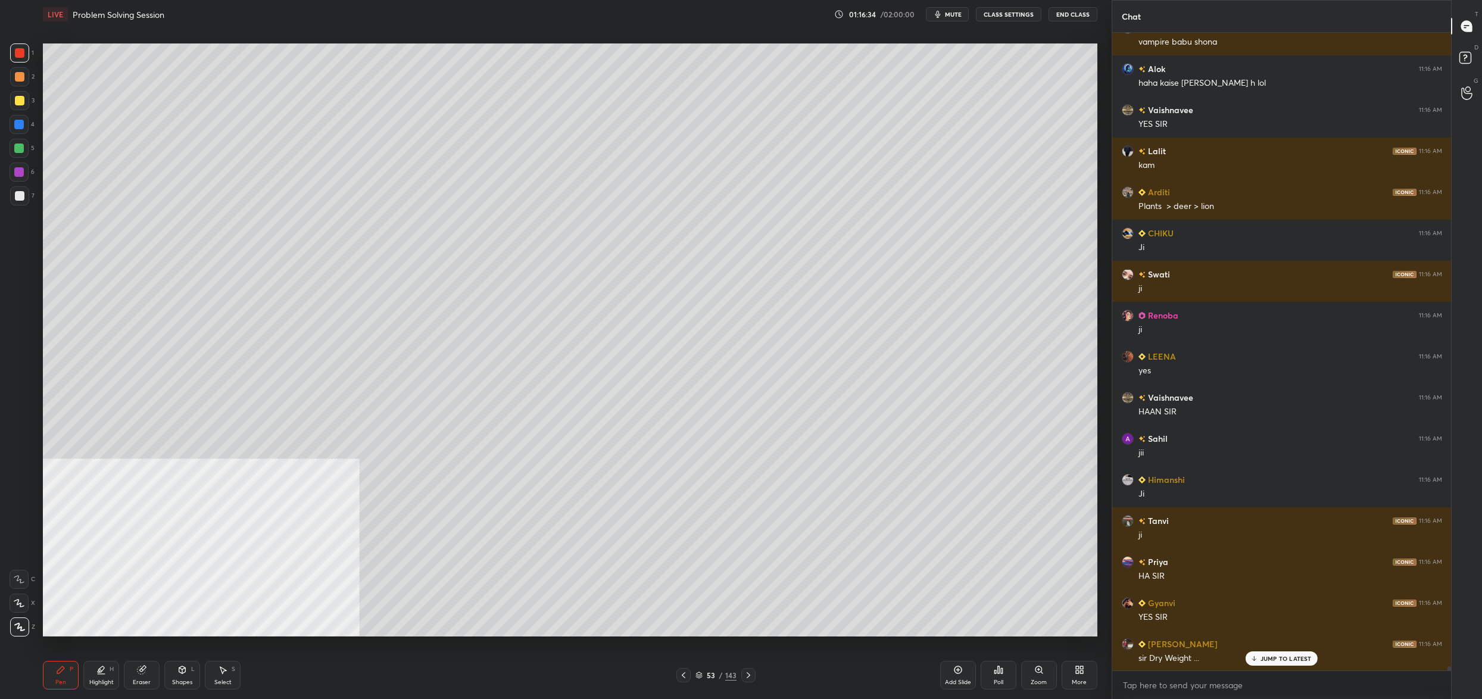
click at [19, 200] on div at bounding box center [19, 195] width 19 height 19
click at [17, 199] on div at bounding box center [20, 196] width 10 height 10
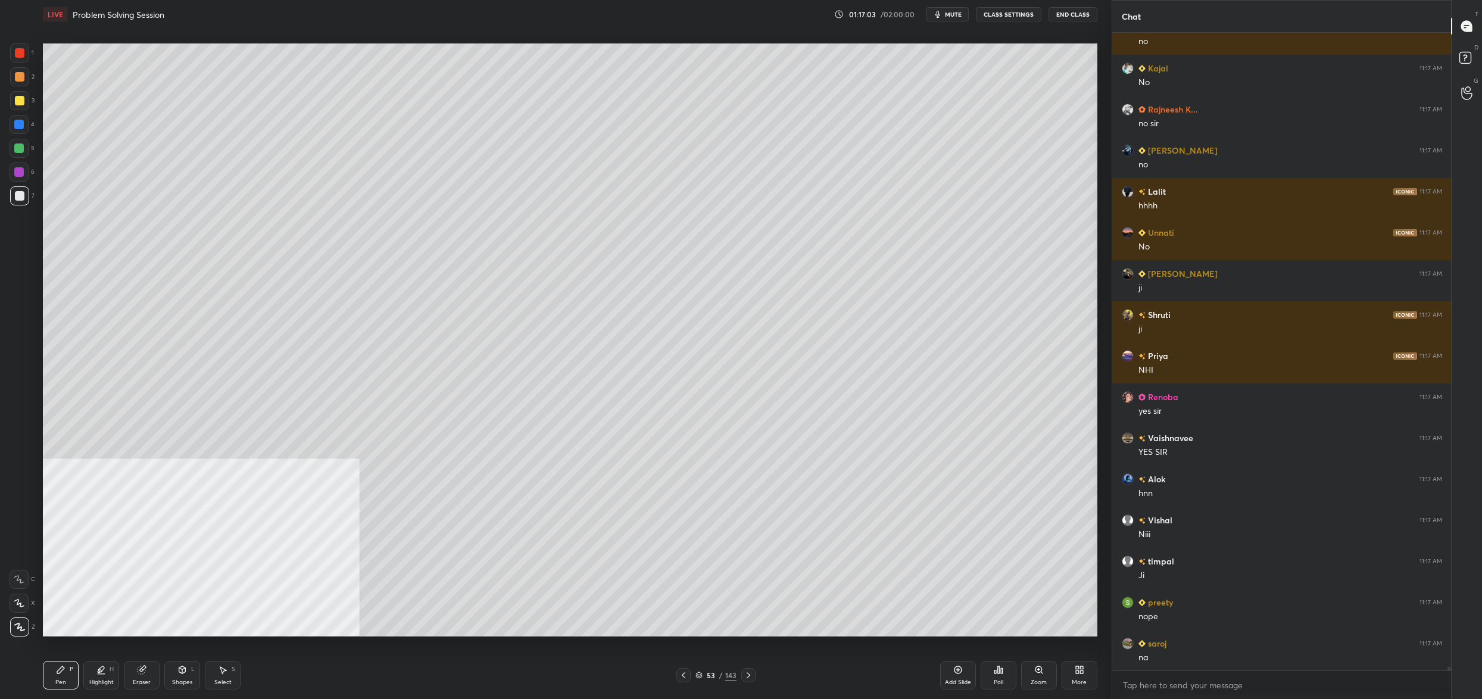
click at [702, 675] on icon at bounding box center [698, 674] width 7 height 7
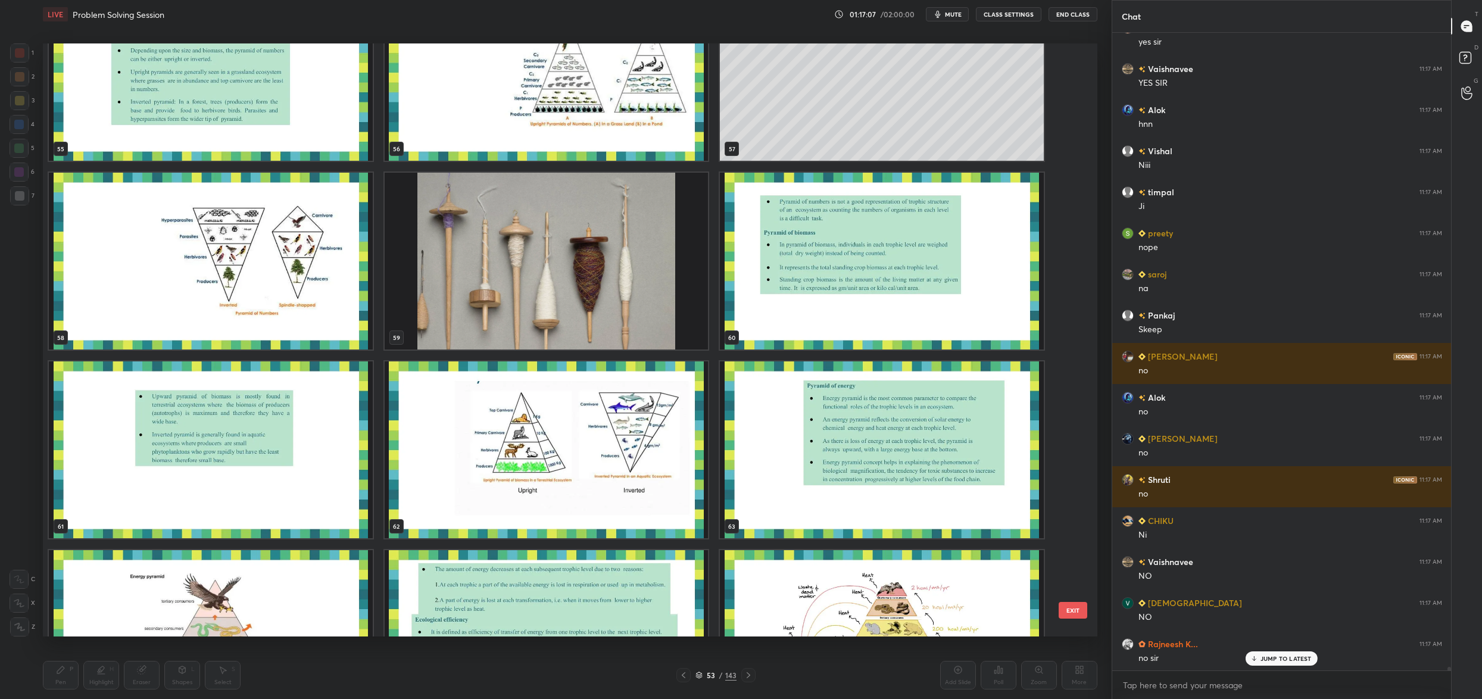
click at [634, 481] on img "grid" at bounding box center [547, 449] width 324 height 177
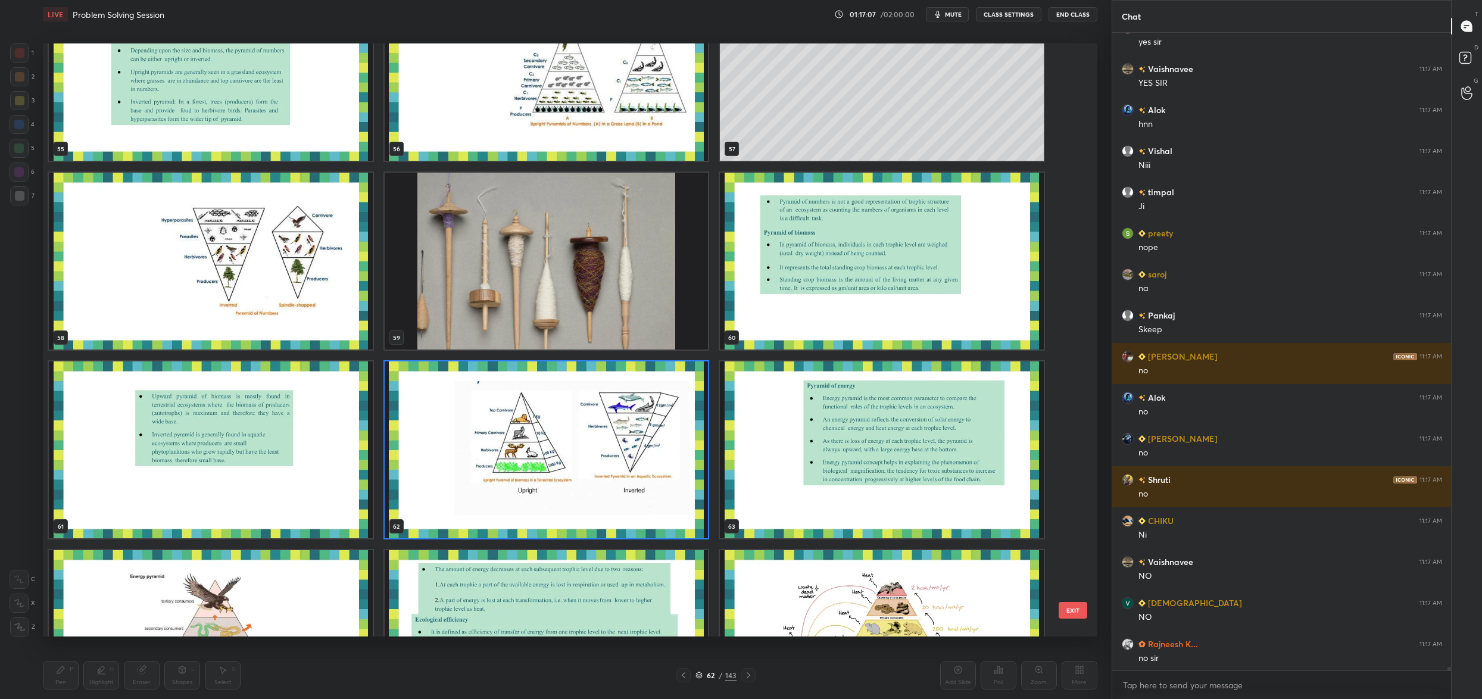
click at [634, 481] on img "grid" at bounding box center [547, 449] width 324 height 177
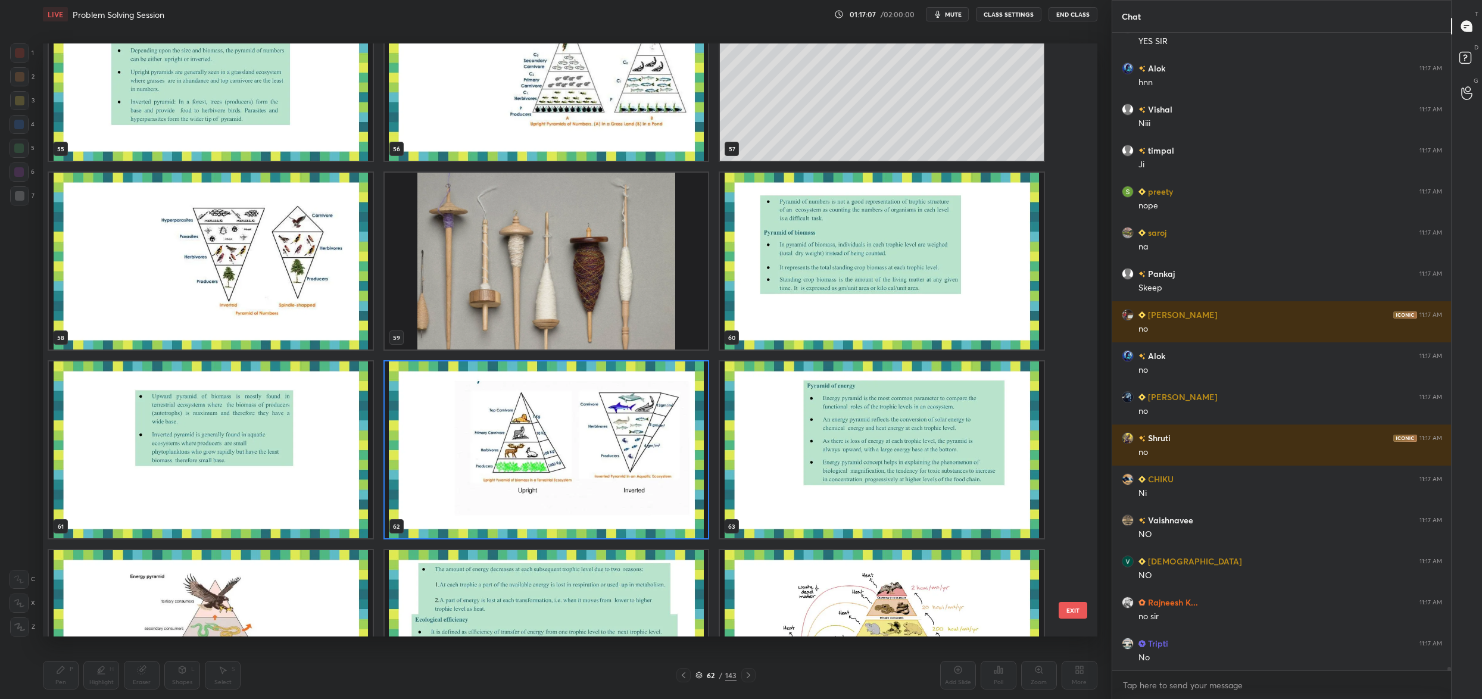
click at [634, 481] on img "grid" at bounding box center [547, 449] width 324 height 177
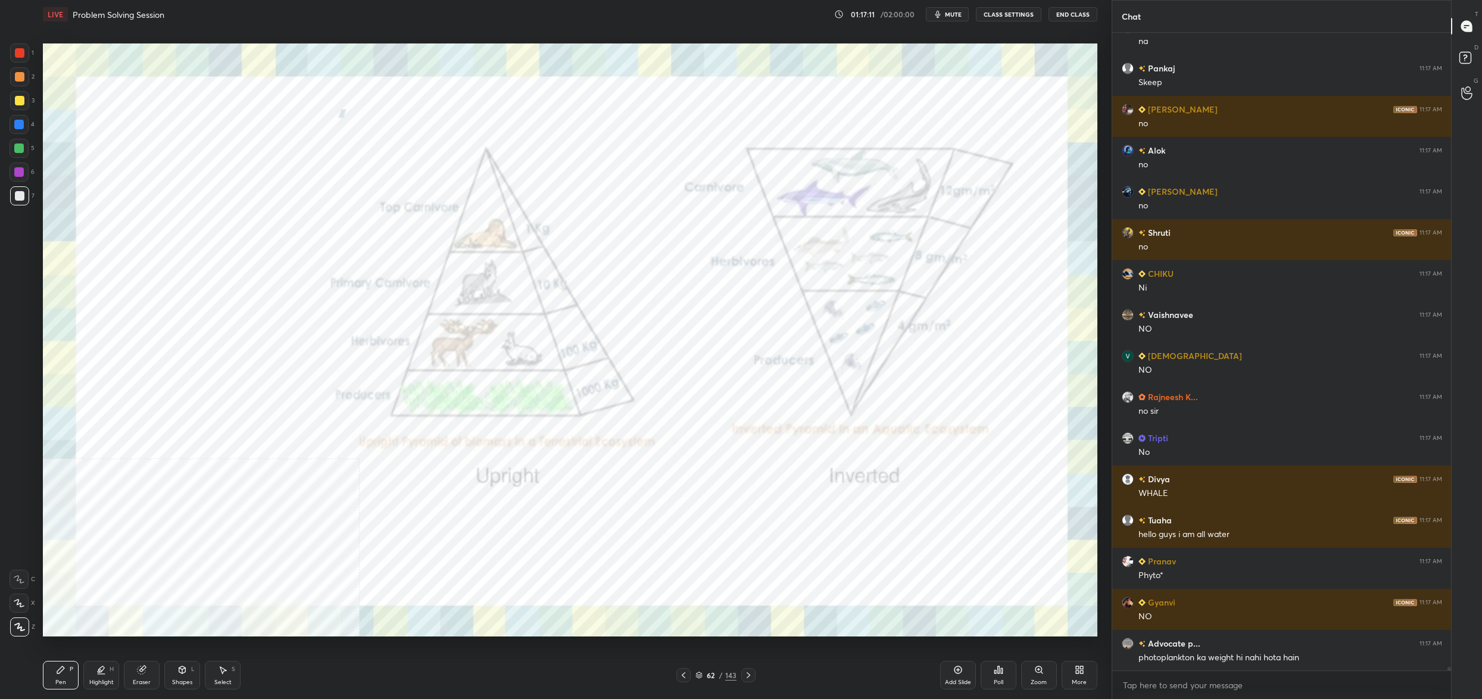
click at [26, 50] on div "1 2 3 4 5 6 7 C X Z C X Z E E Erase all H H LIVE Problem Solving Session 01:17:…" at bounding box center [551, 349] width 1102 height 699
click at [19, 51] on div at bounding box center [20, 53] width 10 height 10
drag, startPoint x: 19, startPoint y: 51, endPoint x: 27, endPoint y: 64, distance: 15.2
click at [17, 57] on div at bounding box center [20, 53] width 10 height 10
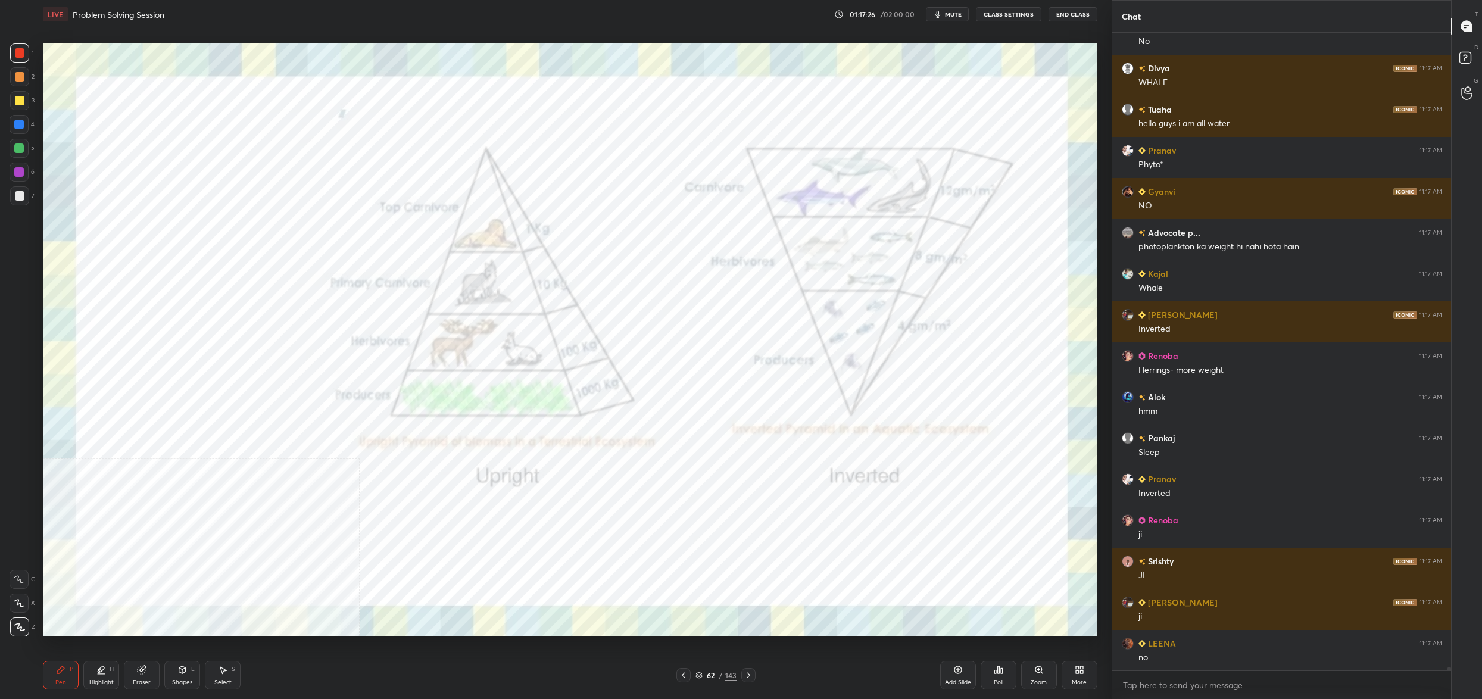
drag, startPoint x: 708, startPoint y: 673, endPoint x: 700, endPoint y: 674, distance: 7.9
click at [708, 673] on div "62" at bounding box center [711, 674] width 12 height 7
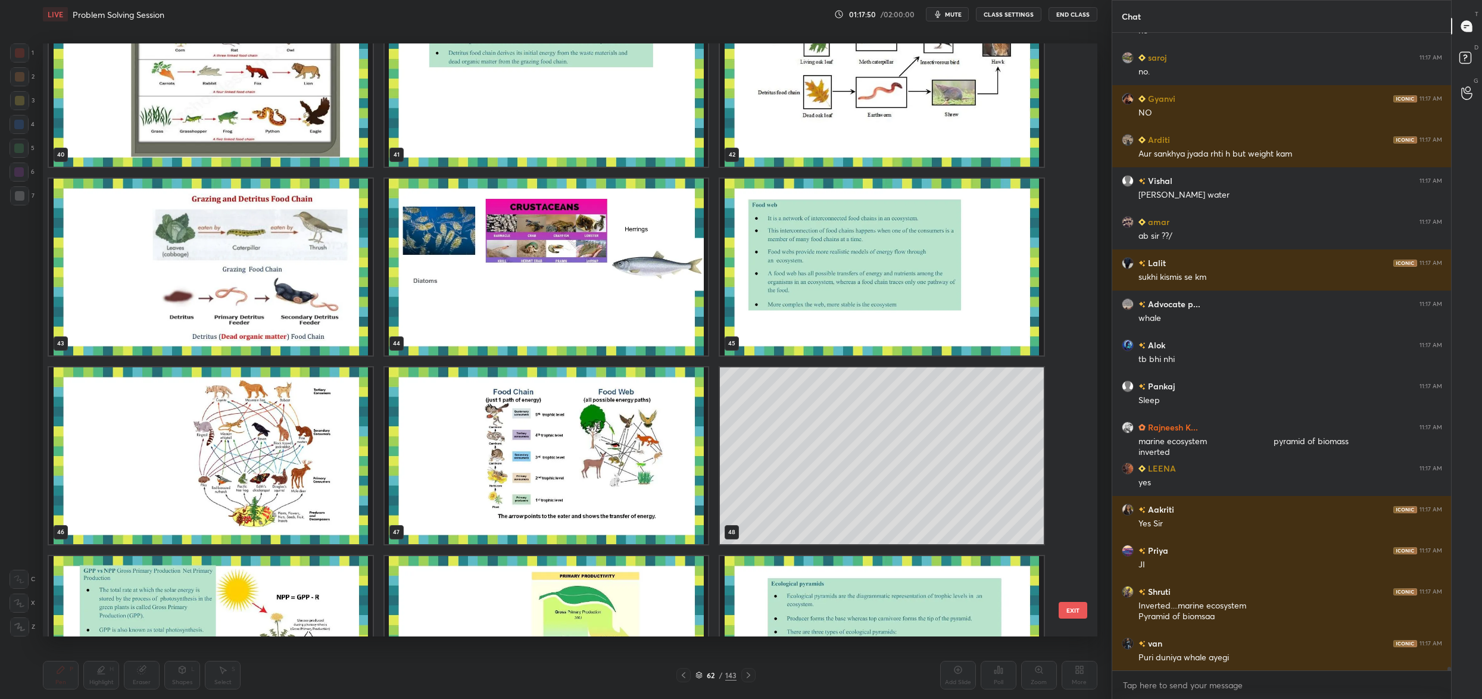
click at [525, 293] on img "grid" at bounding box center [547, 267] width 324 height 177
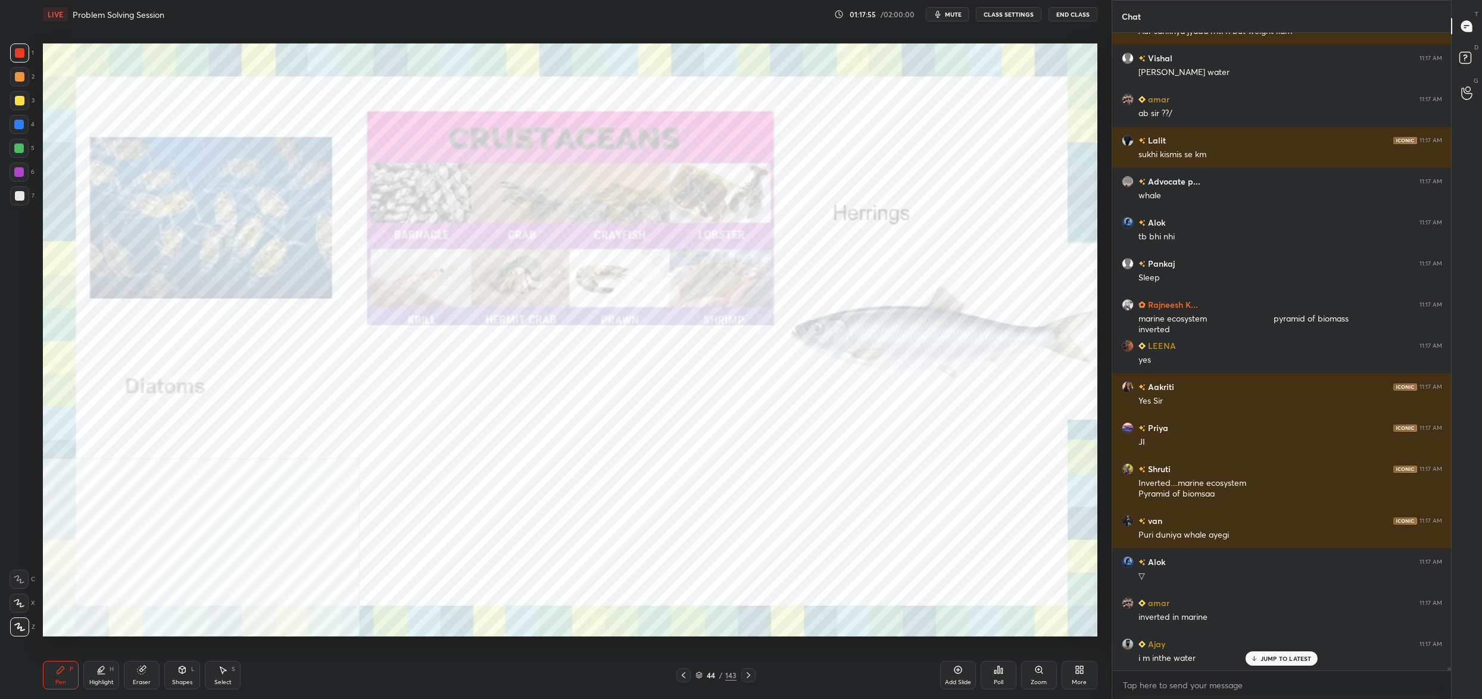
click at [705, 680] on div "44 / 143" at bounding box center [715, 675] width 41 height 11
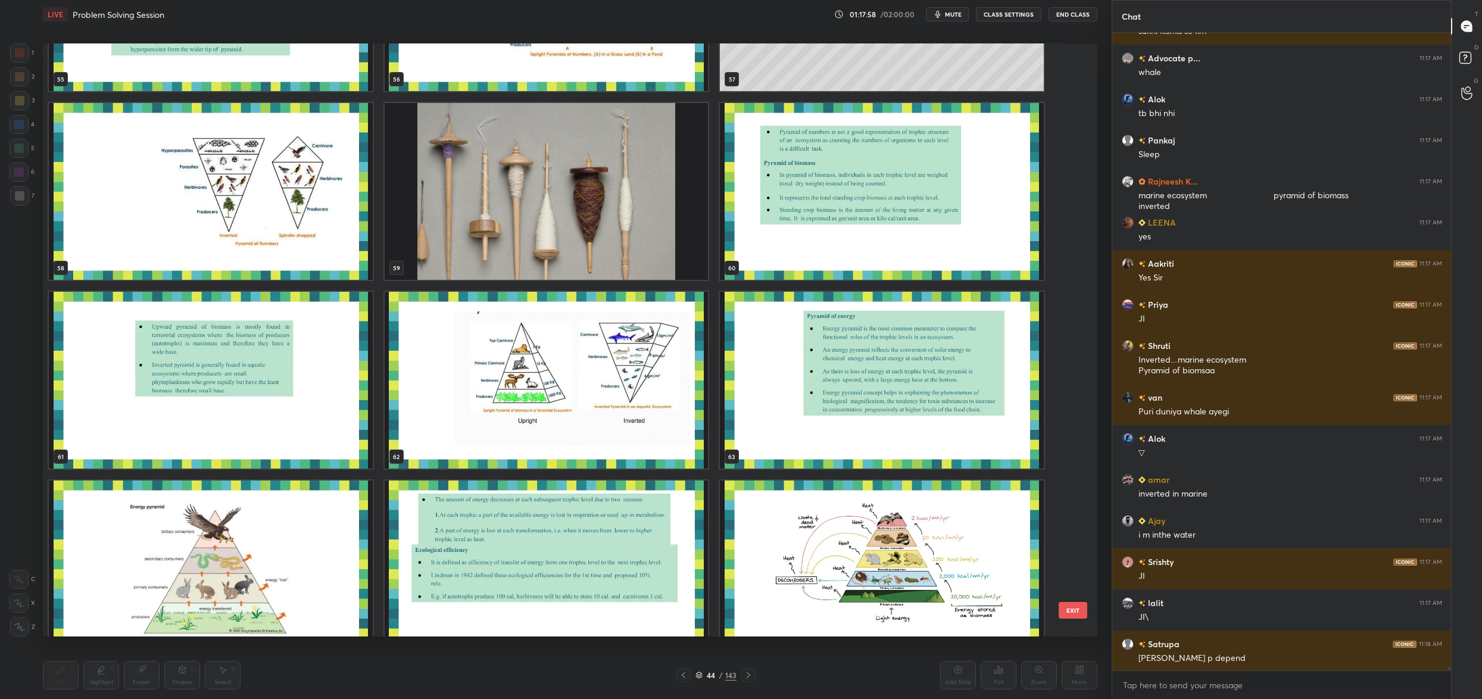
click at [587, 424] on img "grid" at bounding box center [547, 380] width 324 height 177
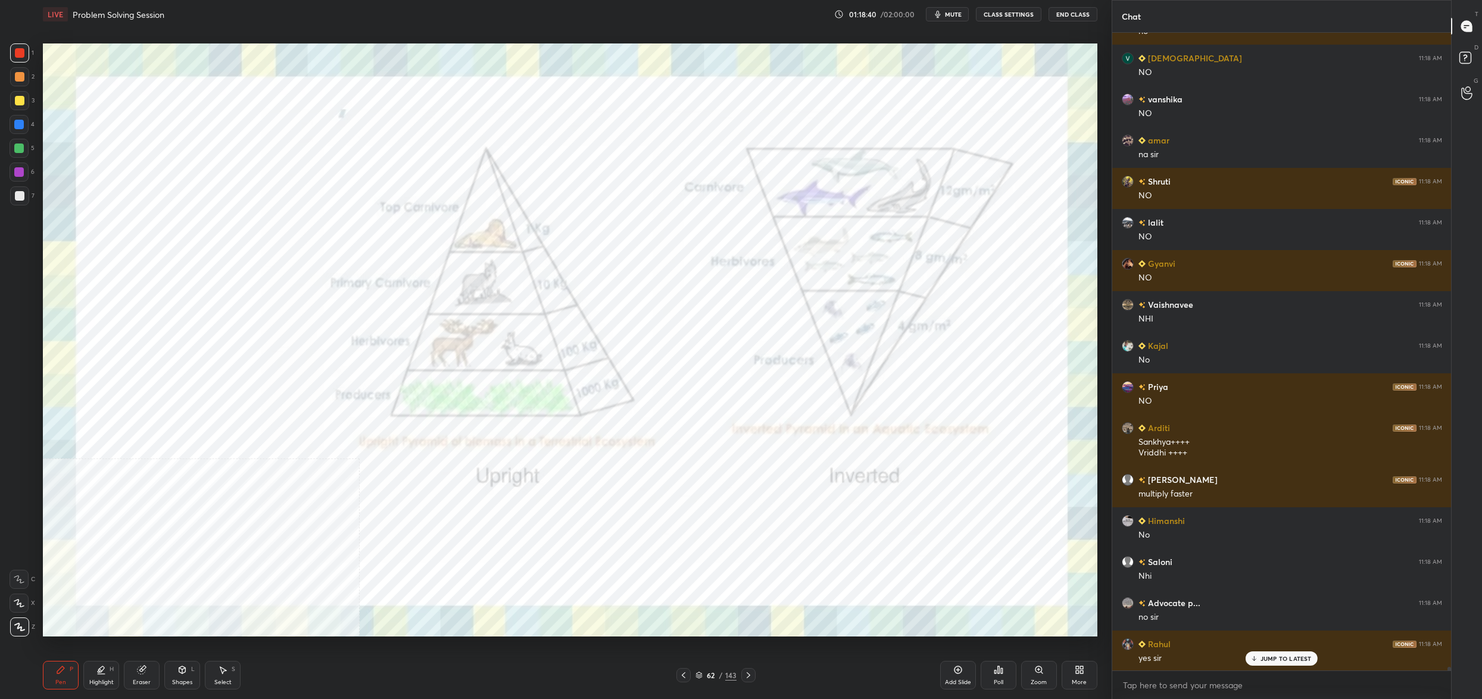
drag, startPoint x: 713, startPoint y: 679, endPoint x: 694, endPoint y: 677, distance: 19.2
click at [713, 679] on div "62" at bounding box center [711, 674] width 12 height 7
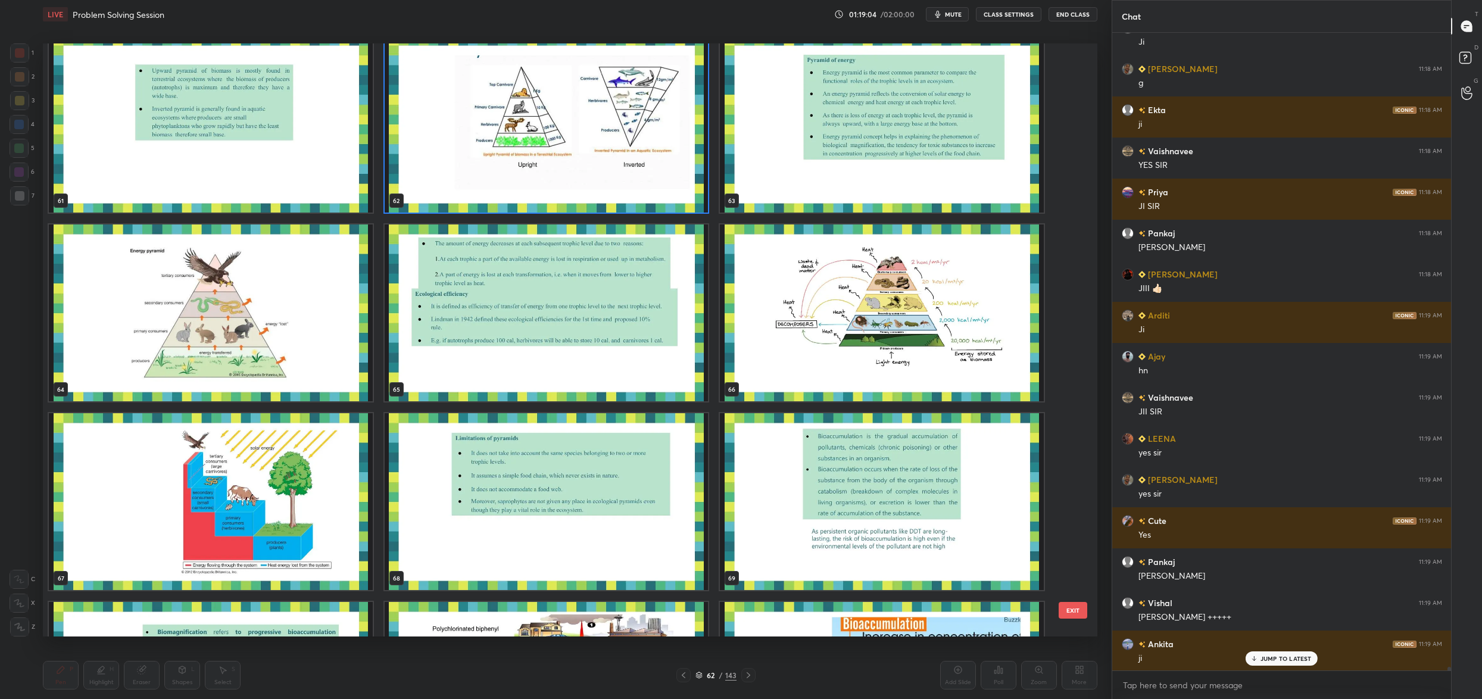
click at [190, 349] on img "grid" at bounding box center [211, 312] width 324 height 177
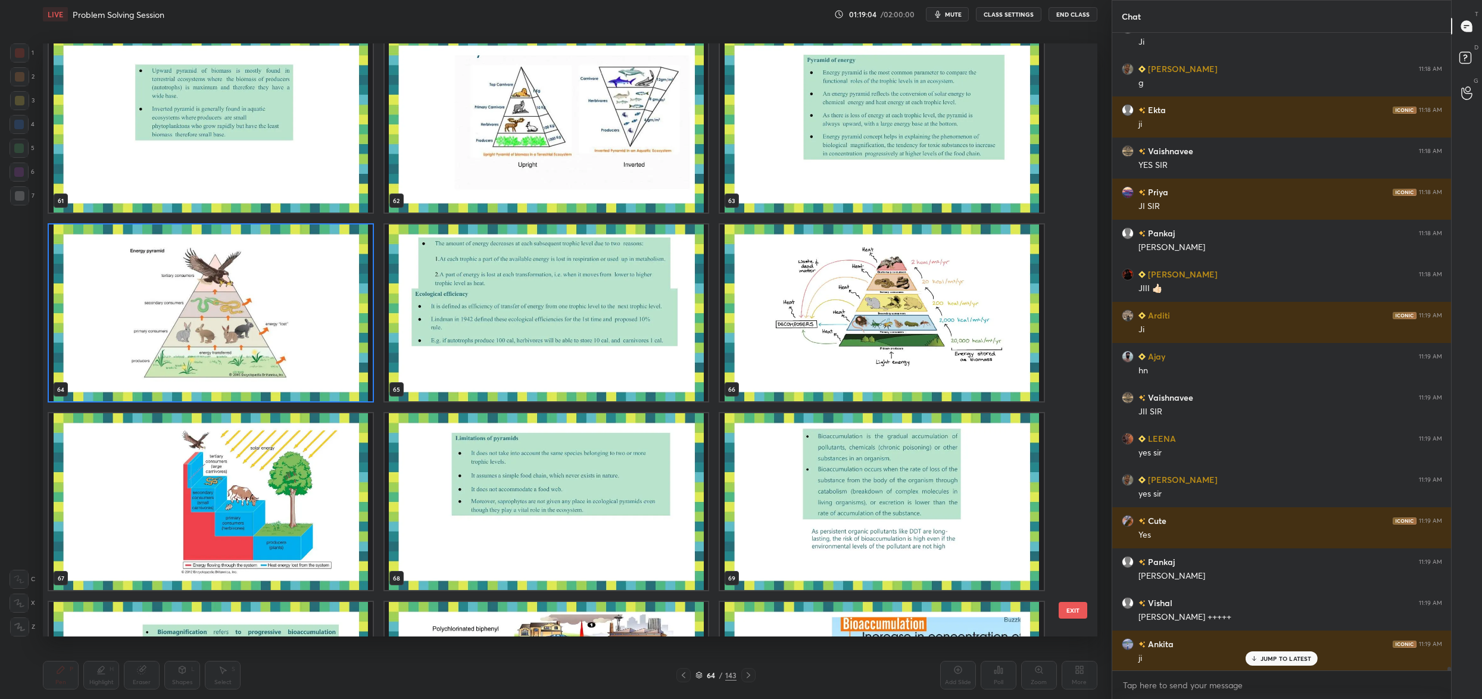
click at [190, 349] on img "grid" at bounding box center [211, 312] width 324 height 177
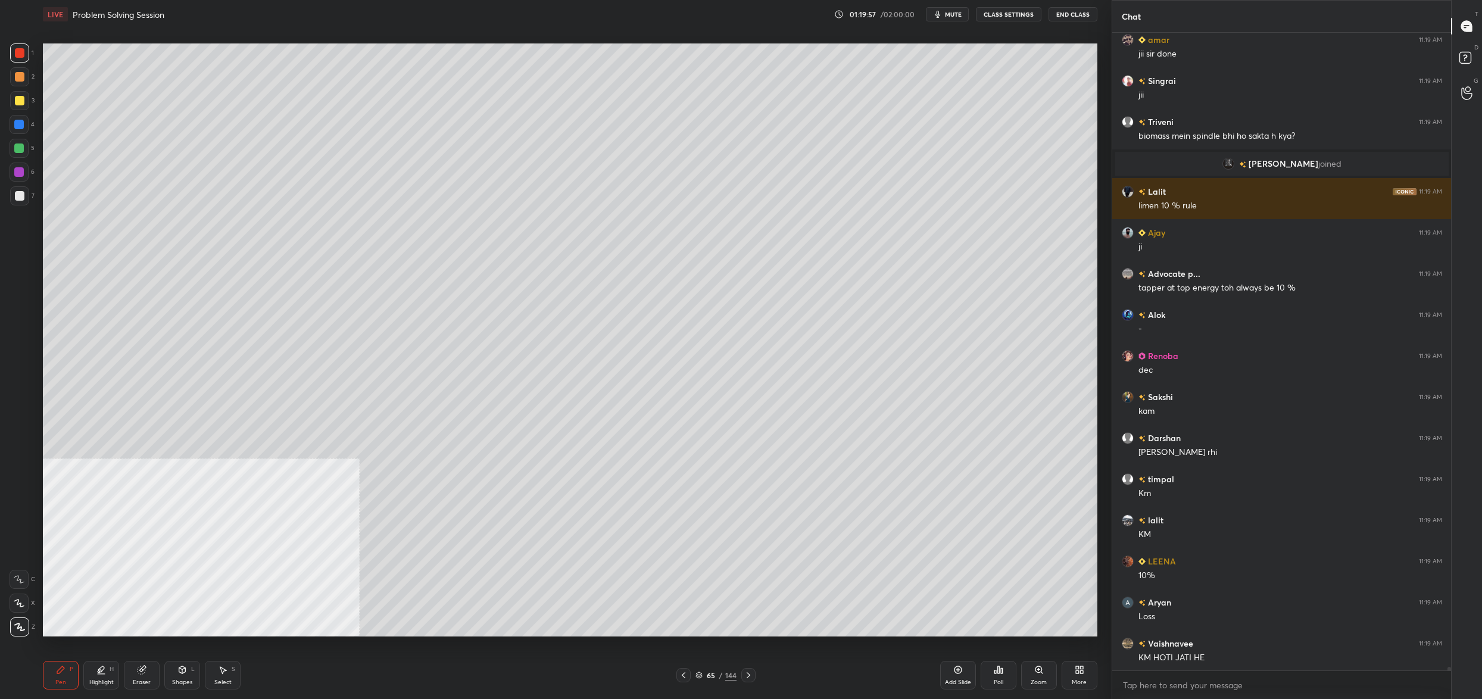
click at [1074, 673] on icon at bounding box center [1079, 670] width 10 height 10
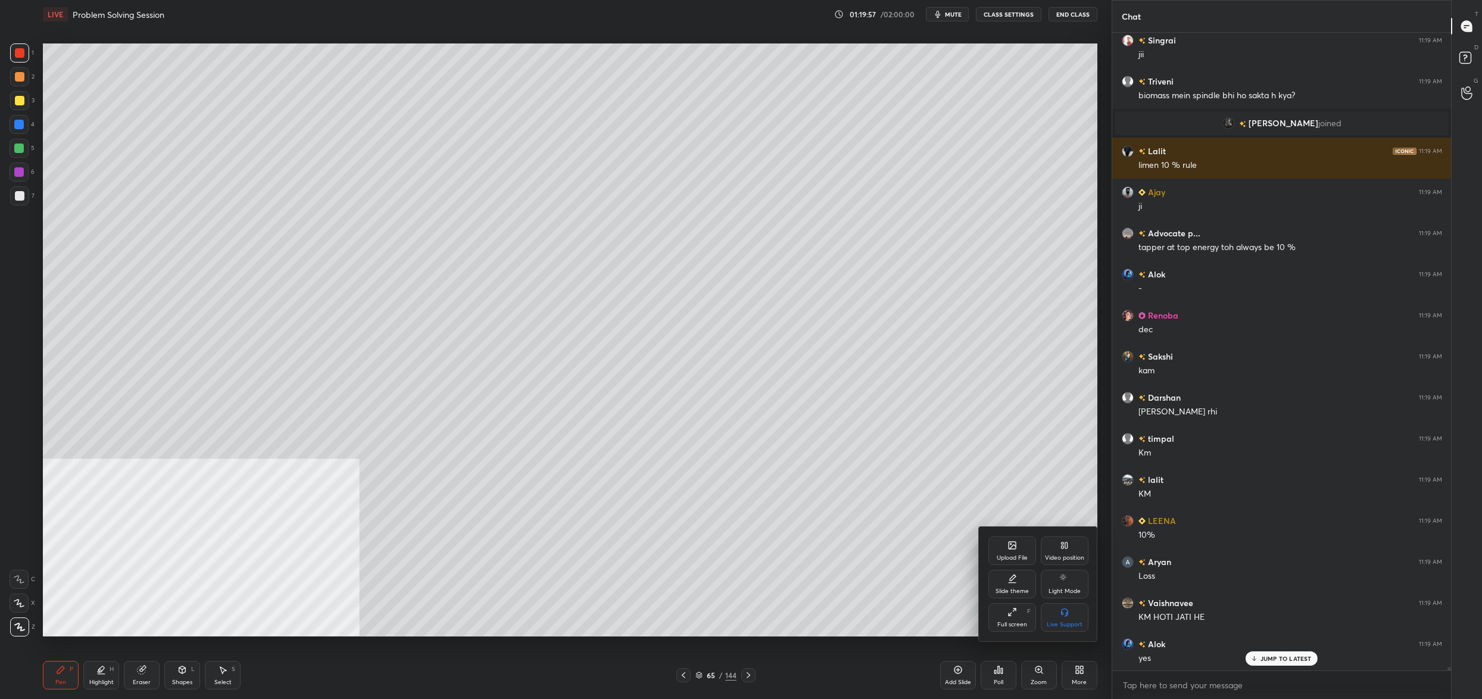
click at [1067, 547] on icon at bounding box center [1065, 545] width 10 height 10
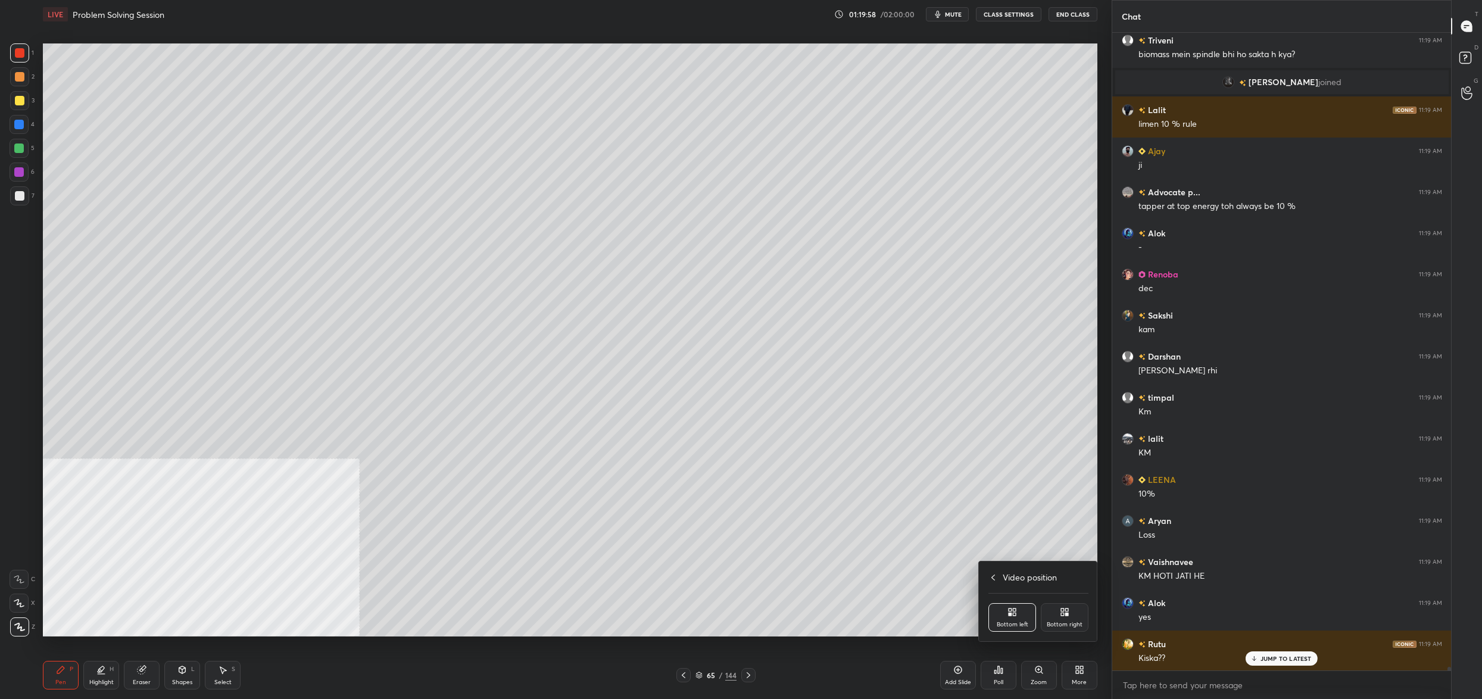
click at [1066, 615] on icon at bounding box center [1066, 613] width 3 height 3
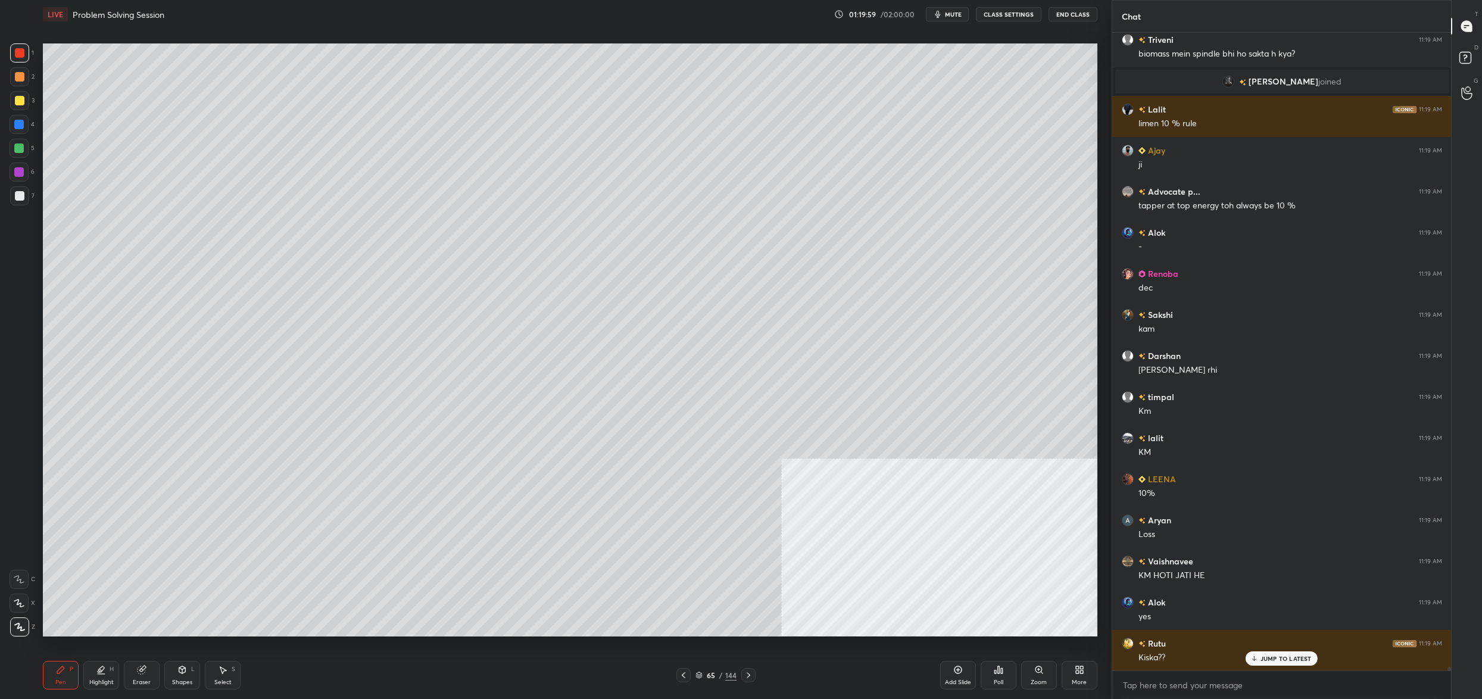
click at [21, 101] on div at bounding box center [20, 101] width 10 height 10
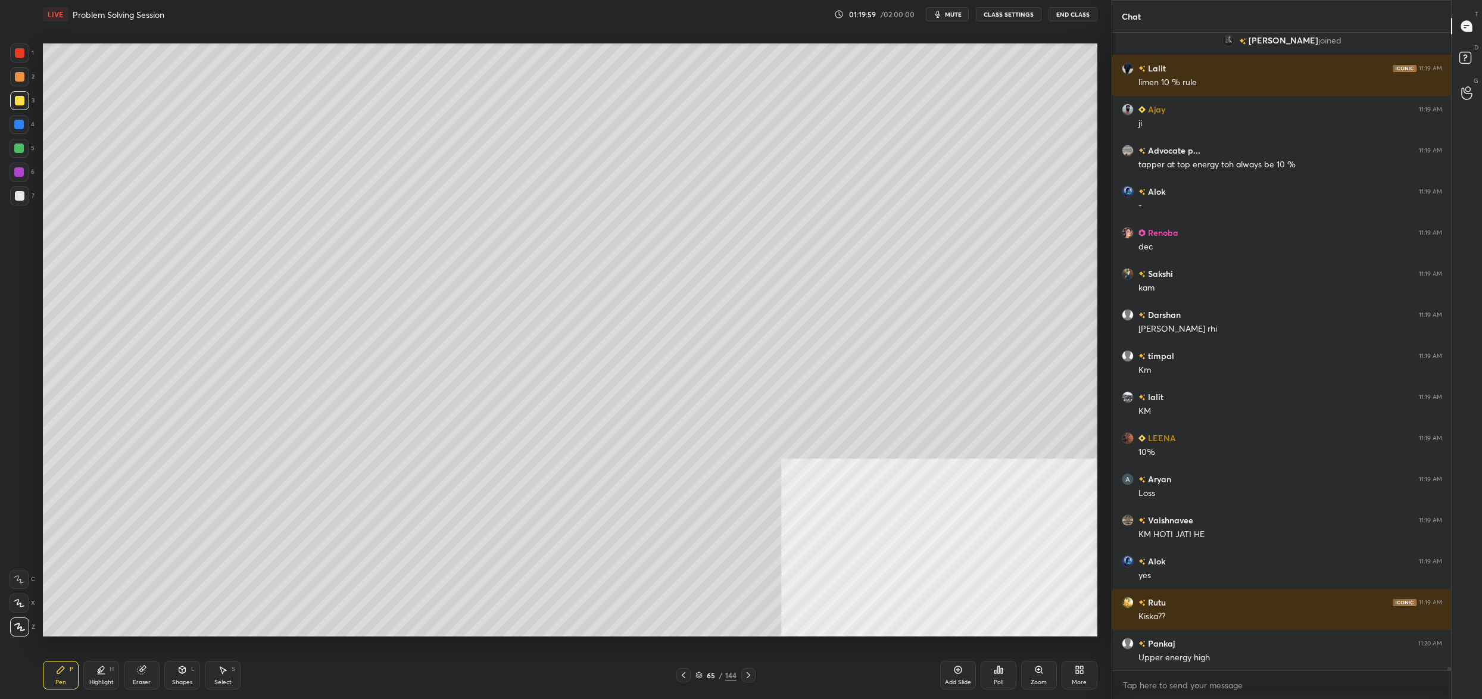
click at [19, 68] on div at bounding box center [19, 76] width 19 height 19
click at [17, 58] on div at bounding box center [19, 52] width 19 height 19
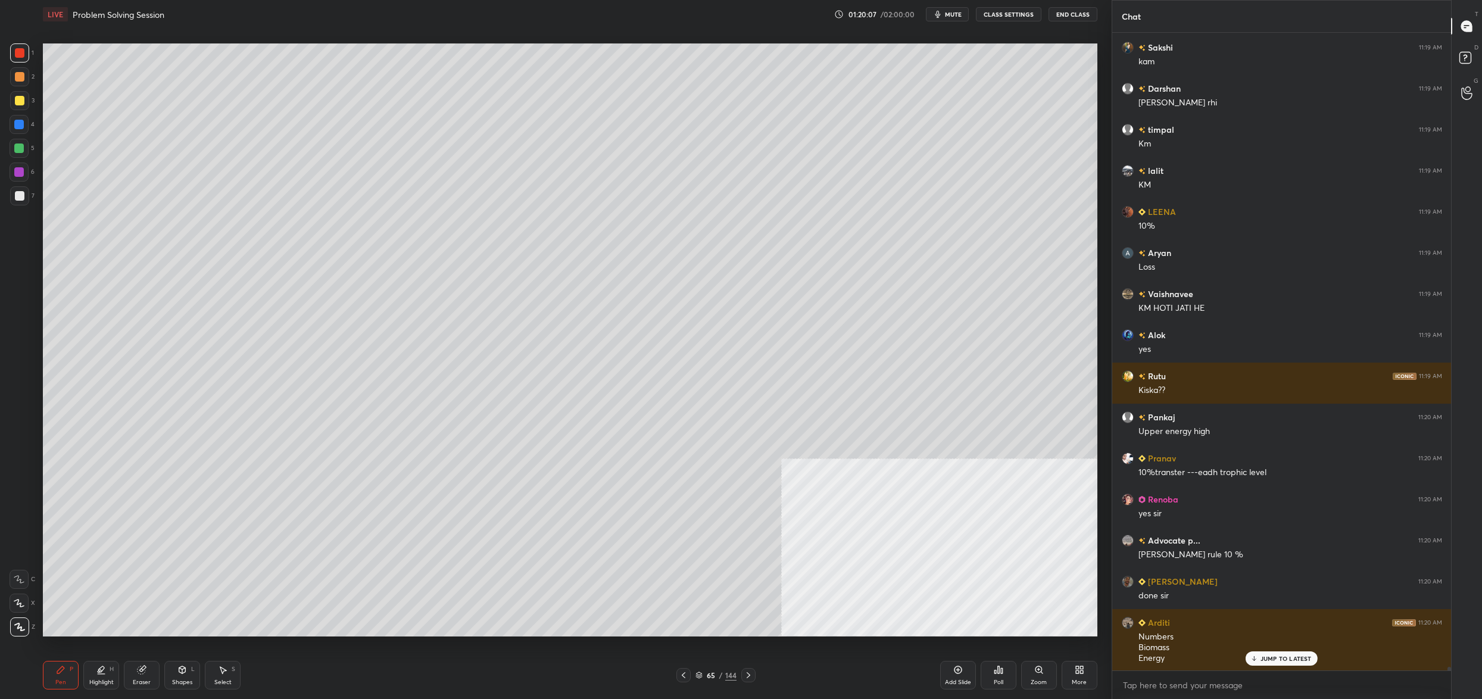
click at [25, 149] on div at bounding box center [19, 148] width 19 height 19
drag, startPoint x: 29, startPoint y: 155, endPoint x: 33, endPoint y: 151, distance: 6.7
click at [29, 155] on div "5" at bounding box center [22, 148] width 25 height 19
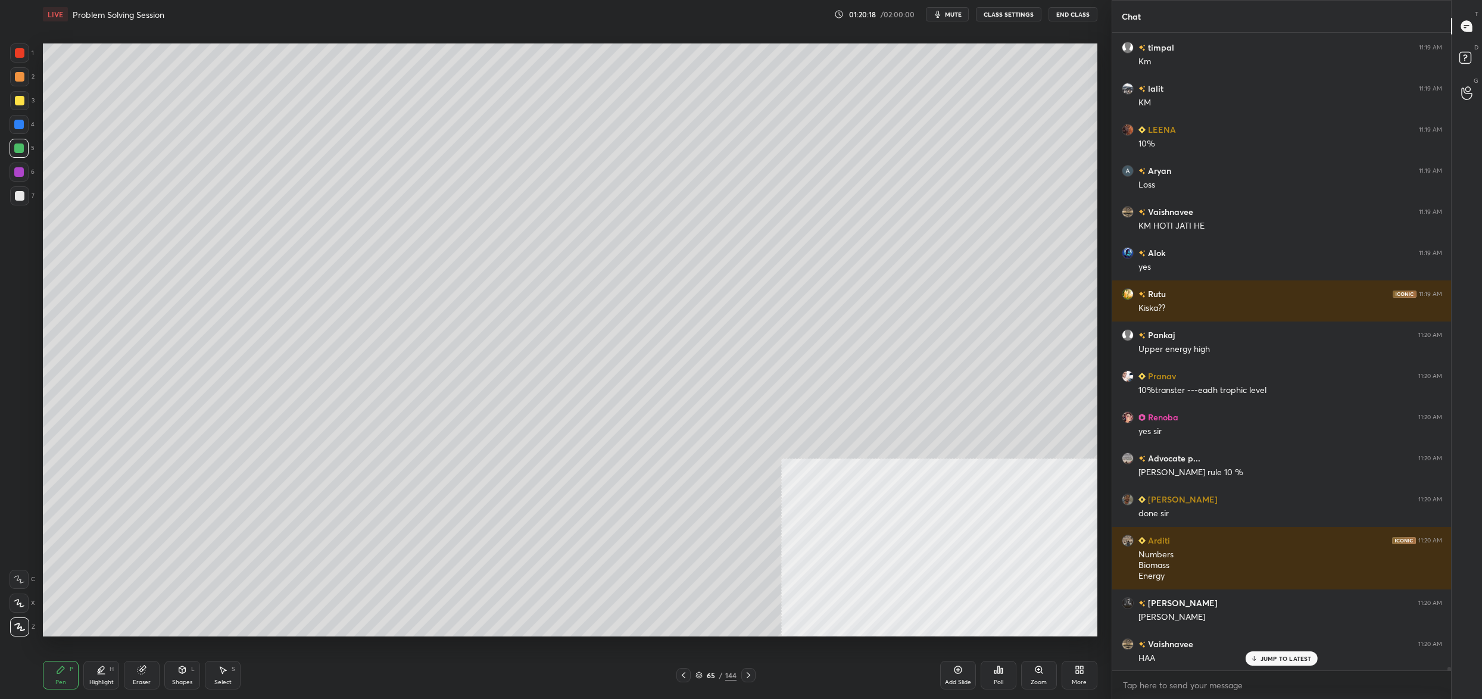
click at [37, 130] on div "1 2 3 4 5 6 7 C X Z C X Z E E Erase all H H" at bounding box center [19, 339] width 38 height 593
click at [29, 121] on div "4" at bounding box center [22, 124] width 25 height 19
click at [21, 120] on div at bounding box center [19, 125] width 10 height 10
click at [21, 142] on div at bounding box center [19, 148] width 19 height 19
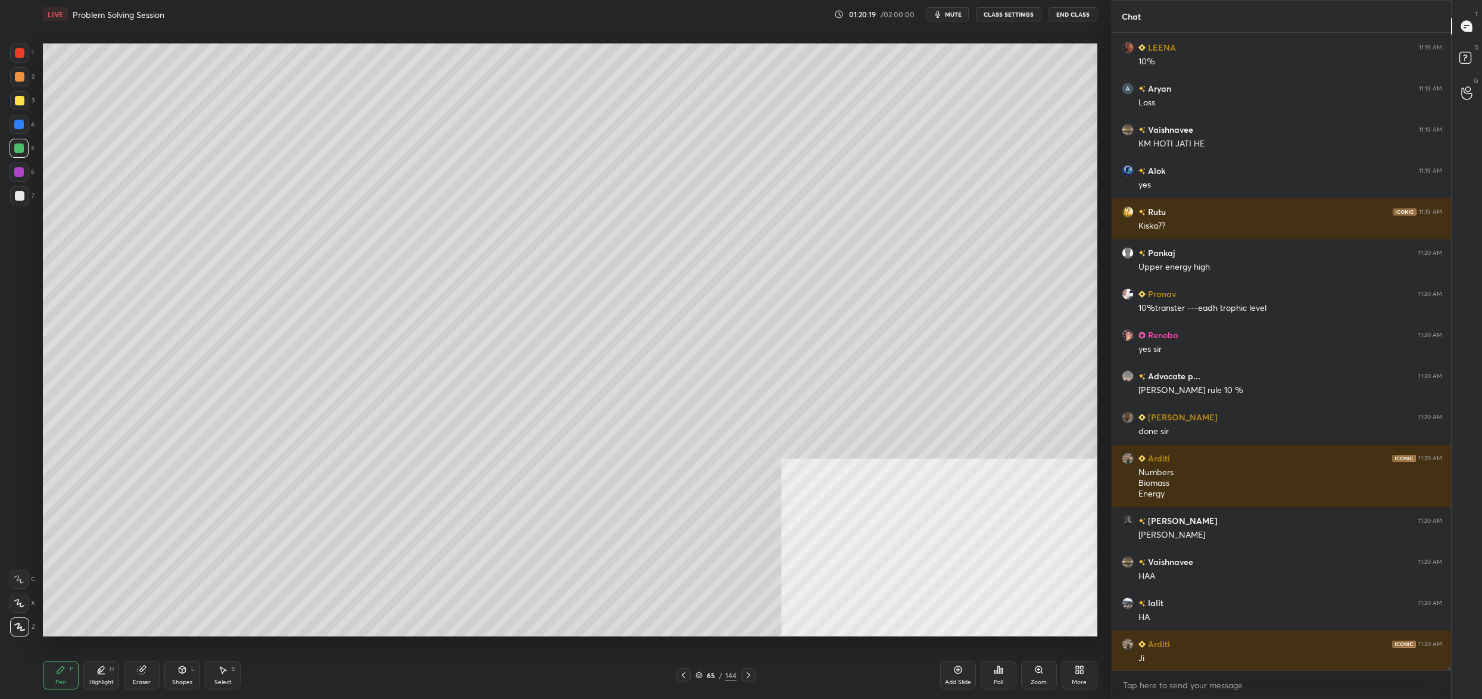
click at [18, 146] on div at bounding box center [19, 148] width 10 height 10
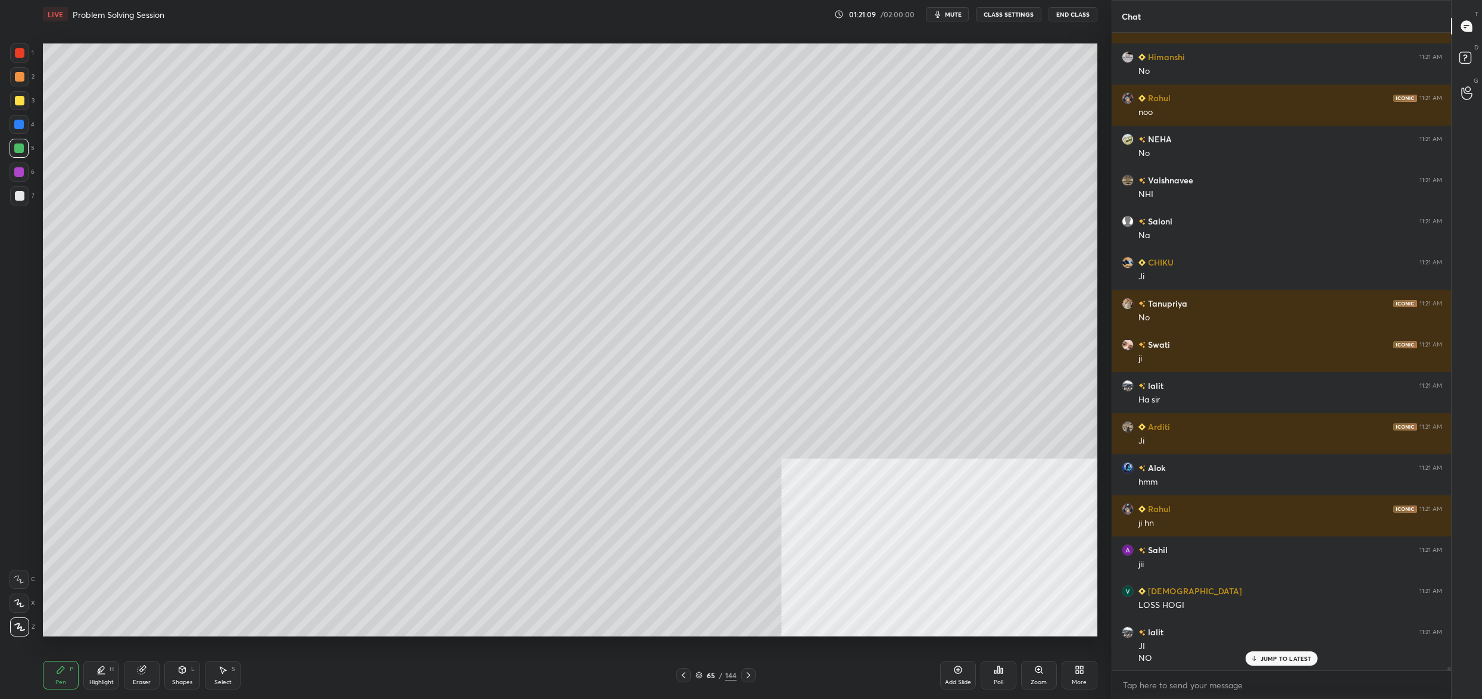
scroll to position [107550, 0]
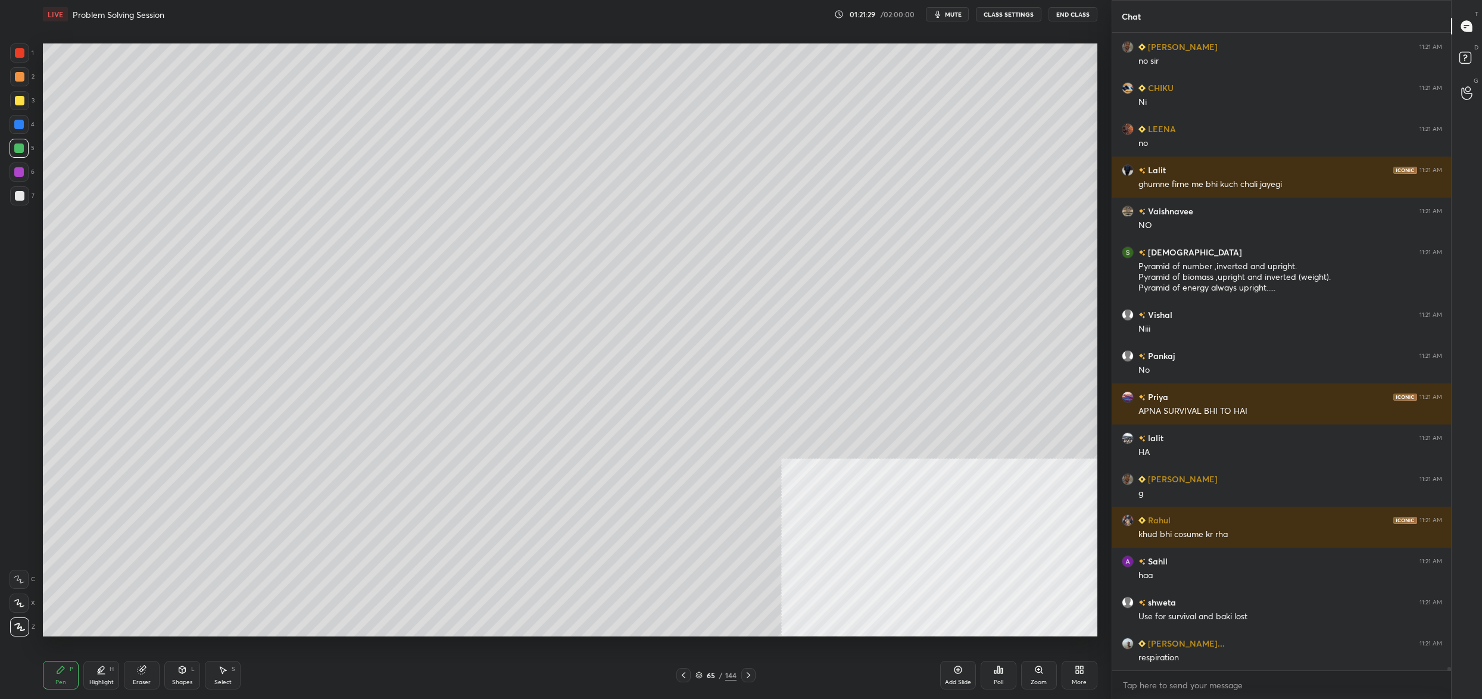
click at [708, 673] on div "65" at bounding box center [711, 674] width 12 height 7
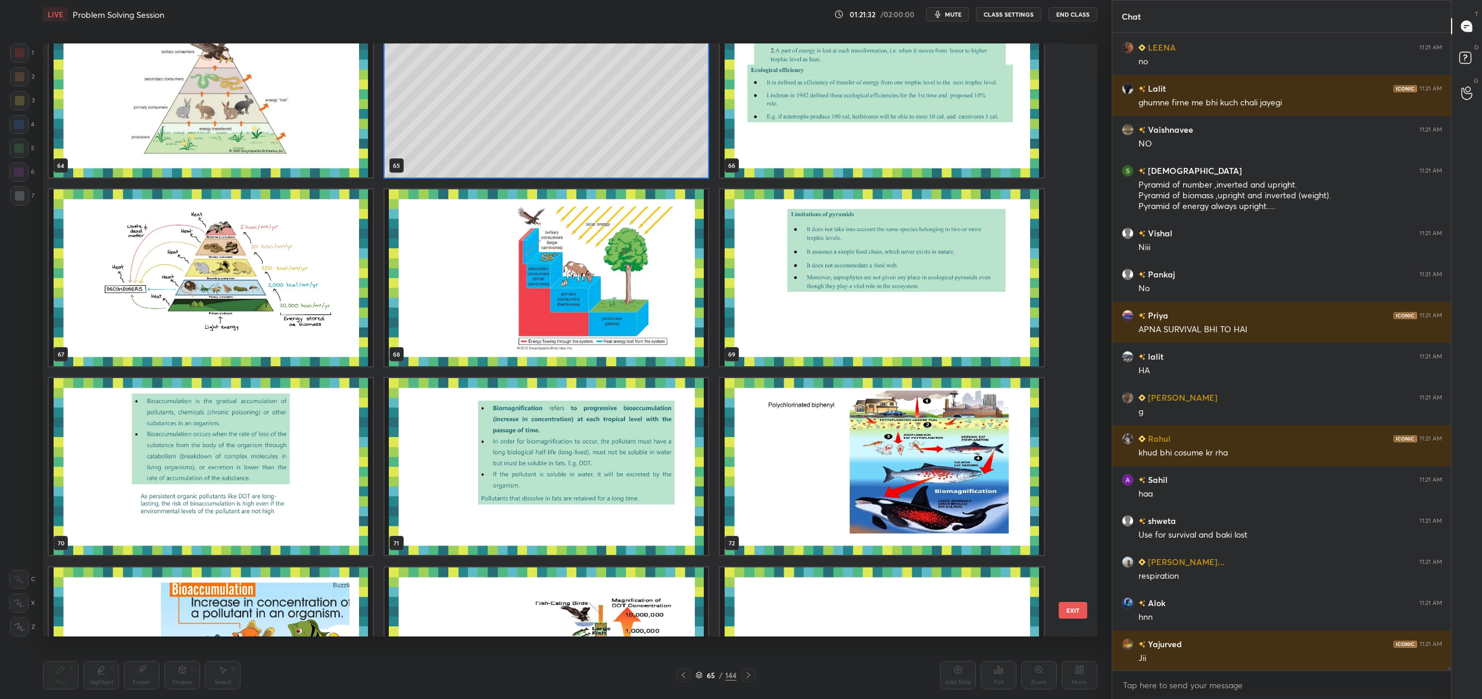
click at [194, 262] on img "grid" at bounding box center [211, 277] width 324 height 177
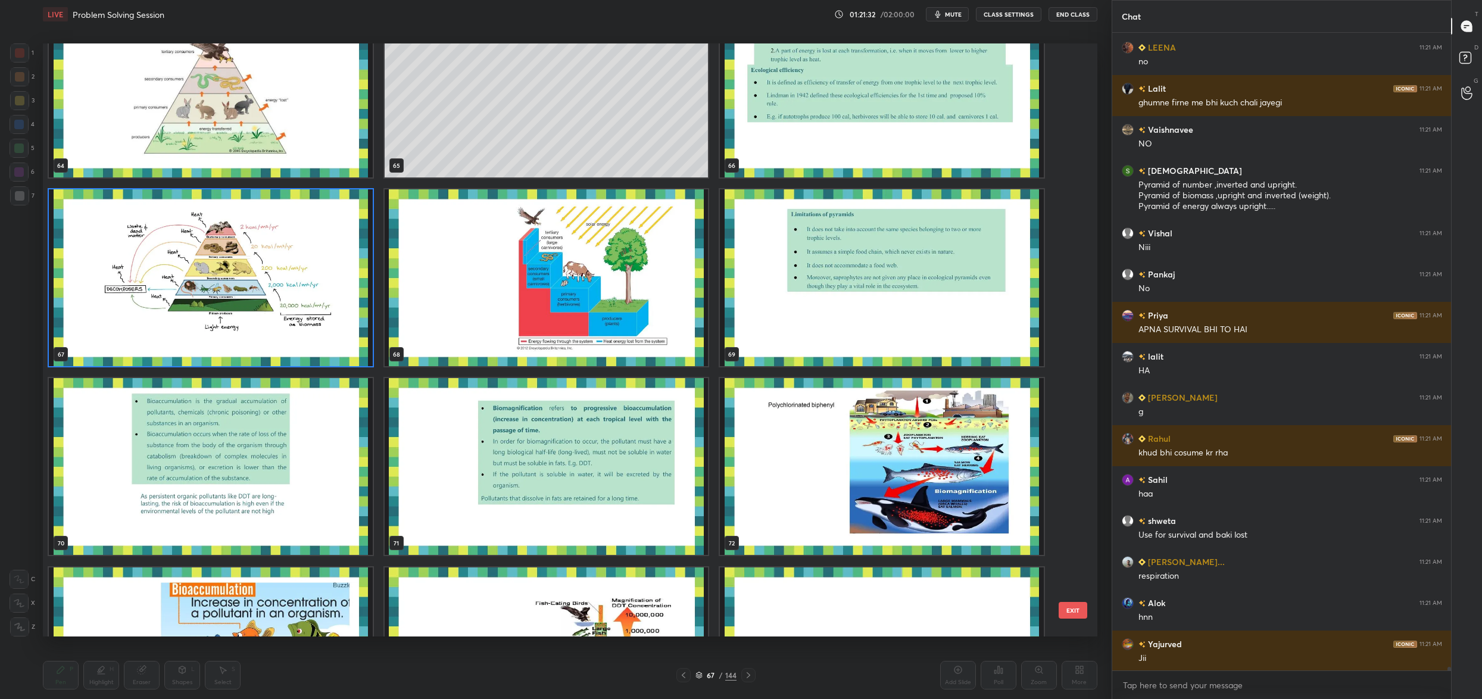
click at [194, 262] on img "grid" at bounding box center [211, 277] width 324 height 177
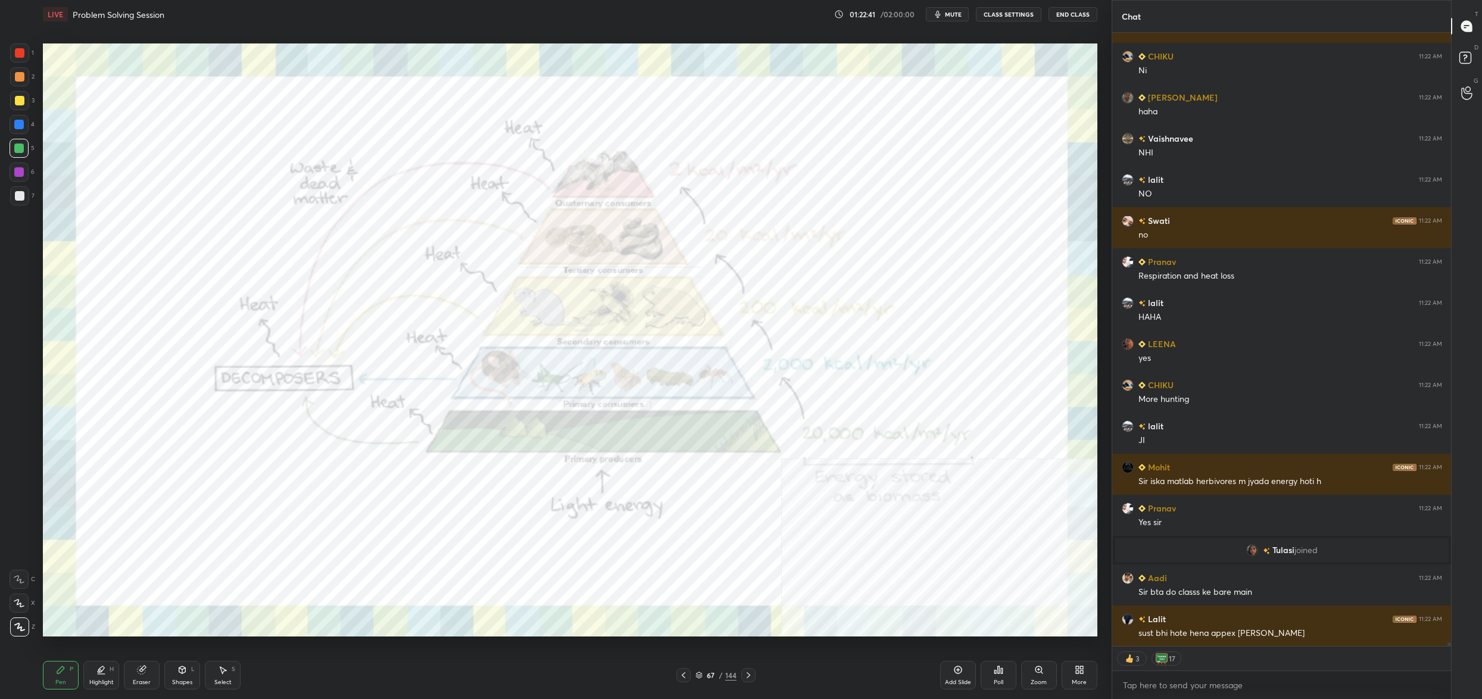
scroll to position [110187, 0]
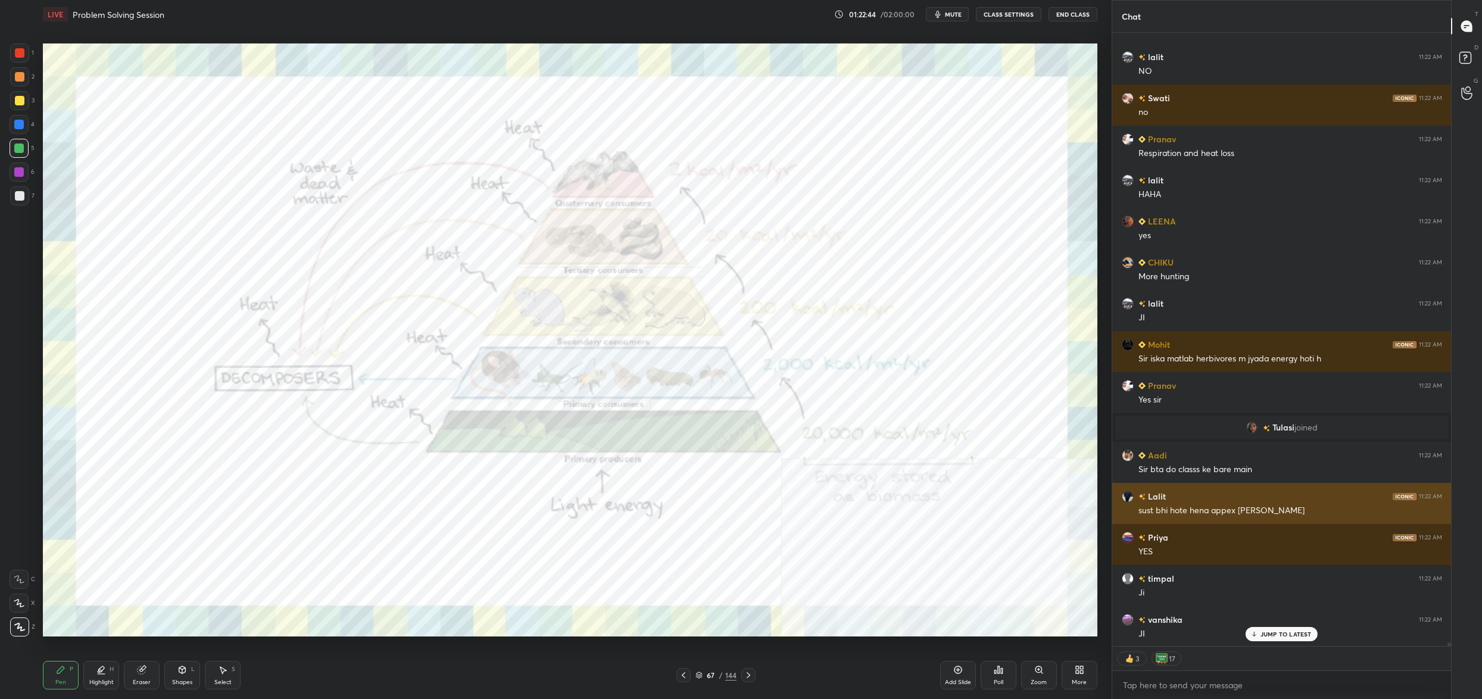
click at [1189, 496] on div "Lalit 11:22 AM" at bounding box center [1281, 496] width 320 height 12
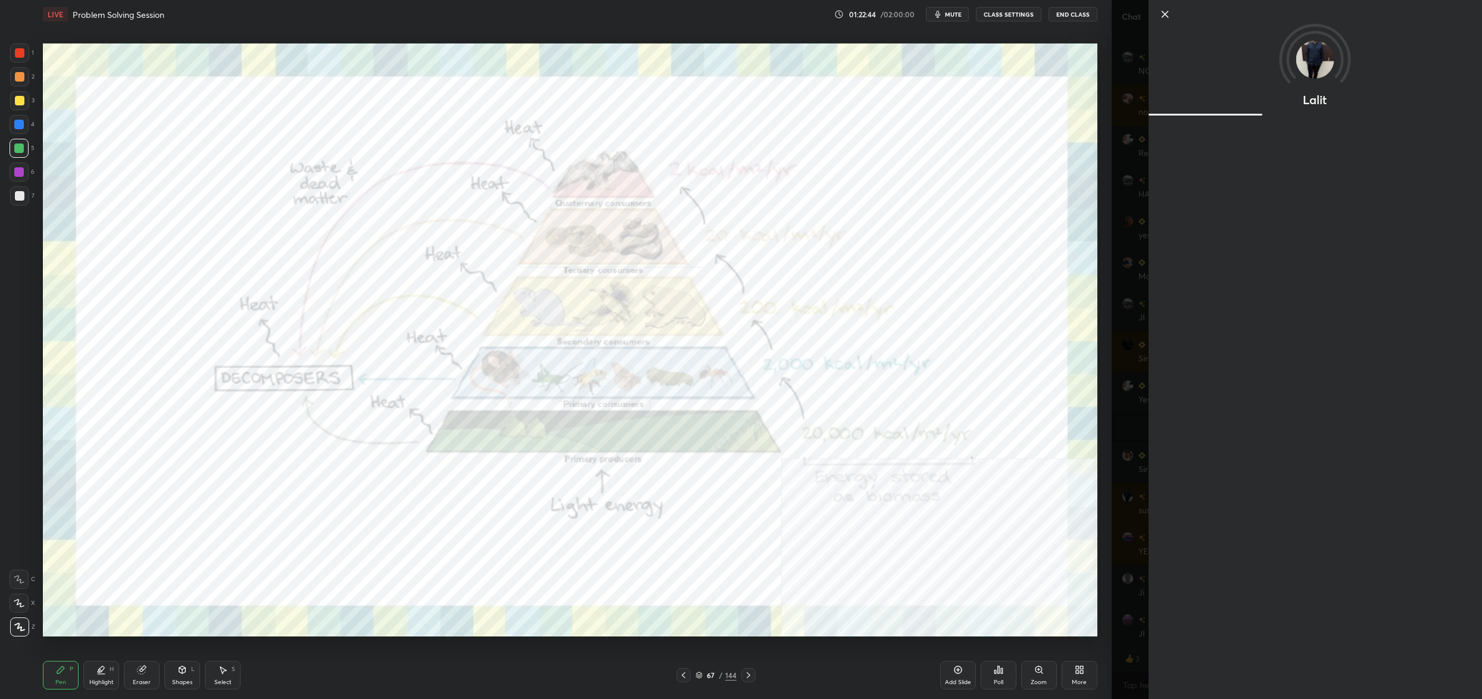
click at [1184, 461] on div "Lalit" at bounding box center [1296, 349] width 370 height 699
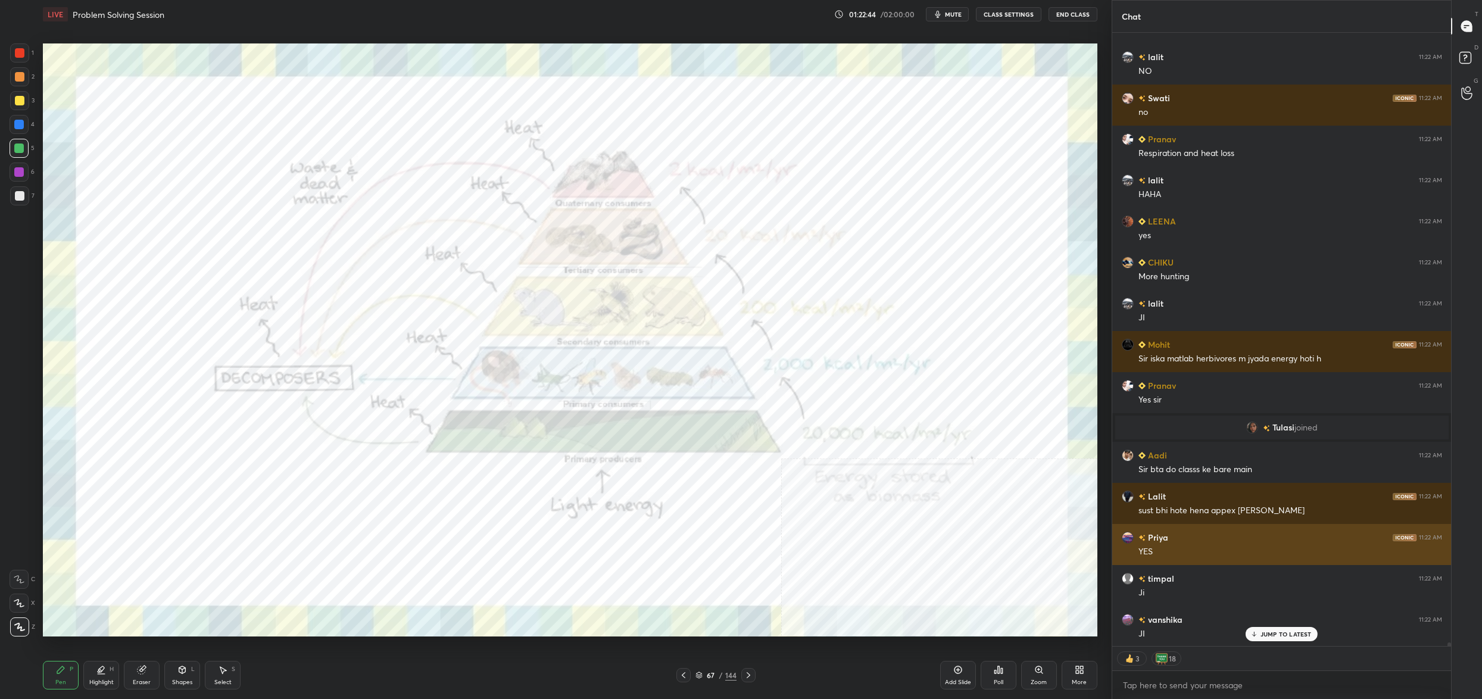
click at [1157, 543] on div "YES" at bounding box center [1290, 550] width 304 height 14
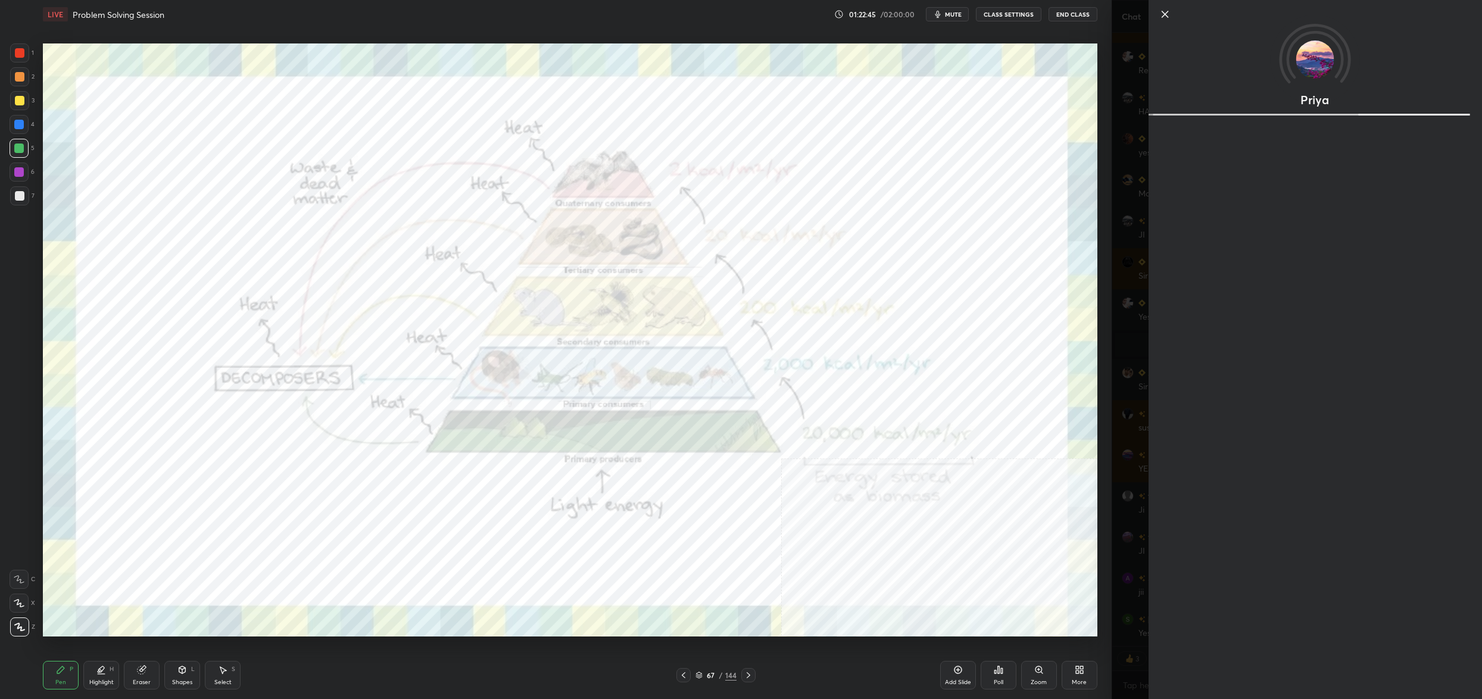
click at [1164, 368] on div "Priya" at bounding box center [1314, 349] width 333 height 699
click at [1127, 388] on div "Priya Activity 0 / 10 Qs attempted 0 / 30 Mins watched About Iconic since Apr 2…" at bounding box center [1296, 349] width 370 height 699
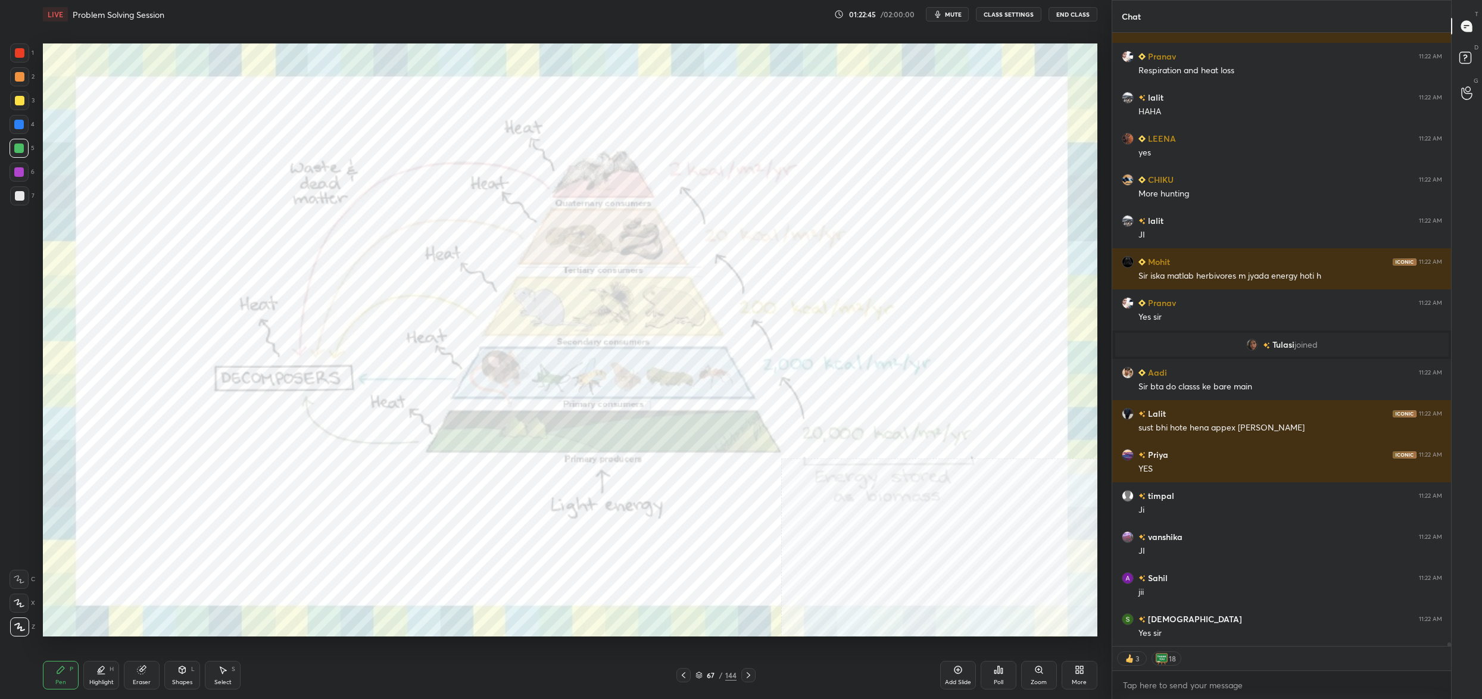
scroll to position [110351, 0]
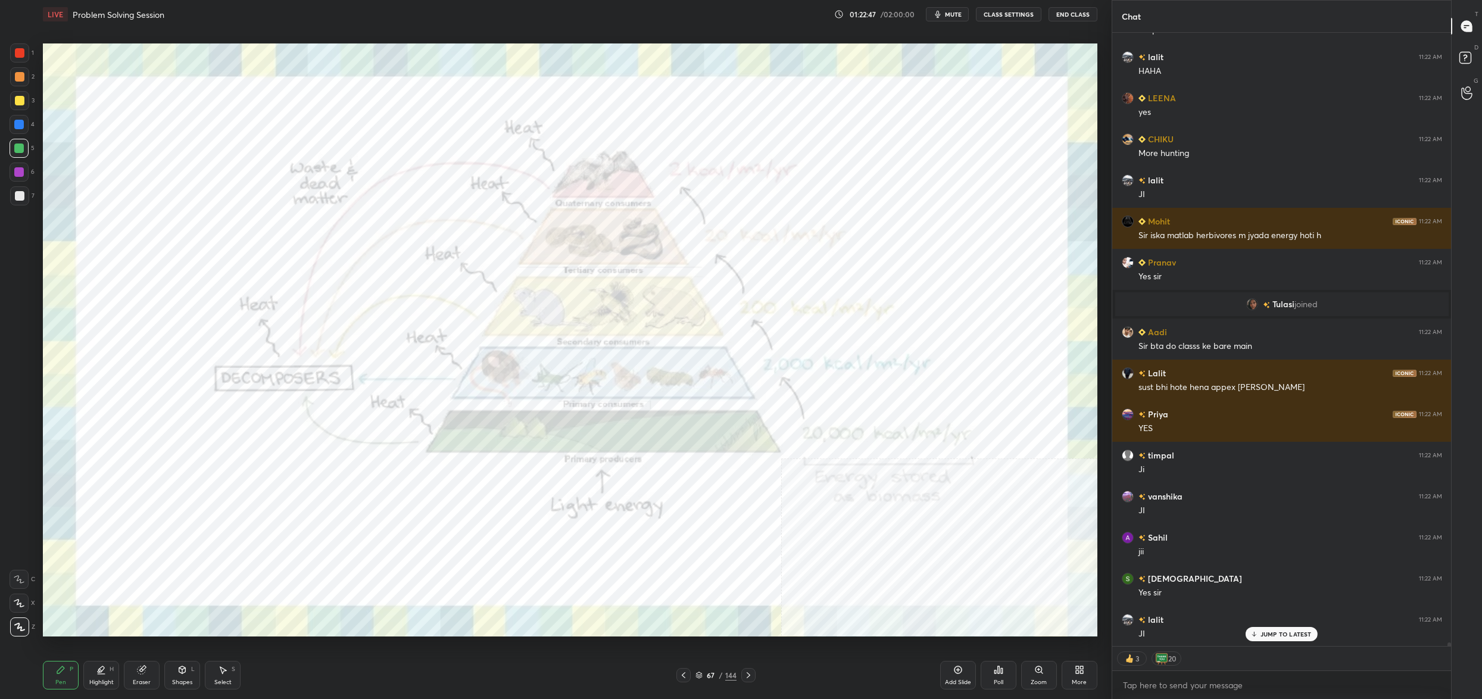
drag, startPoint x: 26, startPoint y: 46, endPoint x: 29, endPoint y: 54, distance: 7.5
click at [27, 48] on div at bounding box center [19, 52] width 19 height 19
click at [29, 54] on div "1" at bounding box center [22, 52] width 24 height 19
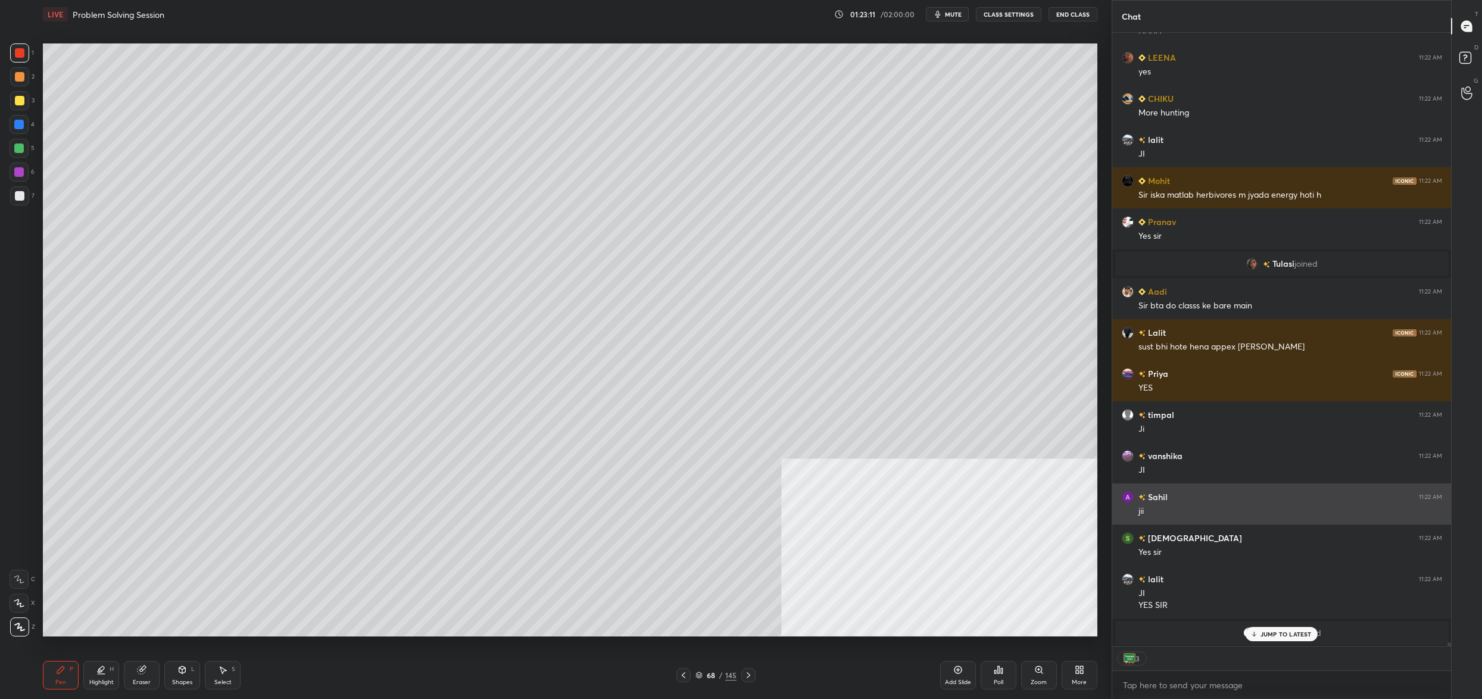
scroll to position [109171, 0]
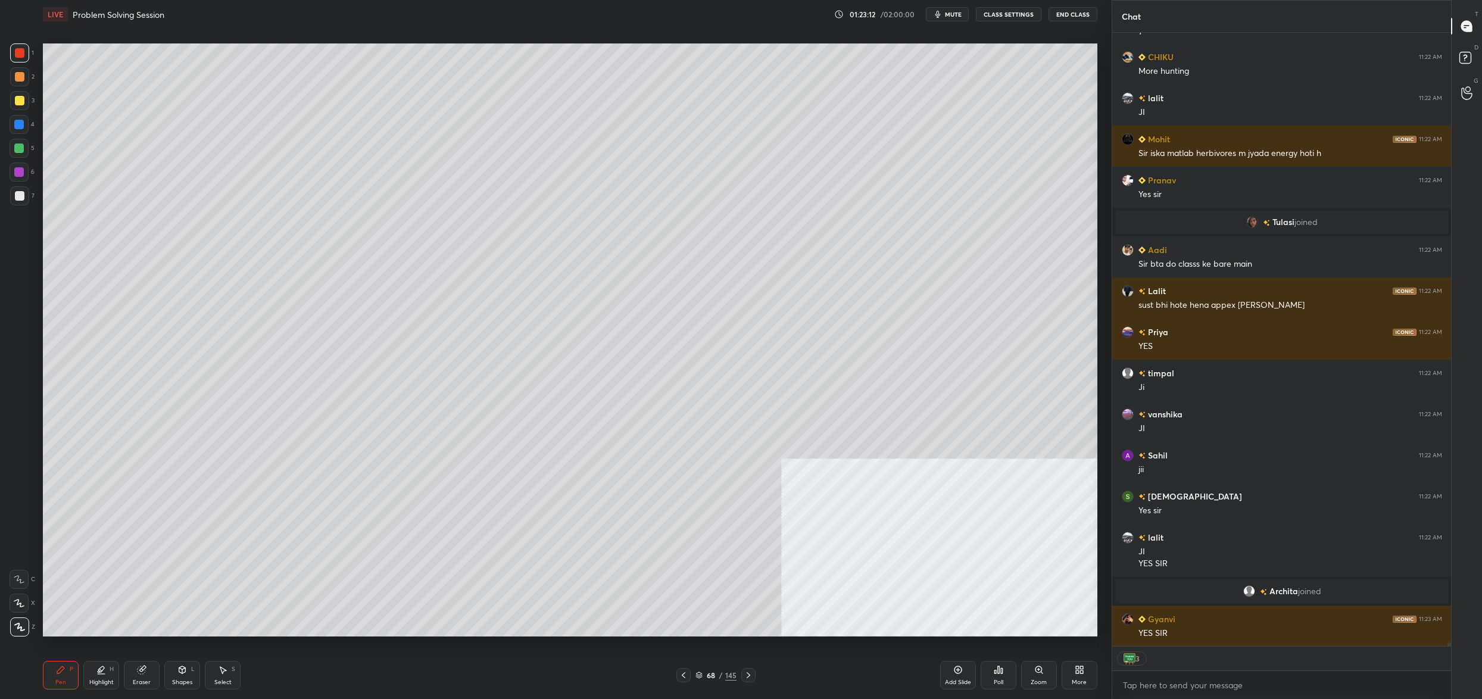
click at [27, 96] on div at bounding box center [19, 100] width 19 height 19
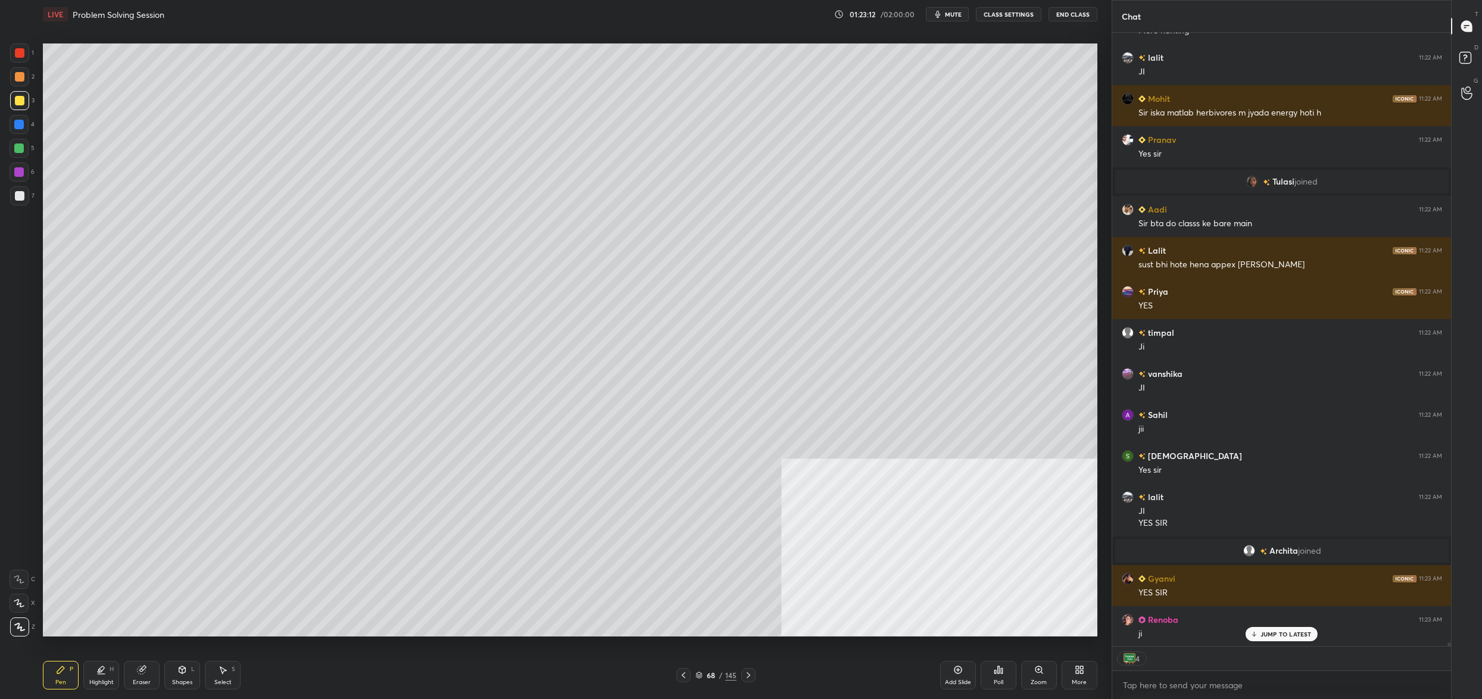
click at [21, 602] on icon at bounding box center [19, 603] width 11 height 8
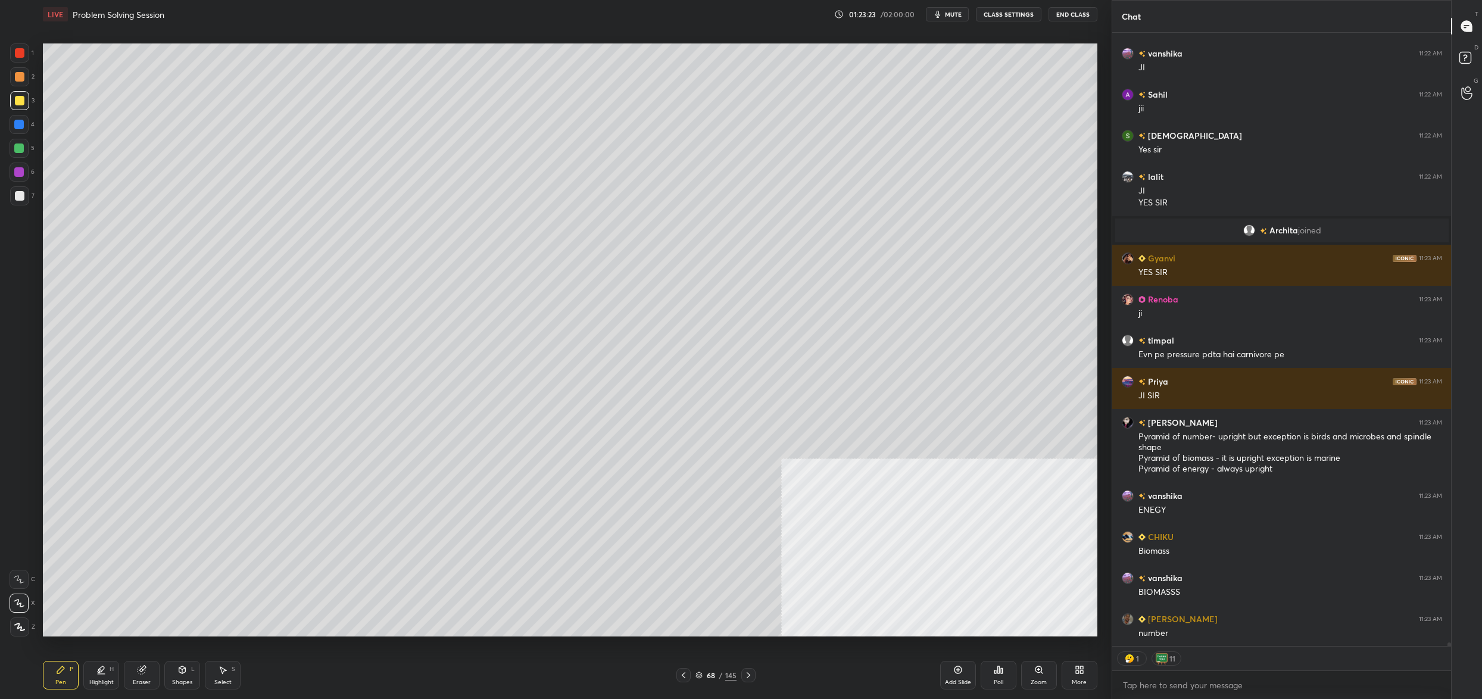
scroll to position [109572, 0]
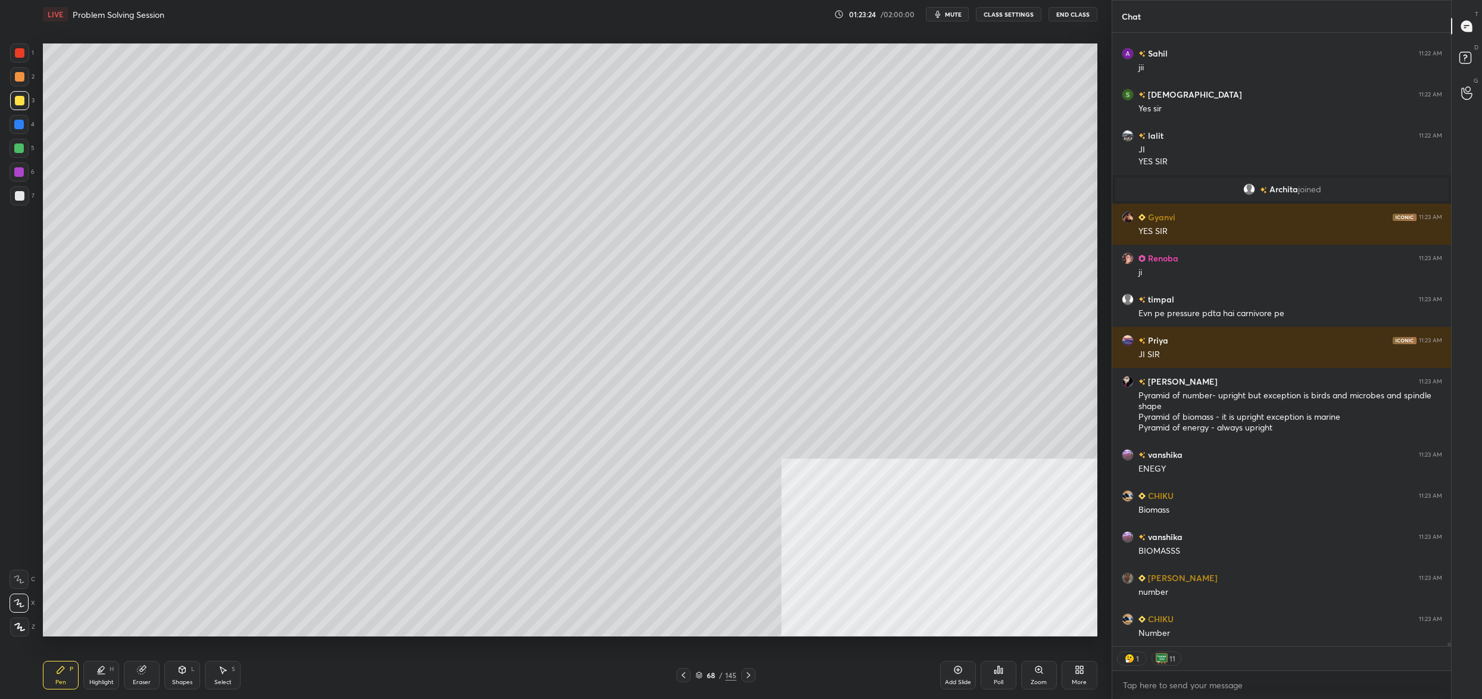
drag, startPoint x: 148, startPoint y: 672, endPoint x: 146, endPoint y: 663, distance: 9.0
click at [146, 671] on div "Eraser" at bounding box center [142, 675] width 36 height 29
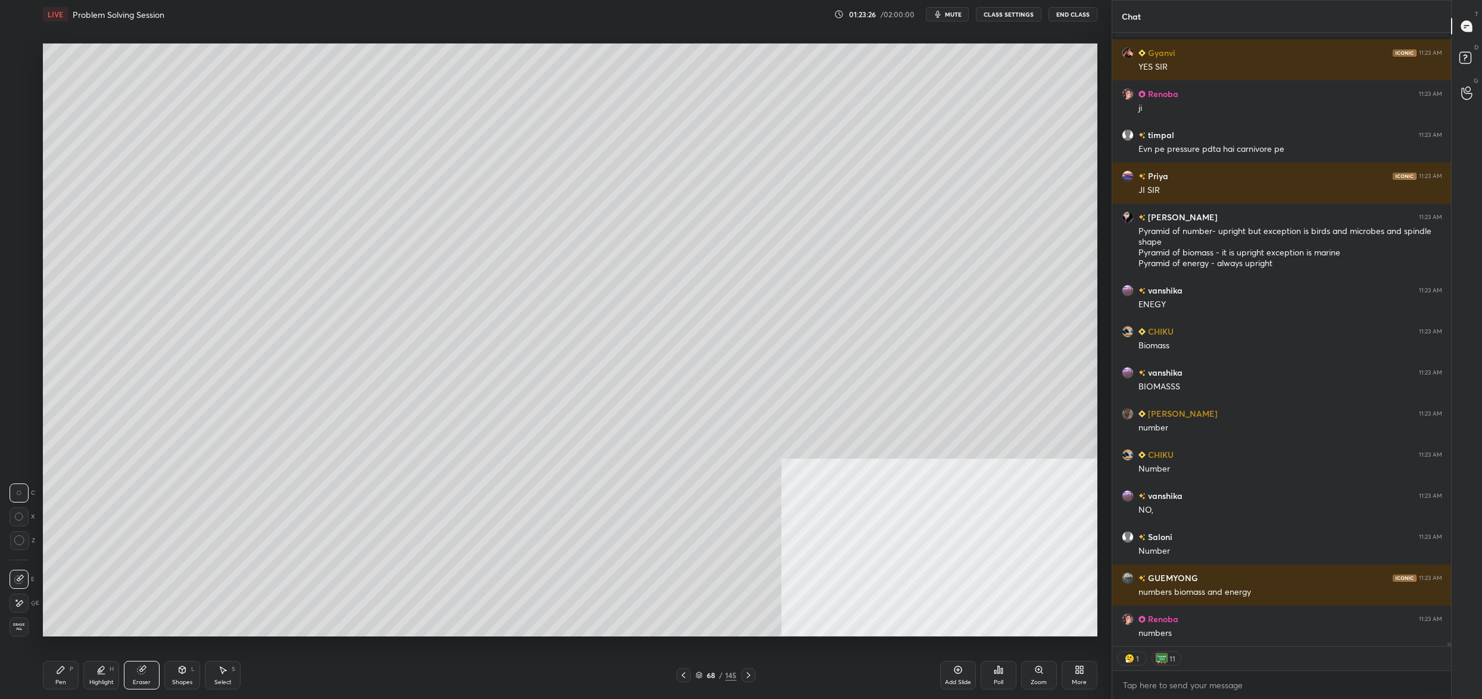
drag, startPoint x: 67, startPoint y: 673, endPoint x: 69, endPoint y: 649, distance: 23.3
click at [67, 673] on div "Pen P" at bounding box center [61, 675] width 36 height 29
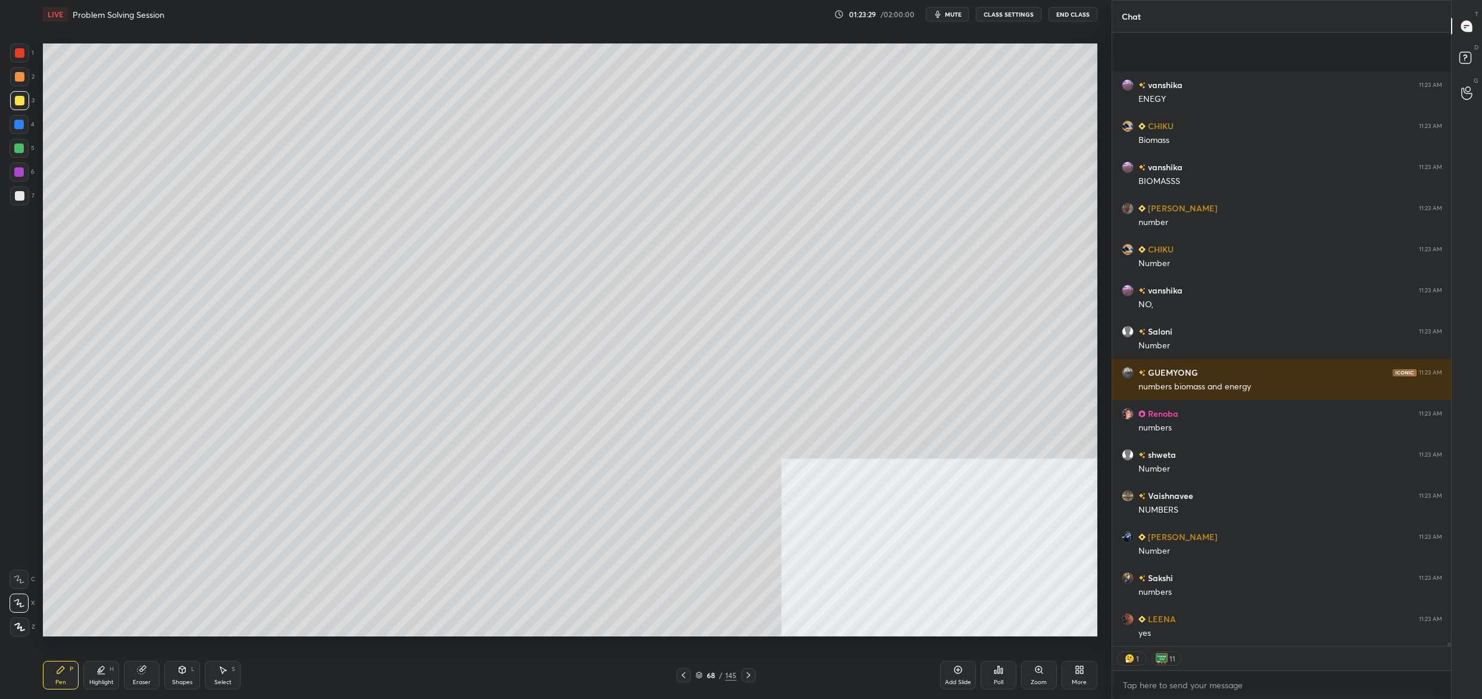
scroll to position [110058, 0]
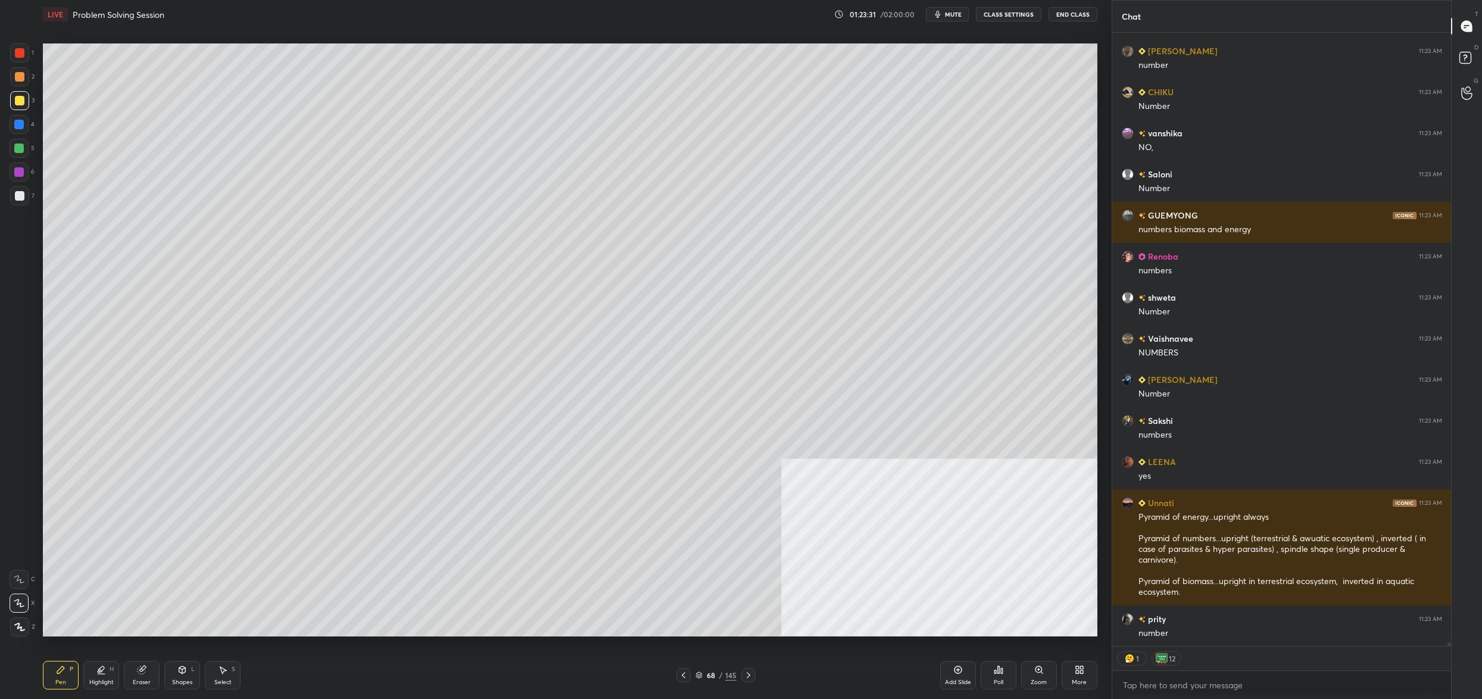
click at [25, 196] on div at bounding box center [19, 195] width 19 height 19
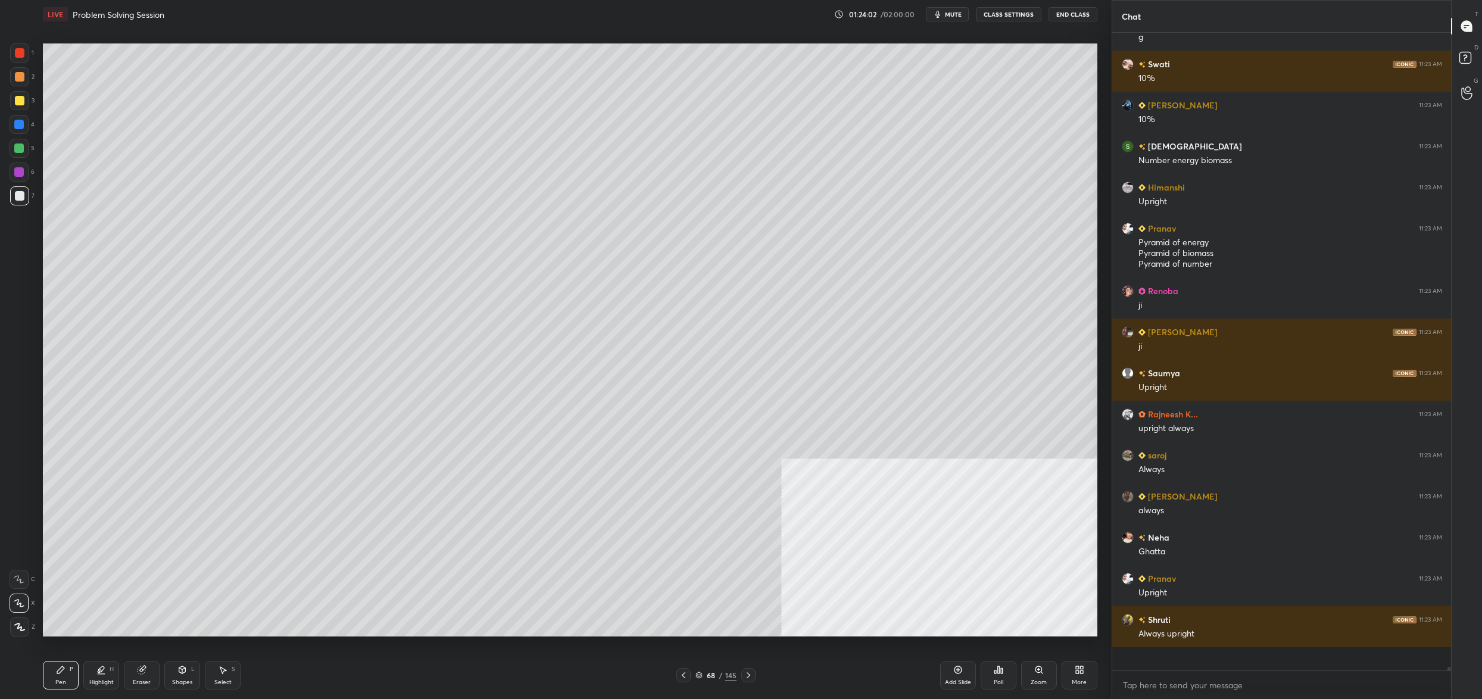
scroll to position [635, 336]
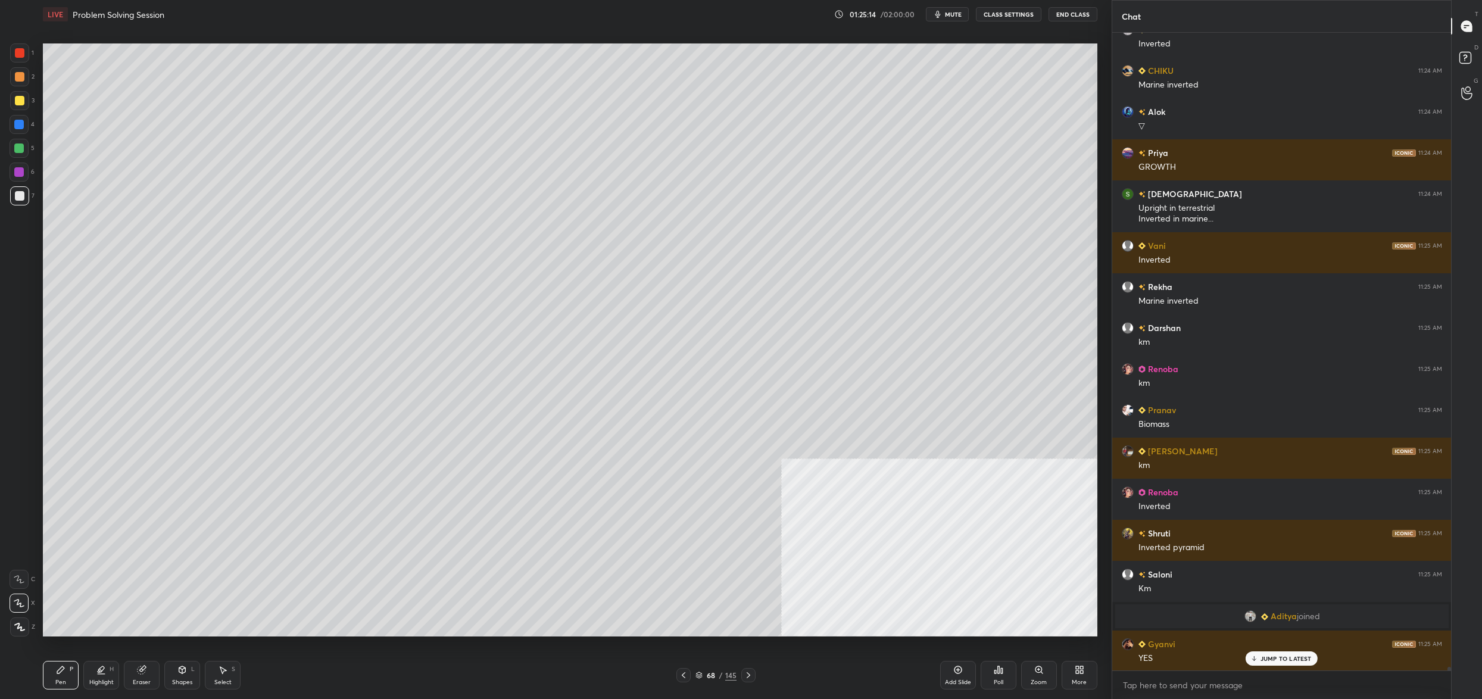
click at [21, 107] on div at bounding box center [19, 100] width 19 height 19
click at [21, 58] on div at bounding box center [19, 52] width 19 height 19
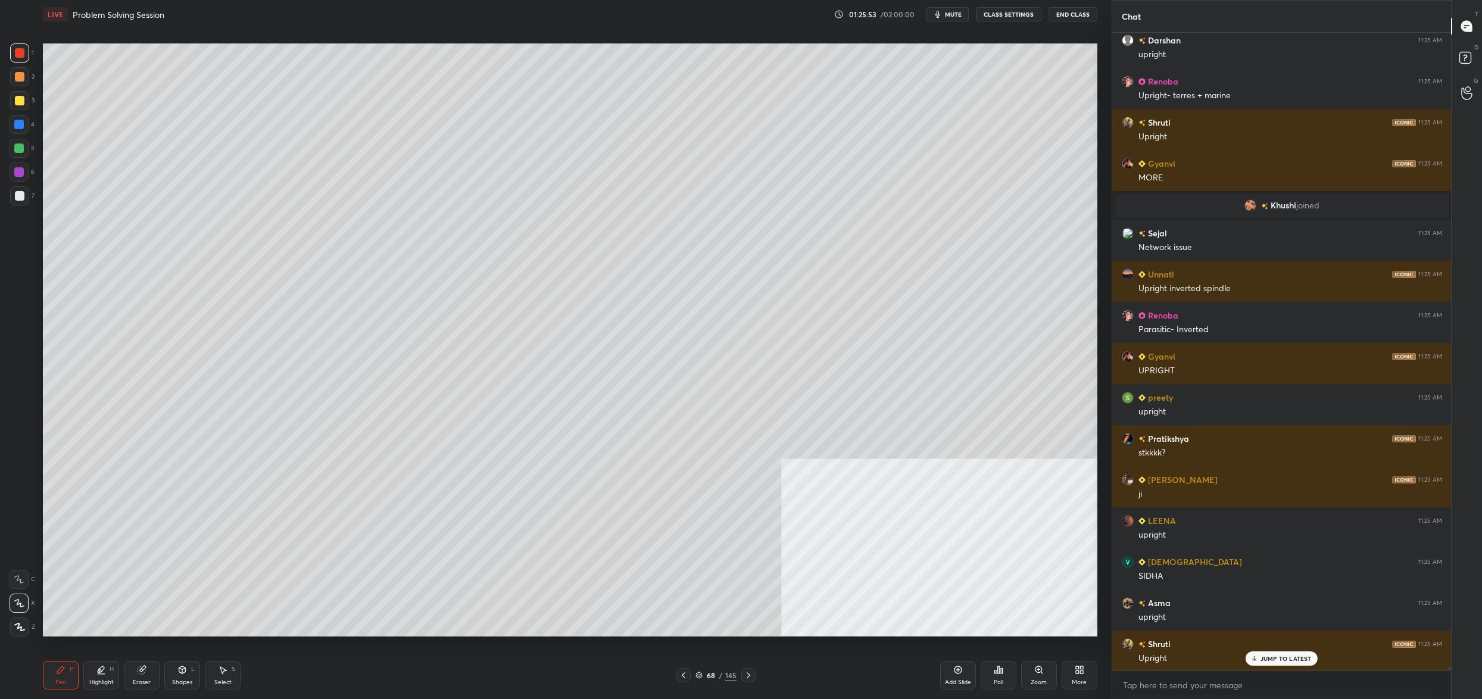
scroll to position [114430, 0]
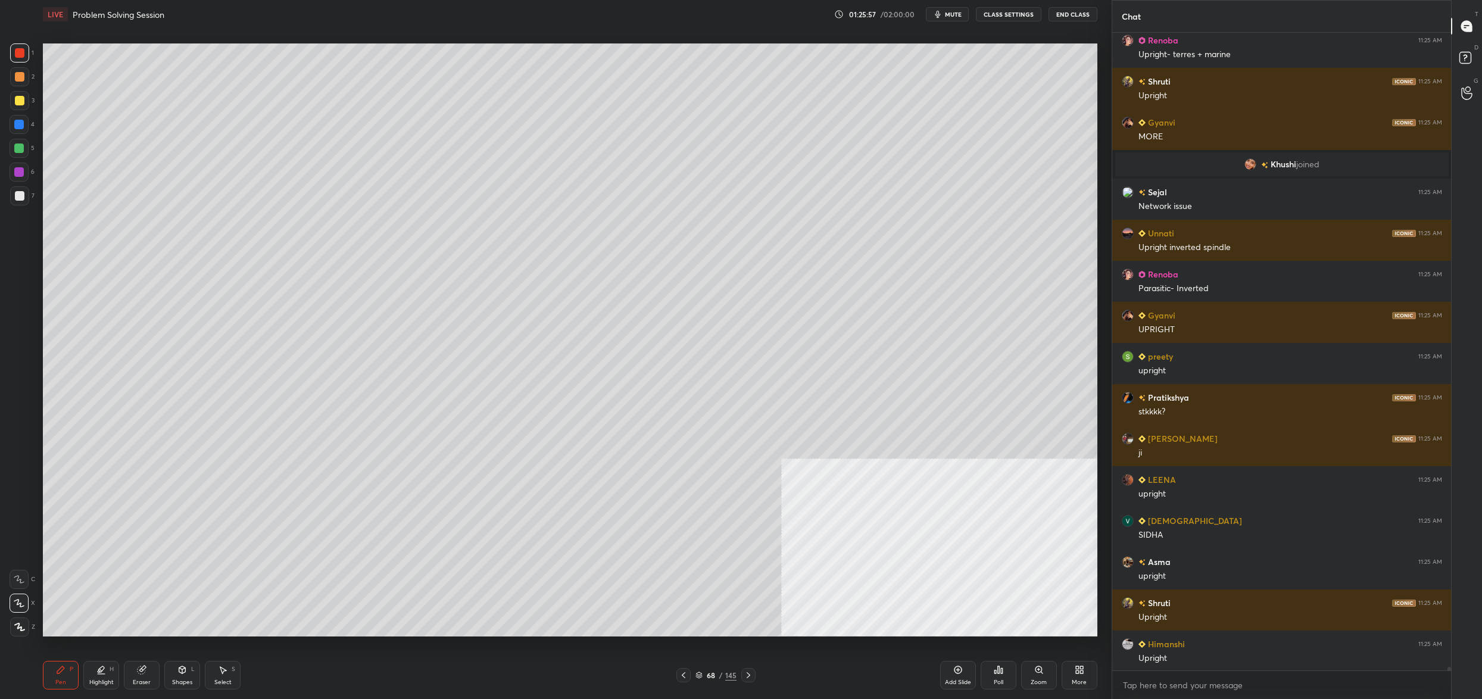
click at [20, 99] on div at bounding box center [20, 101] width 10 height 10
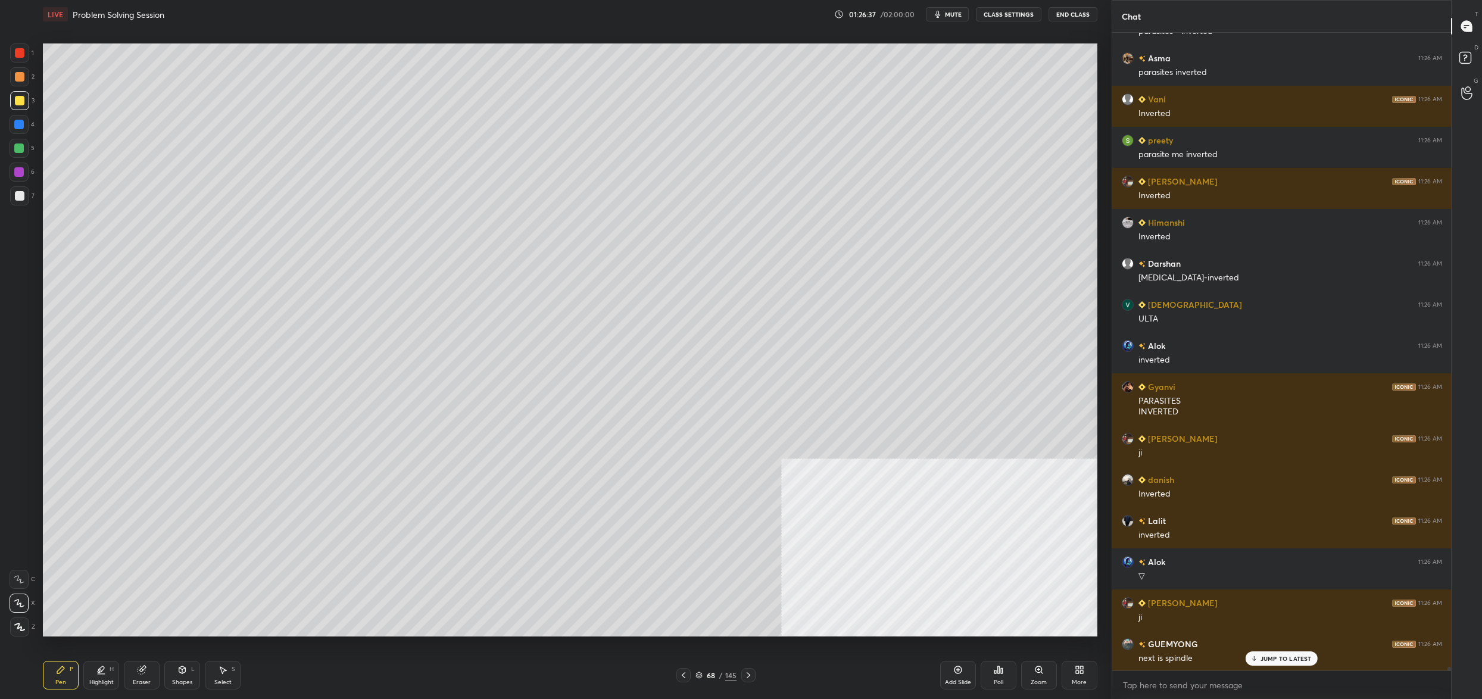
scroll to position [115385, 0]
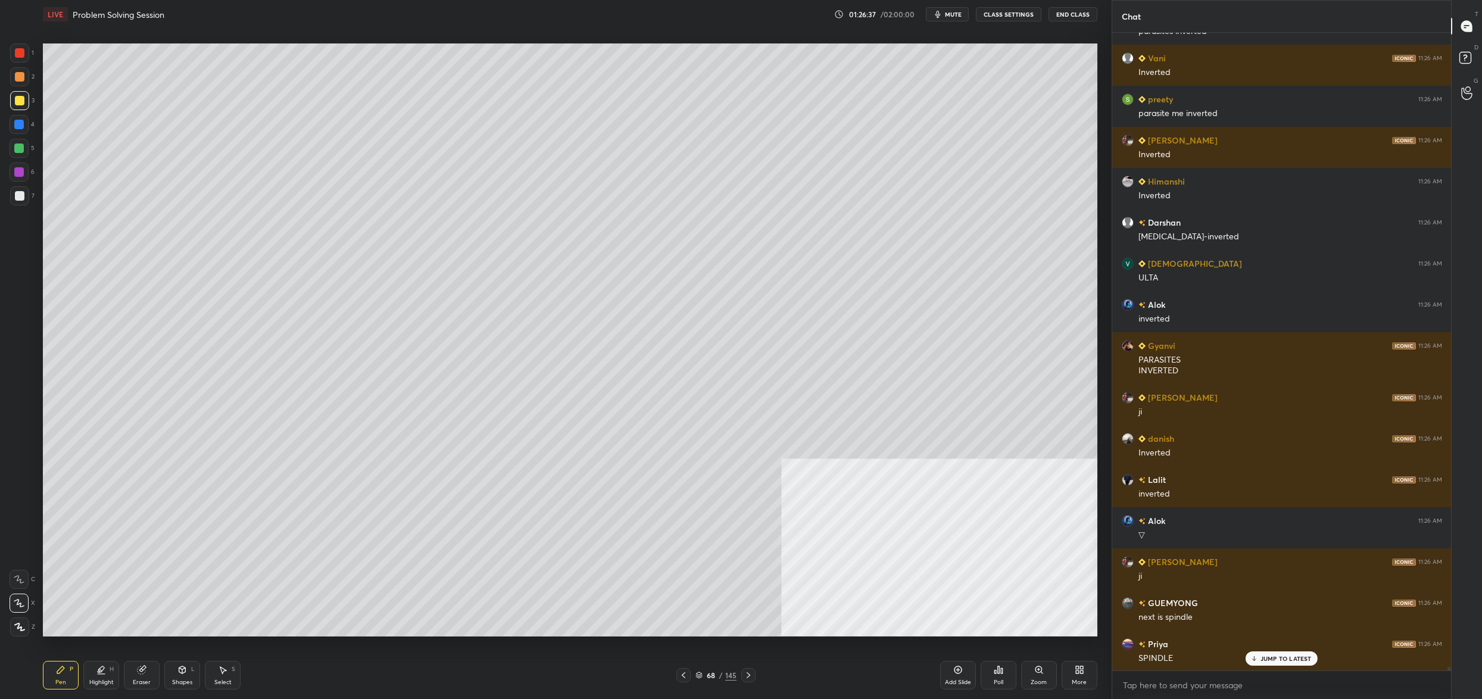
click at [18, 153] on div at bounding box center [19, 148] width 19 height 19
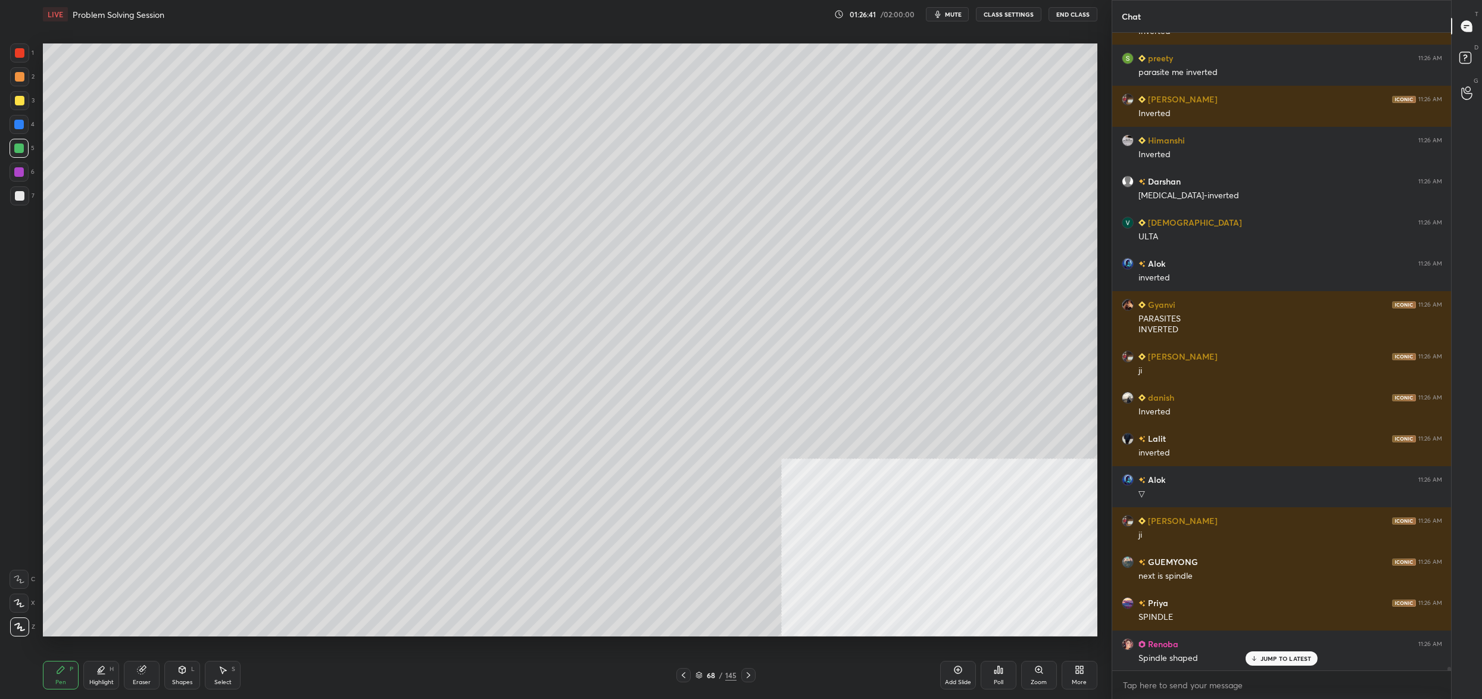
click at [18, 581] on icon at bounding box center [19, 579] width 11 height 8
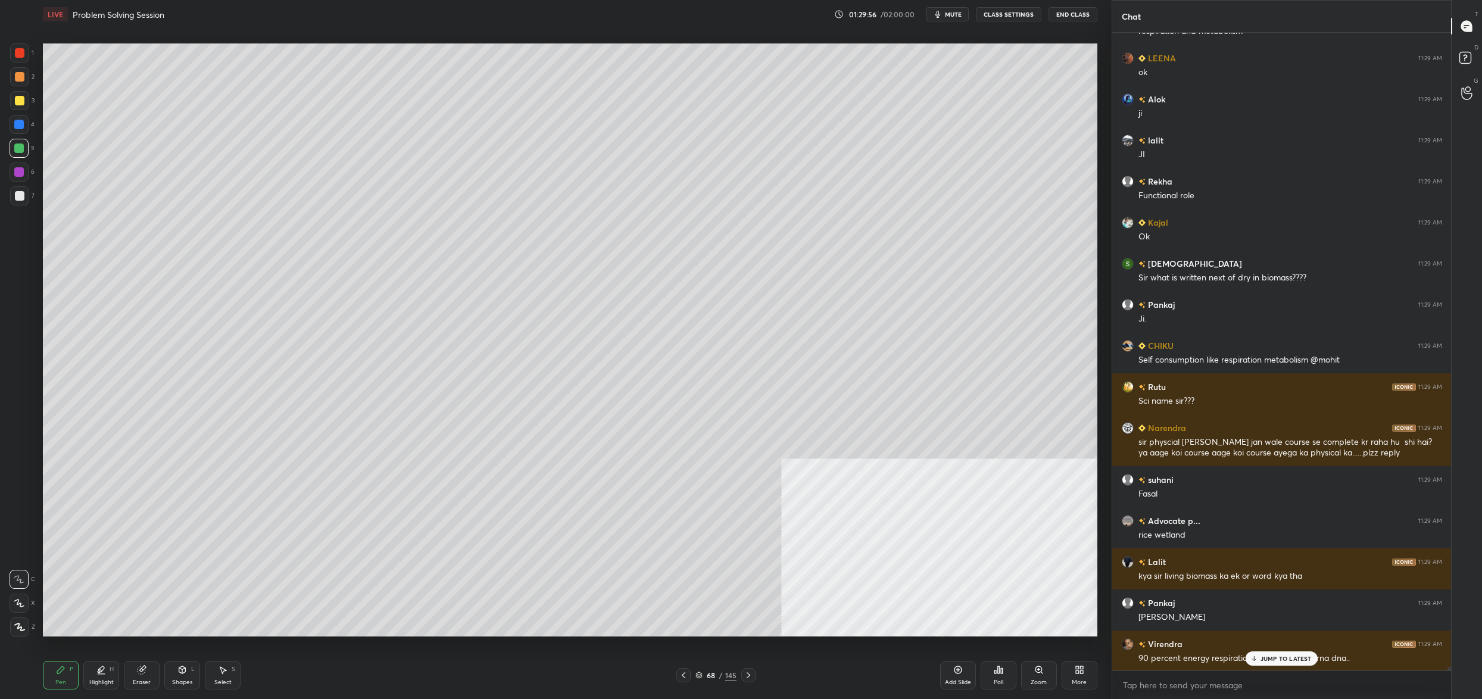
scroll to position [4, 4]
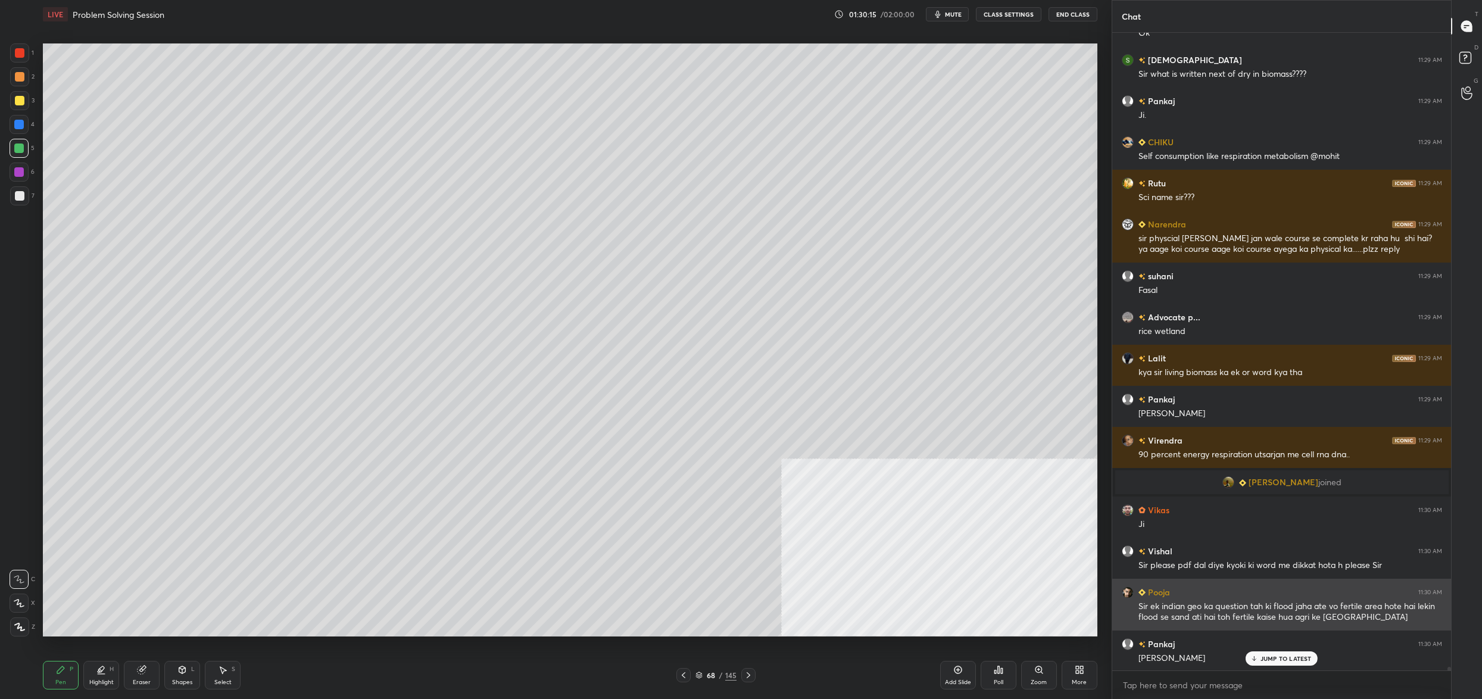
click at [1151, 605] on div "Sir ek indian geo ka question tah ki flood jaha ate vo fertile area hote hai le…" at bounding box center [1290, 612] width 304 height 23
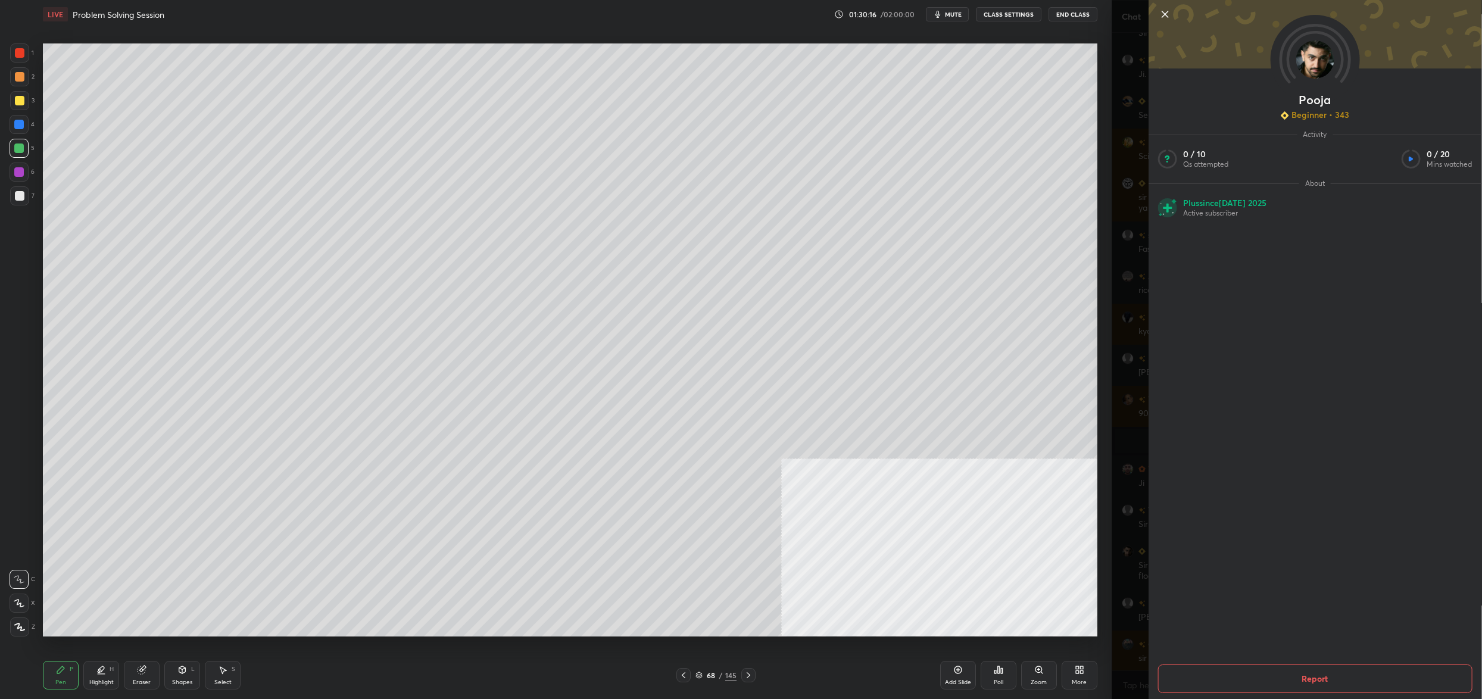
click at [1106, 415] on div "1 2 3 4 5 6 7 C X Z C X Z E E Erase all H H LIVE Problem Solving Session 01:30:…" at bounding box center [555, 349] width 1111 height 699
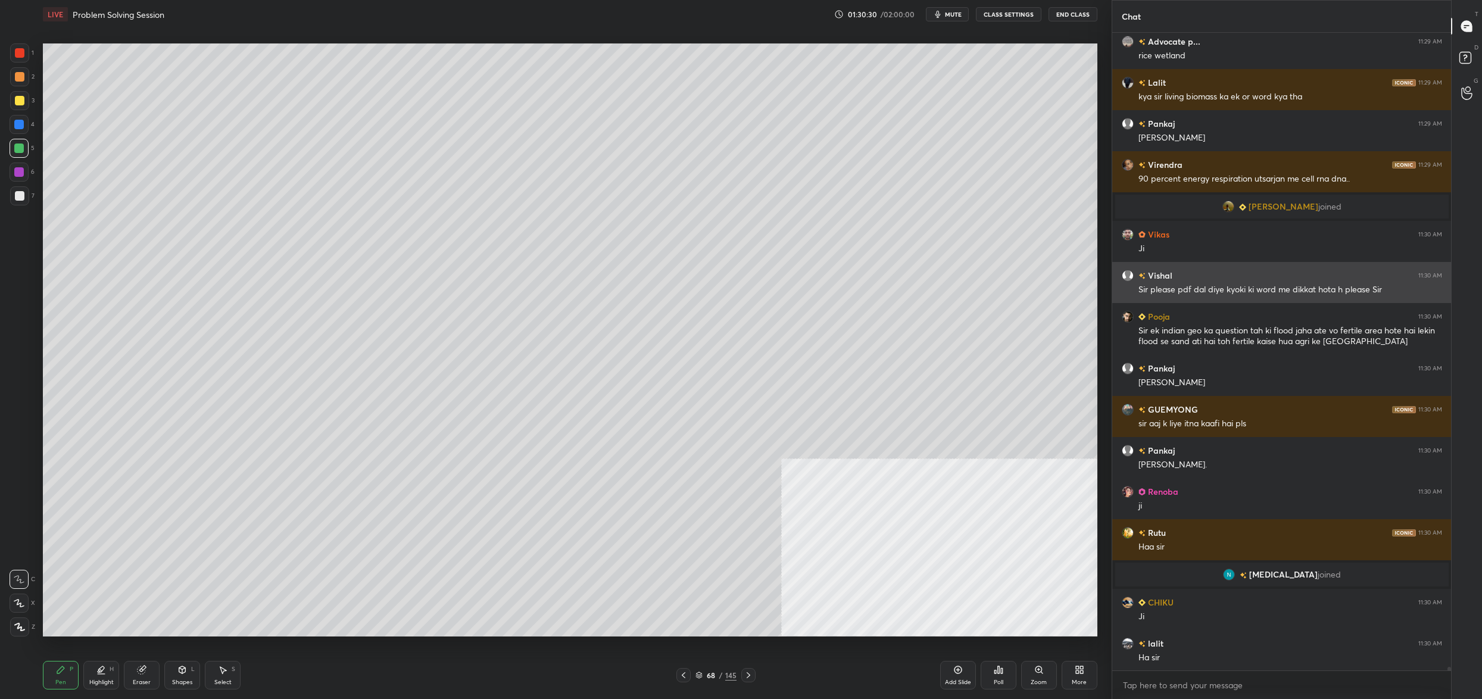
scroll to position [120625, 0]
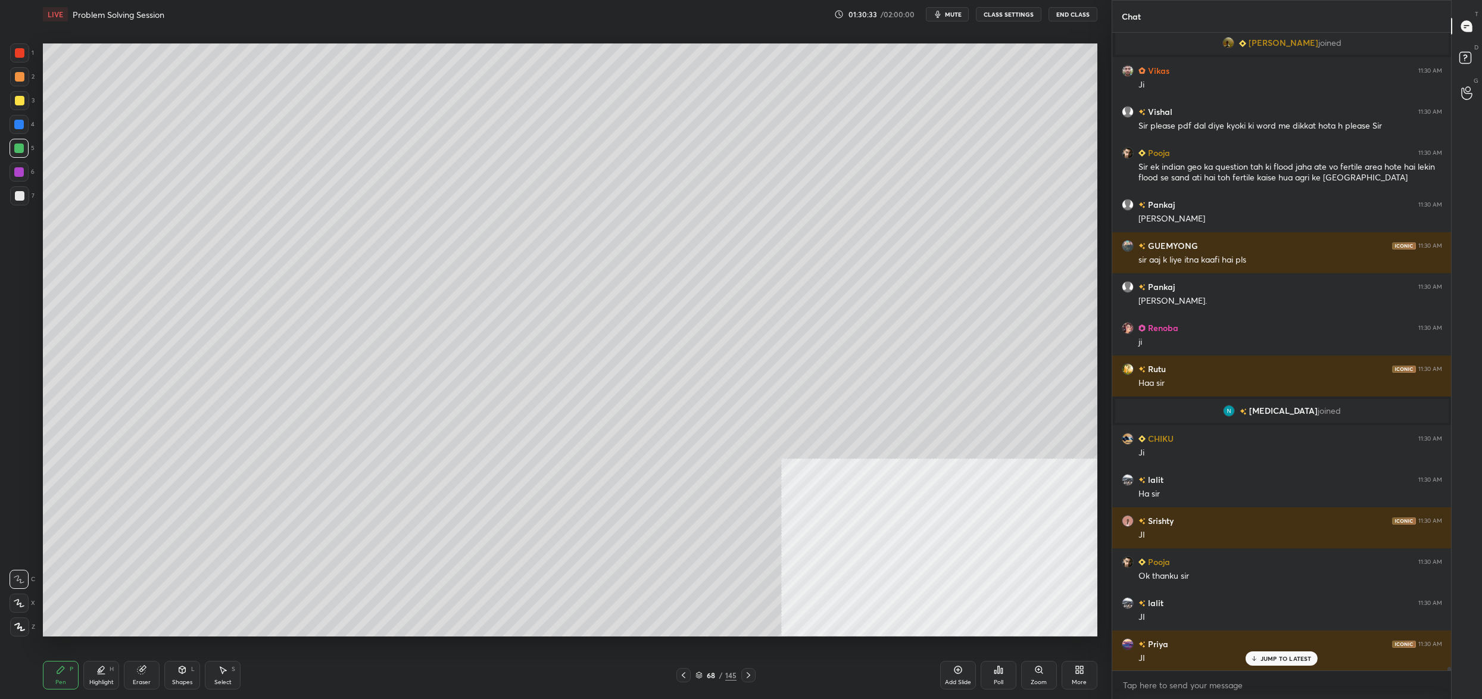
click at [708, 674] on div "68" at bounding box center [711, 674] width 12 height 7
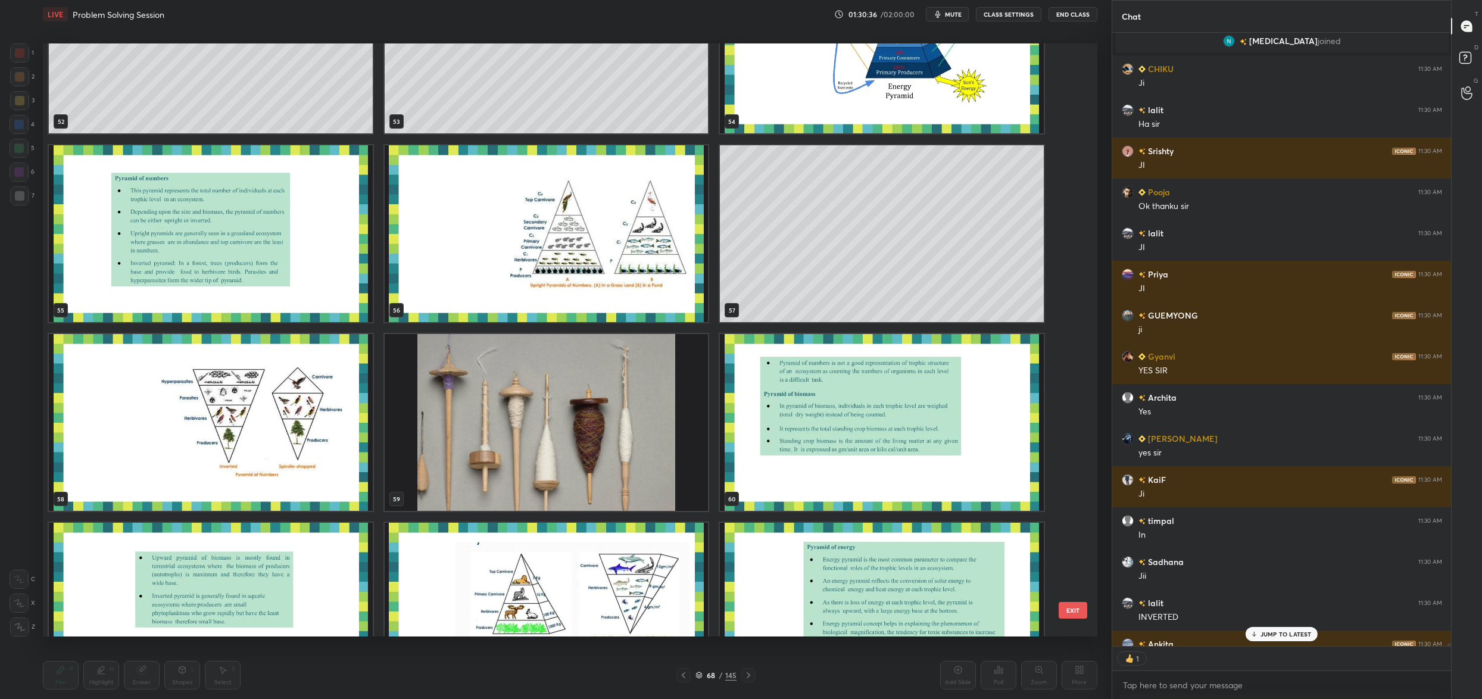
click at [210, 425] on img "grid" at bounding box center [211, 422] width 324 height 177
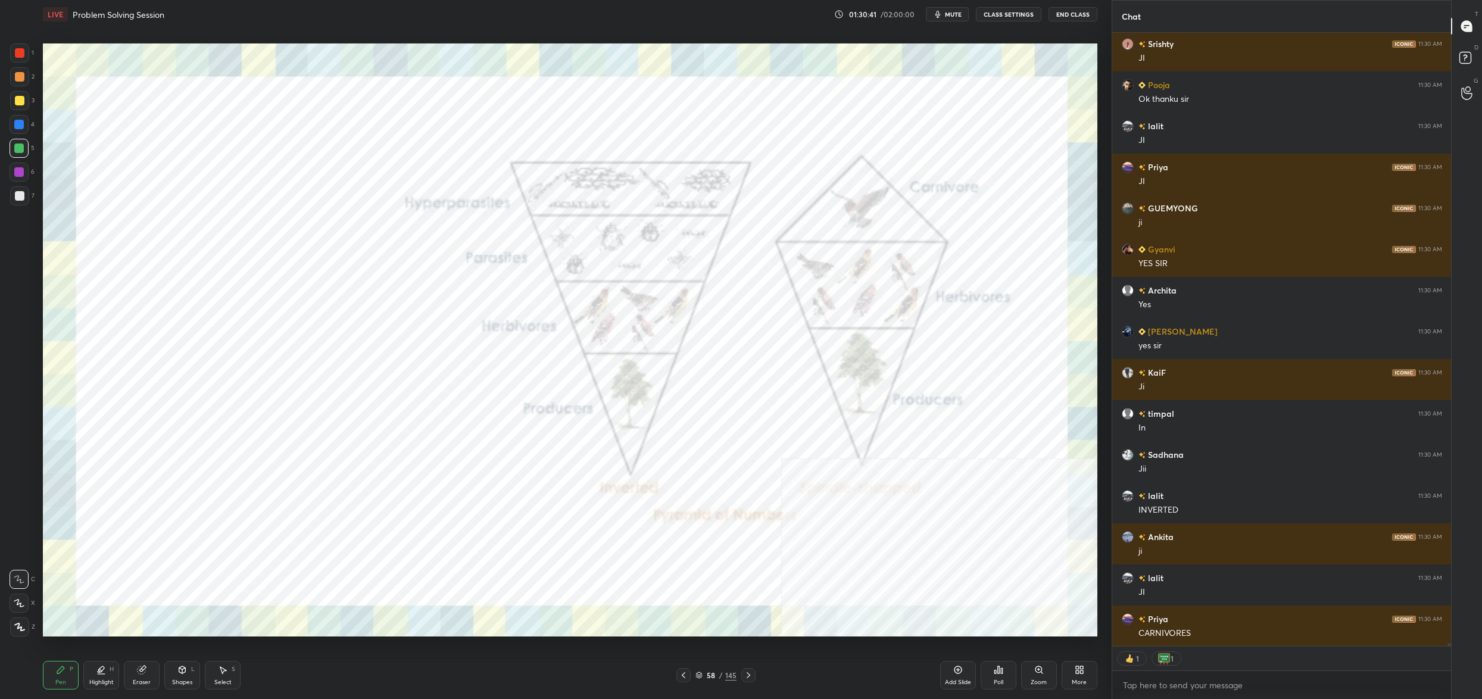
drag, startPoint x: 712, startPoint y: 677, endPoint x: 698, endPoint y: 689, distance: 18.2
click at [711, 679] on div "58" at bounding box center [711, 674] width 12 height 7
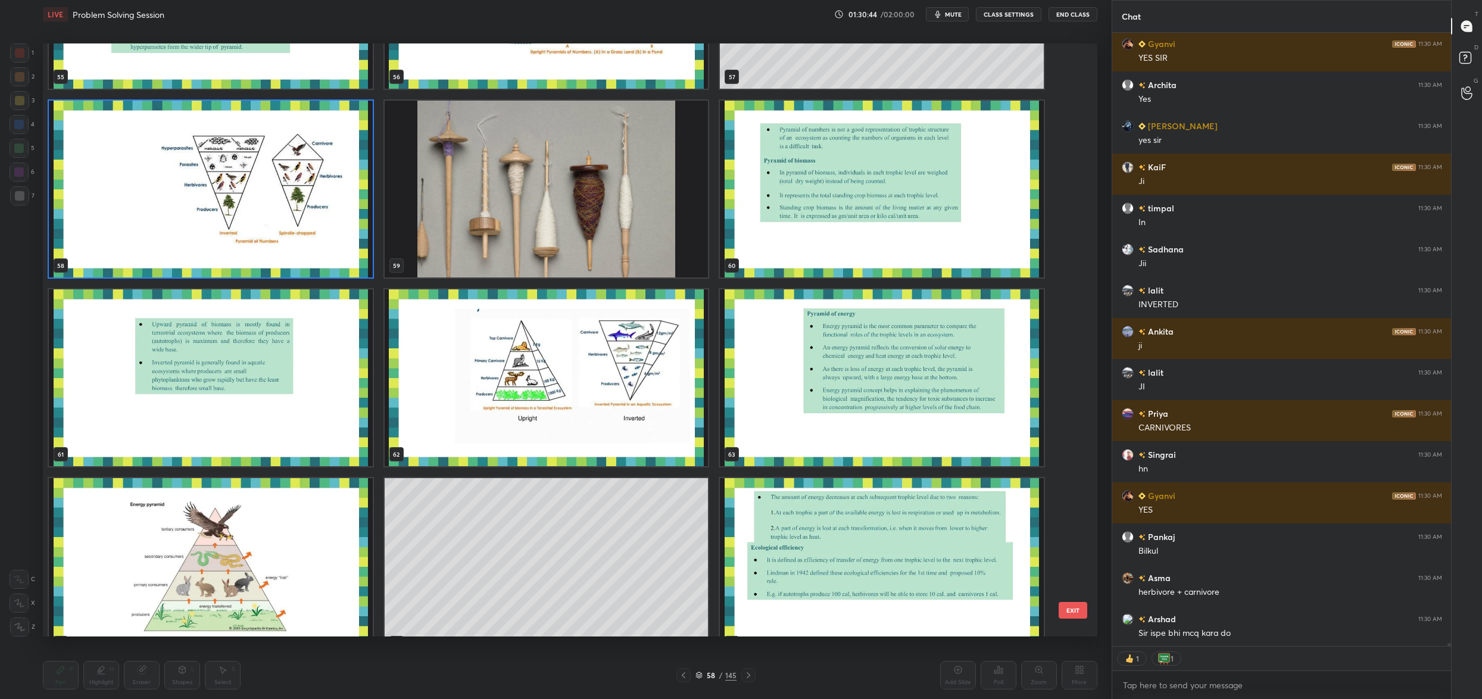
click at [566, 373] on img "grid" at bounding box center [547, 377] width 324 height 177
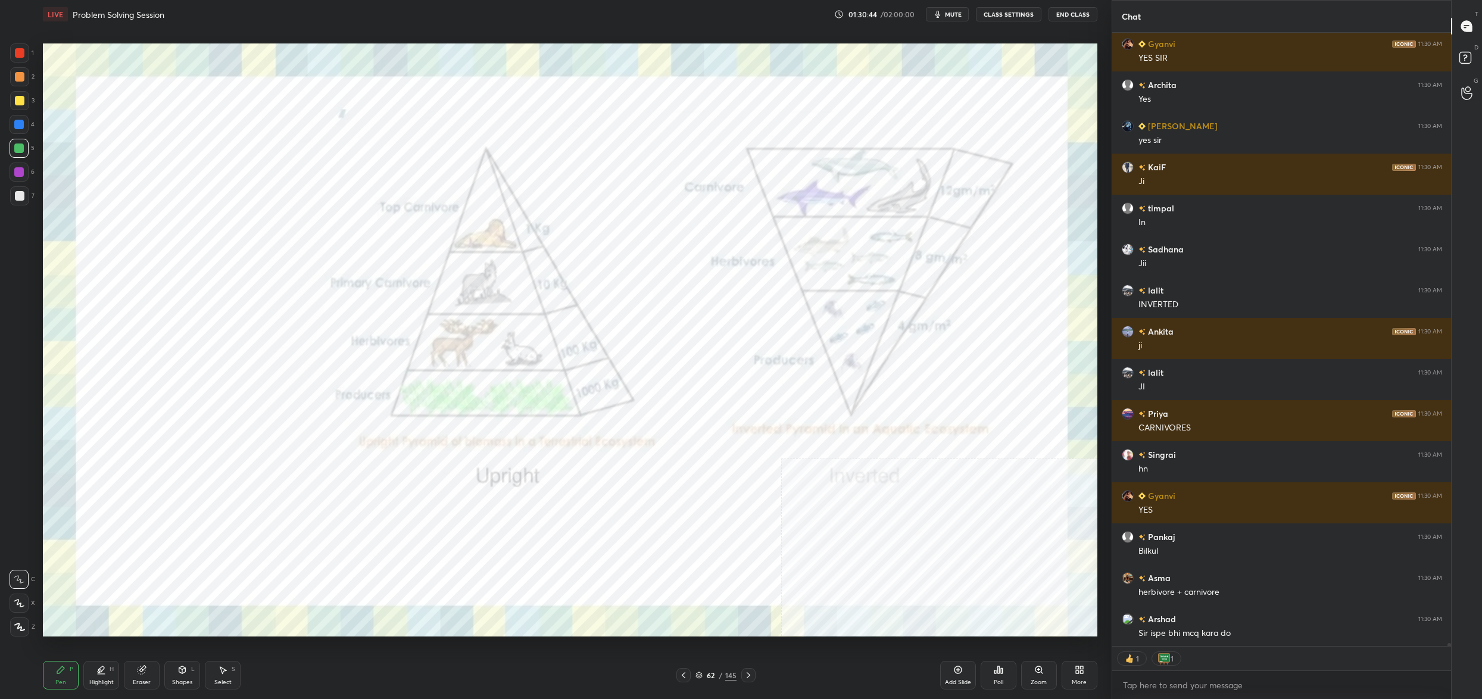
click at [566, 373] on img "grid" at bounding box center [547, 377] width 324 height 177
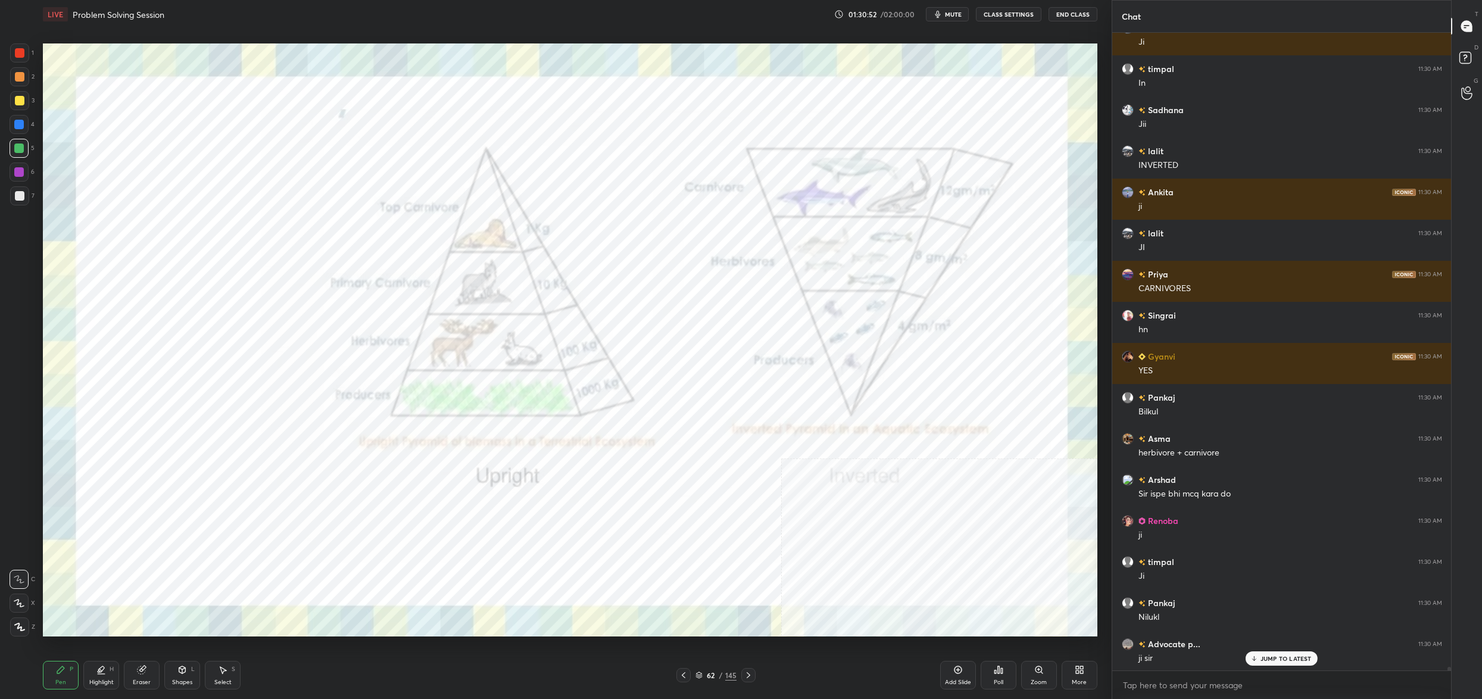
click at [1076, 666] on icon at bounding box center [1077, 667] width 3 height 3
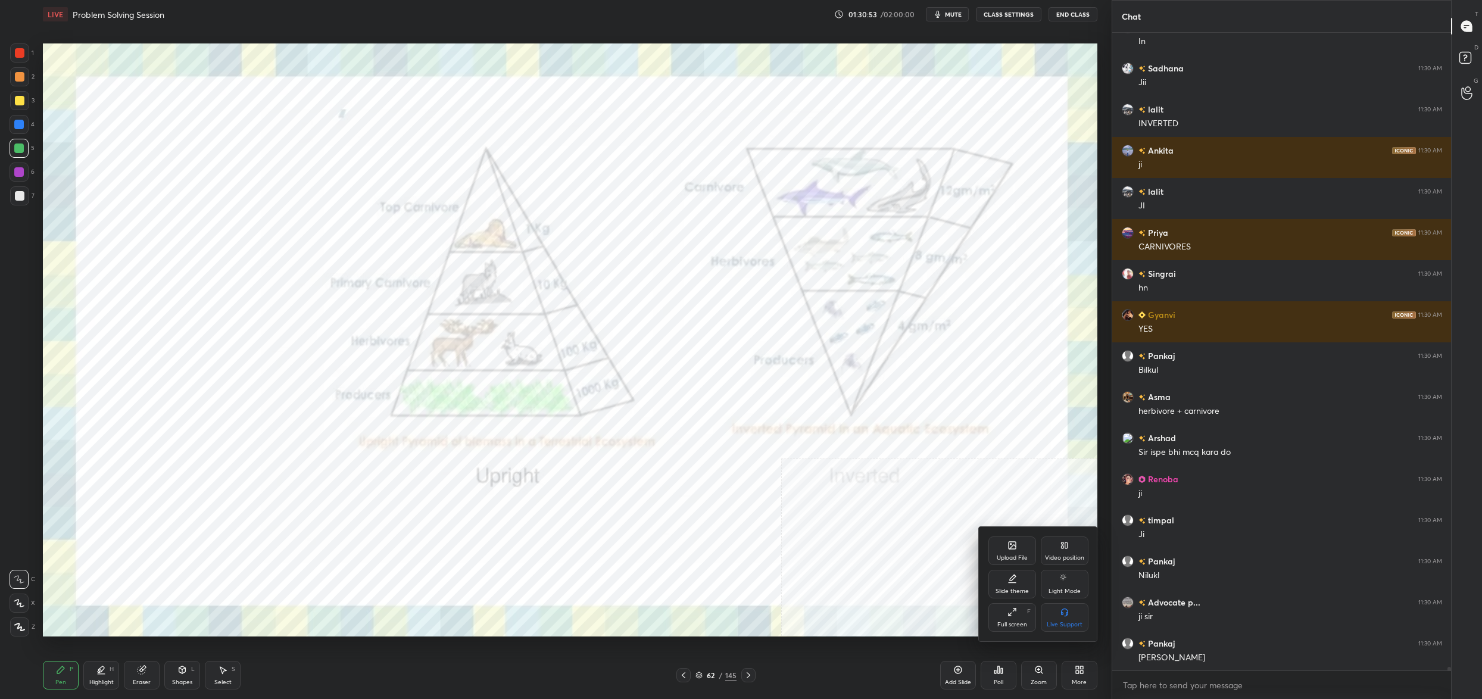
click at [1064, 538] on div "Video position" at bounding box center [1064, 550] width 48 height 29
click at [1022, 624] on div "Bottom left" at bounding box center [1012, 624] width 32 height 6
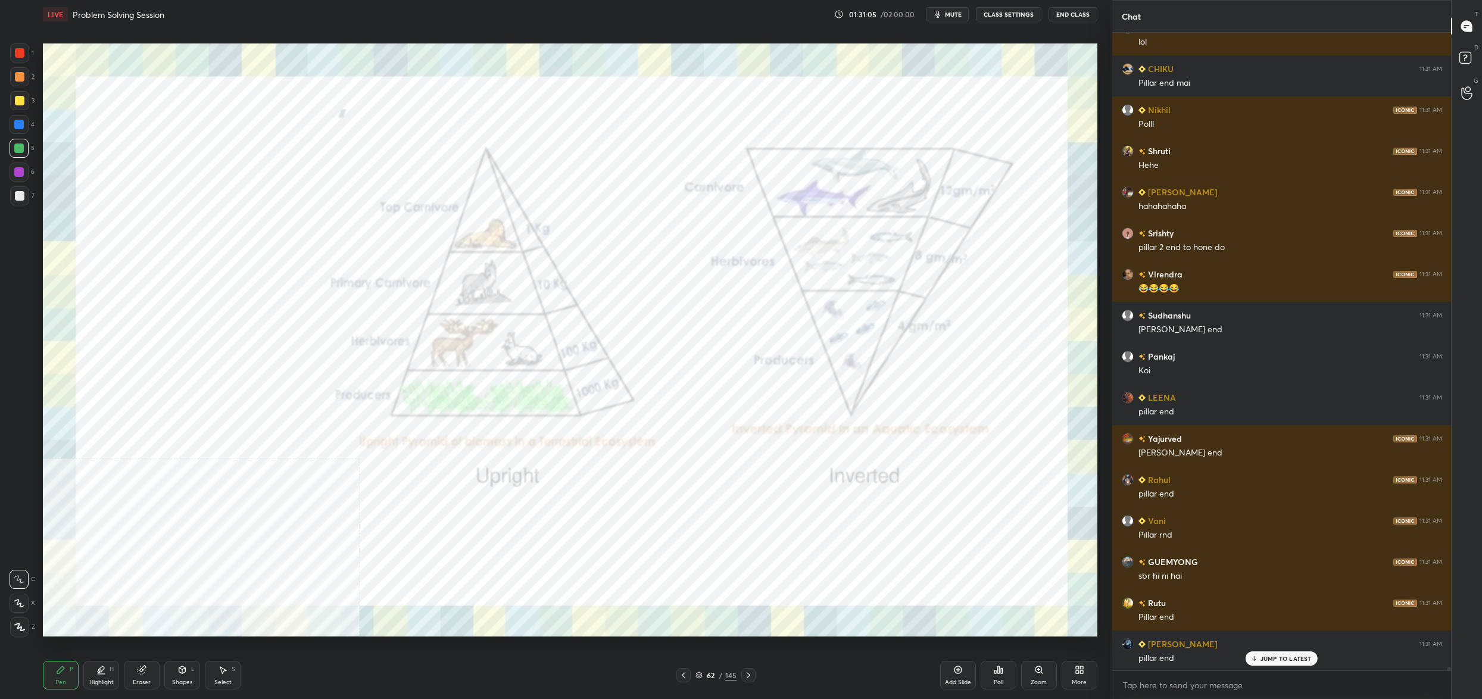
click at [714, 674] on div "62" at bounding box center [711, 674] width 12 height 7
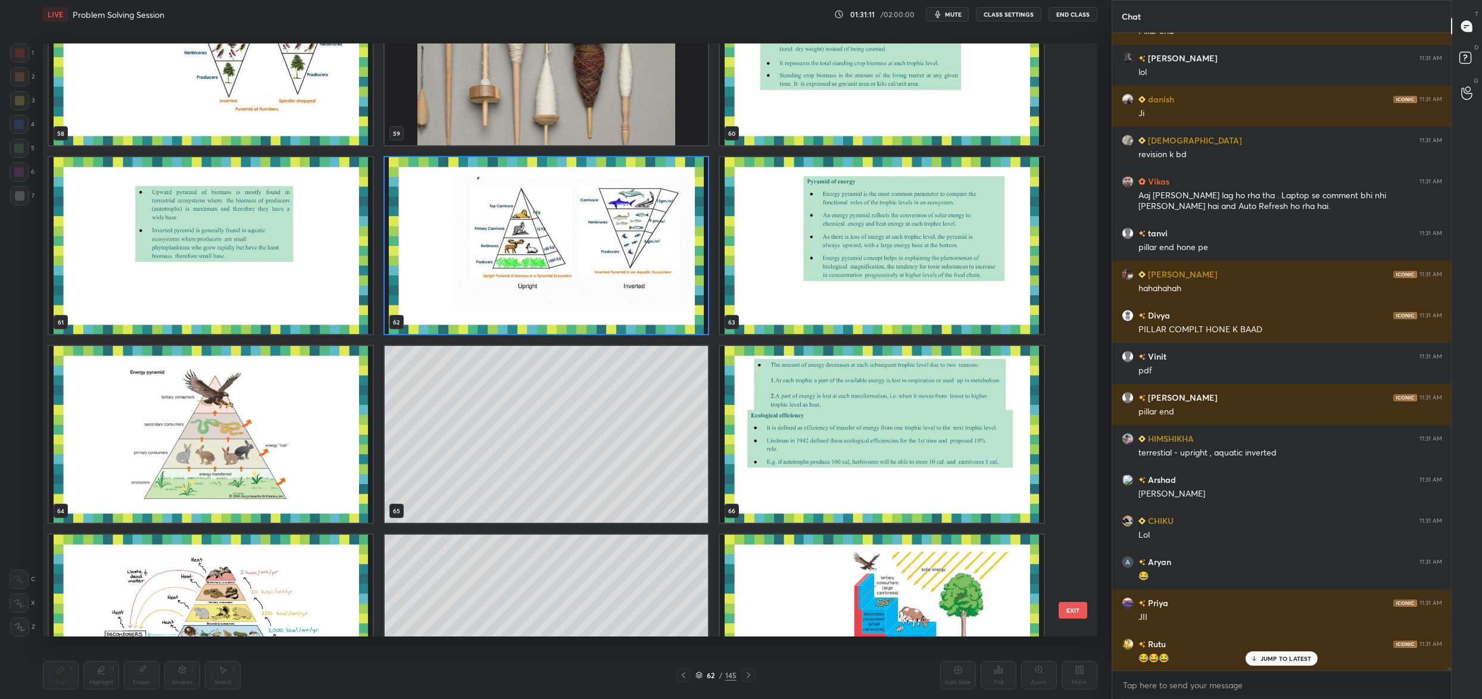
click at [273, 427] on img "grid" at bounding box center [211, 434] width 324 height 177
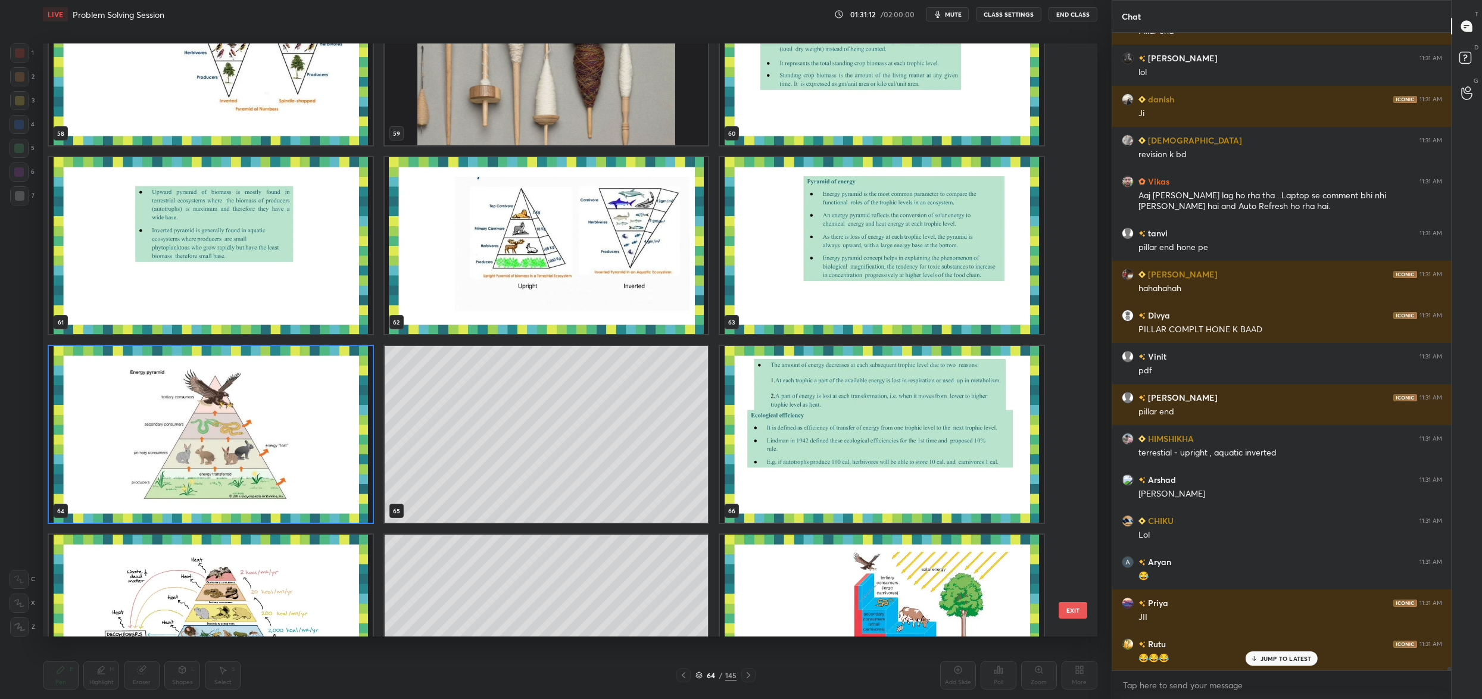
click at [273, 427] on img "grid" at bounding box center [211, 434] width 324 height 177
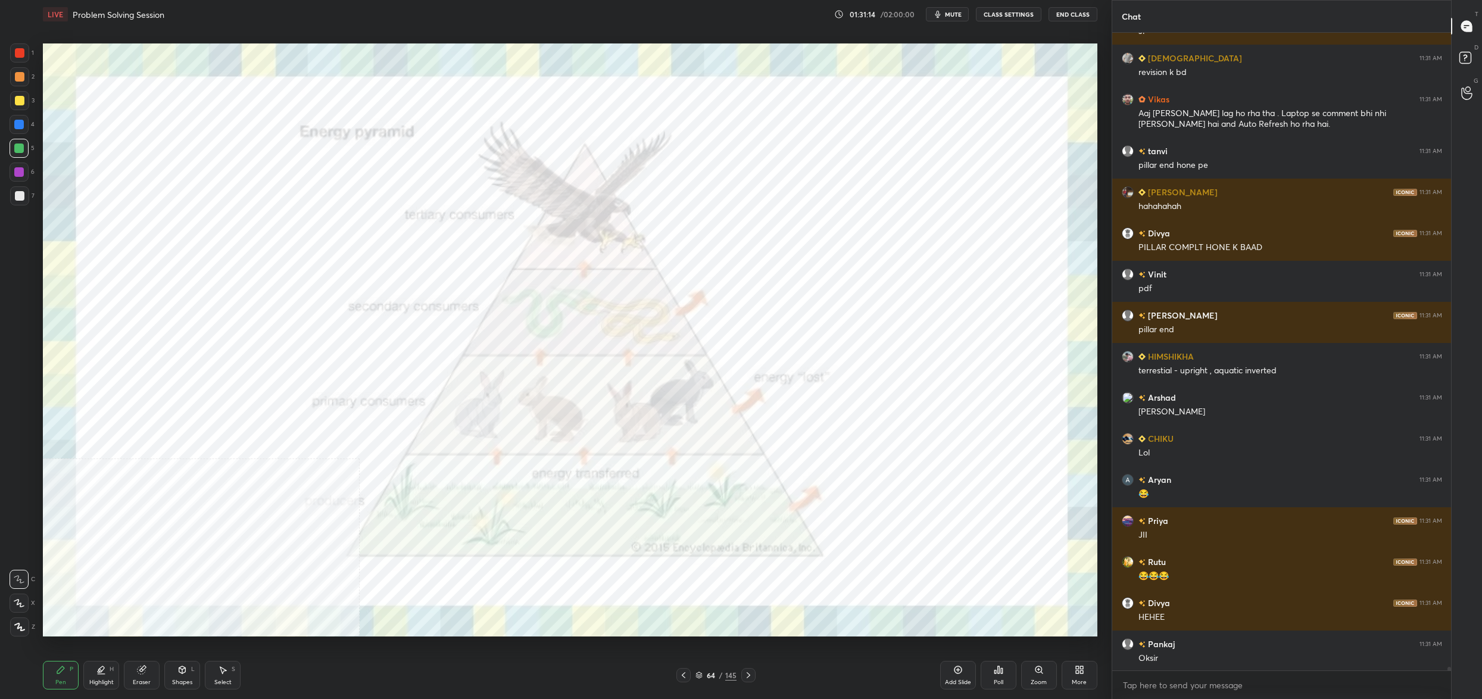
click at [702, 682] on div "64 / 145" at bounding box center [715, 675] width 79 height 14
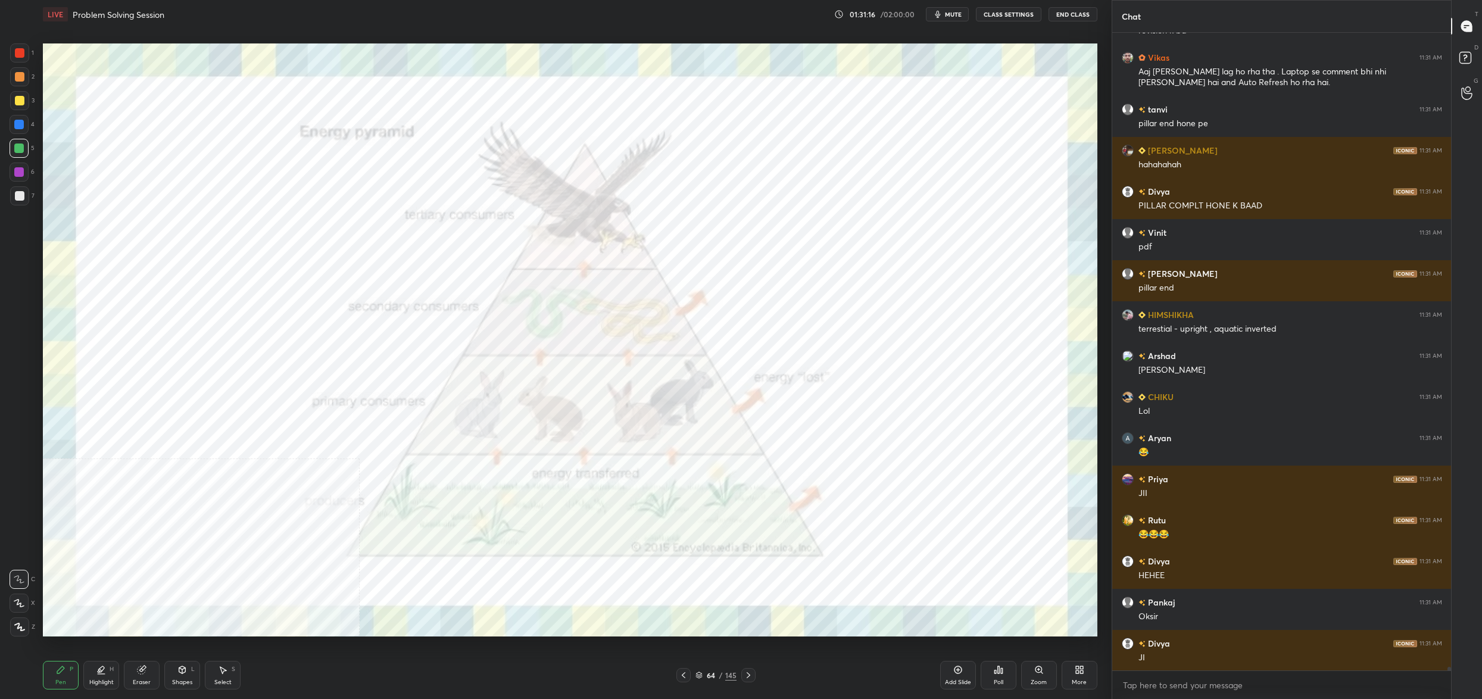
click at [701, 673] on icon at bounding box center [699, 673] width 6 height 3
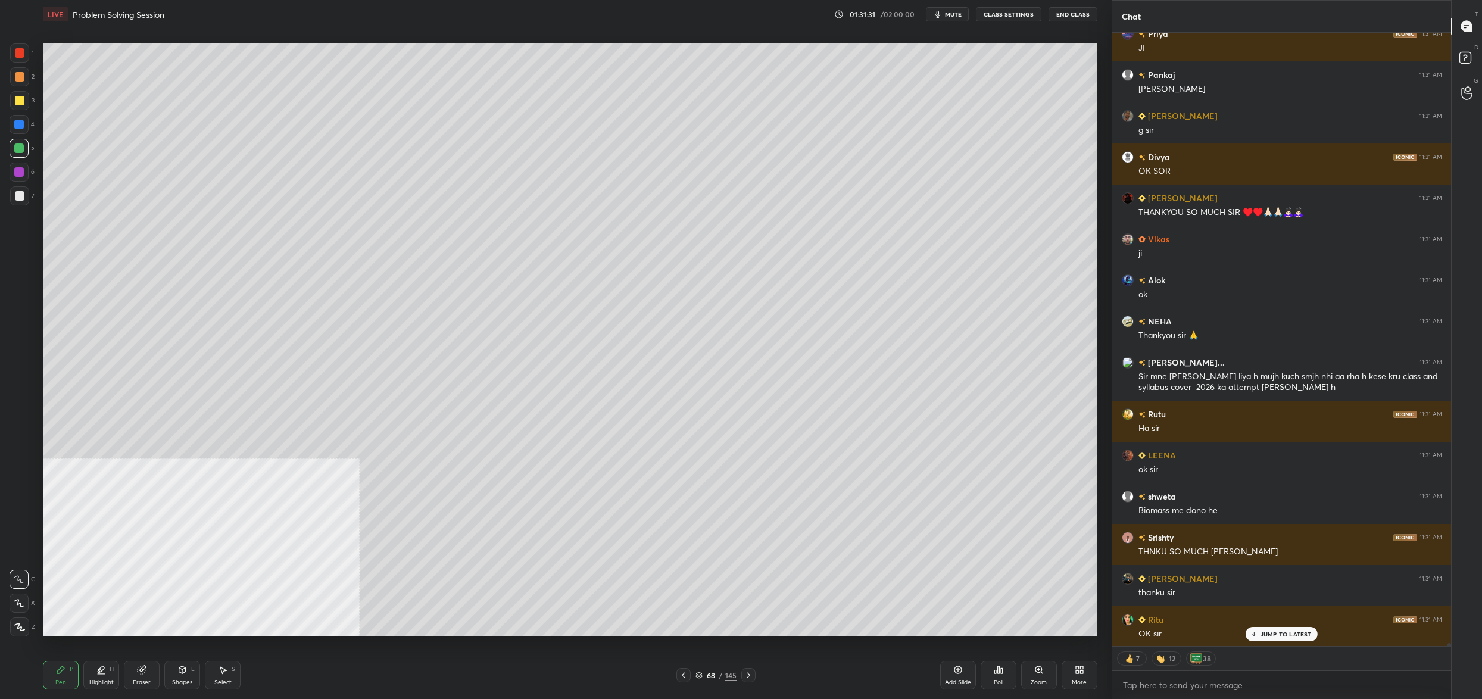
click at [34, 98] on div "3" at bounding box center [22, 100] width 24 height 19
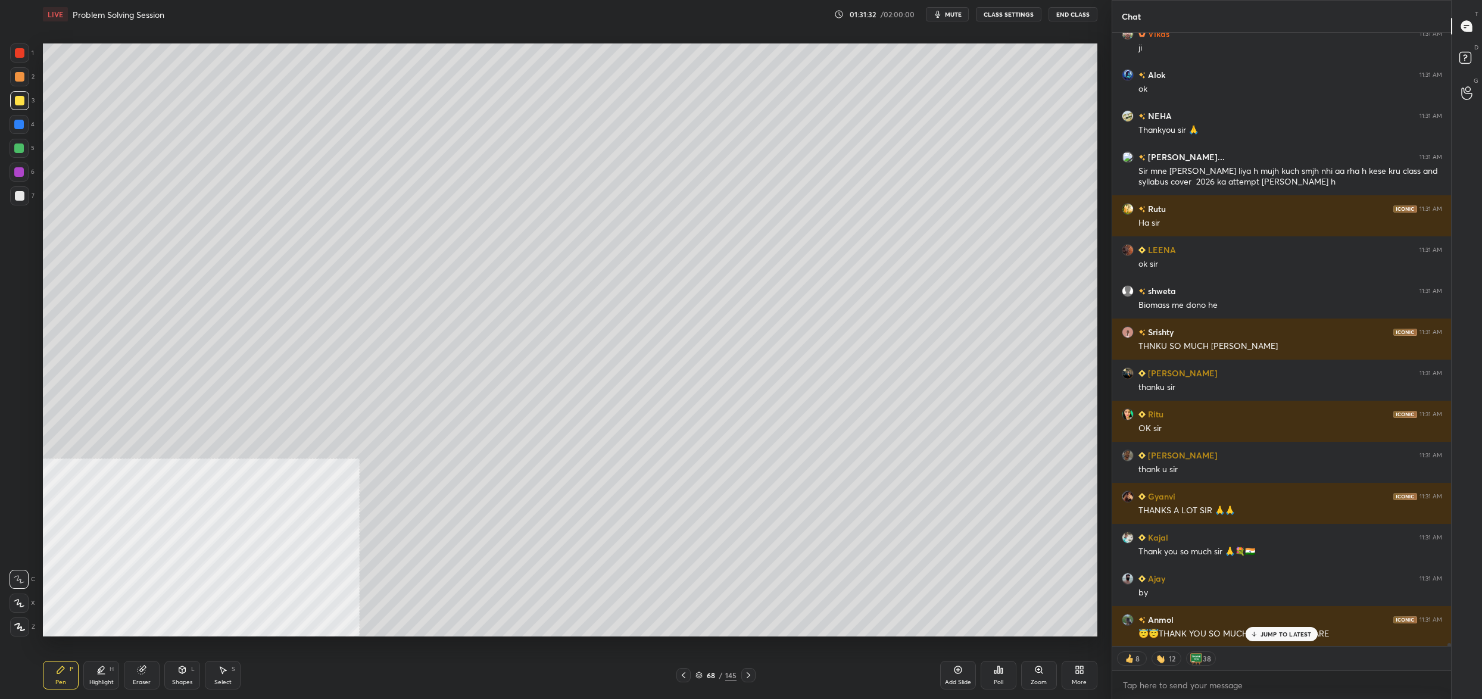
click at [27, 80] on div at bounding box center [19, 76] width 19 height 19
click at [24, 58] on div at bounding box center [19, 52] width 19 height 19
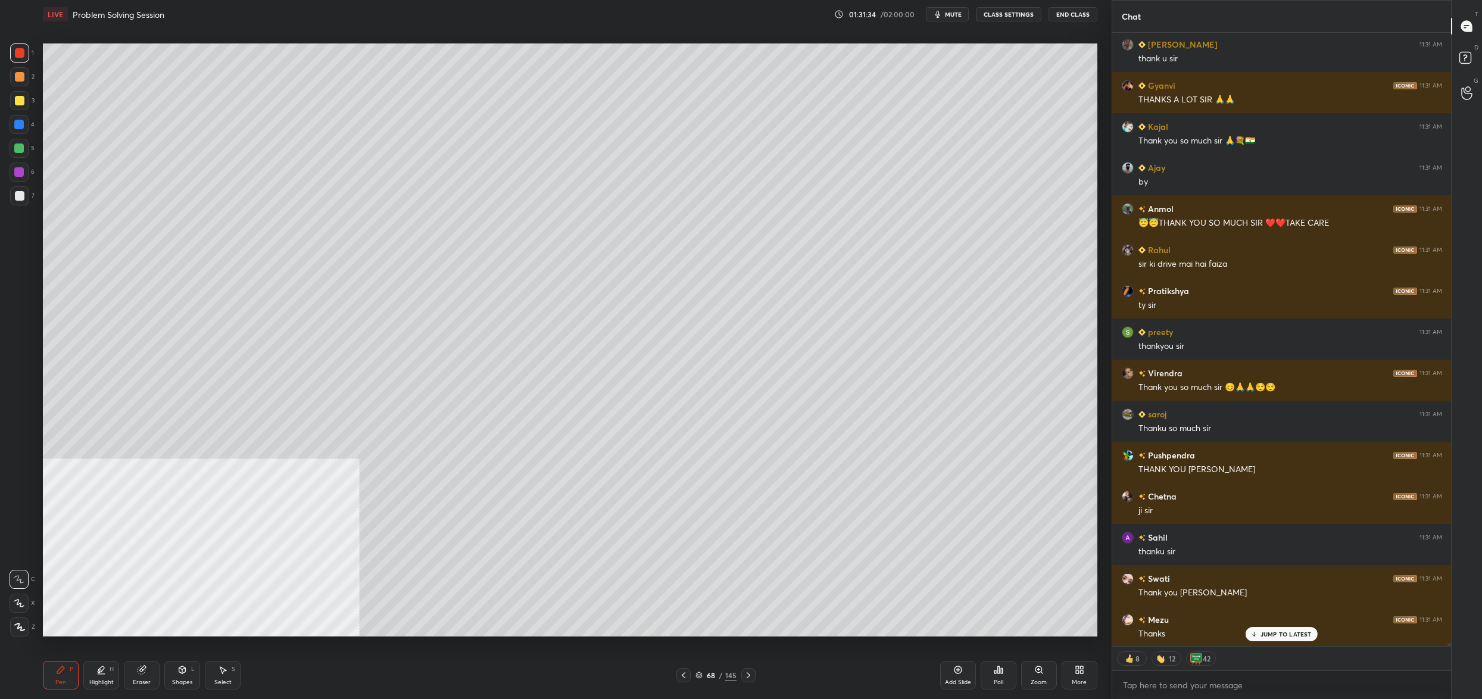
click at [15, 127] on div at bounding box center [19, 125] width 10 height 10
click at [23, 144] on div at bounding box center [19, 148] width 10 height 10
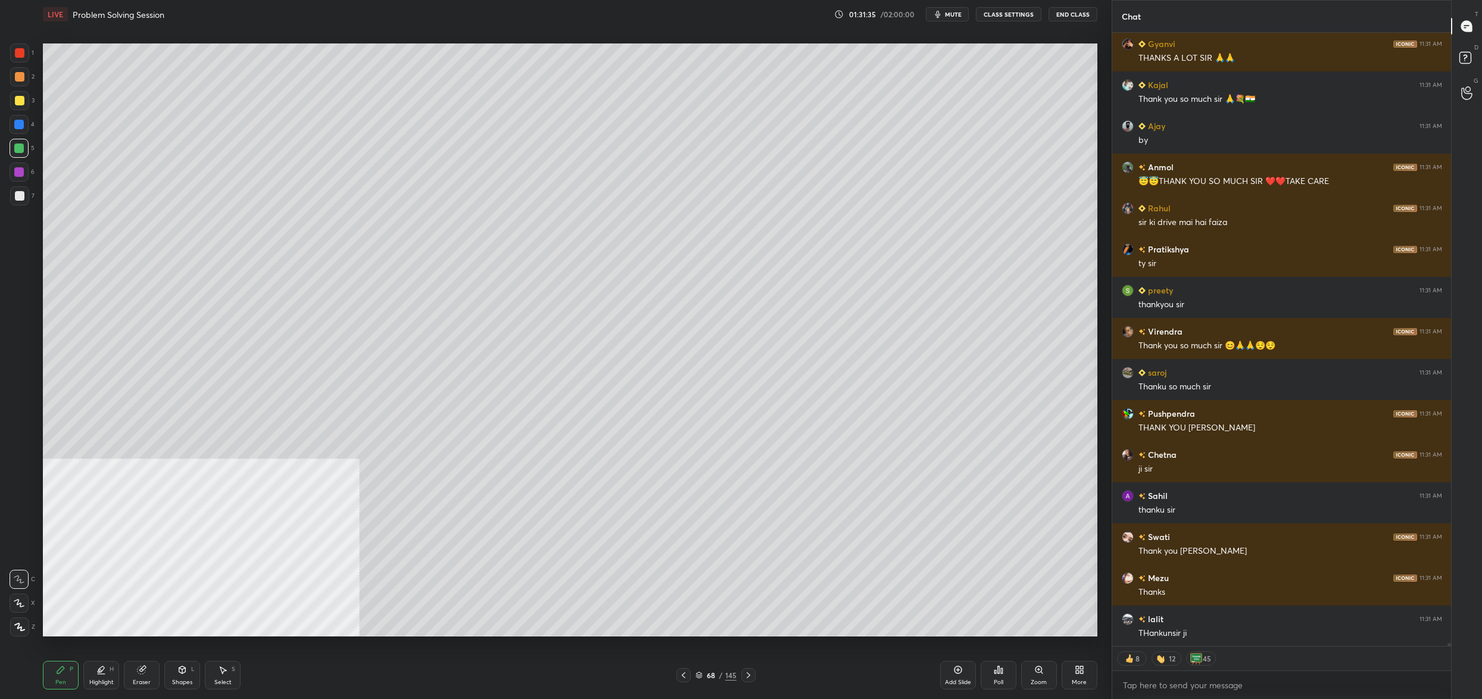
click at [20, 170] on div at bounding box center [19, 172] width 10 height 10
click at [19, 188] on div at bounding box center [19, 195] width 19 height 19
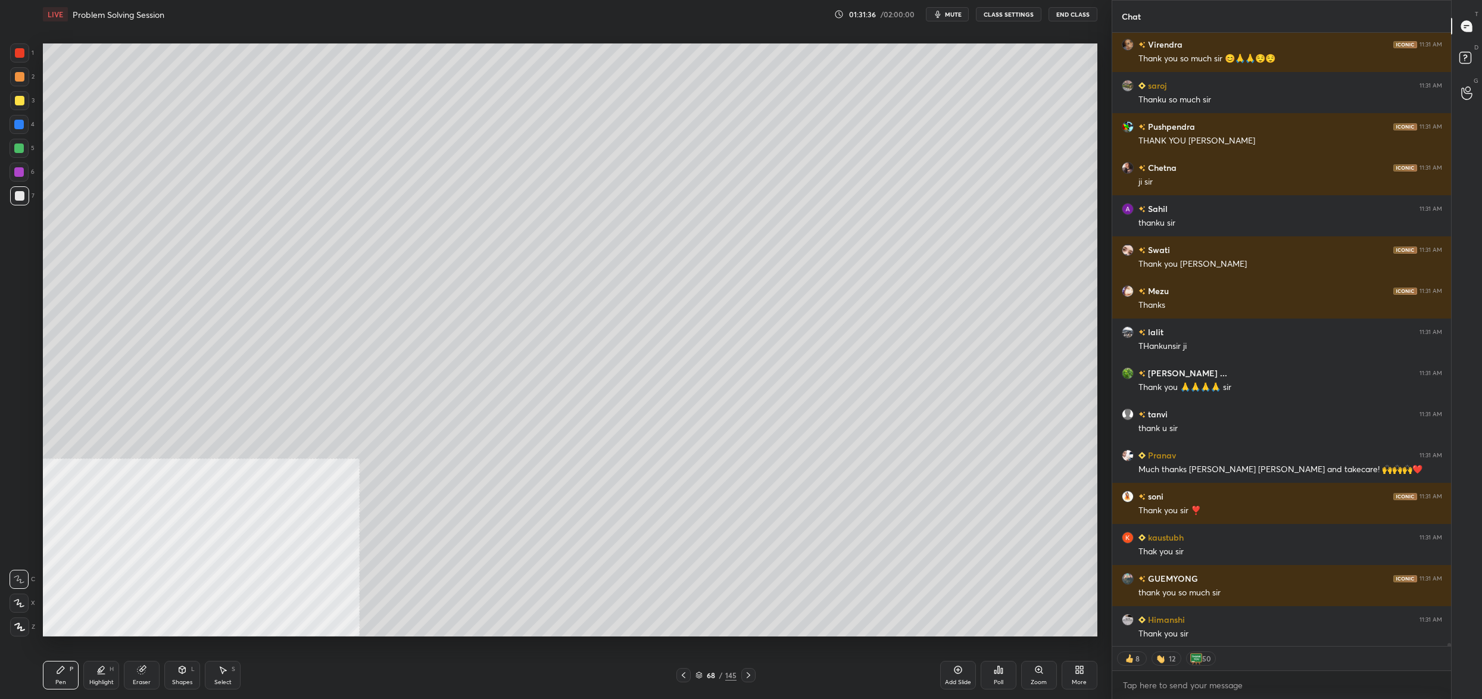
click at [27, 147] on div at bounding box center [19, 148] width 19 height 19
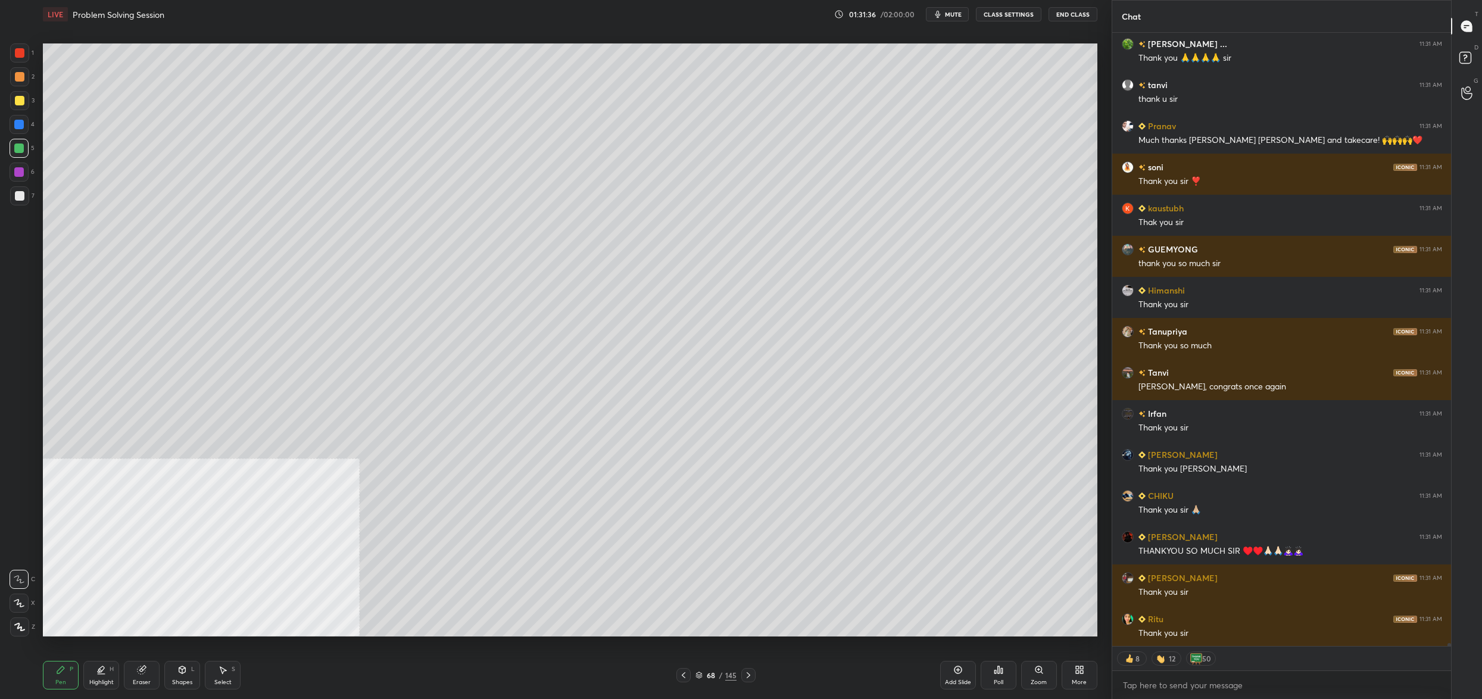
click at [23, 129] on div at bounding box center [19, 124] width 19 height 19
drag, startPoint x: 27, startPoint y: 104, endPoint x: 25, endPoint y: 92, distance: 12.7
click at [27, 104] on div at bounding box center [19, 100] width 19 height 19
click at [26, 81] on div at bounding box center [19, 76] width 19 height 19
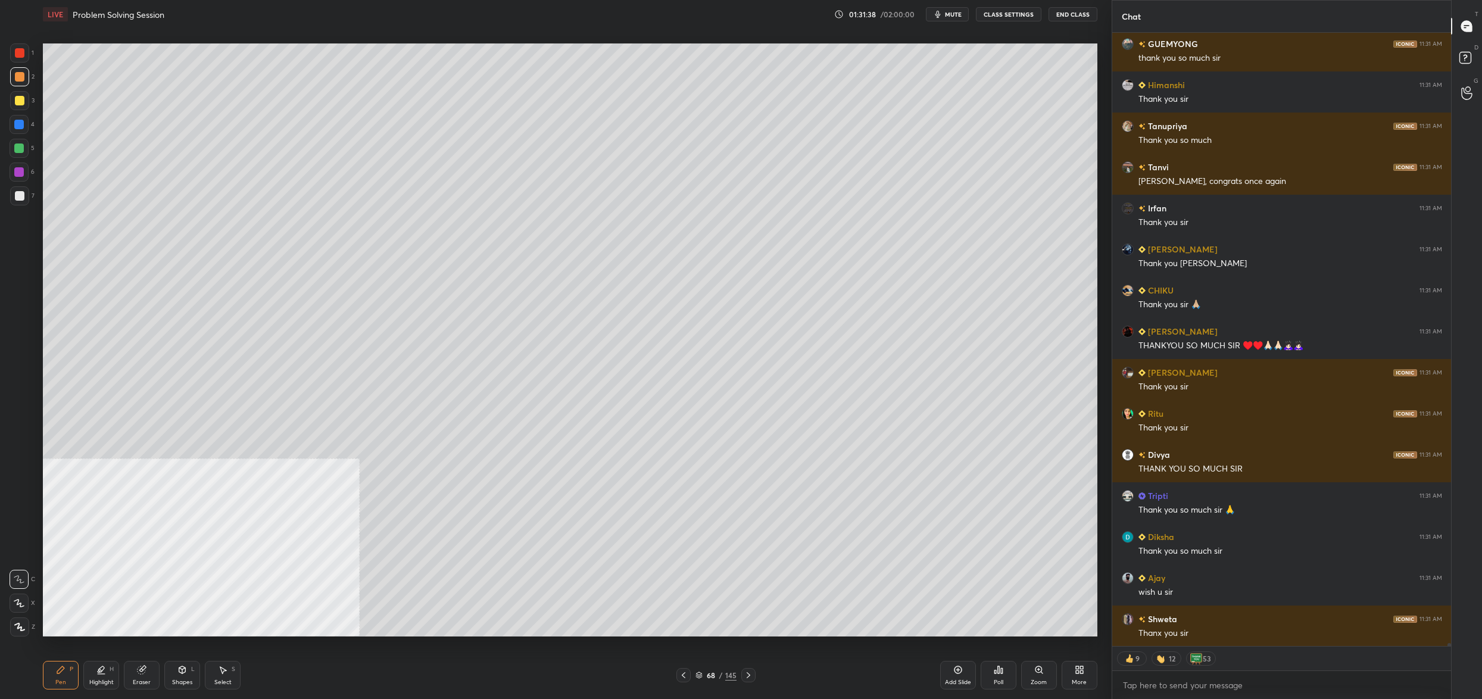
click at [27, 55] on div at bounding box center [19, 52] width 19 height 19
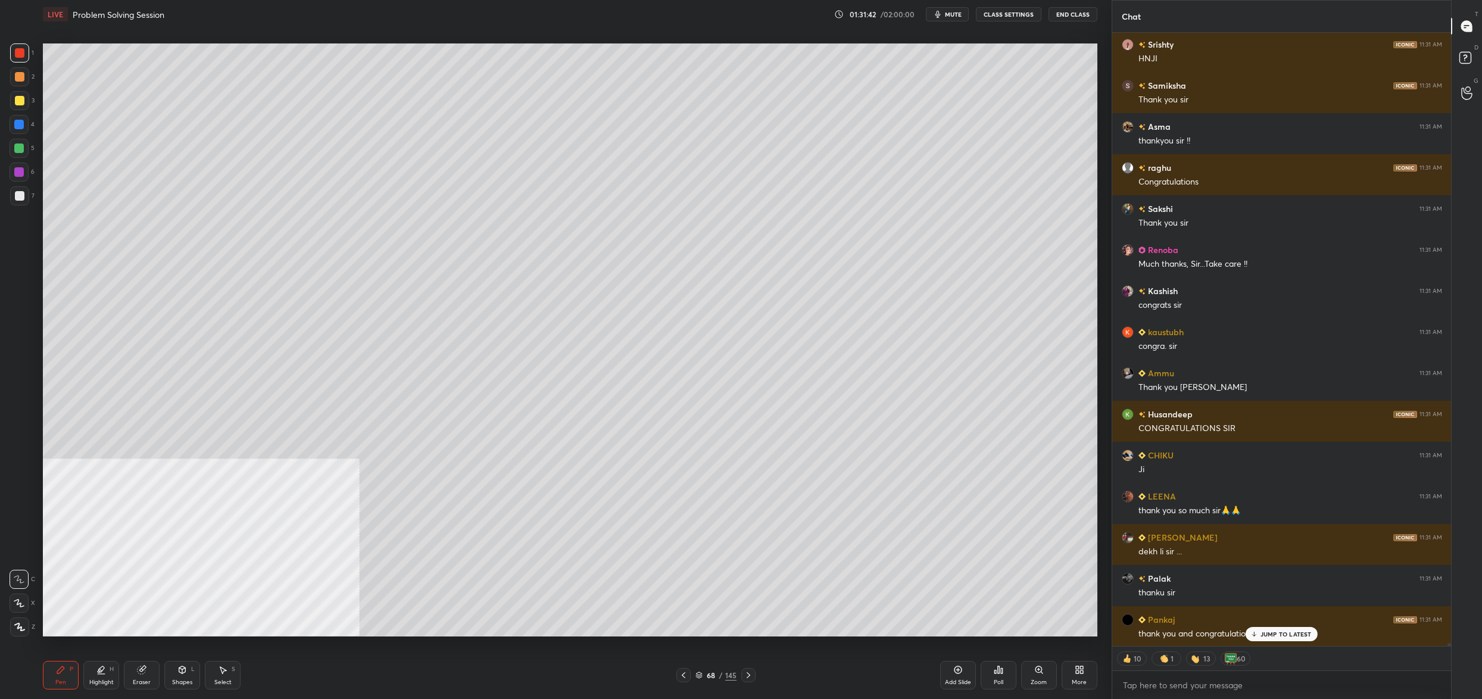
click at [1062, 12] on button "End Class" at bounding box center [1072, 14] width 49 height 14
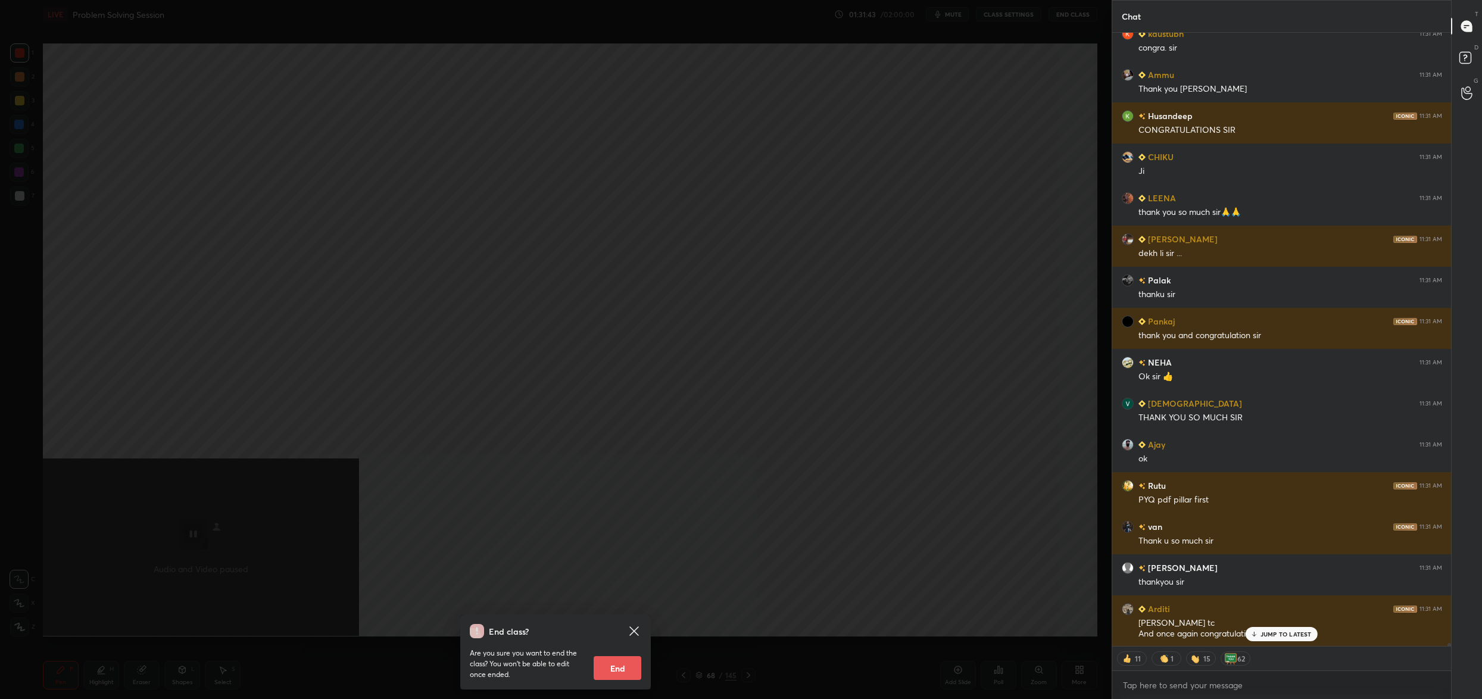
drag, startPoint x: 613, startPoint y: 669, endPoint x: 645, endPoint y: 647, distance: 39.0
click at [613, 669] on button "End" at bounding box center [617, 668] width 48 height 24
